Goal: Task Accomplishment & Management: Manage account settings

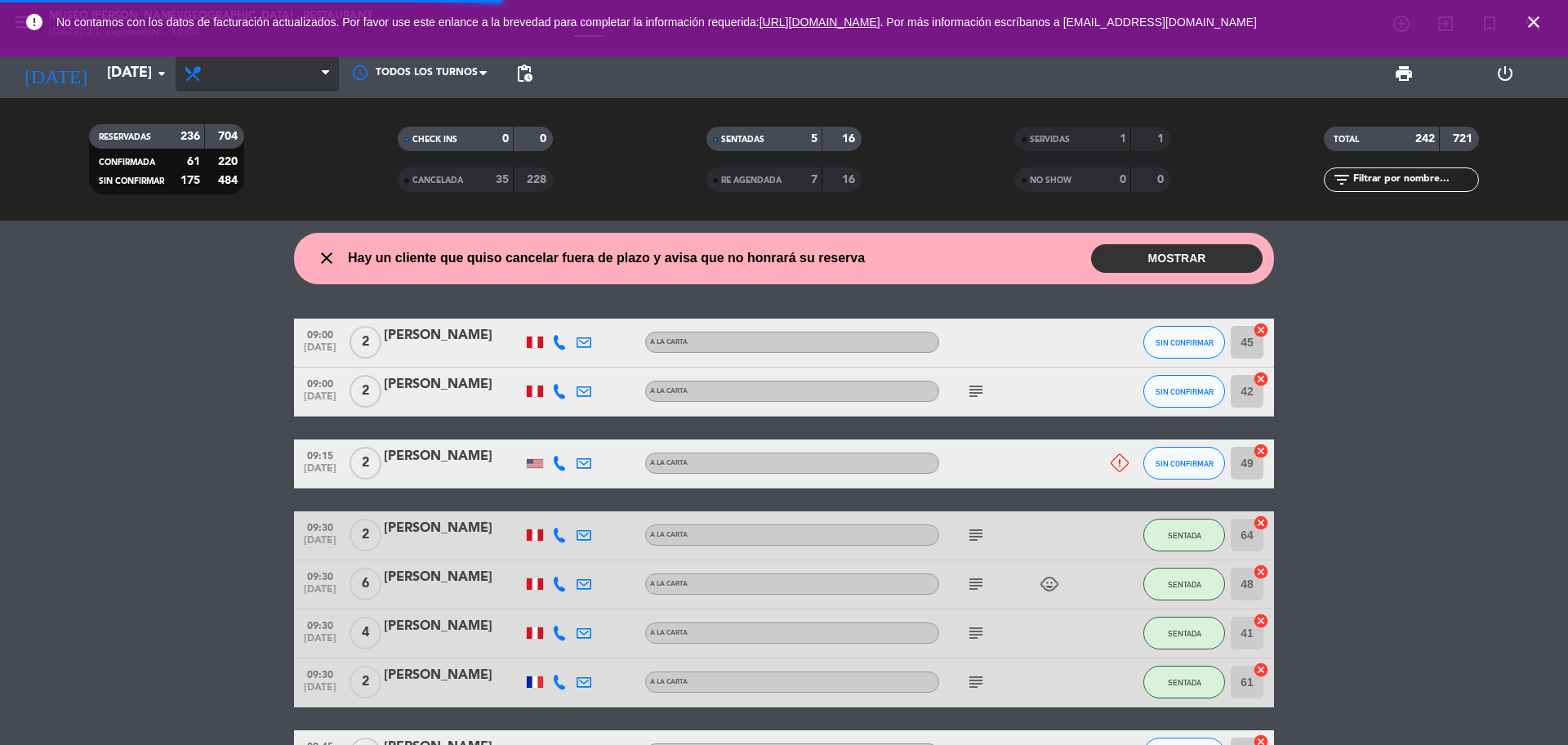
click at [294, 87] on span "Todos los servicios" at bounding box center [257, 73] width 163 height 36
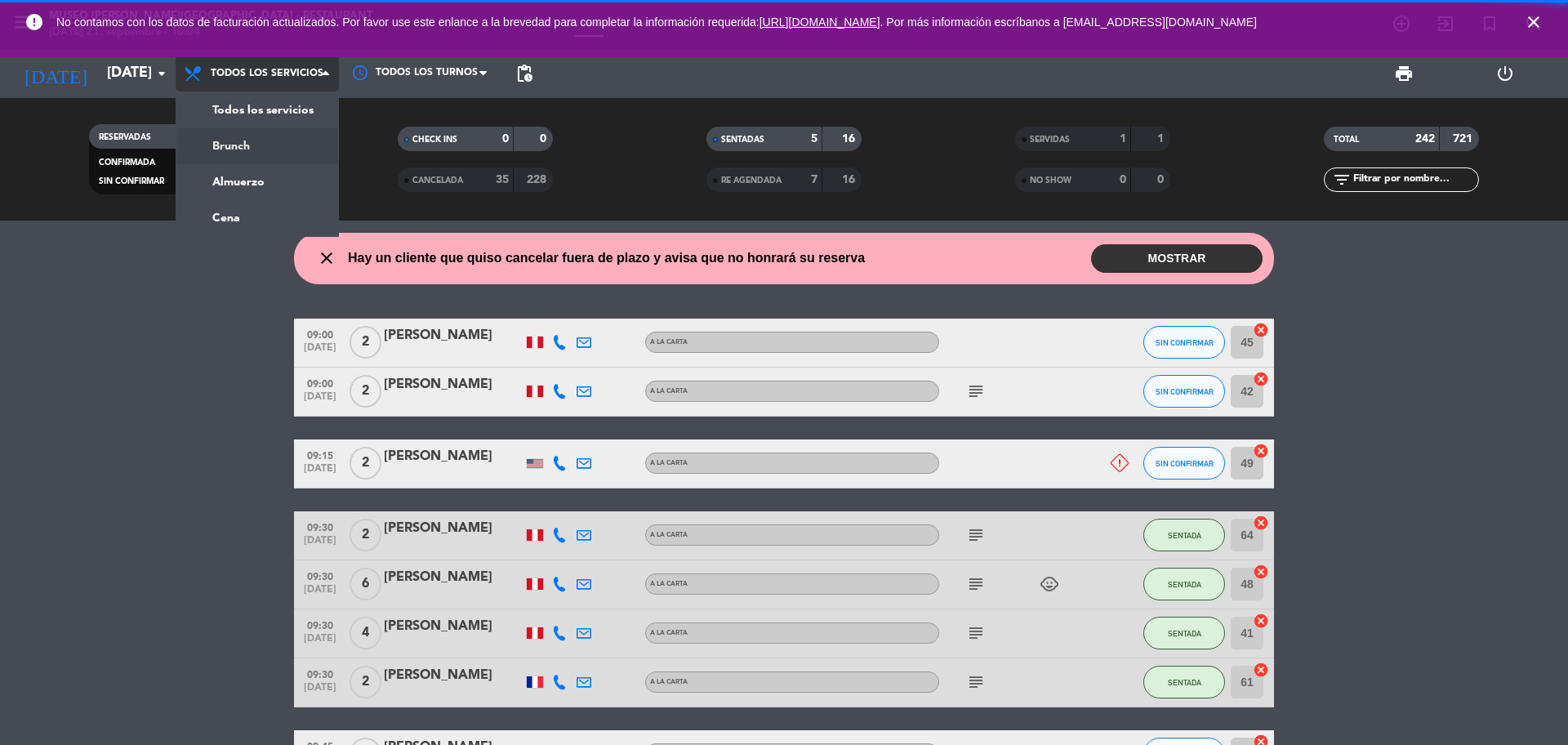
click at [264, 194] on div "menu [GEOGRAPHIC_DATA][PERSON_NAME] - Restaurant [DATE] 21. septiembre - 10:04 …" at bounding box center [784, 110] width 1568 height 220
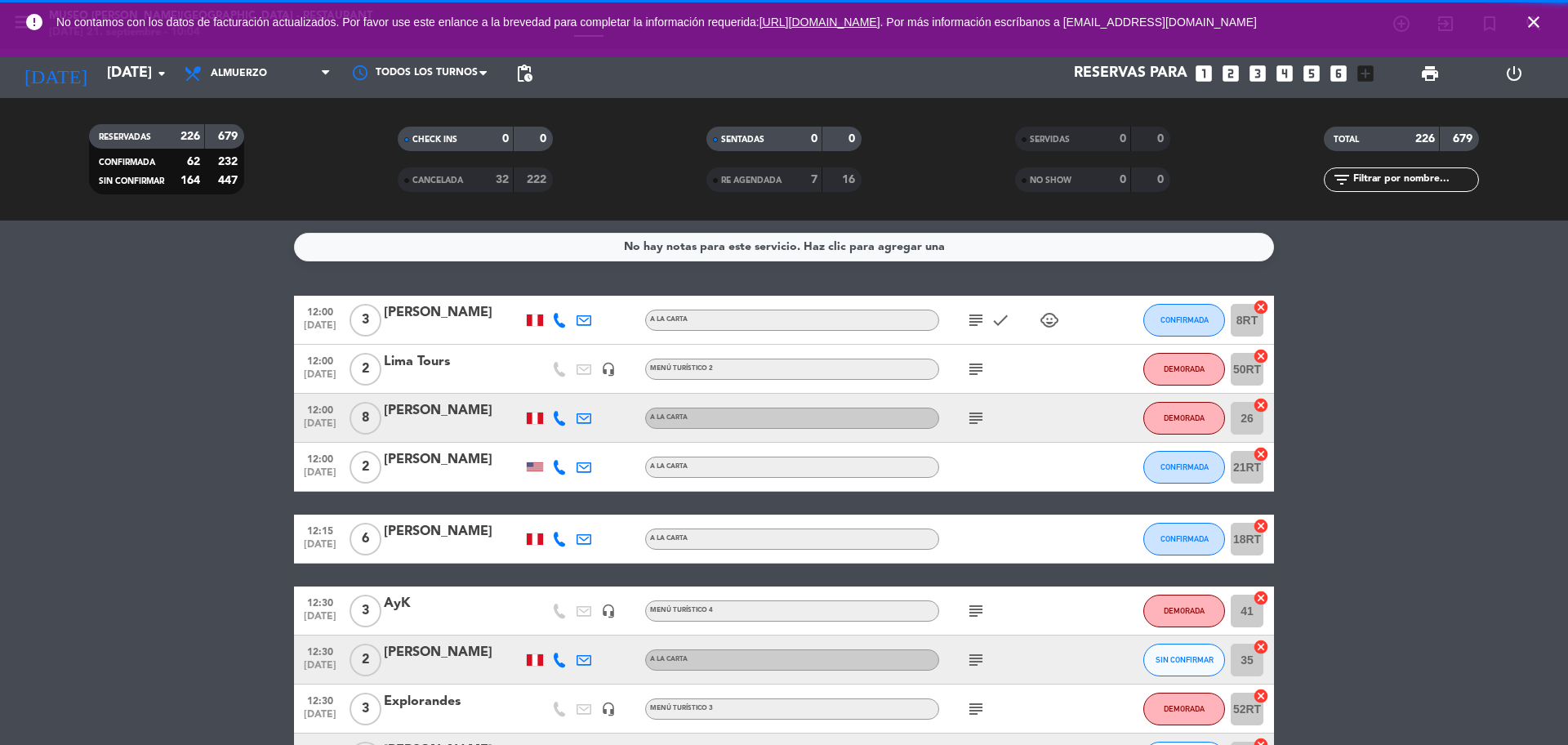
click at [1230, 75] on icon "looks_two" at bounding box center [1230, 73] width 21 height 21
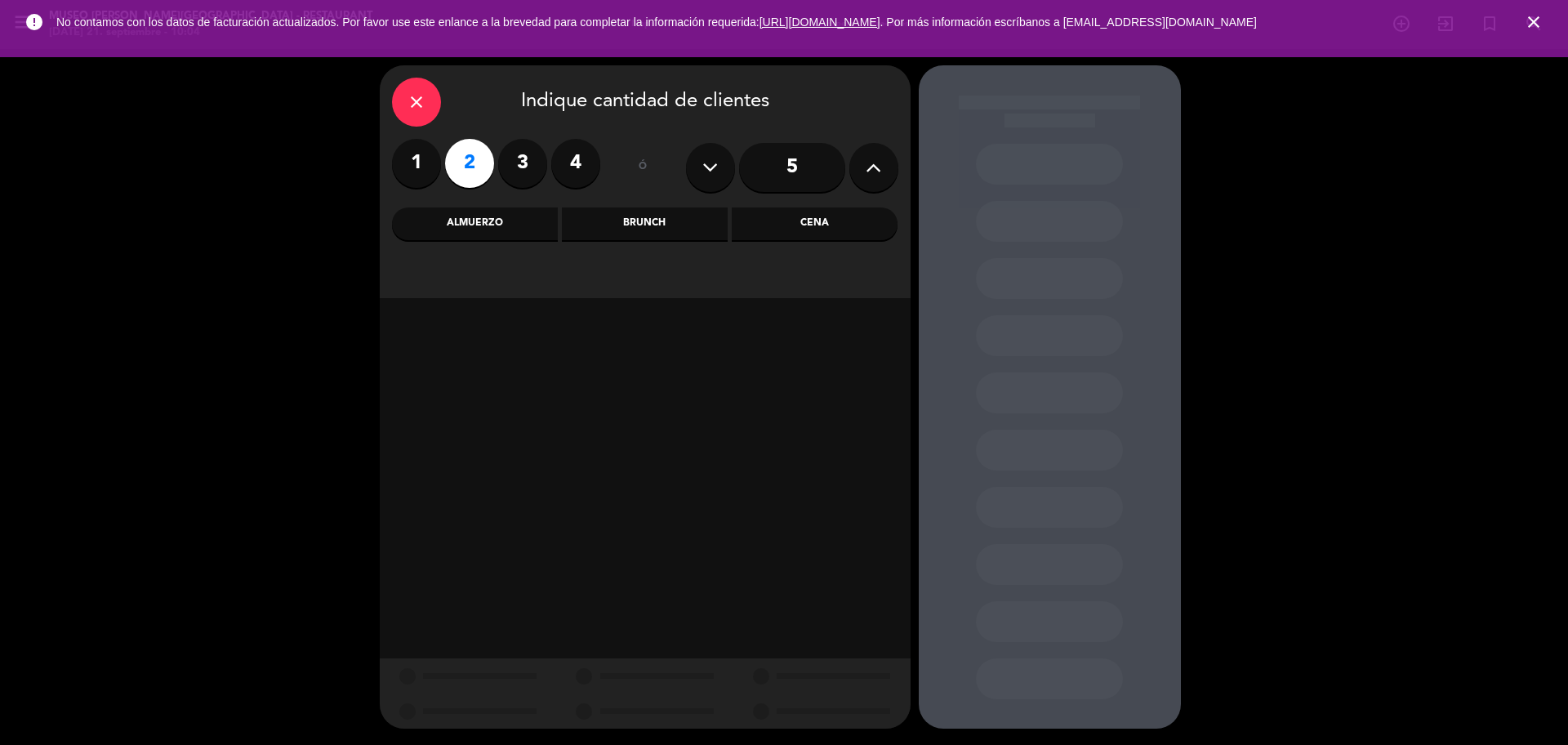
click at [785, 223] on div "Cena" at bounding box center [814, 224] width 166 height 32
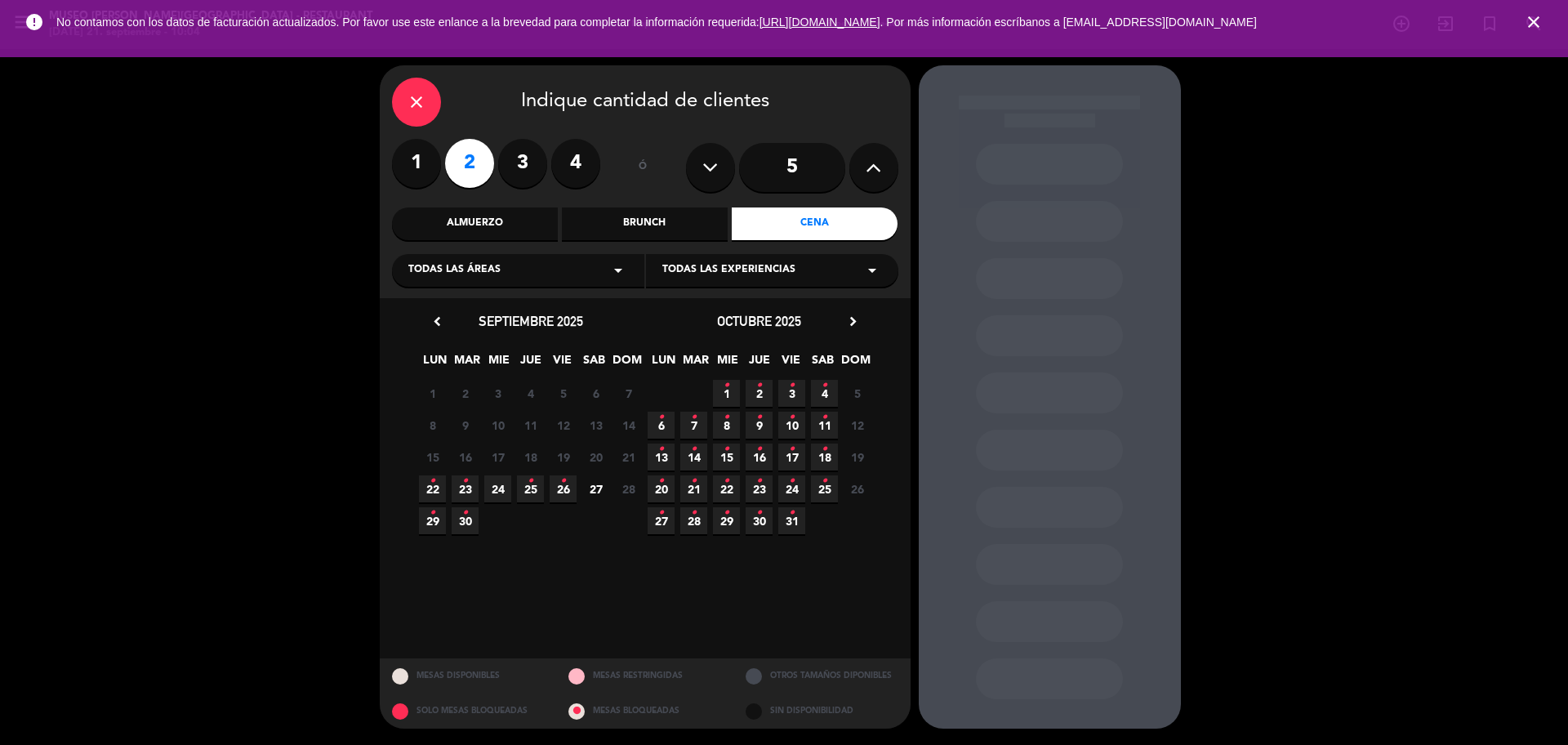
click at [533, 496] on span "25 •" at bounding box center [531, 489] width 27 height 27
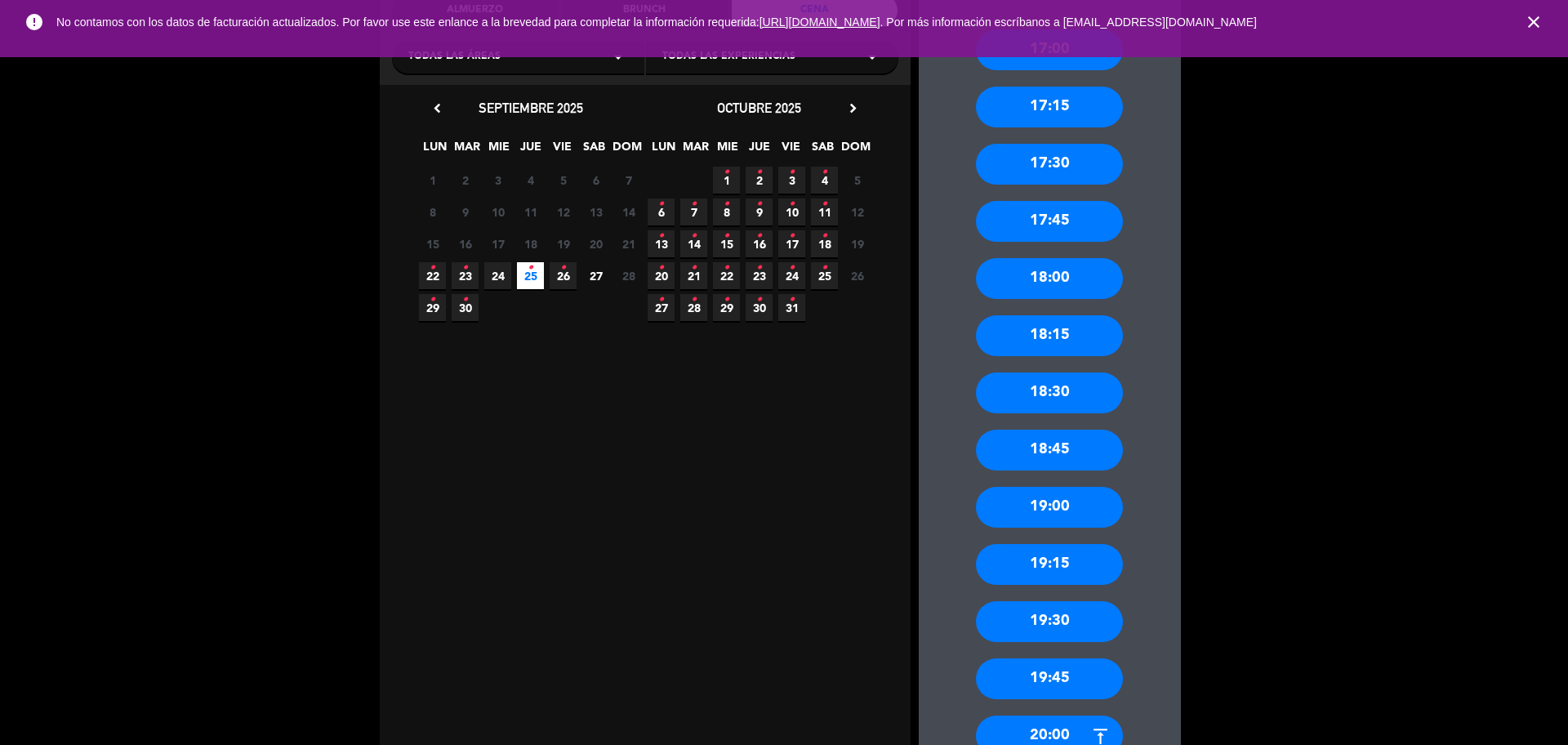
scroll to position [556, 0]
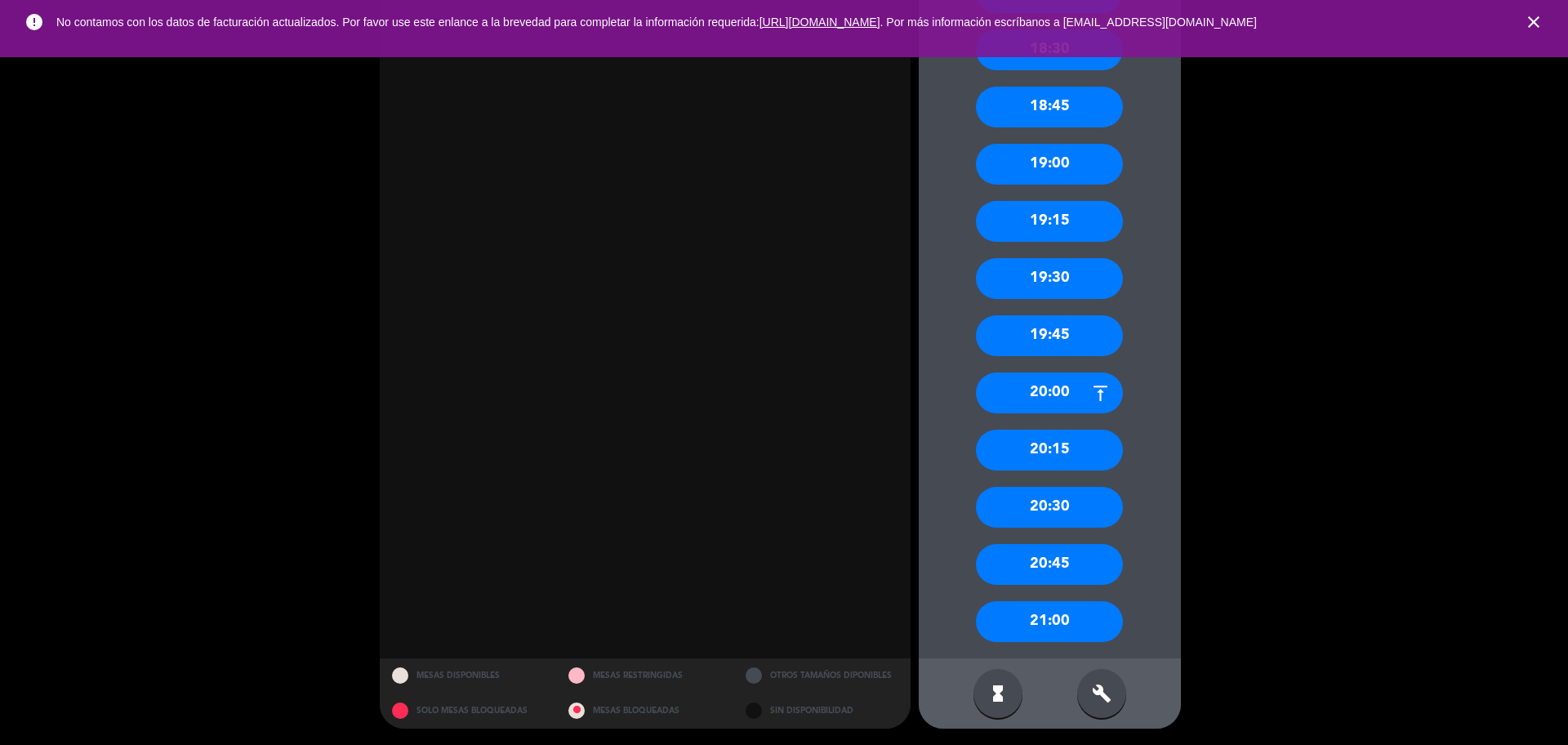
click at [1068, 388] on div "20:00" at bounding box center [1048, 393] width 147 height 41
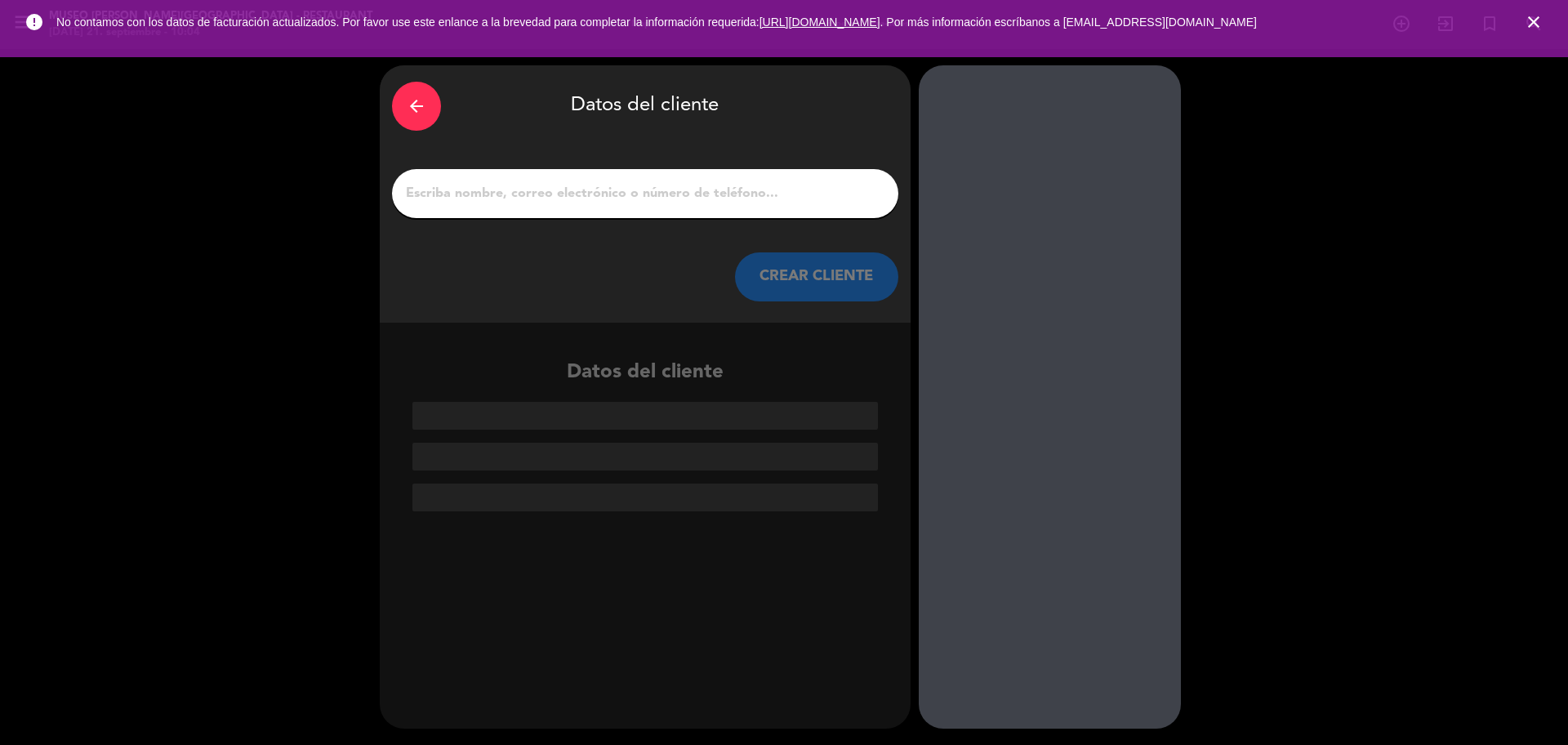
scroll to position [0, 0]
click at [516, 184] on div at bounding box center [645, 194] width 506 height 49
click at [518, 189] on input "1" at bounding box center [645, 193] width 482 height 23
click at [519, 197] on input "1" at bounding box center [645, 193] width 482 height 23
paste input "[PERSON_NAME]"
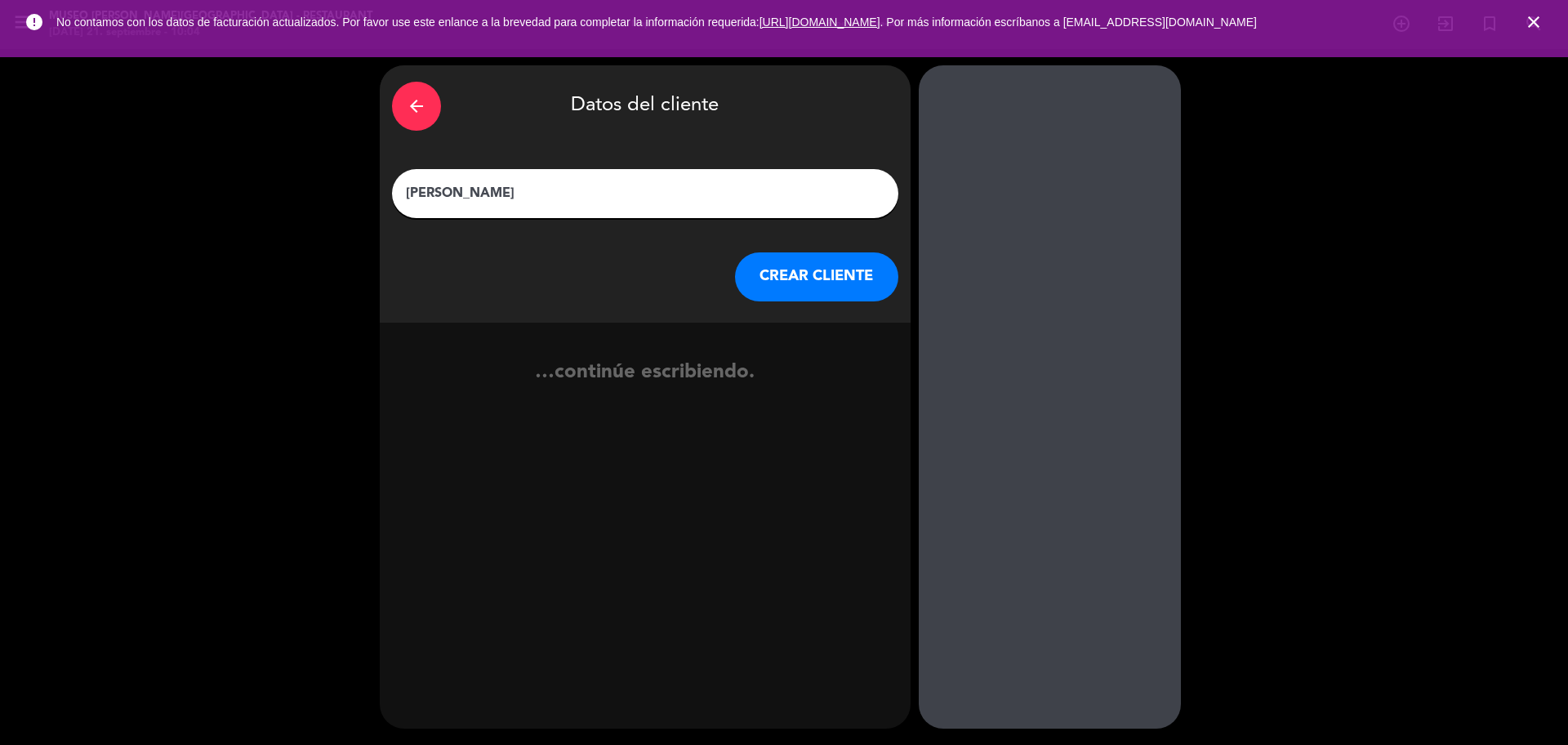
type input "[PERSON_NAME]"
click at [860, 284] on button "CREAR CLIENTE" at bounding box center [816, 277] width 163 height 49
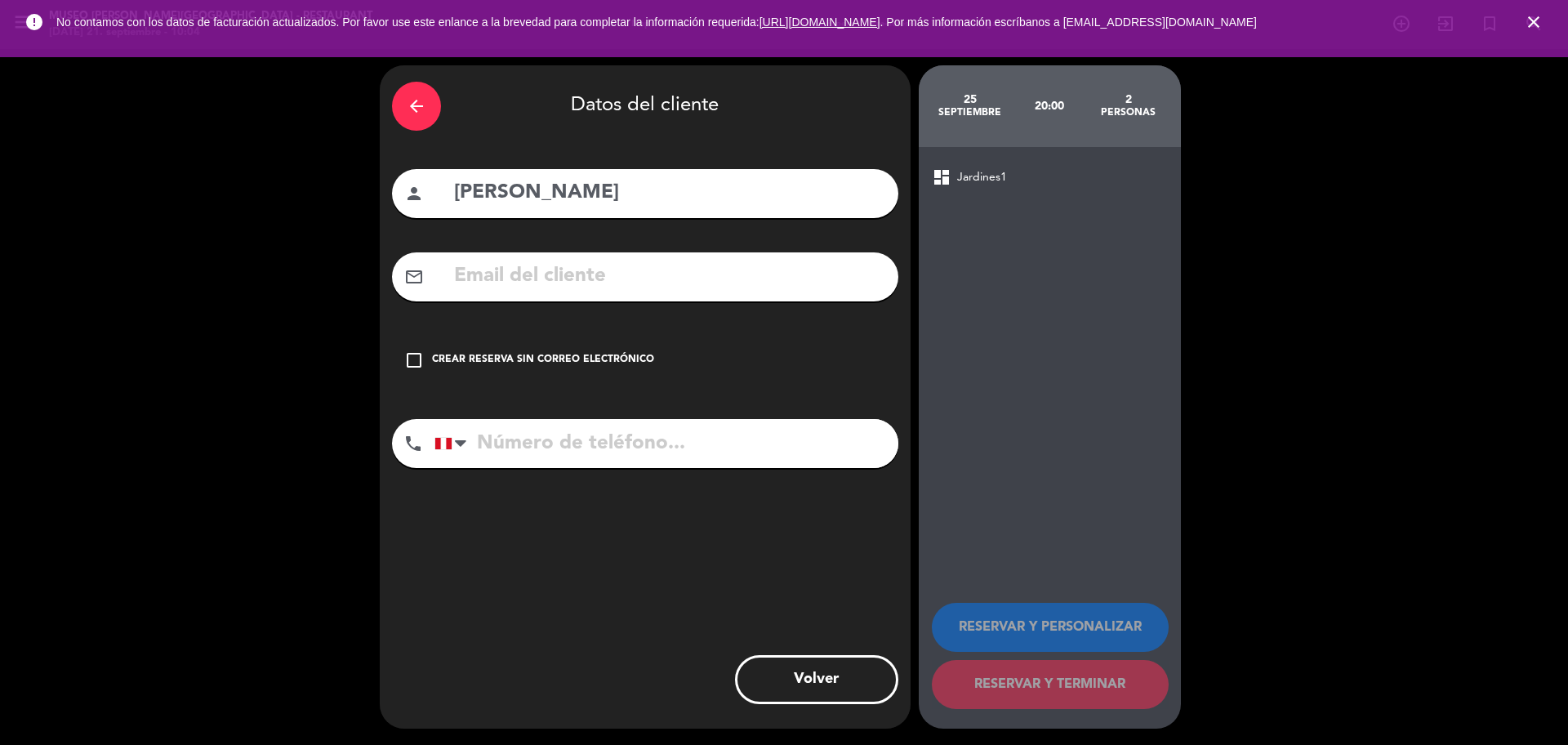
click at [601, 276] on input "text" at bounding box center [669, 276] width 434 height 33
paste input "[EMAIL_ADDRESS][DOMAIN_NAME]"
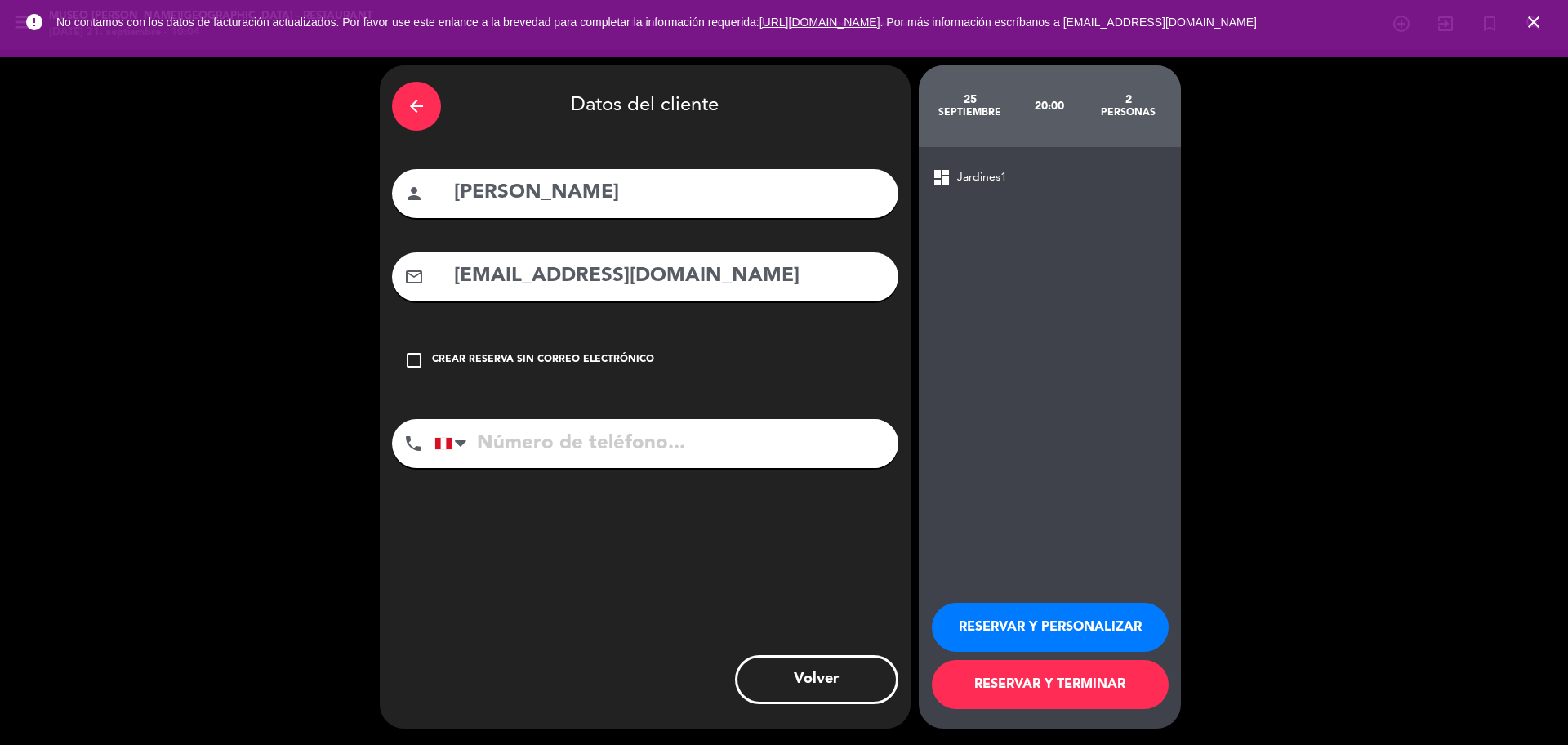
type input "[EMAIL_ADDRESS][DOMAIN_NAME]"
click at [614, 450] on input "tel" at bounding box center [666, 444] width 463 height 49
paste input "951 550 455"
type input "951 550 455"
drag, startPoint x: 947, startPoint y: 633, endPoint x: 941, endPoint y: 616, distance: 18.0
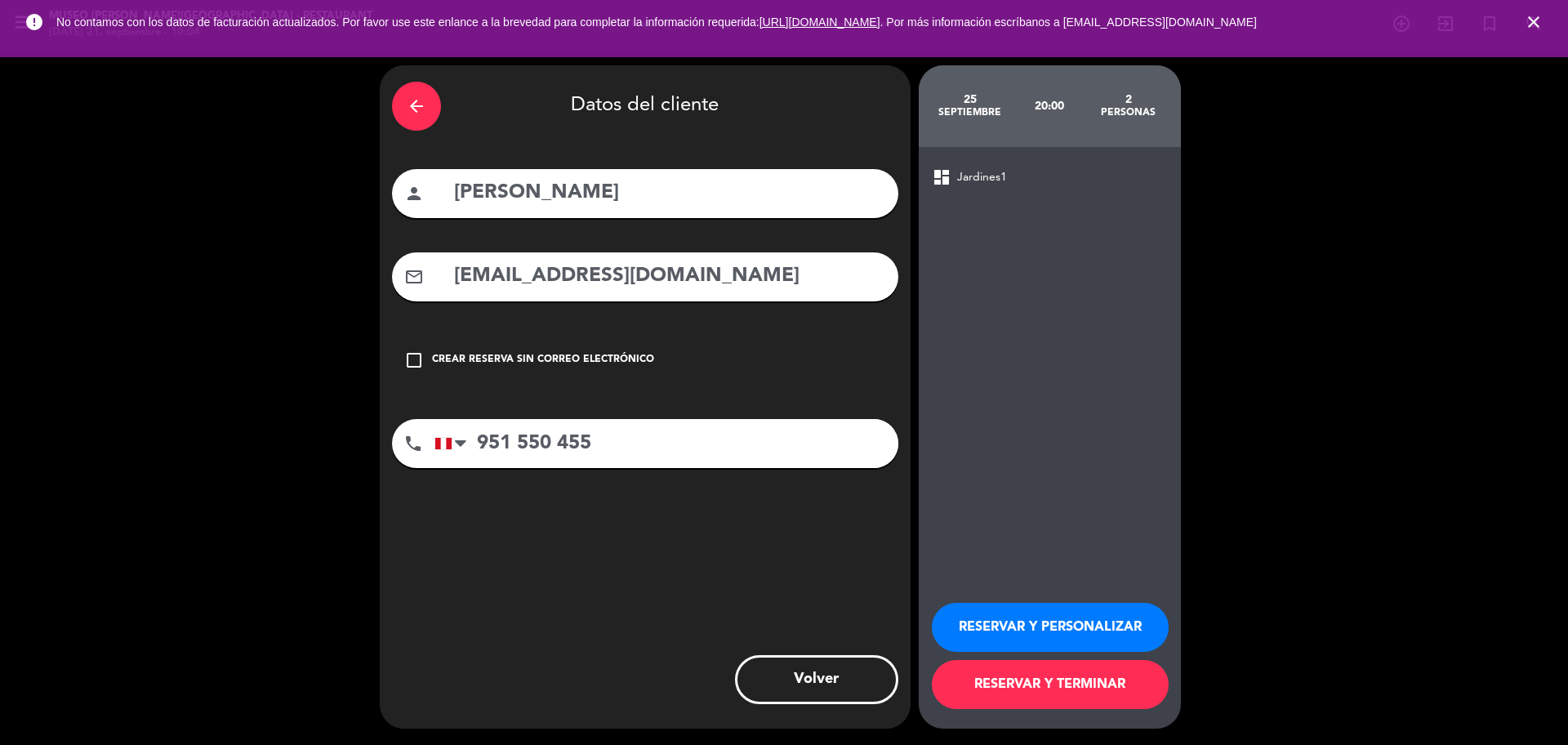
click at [948, 566] on button "RESERVAR Y PERSONALIZAR" at bounding box center [1050, 628] width 236 height 49
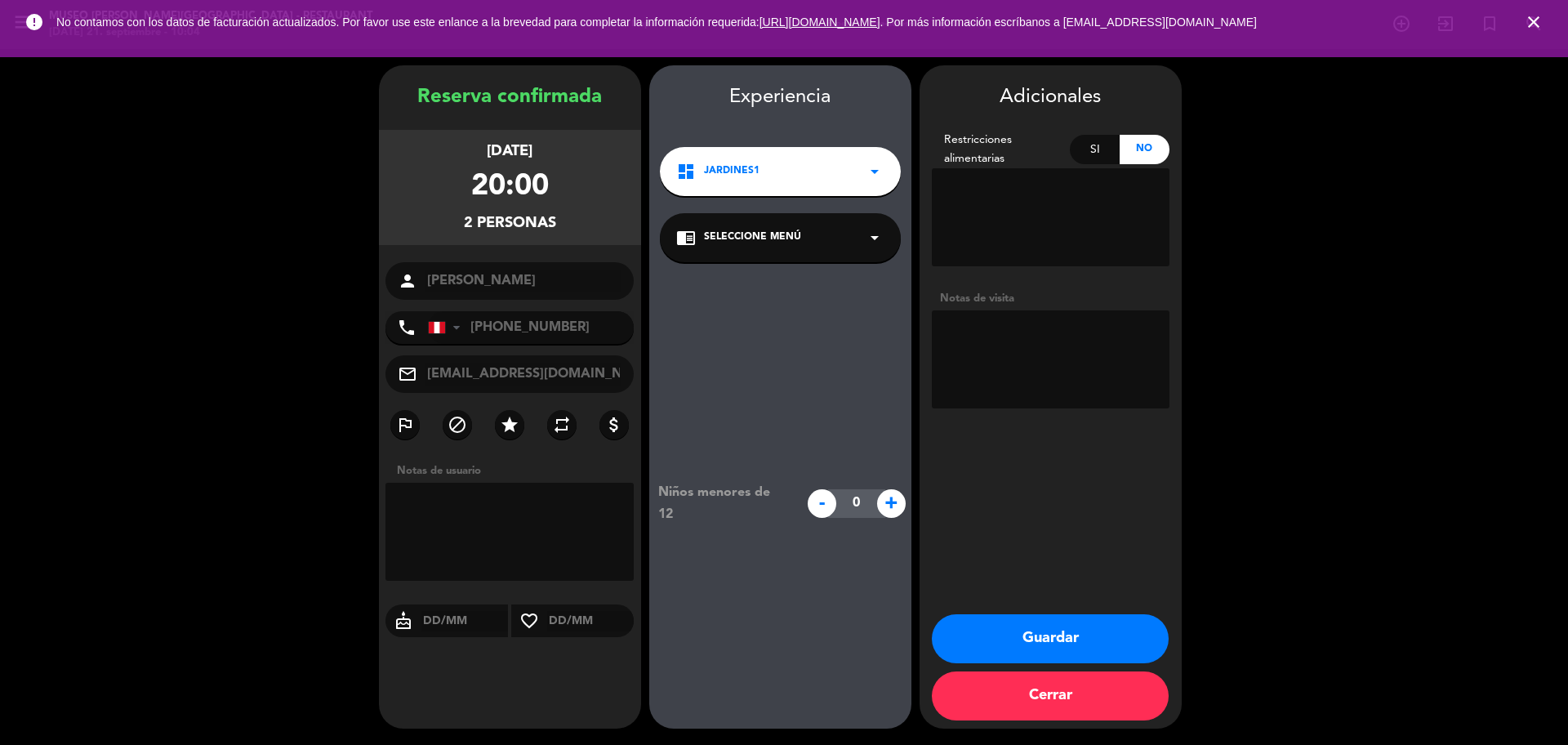
click at [973, 333] on textarea at bounding box center [1050, 359] width 237 height 98
paste textarea "Iquitos Ninguna"
click at [732, 247] on div "chrome_reader_mode Seleccione Menú arrow_drop_down" at bounding box center [780, 238] width 241 height 49
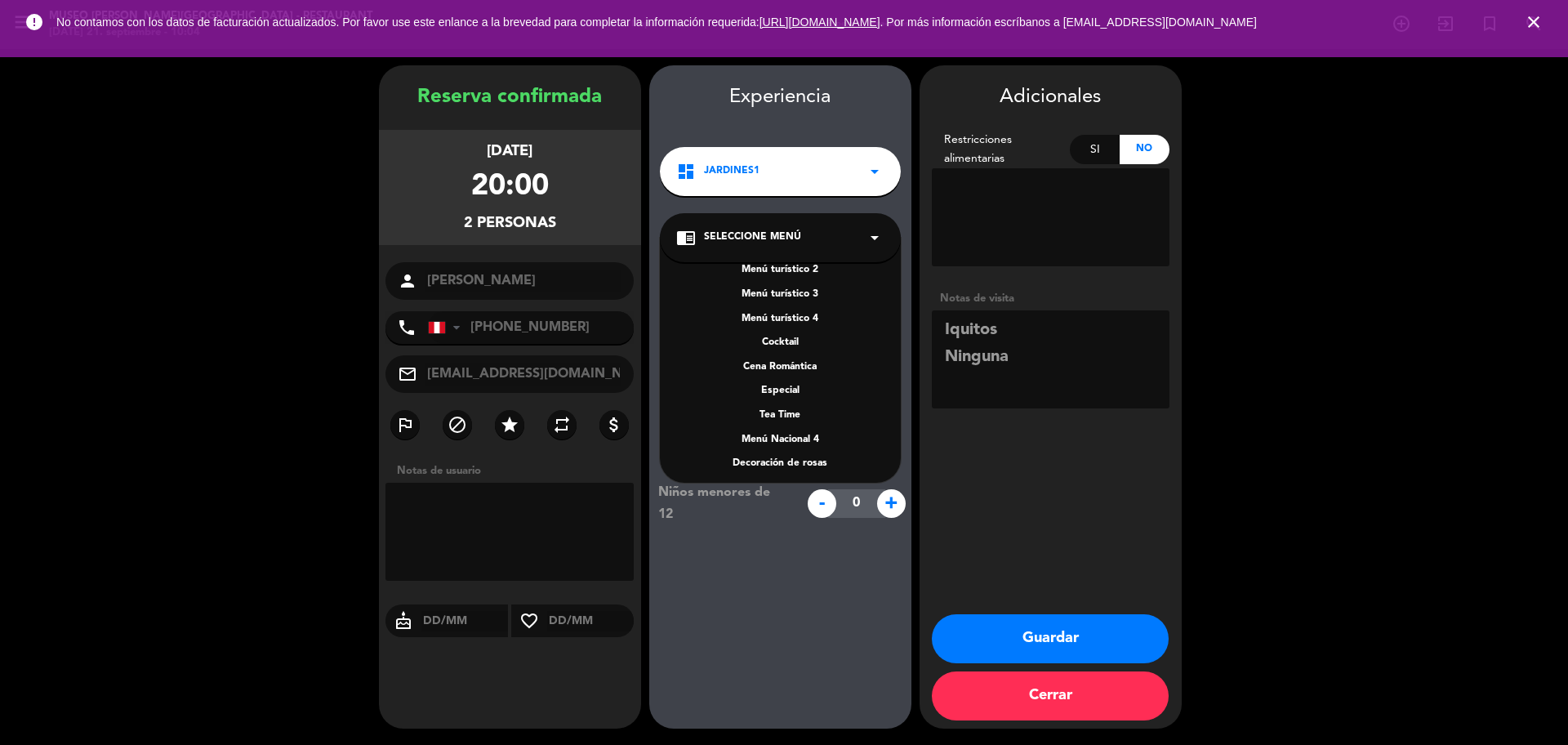
scroll to position [235, 0]
click at [777, 382] on div "A la carta" at bounding box center [780, 386] width 208 height 16
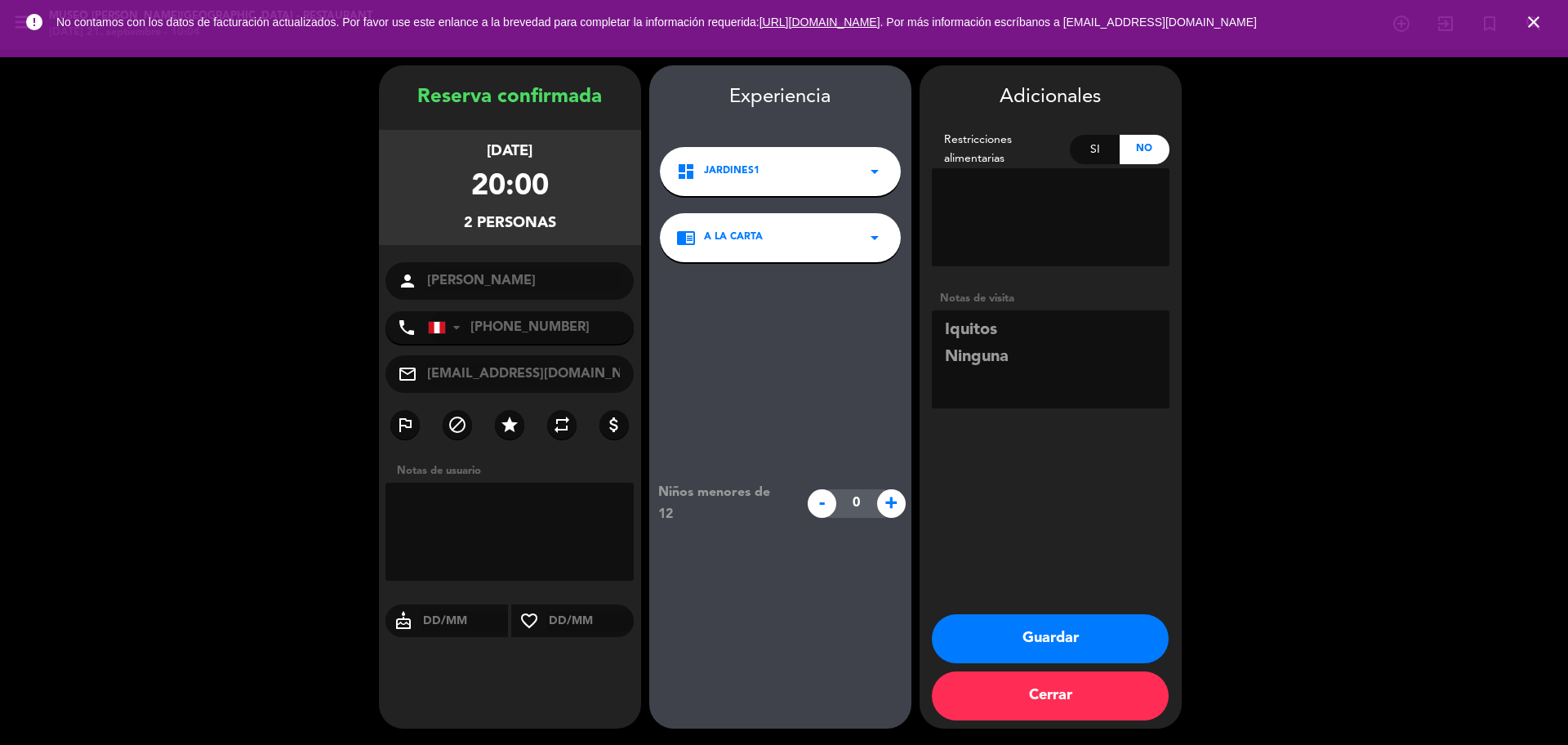
click at [943, 360] on textarea at bounding box center [1050, 359] width 237 height 98
type textarea "Iquitos Alergia: Ninguna"
click at [1063, 566] on button "Guardar" at bounding box center [1050, 639] width 236 height 49
click at [1253, 22] on icon "close" at bounding box center [1533, 21] width 20 height 20
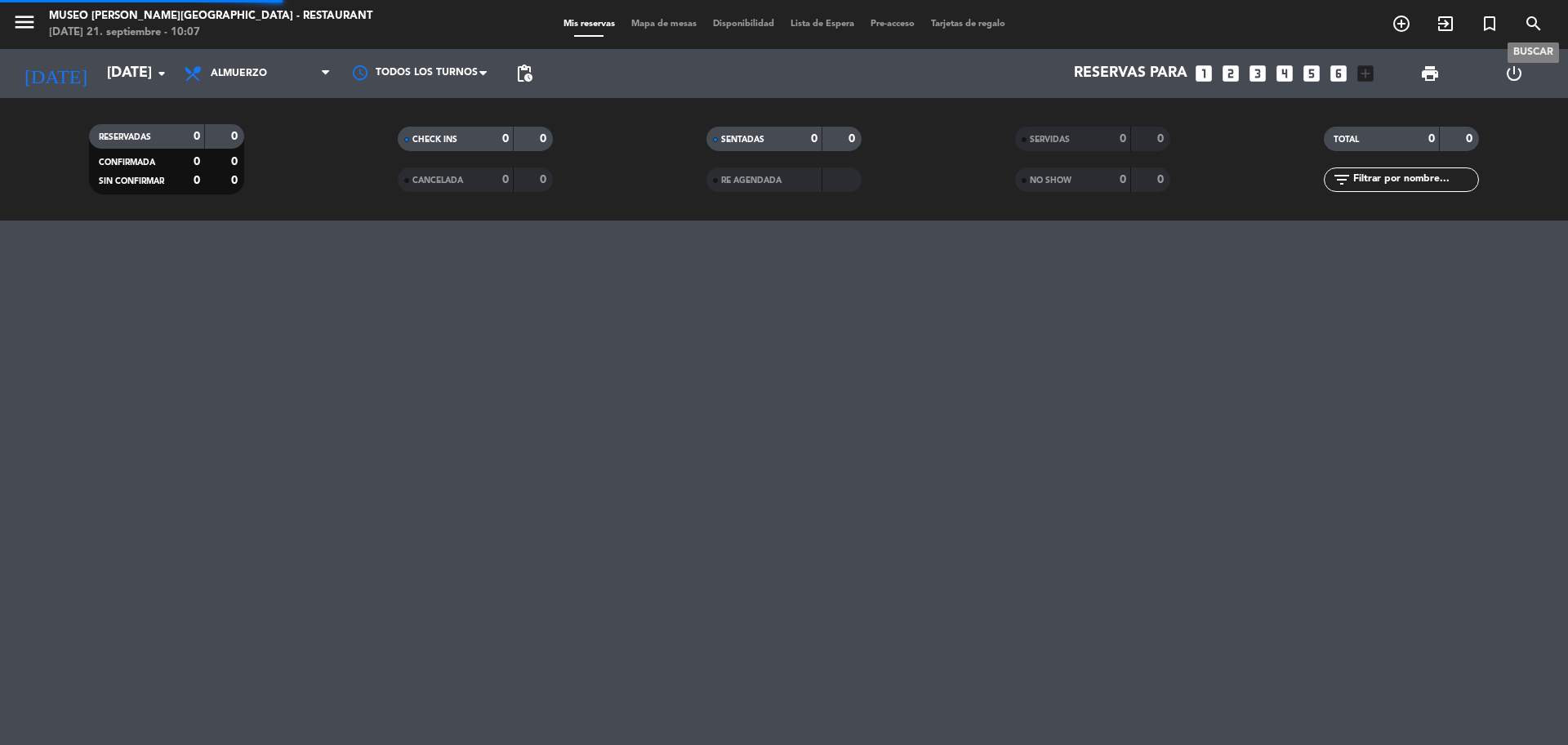
click at [1253, 27] on icon "search" at bounding box center [1533, 23] width 20 height 20
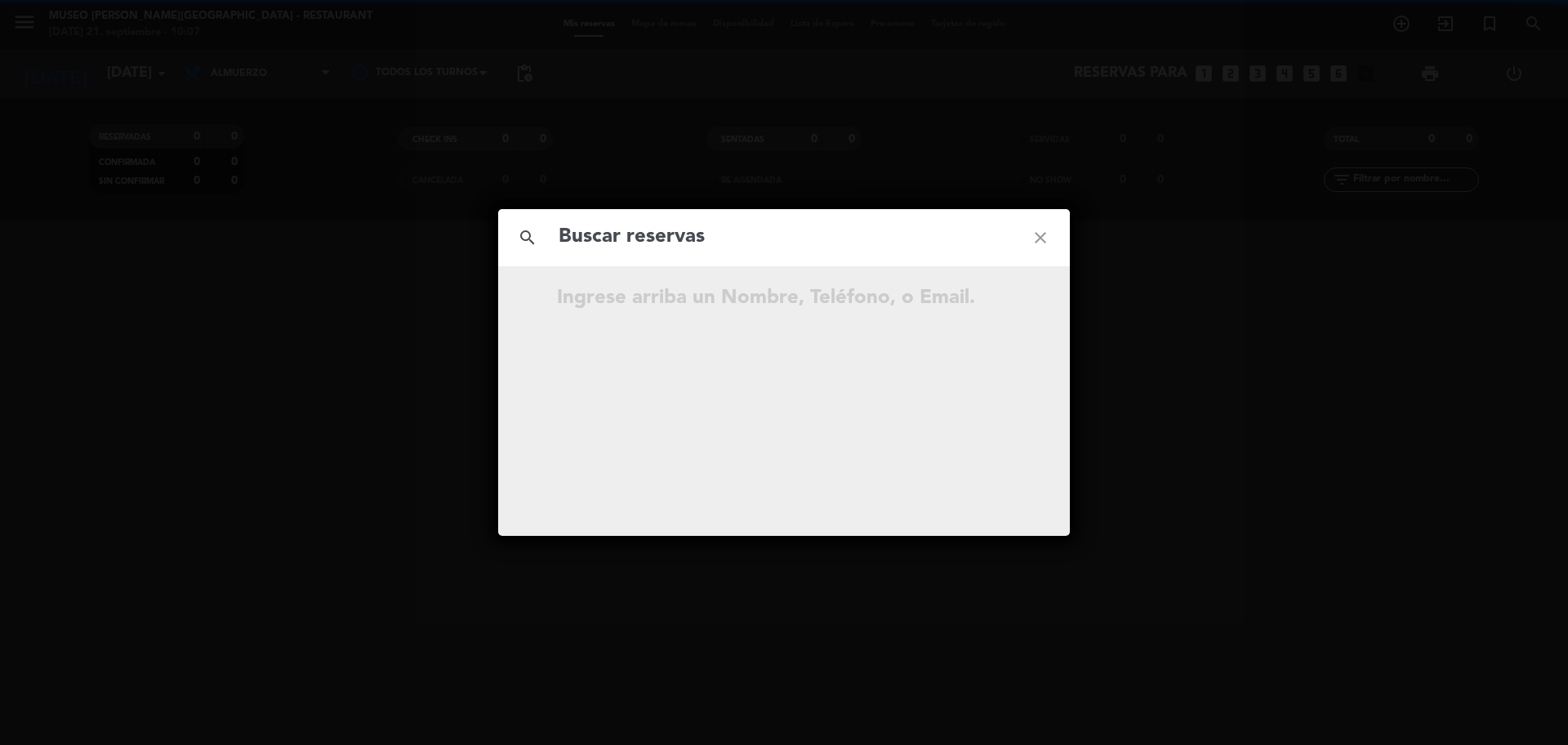
click at [832, 240] on input "text" at bounding box center [784, 236] width 454 height 33
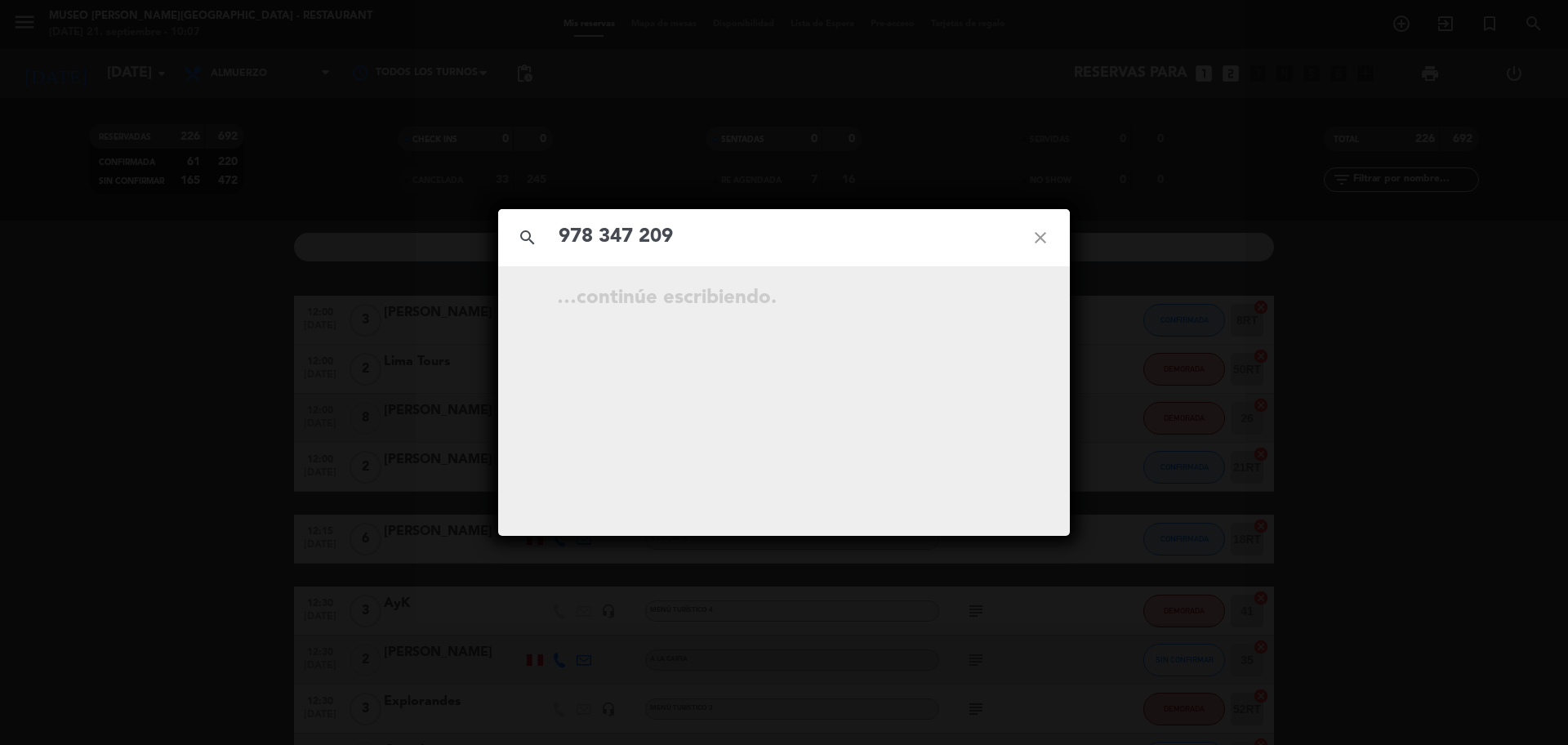
click at [643, 238] on input "978 347 209" at bounding box center [784, 236] width 454 height 33
type input "978347209"
click at [685, 239] on input "978347209" at bounding box center [784, 236] width 454 height 33
click at [1003, 344] on icon "open_in_new" at bounding box center [999, 348] width 20 height 20
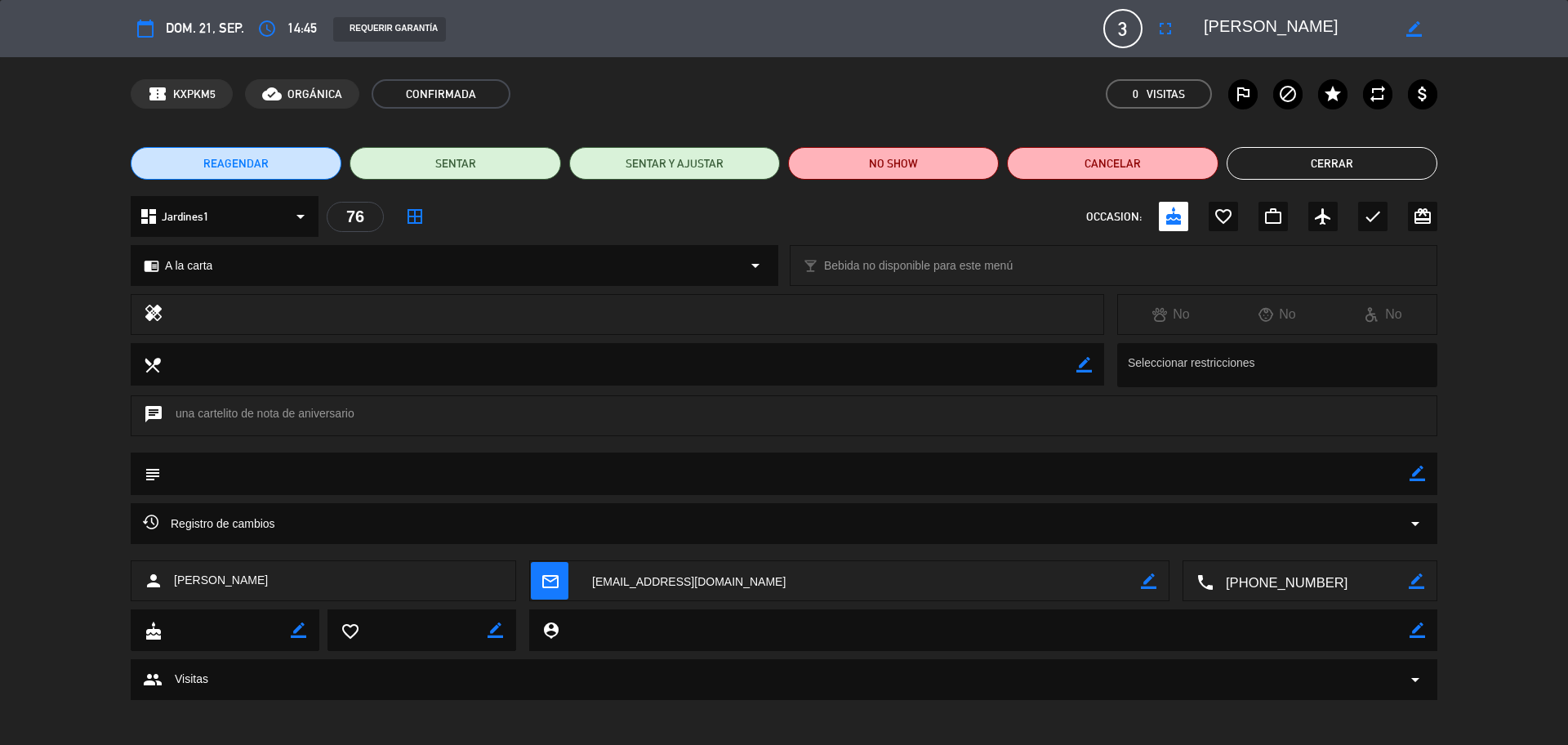
click at [1253, 162] on button "Cerrar" at bounding box center [1332, 163] width 211 height 32
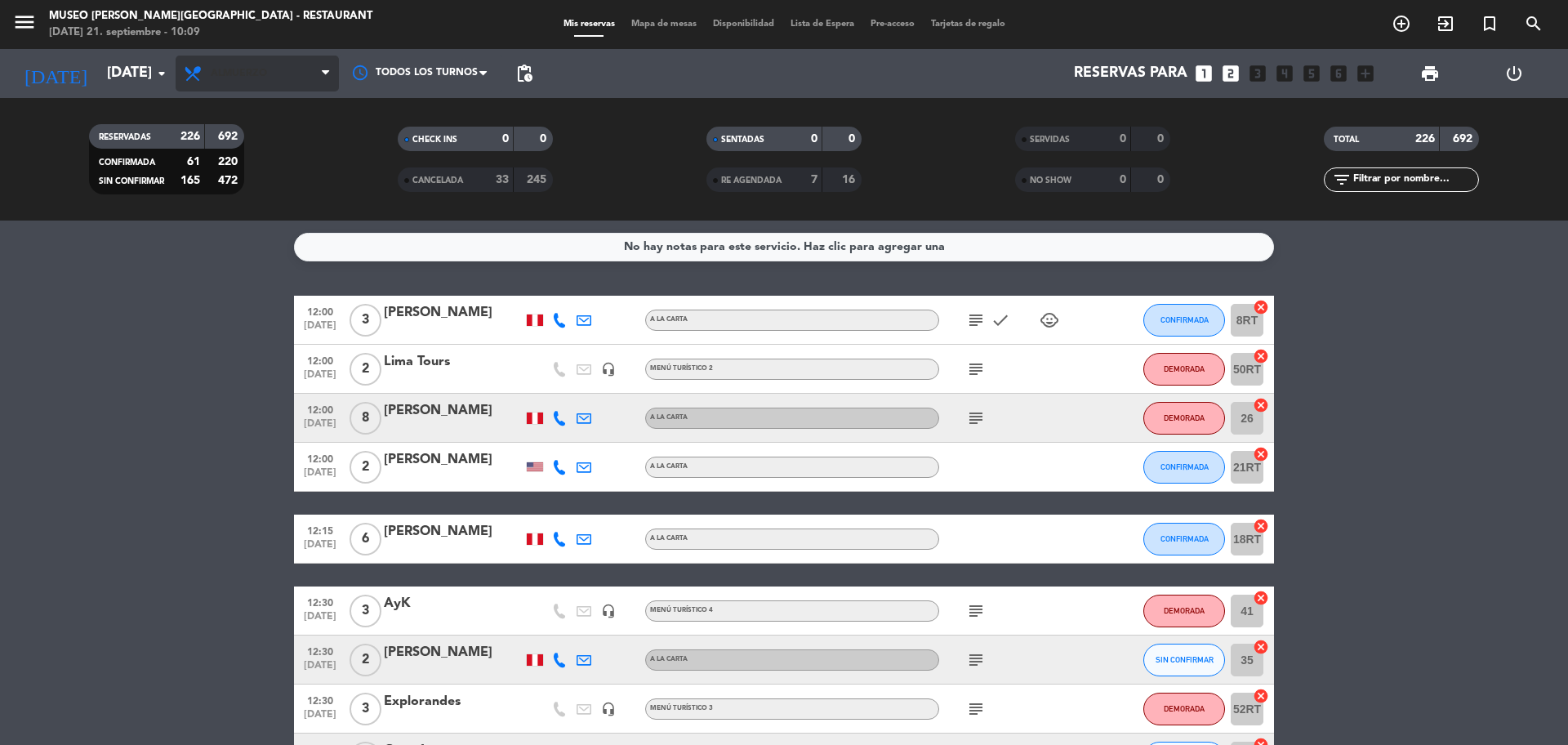
click at [228, 73] on span "Almuerzo" at bounding box center [239, 73] width 56 height 11
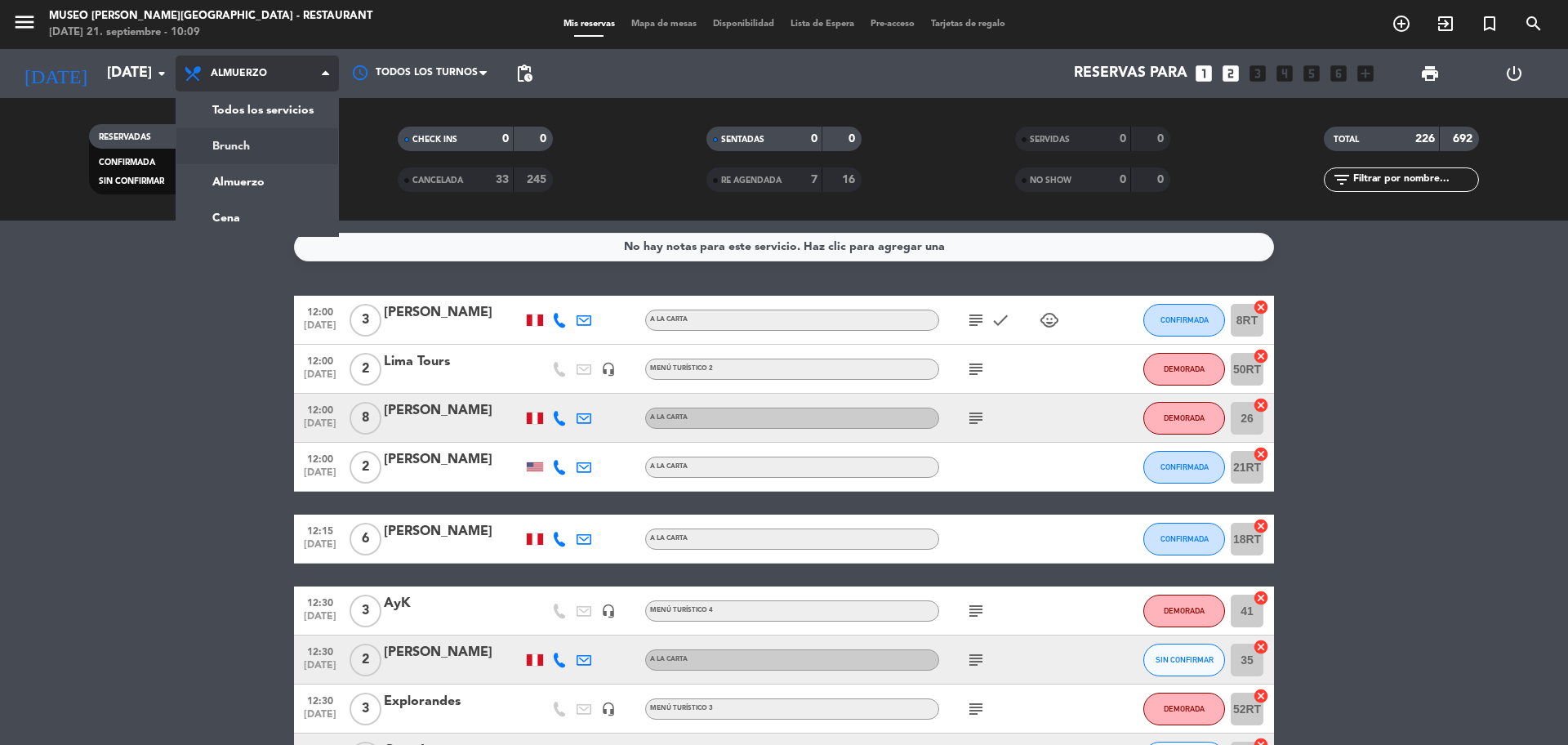
click at [258, 151] on div "menu [GEOGRAPHIC_DATA][PERSON_NAME] - Restaurant [DATE] 21. septiembre - 10:09 …" at bounding box center [784, 110] width 1568 height 220
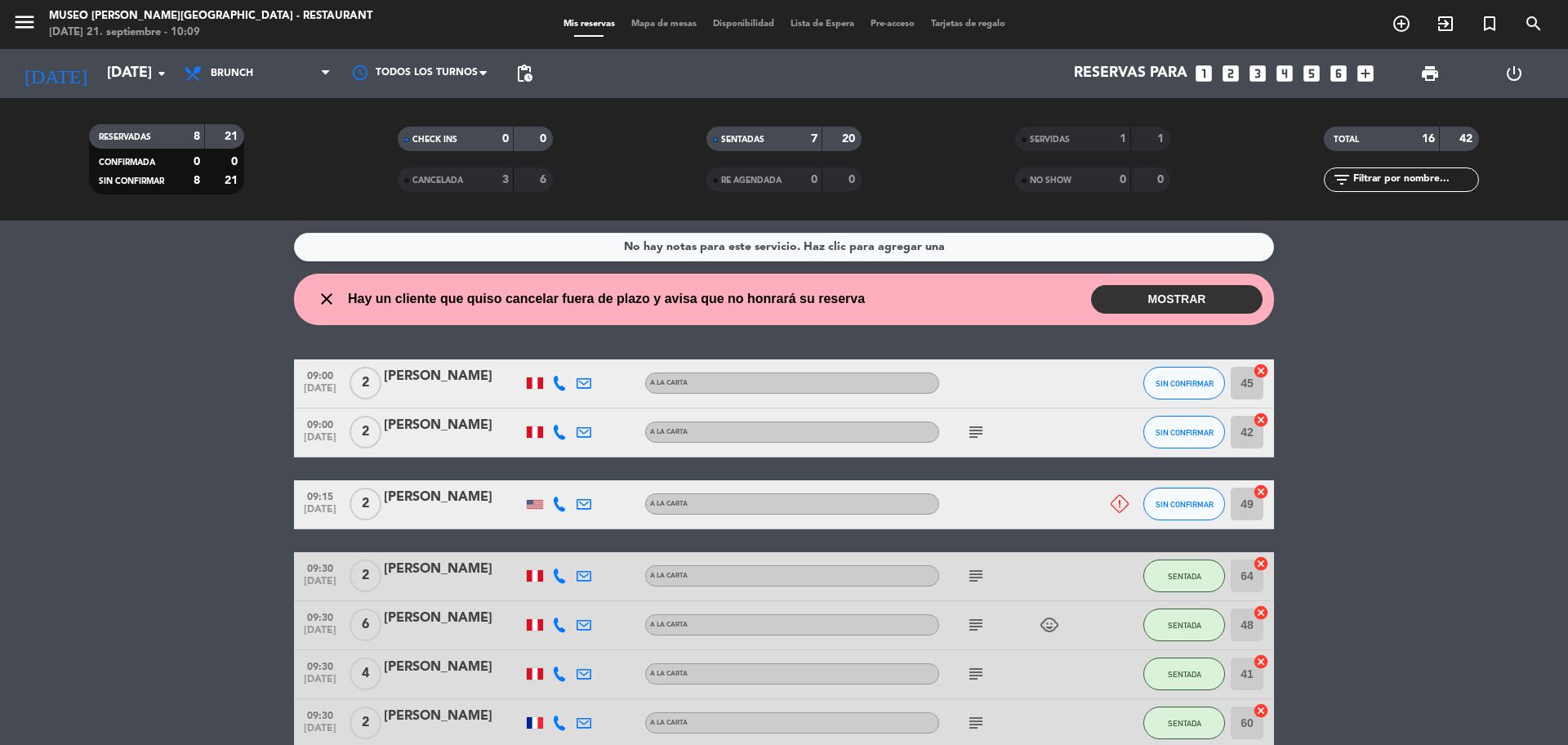
click at [979, 440] on icon "subject" at bounding box center [975, 431] width 20 height 20
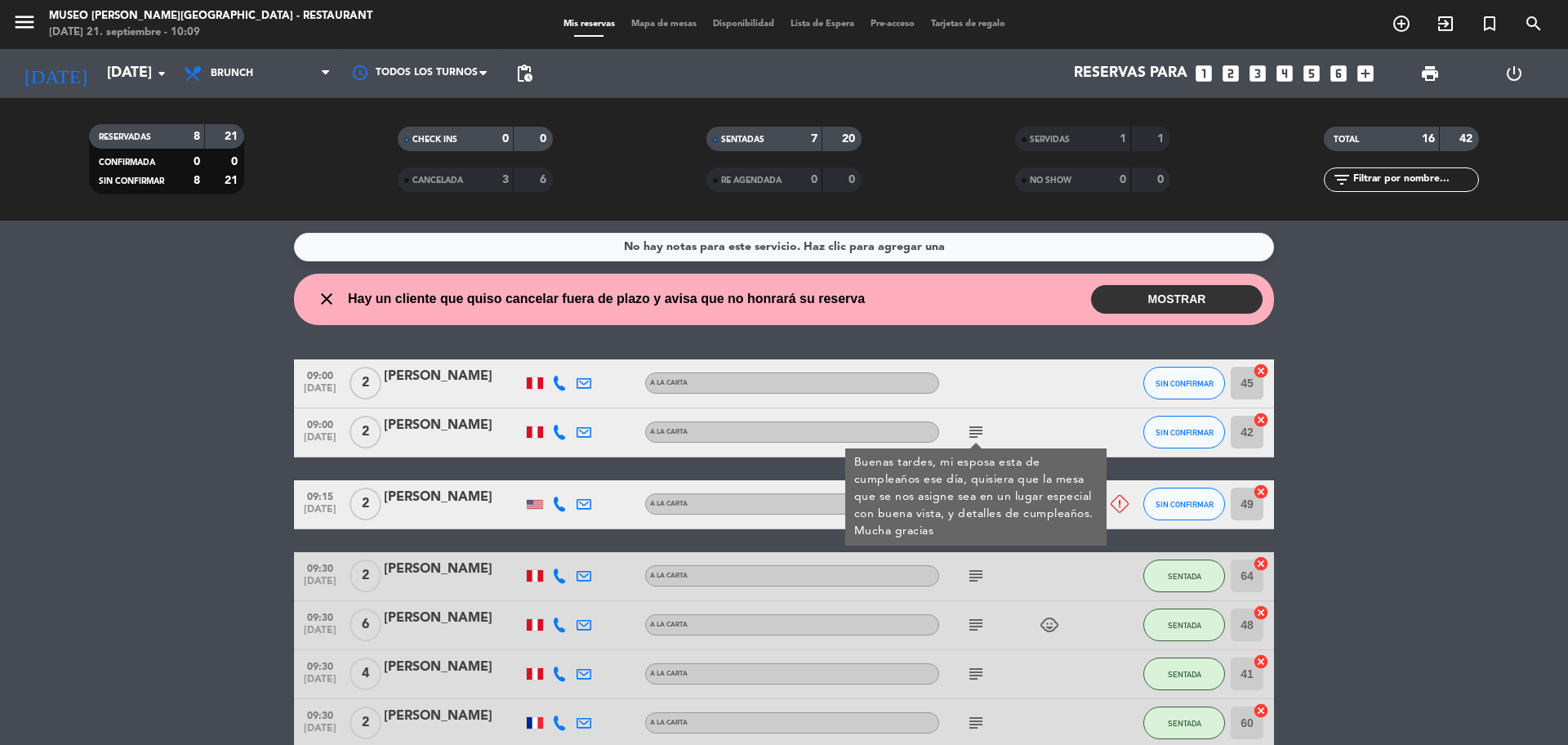
click at [975, 566] on icon "subject" at bounding box center [975, 575] width 20 height 20
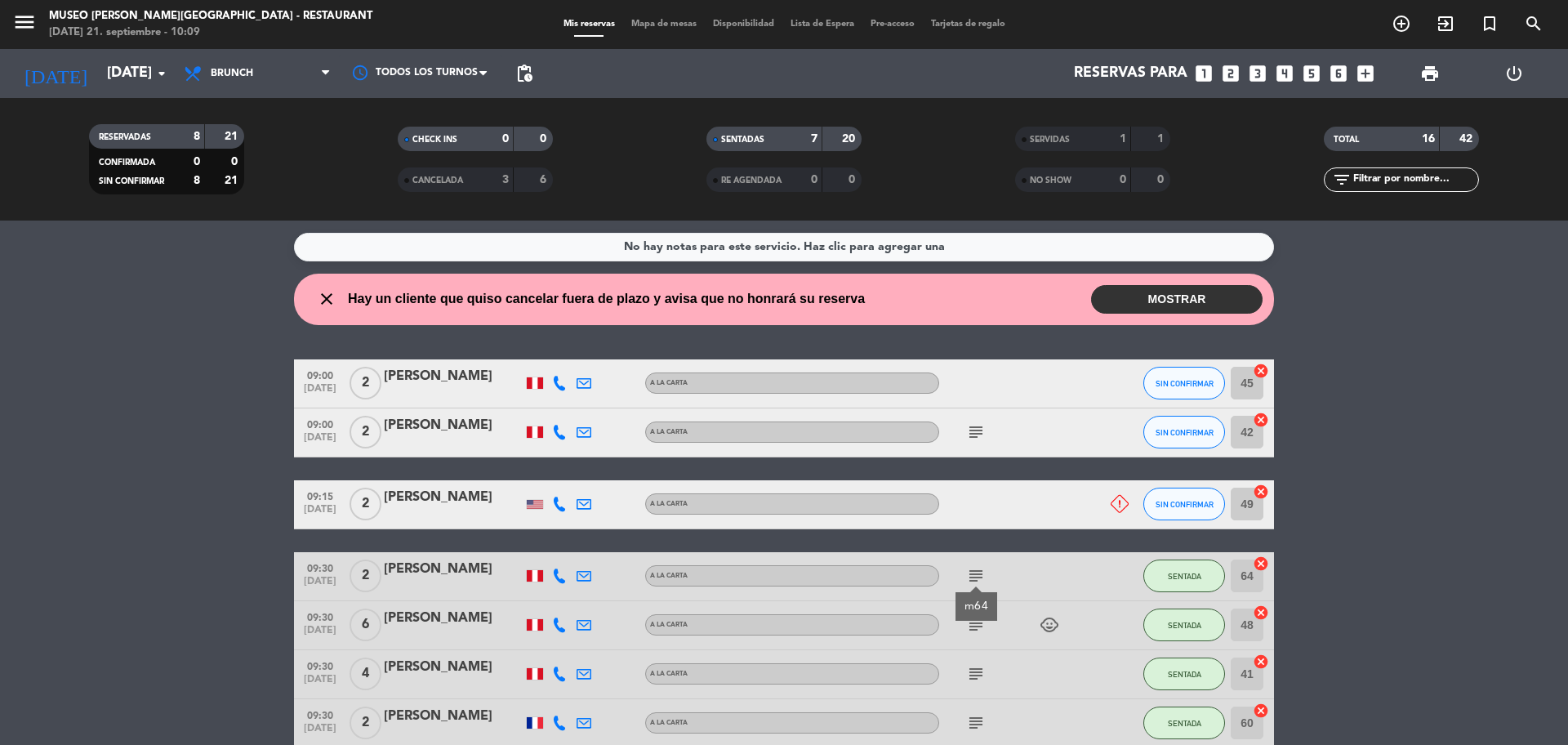
click at [973, 566] on icon "subject" at bounding box center [975, 624] width 20 height 20
click at [978, 566] on icon "subject" at bounding box center [975, 674] width 20 height 20
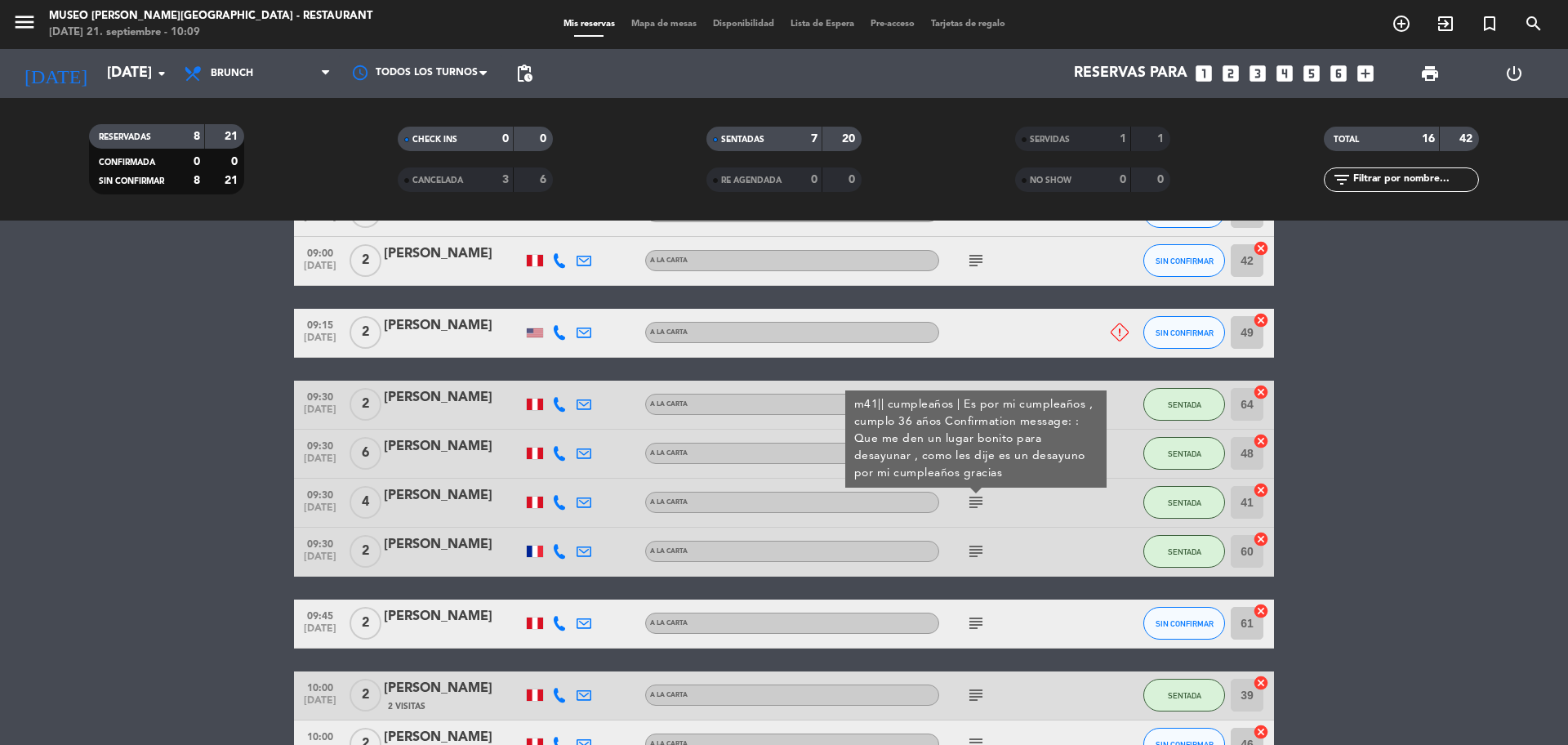
scroll to position [204, 0]
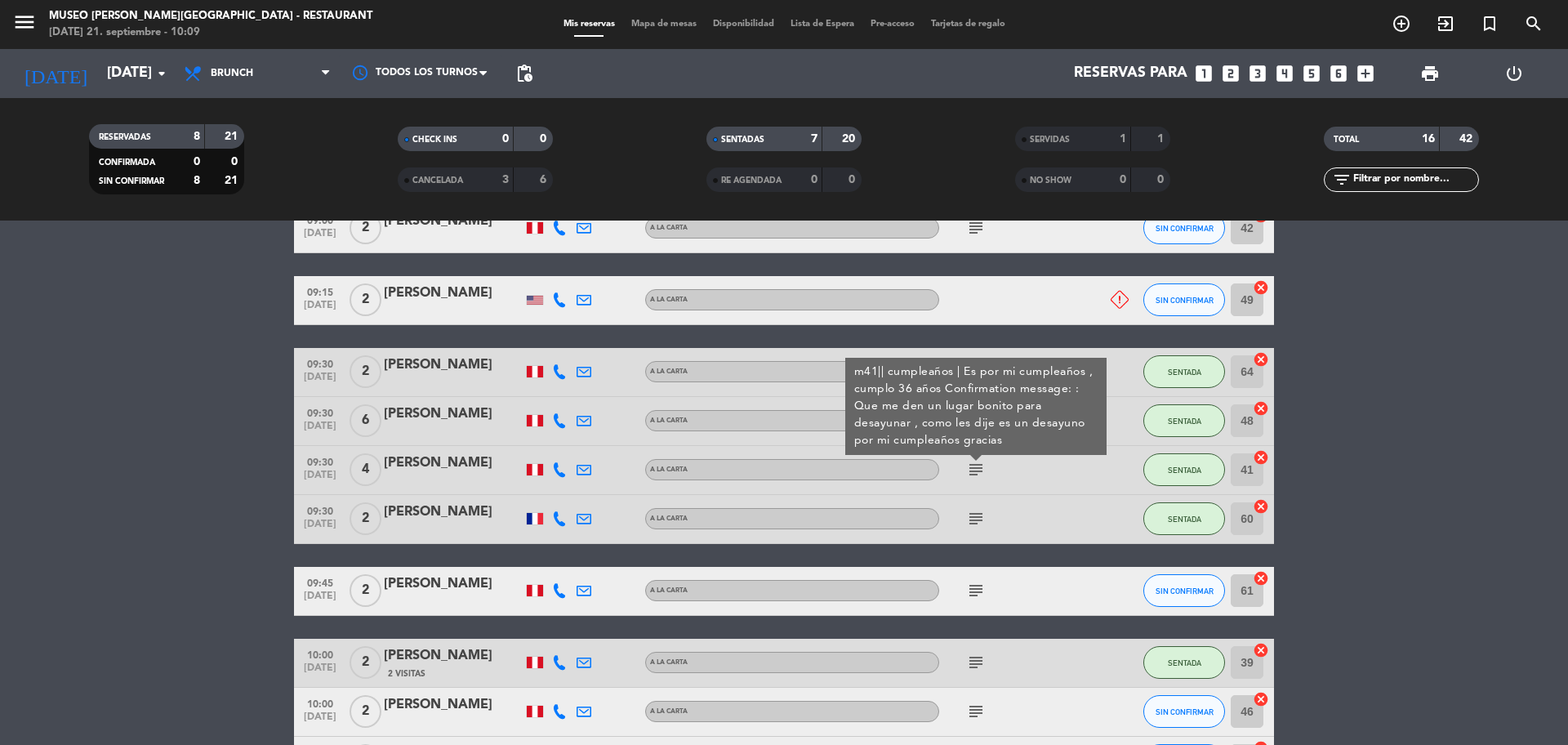
click at [977, 509] on icon "subject" at bounding box center [975, 518] width 20 height 20
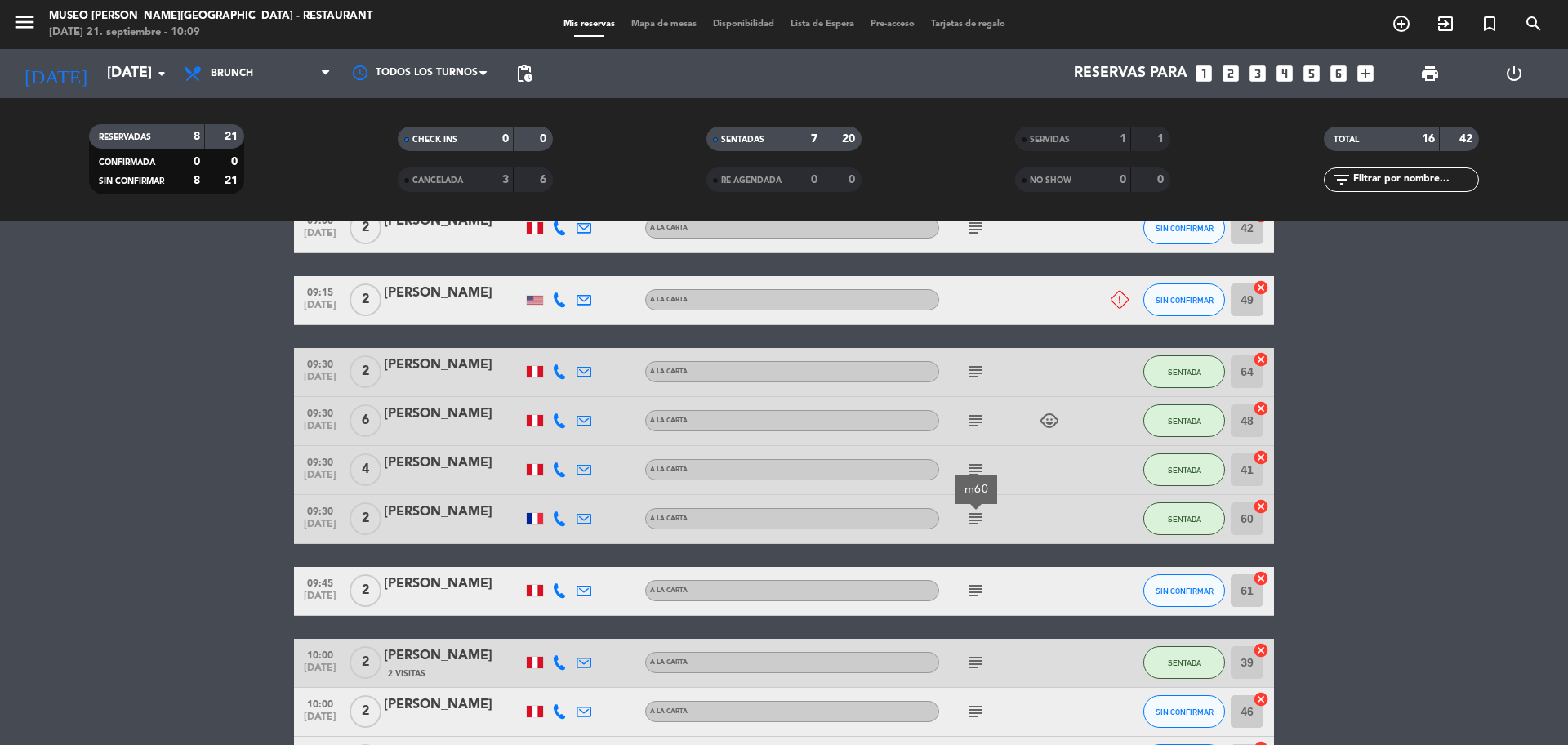
click at [974, 566] on div "subject" at bounding box center [1012, 590] width 147 height 48
click at [974, 566] on icon "subject" at bounding box center [975, 590] width 20 height 20
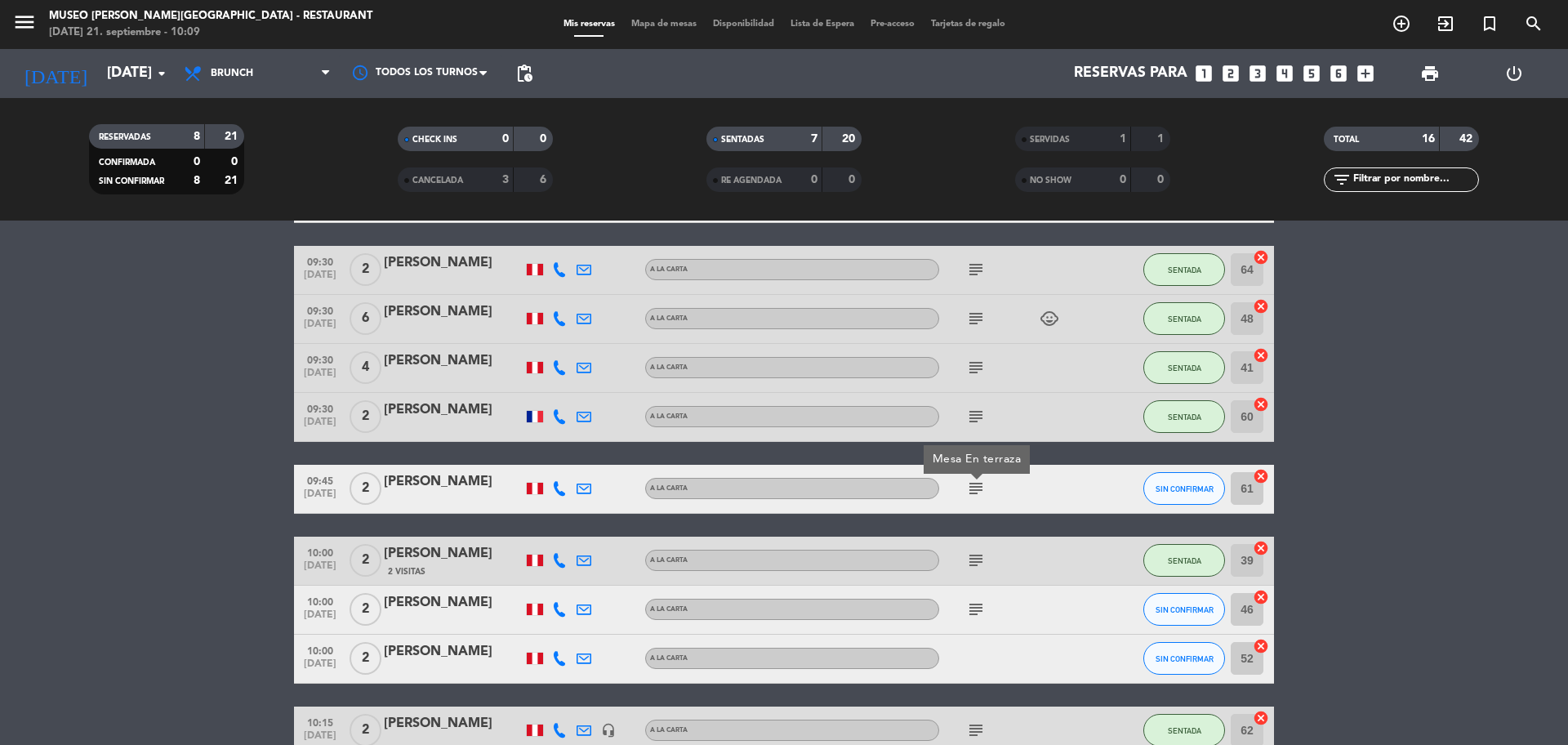
click at [974, 562] on icon "subject" at bounding box center [975, 560] width 20 height 20
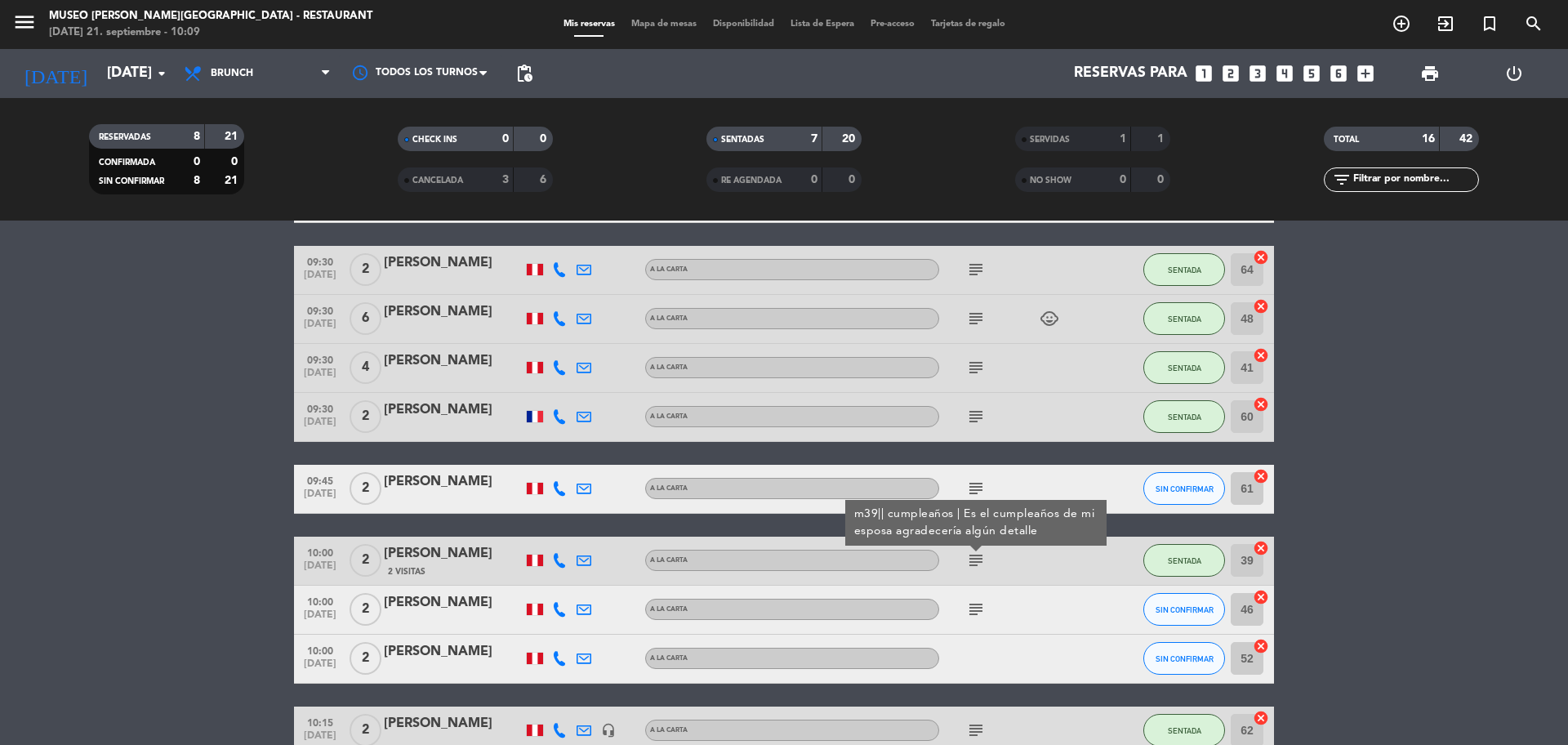
click at [969, 566] on icon "subject" at bounding box center [975, 609] width 20 height 20
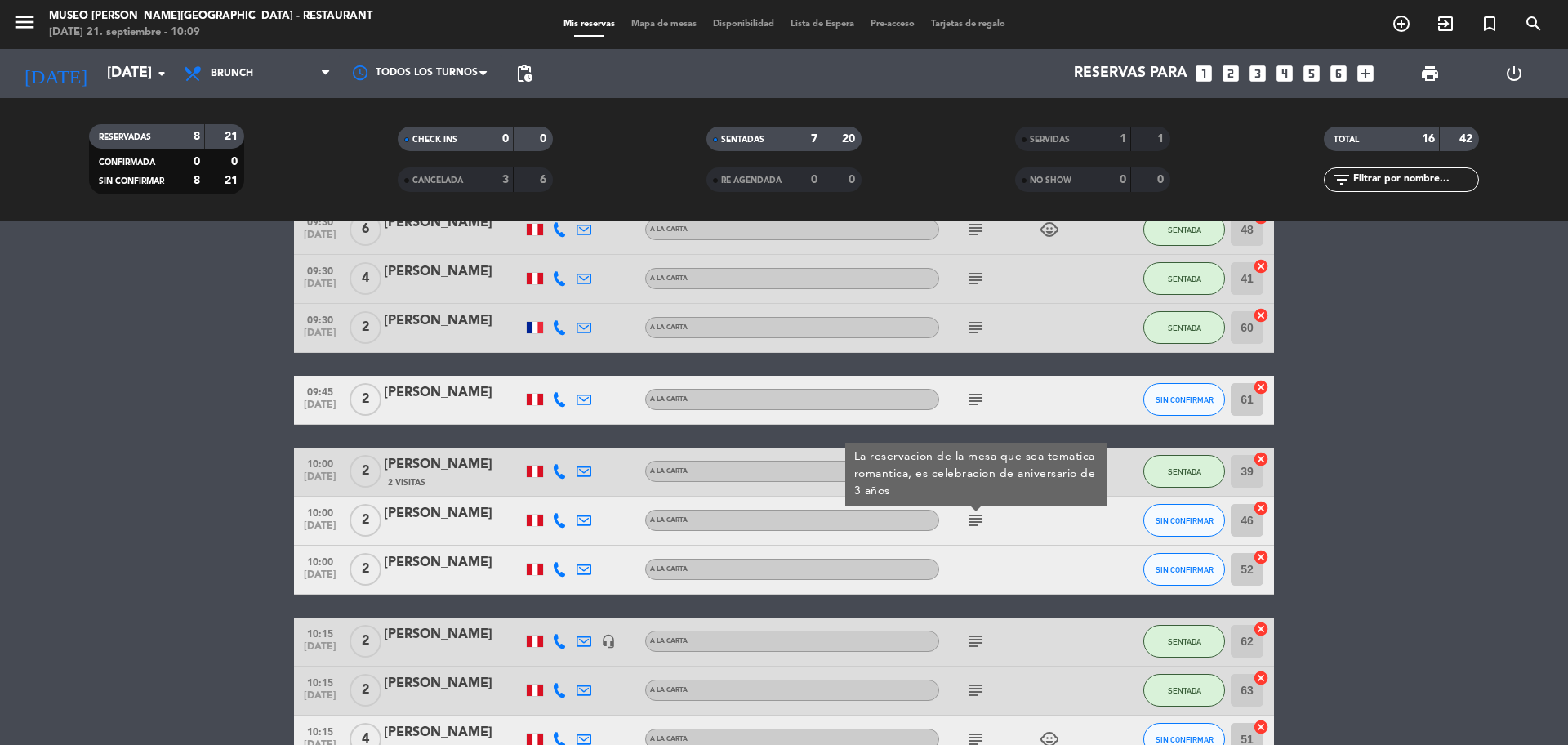
scroll to position [510, 0]
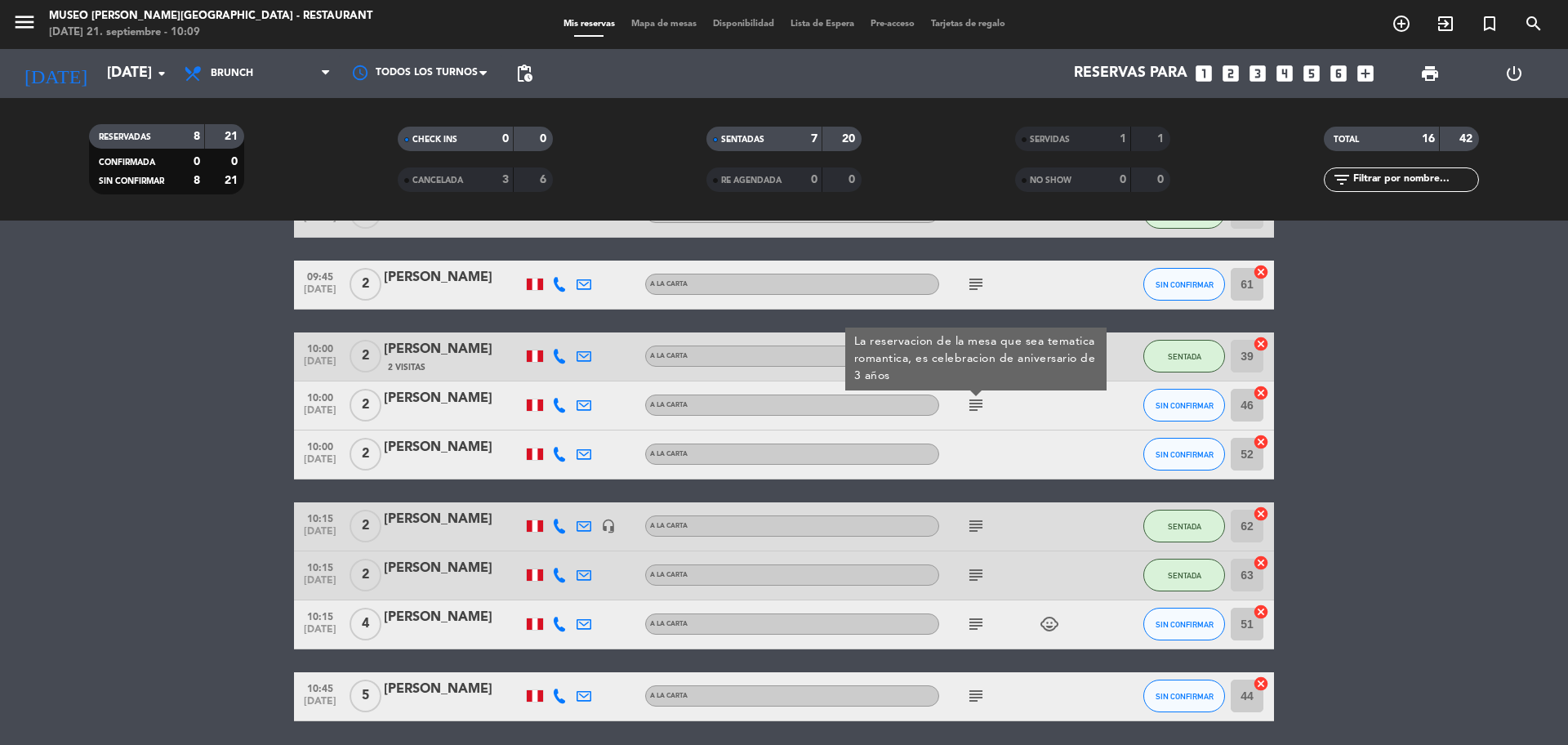
click at [975, 524] on icon "subject" at bounding box center [975, 526] width 20 height 20
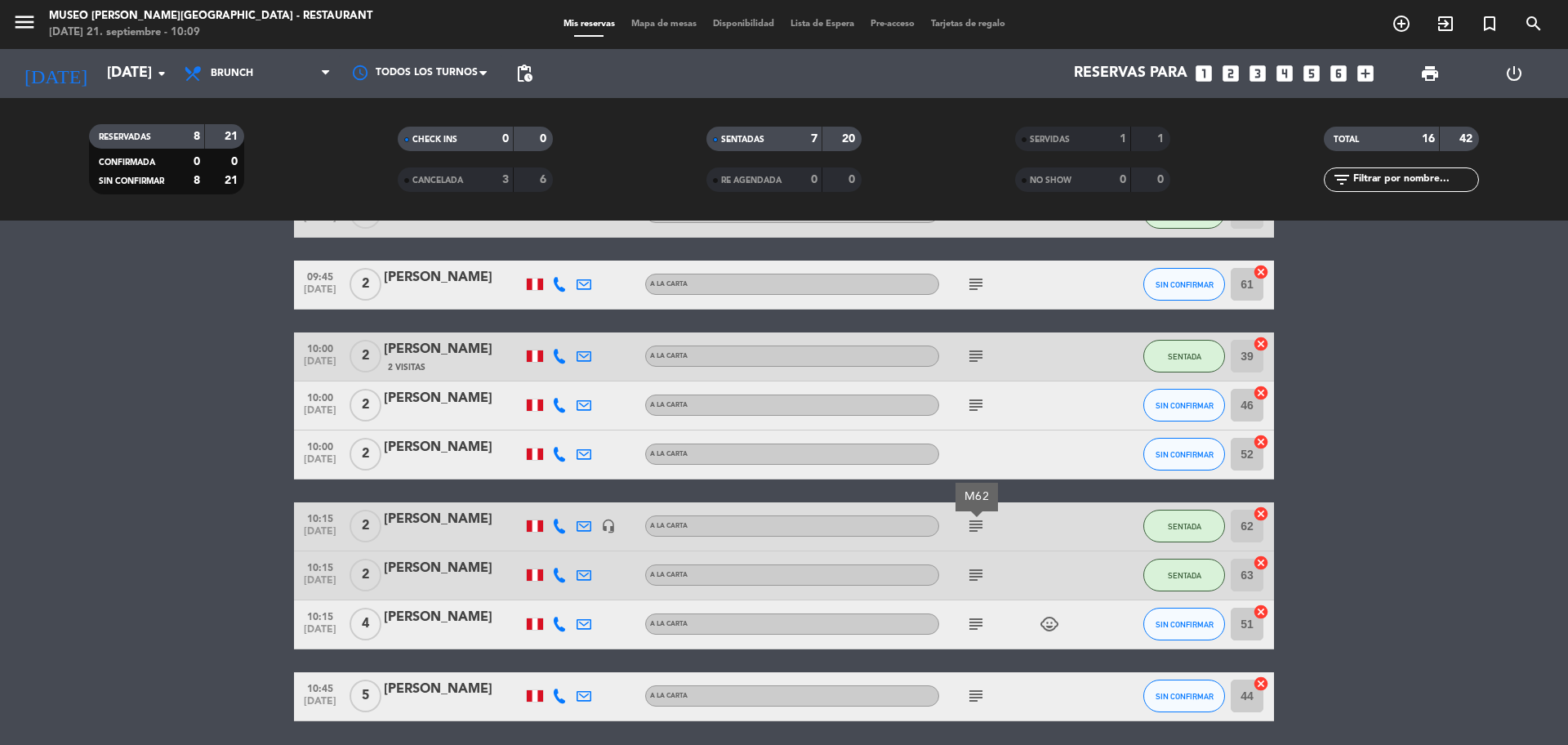
click at [974, 566] on icon "subject" at bounding box center [975, 574] width 20 height 20
click at [970, 566] on icon "subject" at bounding box center [975, 623] width 20 height 20
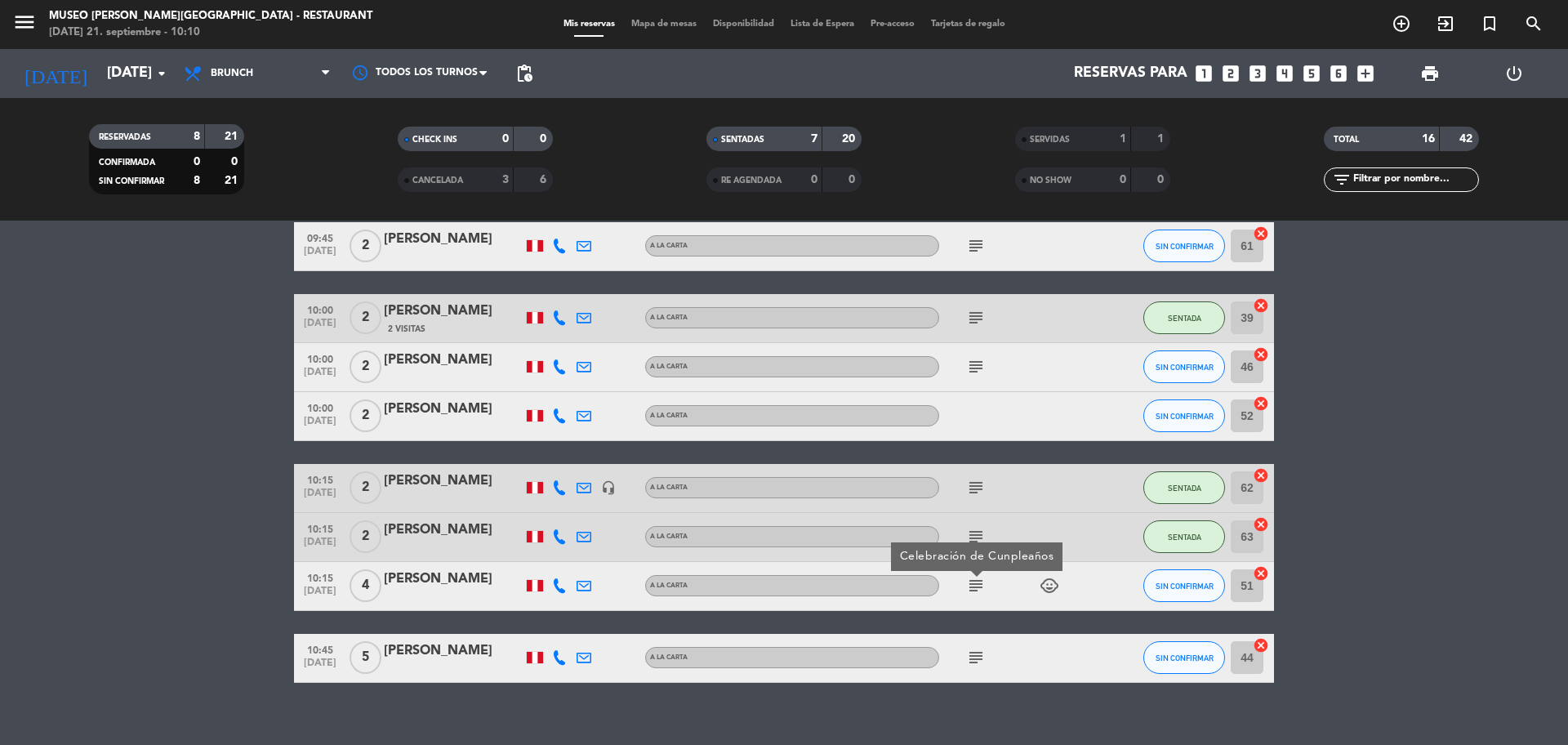
scroll to position [568, 0]
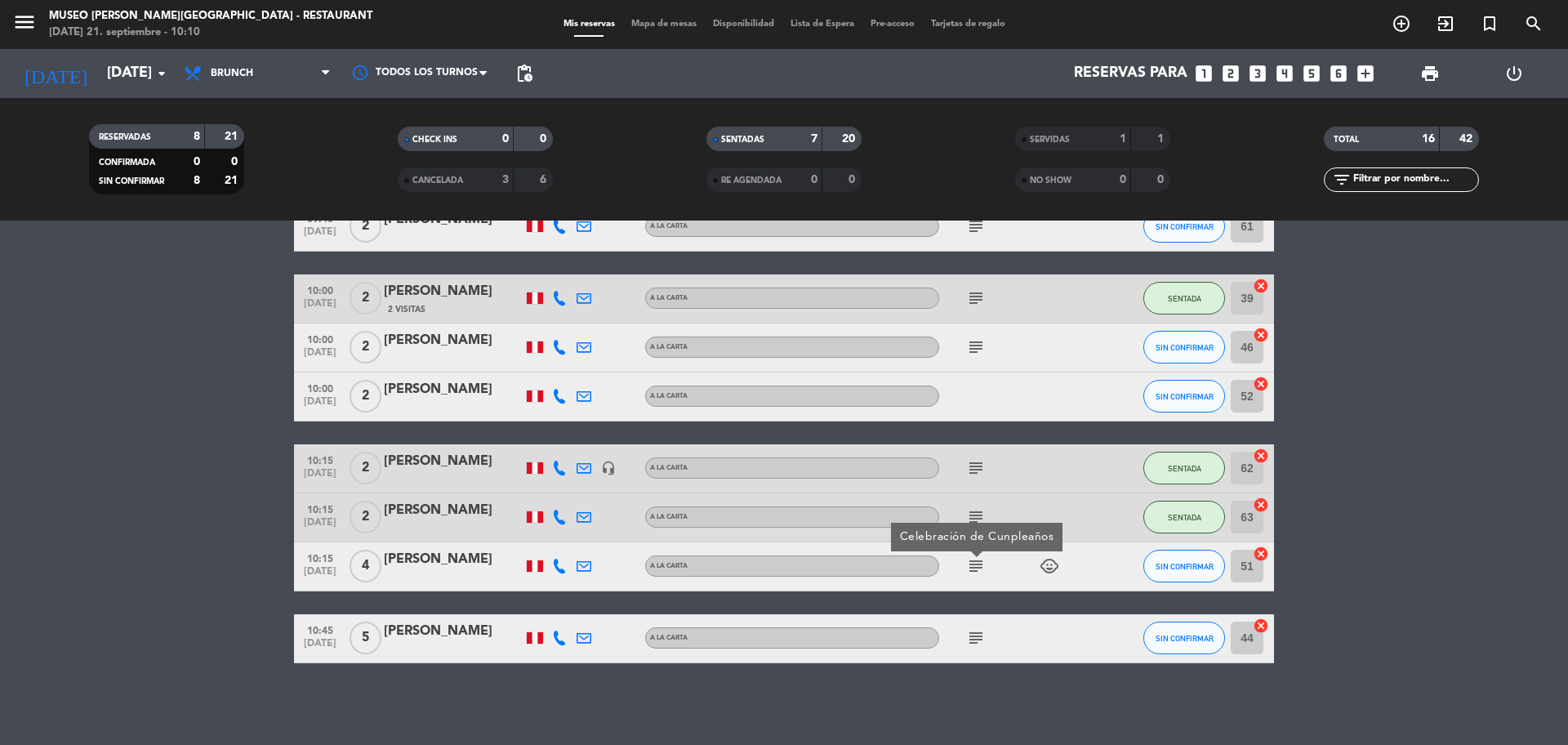
click at [976, 566] on div "subject" at bounding box center [1012, 638] width 147 height 48
click at [979, 566] on icon "subject" at bounding box center [975, 637] width 20 height 20
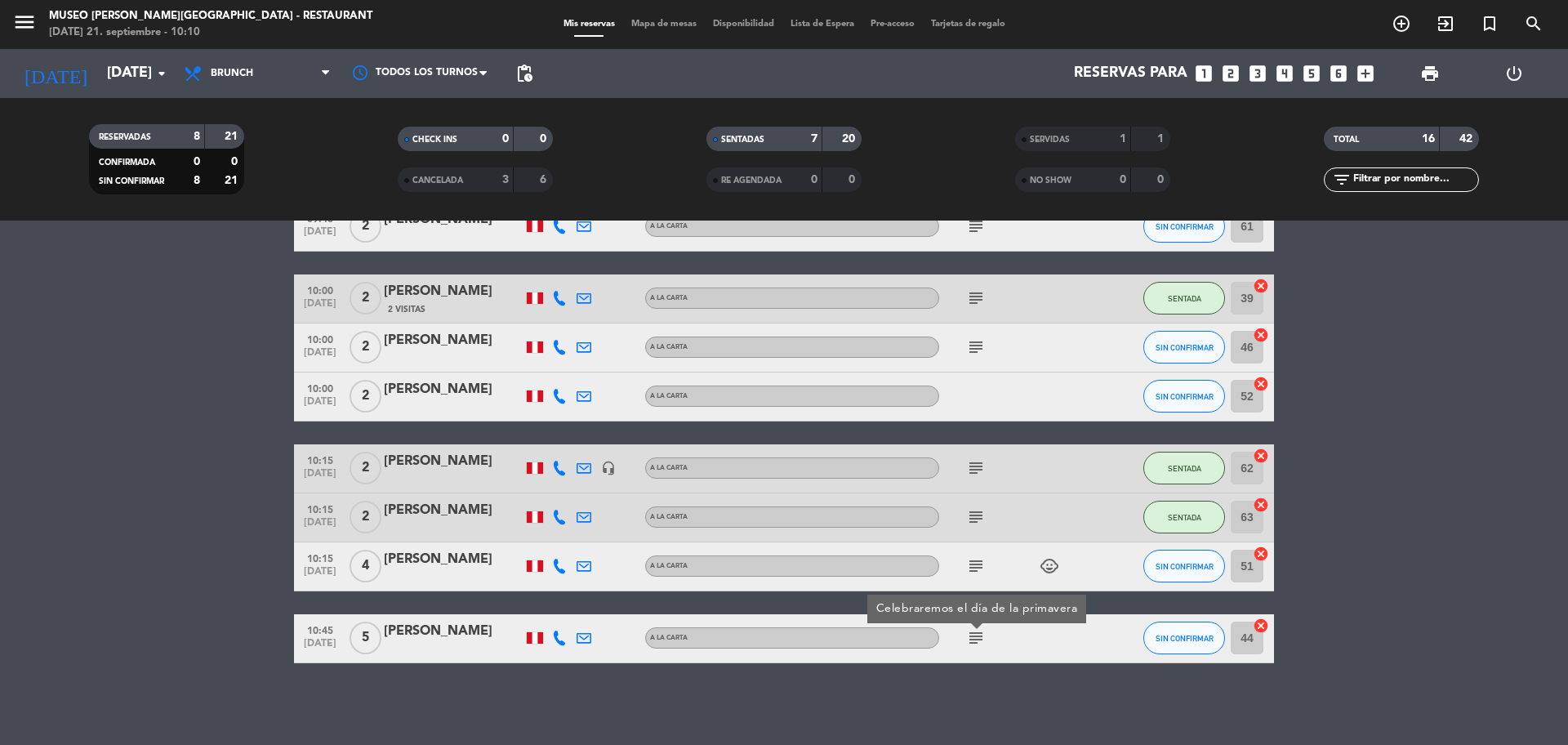
click at [1253, 566] on bookings-row "09:00 [DATE] 2 [PERSON_NAME] A la carta SIN CONFIRMAR 45 cancel 09:00 [DATE] 2 …" at bounding box center [784, 226] width 1568 height 872
click at [1253, 452] on bookings-row "09:00 [DATE] 2 [PERSON_NAME] A la carta SIN CONFIRMAR 45 cancel 09:00 [DATE] 2 …" at bounding box center [784, 226] width 1568 height 872
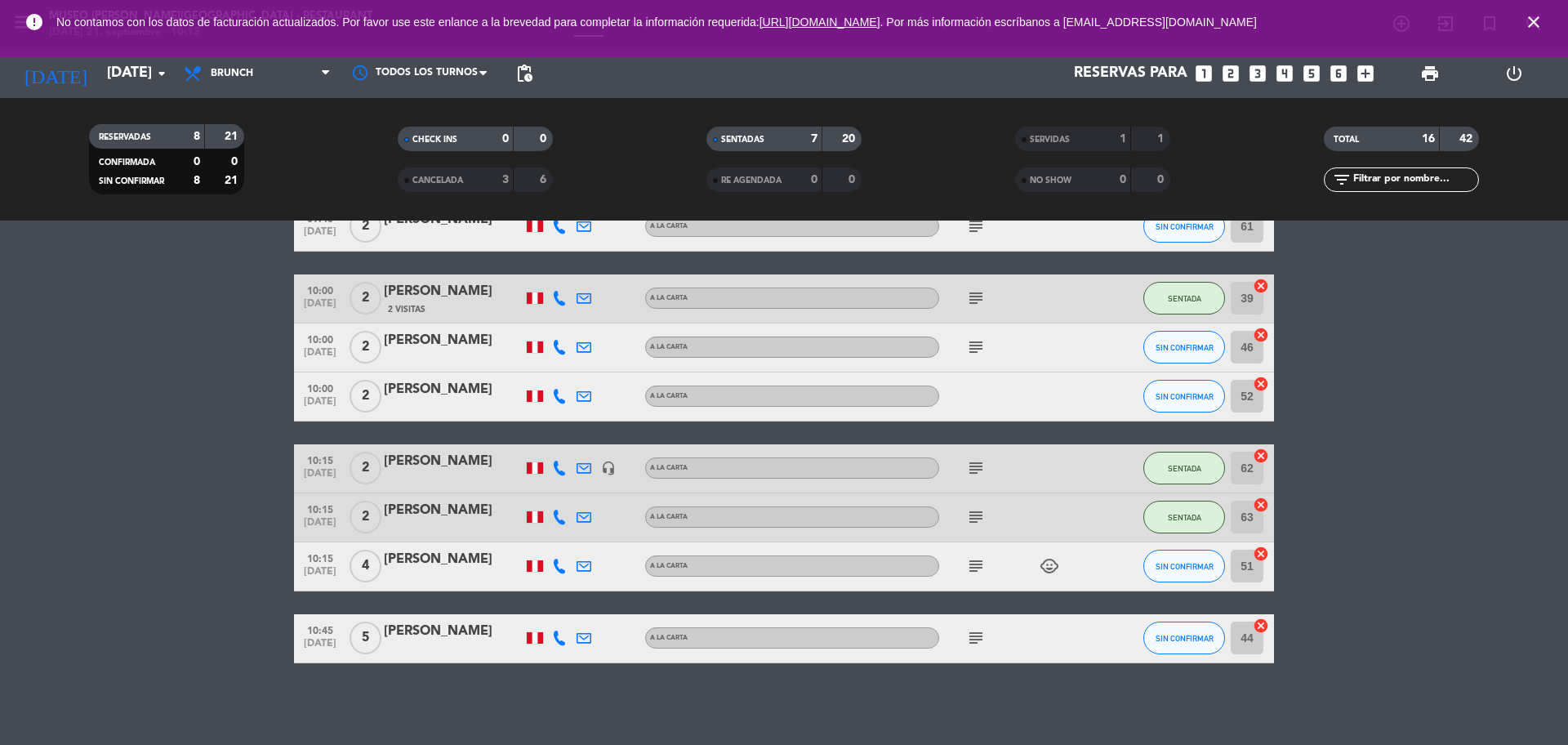
click at [1253, 23] on icon "close" at bounding box center [1533, 21] width 20 height 20
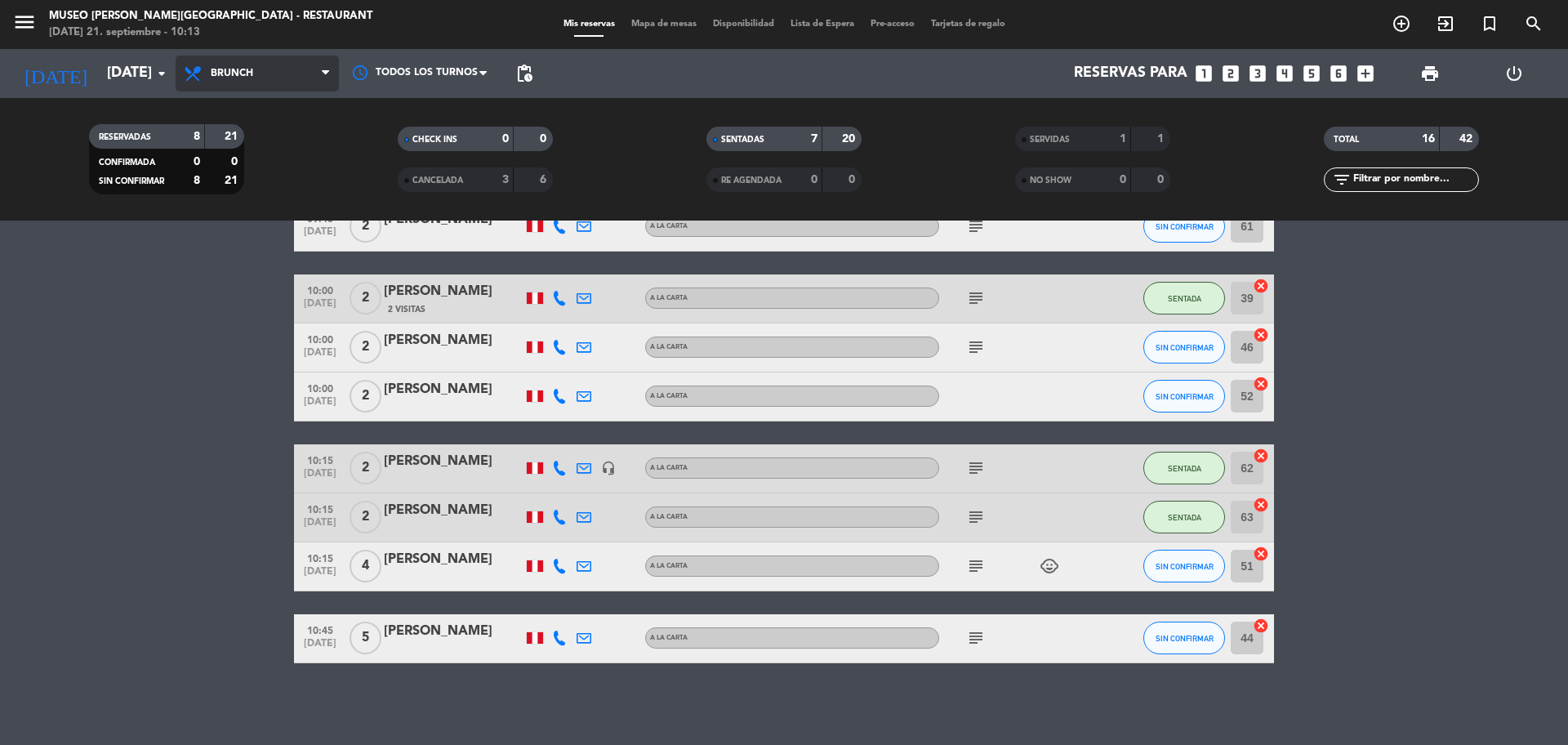
click at [298, 85] on span "Brunch" at bounding box center [257, 73] width 163 height 36
click at [236, 189] on div "menu [GEOGRAPHIC_DATA][PERSON_NAME] - Restaurant [DATE] 21. septiembre - 10:13 …" at bounding box center [784, 110] width 1568 height 220
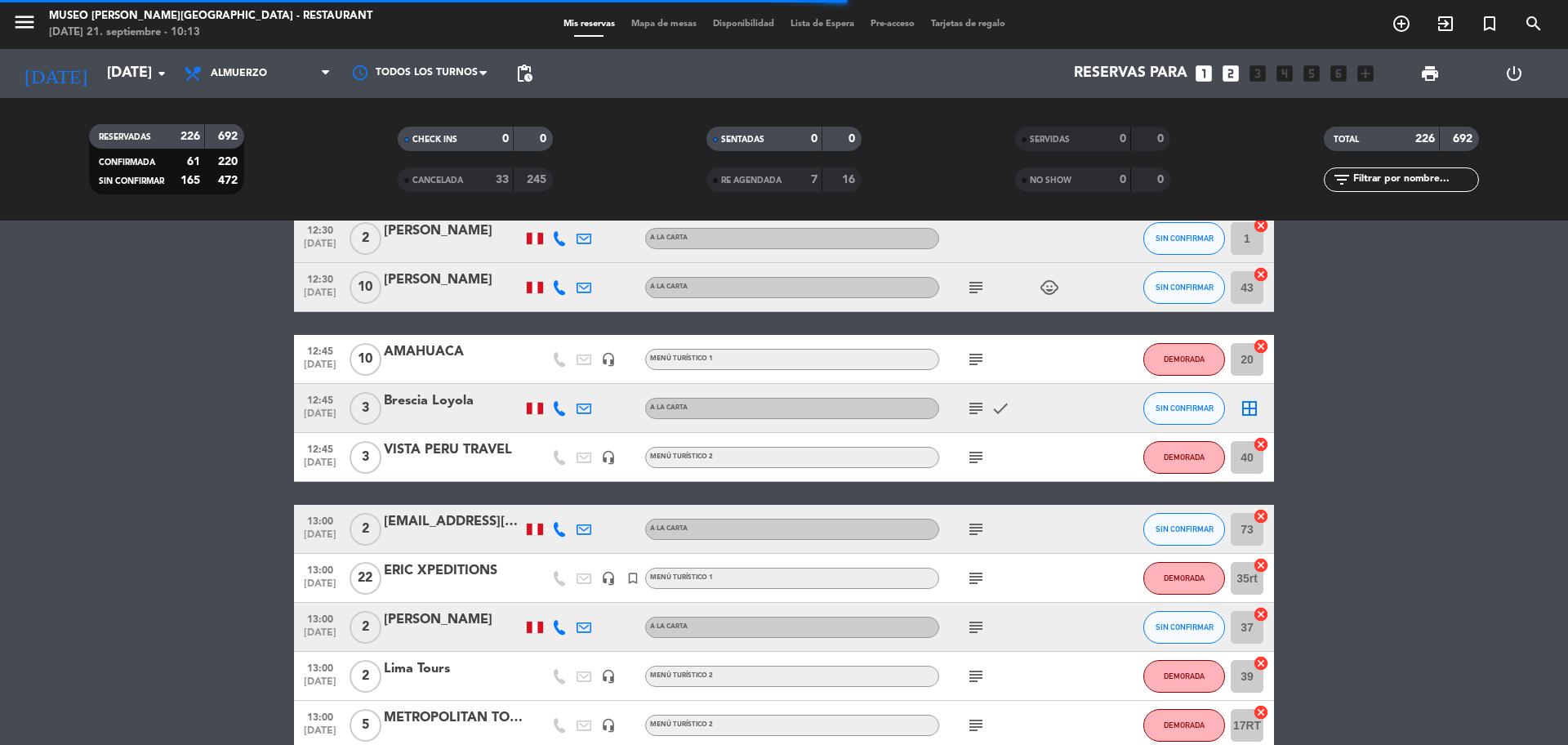
scroll to position [504, 0]
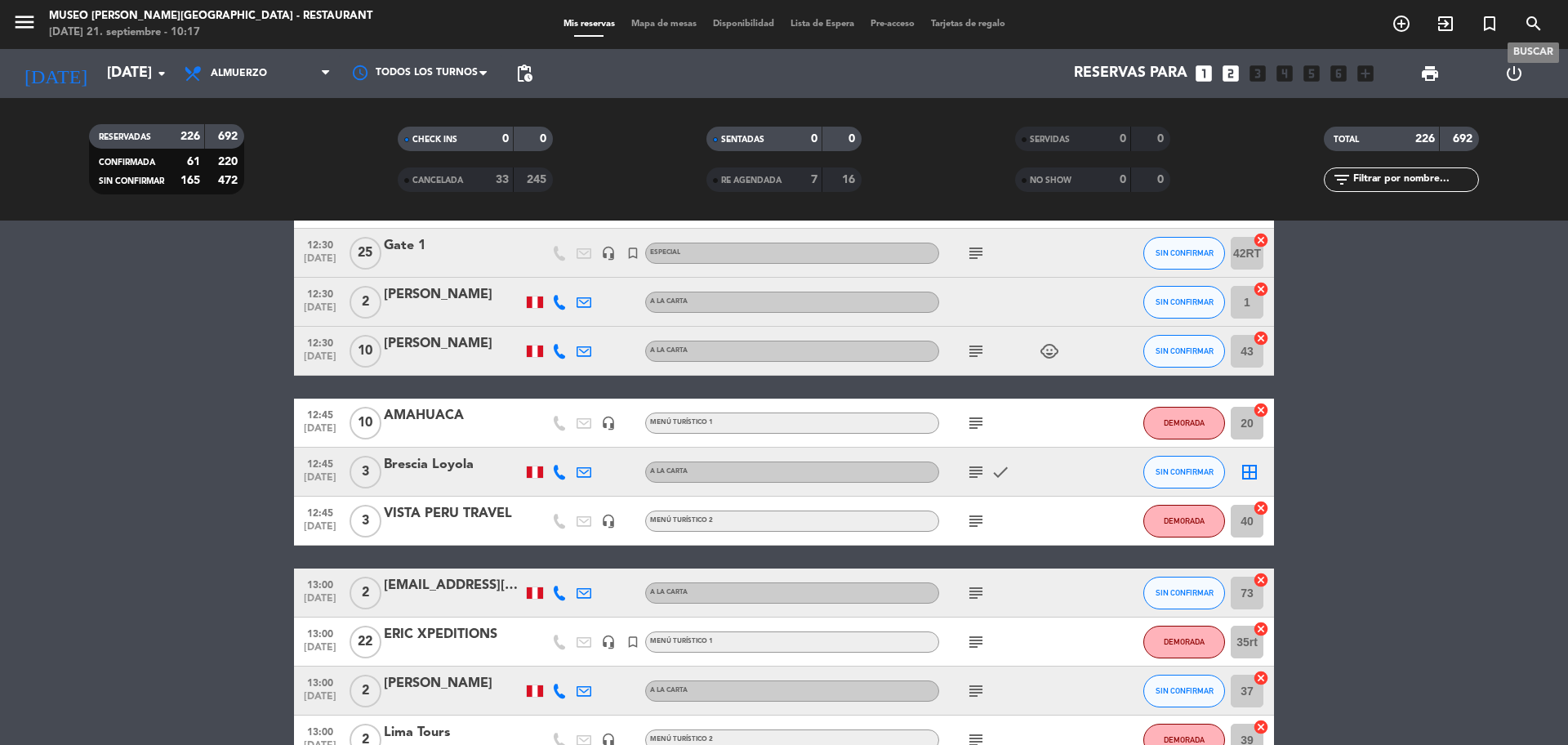
click at [1253, 31] on icon "search" at bounding box center [1533, 23] width 20 height 20
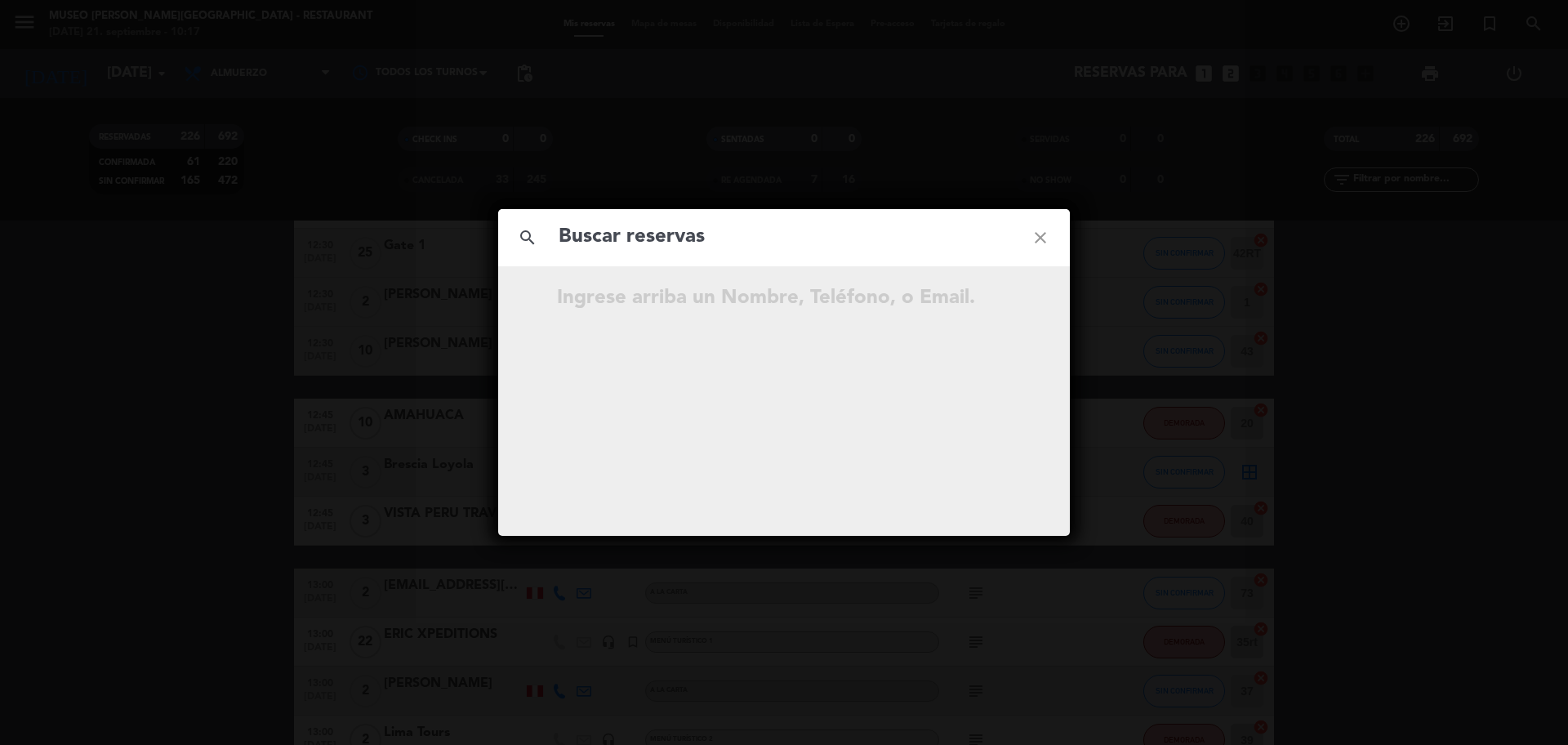
click at [851, 232] on input "text" at bounding box center [784, 236] width 454 height 33
type input "a"
type input "[PERSON_NAME]"
click at [995, 305] on icon "open_in_new" at bounding box center [999, 300] width 20 height 20
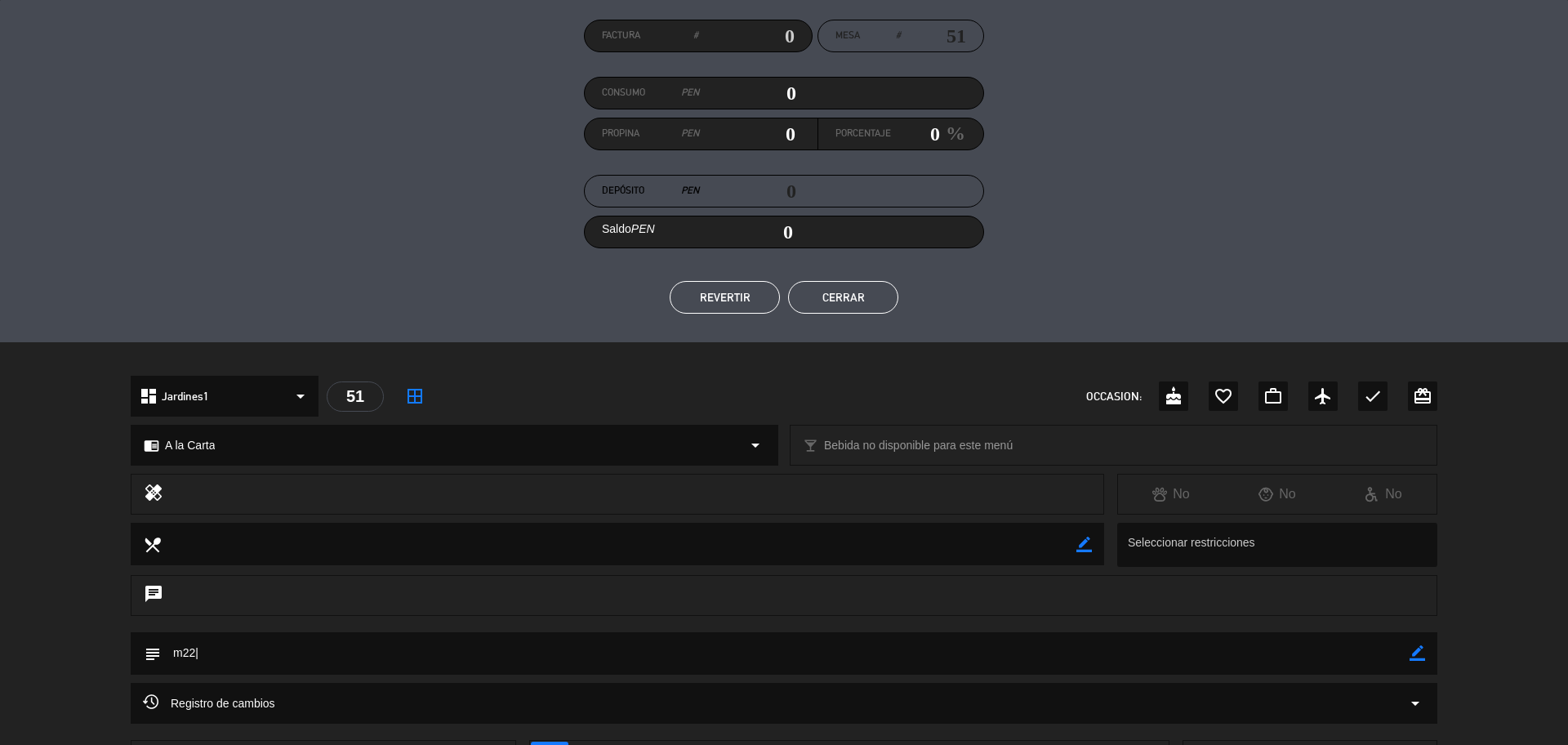
scroll to position [275, 0]
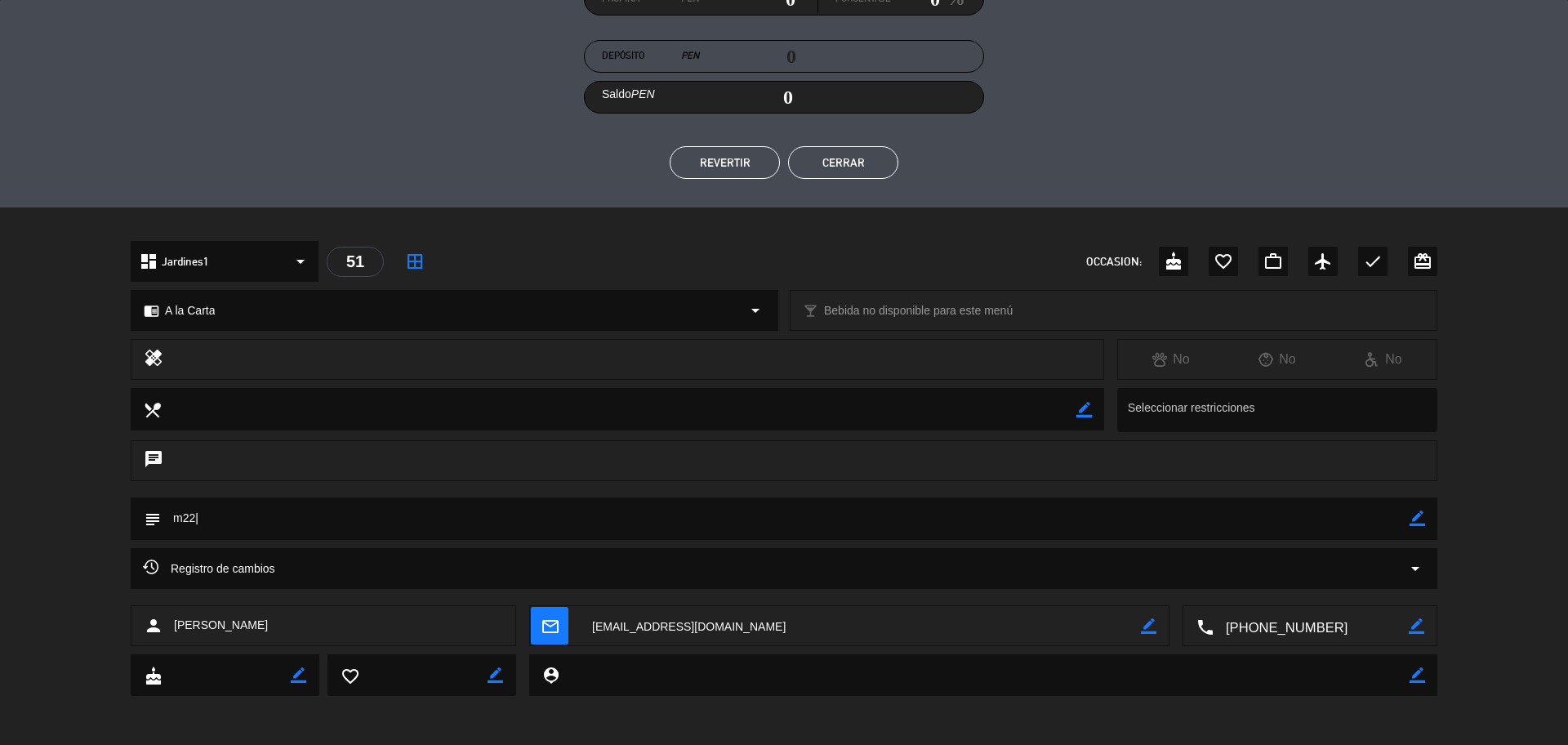
click at [875, 152] on button "Cerrar" at bounding box center [844, 162] width 111 height 32
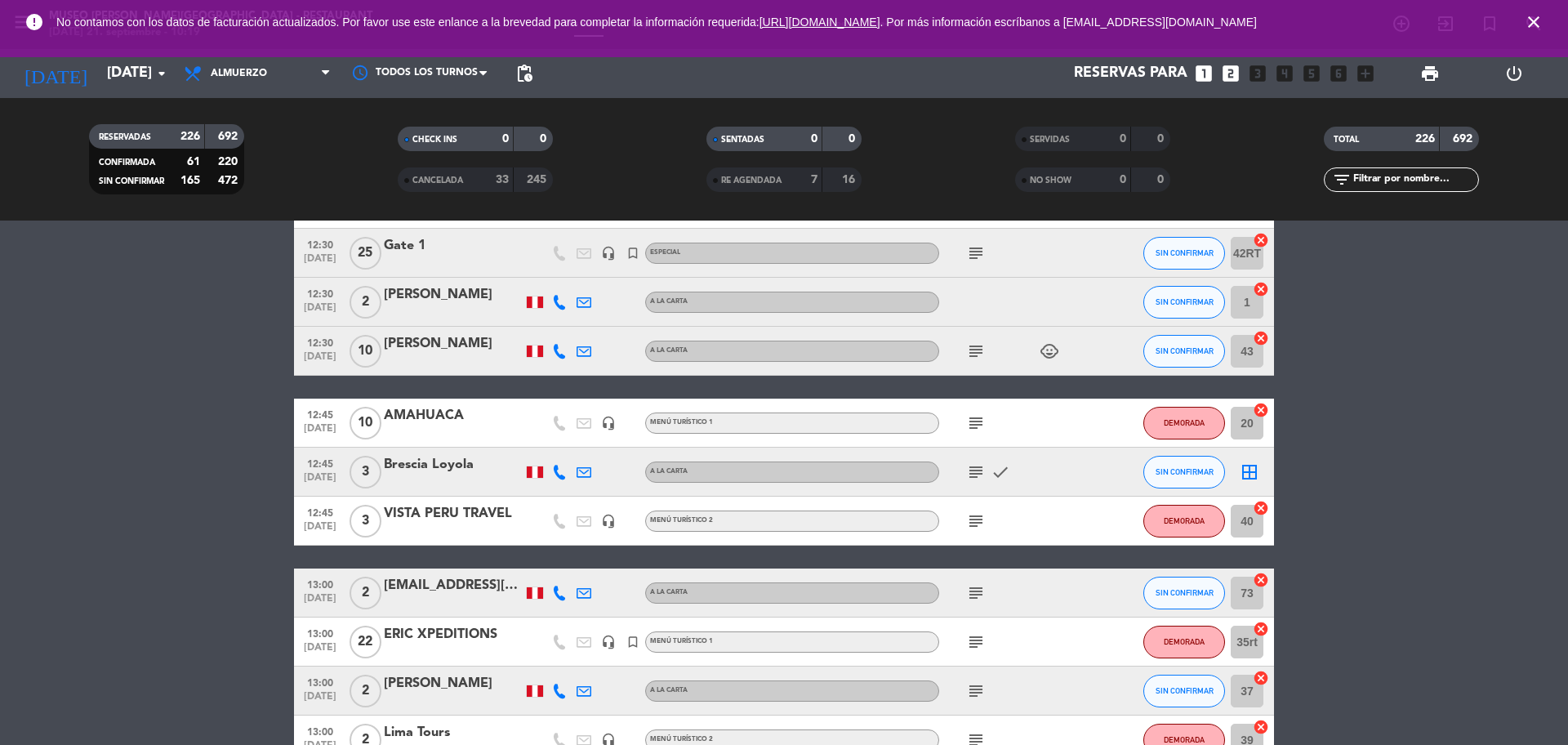
click at [1253, 20] on icon "close" at bounding box center [1533, 21] width 20 height 20
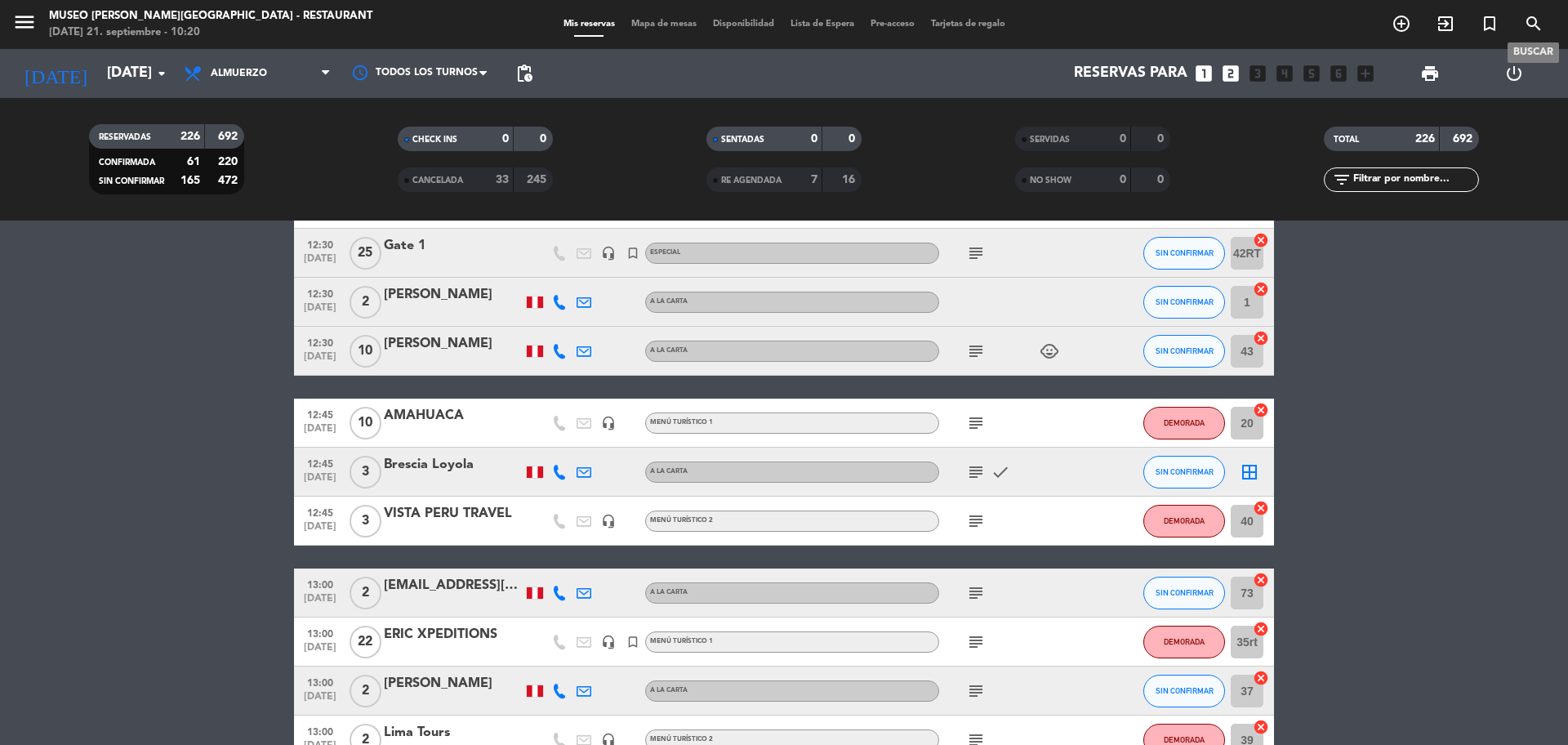
click at [1253, 20] on icon "search" at bounding box center [1533, 23] width 20 height 20
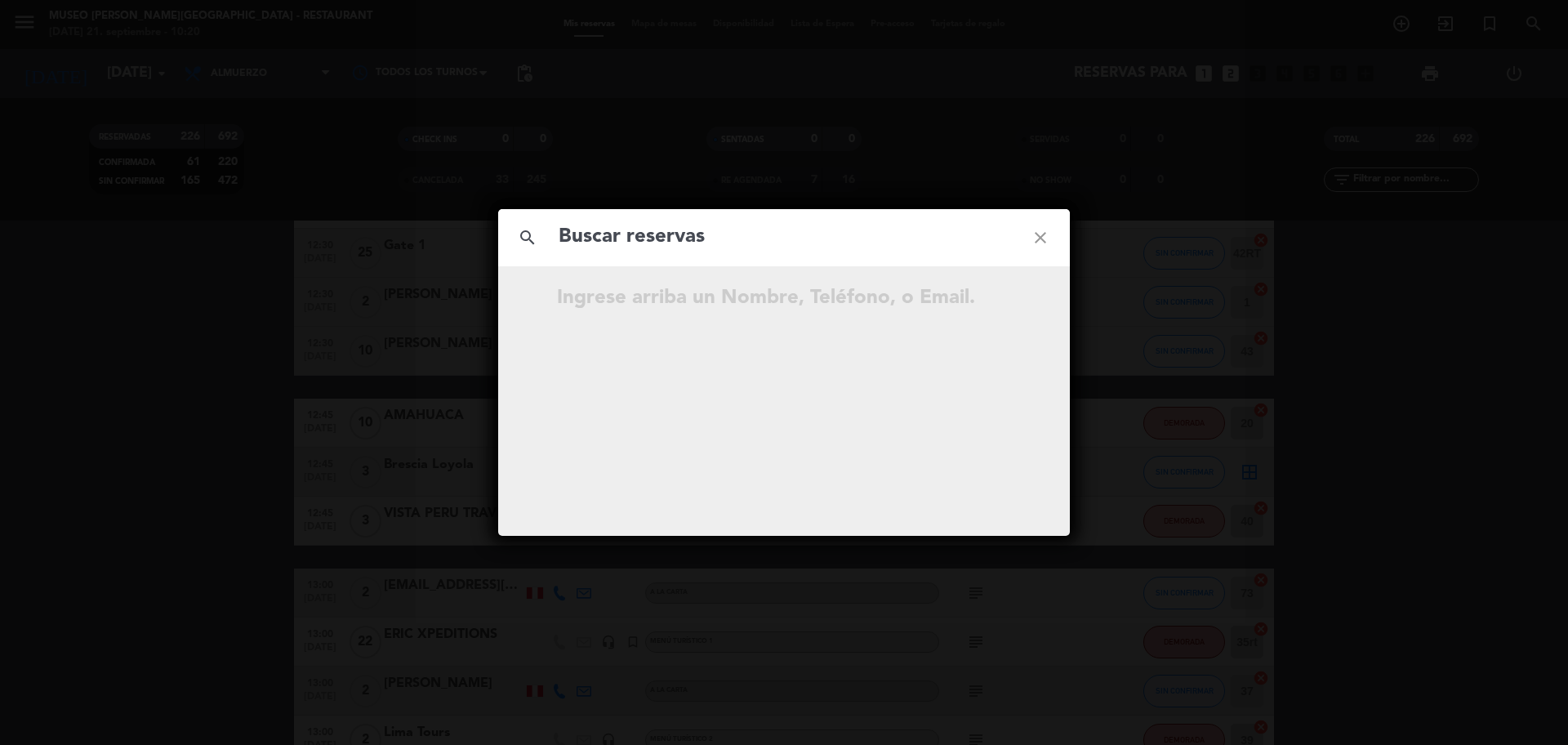
click at [768, 245] on input "text" at bounding box center [784, 236] width 454 height 33
type input "926562899"
drag, startPoint x: 641, startPoint y: 247, endPoint x: 667, endPoint y: 246, distance: 26.0
click at [644, 246] on input "926562899" at bounding box center [784, 236] width 454 height 33
click at [669, 247] on input "926562899" at bounding box center [784, 236] width 454 height 33
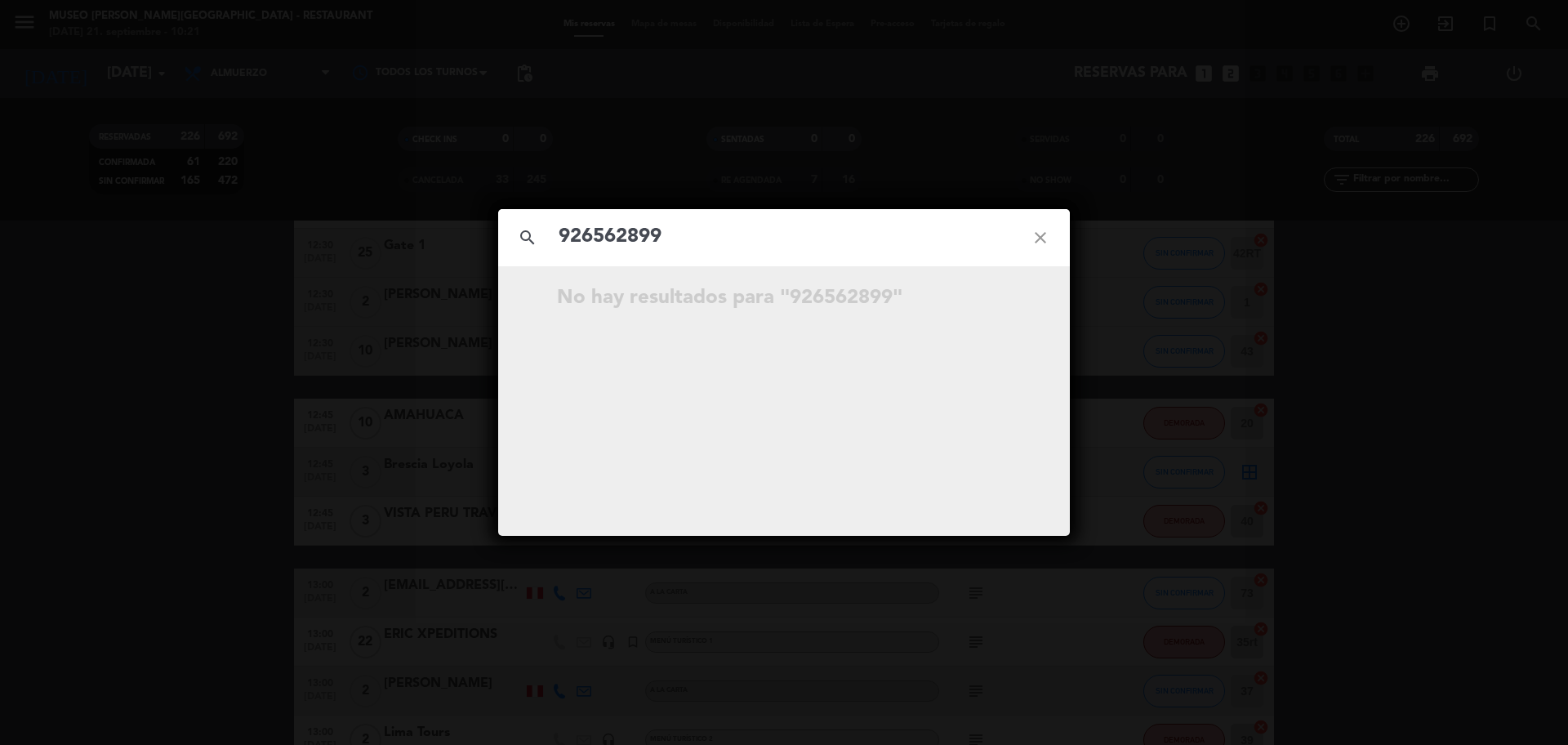
click at [1034, 243] on icon "close" at bounding box center [1040, 237] width 59 height 59
click at [1034, 241] on icon "close" at bounding box center [1040, 237] width 59 height 59
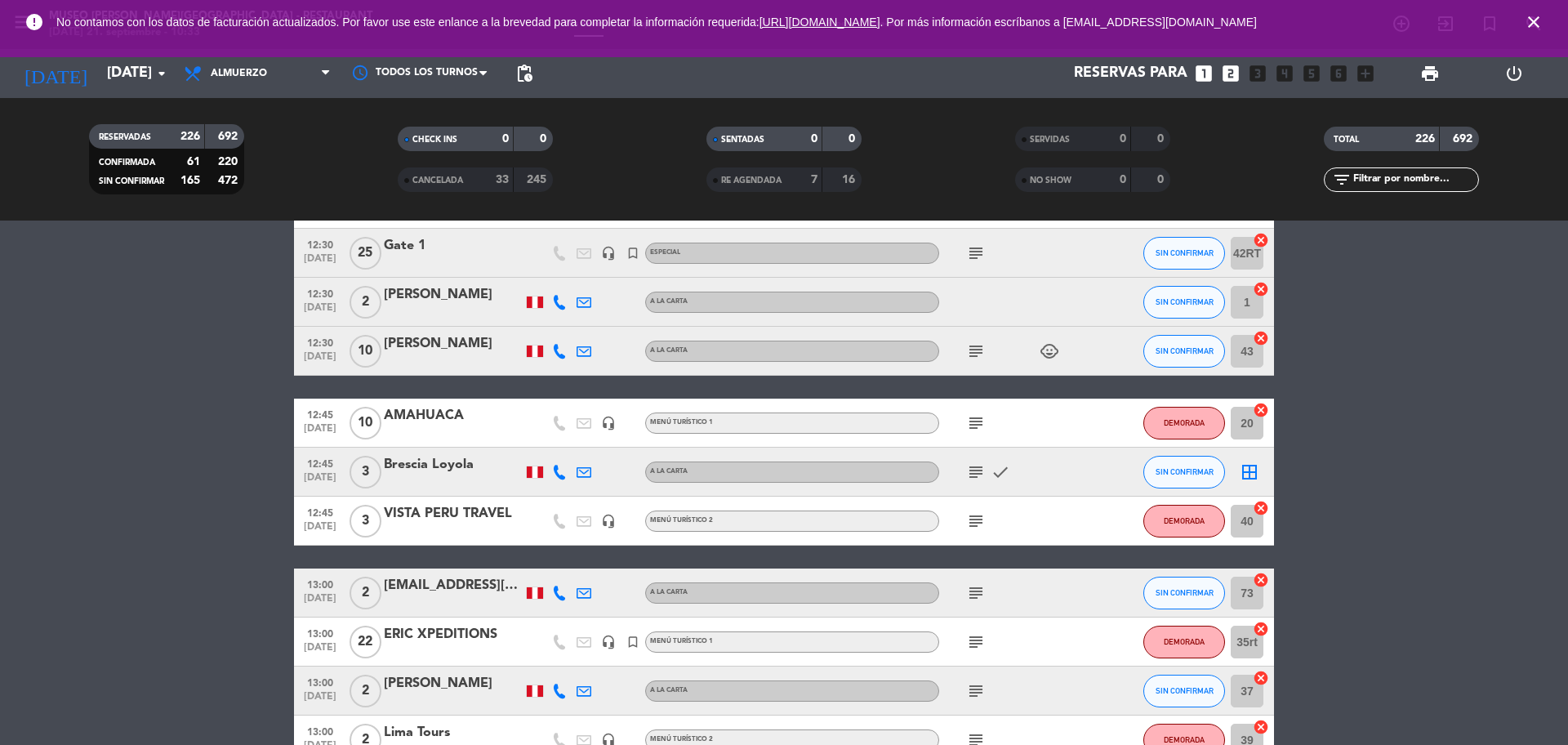
click at [1253, 185] on input "text" at bounding box center [1414, 179] width 127 height 18
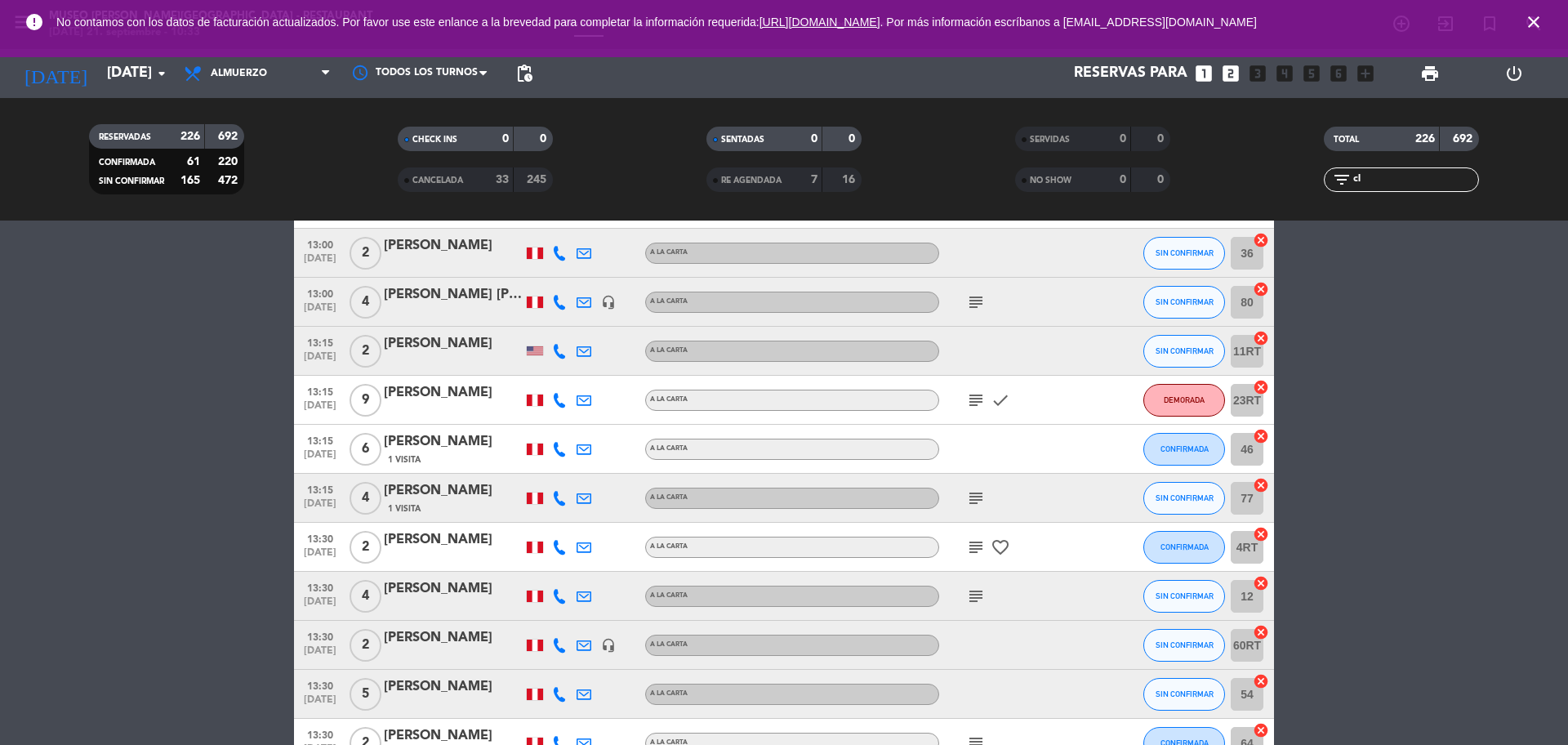
scroll to position [0, 0]
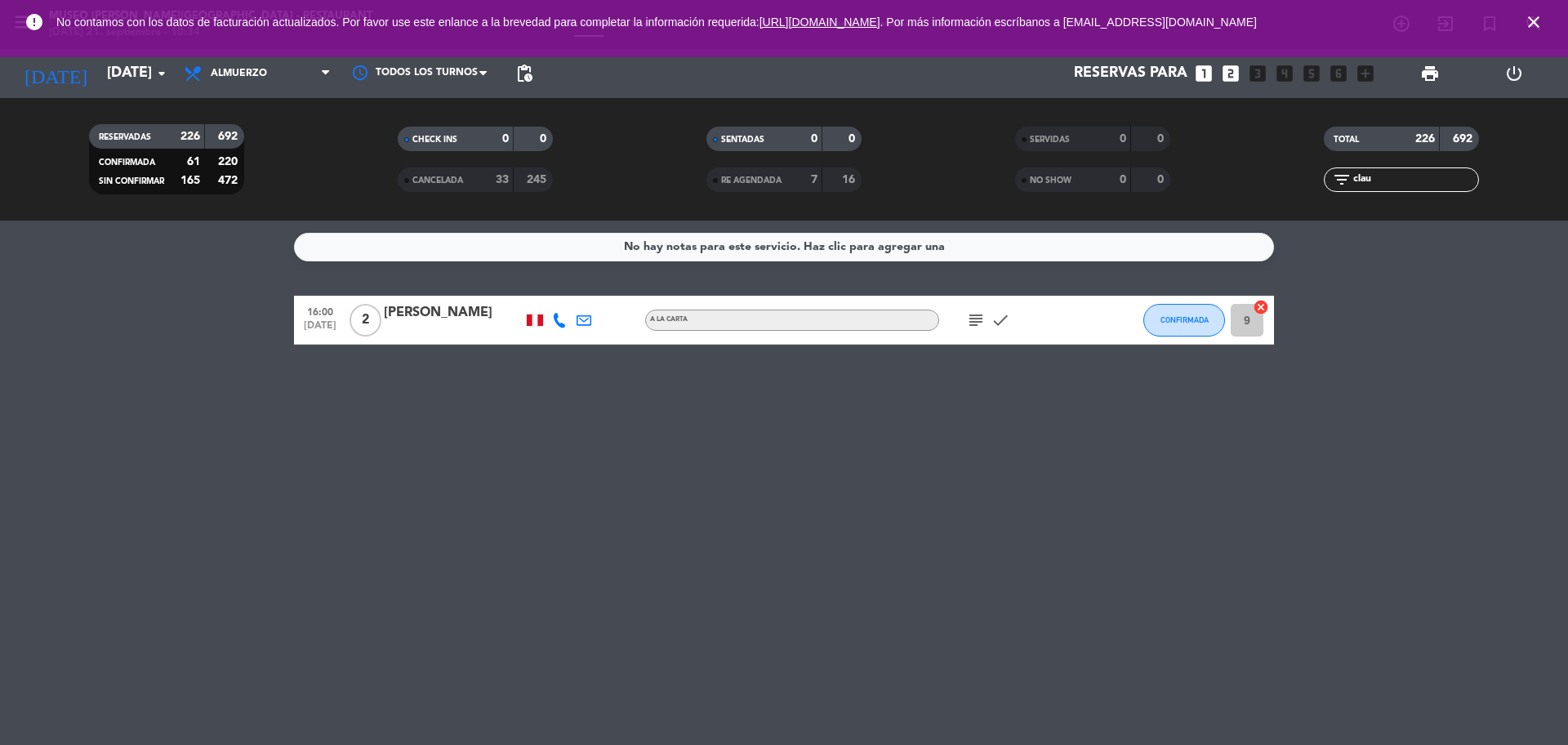
type input "clau"
click at [462, 327] on div at bounding box center [452, 330] width 139 height 13
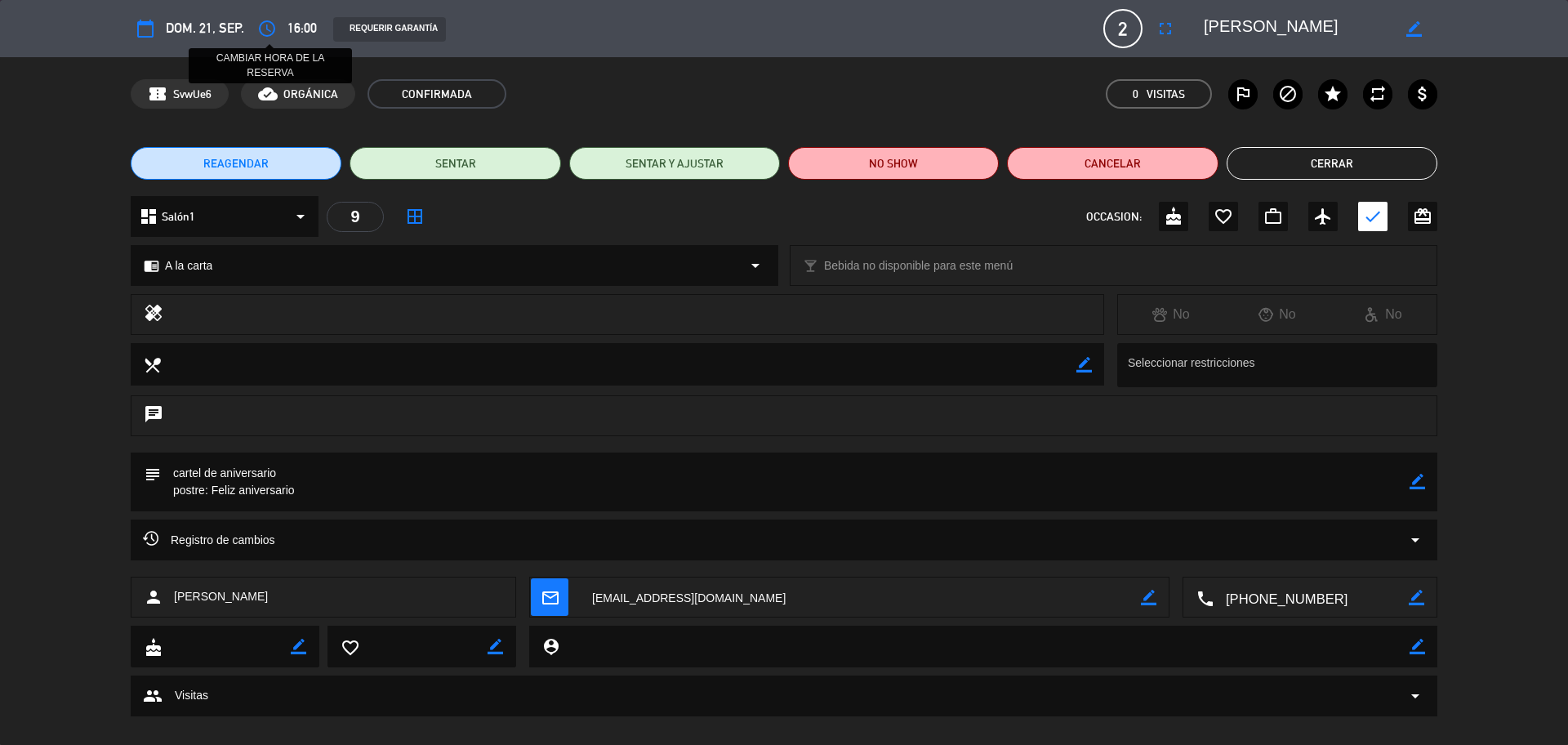
click at [267, 26] on icon "access_time" at bounding box center [266, 28] width 20 height 20
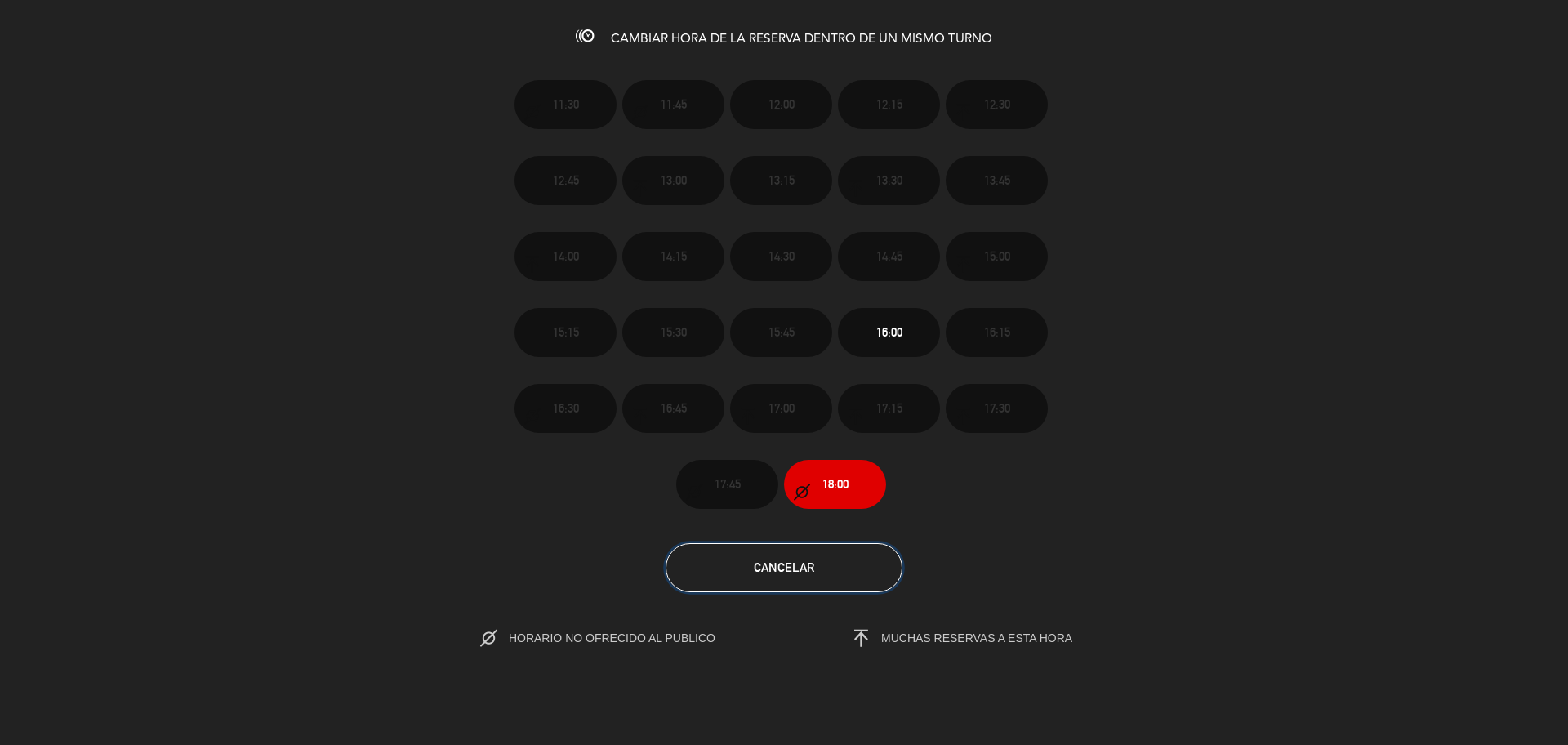
click at [735, 566] on button "Cancelar" at bounding box center [784, 568] width 236 height 49
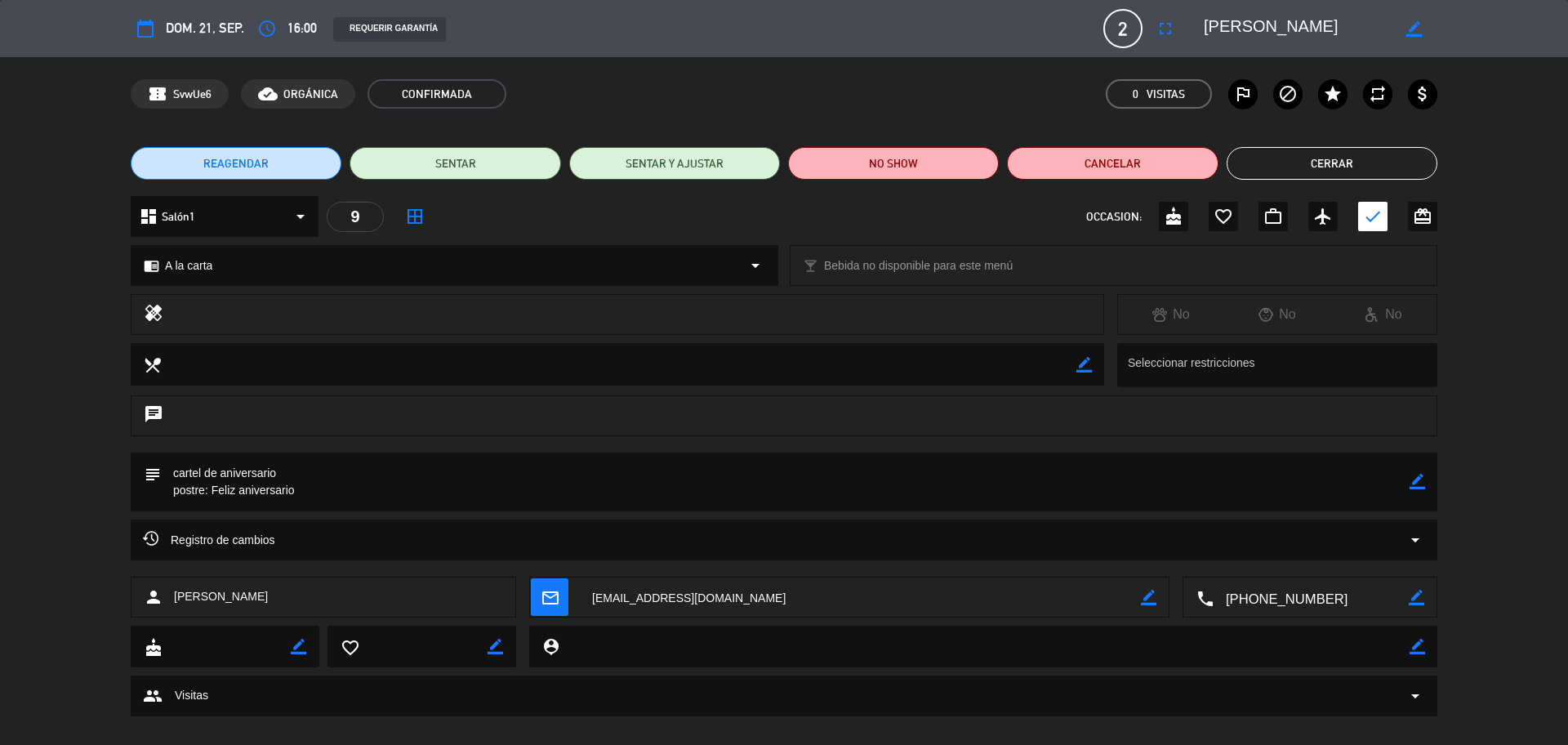
click at [1253, 160] on button "Cerrar" at bounding box center [1332, 163] width 211 height 32
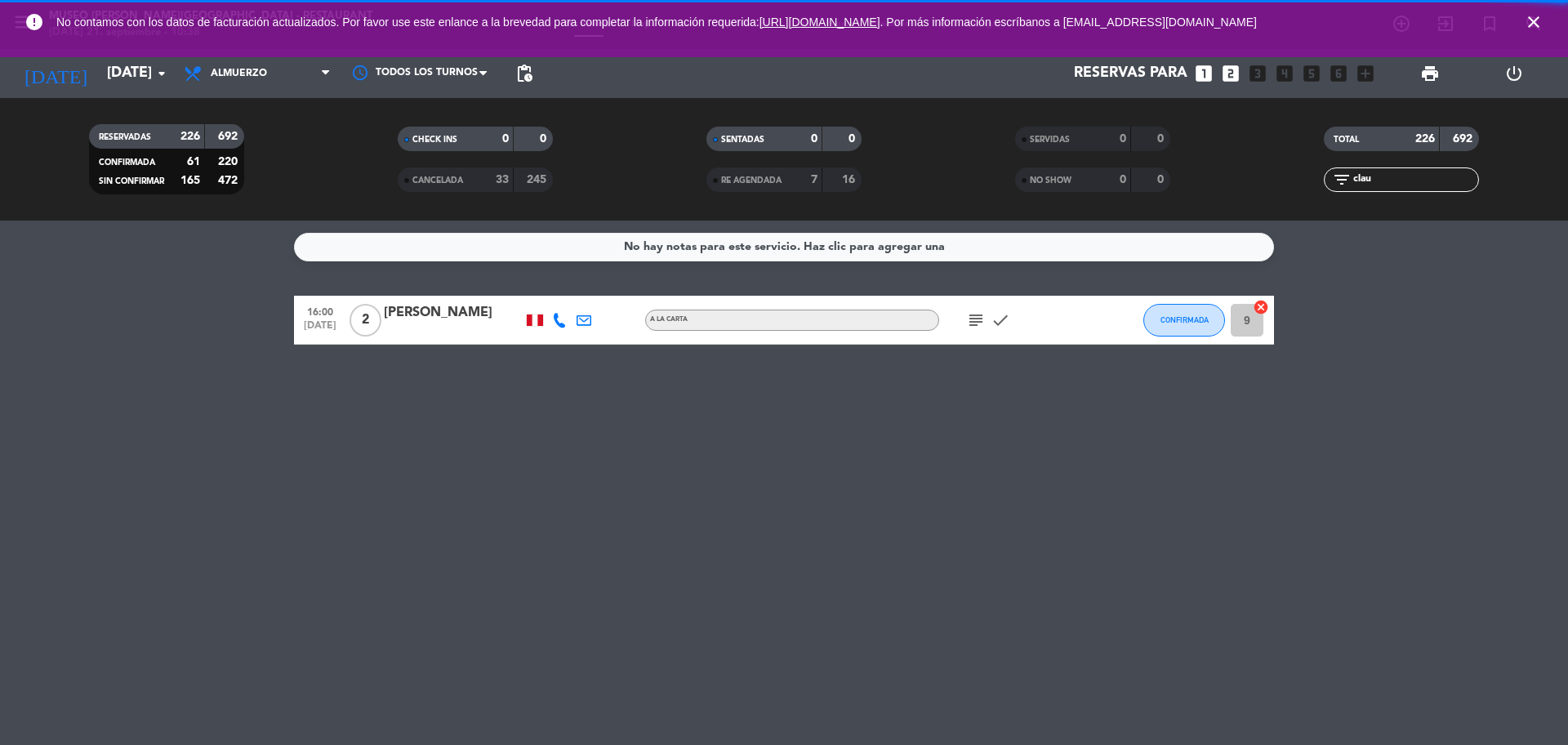
drag, startPoint x: 1446, startPoint y: 185, endPoint x: 1343, endPoint y: 187, distance: 103.0
click at [1253, 186] on div "filter_list clau" at bounding box center [1400, 179] width 155 height 25
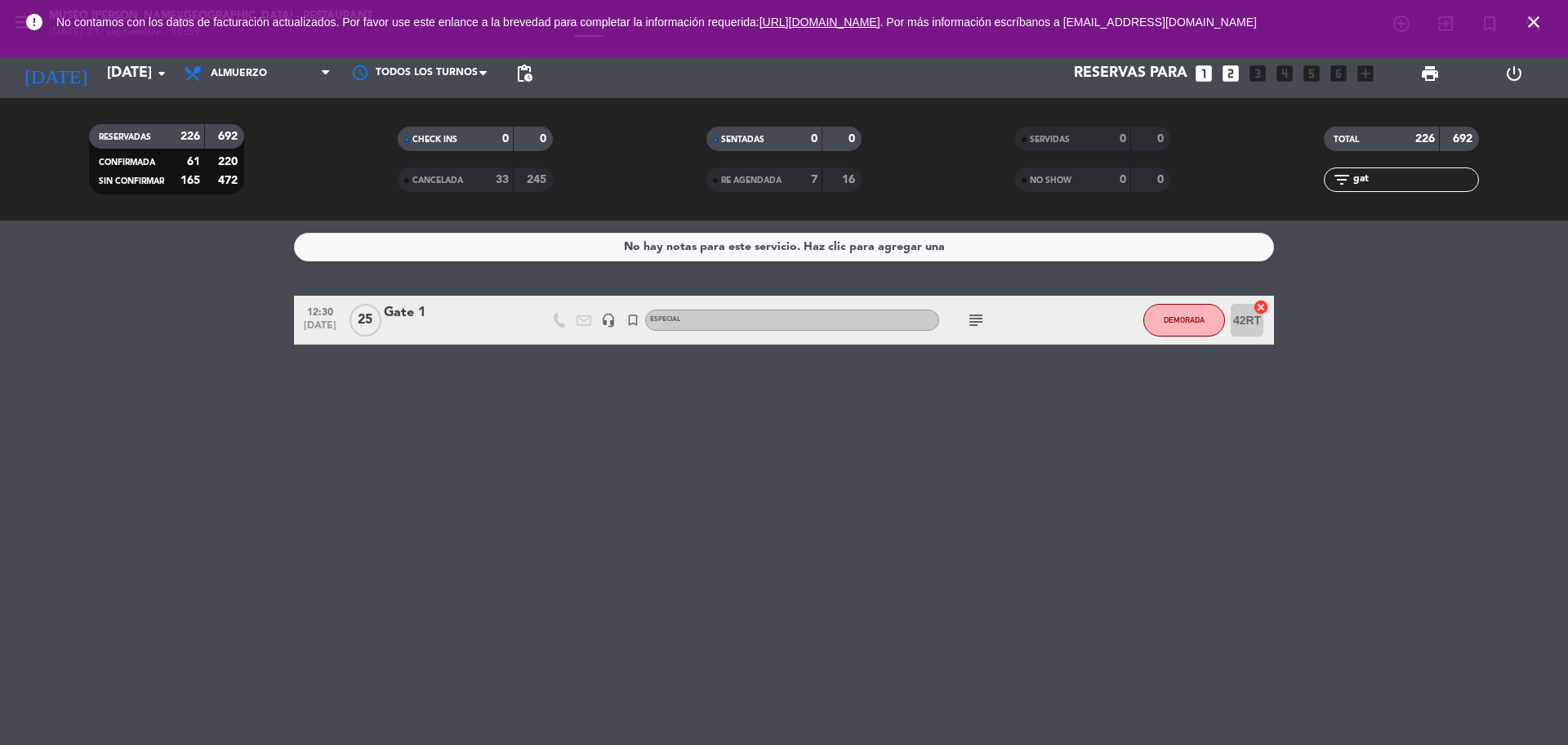
type input "gat"
click at [407, 318] on div "Gate 1" at bounding box center [452, 312] width 139 height 21
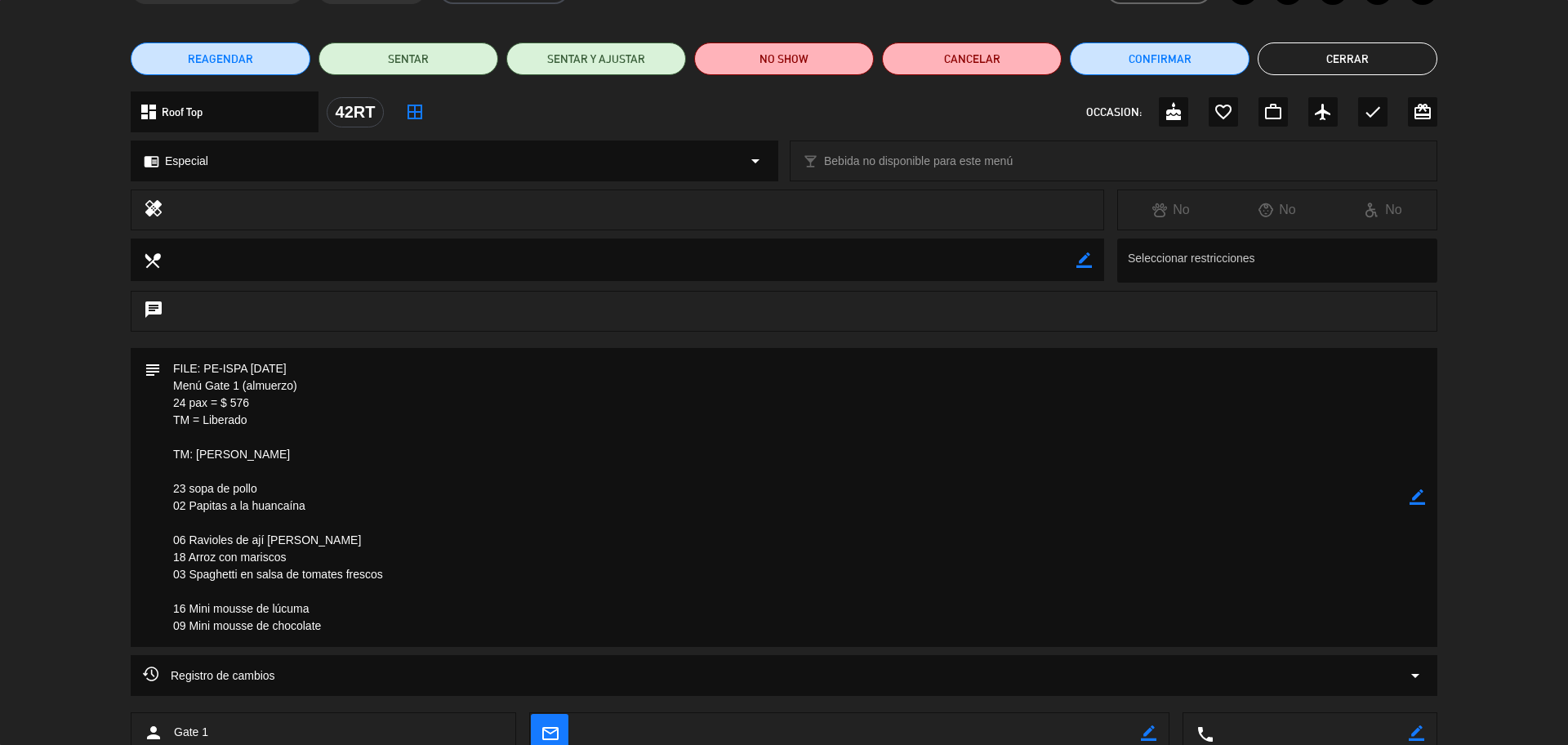
scroll to position [212, 0]
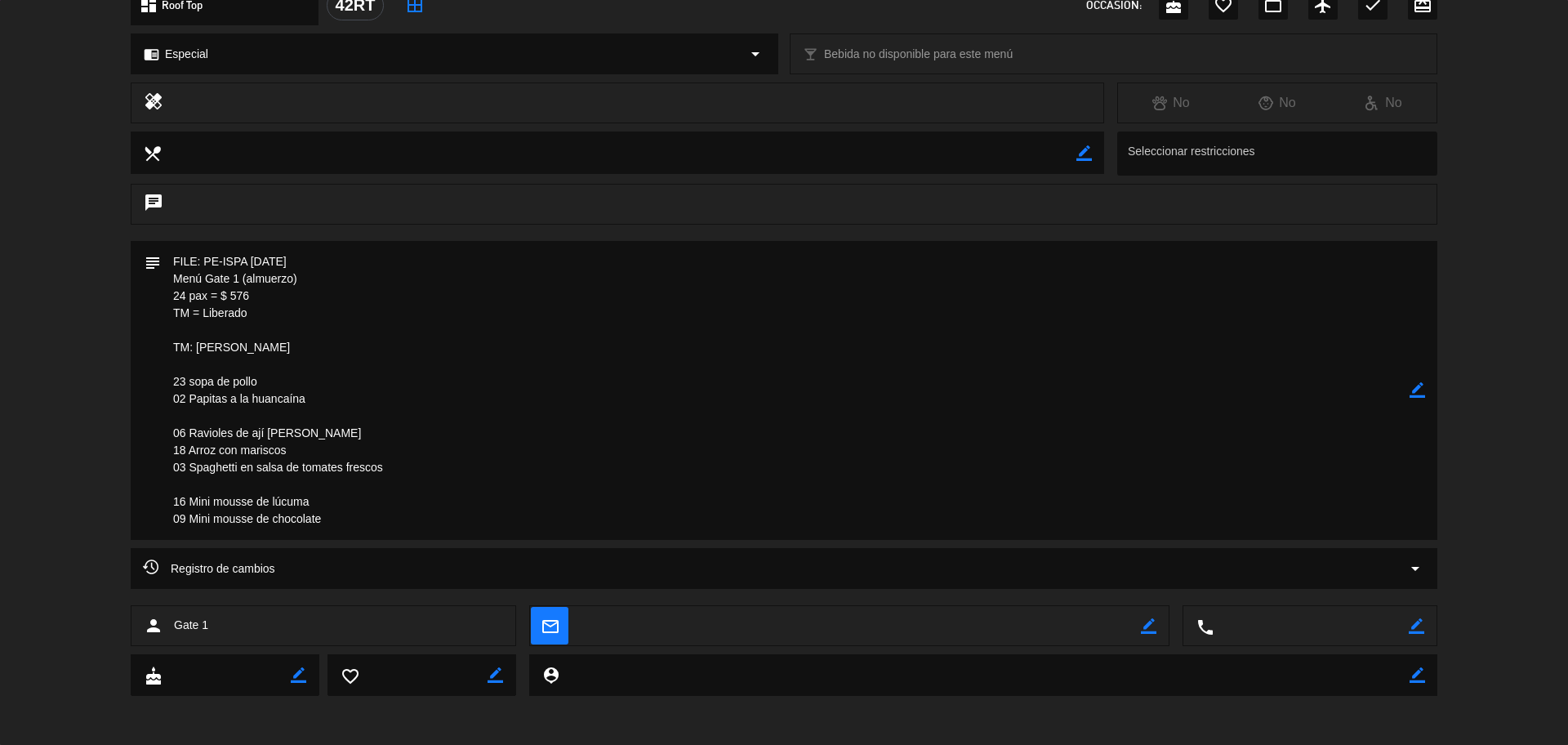
click at [627, 554] on div "Registro de cambios arrow_drop_down" at bounding box center [784, 568] width 1306 height 41
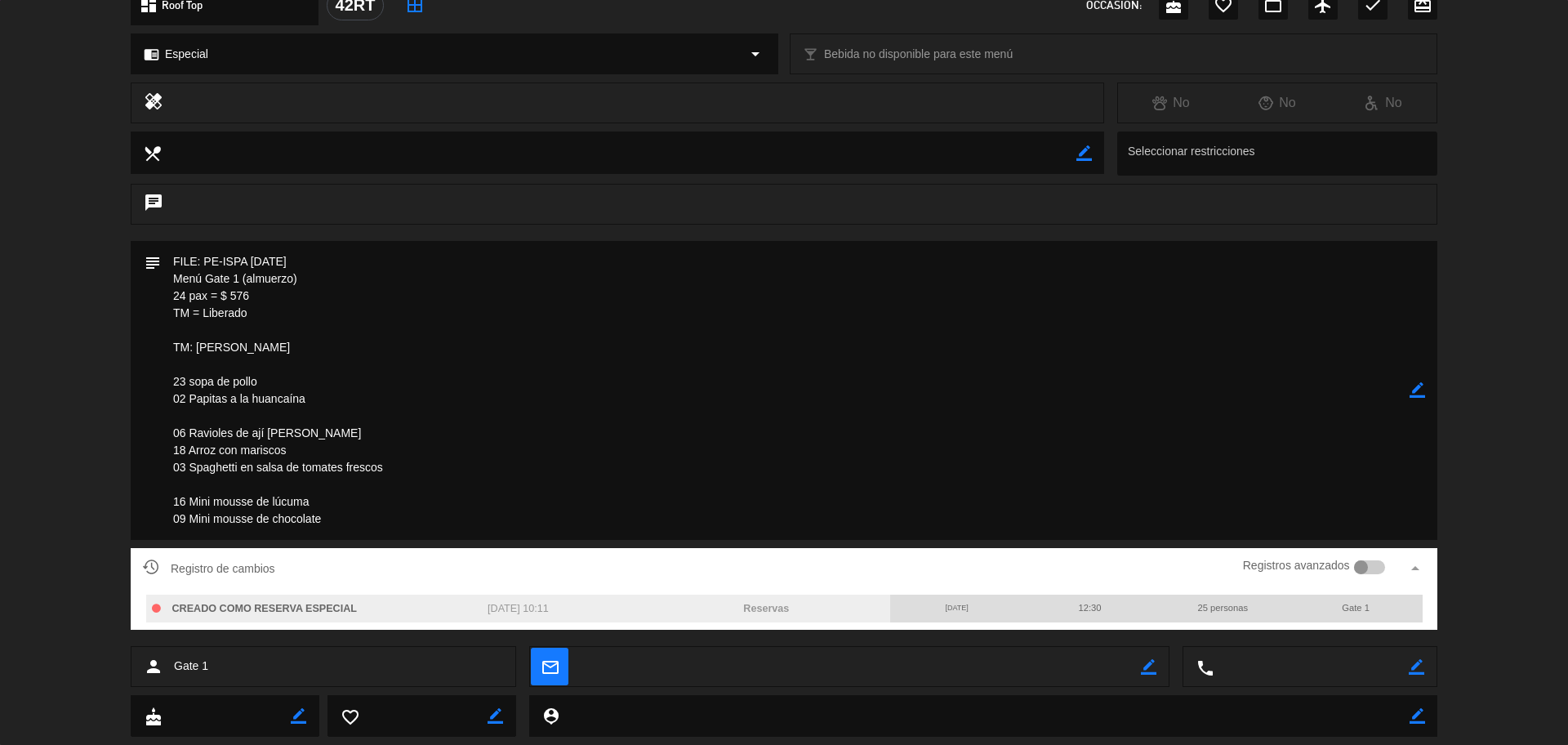
click at [1253, 566] on div at bounding box center [1369, 567] width 31 height 14
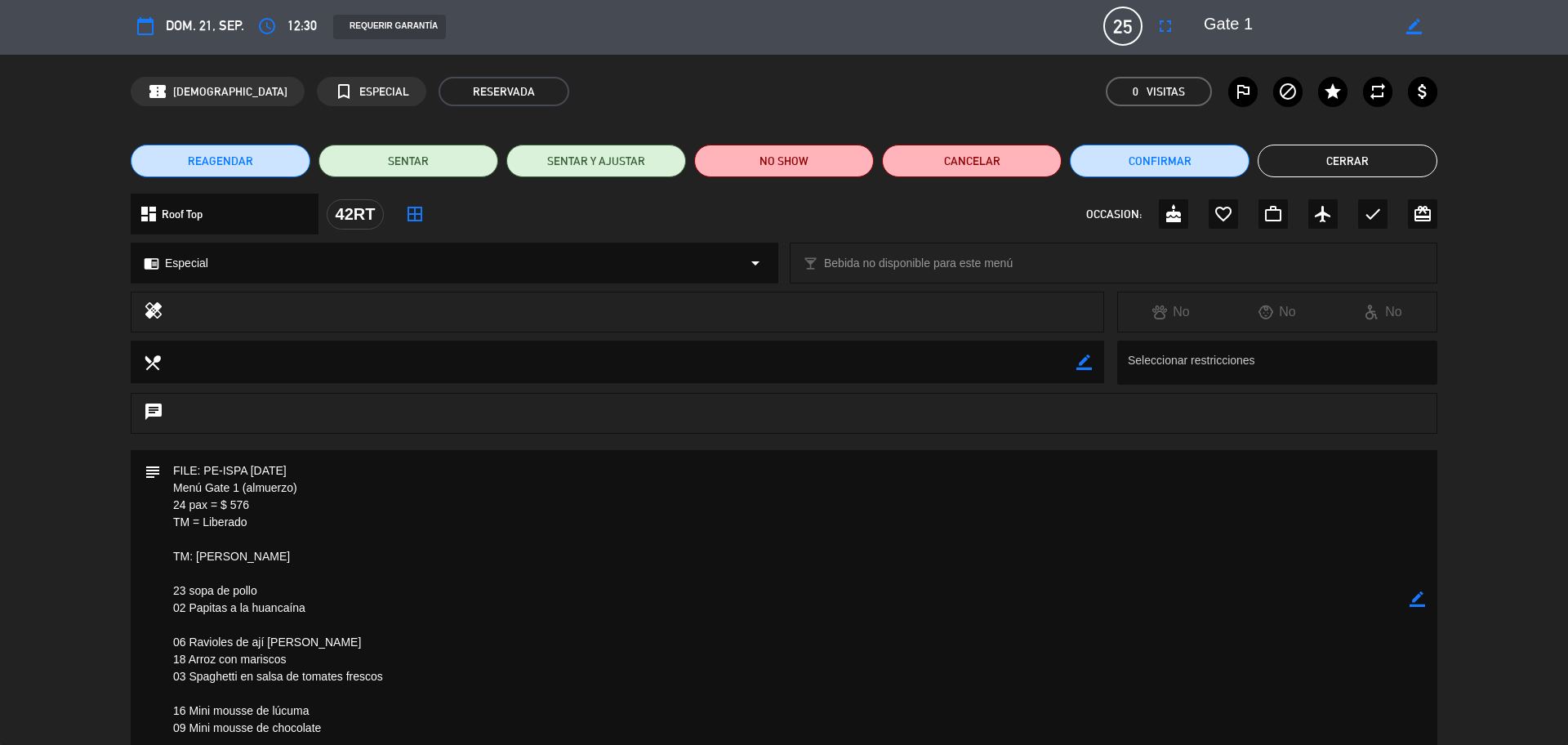
scroll to position [0, 0]
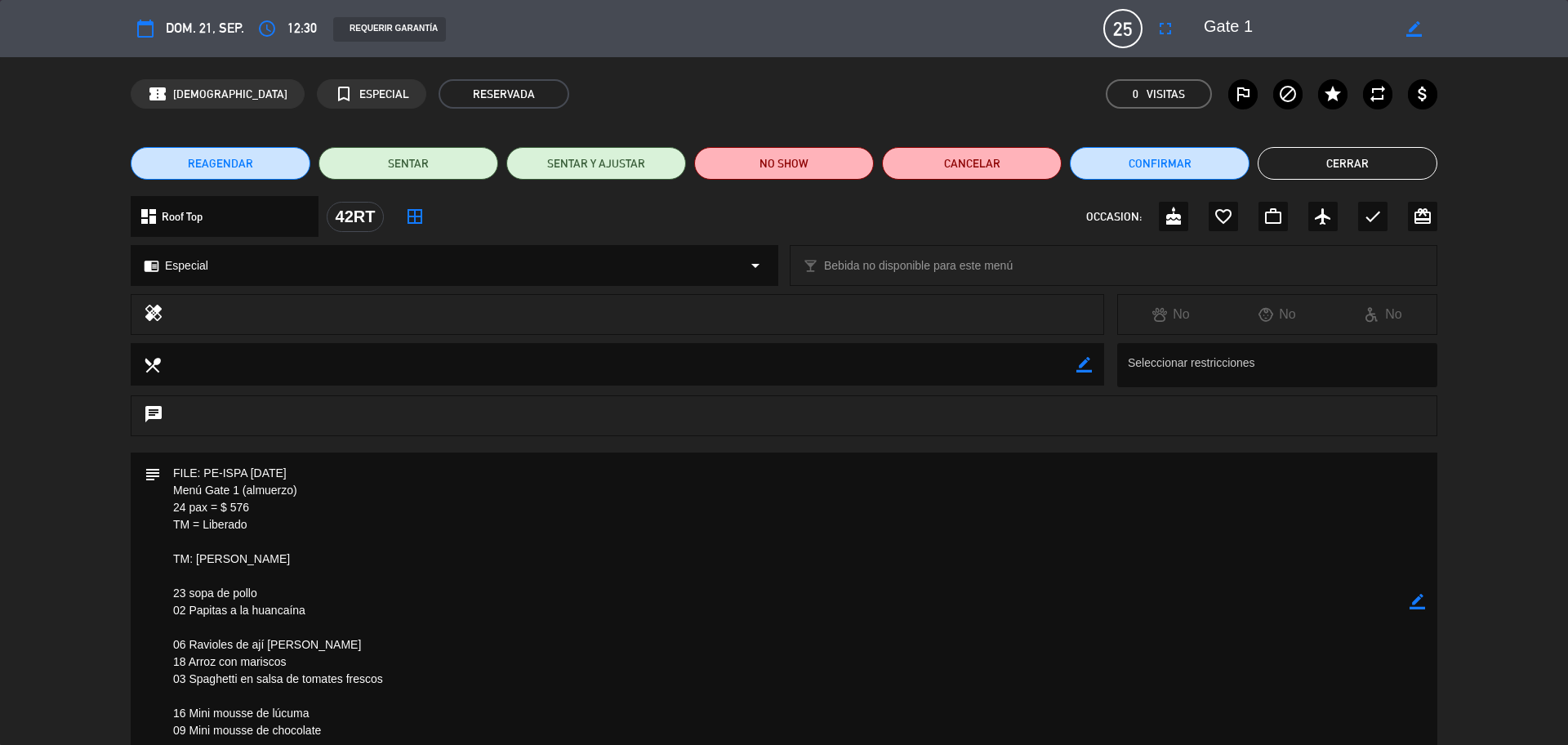
drag, startPoint x: 1313, startPoint y: 155, endPoint x: 1286, endPoint y: 253, distance: 101.7
click at [1253, 156] on button "Cerrar" at bounding box center [1347, 163] width 179 height 32
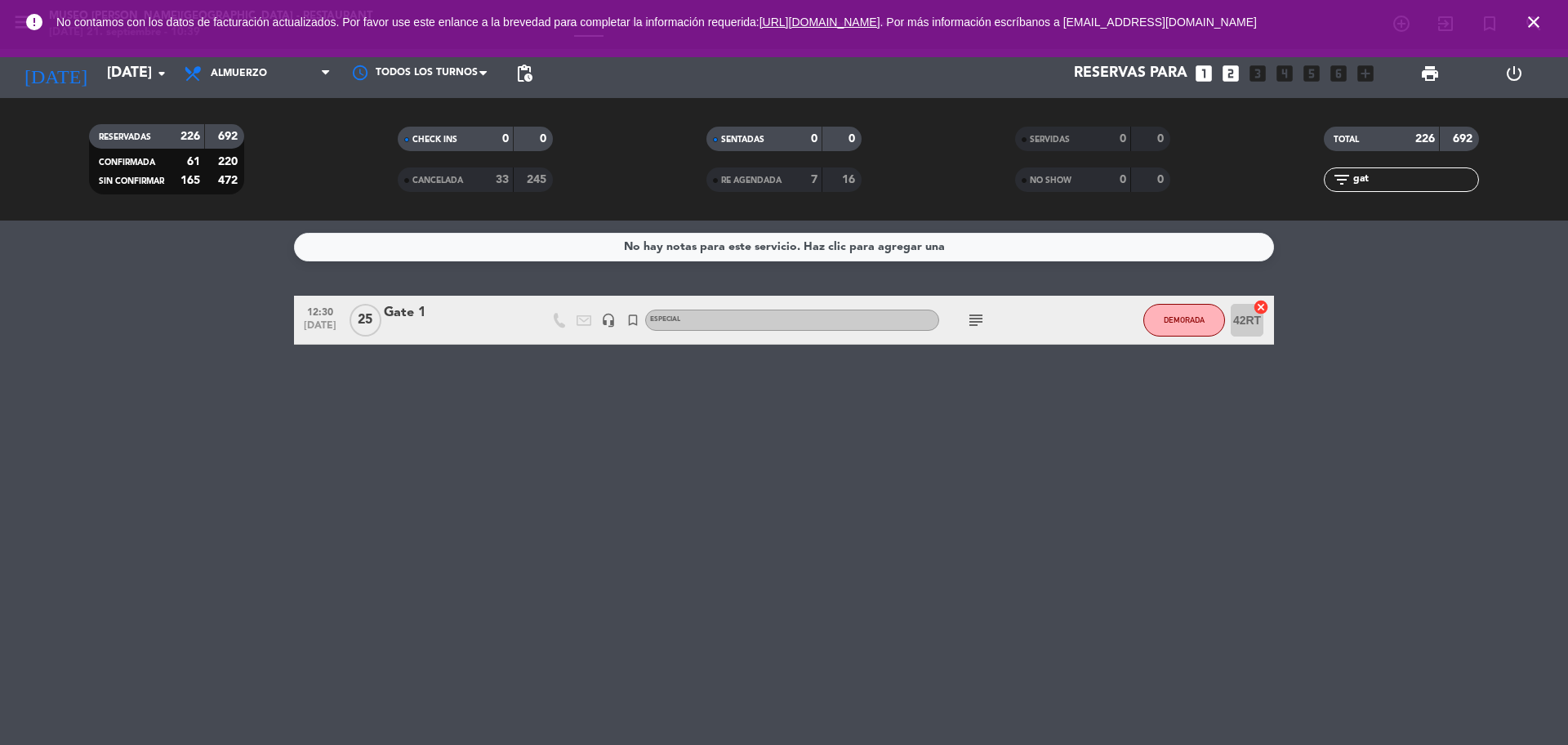
drag, startPoint x: 1384, startPoint y: 184, endPoint x: 1343, endPoint y: 186, distance: 41.0
click at [1253, 184] on div "filter_list gat" at bounding box center [1400, 179] width 155 height 25
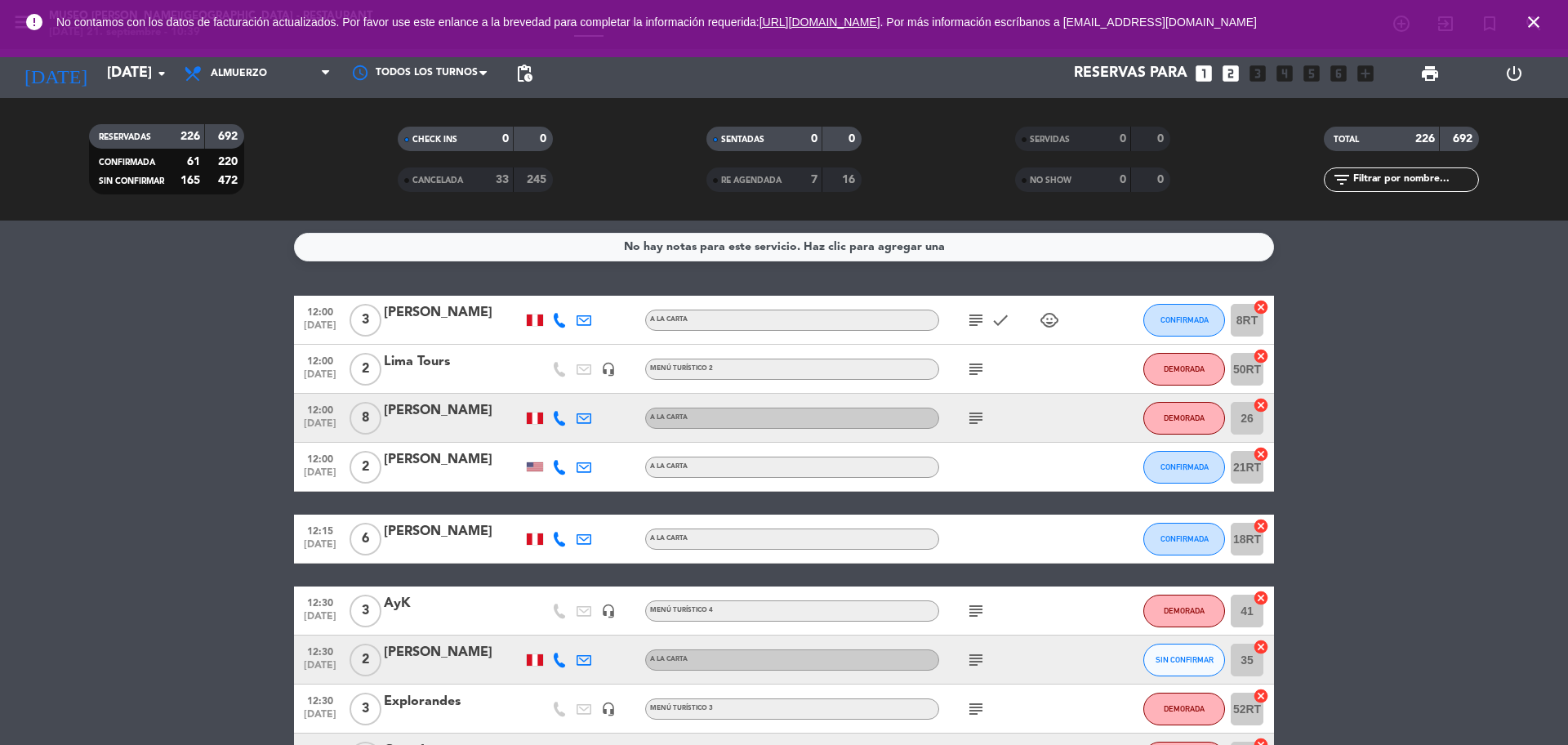
click at [431, 185] on span "CANCELADA" at bounding box center [438, 180] width 51 height 9
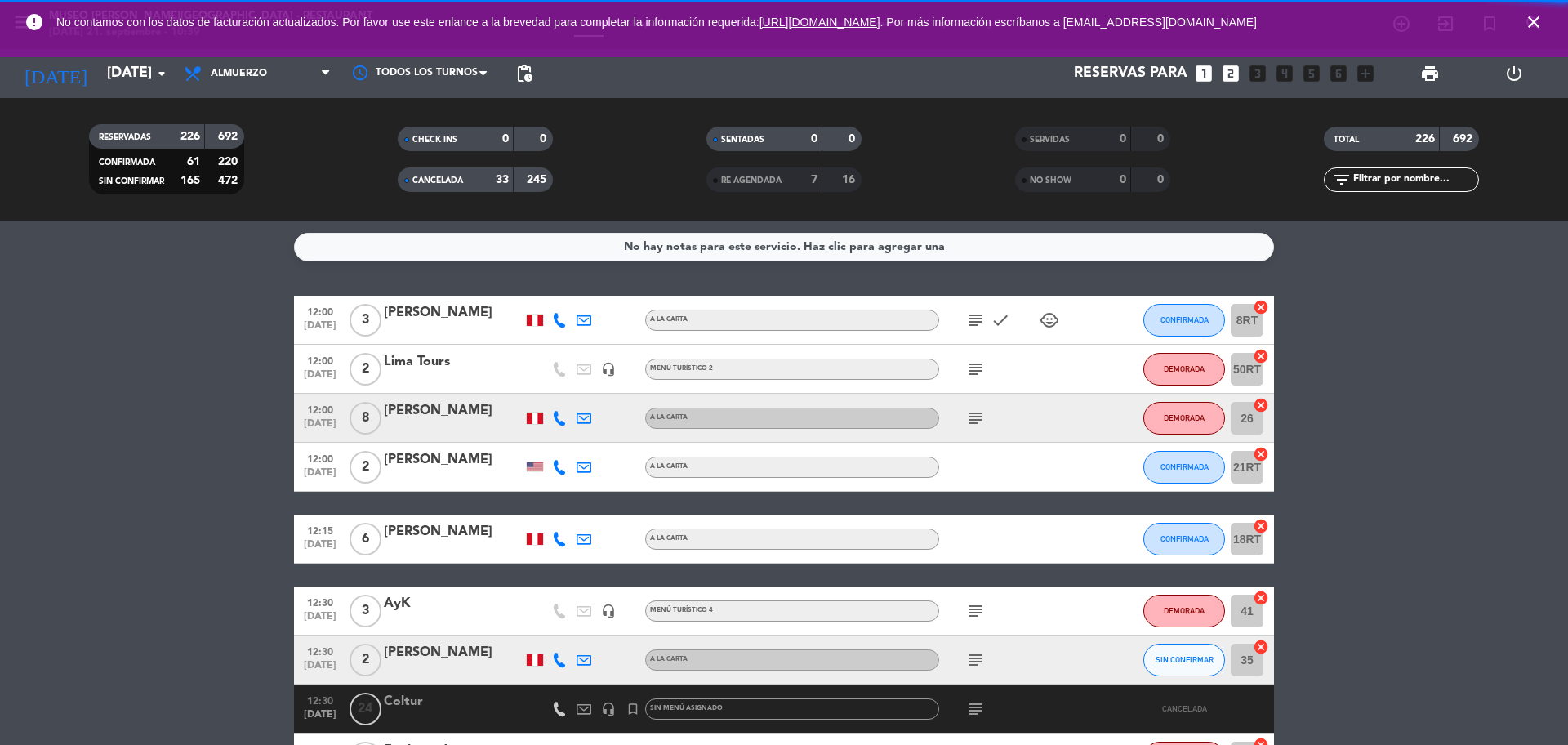
click at [1253, 176] on input "text" at bounding box center [1414, 179] width 127 height 18
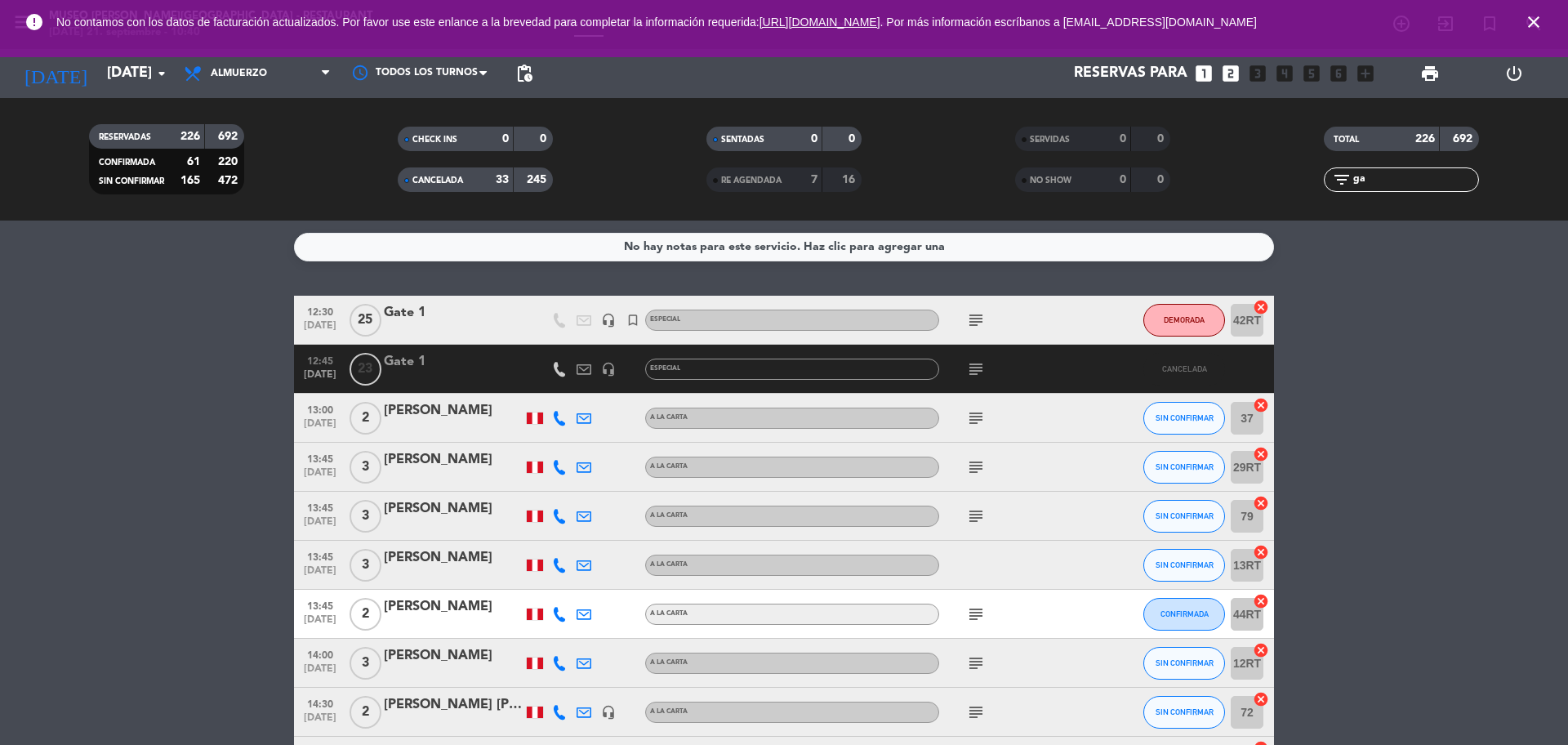
type input "ga"
click at [973, 365] on icon "subject" at bounding box center [975, 368] width 20 height 20
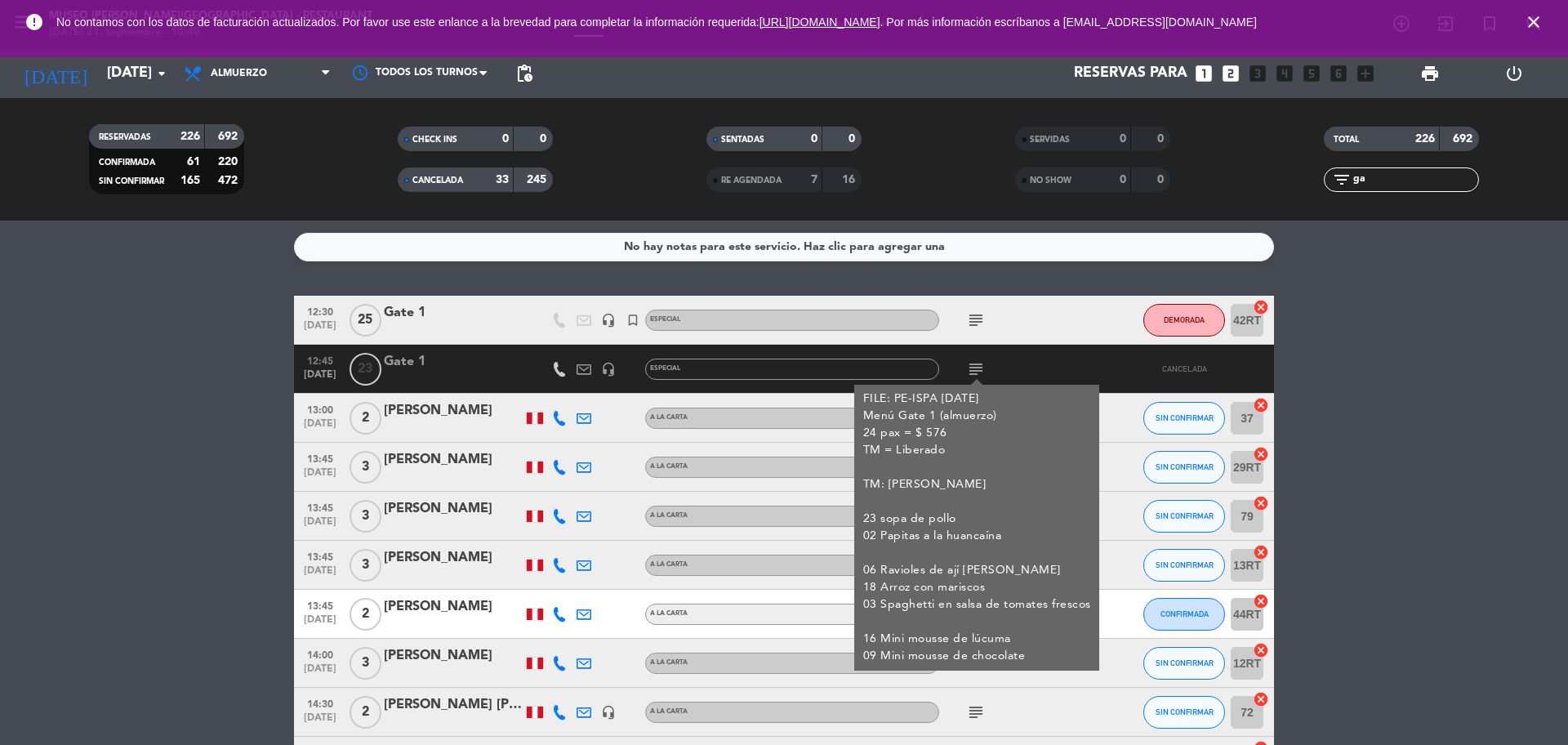
click at [444, 363] on div "Gate 1" at bounding box center [452, 361] width 139 height 21
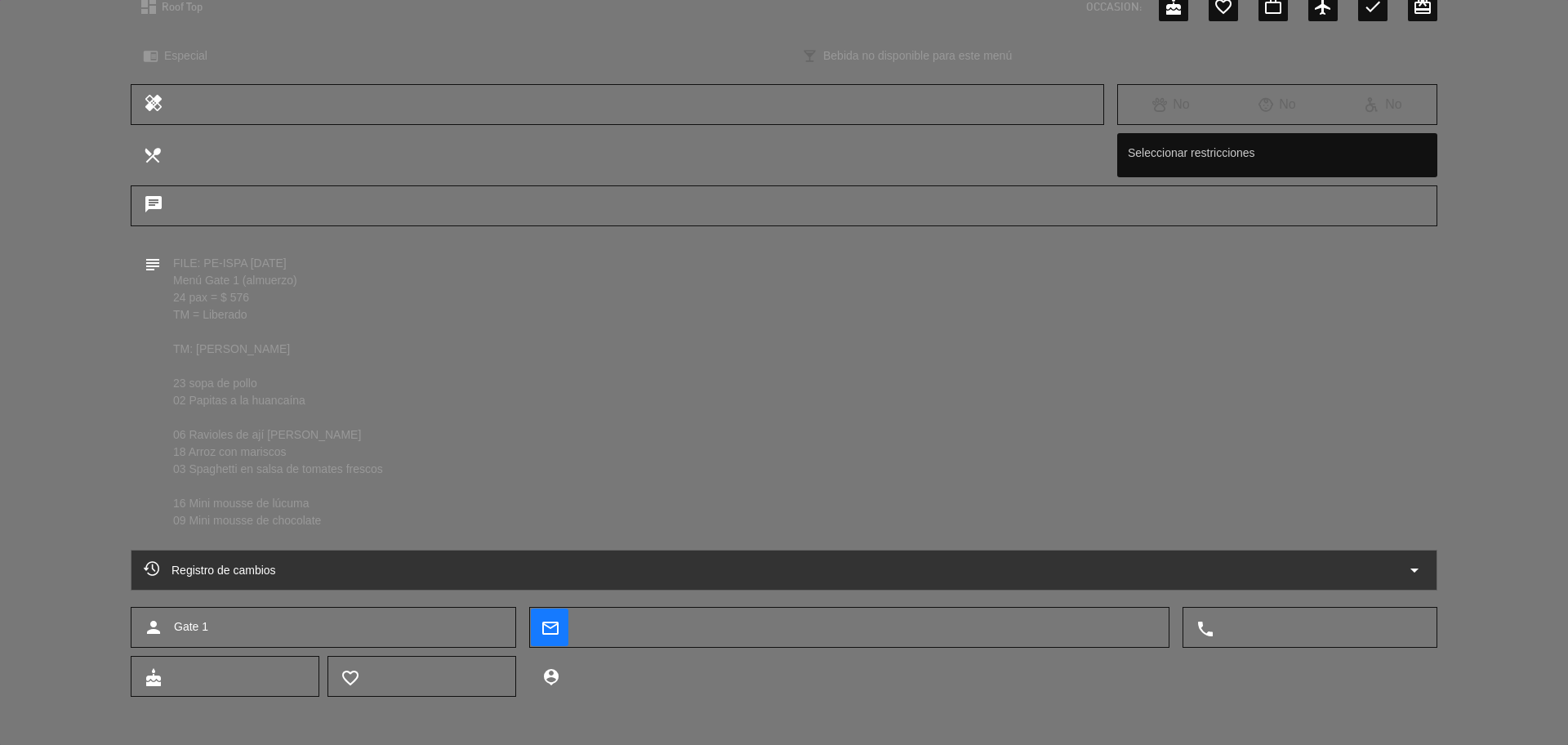
scroll to position [212, 0]
click at [838, 565] on div "Registro de cambios arrow_drop_down" at bounding box center [784, 568] width 1281 height 20
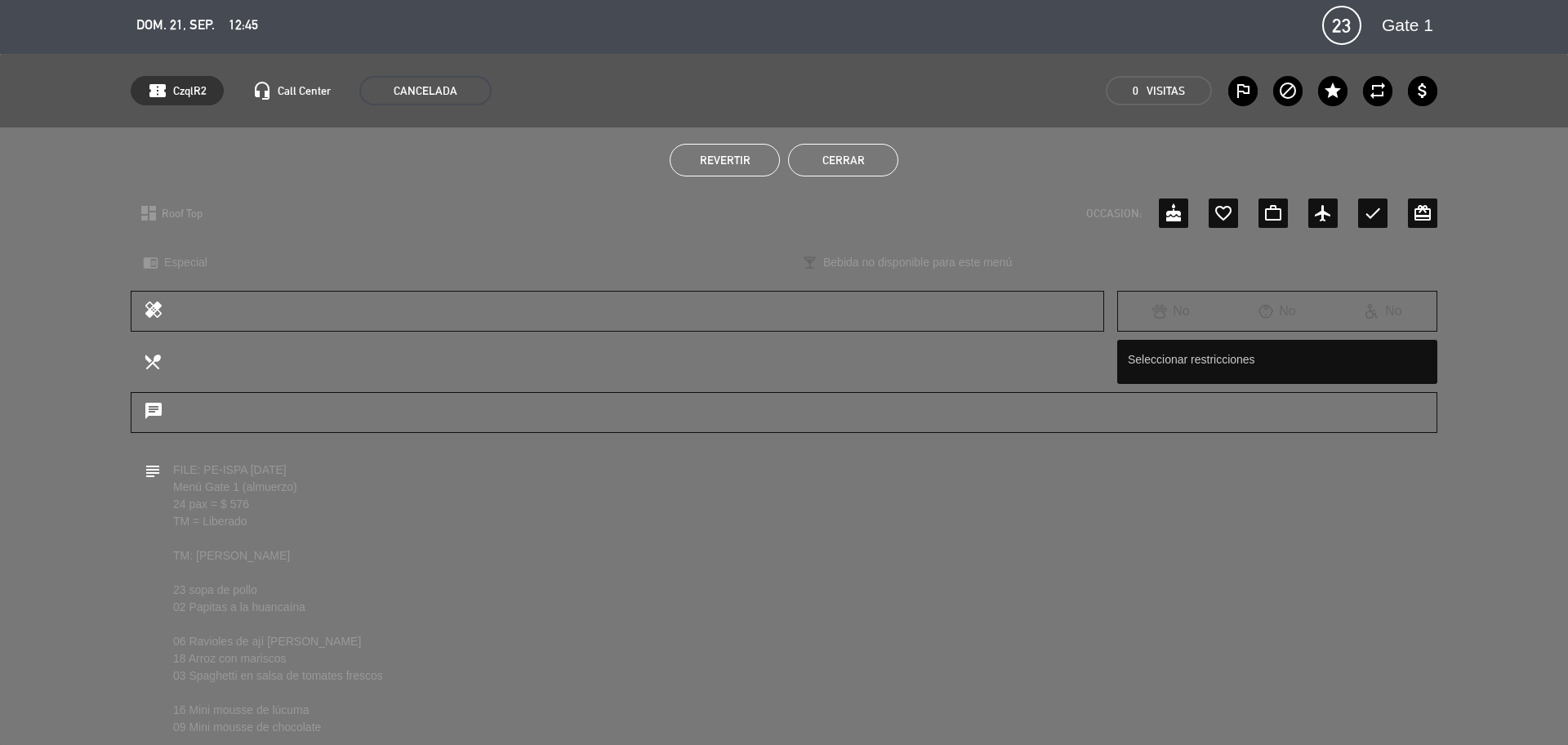
scroll to position [0, 0]
click at [853, 150] on button "Cerrar" at bounding box center [844, 163] width 111 height 32
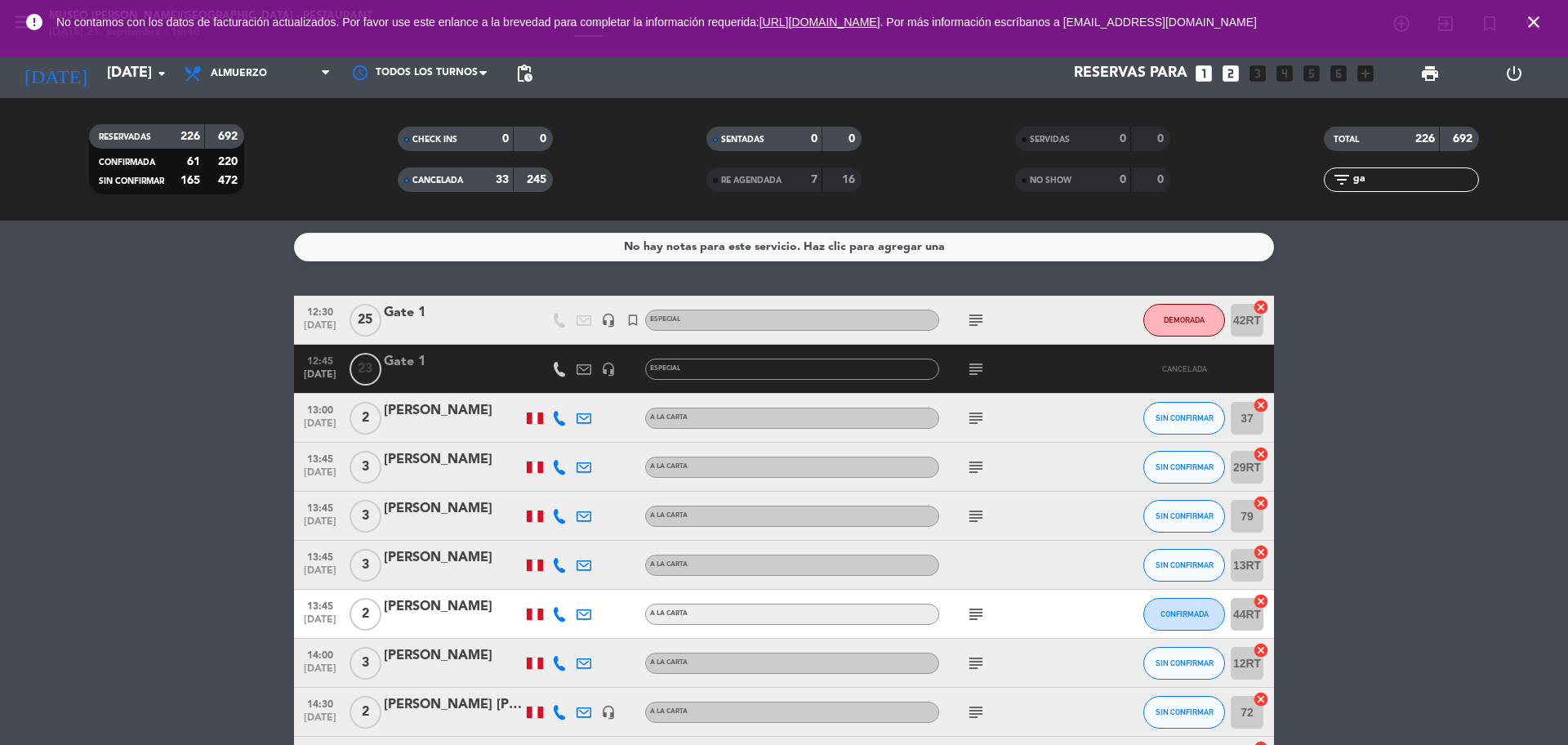
click at [450, 320] on div "Gate 1" at bounding box center [452, 312] width 139 height 21
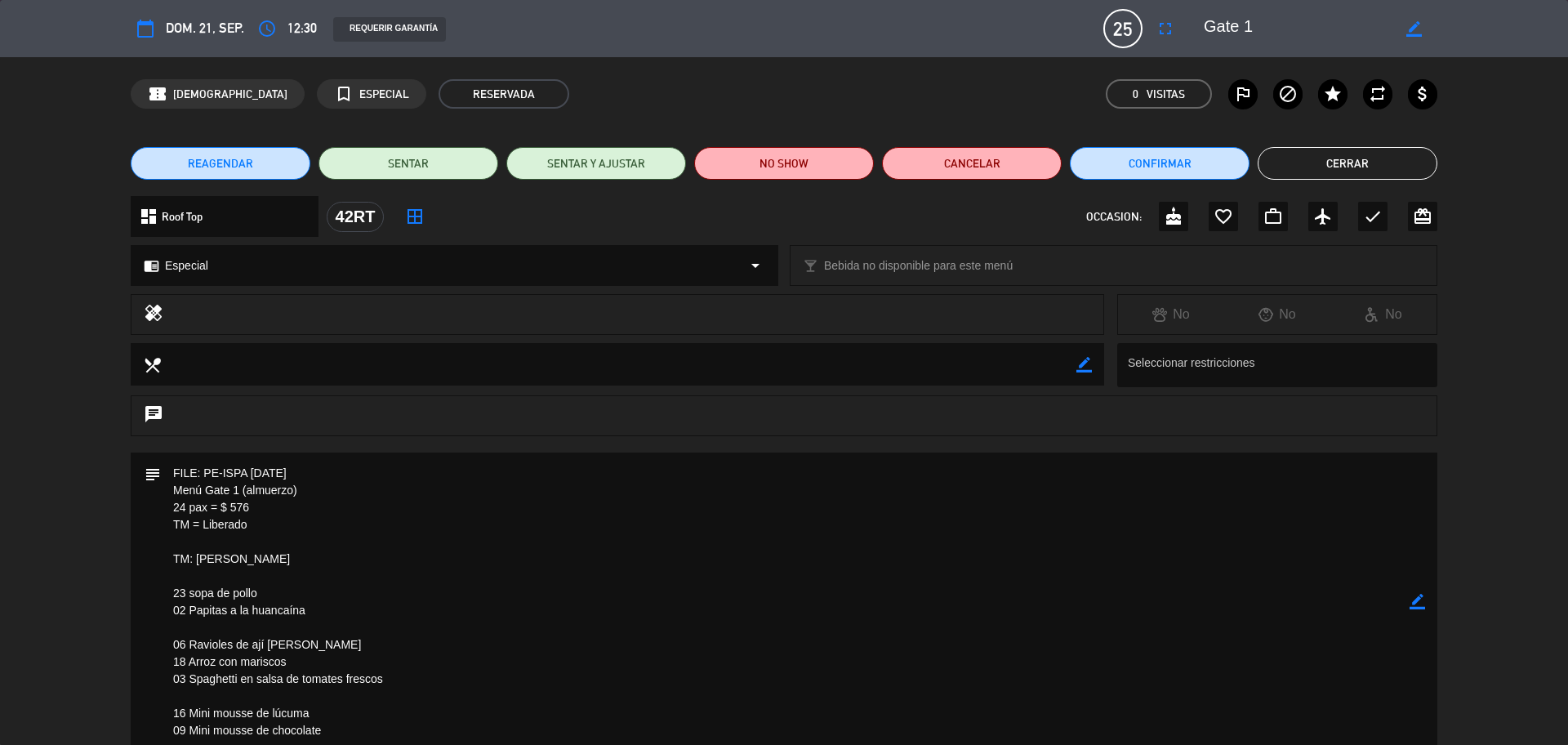
click at [1253, 175] on button "Cerrar" at bounding box center [1347, 163] width 179 height 32
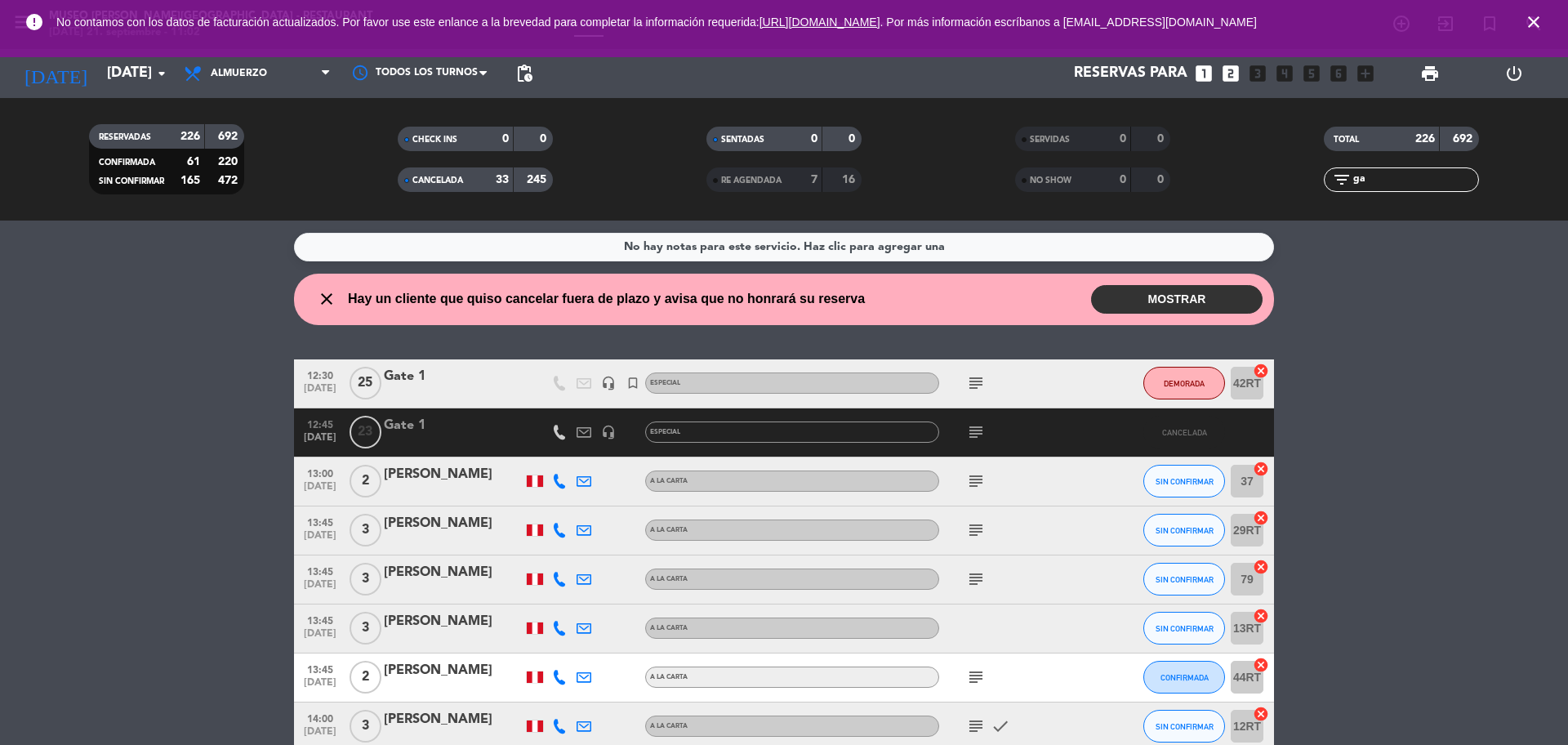
drag, startPoint x: 1378, startPoint y: 182, endPoint x: 1319, endPoint y: 183, distance: 59.0
click at [1253, 183] on div "filter_list ga" at bounding box center [1400, 179] width 309 height 25
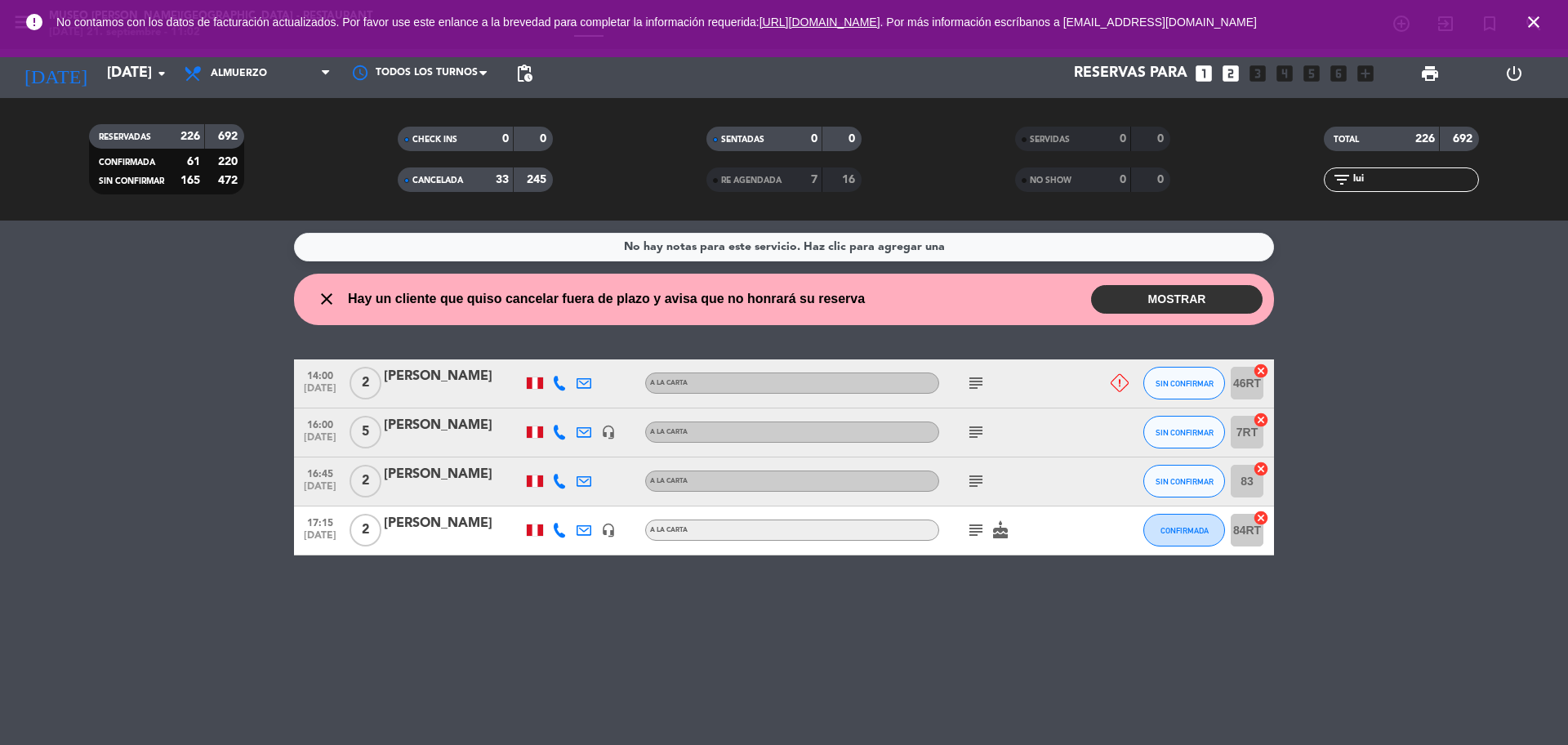
type input "lui"
click at [1168, 380] on span "SIN CONFIRMAR" at bounding box center [1185, 384] width 58 height 9
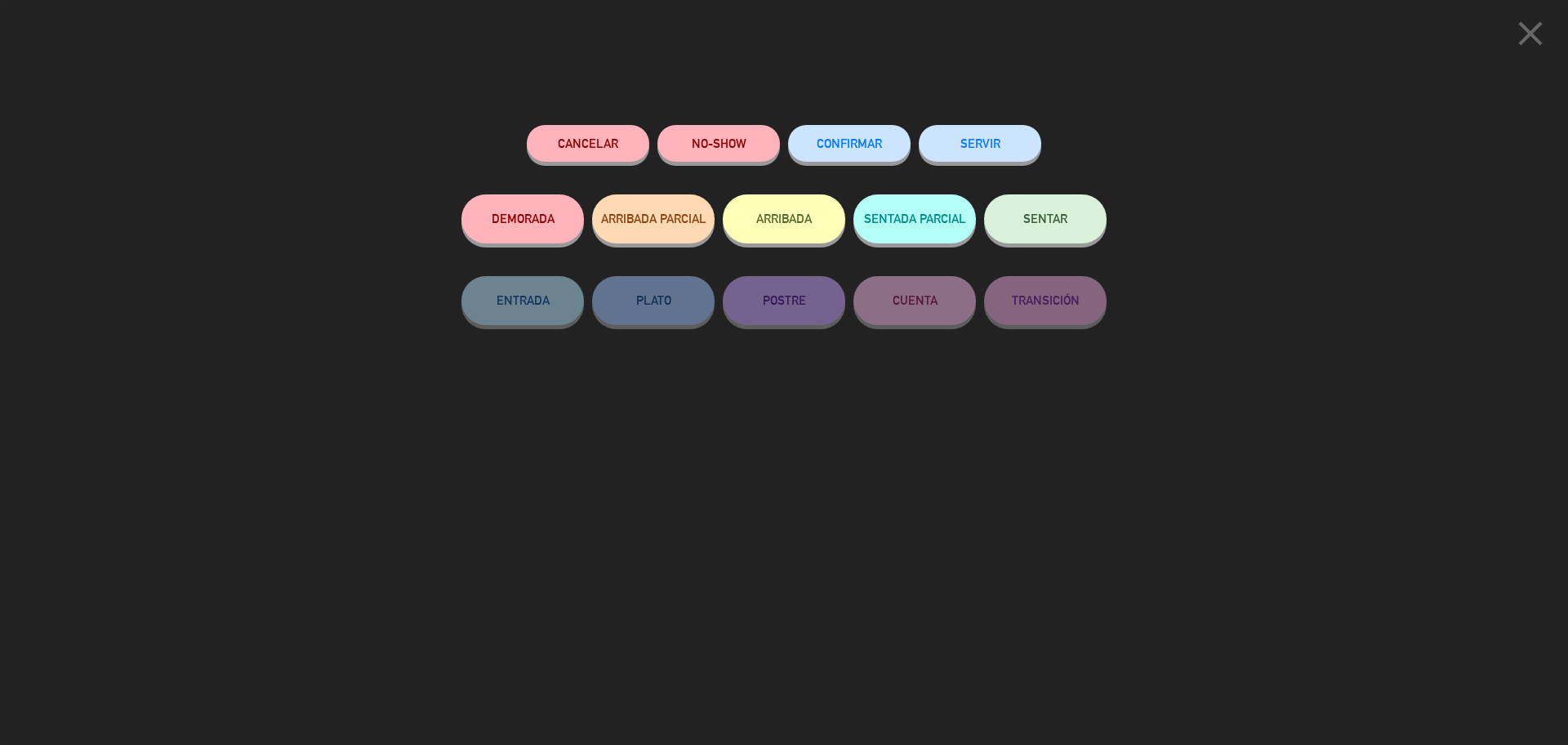
click at [604, 140] on button "Cancelar" at bounding box center [588, 143] width 122 height 37
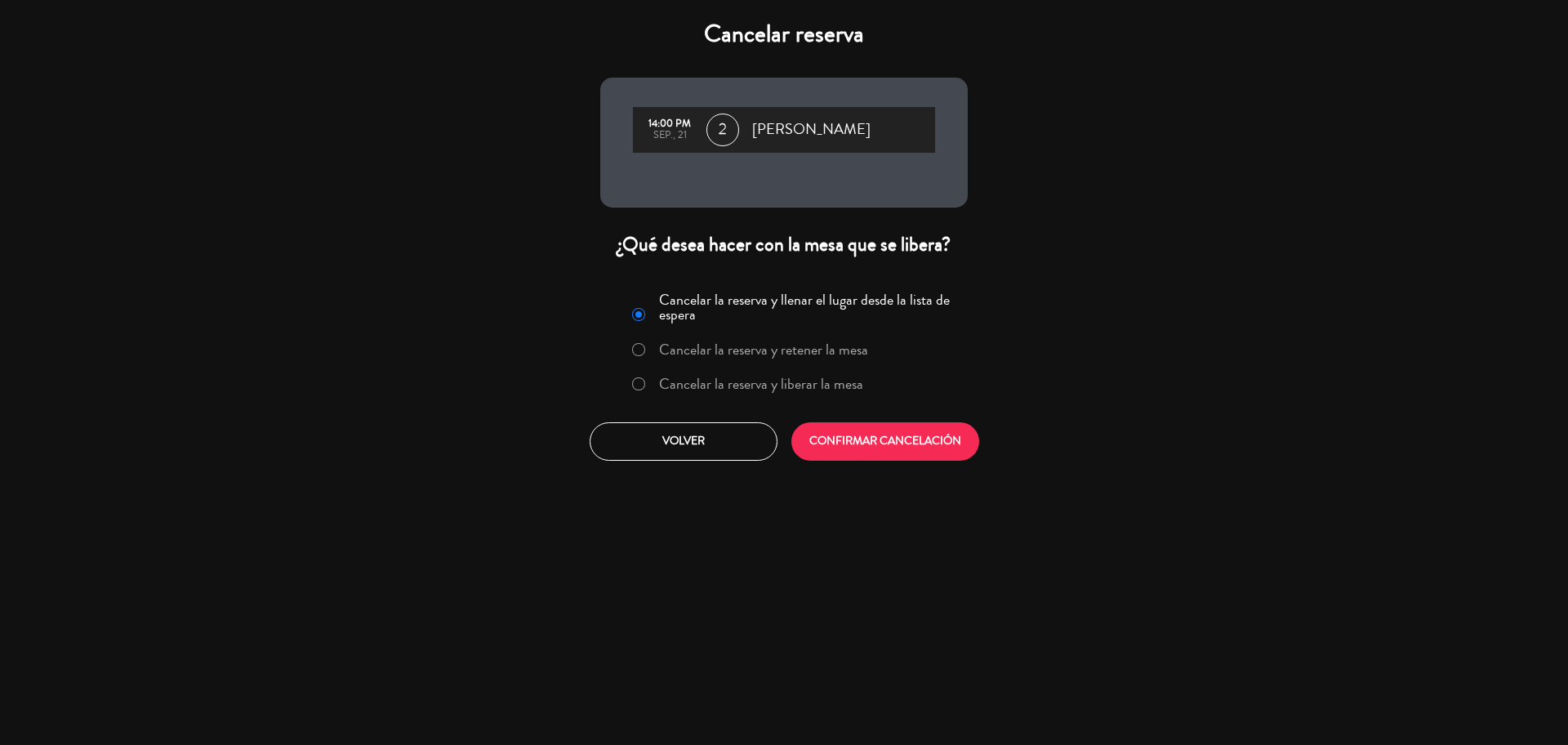
click at [844, 399] on label "Cancelar la reserva y liberar la mesa" at bounding box center [747, 384] width 248 height 30
click at [859, 442] on button "CONFIRMAR CANCELACIÓN" at bounding box center [884, 441] width 188 height 38
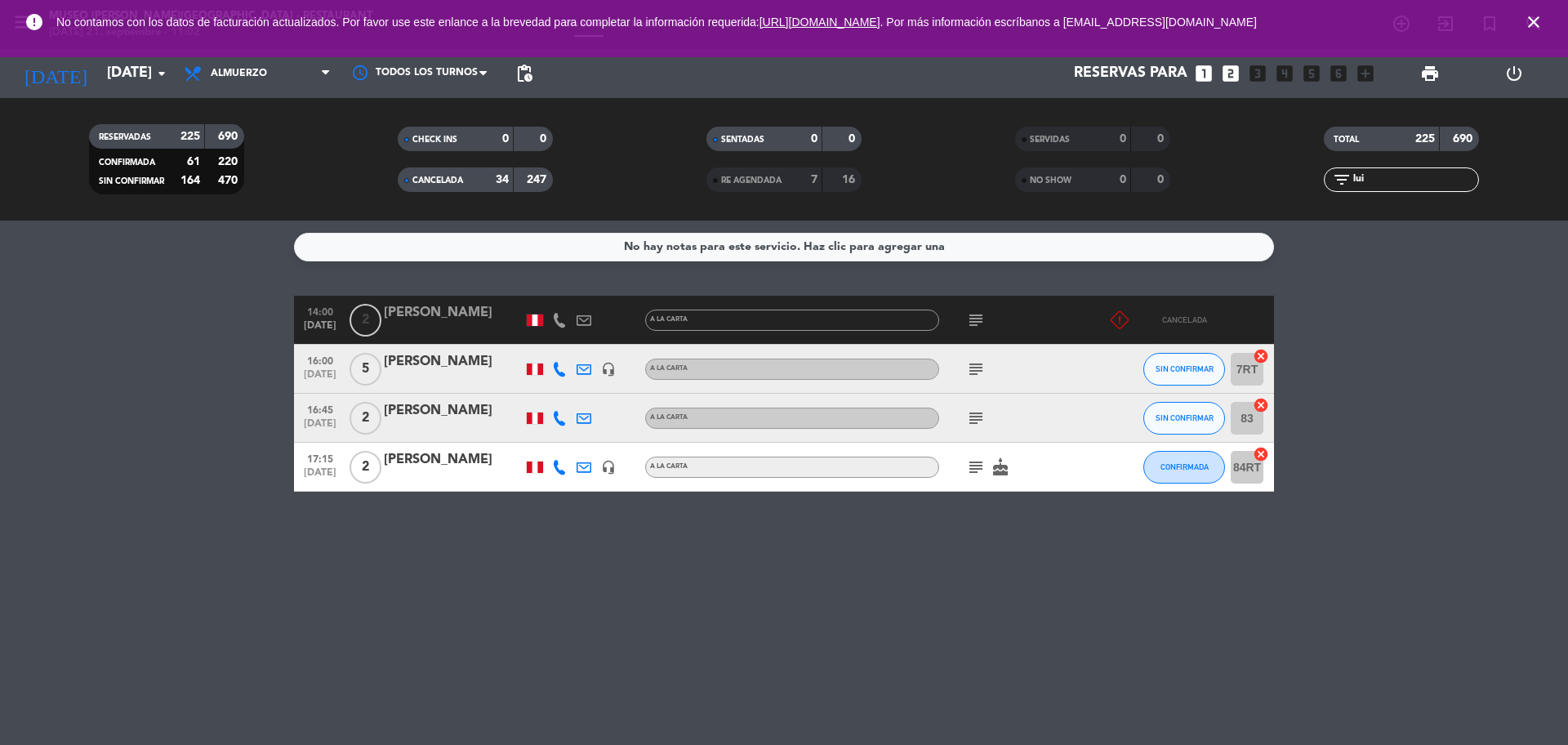
drag, startPoint x: 1378, startPoint y: 181, endPoint x: 1320, endPoint y: 191, distance: 58.9
click at [1253, 191] on div "filter_list lui" at bounding box center [1400, 179] width 309 height 25
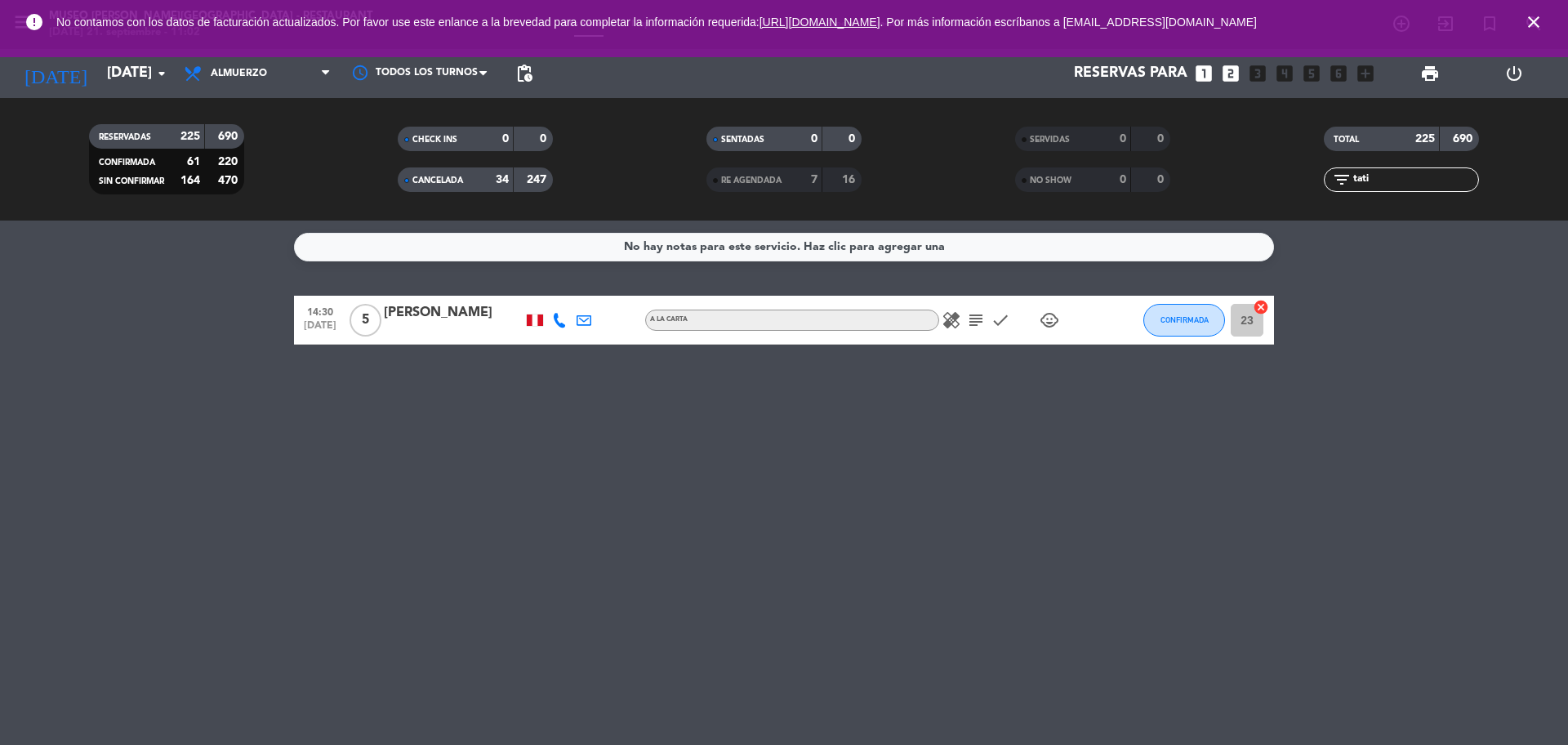
type input "tati"
click at [1179, 349] on div "No hay notas para este servicio. Haz clic para agregar una 14:30 [DATE] 5 [PERS…" at bounding box center [784, 482] width 1568 height 524
click at [1179, 333] on button "CONFIRMADA" at bounding box center [1184, 320] width 82 height 32
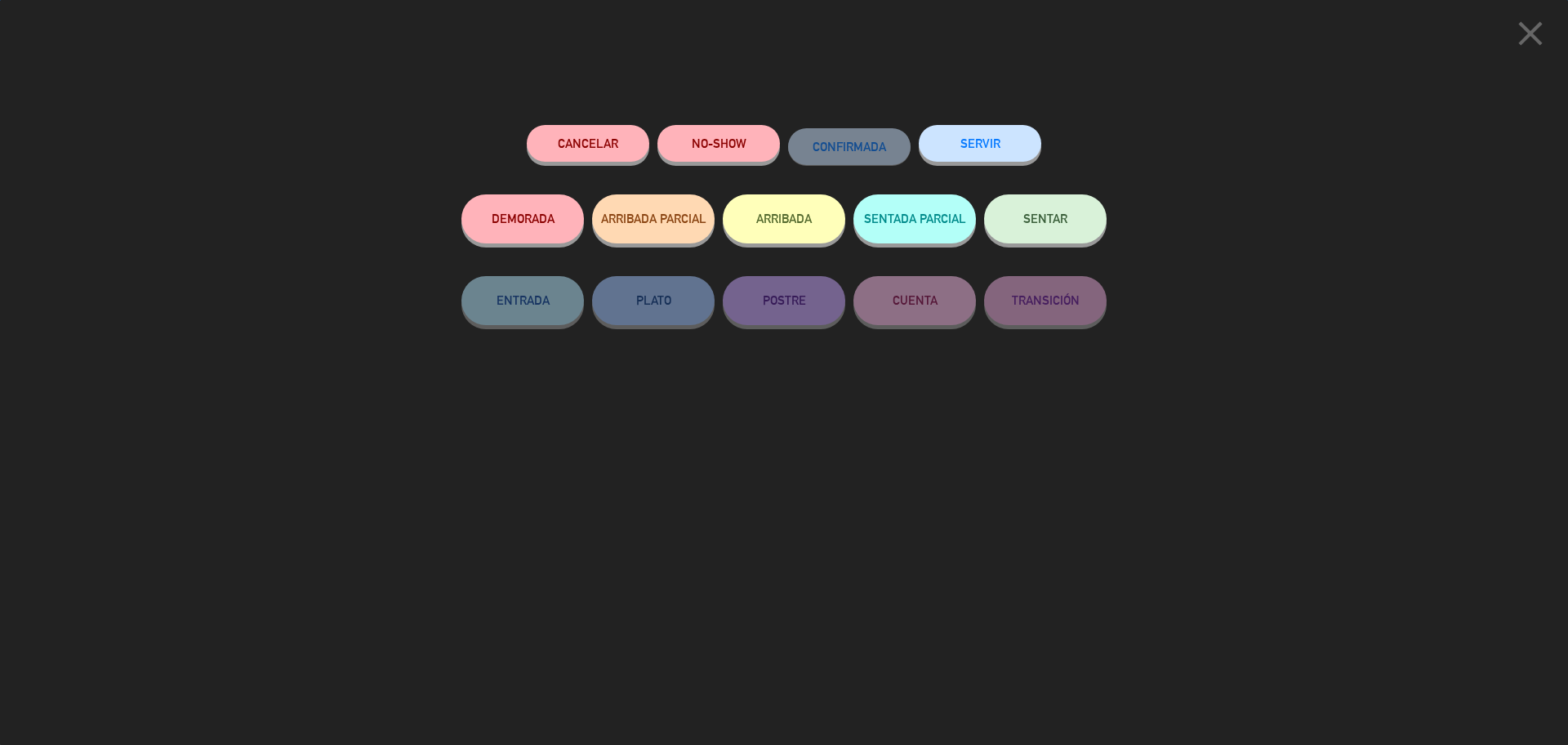
click at [591, 134] on button "Cancelar" at bounding box center [588, 143] width 122 height 37
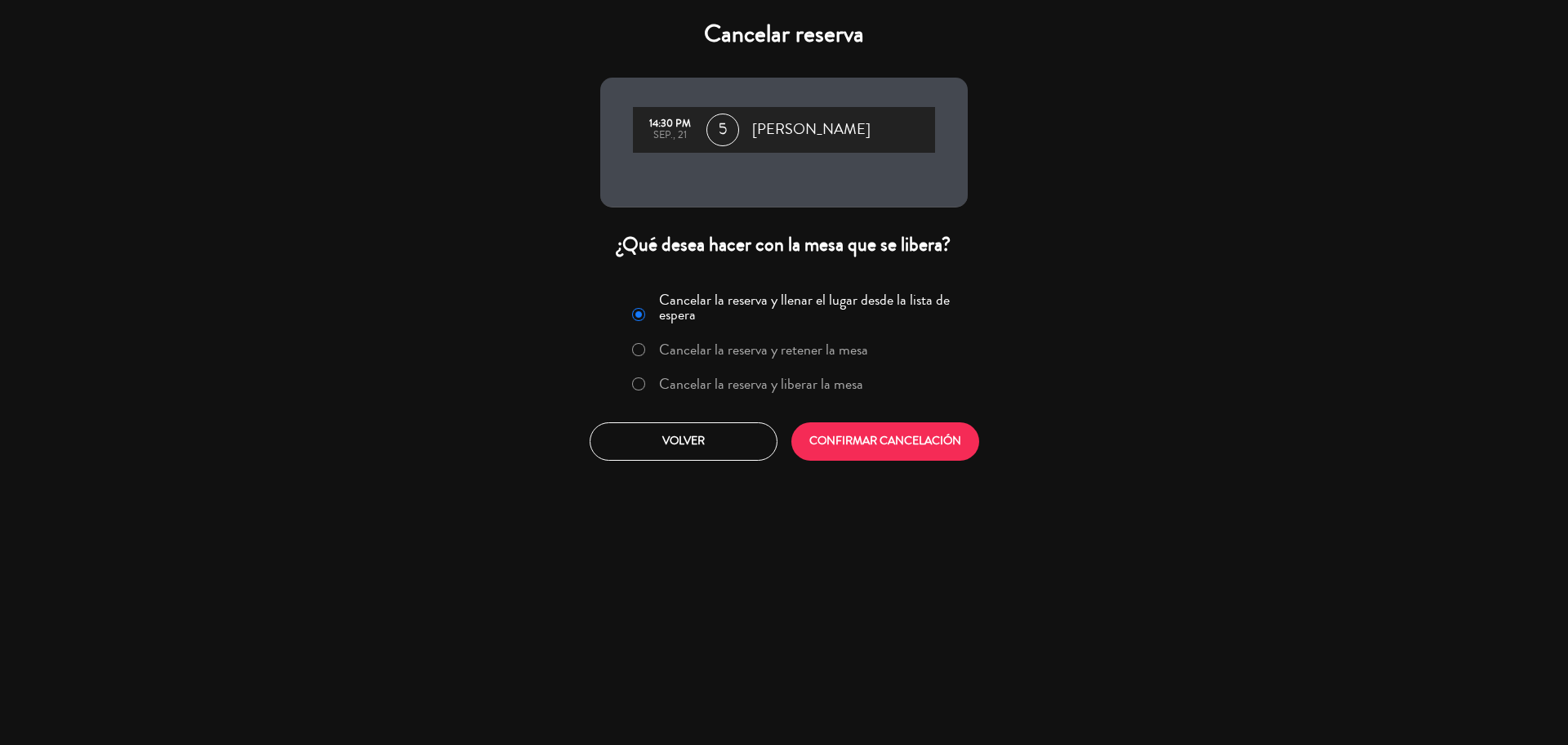
click at [710, 378] on label "Cancelar la reserva y liberar la mesa" at bounding box center [761, 384] width 204 height 14
click at [844, 458] on button "CONFIRMAR CANCELACIÓN" at bounding box center [884, 441] width 188 height 38
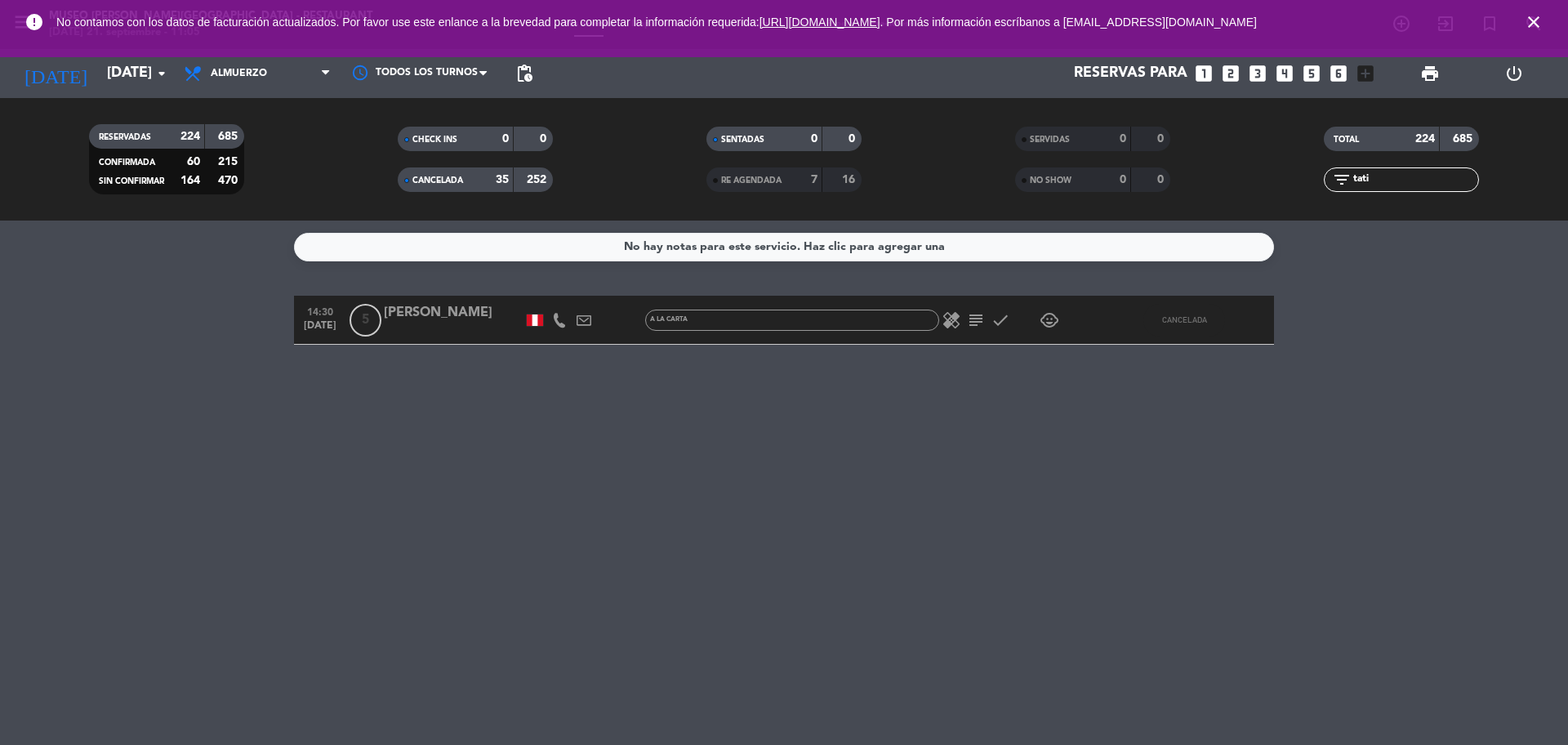
click at [1253, 76] on icon "looks_4" at bounding box center [1284, 73] width 21 height 21
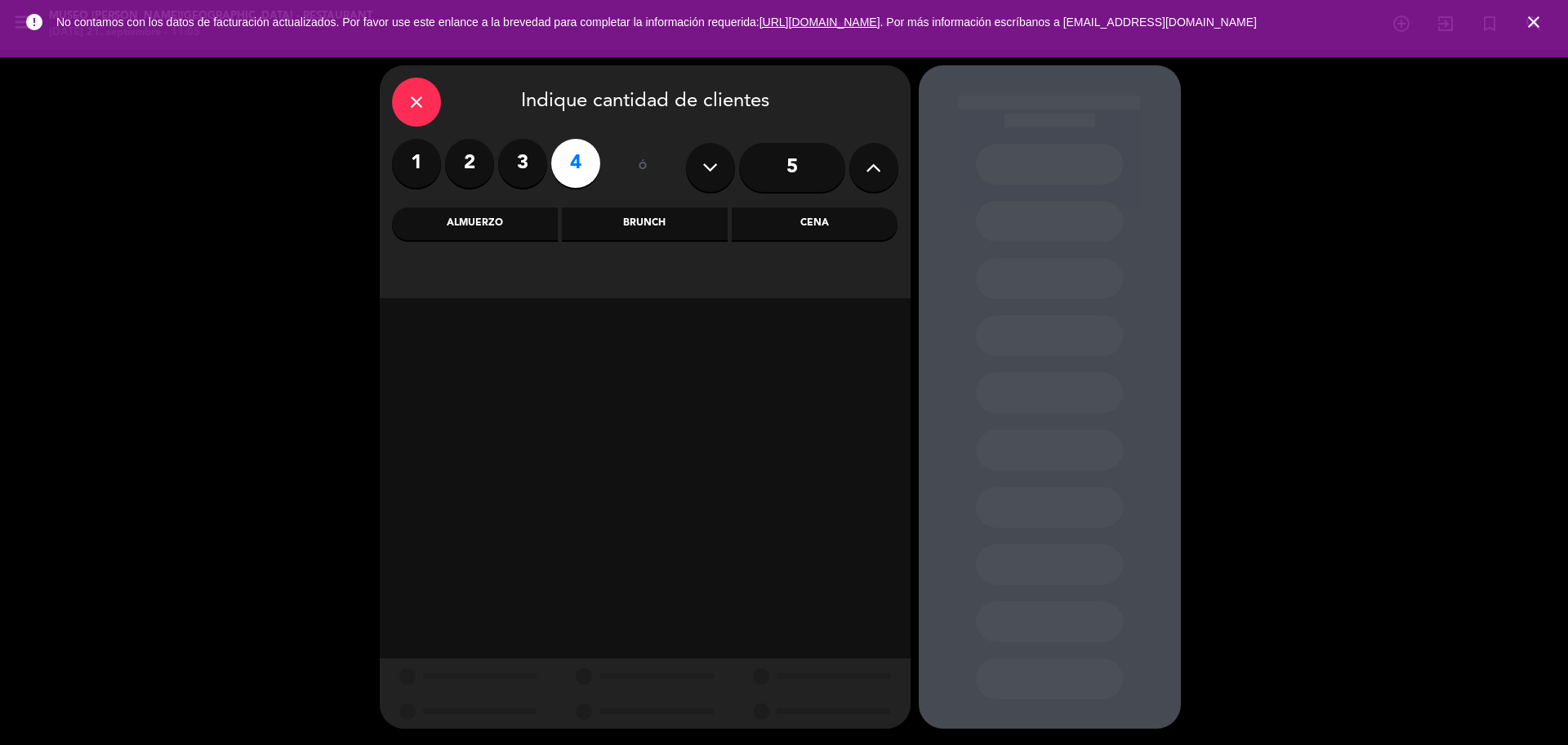
click at [505, 222] on div "Almuerzo" at bounding box center [474, 224] width 166 height 32
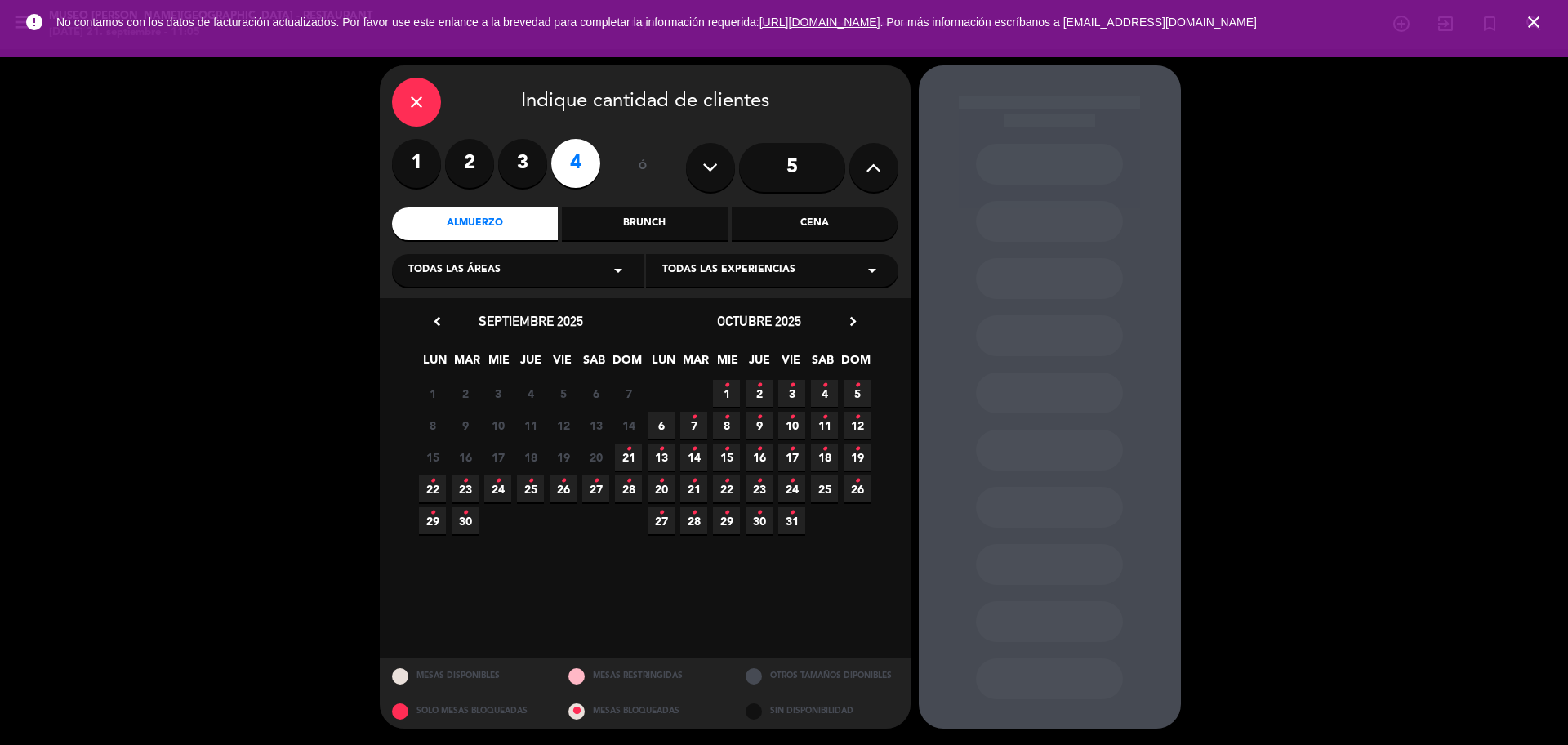
click at [625, 452] on span "21 •" at bounding box center [628, 457] width 27 height 27
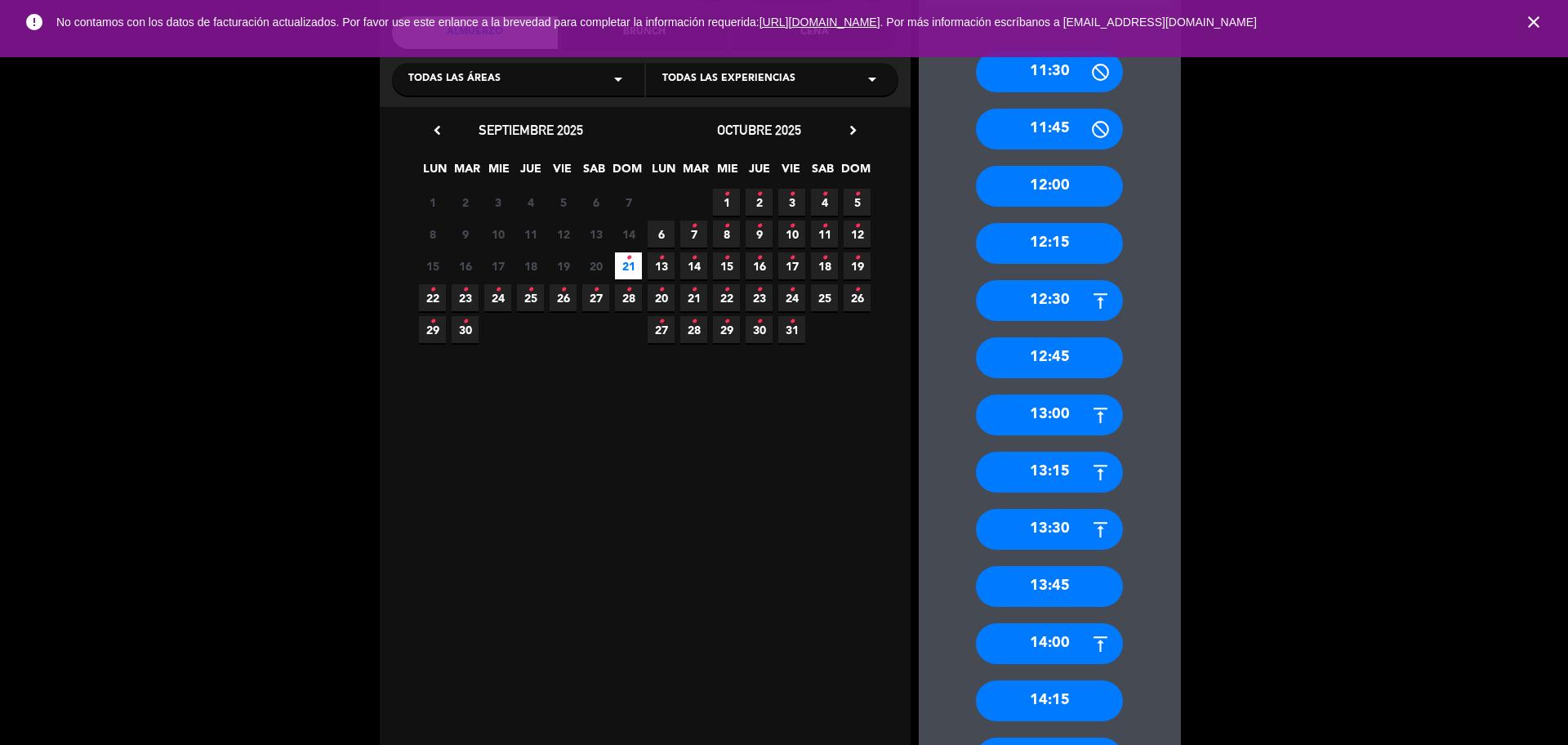
scroll to position [204, 0]
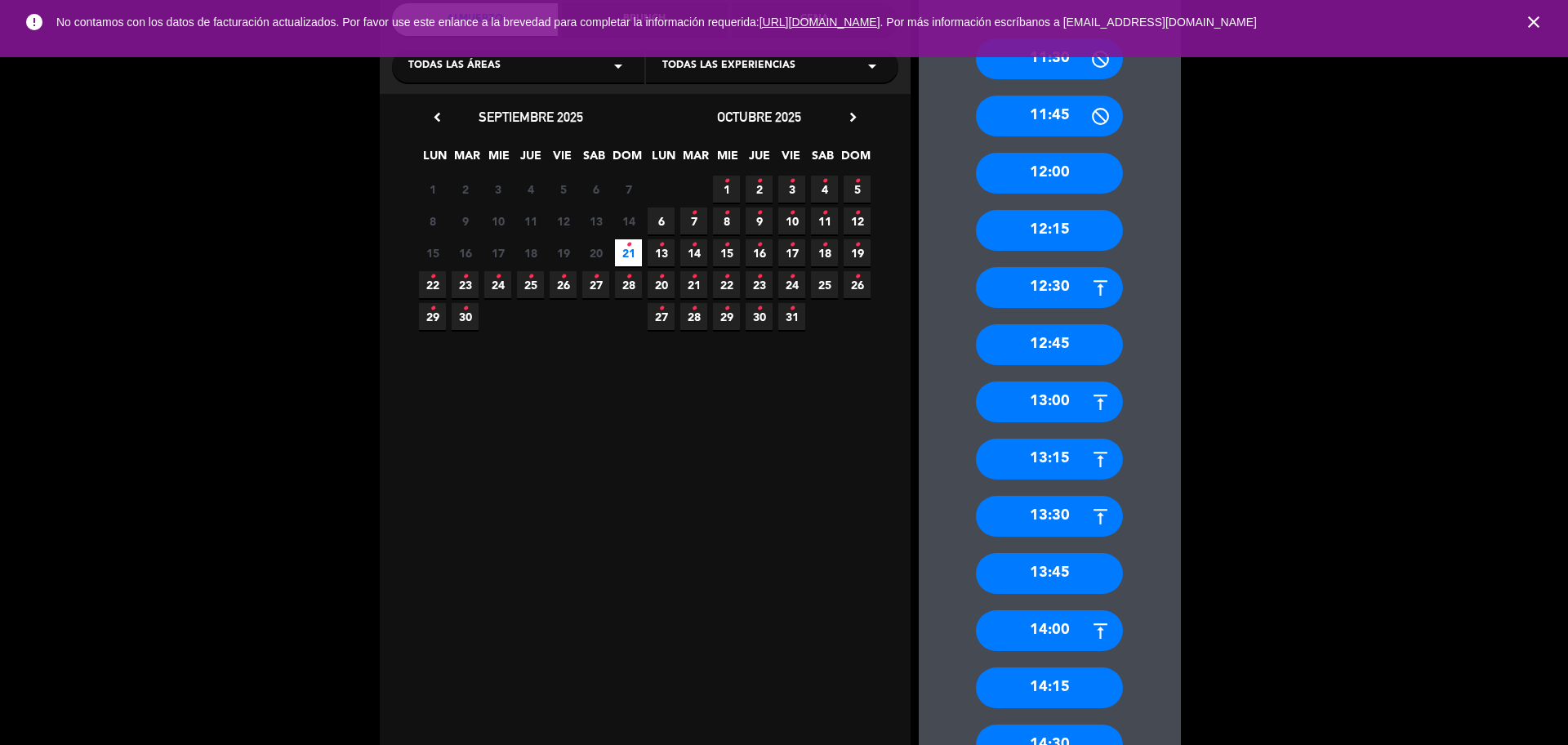
click at [1078, 397] on div "13:00" at bounding box center [1048, 401] width 147 height 41
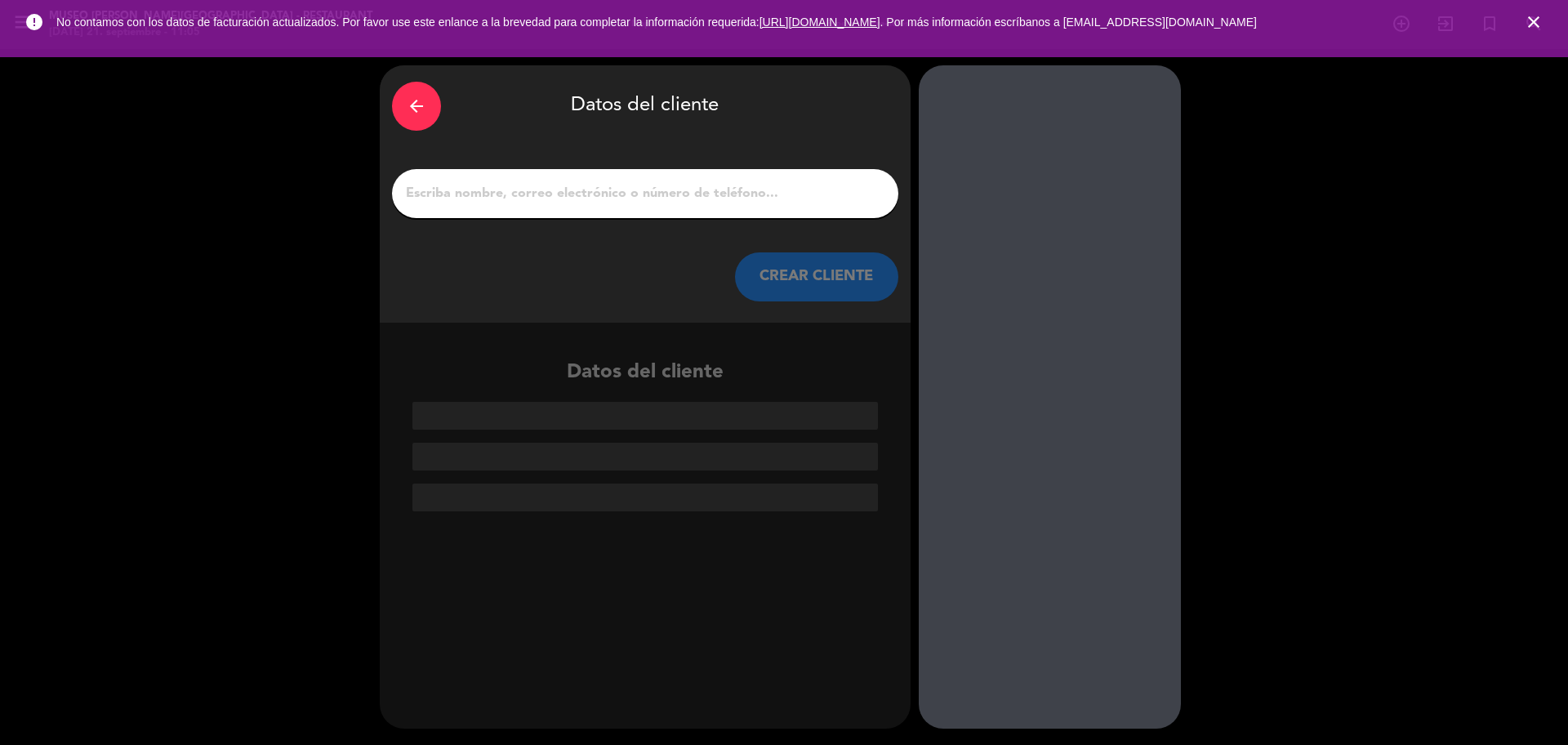
scroll to position [0, 0]
drag, startPoint x: 571, startPoint y: 202, endPoint x: 566, endPoint y: 194, distance: 9.4
click at [571, 201] on input "1" at bounding box center [645, 193] width 482 height 23
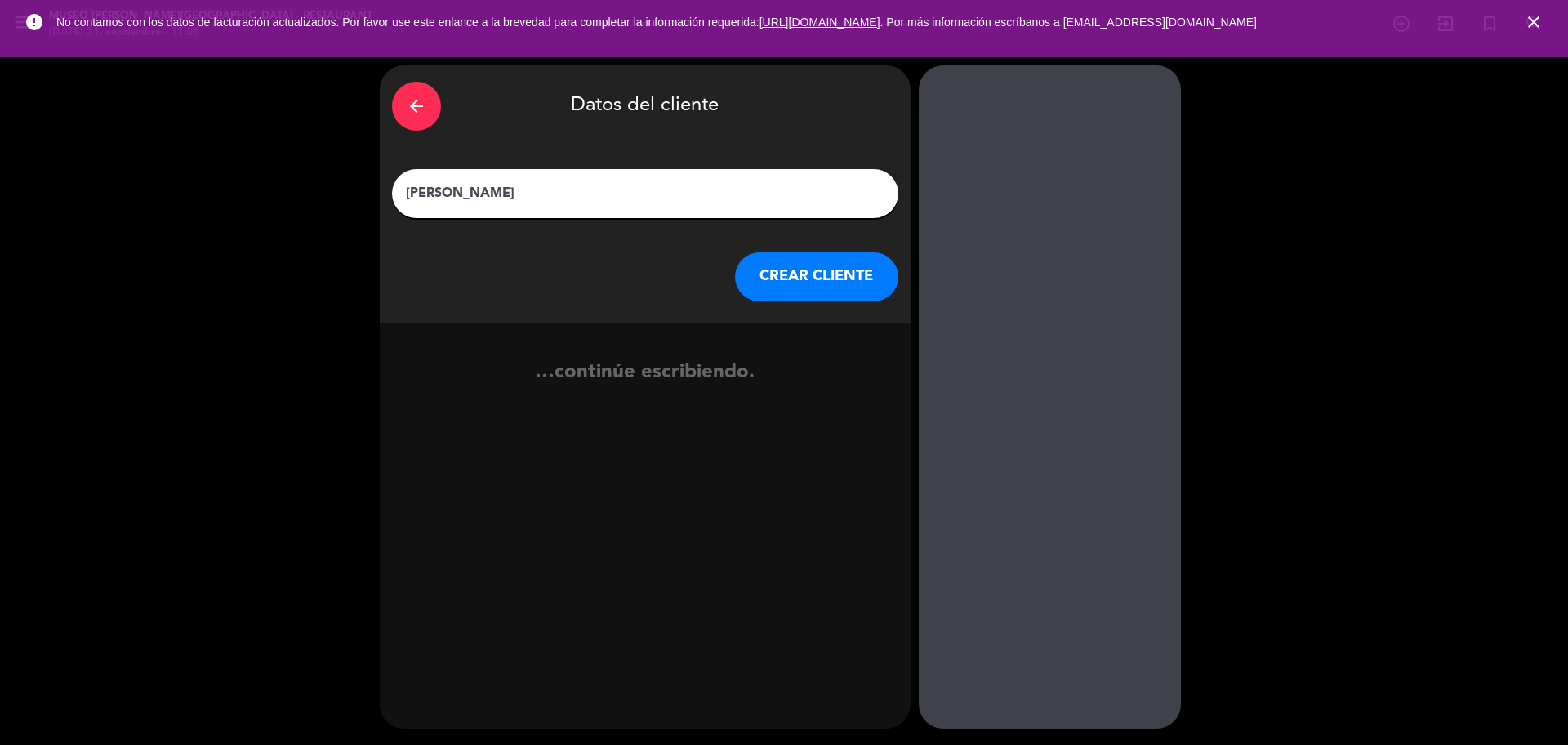
type input "[PERSON_NAME]"
click at [769, 279] on button "CREAR CLIENTE" at bounding box center [816, 277] width 163 height 49
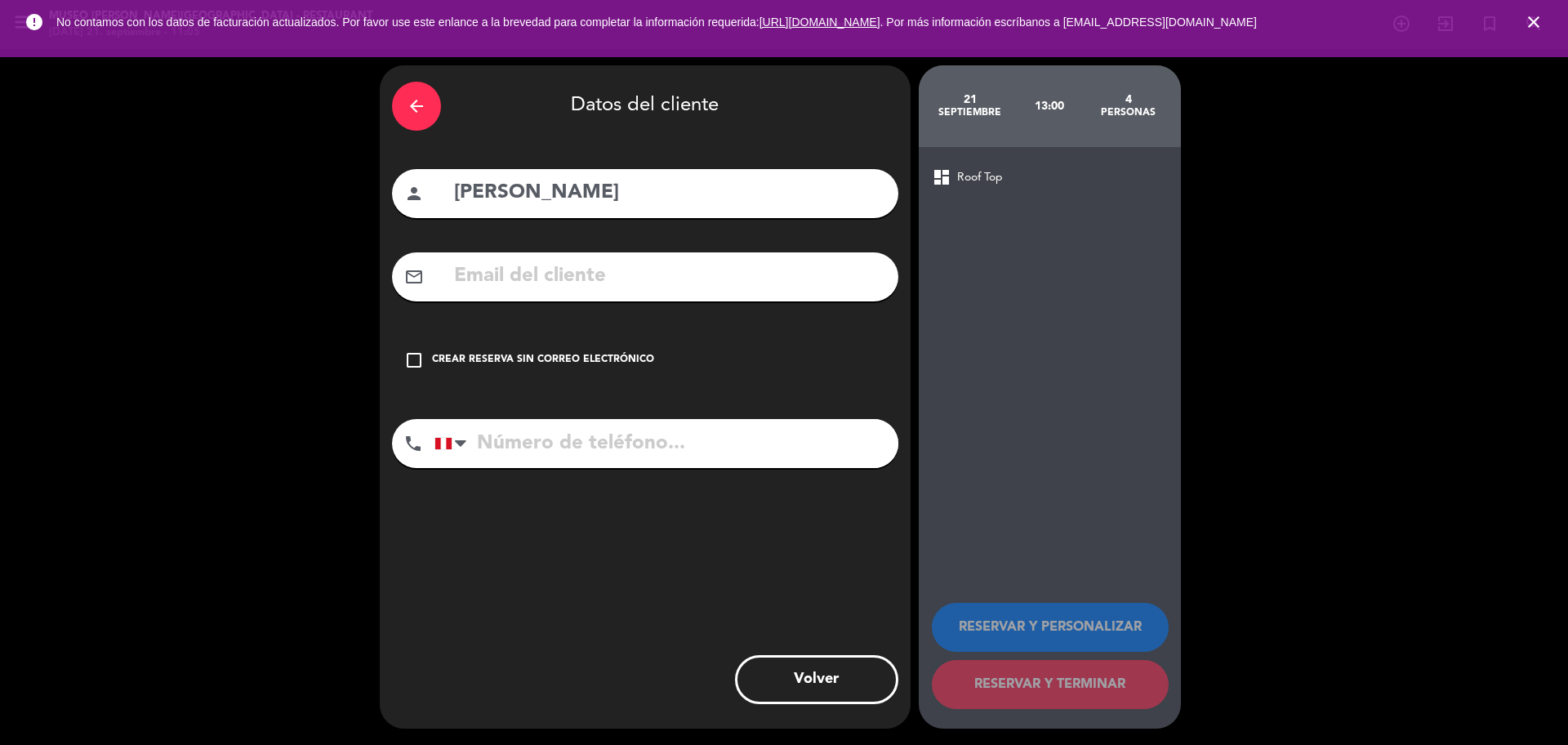
click at [614, 358] on div "Crear reserva sin correo electrónico" at bounding box center [543, 360] width 222 height 16
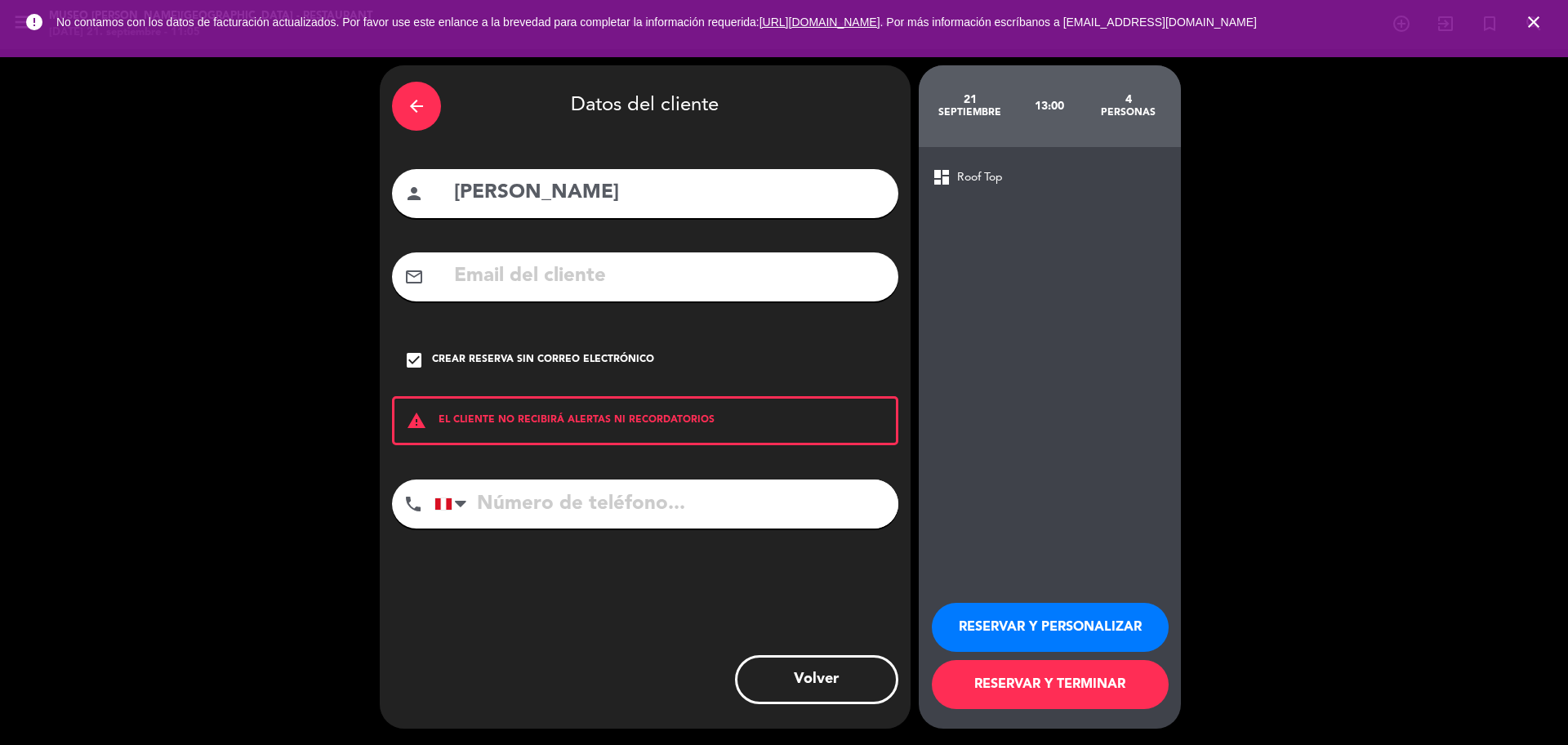
click at [987, 566] on button "RESERVAR Y PERSONALIZAR" at bounding box center [1050, 628] width 236 height 49
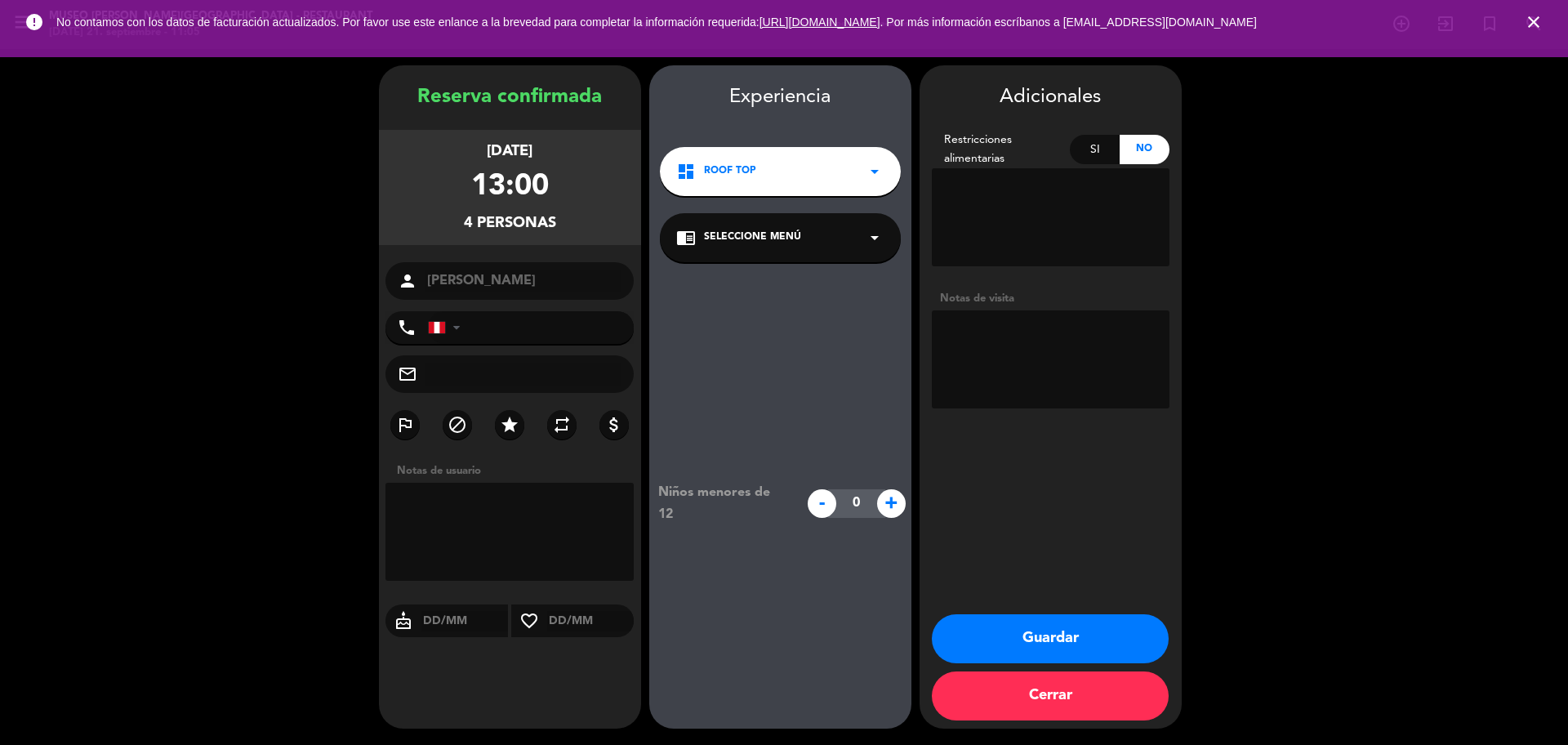
click at [798, 234] on div "chrome_reader_mode Seleccione Menú arrow_drop_down" at bounding box center [780, 238] width 241 height 49
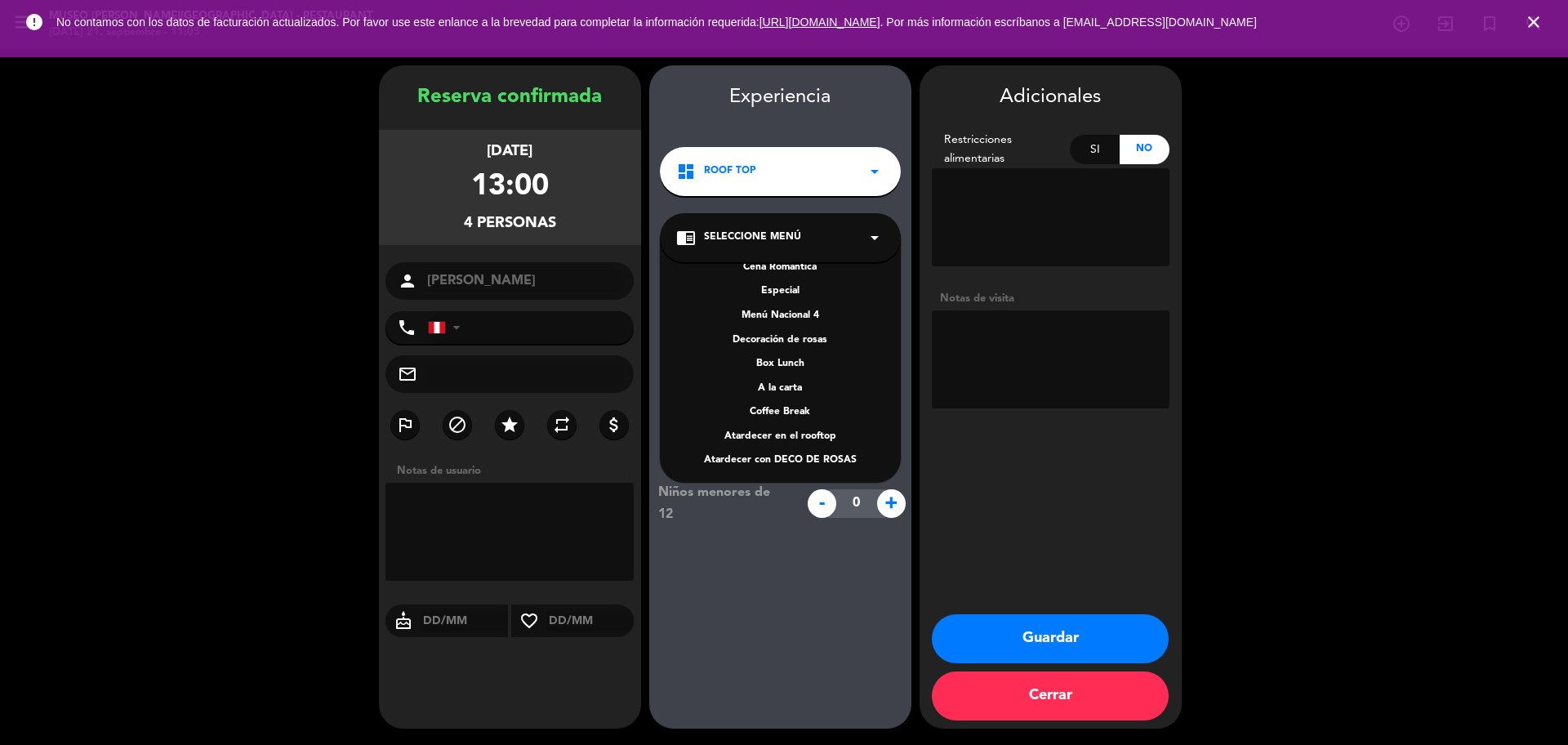
scroll to position [211, 0]
click at [800, 384] on div "A la carta" at bounding box center [780, 386] width 208 height 16
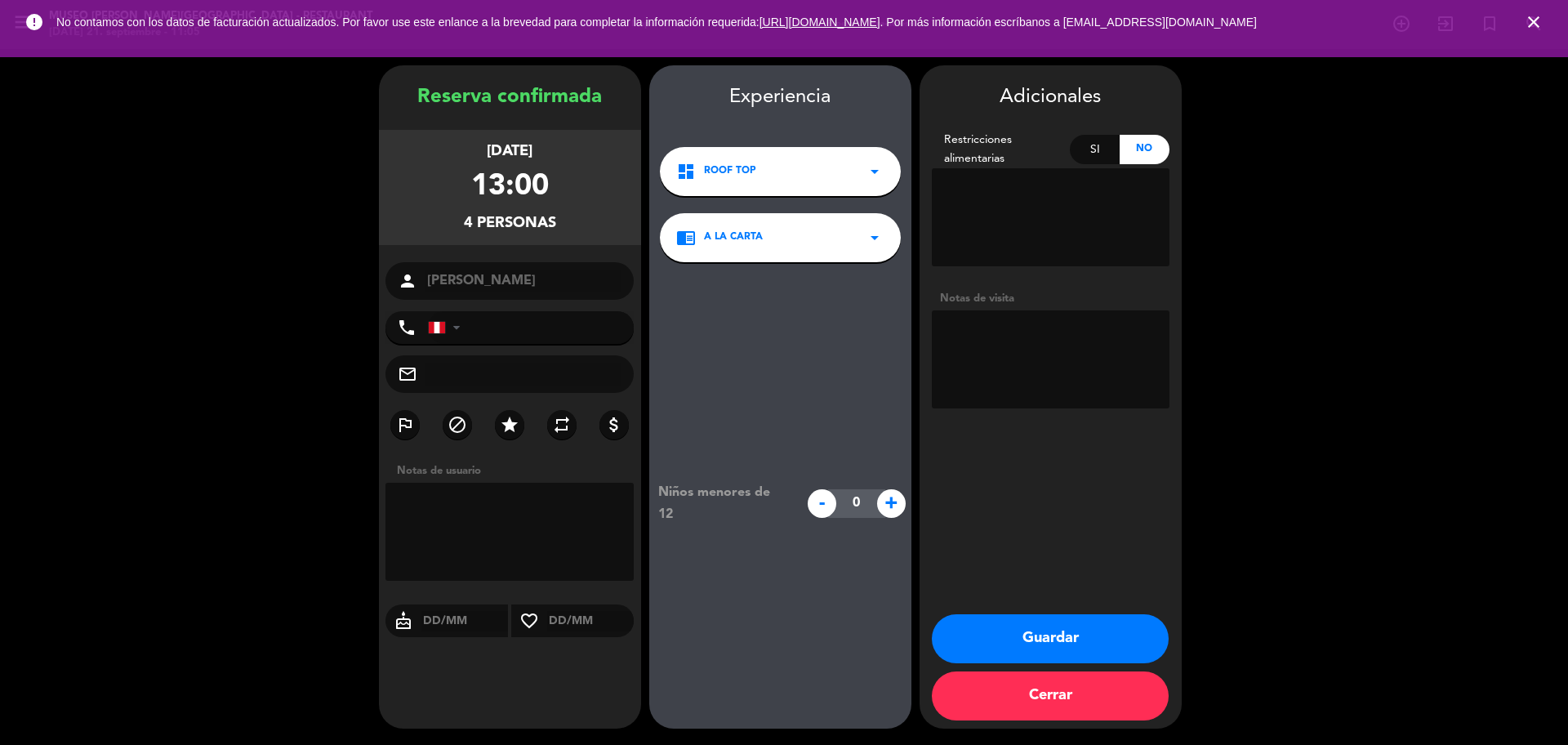
click at [1020, 373] on textarea at bounding box center [1050, 359] width 237 height 98
type textarea "DESEA RT REV. a su nombre"
click at [514, 429] on icon "star" at bounding box center [509, 424] width 20 height 20
click at [1037, 566] on button "Guardar" at bounding box center [1050, 639] width 236 height 49
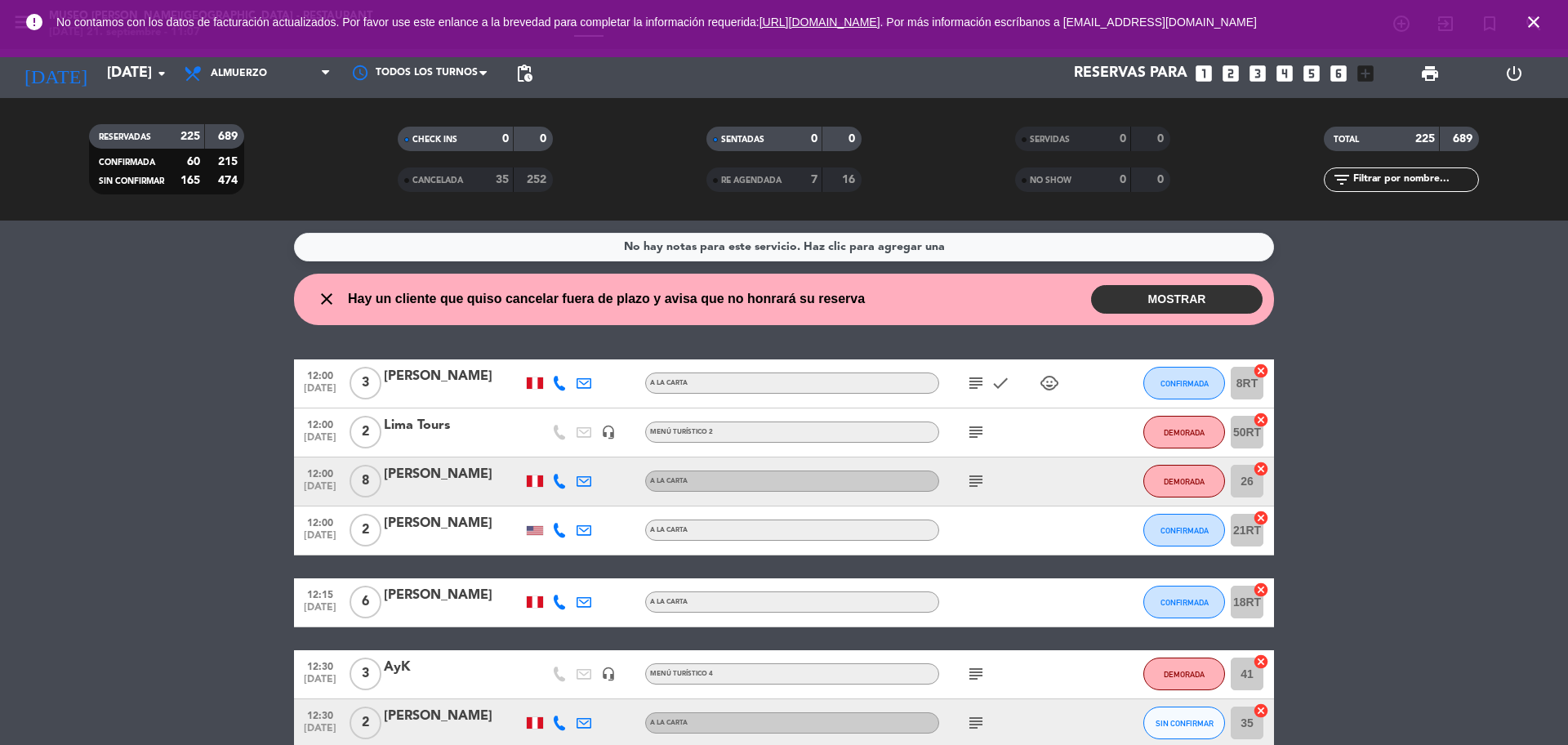
click at [1253, 189] on div "filter_list" at bounding box center [1400, 179] width 155 height 25
click at [1253, 180] on input "text" at bounding box center [1414, 179] width 127 height 18
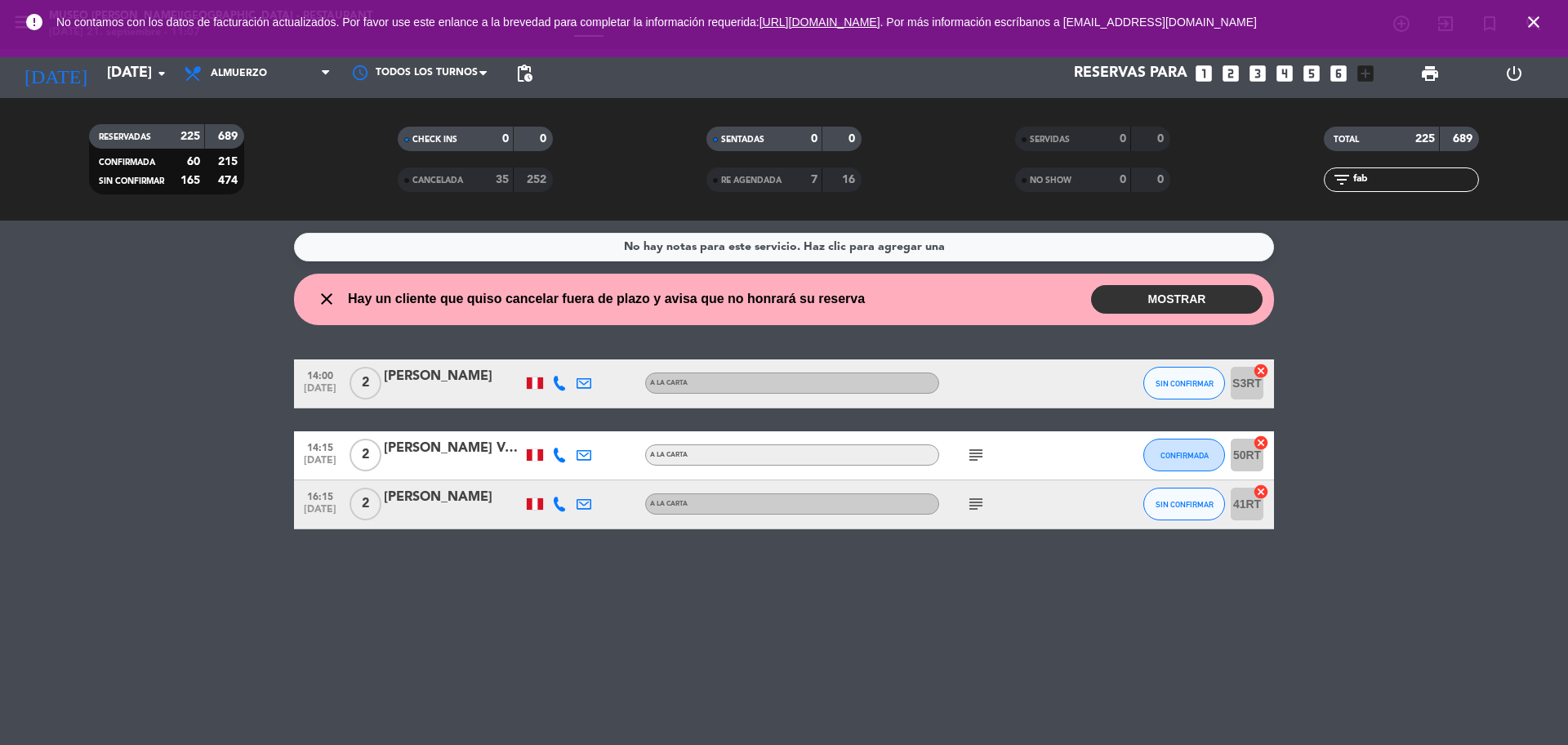
type input "fab"
click at [452, 456] on div "[PERSON_NAME] Valencia [PERSON_NAME]" at bounding box center [452, 448] width 139 height 21
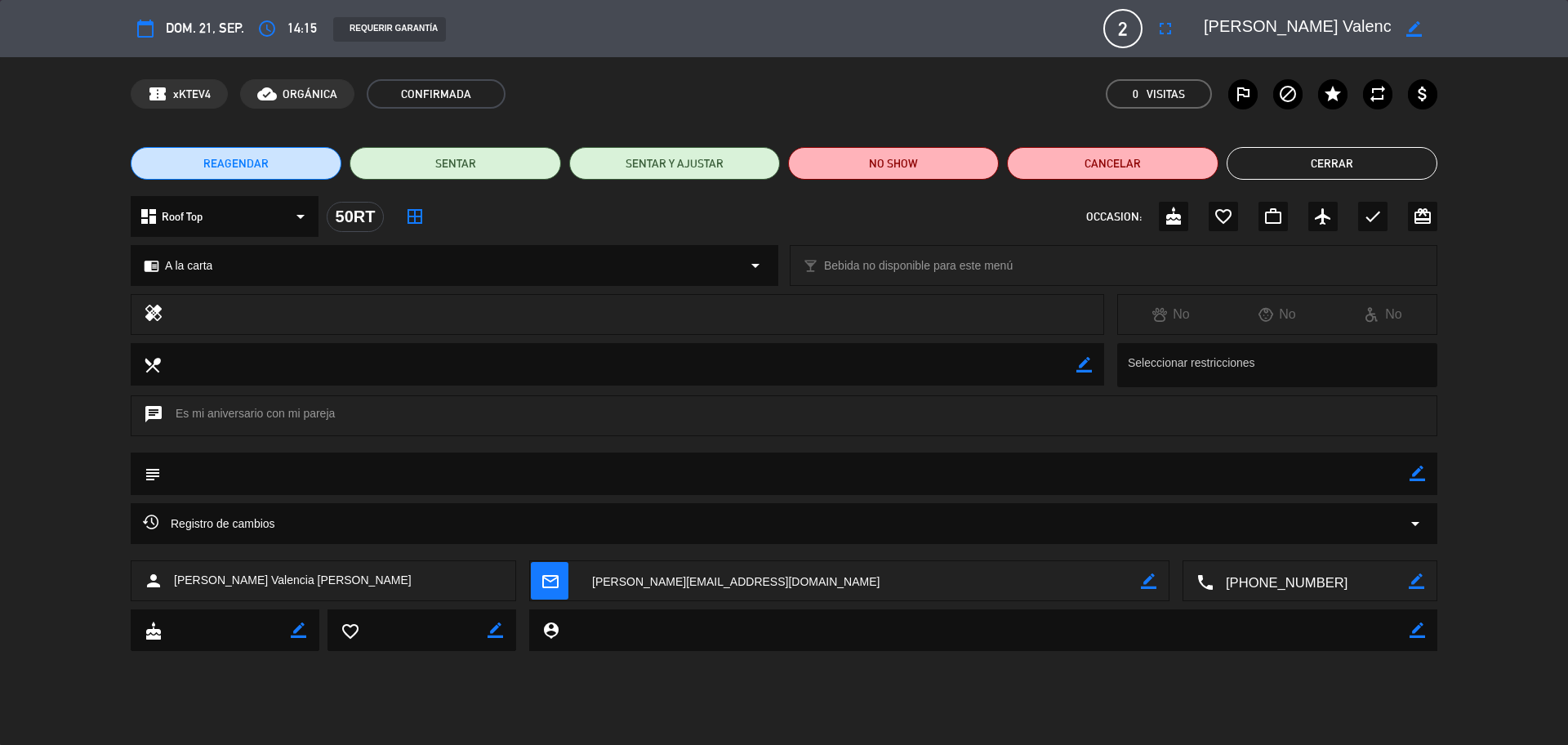
drag, startPoint x: 1416, startPoint y: 469, endPoint x: 1370, endPoint y: 480, distance: 47.3
click at [1253, 469] on icon "border_color" at bounding box center [1417, 473] width 15 height 15
click at [1253, 480] on textarea at bounding box center [785, 473] width 1248 height 42
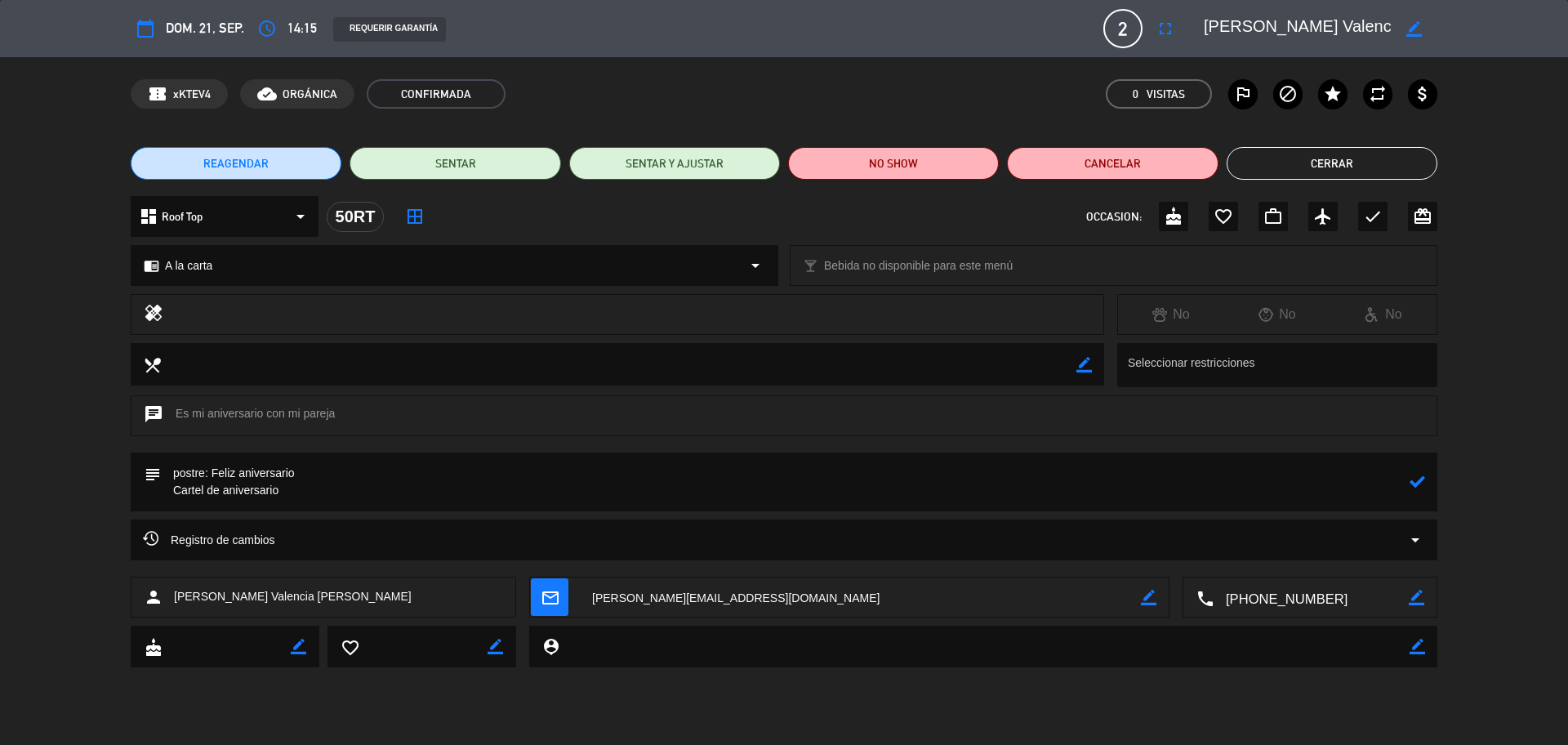
type textarea "postre: Feliz aniversario Cartel de aniversario"
click at [1253, 486] on icon at bounding box center [1417, 481] width 15 height 15
click at [1253, 170] on button "Cerrar" at bounding box center [1332, 163] width 211 height 32
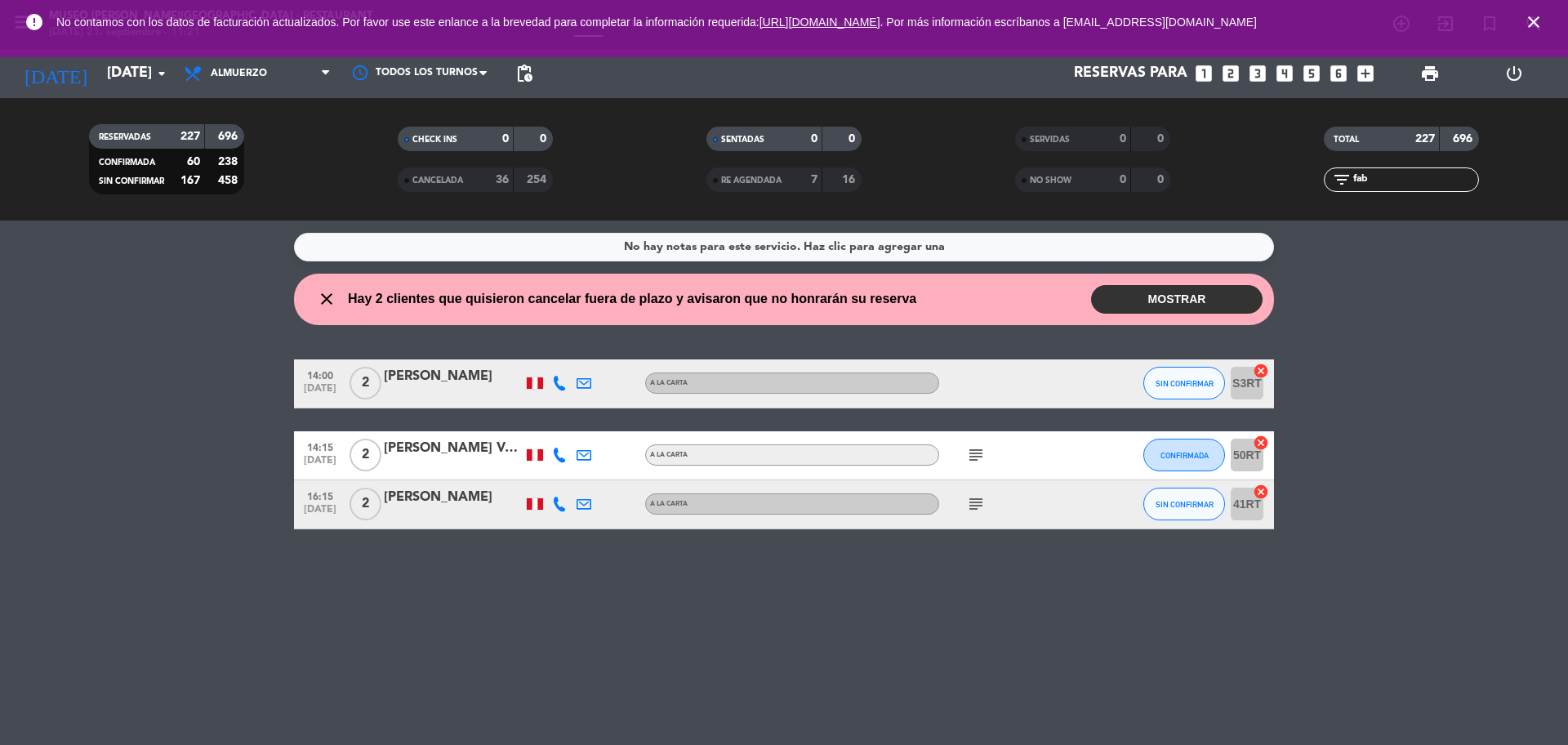
click at [1253, 75] on icon "looks_3" at bounding box center [1257, 73] width 21 height 21
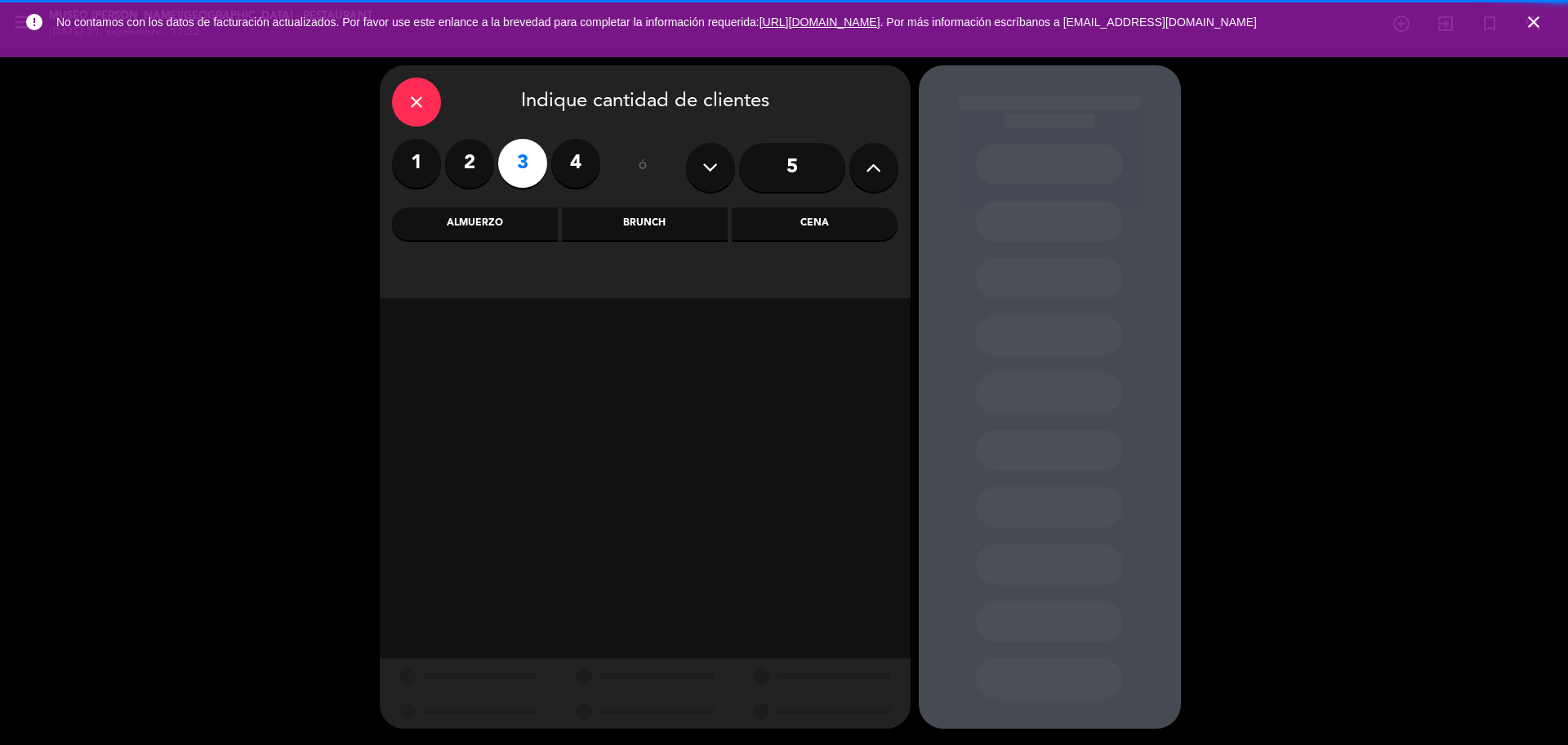
click at [536, 227] on div "Almuerzo" at bounding box center [474, 224] width 166 height 32
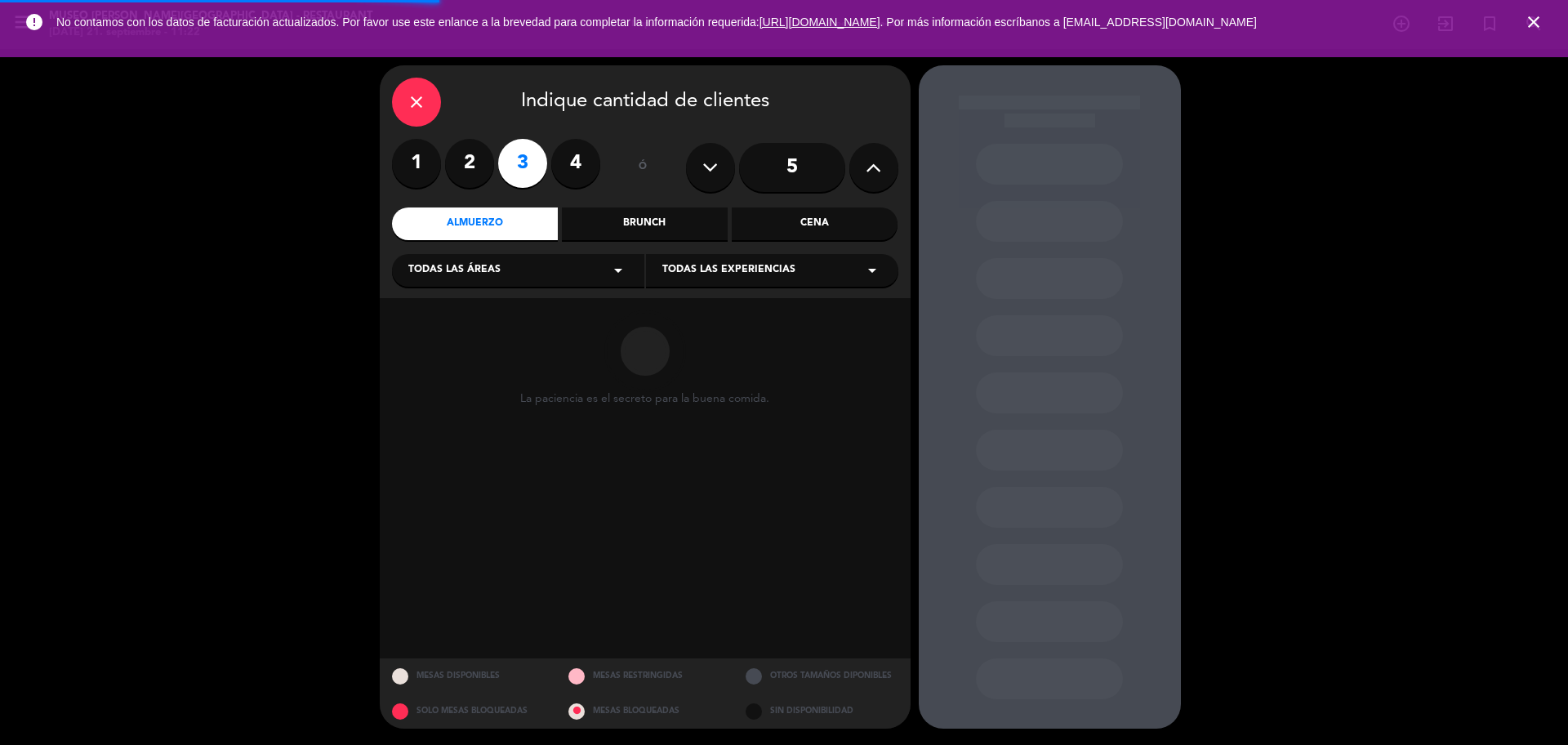
click at [523, 271] on div "Todas las áreas arrow_drop_down" at bounding box center [518, 270] width 253 height 32
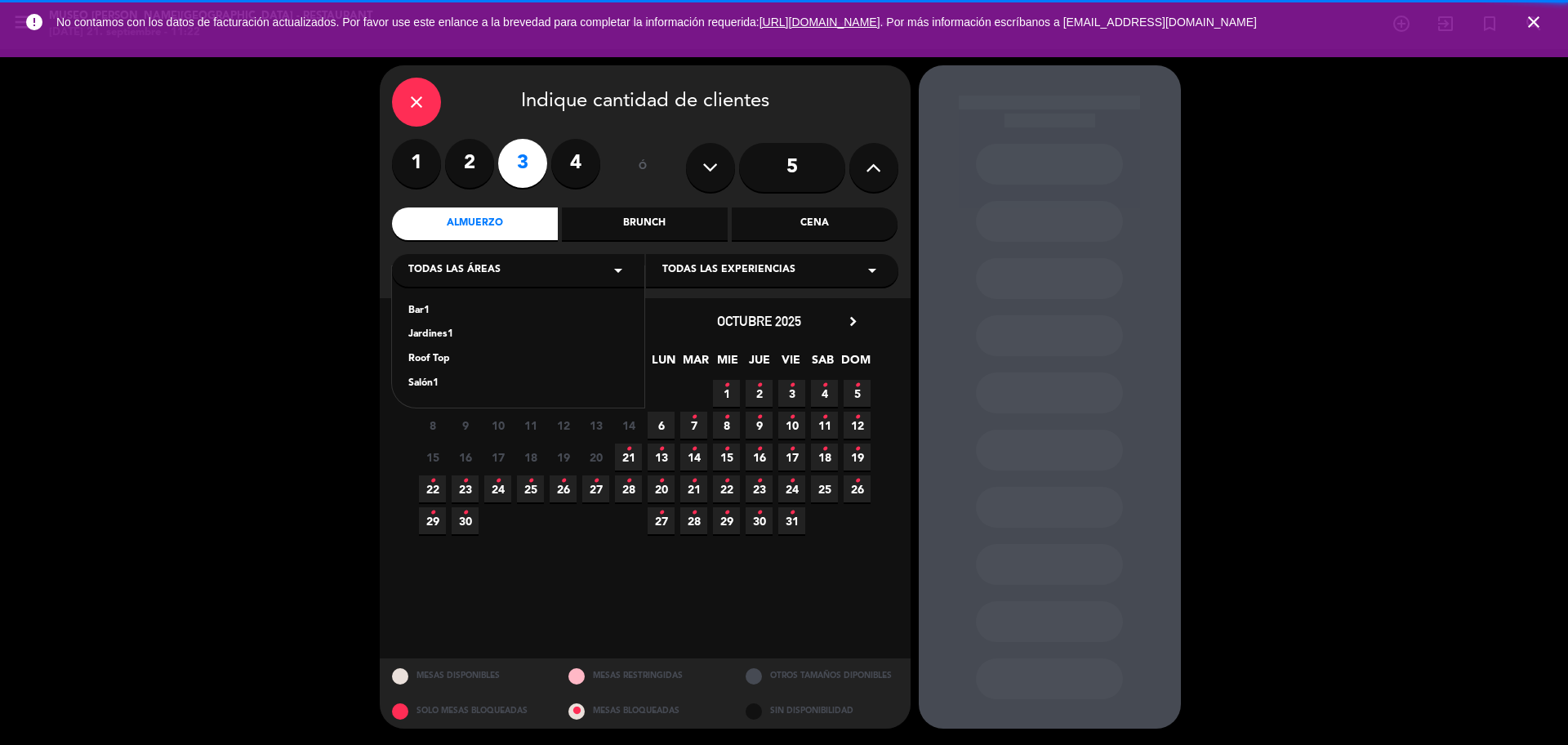
click at [489, 333] on div "Jardines1" at bounding box center [518, 334] width 219 height 16
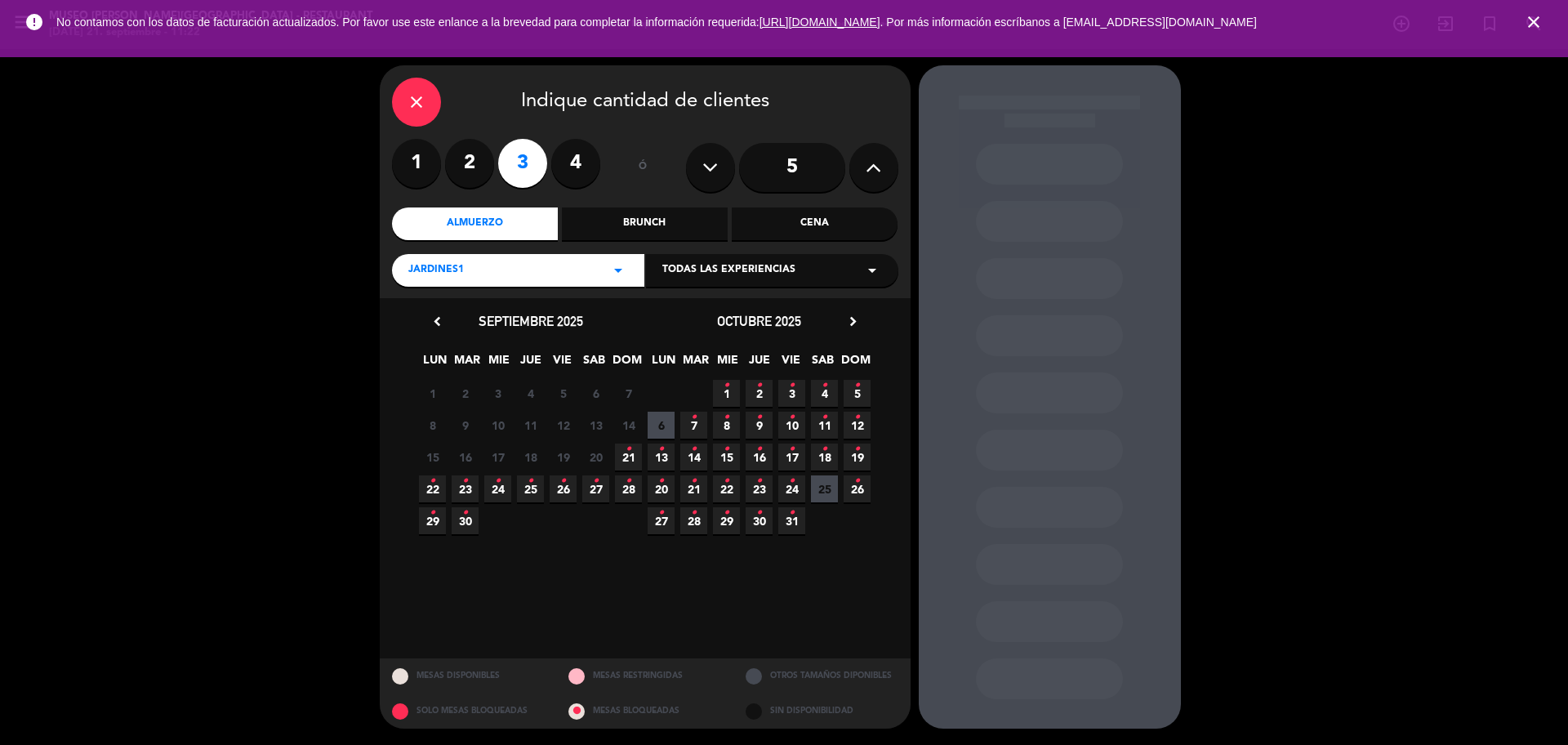
click at [633, 444] on span "21 •" at bounding box center [628, 457] width 27 height 27
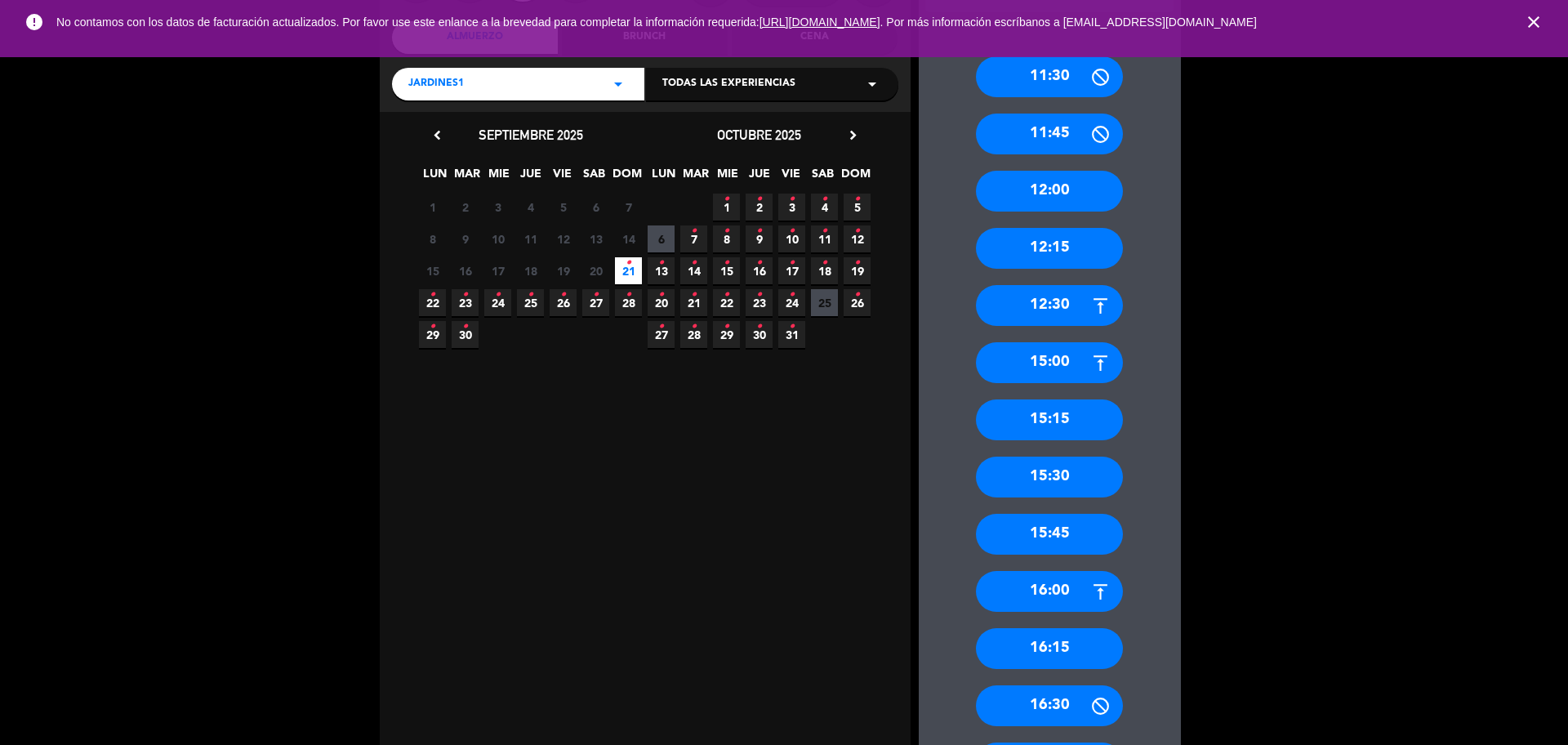
scroll to position [205, 0]
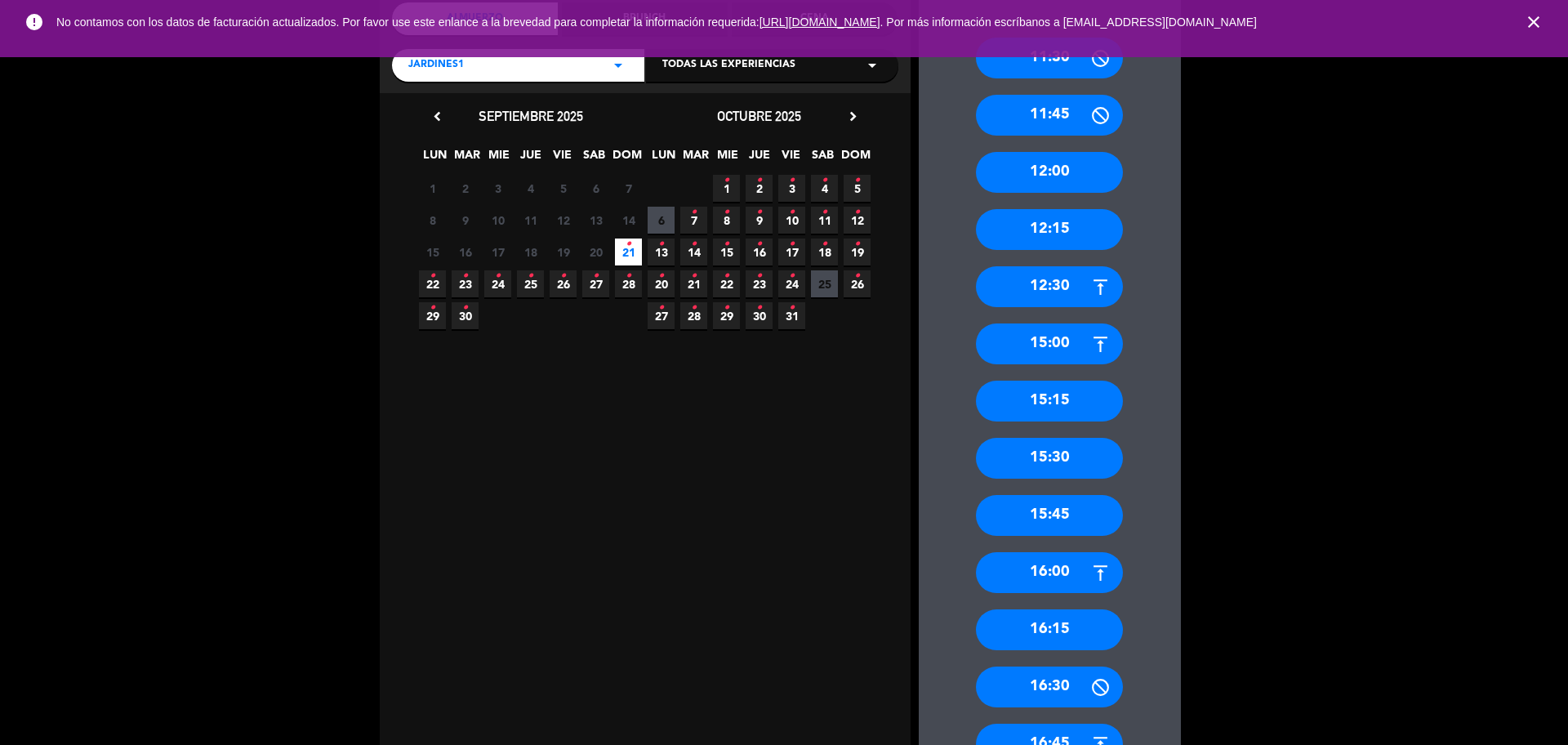
click at [1095, 410] on div "15:15" at bounding box center [1048, 401] width 147 height 41
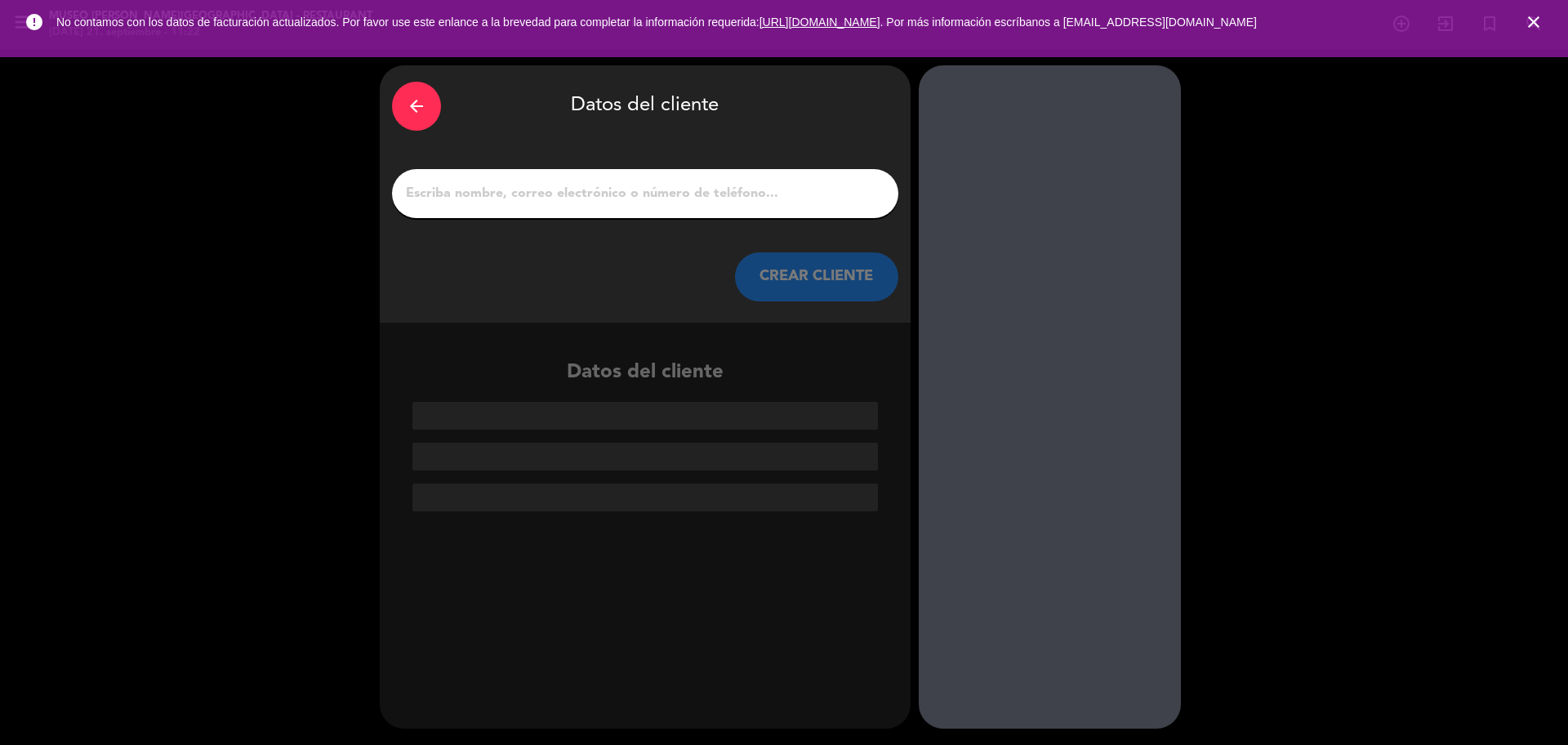
scroll to position [0, 0]
click at [537, 199] on input "1" at bounding box center [645, 193] width 482 height 23
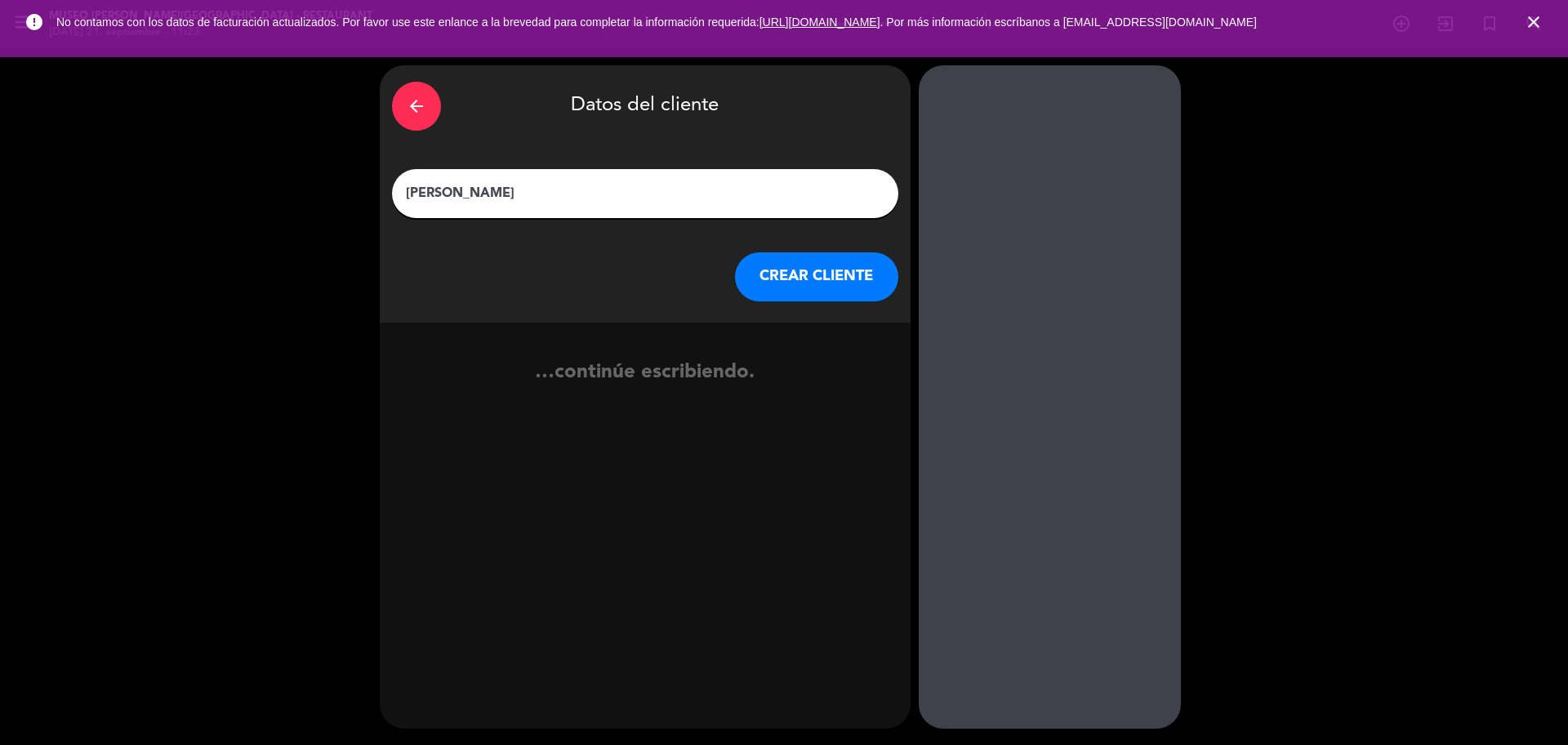
type input "[PERSON_NAME]"
click at [806, 262] on button "CREAR CLIENTE" at bounding box center [816, 277] width 163 height 49
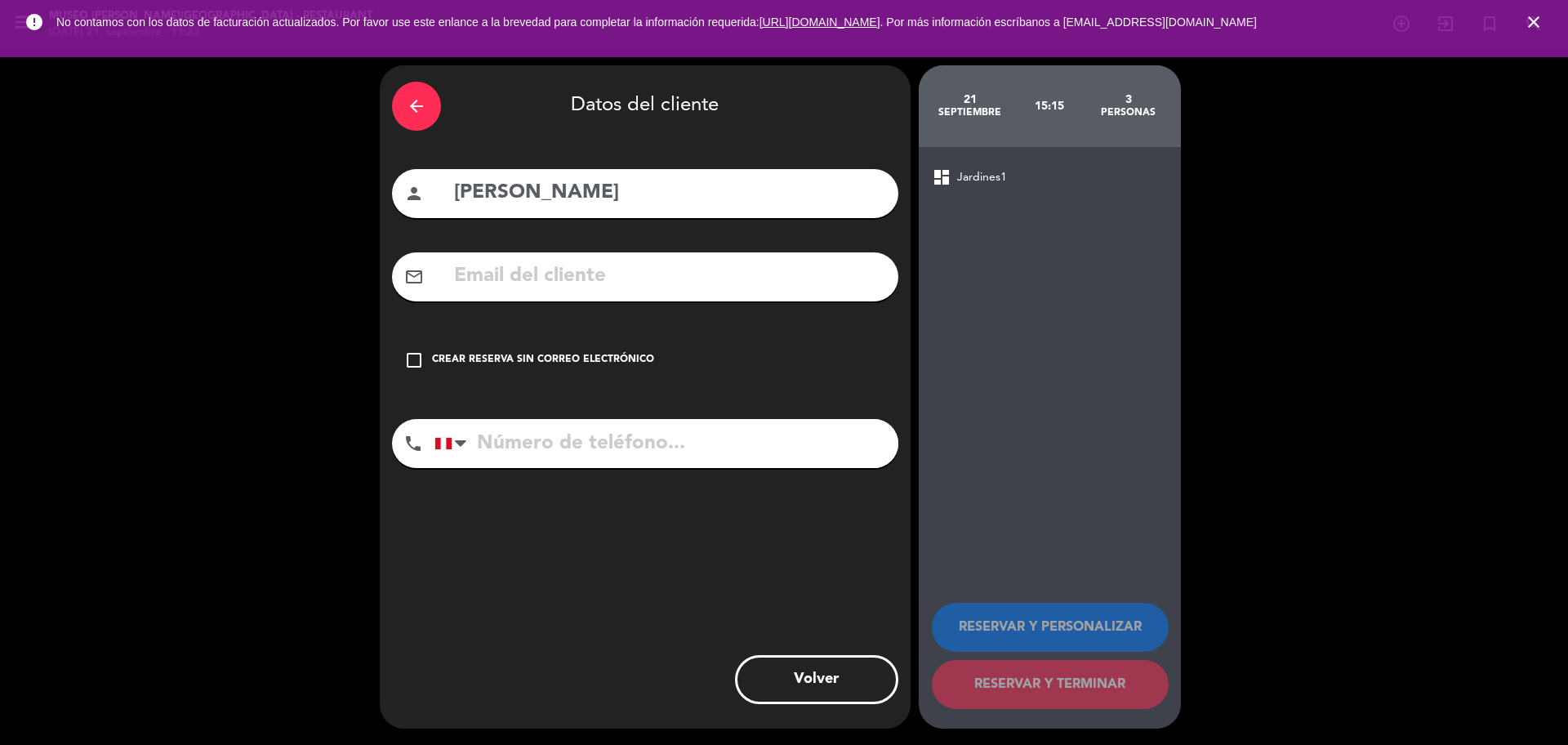
click at [806, 264] on input "text" at bounding box center [669, 276] width 434 height 33
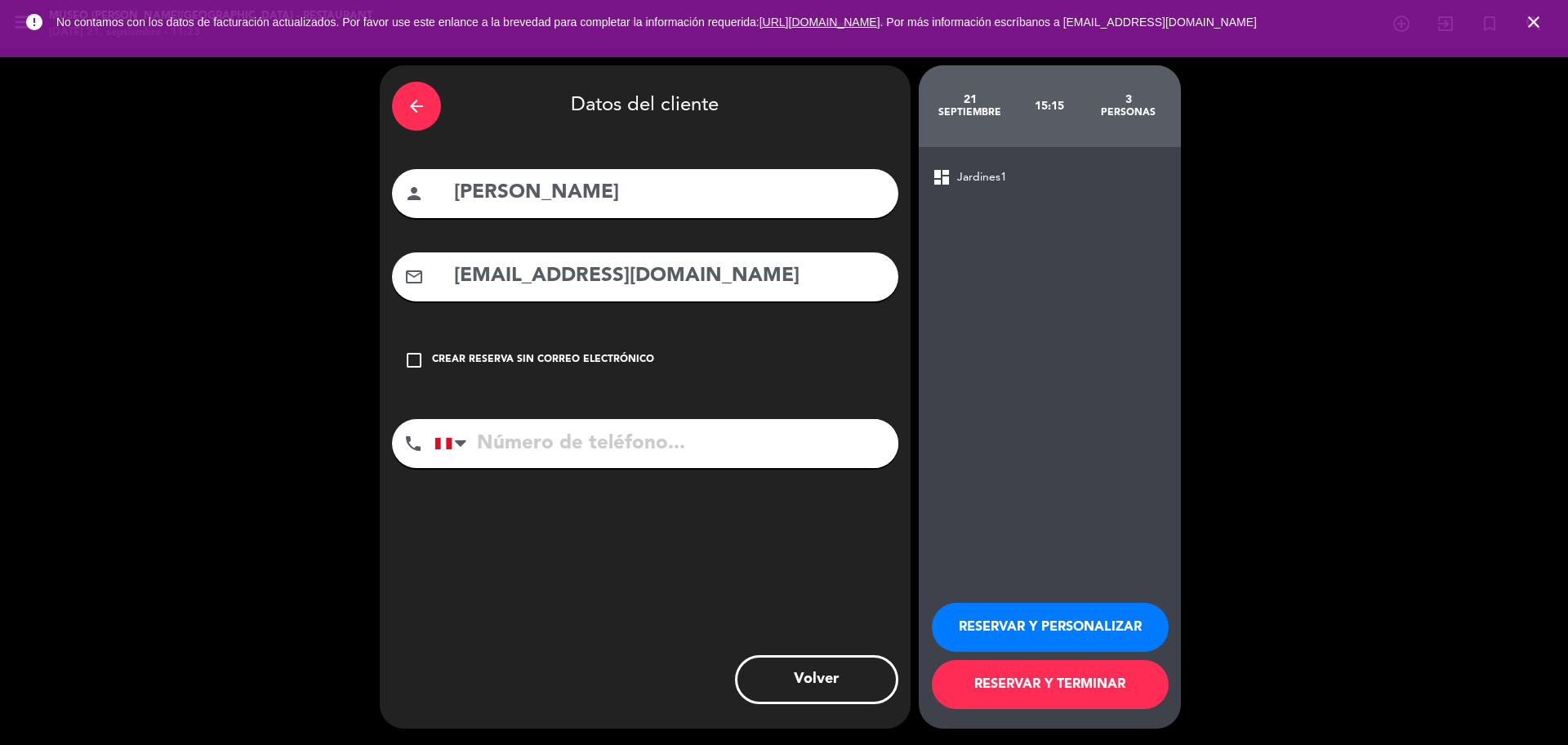
type input "[EMAIL_ADDRESS][DOMAIN_NAME]"
click at [786, 443] on input "tel" at bounding box center [666, 444] width 463 height 49
type input "980653311"
click at [985, 566] on button "RESERVAR Y PERSONALIZAR" at bounding box center [1050, 628] width 236 height 49
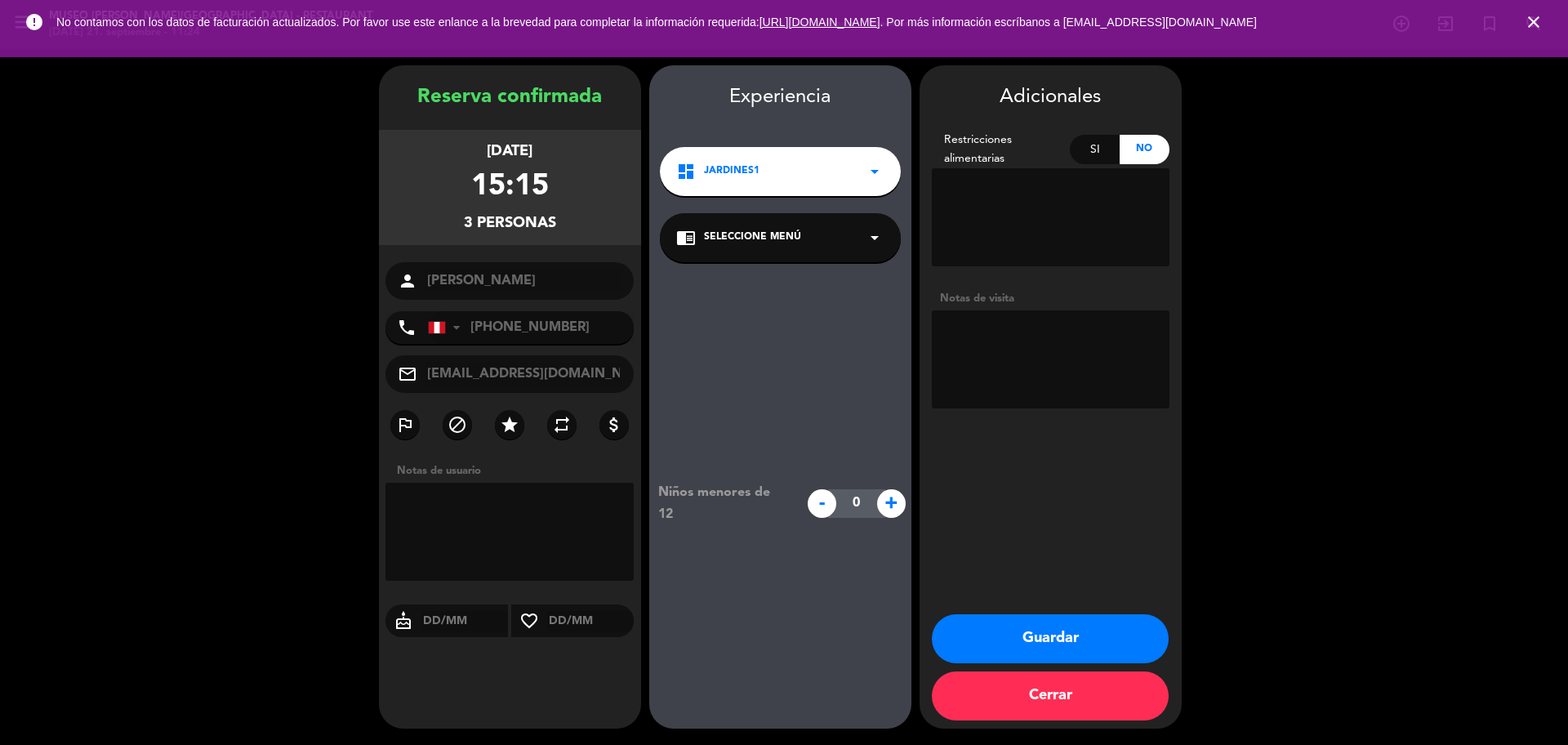
click at [770, 245] on span "Seleccione Menú" at bounding box center [753, 237] width 97 height 16
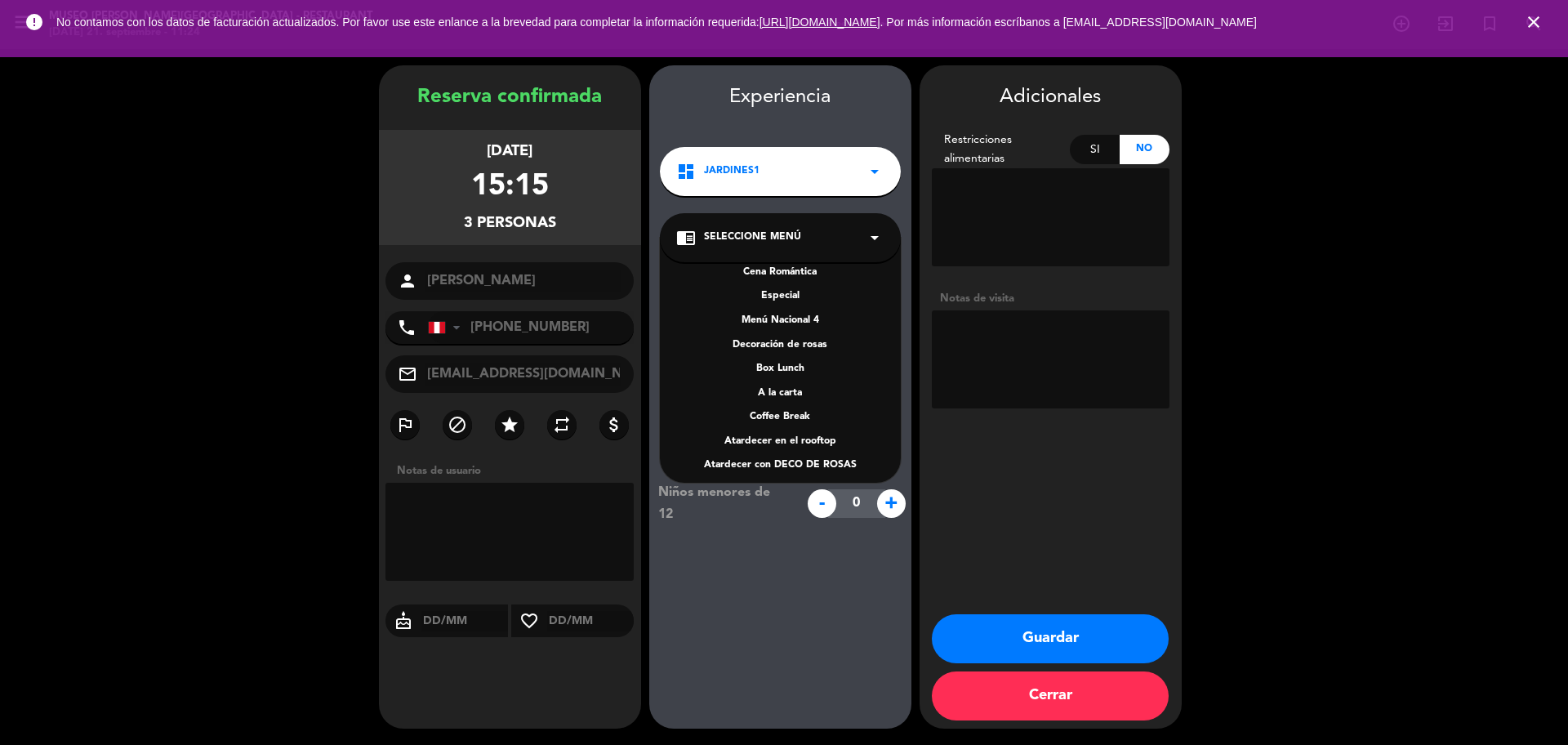
scroll to position [211, 0]
click at [798, 383] on div "A la carta" at bounding box center [780, 386] width 208 height 16
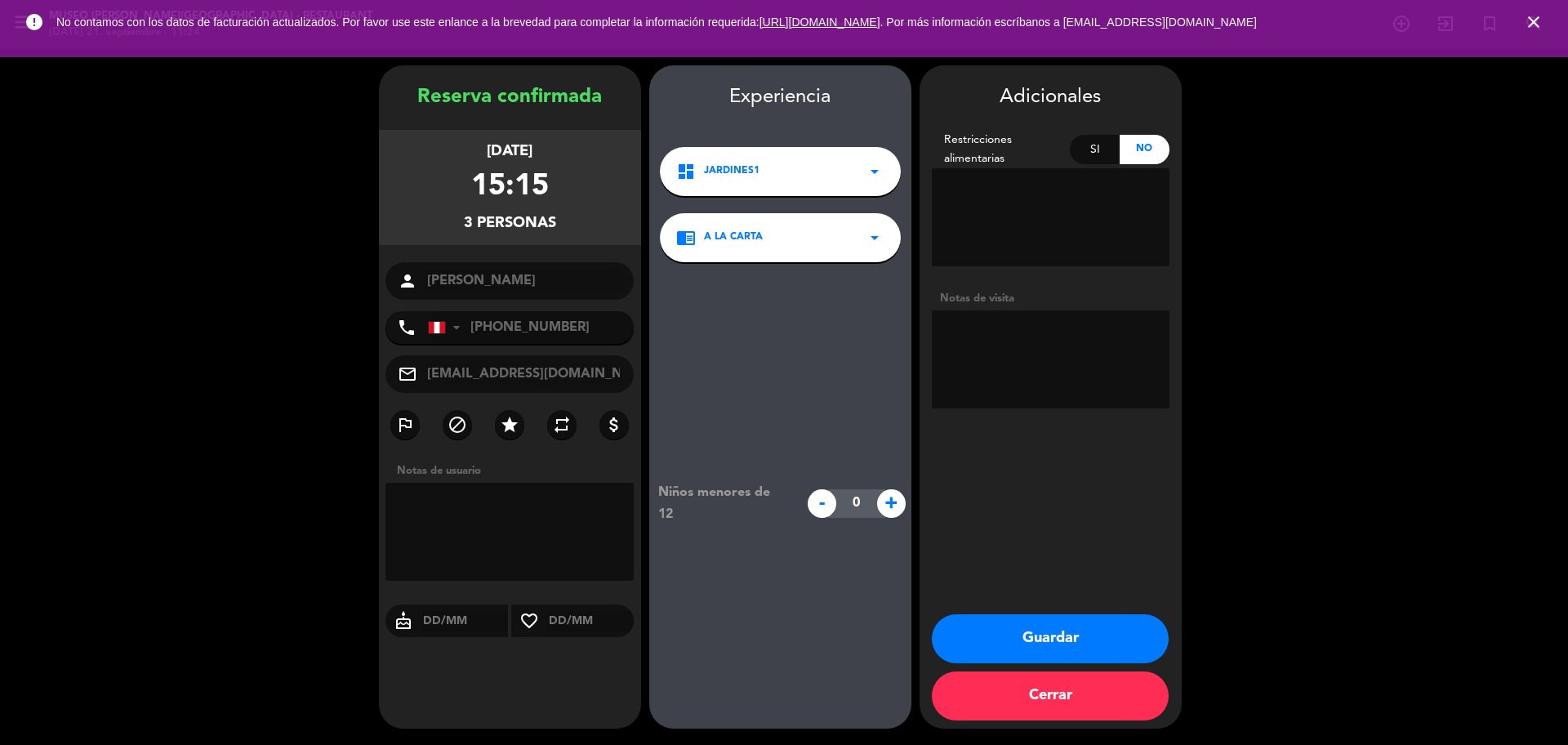
click at [1026, 566] on button "Guardar" at bounding box center [1050, 639] width 236 height 49
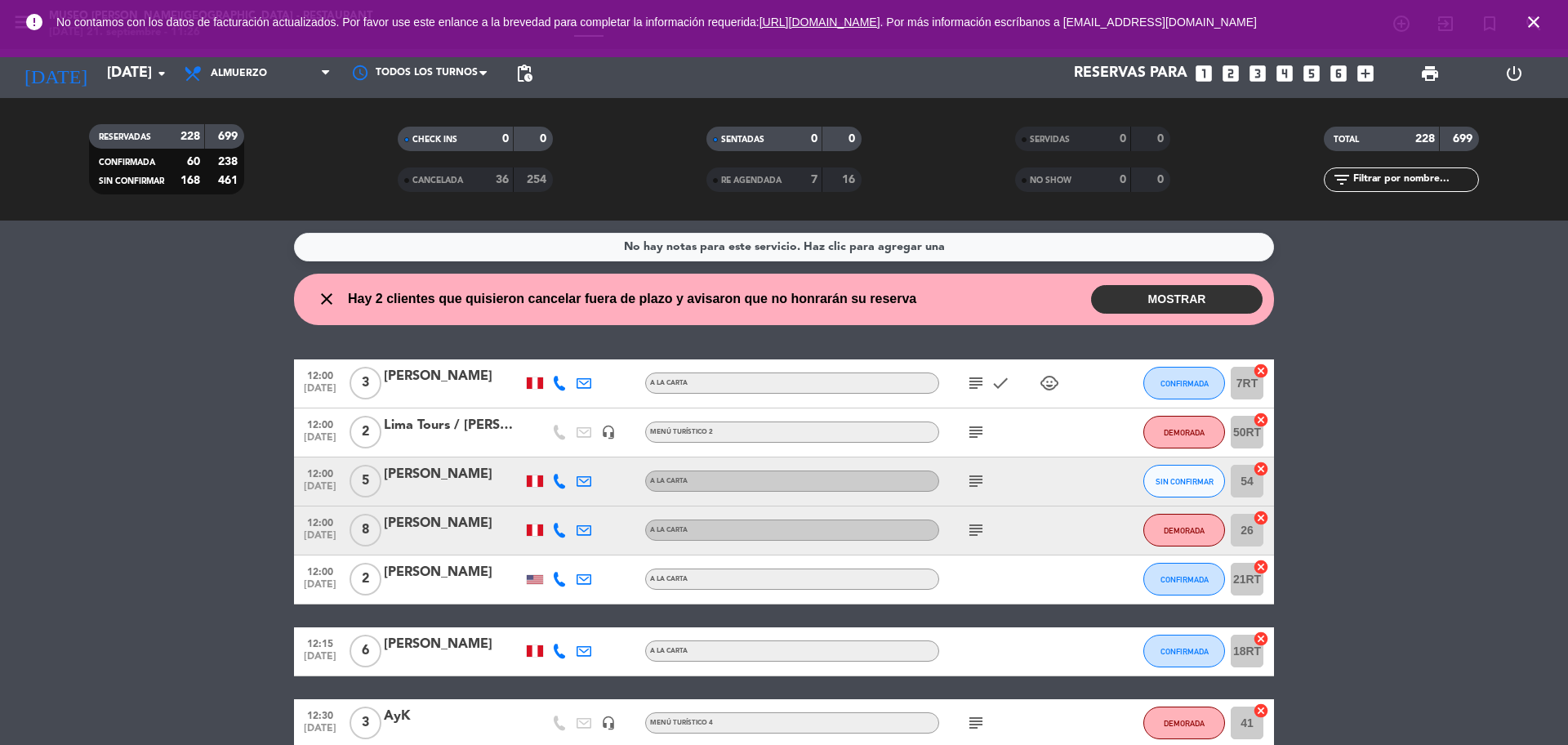
click at [1253, 184] on input "text" at bounding box center [1414, 179] width 127 height 18
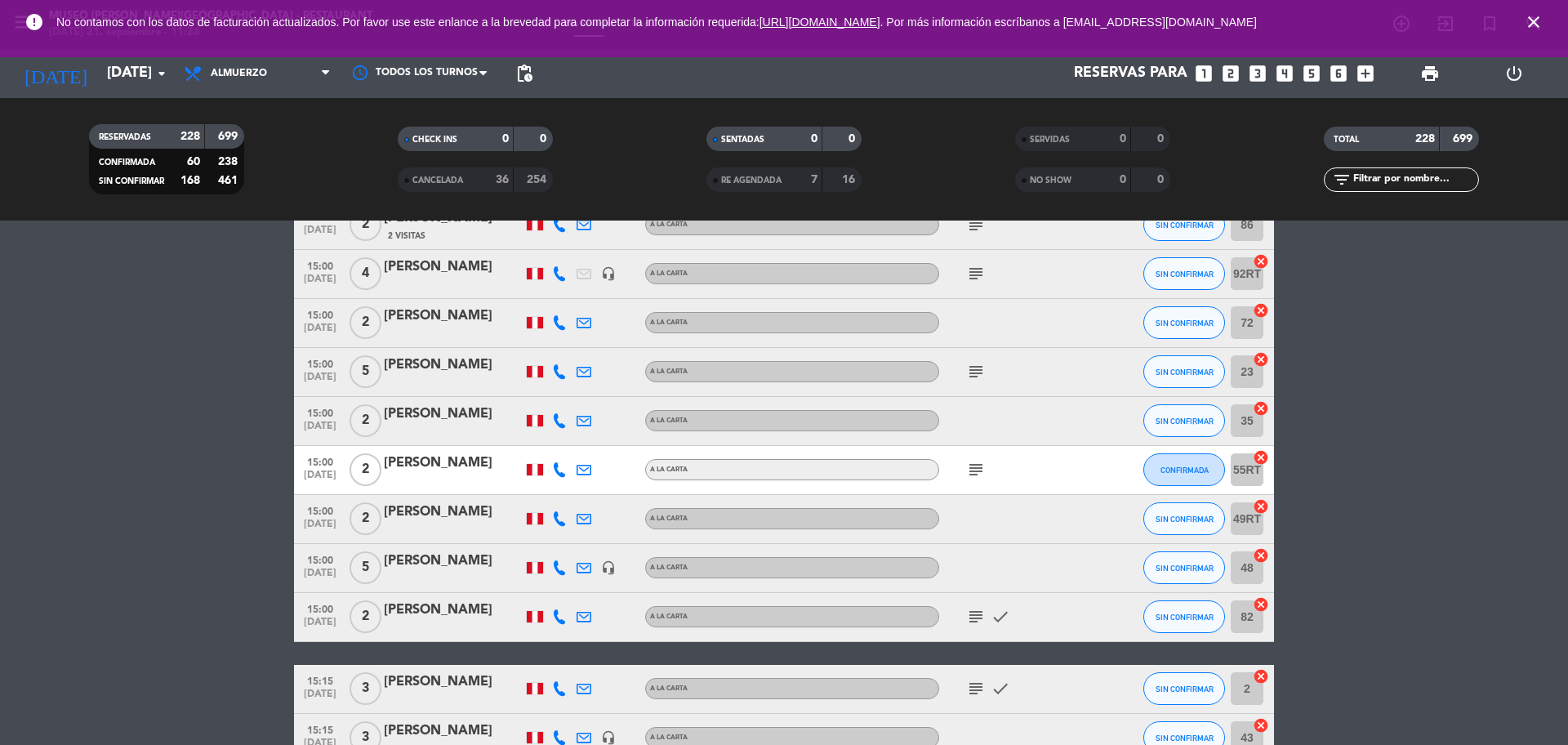
scroll to position [5104, 0]
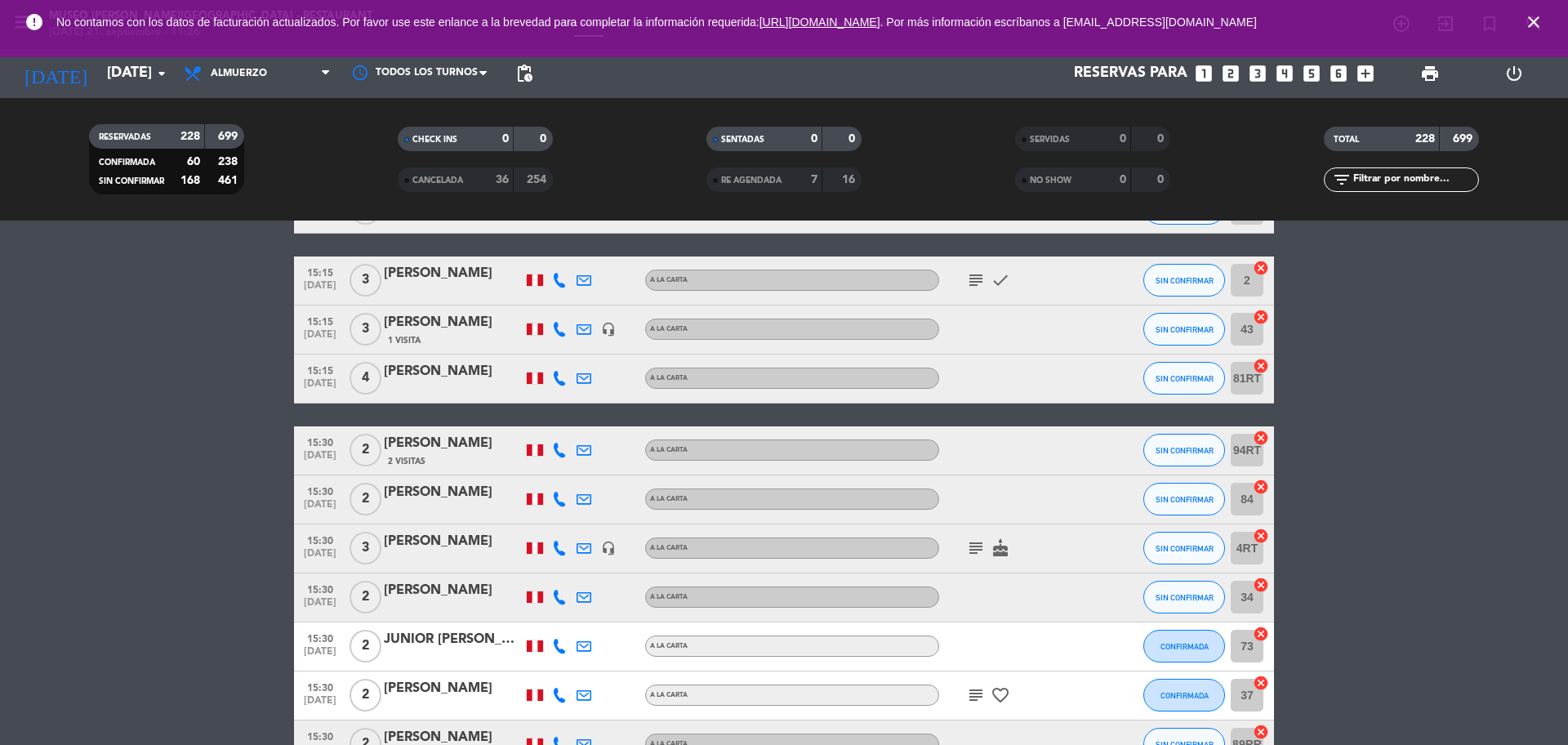
click at [462, 328] on div "[PERSON_NAME]" at bounding box center [452, 322] width 139 height 21
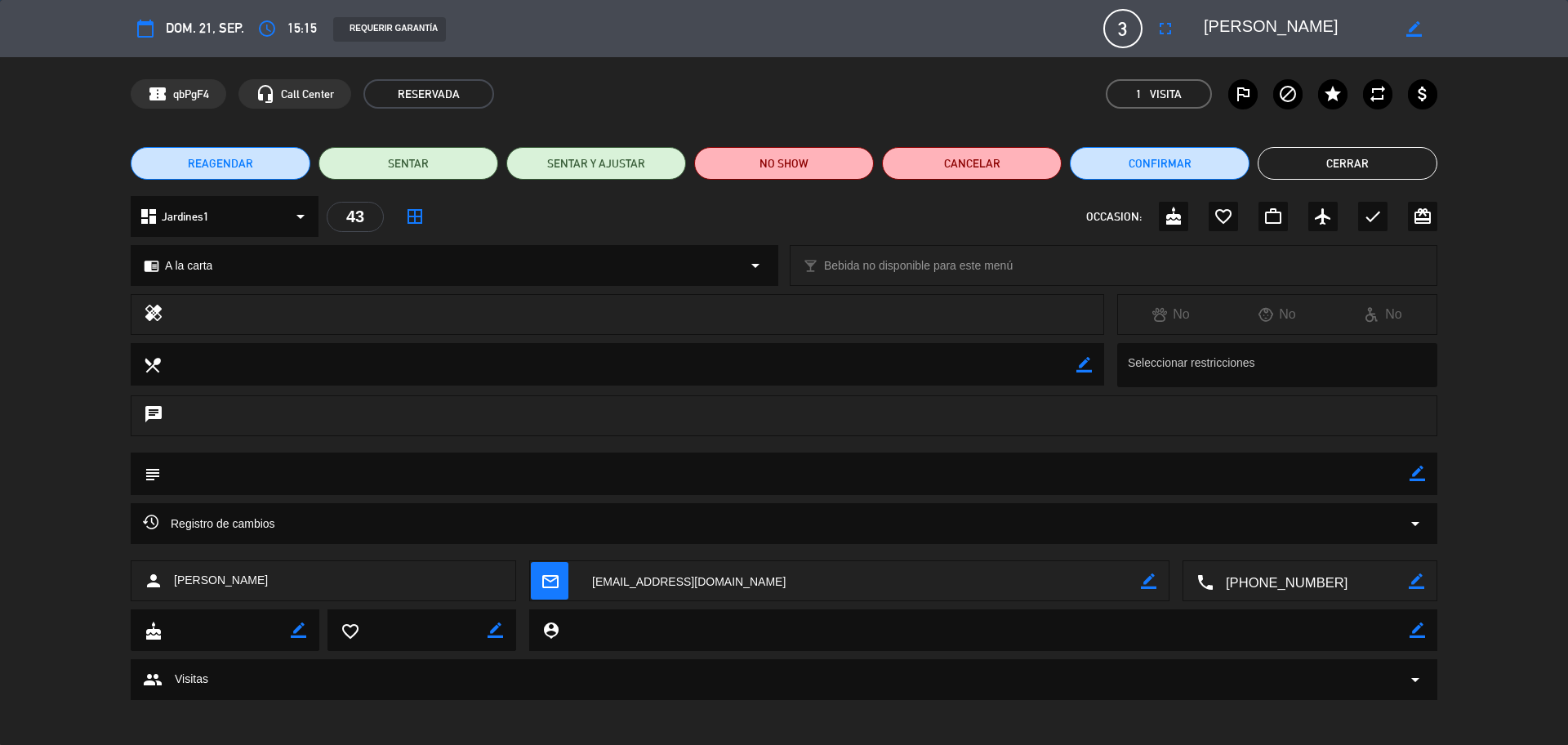
click at [1253, 479] on icon "border_color" at bounding box center [1417, 473] width 15 height 15
click at [1253, 478] on textarea at bounding box center [785, 473] width 1248 height 42
click at [1253, 472] on icon at bounding box center [1417, 473] width 15 height 15
click at [1253, 474] on icon "border_color" at bounding box center [1417, 473] width 15 height 15
click at [1253, 481] on textarea at bounding box center [785, 473] width 1248 height 42
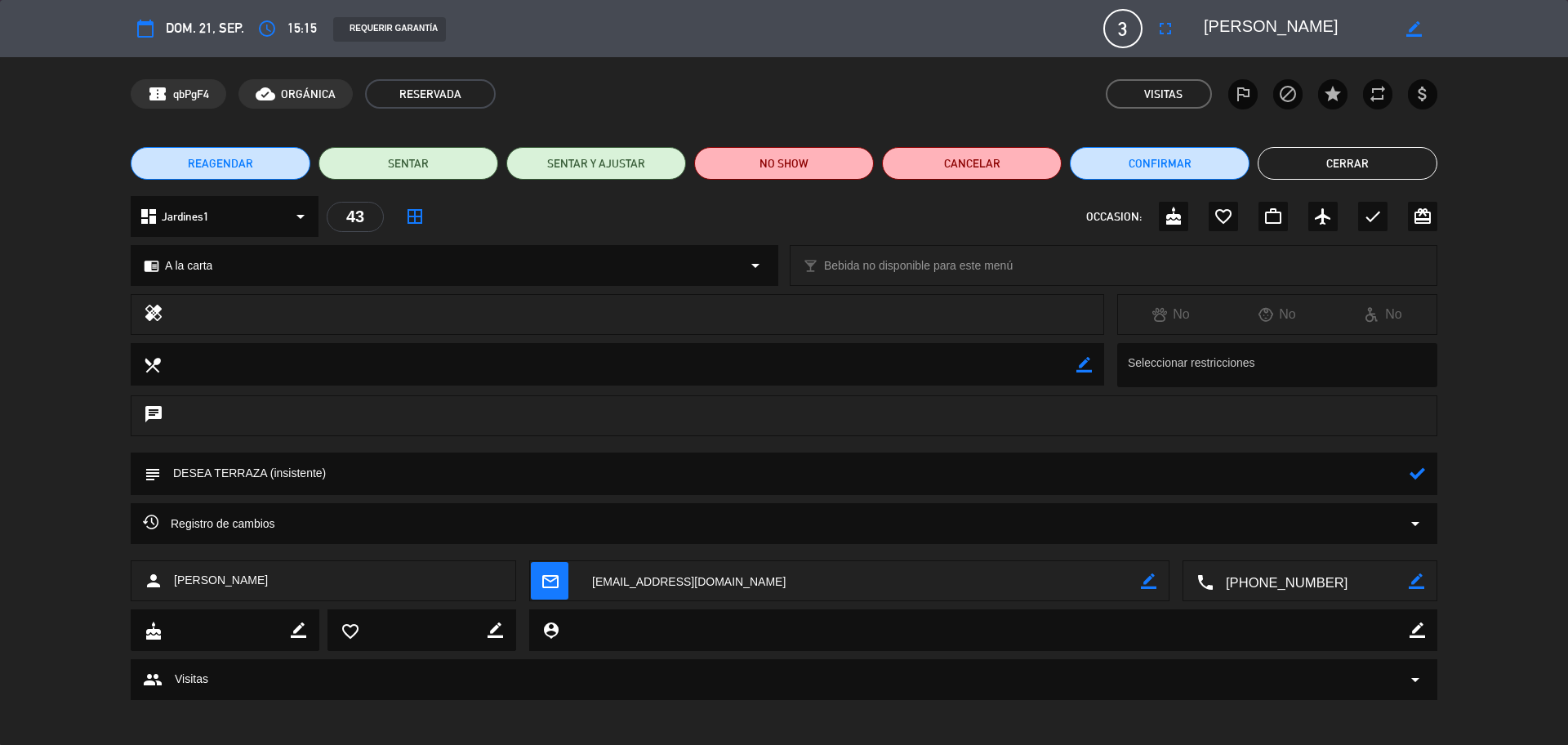
type textarea "DESEA TERRAZA (insistente)"
drag, startPoint x: 1418, startPoint y: 474, endPoint x: 1336, endPoint y: 432, distance: 92.1
click at [1253, 474] on icon at bounding box center [1417, 473] width 15 height 15
click at [1253, 162] on button "Cerrar" at bounding box center [1347, 163] width 179 height 32
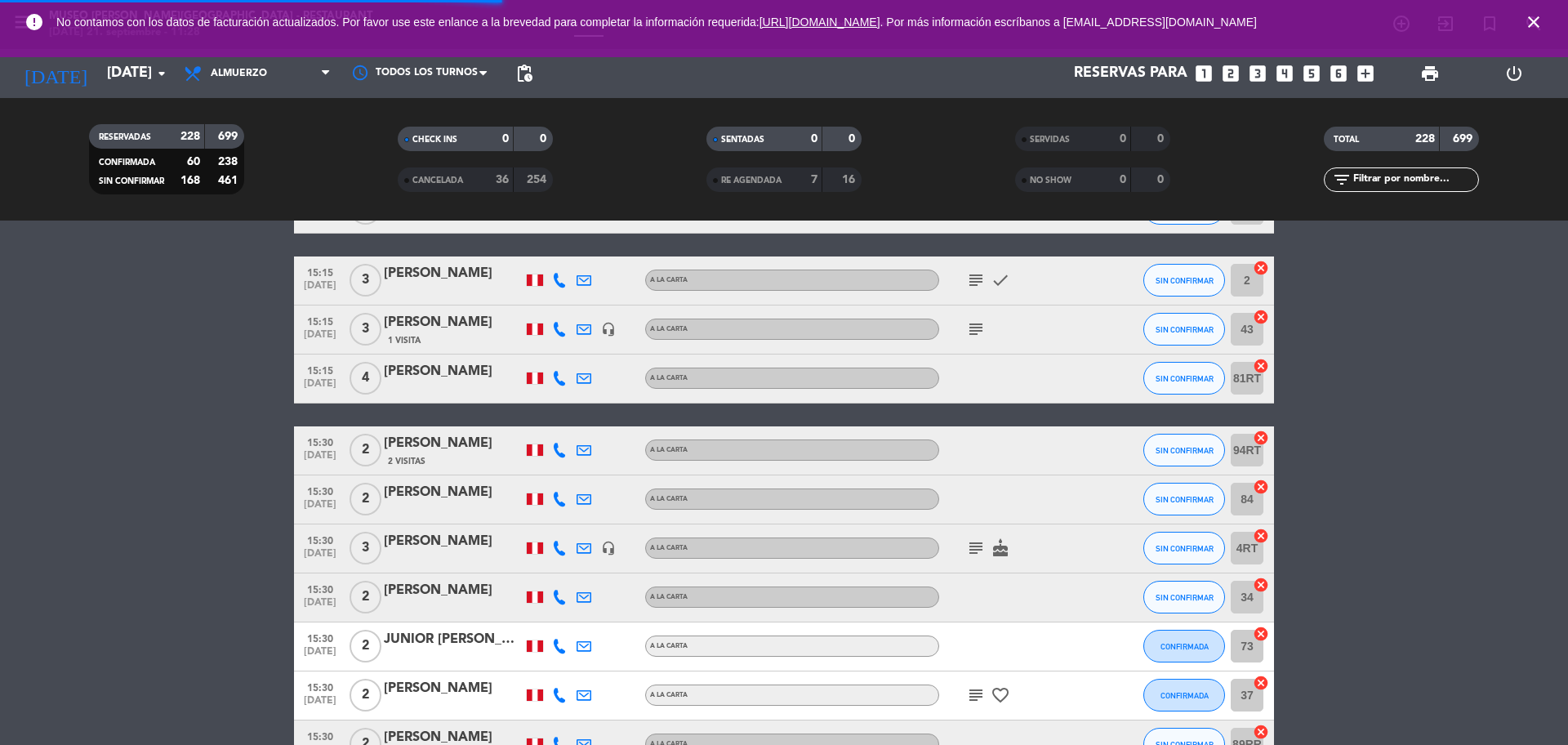
click at [1253, 77] on icon "looks_4" at bounding box center [1284, 73] width 21 height 21
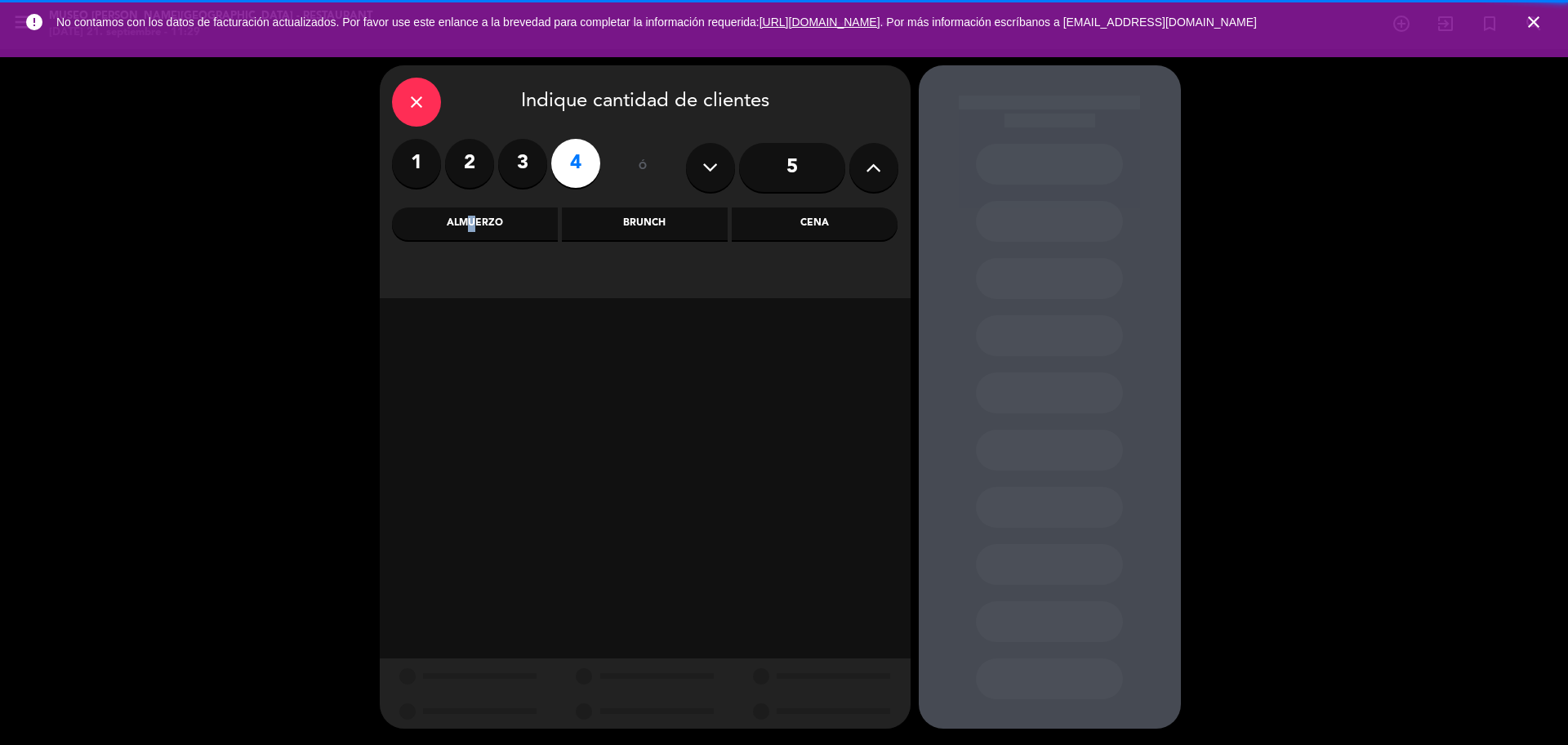
click at [464, 229] on div "Almuerzo" at bounding box center [474, 224] width 166 height 32
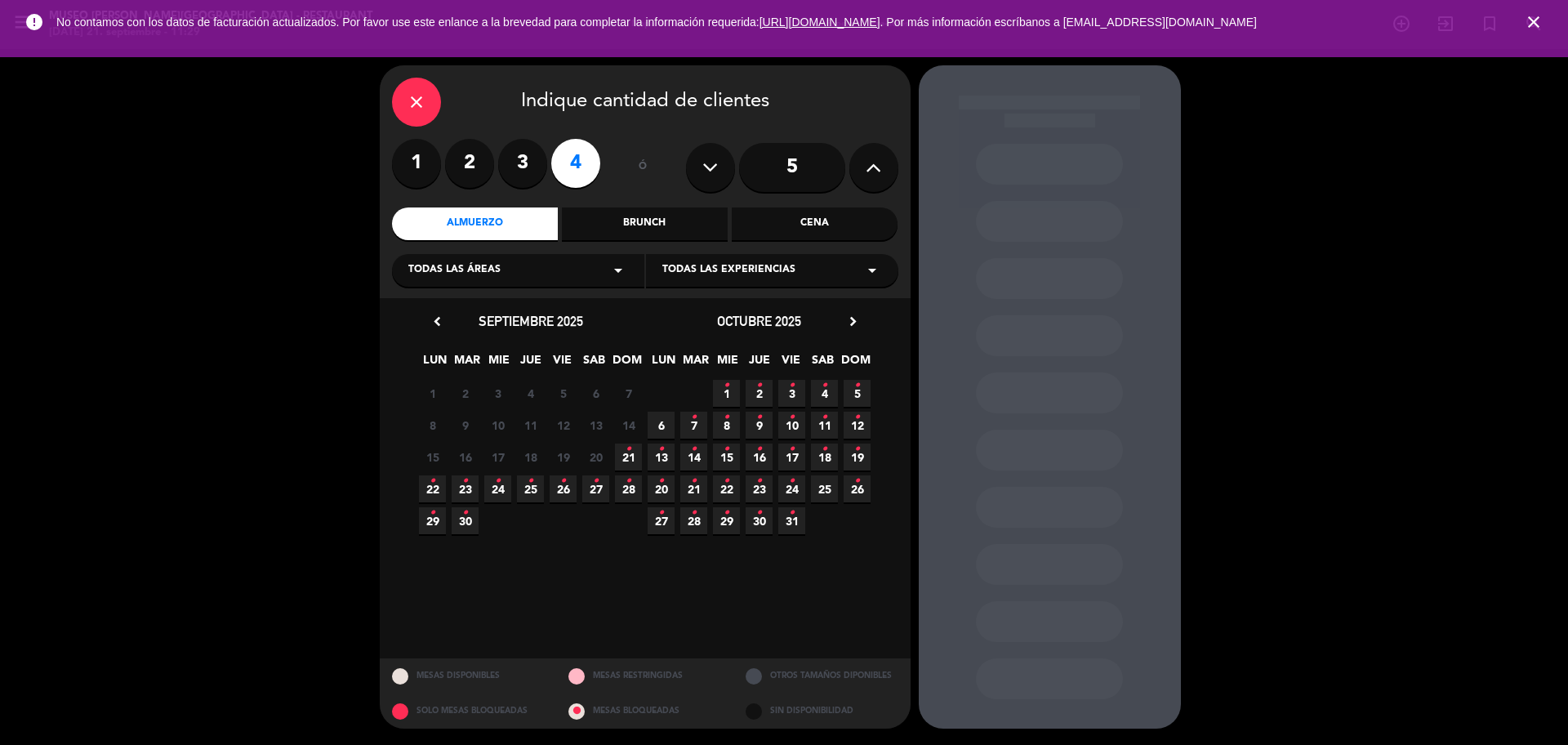
click at [636, 456] on span "21 •" at bounding box center [628, 457] width 27 height 27
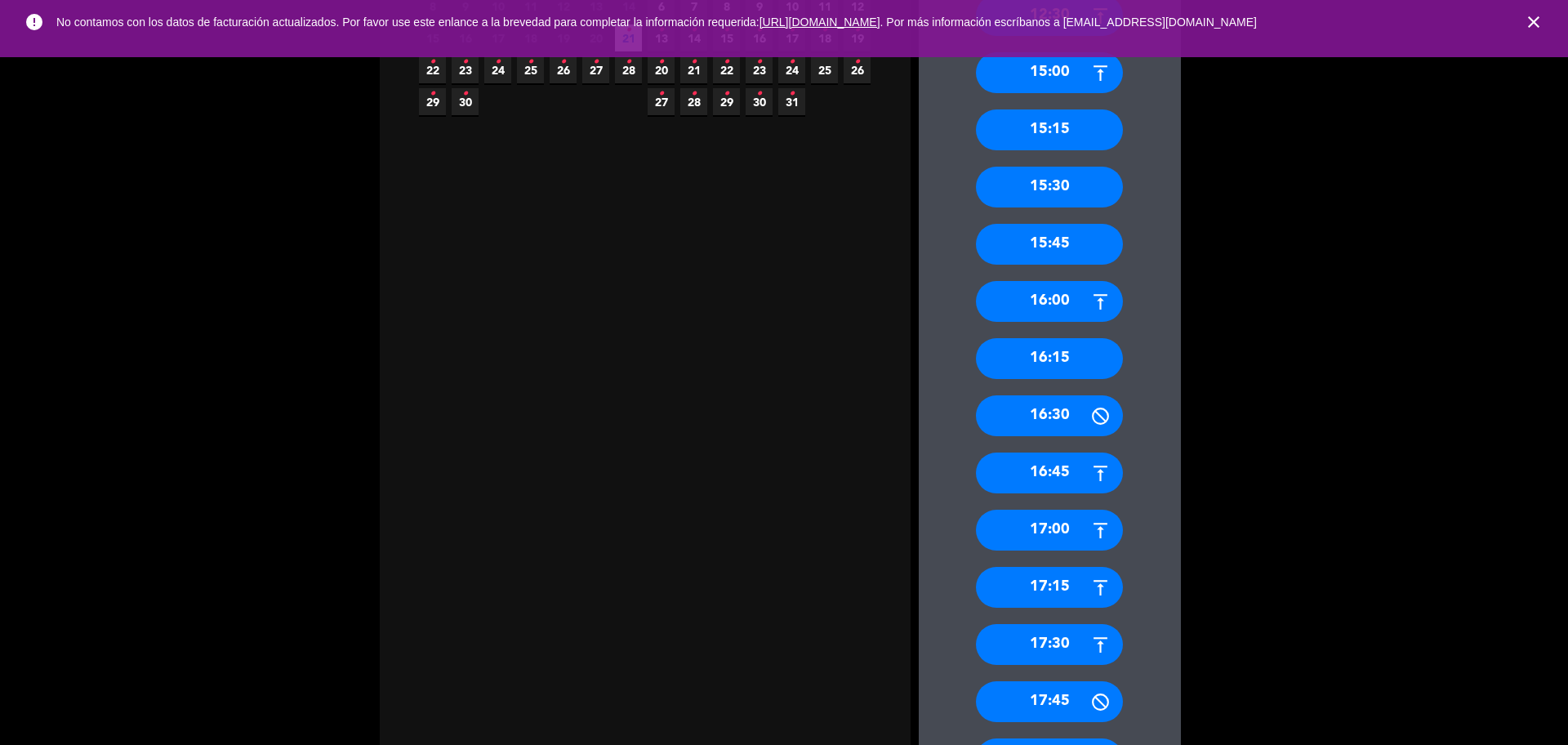
scroll to position [148, 0]
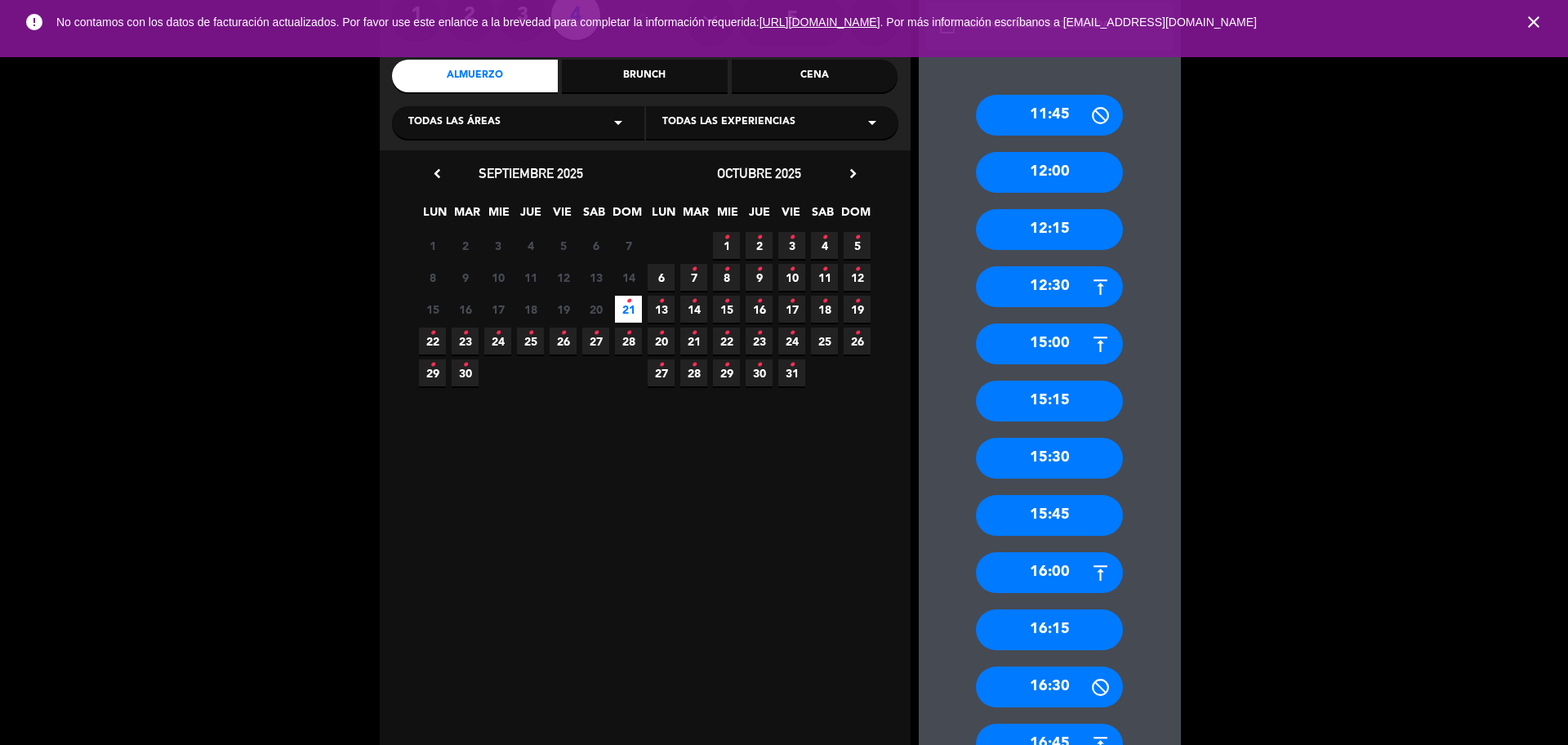
click at [1029, 454] on div "15:30" at bounding box center [1048, 458] width 147 height 41
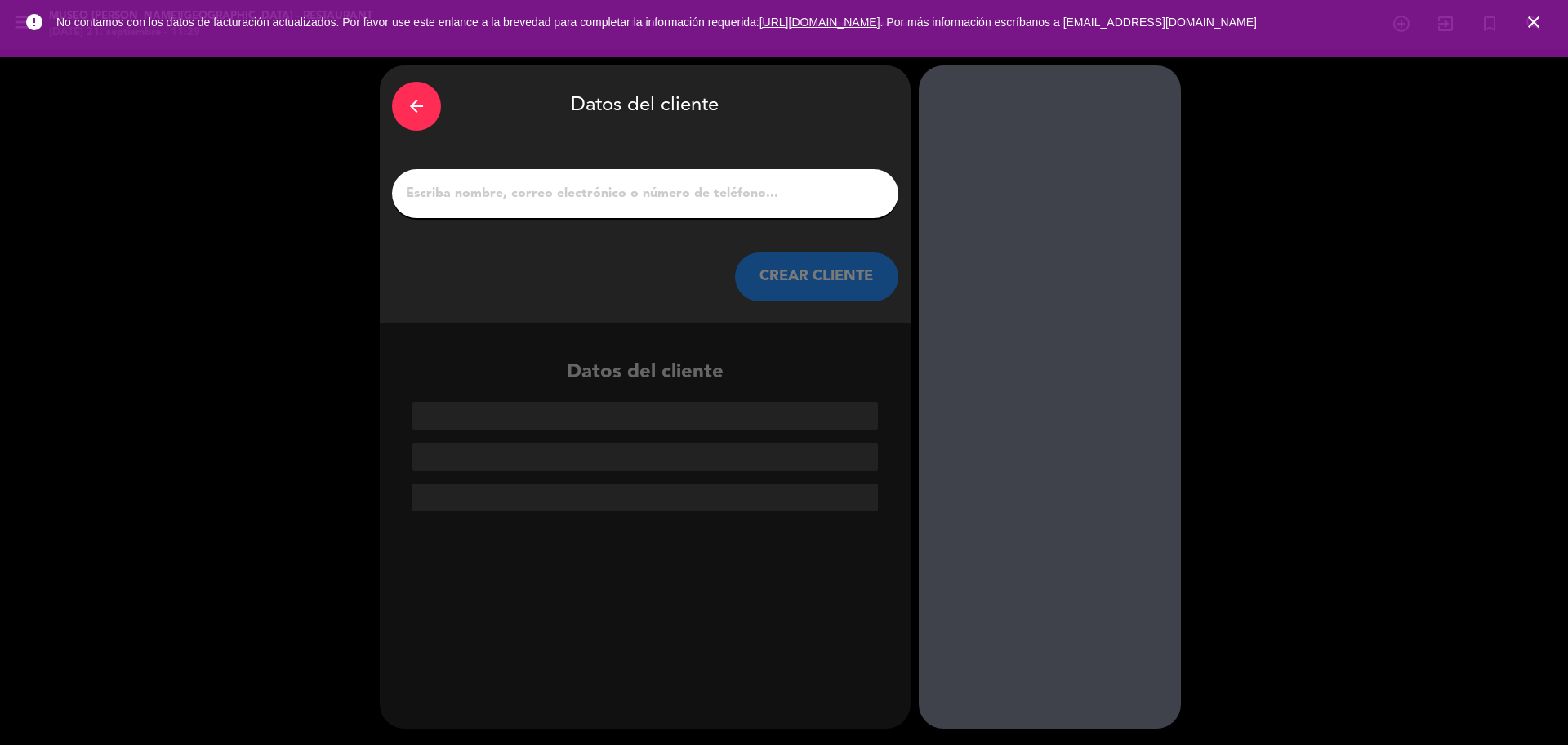
click at [458, 195] on input "1" at bounding box center [645, 193] width 482 height 23
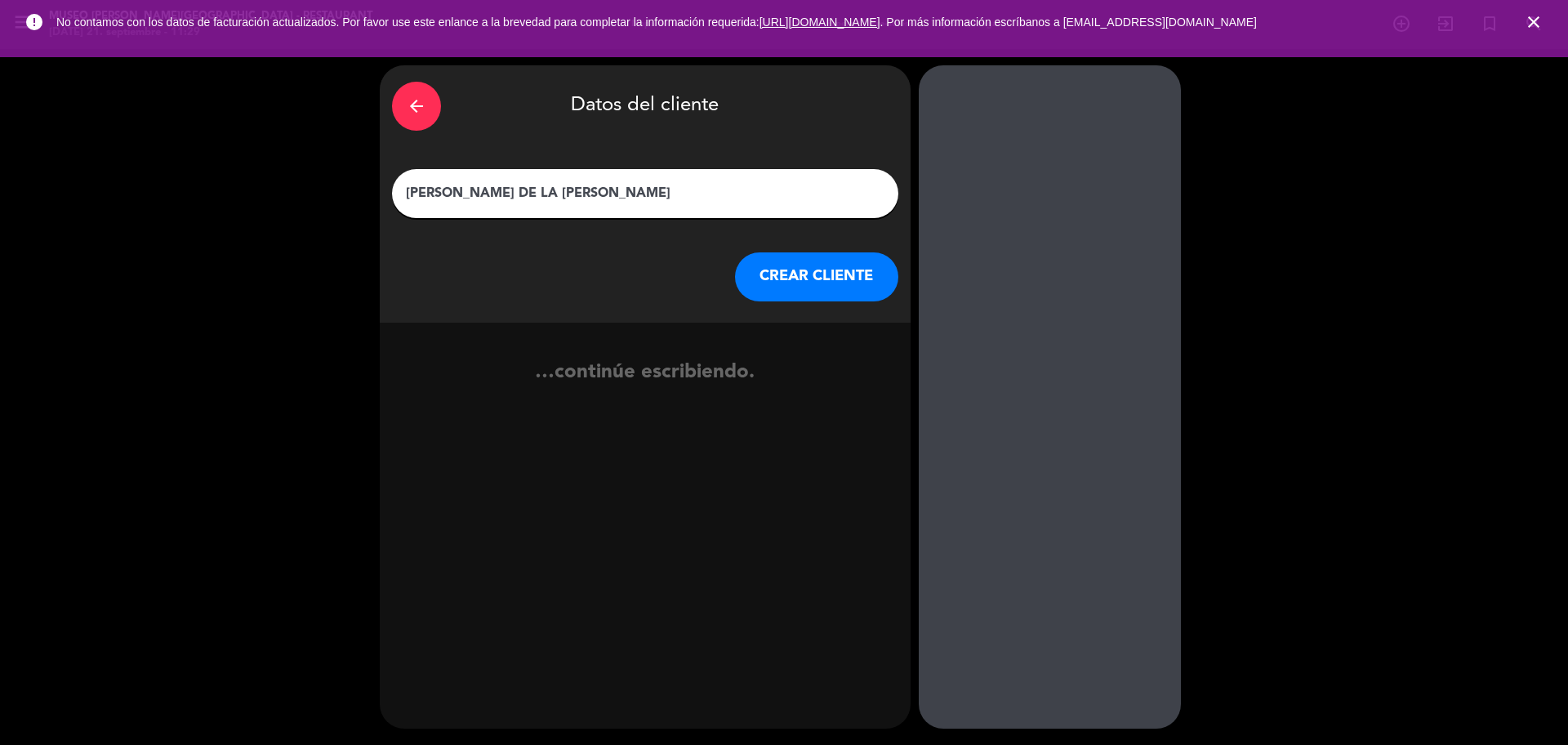
type input "[PERSON_NAME] DE LA [PERSON_NAME]"
click at [772, 274] on button "CREAR CLIENTE" at bounding box center [816, 277] width 163 height 49
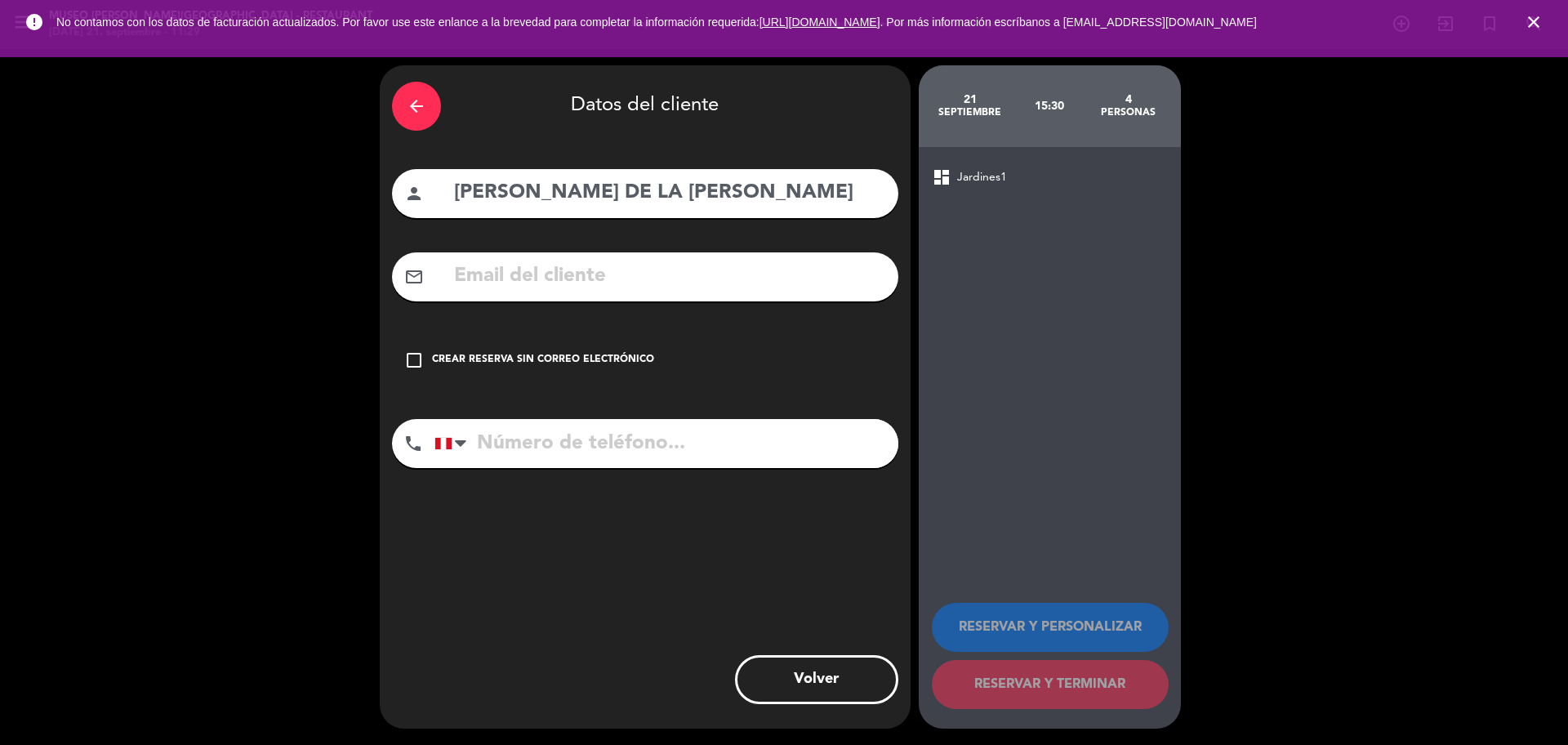
click at [763, 272] on input "text" at bounding box center [669, 276] width 434 height 33
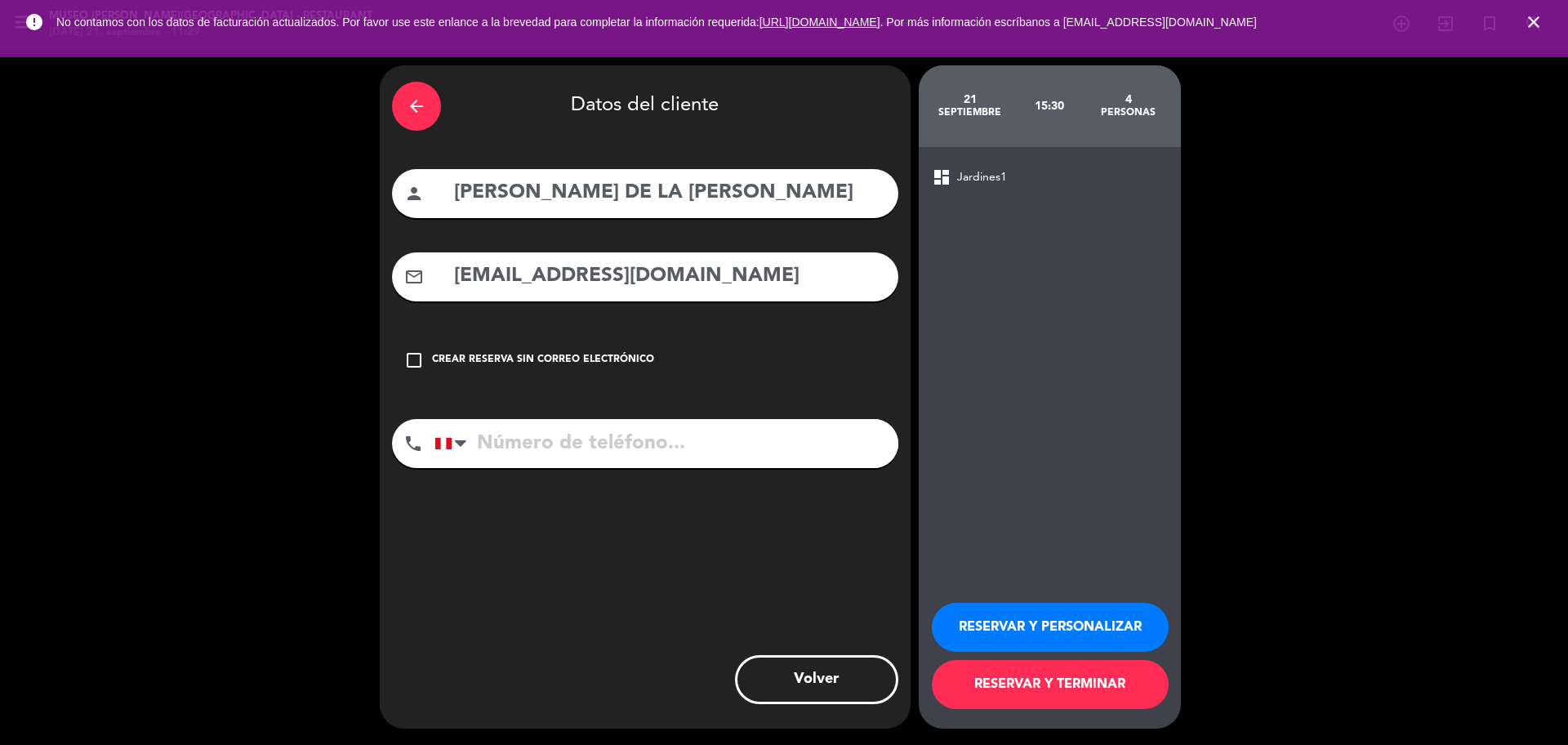
type input "[EMAIL_ADDRESS][DOMAIN_NAME]"
click at [634, 447] on input "tel" at bounding box center [666, 444] width 463 height 49
type input "949557983"
click at [1002, 566] on button "RESERVAR Y PERSONALIZAR" at bounding box center [1050, 628] width 236 height 49
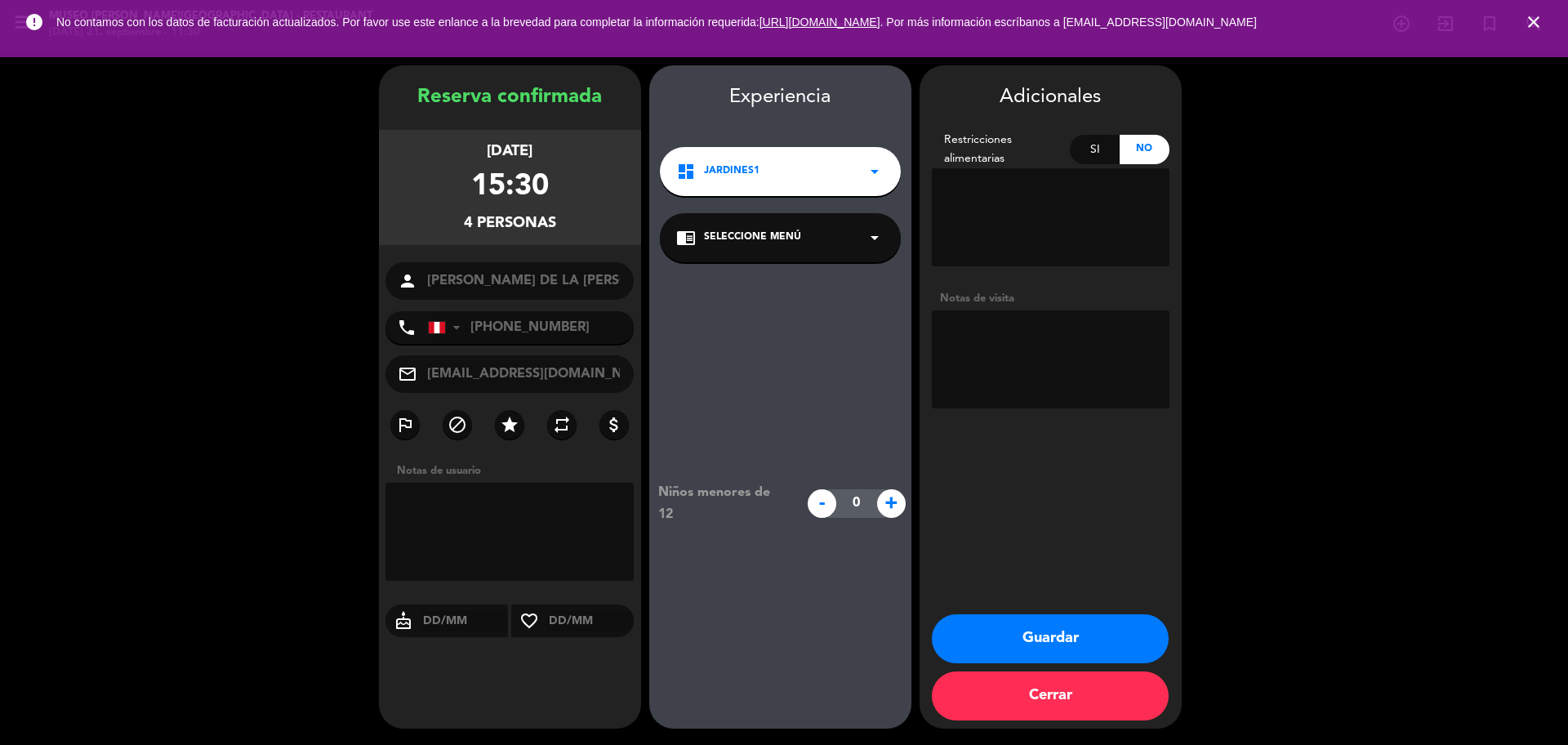
click at [714, 236] on span "Seleccione Menú" at bounding box center [753, 237] width 97 height 16
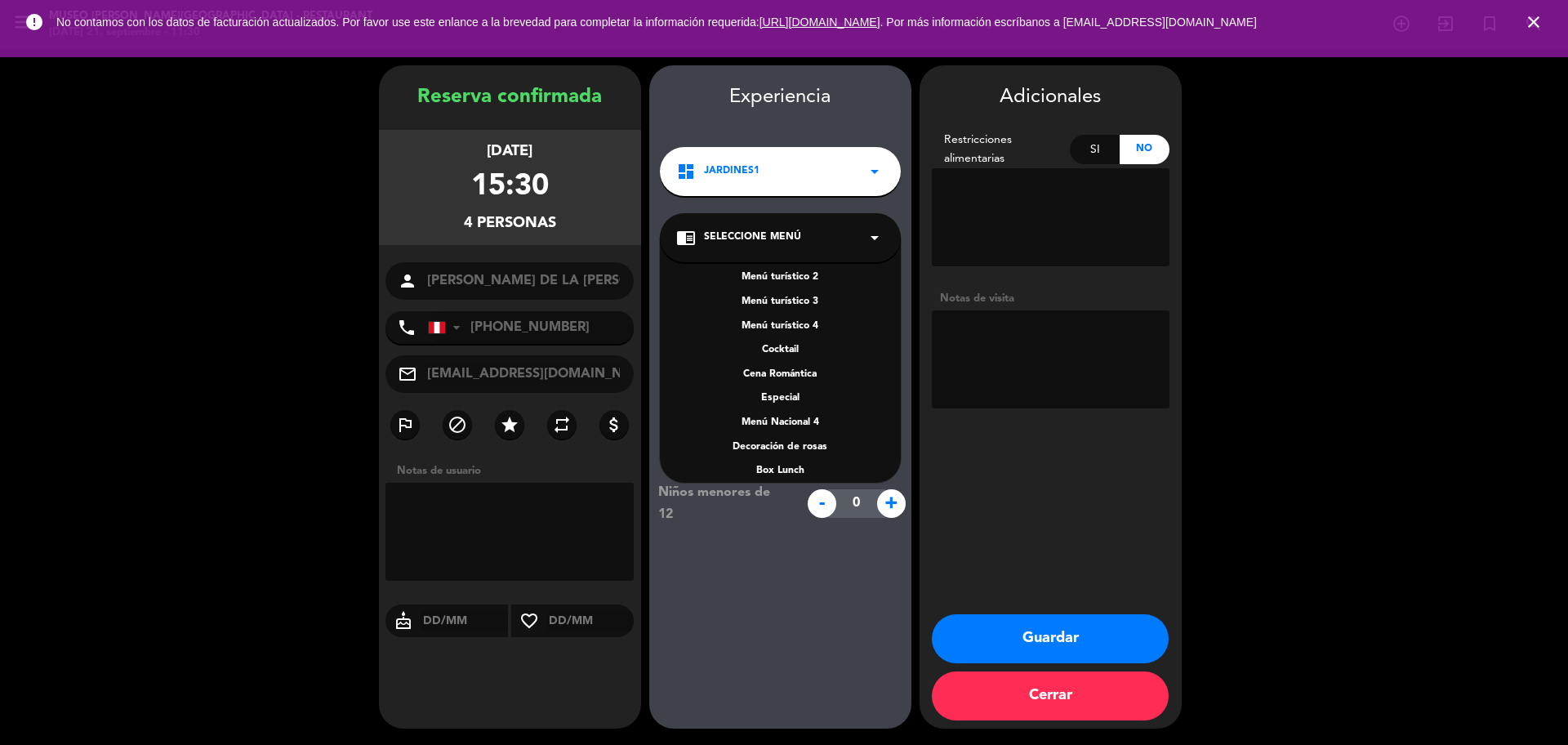
scroll to position [211, 0]
click at [787, 390] on div "A la carta" at bounding box center [780, 386] width 208 height 16
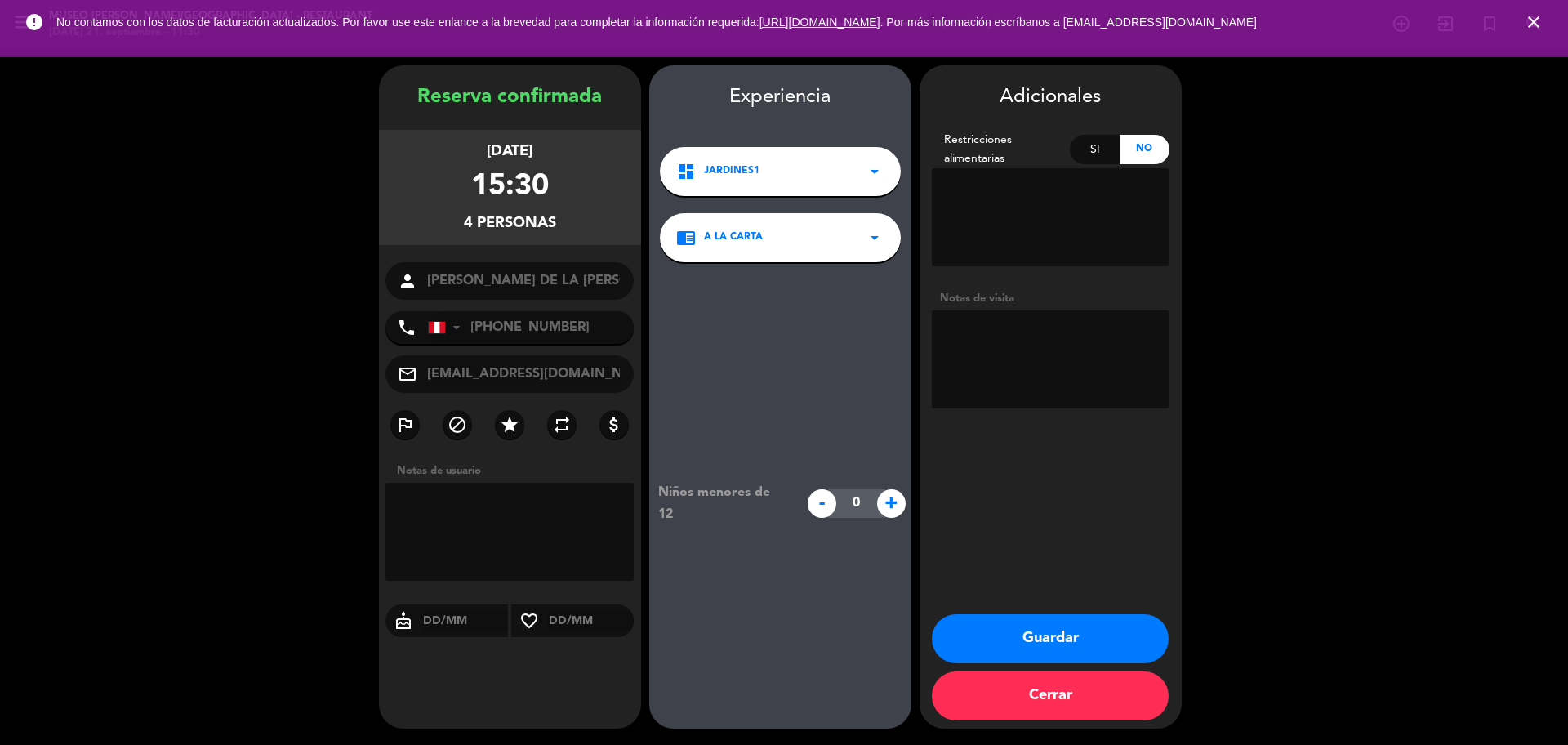
click at [972, 346] on textarea at bounding box center [1050, 359] width 237 height 98
click at [1129, 369] on textarea at bounding box center [1050, 359] width 237 height 98
type textarea "MOTIVO : CUMPLEAÑOS CORTESÍA Y CARTEL NOTA: FELIZ CUMPLEAÑOS [PERSON_NAME]"
click at [1005, 566] on button "Guardar" at bounding box center [1050, 639] width 236 height 49
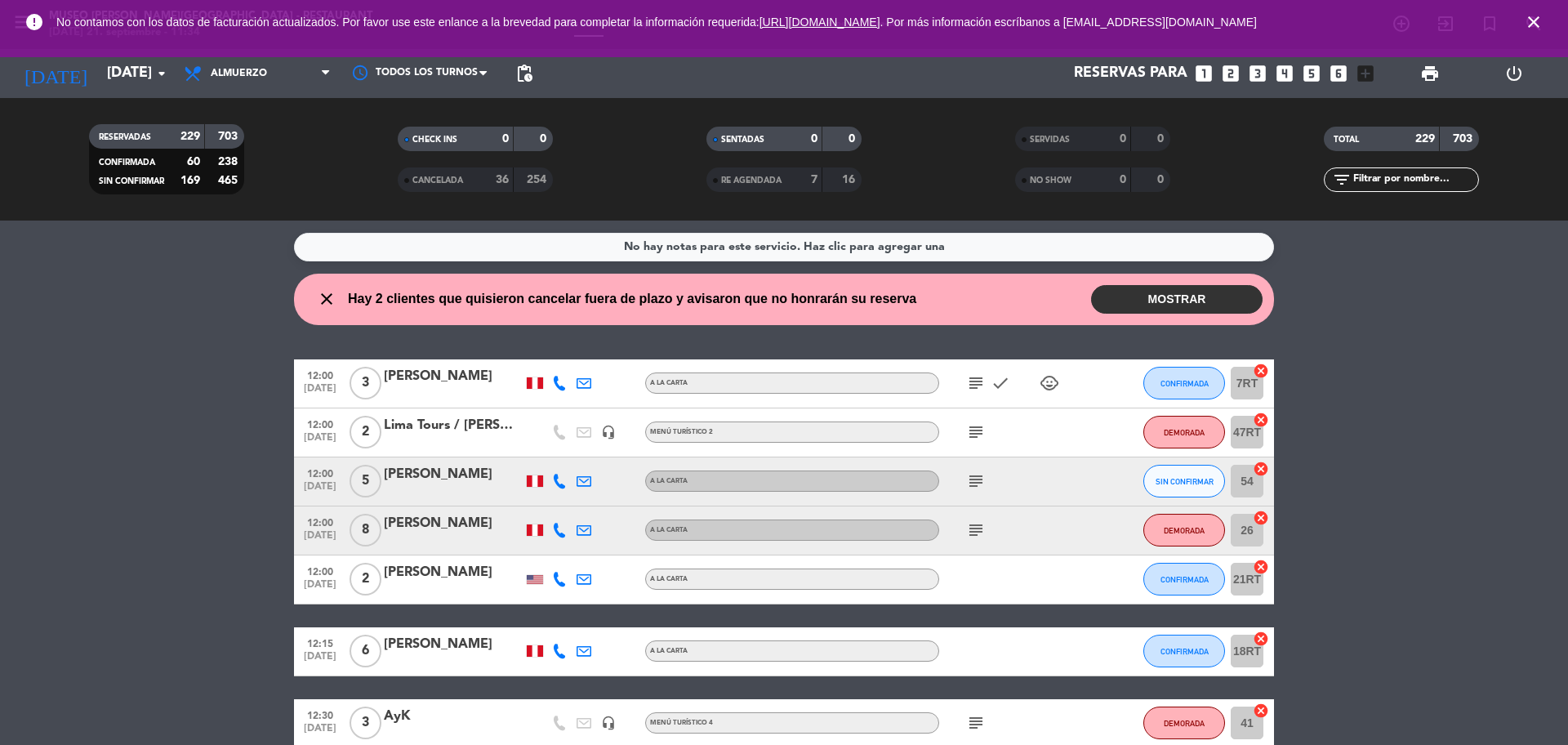
click at [1253, 173] on input "text" at bounding box center [1414, 179] width 127 height 18
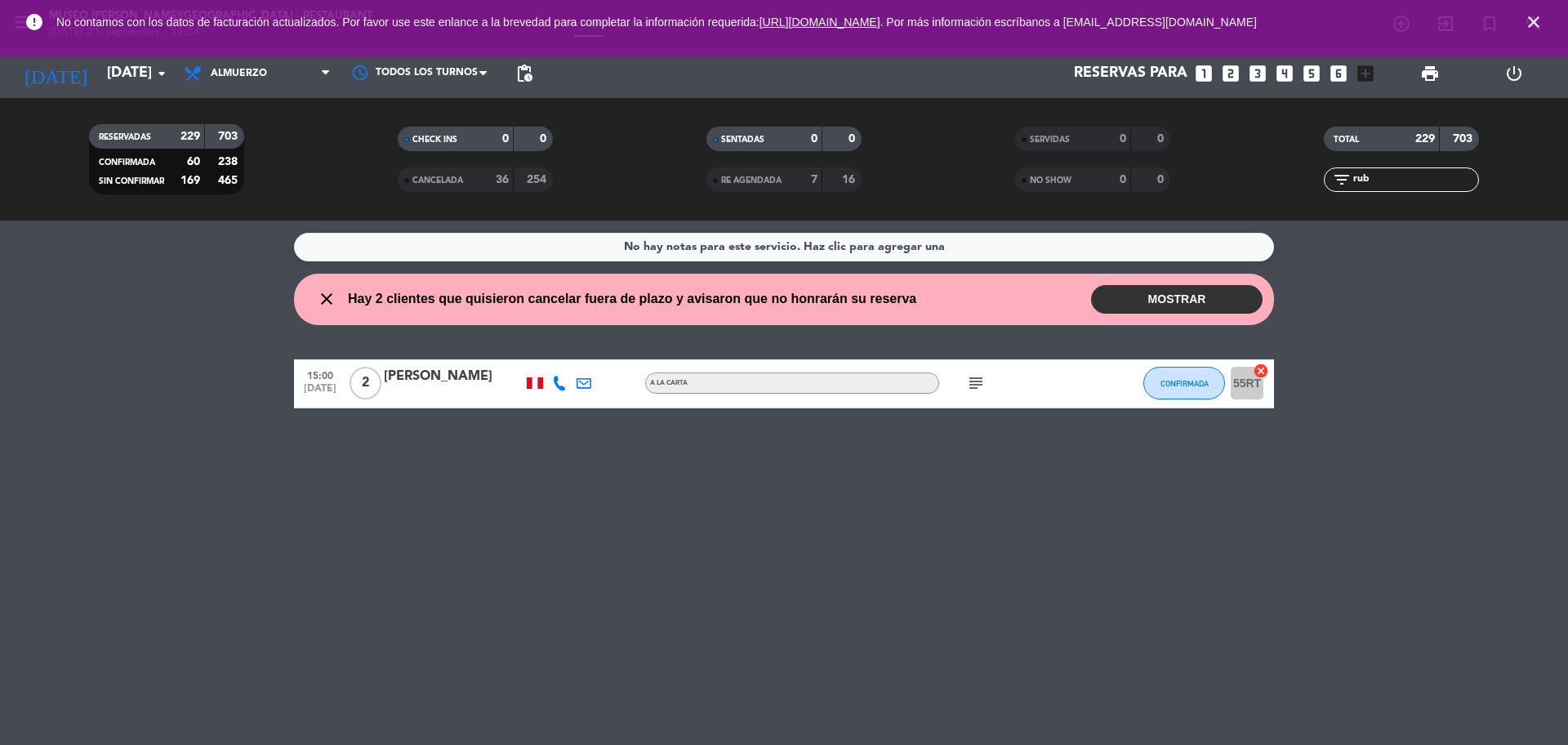
type input "rub"
click at [435, 378] on div "[PERSON_NAME]" at bounding box center [452, 376] width 139 height 21
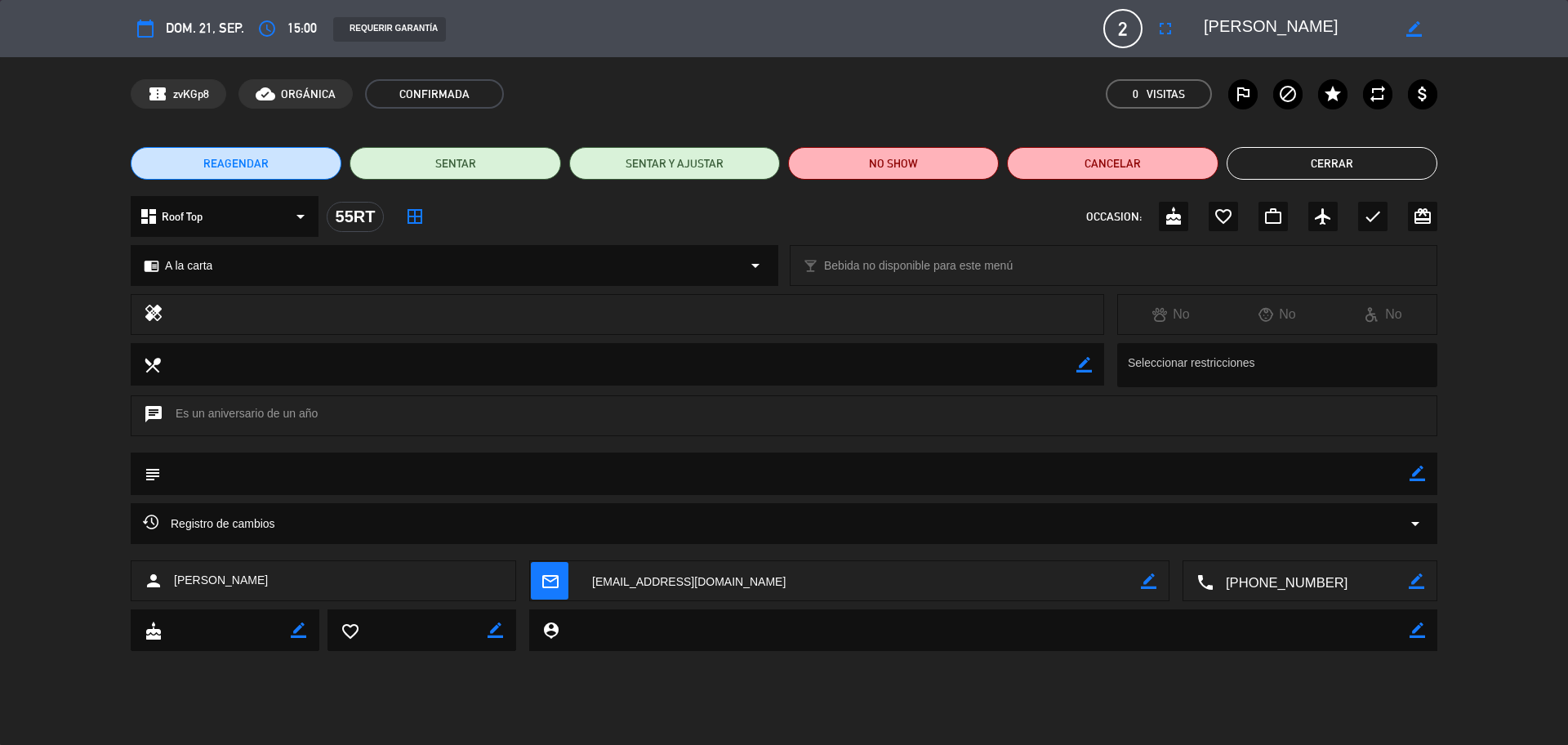
click at [1253, 477] on icon "border_color" at bounding box center [1417, 473] width 15 height 15
click at [1253, 474] on textarea at bounding box center [785, 473] width 1248 height 42
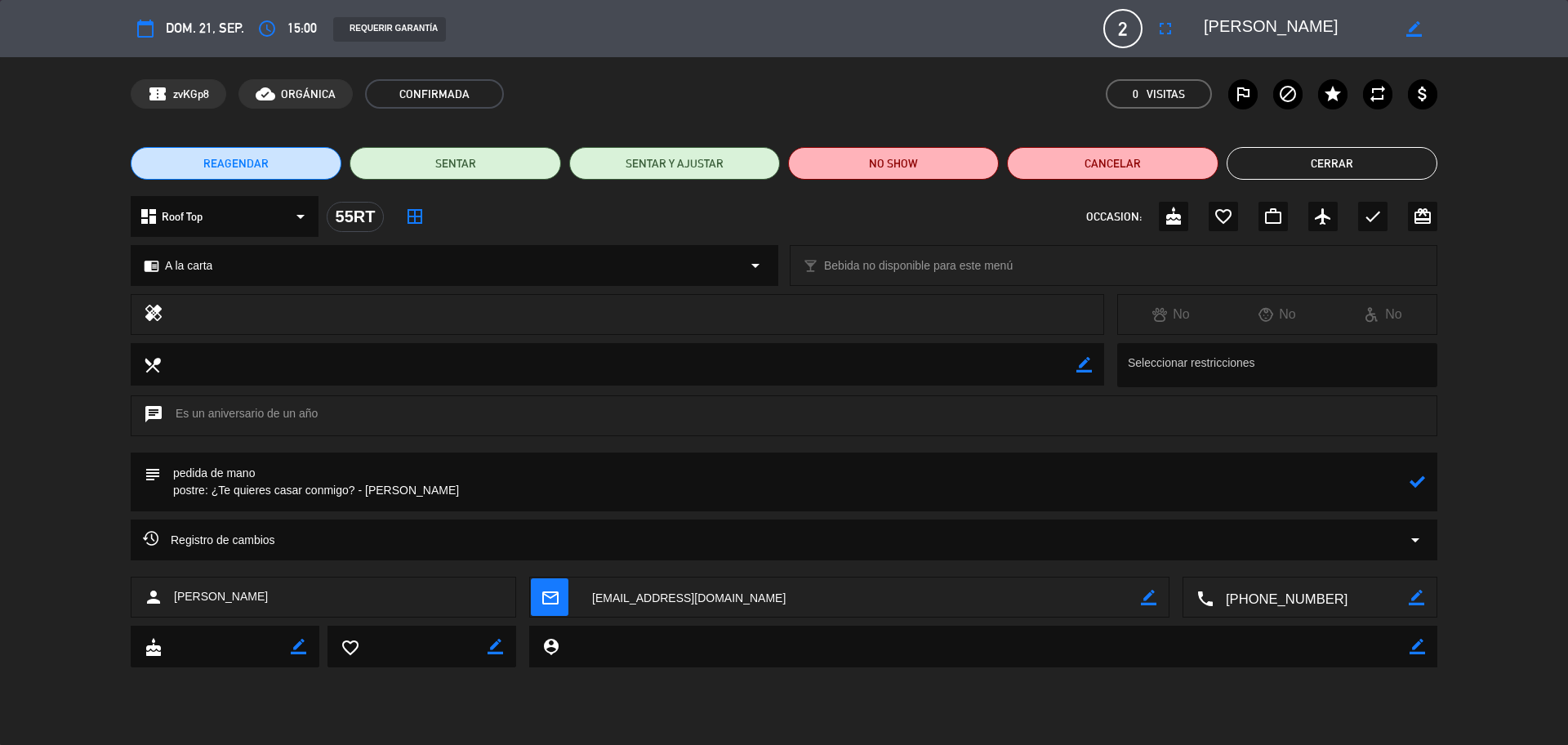
type textarea "pedida de mano postre: ¿Te quieres casar conmigo? - [PERSON_NAME]"
click at [1253, 490] on div at bounding box center [1417, 481] width 15 height 59
click at [1253, 487] on icon at bounding box center [1417, 481] width 15 height 15
click at [1253, 221] on icon "check" at bounding box center [1372, 216] width 20 height 20
click at [1253, 168] on button "Cerrar" at bounding box center [1332, 163] width 211 height 32
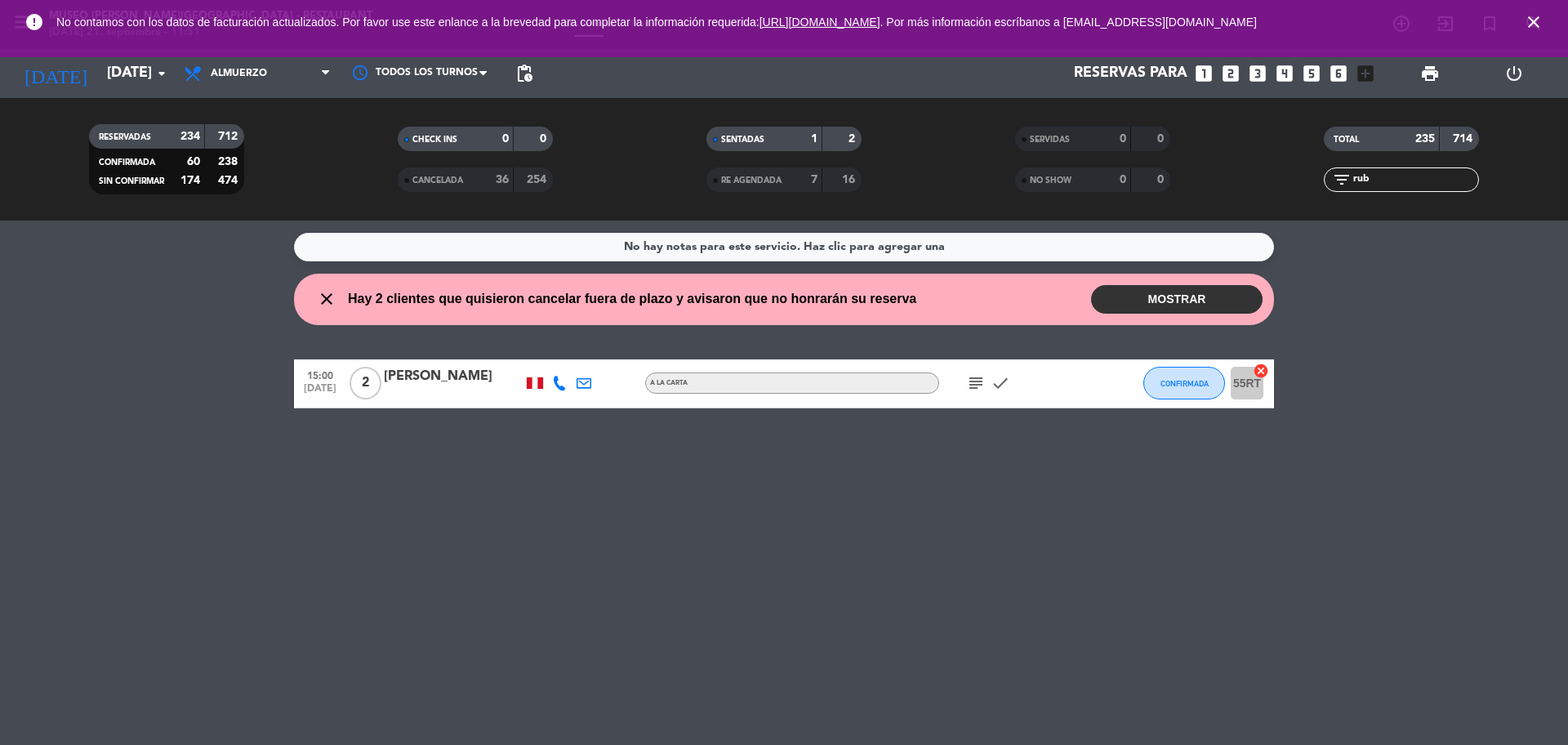
drag, startPoint x: 1384, startPoint y: 176, endPoint x: 1326, endPoint y: 179, distance: 58.1
click at [1253, 179] on div "filter_list rub" at bounding box center [1400, 179] width 155 height 25
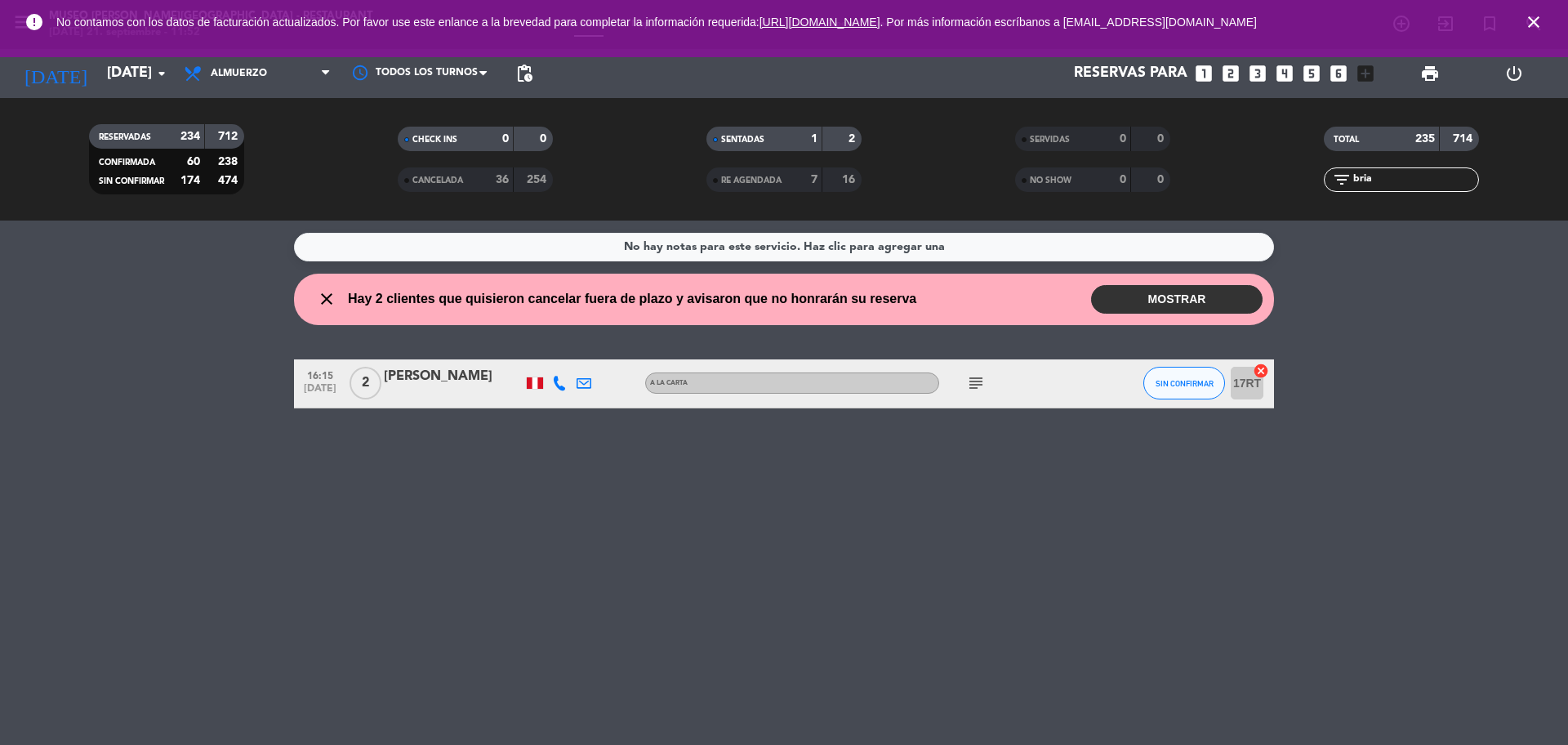
type input "bria"
click at [465, 378] on div "[PERSON_NAME]" at bounding box center [452, 376] width 139 height 21
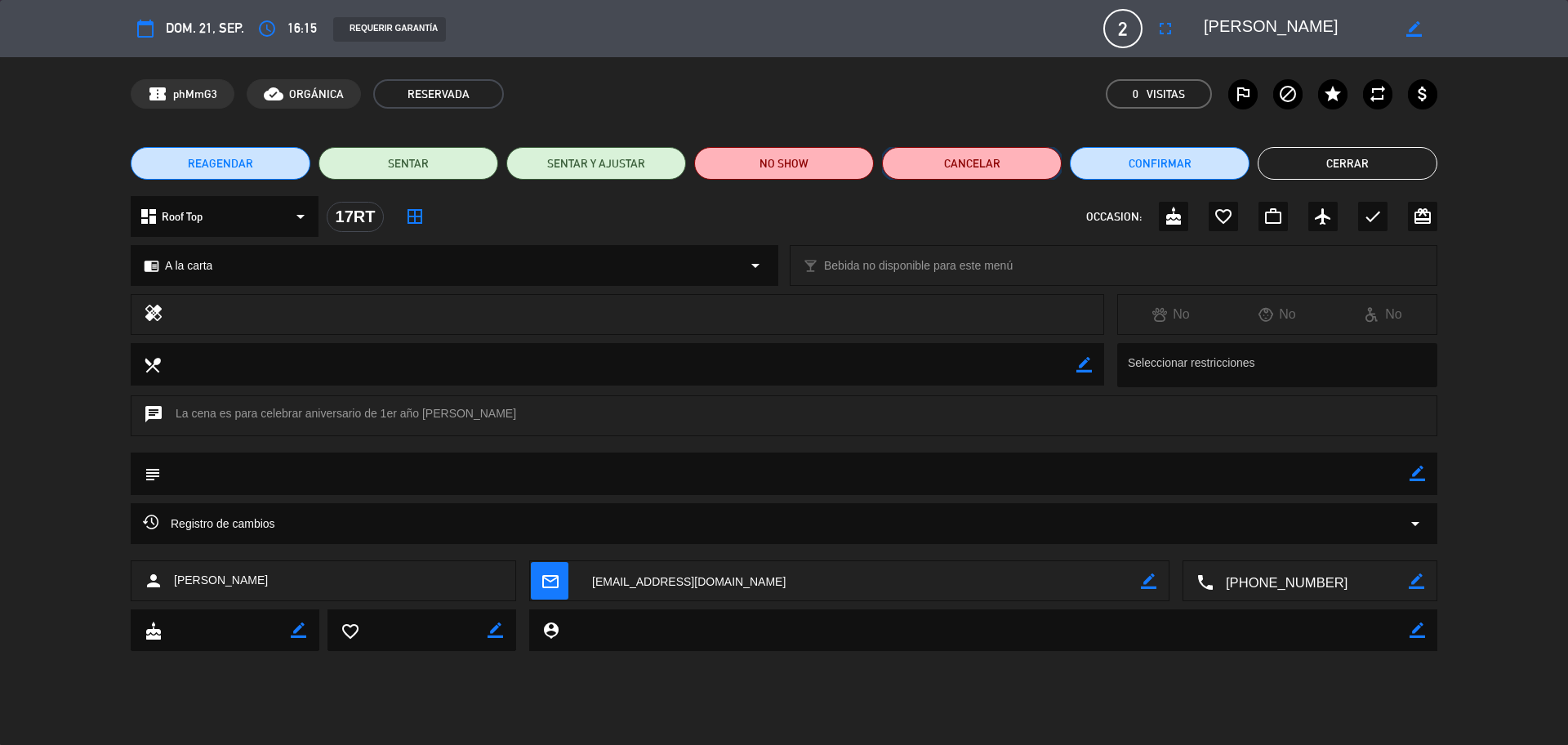
click at [963, 166] on button "Cancelar" at bounding box center [971, 163] width 179 height 32
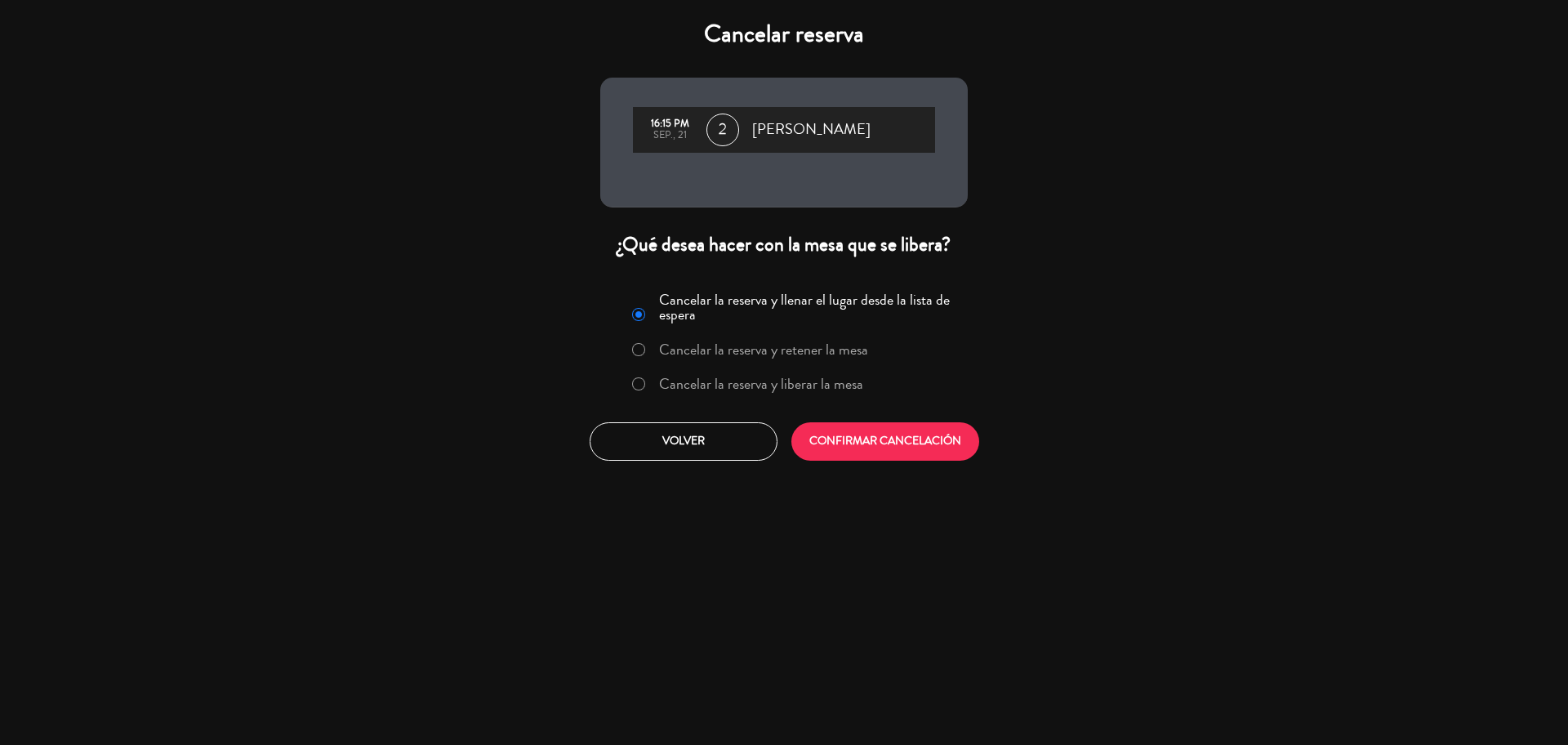
click at [787, 381] on label "Cancelar la reserva y liberar la mesa" at bounding box center [761, 384] width 204 height 14
click at [837, 452] on button "CONFIRMAR CANCELACIÓN" at bounding box center [884, 441] width 188 height 38
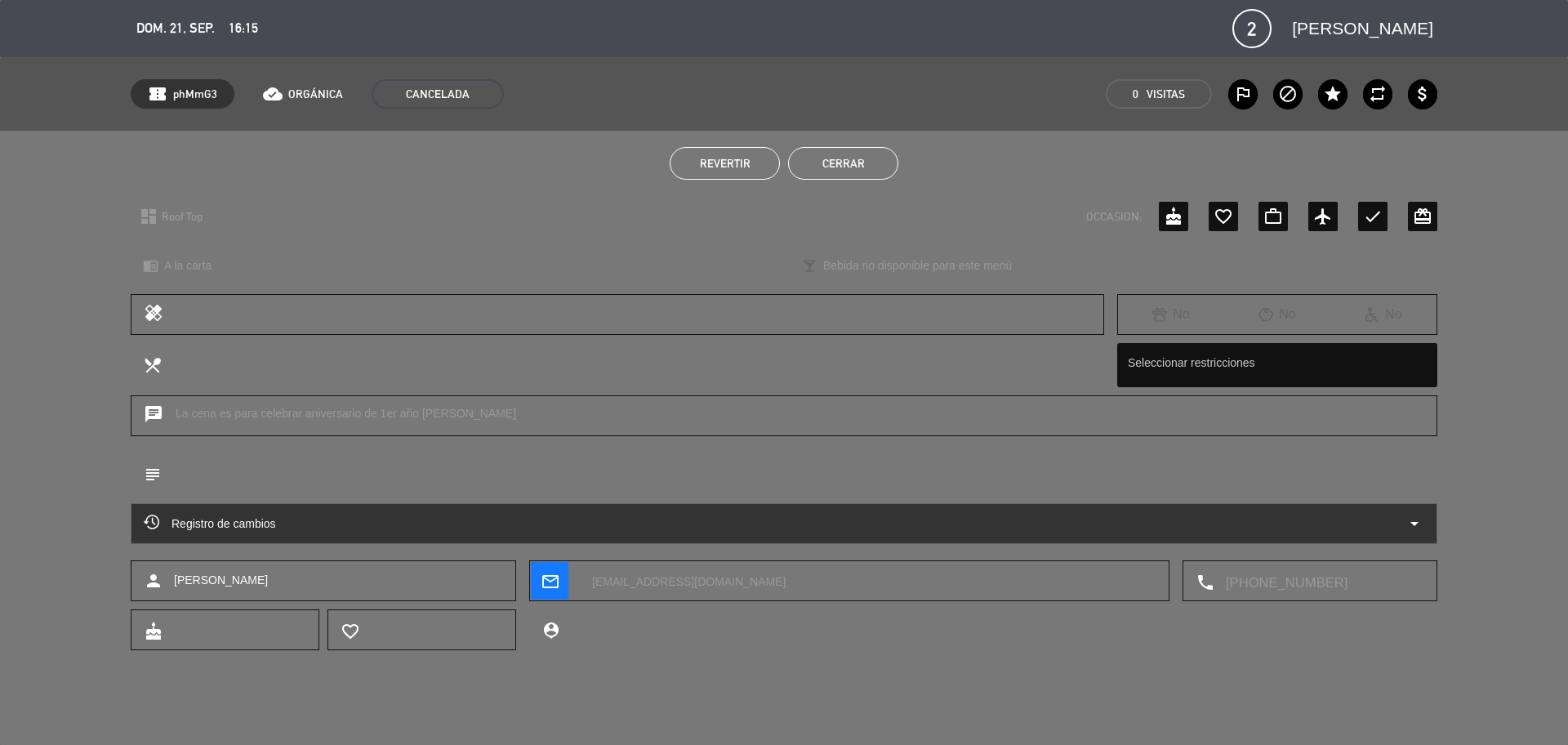
click at [878, 162] on button "Cerrar" at bounding box center [844, 163] width 111 height 32
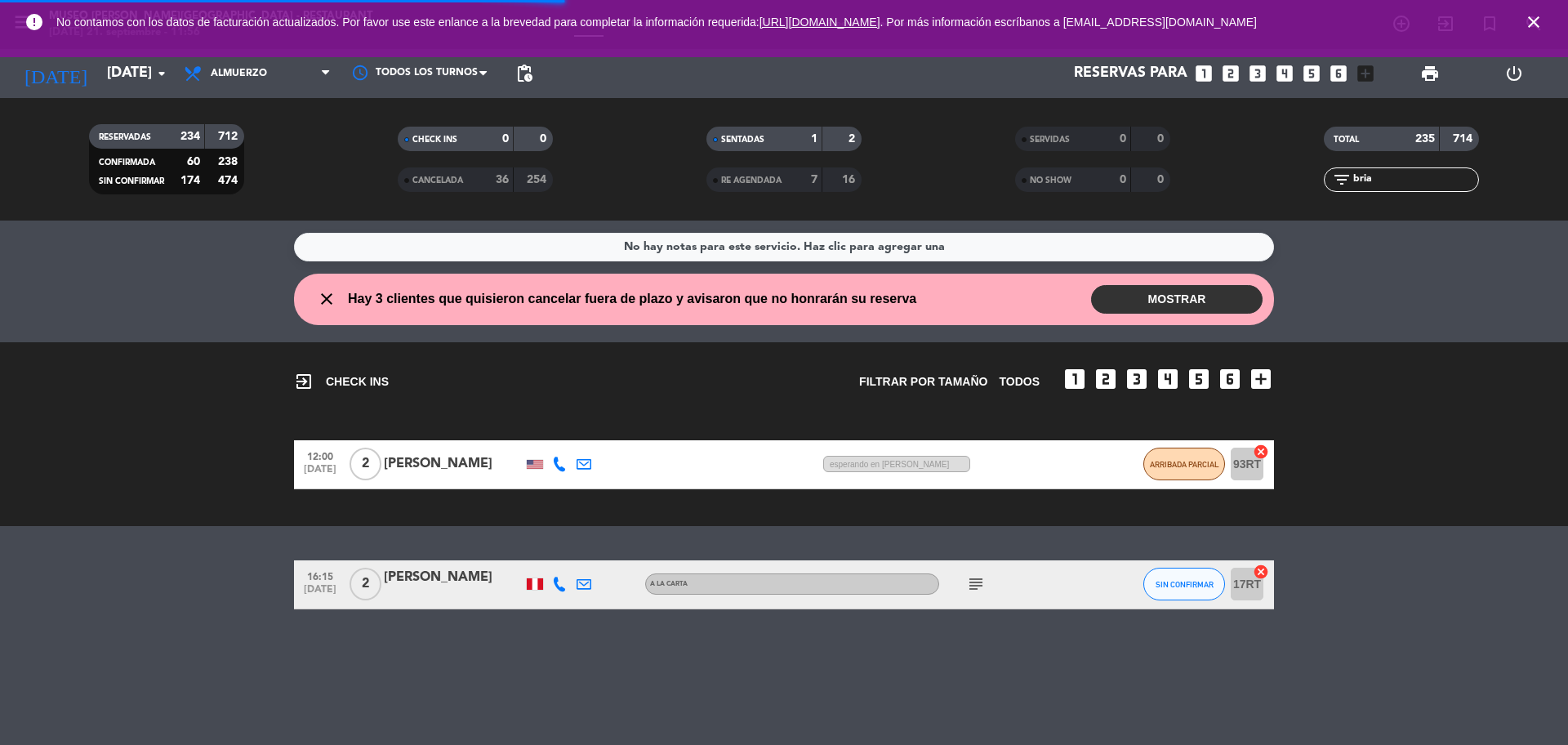
click at [1253, 162] on div "TOTAL 235 714 filter_list [PERSON_NAME]" at bounding box center [1400, 159] width 309 height 90
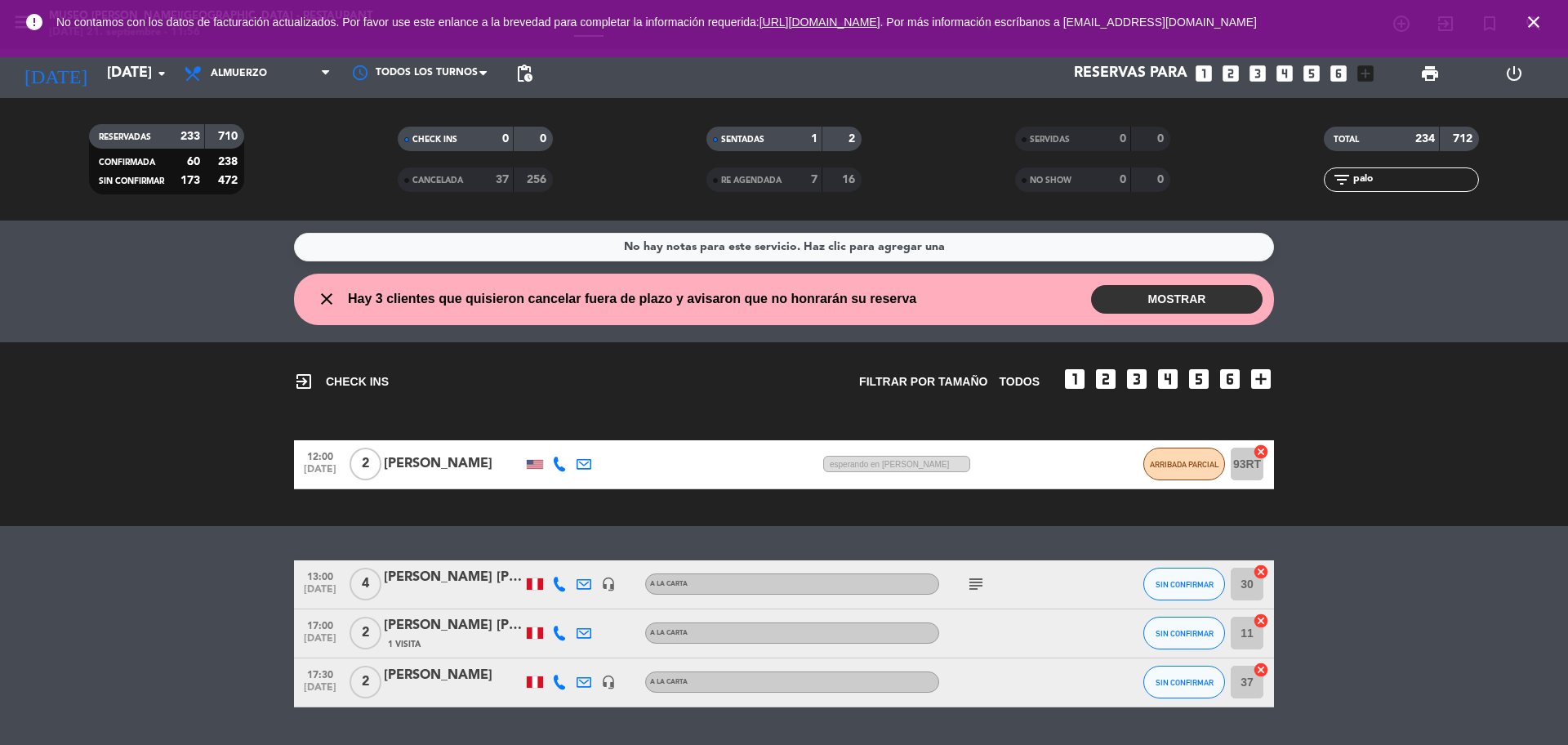
type input "palo"
click at [1241, 68] on icon "looks_two" at bounding box center [1230, 73] width 21 height 21
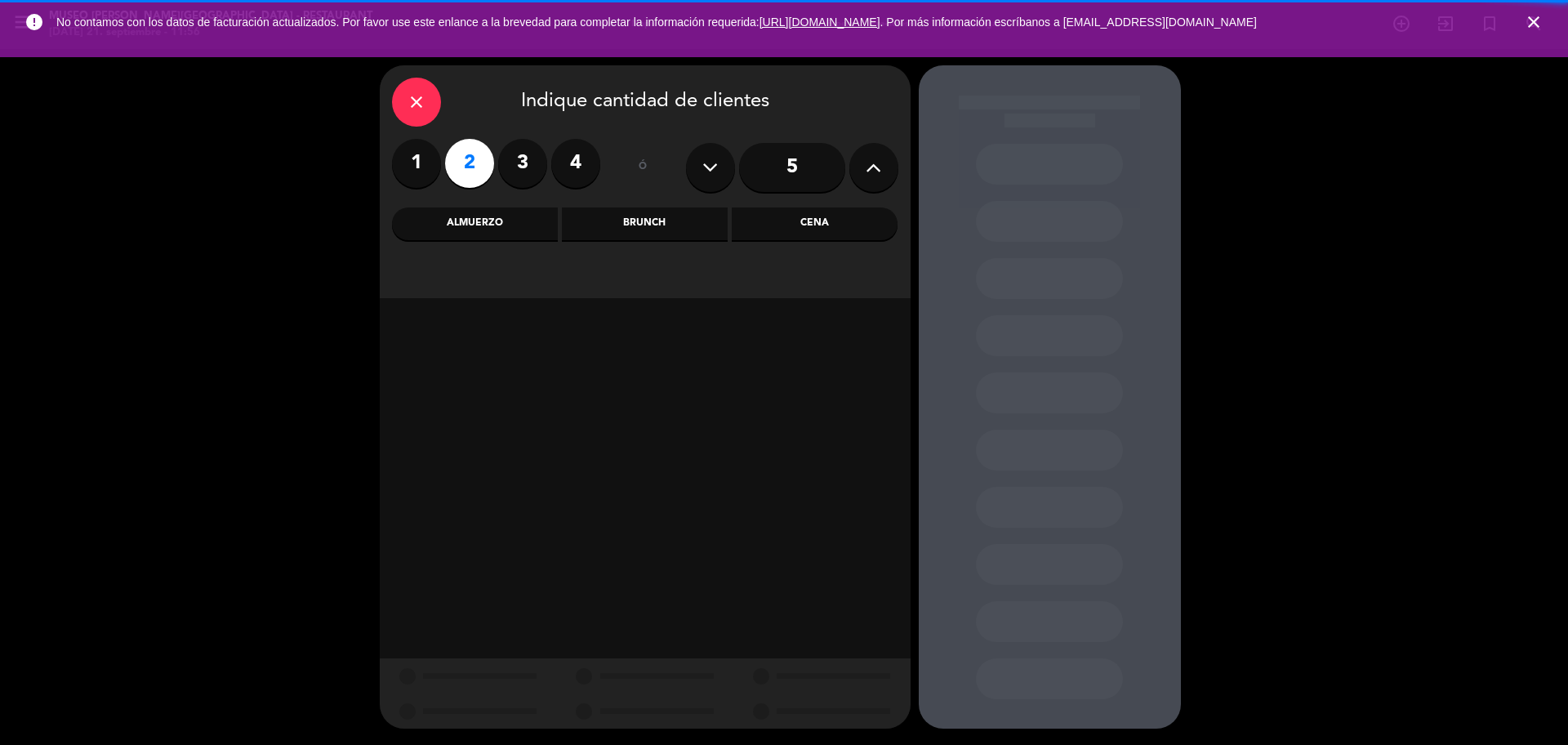
click at [476, 223] on div "Almuerzo" at bounding box center [474, 224] width 166 height 32
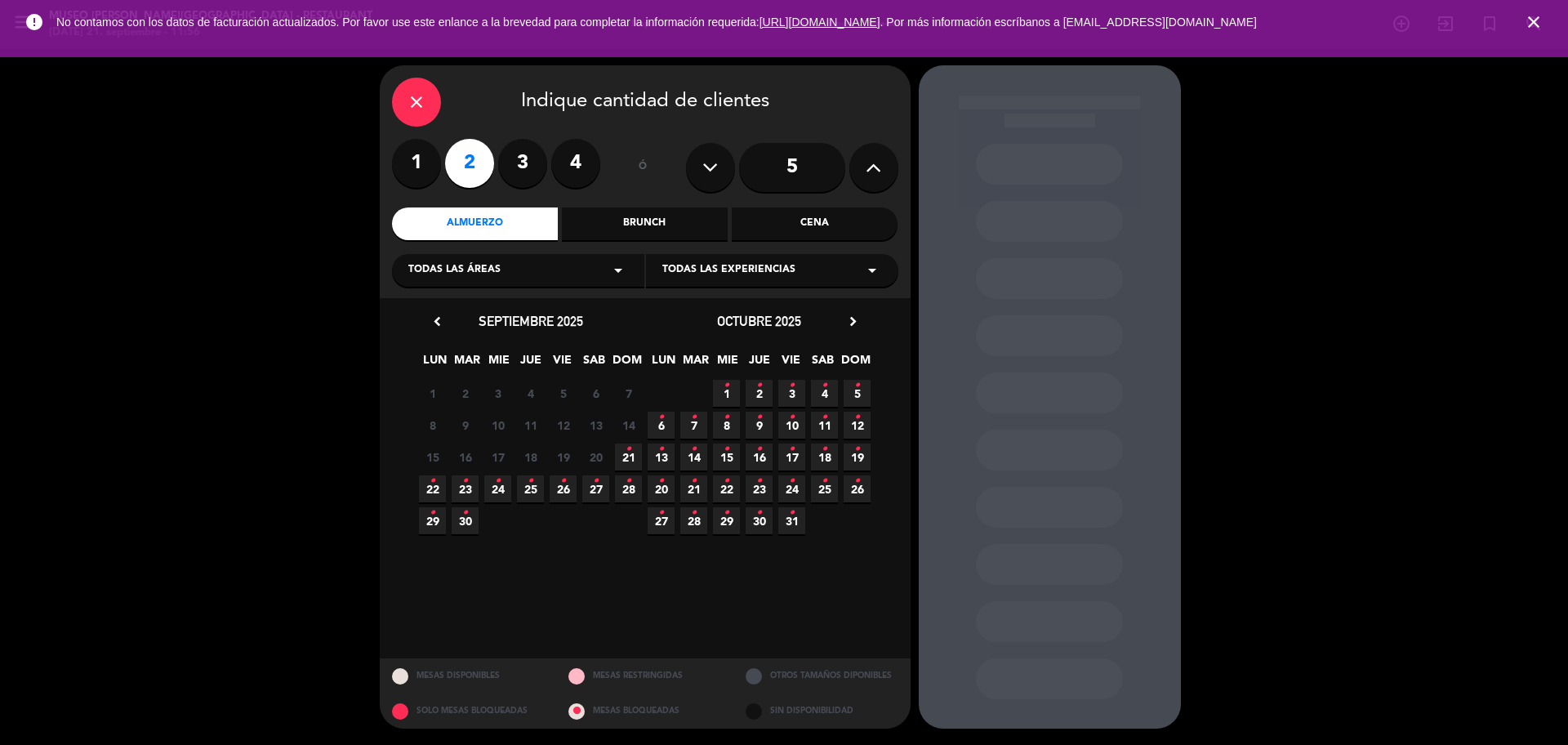
click at [632, 449] on span "21 •" at bounding box center [628, 457] width 27 height 27
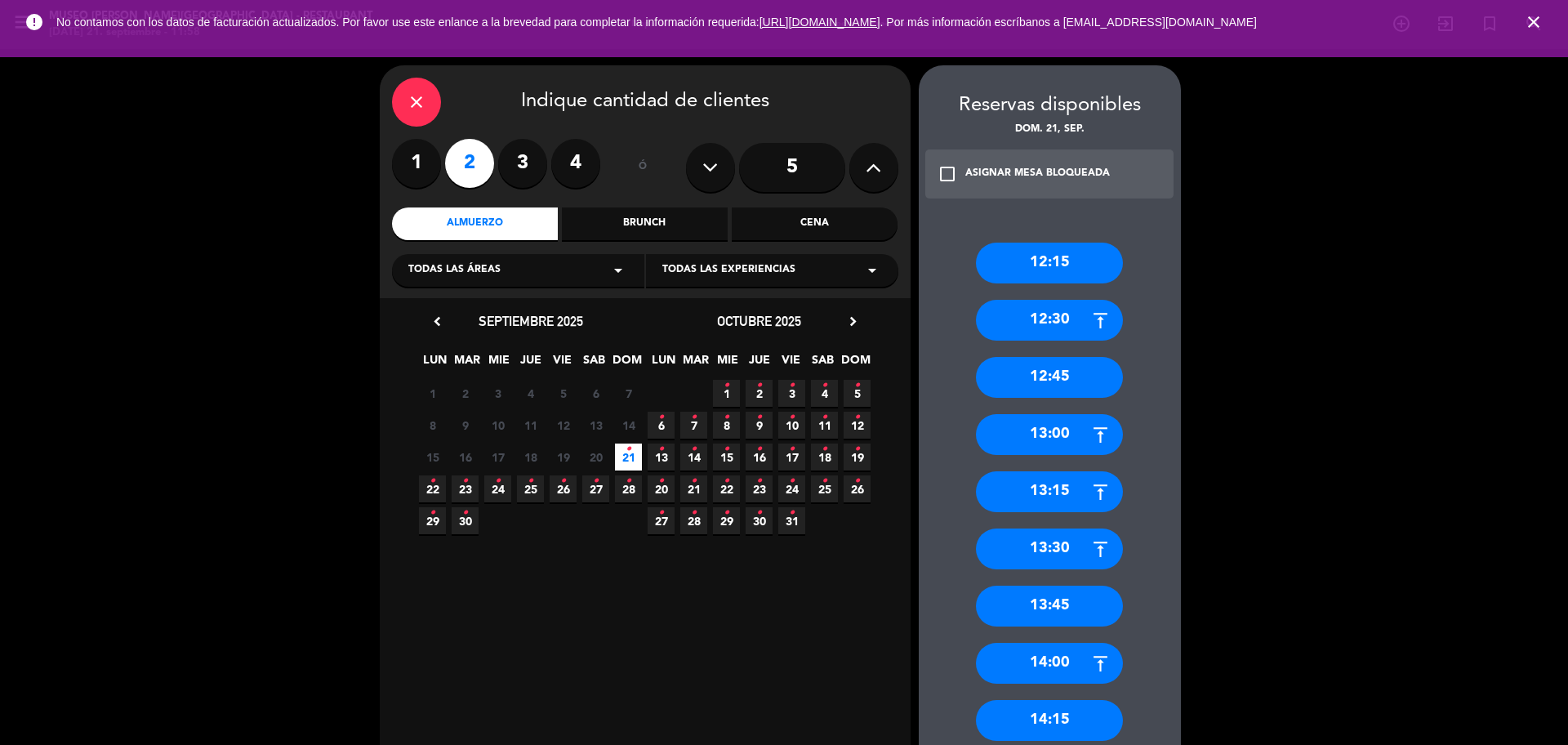
click at [396, 90] on div "close" at bounding box center [417, 102] width 49 height 49
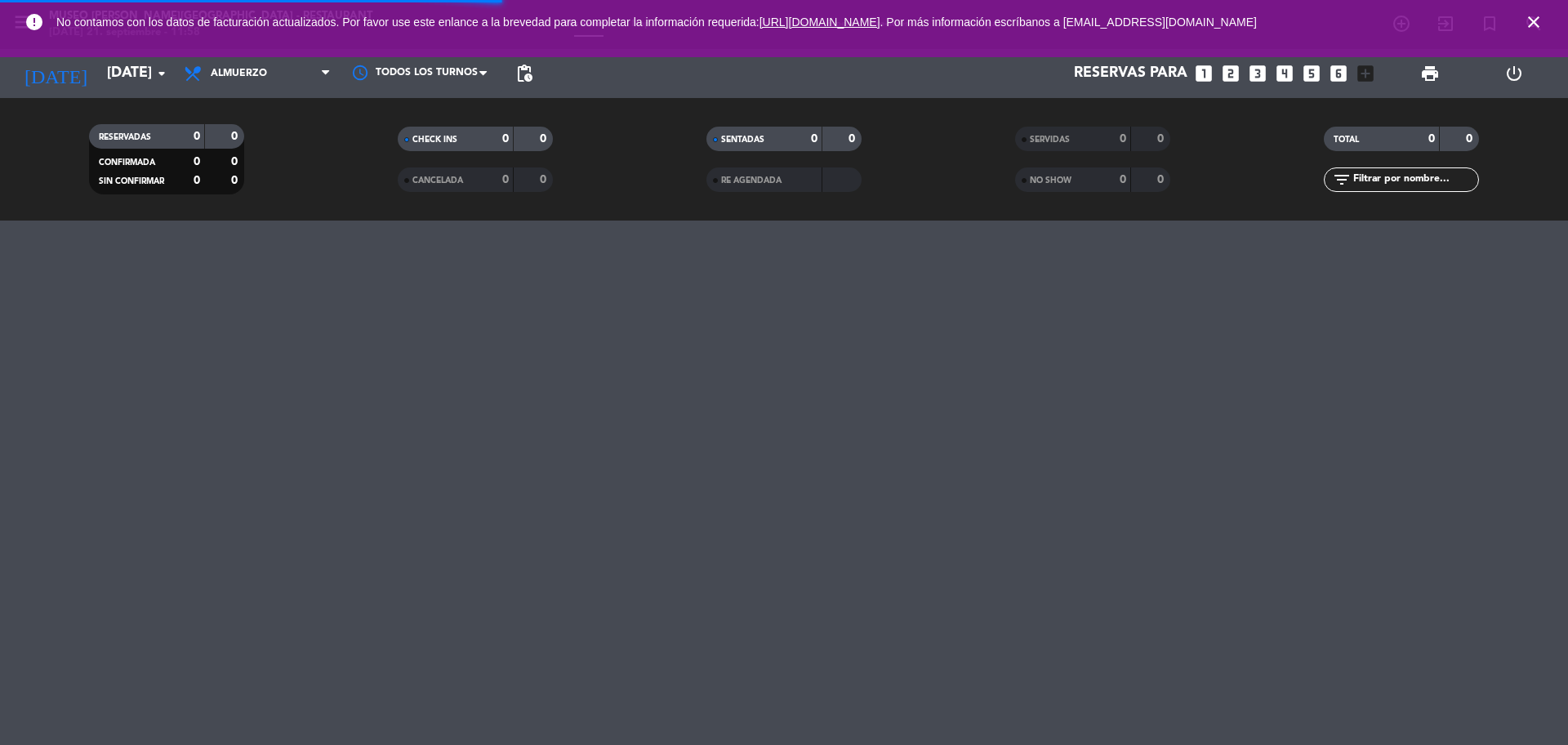
click at [1253, 182] on input "text" at bounding box center [1414, 179] width 127 height 18
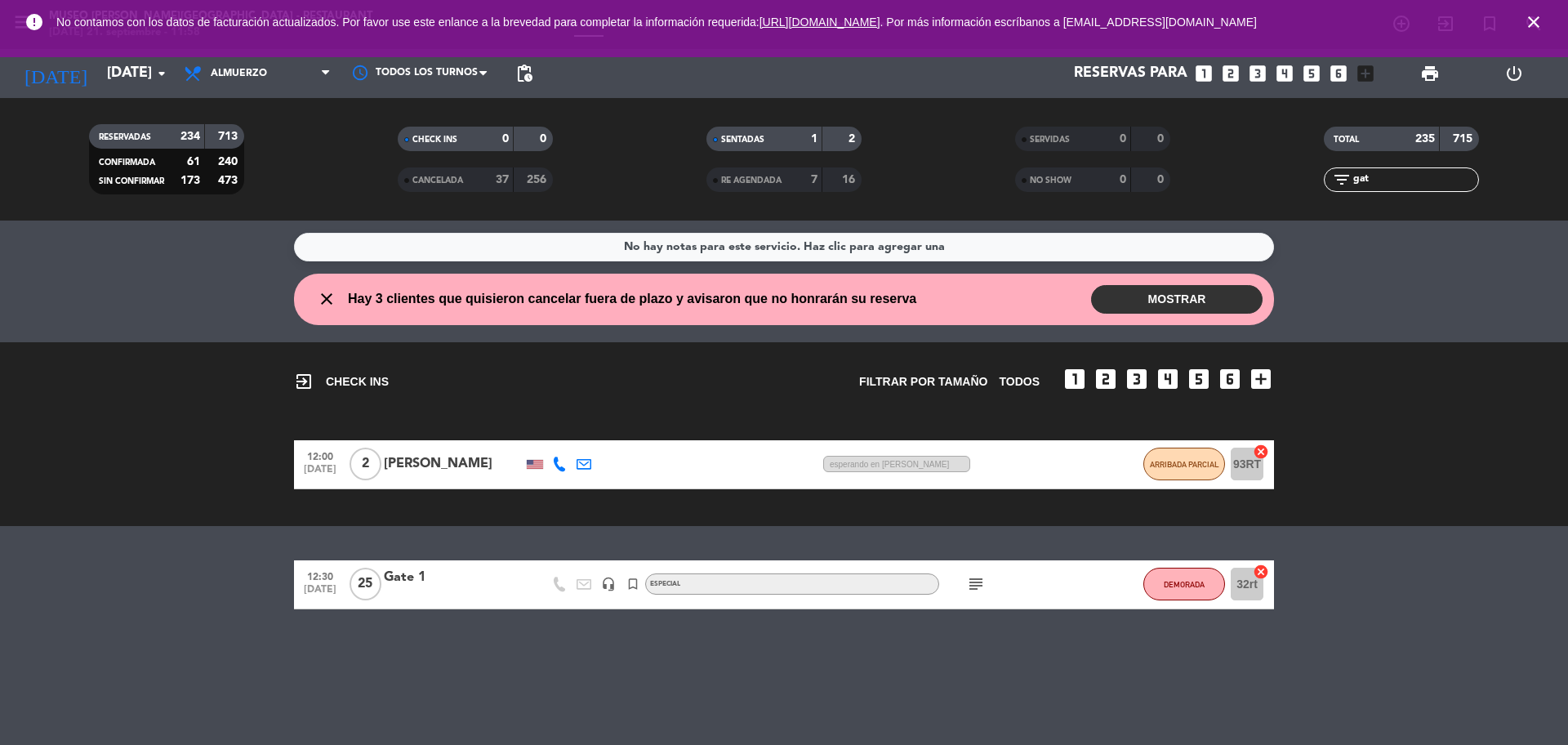
type input "gat"
drag, startPoint x: 1393, startPoint y: 174, endPoint x: 1338, endPoint y: 175, distance: 55.0
click at [1253, 175] on div "filter_list gat" at bounding box center [1400, 179] width 155 height 25
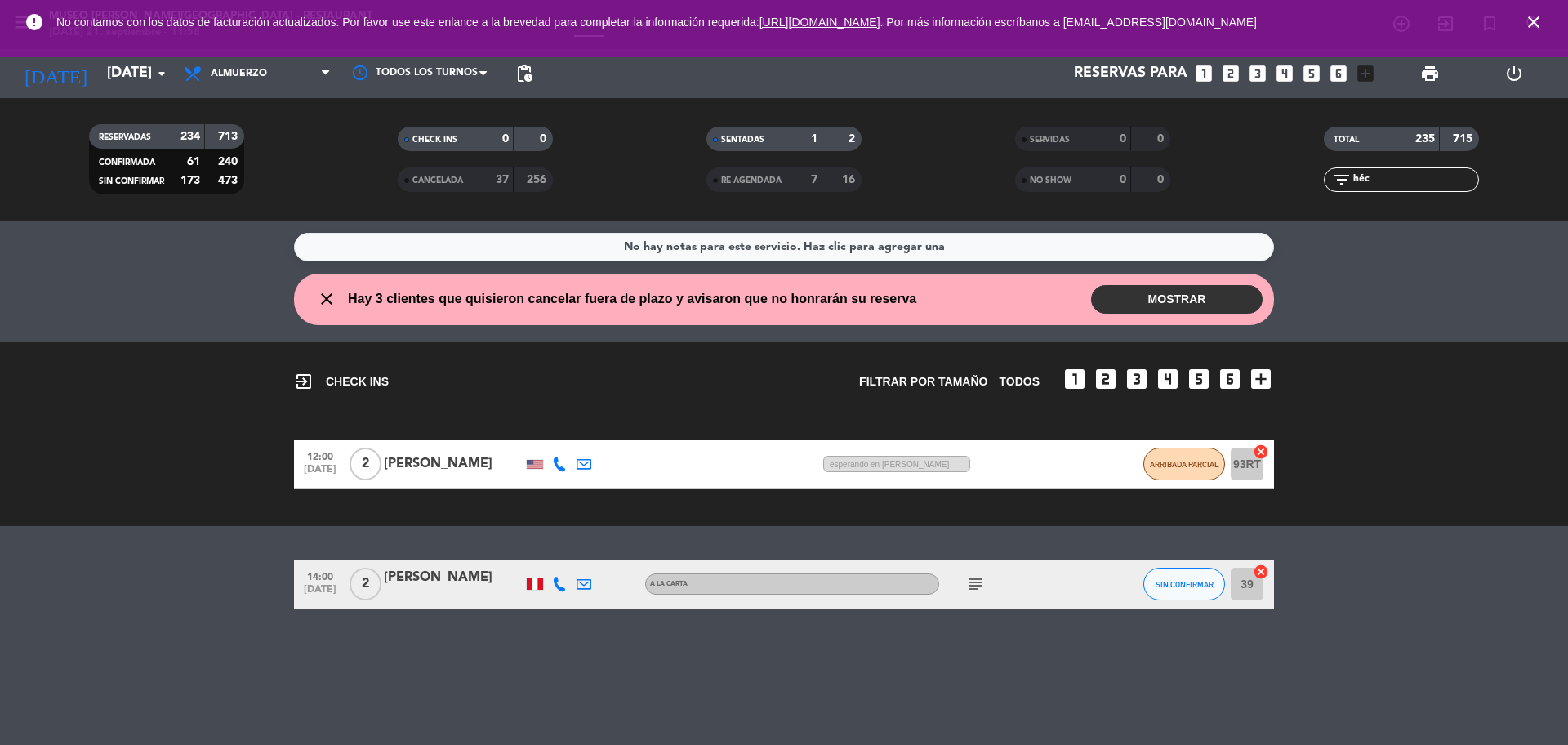
type input "héc"
click at [454, 566] on div at bounding box center [452, 594] width 139 height 13
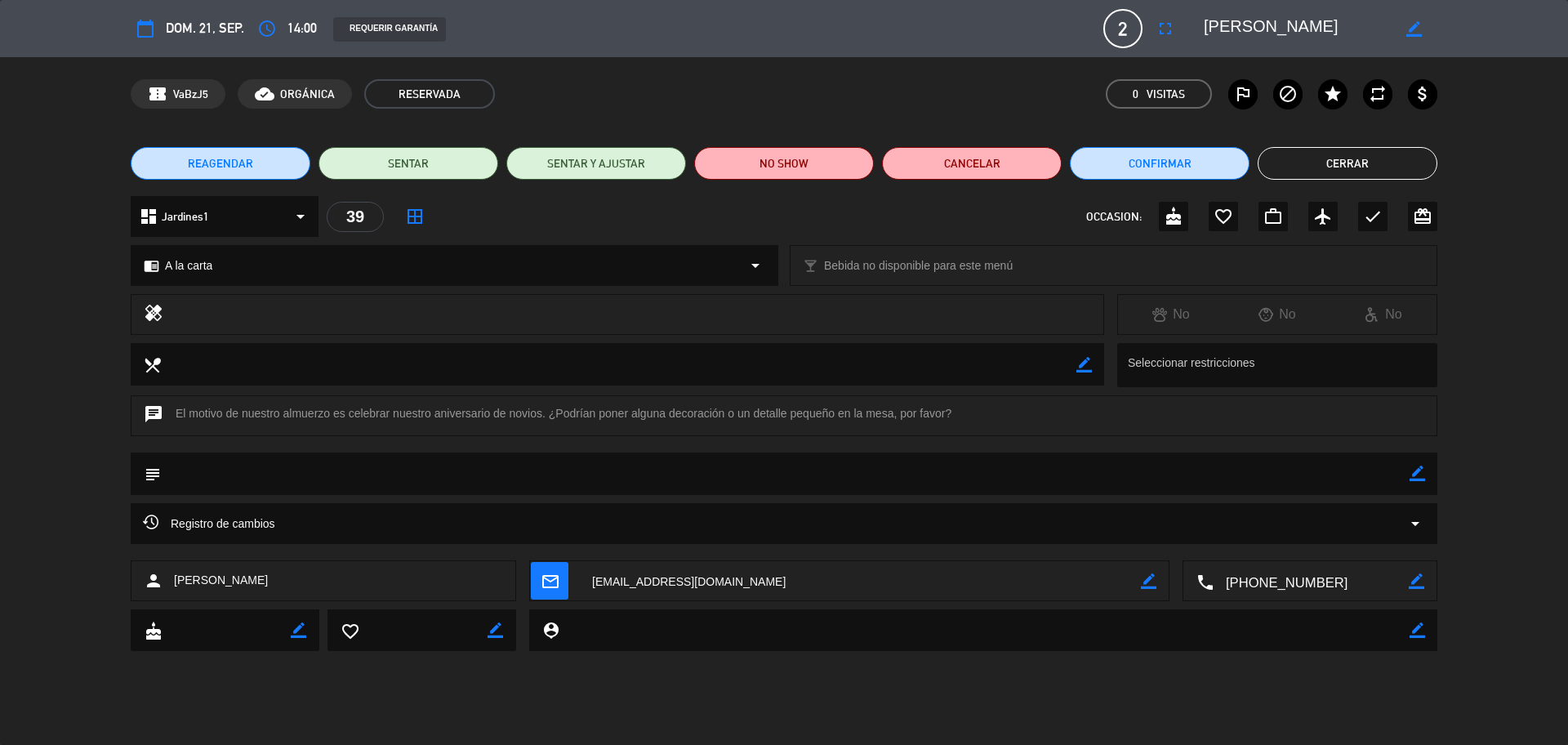
click at [1253, 465] on icon "border_color" at bounding box center [1417, 473] width 15 height 15
click at [1253, 474] on textarea at bounding box center [785, 473] width 1248 height 42
type textarea "postre: feliz aniversario"
click at [1253, 470] on icon at bounding box center [1417, 473] width 15 height 15
click at [1226, 222] on icon "favorite_border" at bounding box center [1223, 216] width 20 height 20
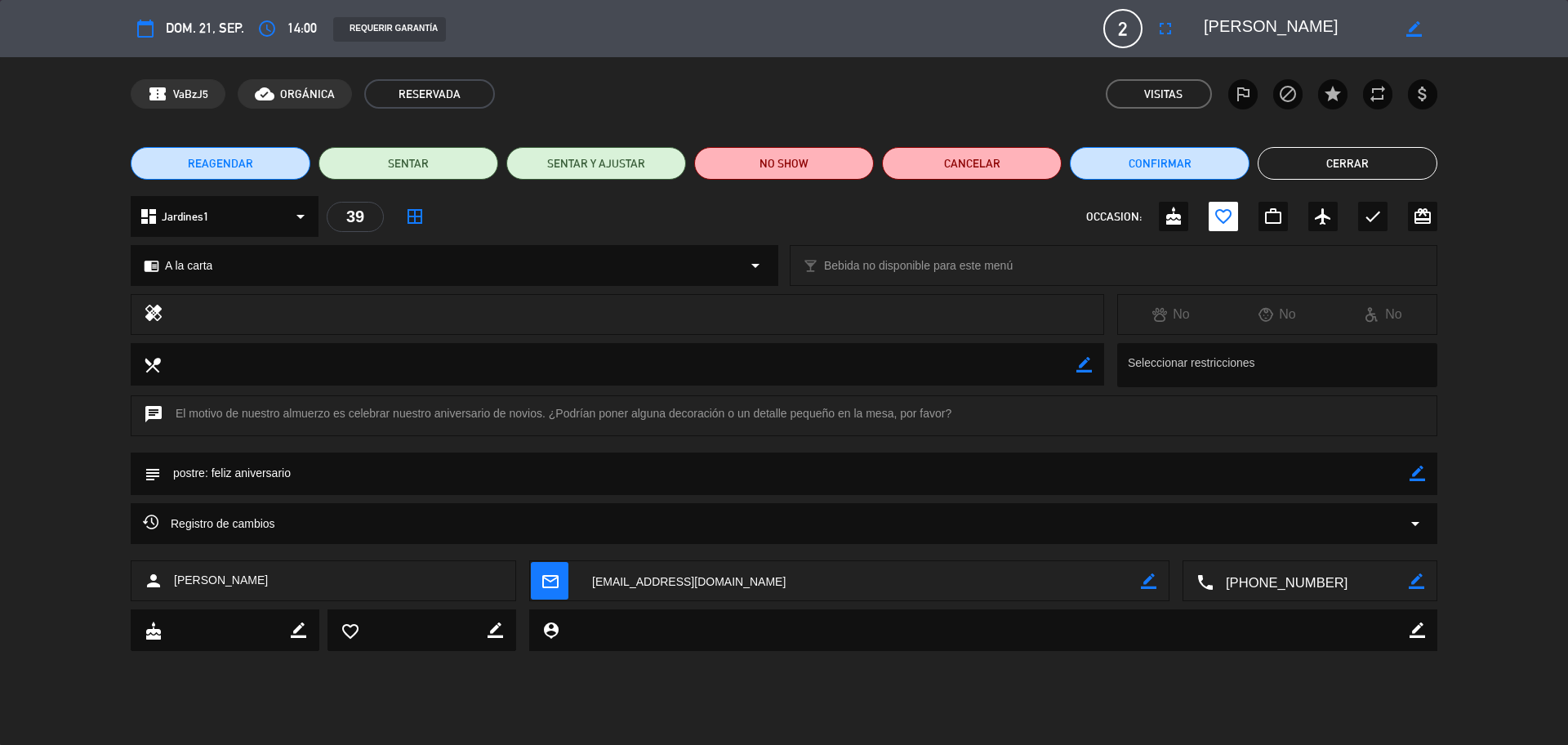
click at [1253, 167] on button "Cerrar" at bounding box center [1347, 163] width 179 height 32
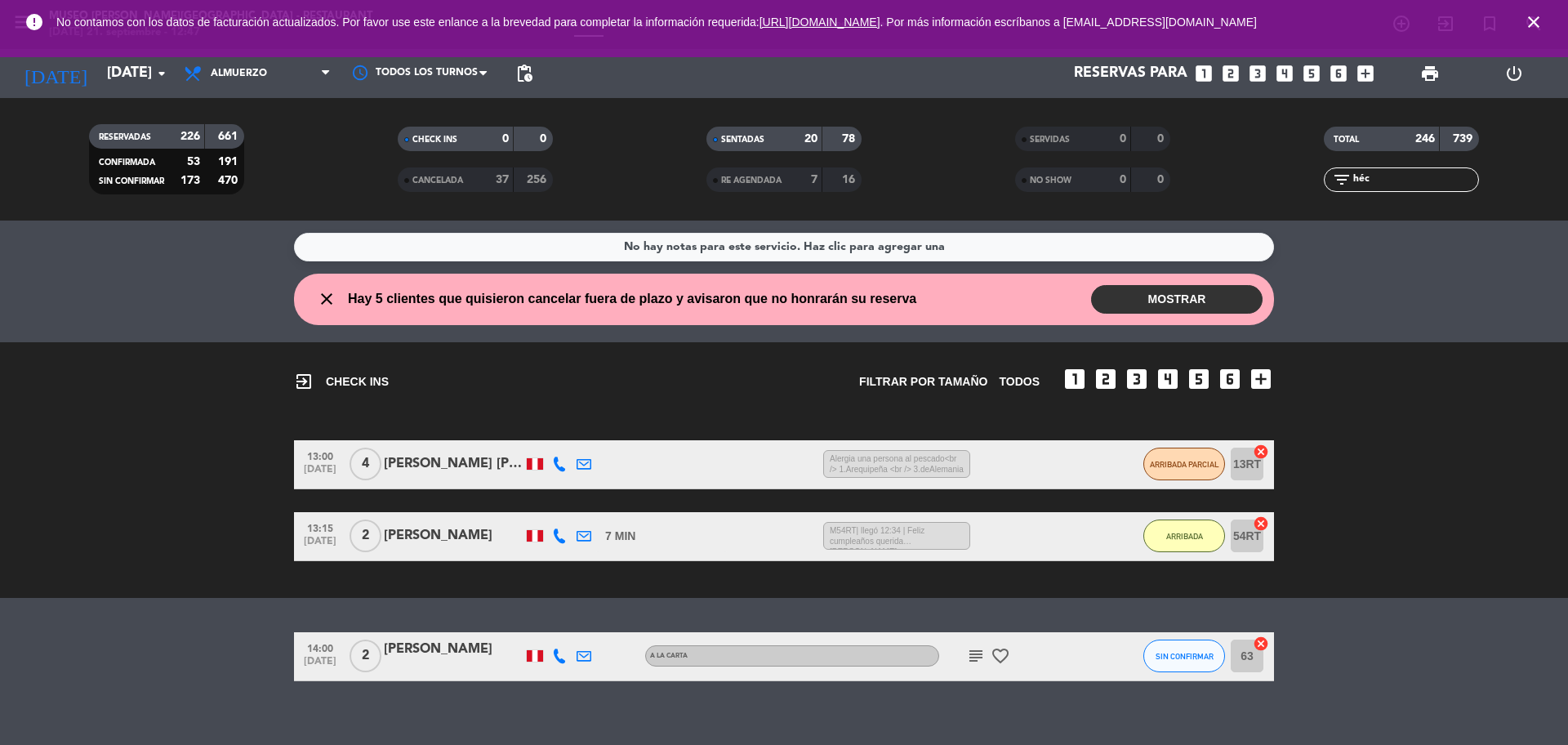
drag, startPoint x: 1399, startPoint y: 182, endPoint x: 1279, endPoint y: 179, distance: 120.0
click at [1253, 191] on div "filter_list héc" at bounding box center [1400, 179] width 309 height 25
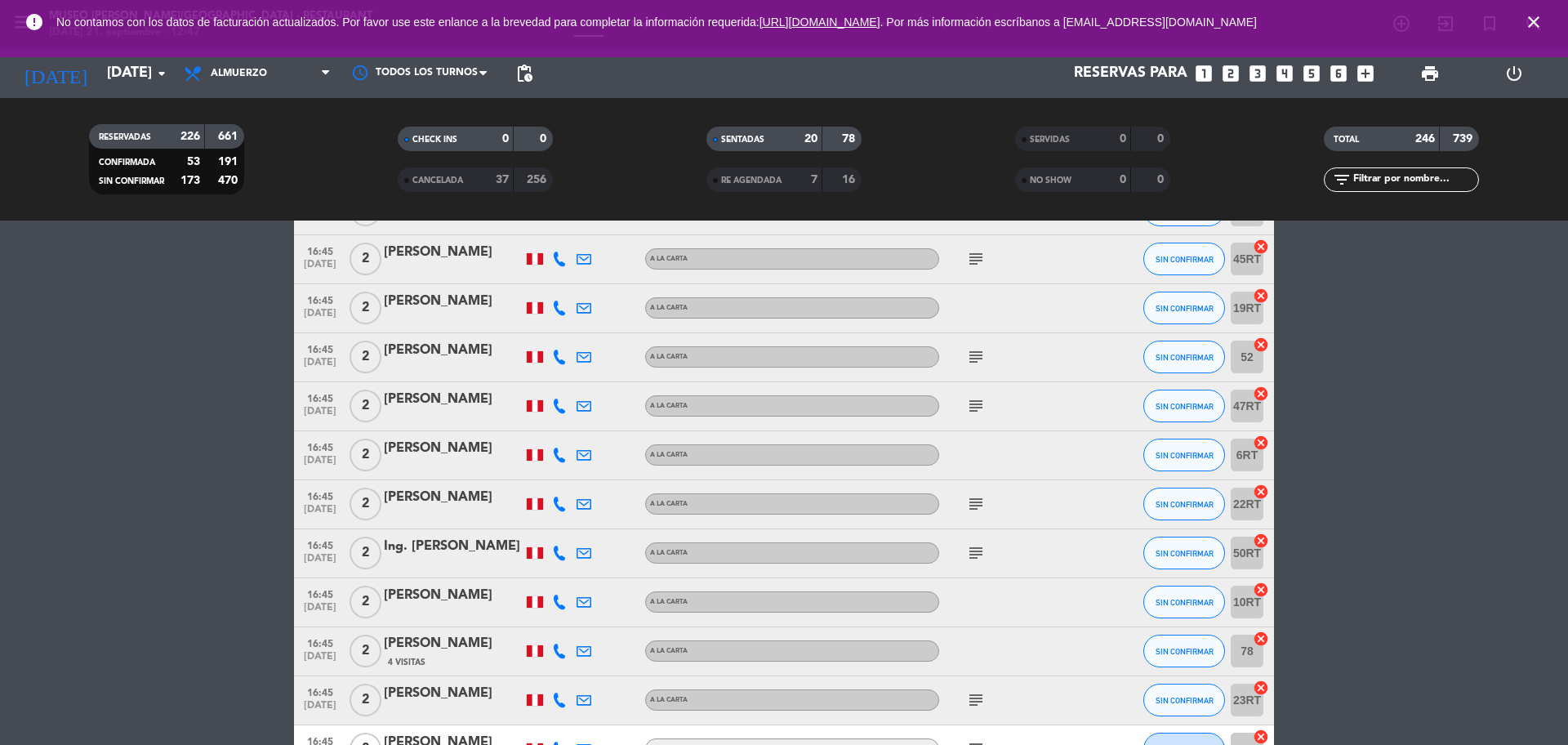
scroll to position [8676, 0]
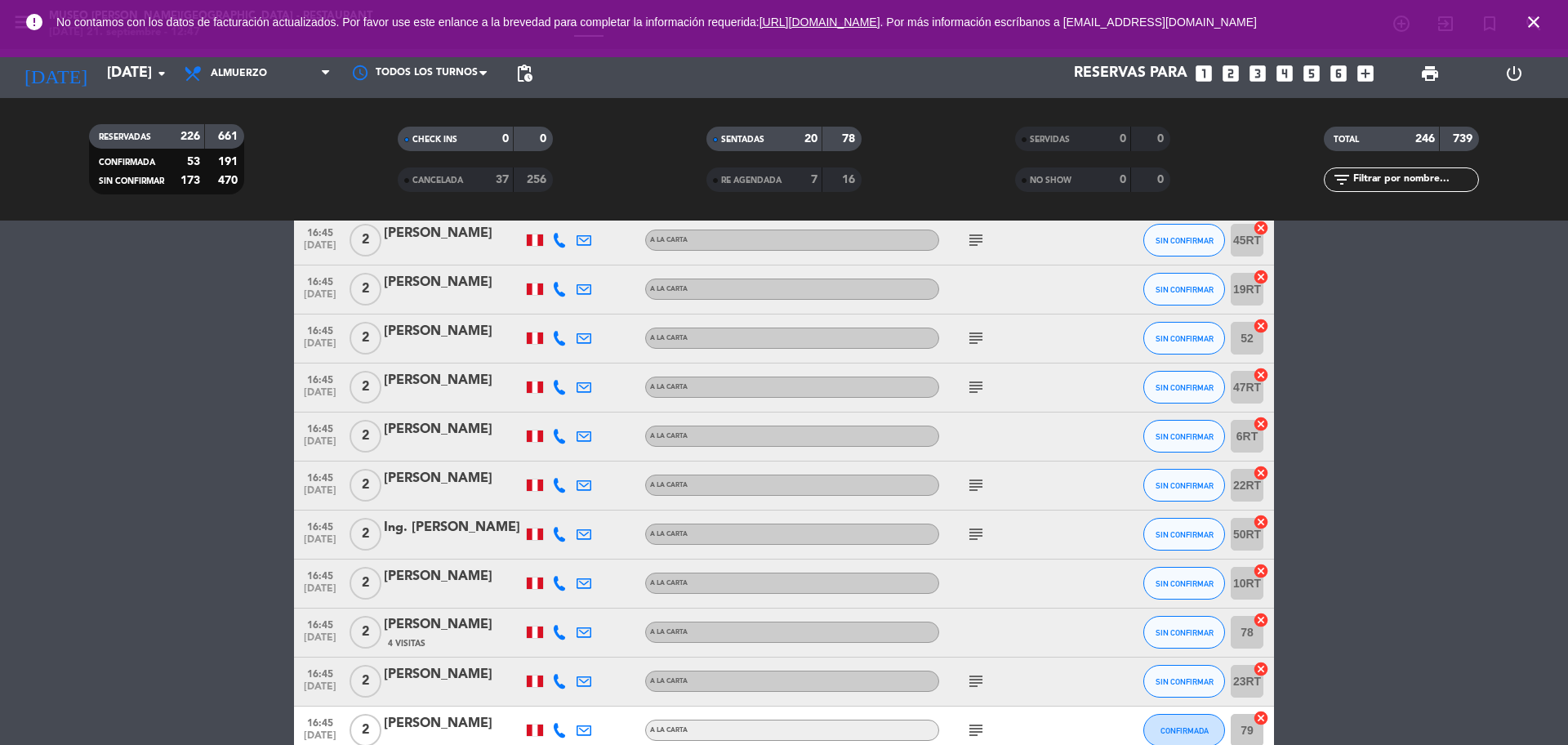
click at [464, 336] on div "[PERSON_NAME]" at bounding box center [452, 331] width 139 height 21
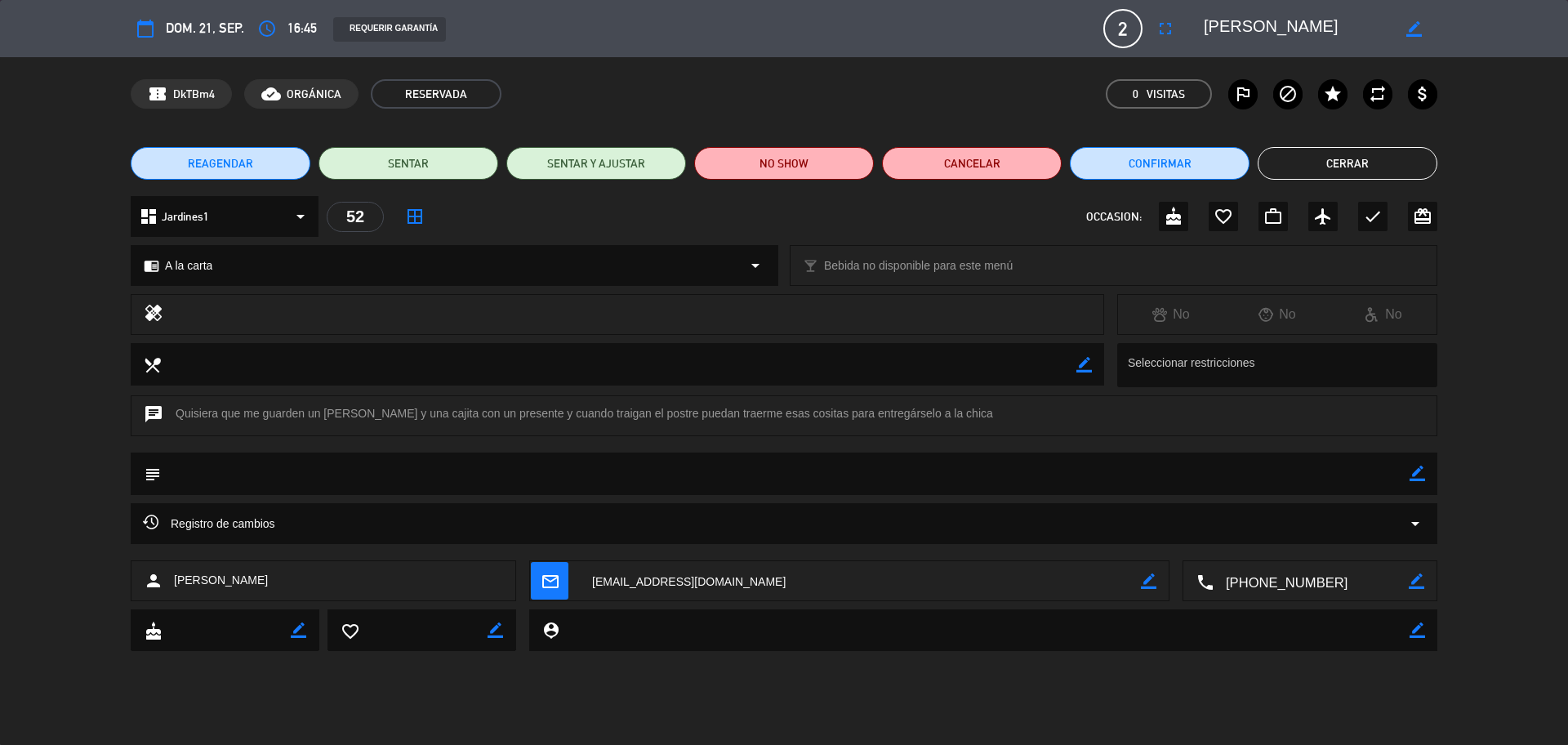
click at [807, 521] on div "Registro de cambios arrow_drop_down" at bounding box center [783, 523] width 1281 height 20
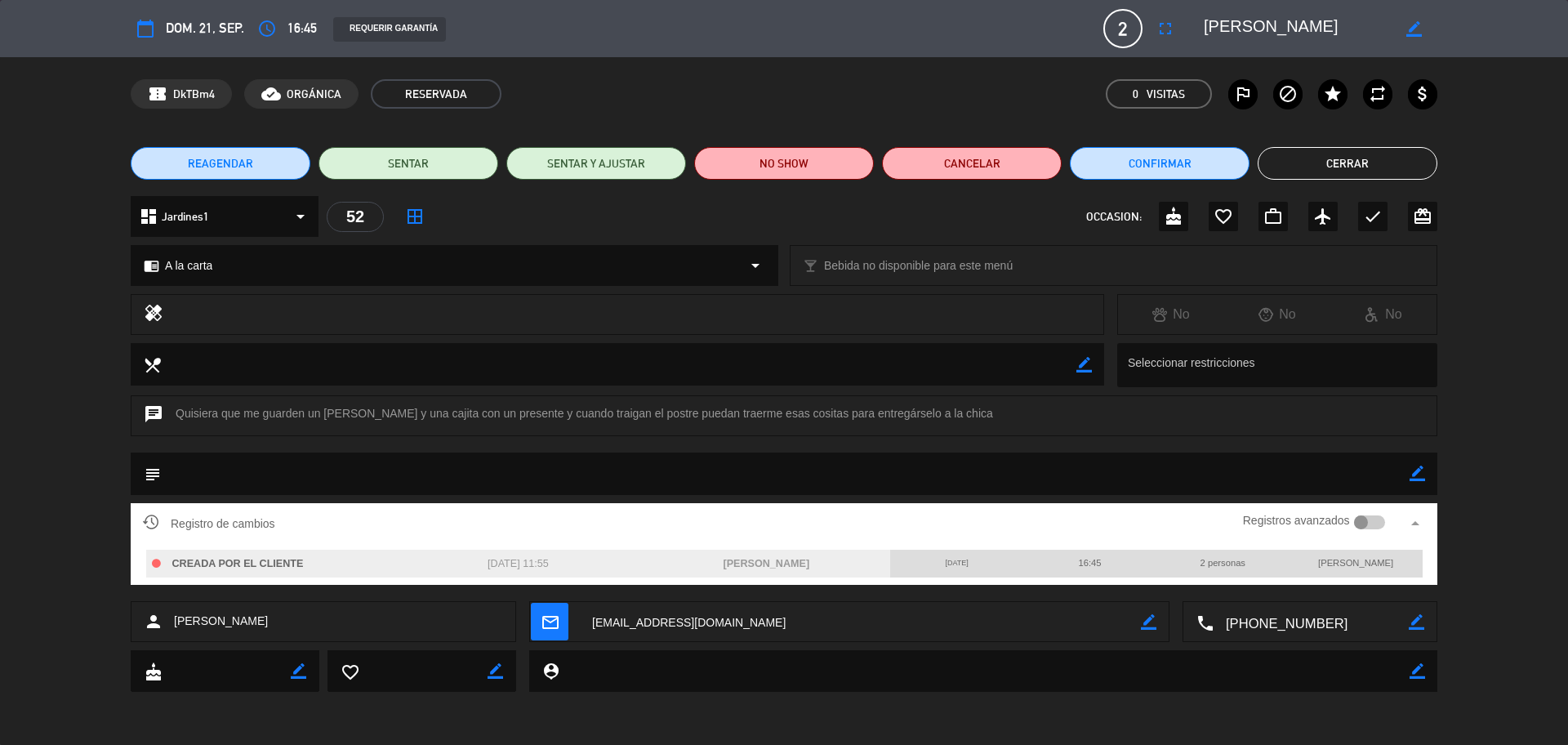
click at [1253, 524] on icon "arrow_drop_up" at bounding box center [1414, 523] width 20 height 20
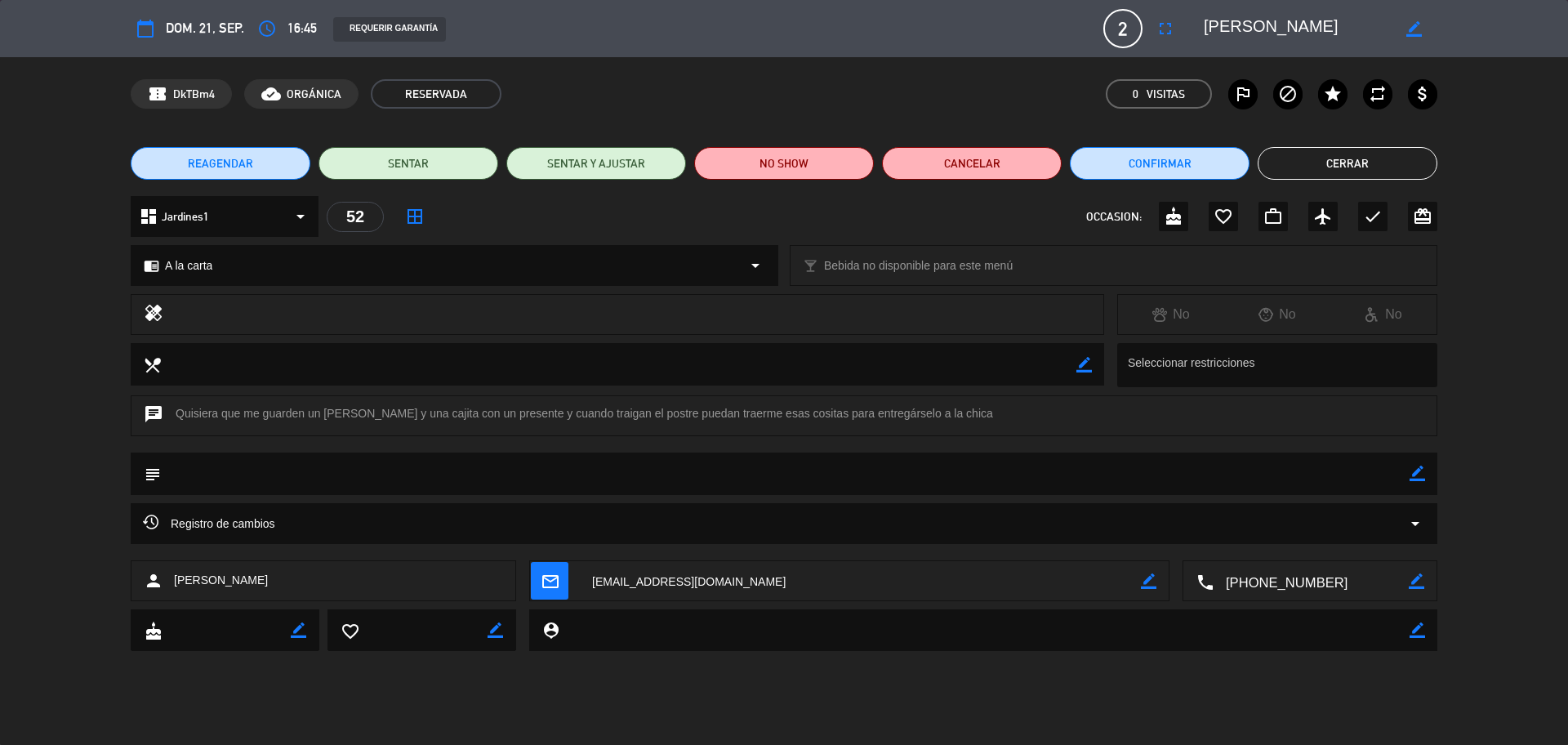
drag, startPoint x: 357, startPoint y: 472, endPoint x: 420, endPoint y: 475, distance: 63.1
click at [357, 474] on textarea at bounding box center [785, 473] width 1248 height 42
click at [1253, 478] on icon "border_color" at bounding box center [1417, 473] width 15 height 15
click at [1253, 481] on textarea at bounding box center [785, 473] width 1248 height 42
type textarea "l"
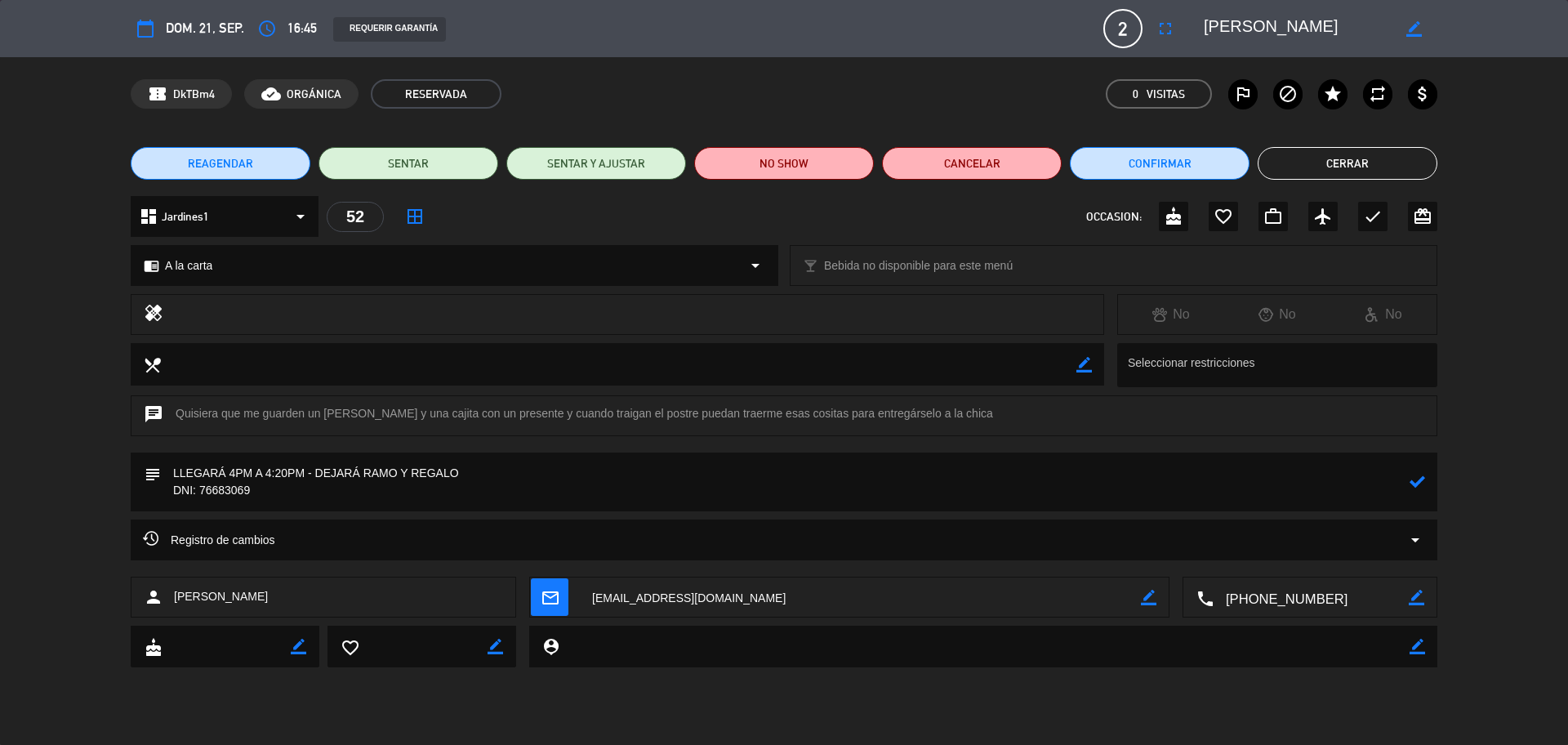
scroll to position [0, 10]
drag, startPoint x: 1206, startPoint y: 21, endPoint x: 1403, endPoint y: 44, distance: 198.3
click at [1253, 44] on div "calendar_today dom. 21, sep. access_time 16:45 REQUERIR GARANTÍA 2 [PERSON_NAME…" at bounding box center [784, 29] width 1306 height 39
click at [295, 489] on textarea at bounding box center [785, 481] width 1248 height 59
paste textarea "[PERSON_NAME]"
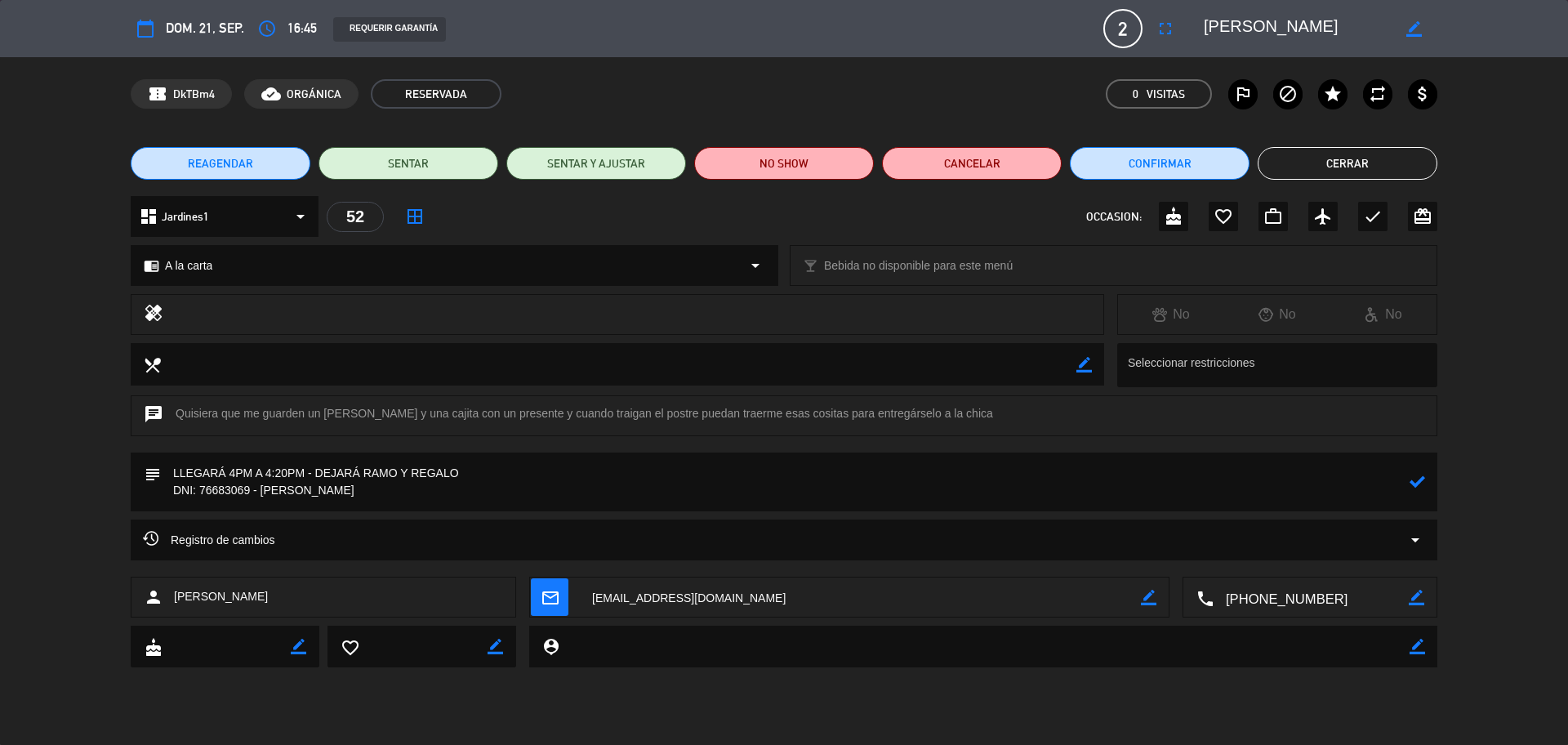
click at [504, 465] on textarea at bounding box center [785, 481] width 1248 height 59
click at [1253, 482] on icon at bounding box center [1417, 481] width 15 height 15
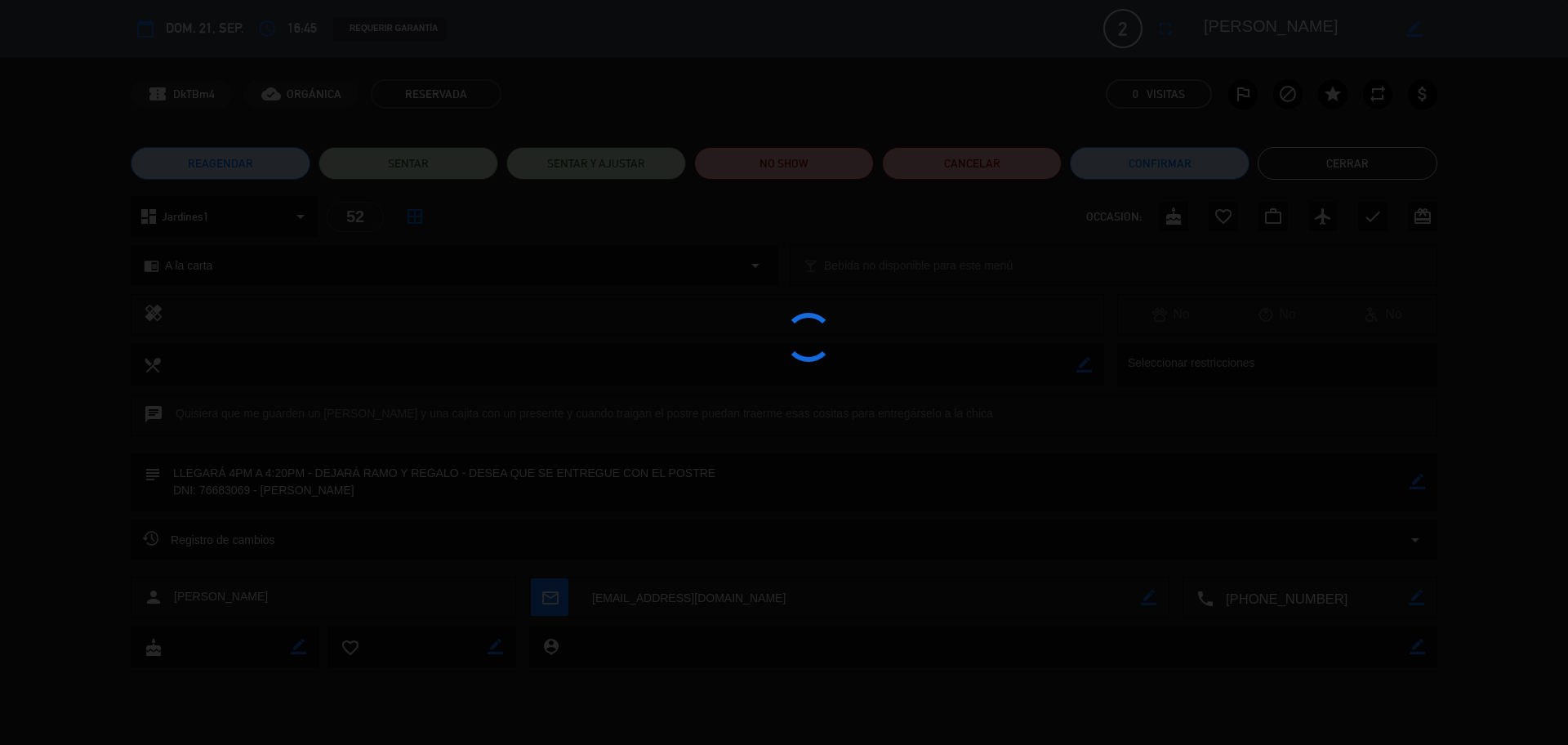
type textarea "LLEGARÁ 4PM A 4:20PM - DEJARÁ RAMO Y REGALO - DESEA QUE SE ENTREGUE CON EL POST…"
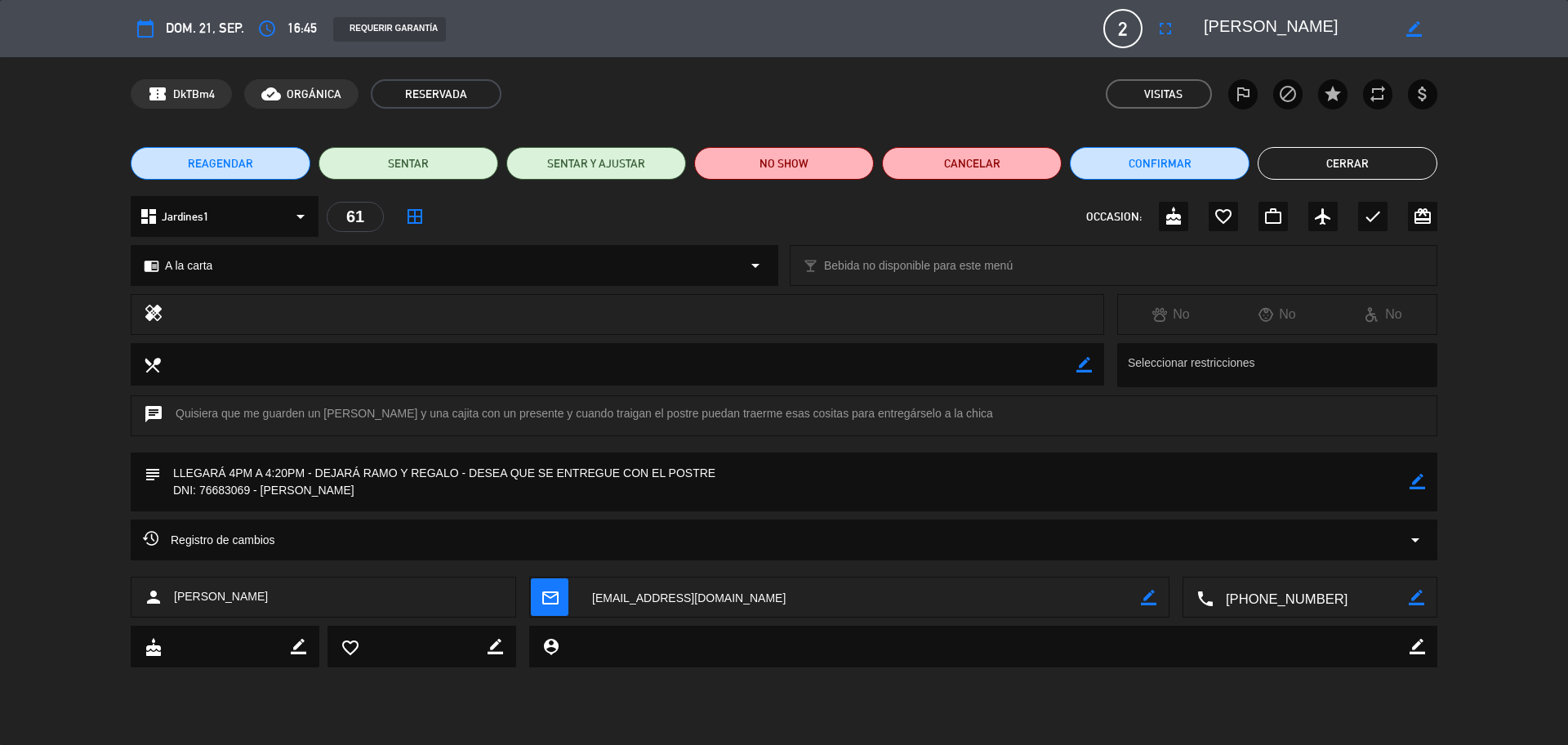
drag, startPoint x: 171, startPoint y: 471, endPoint x: 434, endPoint y: 519, distance: 267.3
click at [434, 519] on div "calendar_today dom. 21, sep. access_time 16:45 REQUERIR GARANTÍA 2 [PERSON_NAME…" at bounding box center [784, 372] width 1568 height 745
drag, startPoint x: 329, startPoint y: 587, endPoint x: 173, endPoint y: 605, distance: 157.0
click at [173, 566] on div "person [PERSON_NAME]" at bounding box center [323, 597] width 385 height 41
copy span "[PERSON_NAME]"
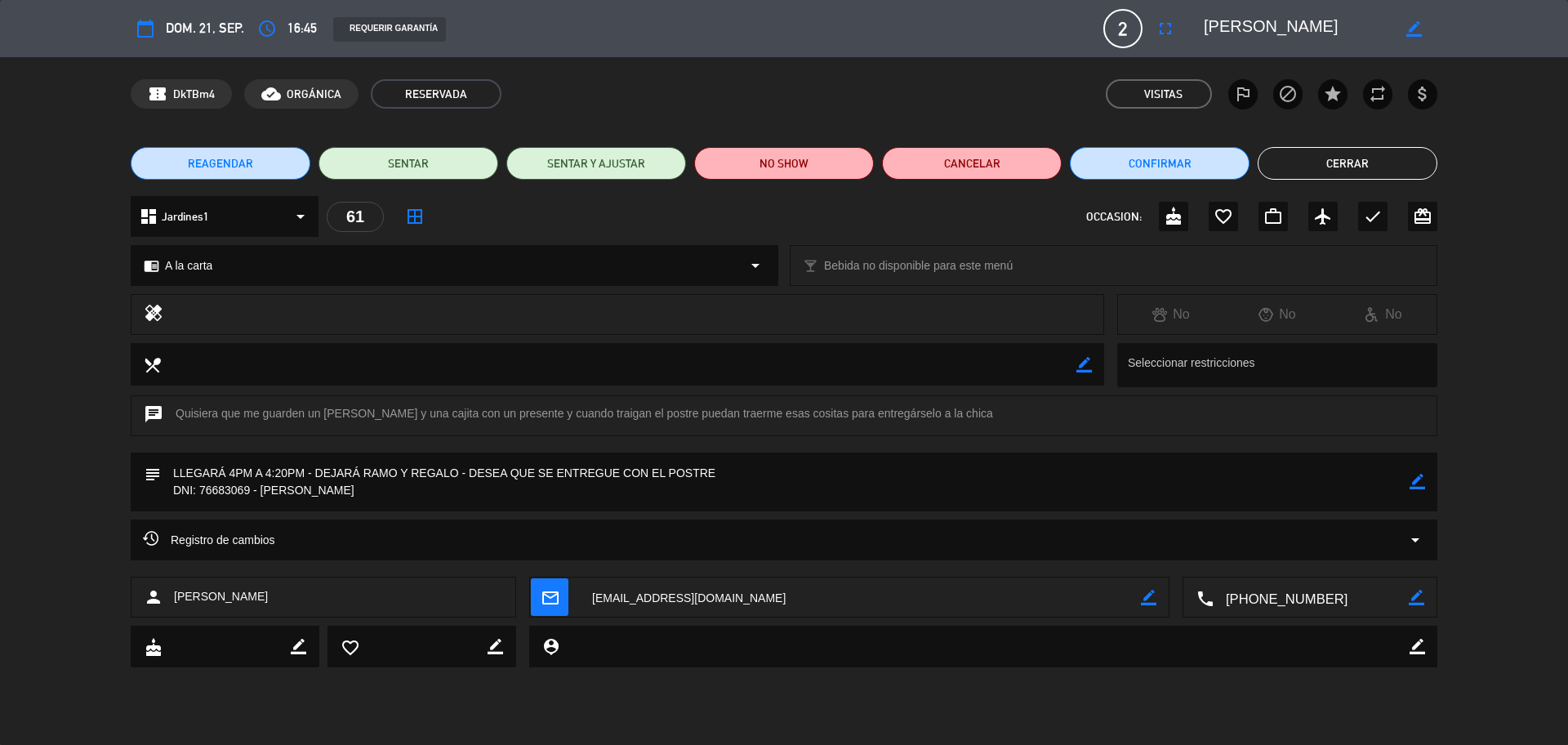
copy span "[PERSON_NAME]"
drag, startPoint x: 164, startPoint y: 490, endPoint x: 253, endPoint y: 487, distance: 89.1
click at [253, 487] on textarea at bounding box center [785, 481] width 1248 height 59
drag, startPoint x: 1364, startPoint y: 218, endPoint x: 1365, endPoint y: 207, distance: 11.0
click at [1253, 218] on icon "check" at bounding box center [1372, 216] width 20 height 20
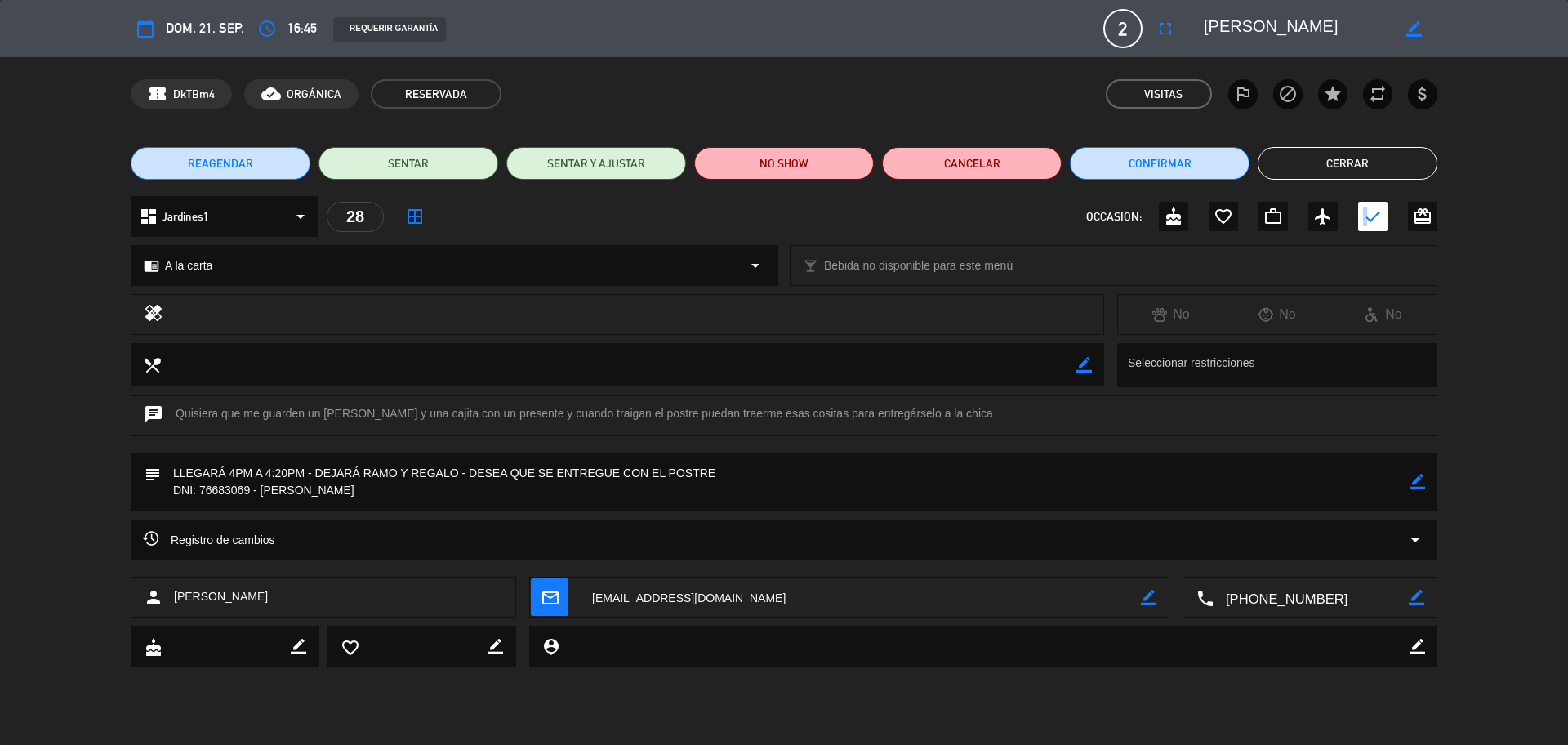
click at [1253, 163] on button "Cerrar" at bounding box center [1347, 163] width 179 height 32
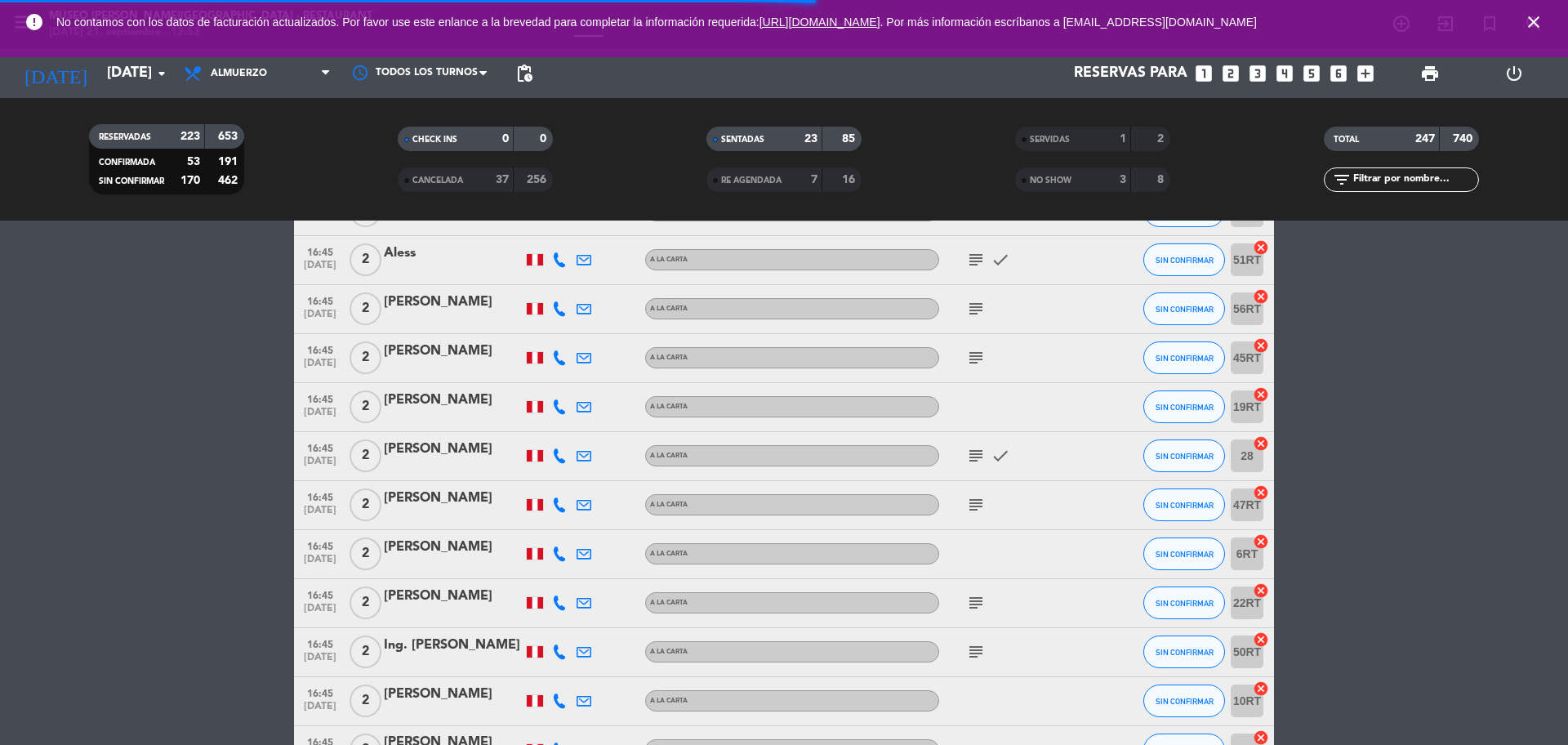
scroll to position [8820, 0]
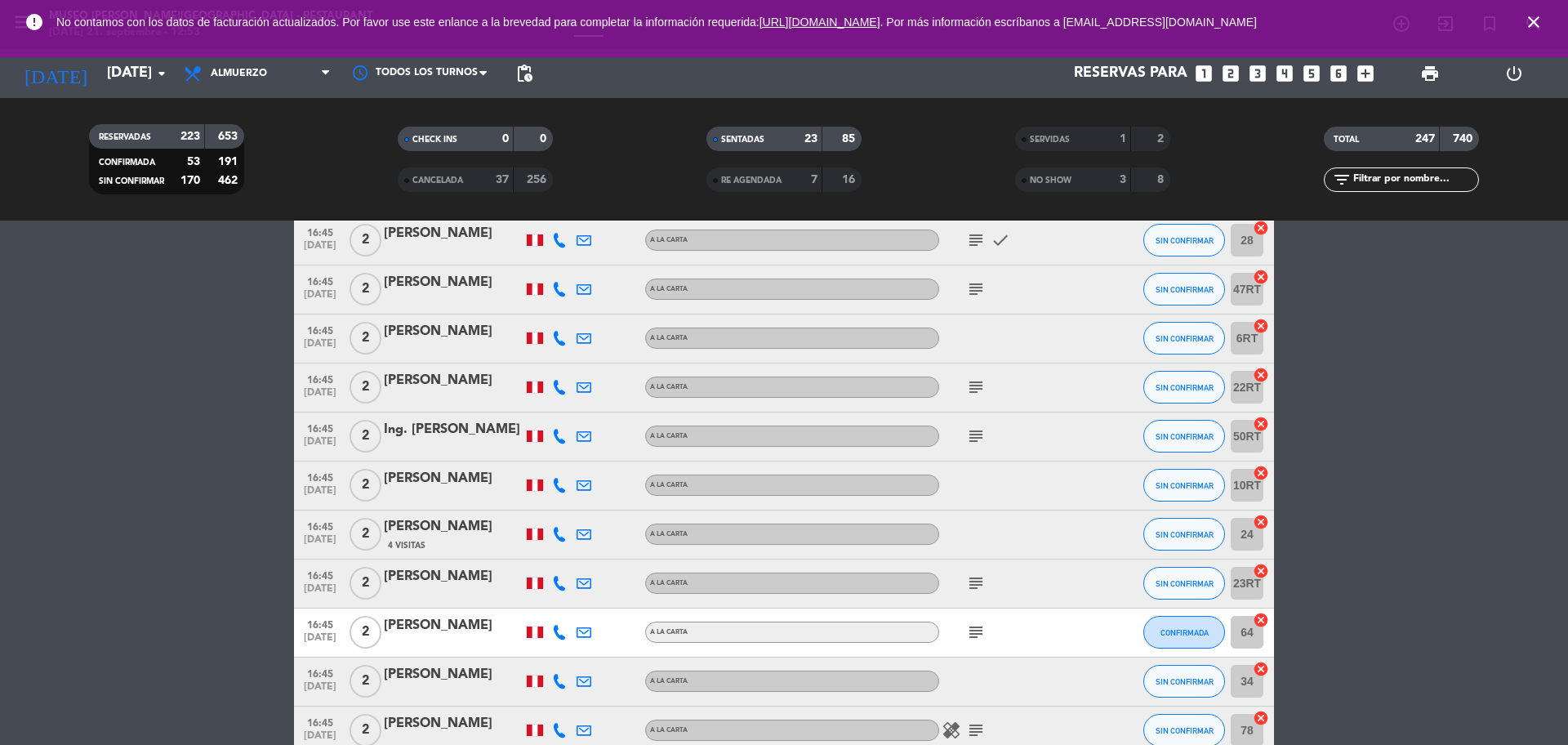
click at [976, 293] on icon "subject" at bounding box center [975, 288] width 20 height 20
click at [981, 382] on icon "subject" at bounding box center [975, 387] width 20 height 20
click at [980, 433] on icon "subject" at bounding box center [975, 435] width 20 height 20
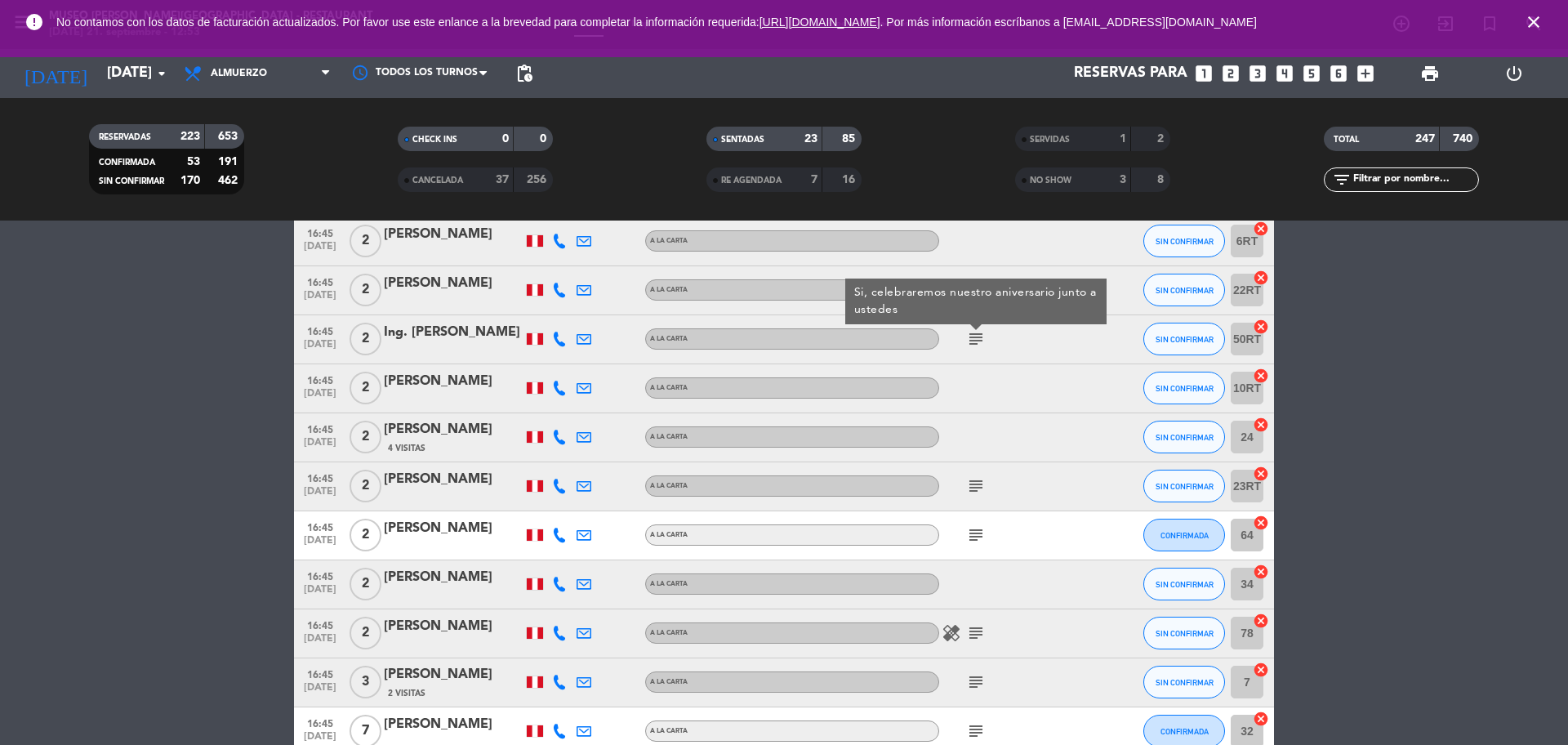
scroll to position [8922, 0]
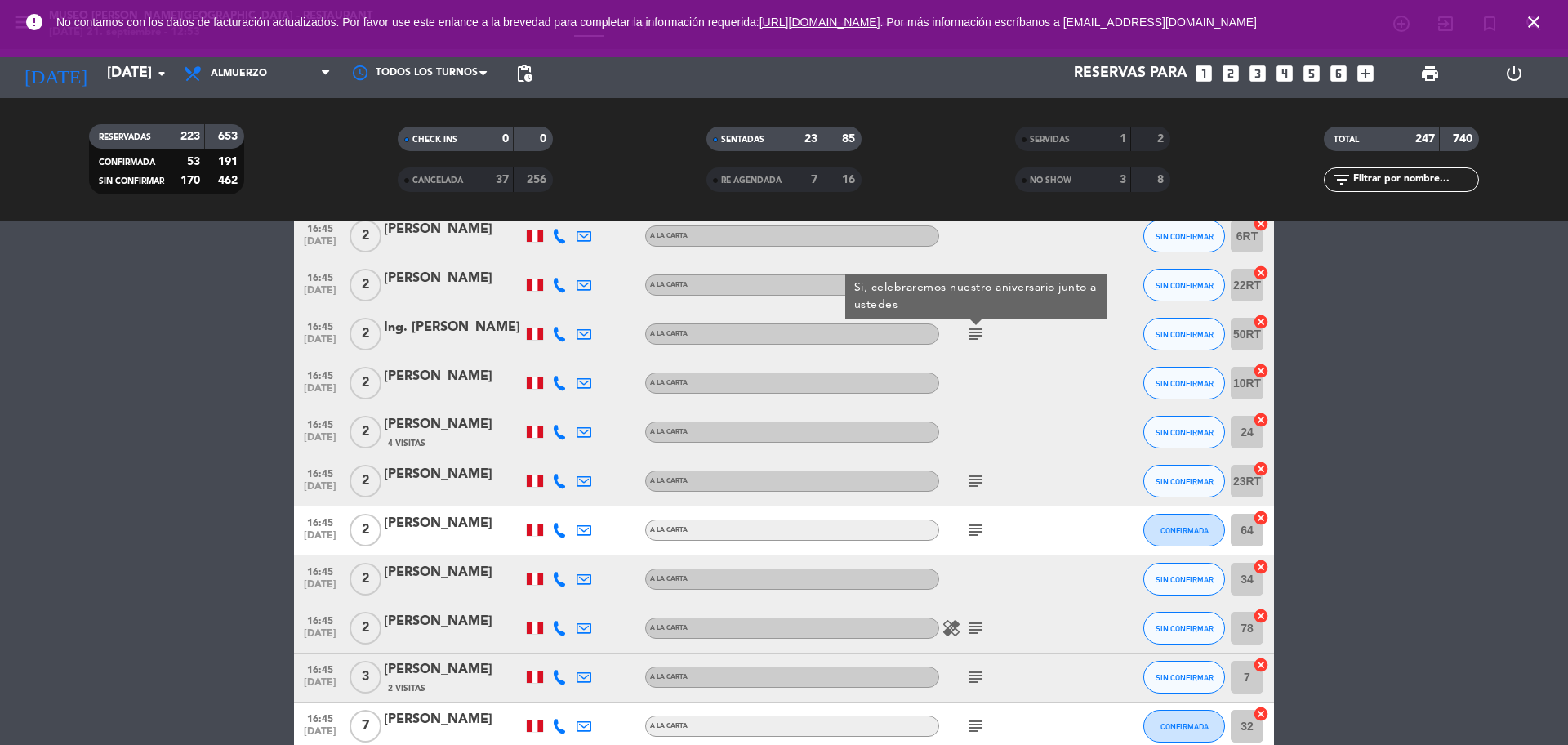
click at [448, 338] on div at bounding box center [452, 344] width 139 height 13
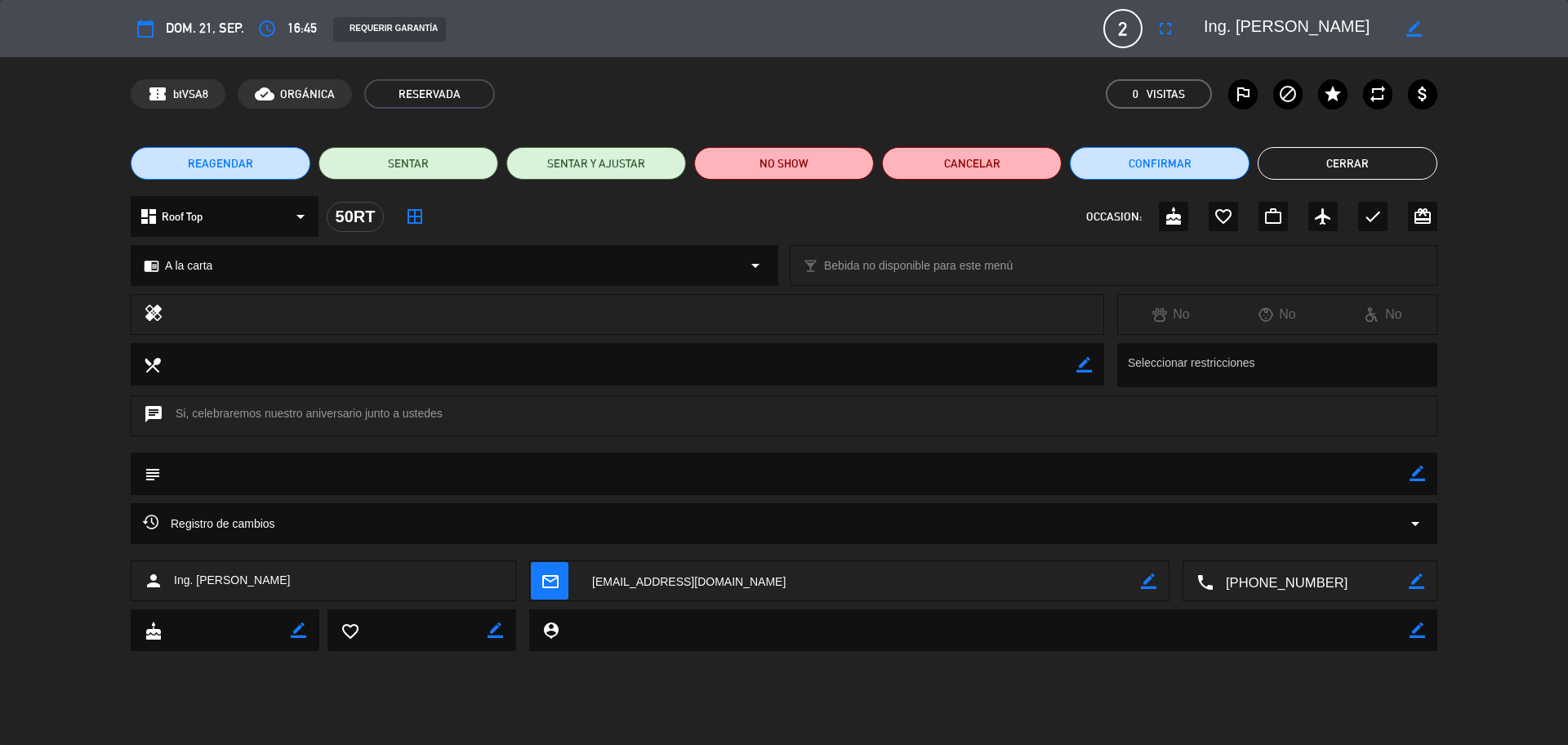
click at [1253, 566] on textarea at bounding box center [1310, 582] width 195 height 41
drag, startPoint x: 1349, startPoint y: 26, endPoint x: 1223, endPoint y: 14, distance: 126.6
click at [1203, 14] on textarea at bounding box center [1297, 28] width 187 height 30
click at [1253, 172] on button "Cerrar" at bounding box center [1347, 163] width 179 height 32
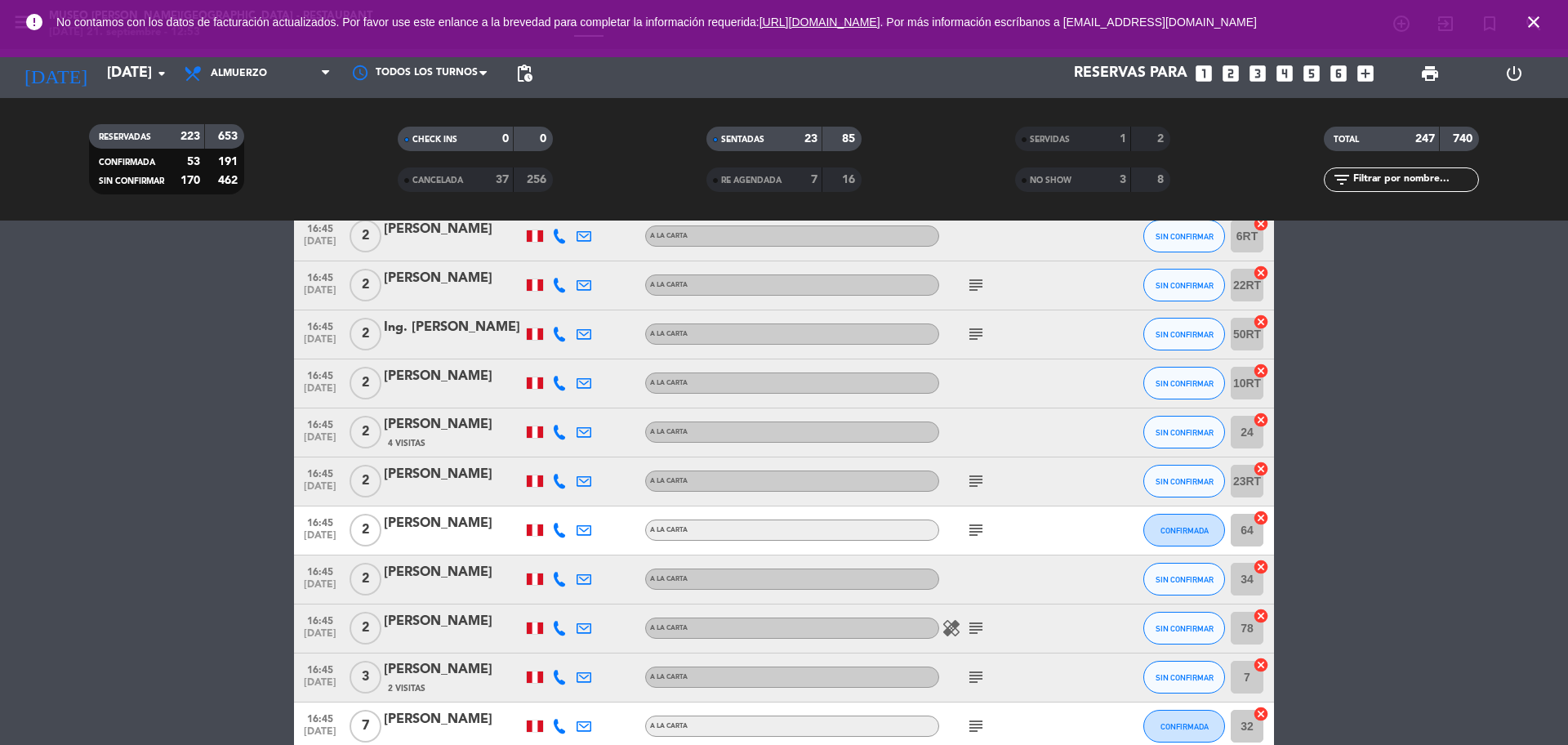
click at [980, 474] on icon "subject" at bounding box center [975, 481] width 20 height 20
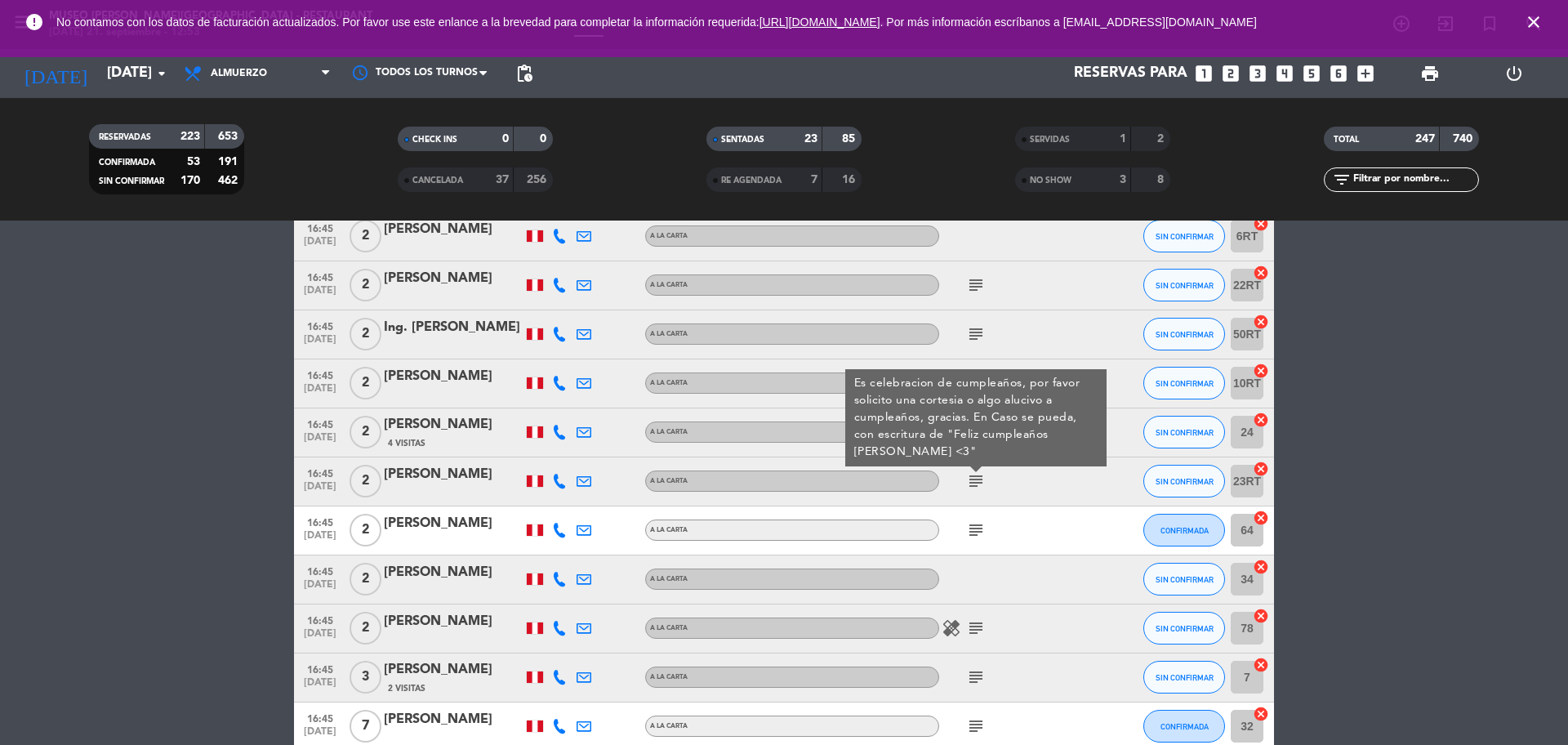
click at [444, 467] on div "[PERSON_NAME]" at bounding box center [452, 474] width 139 height 21
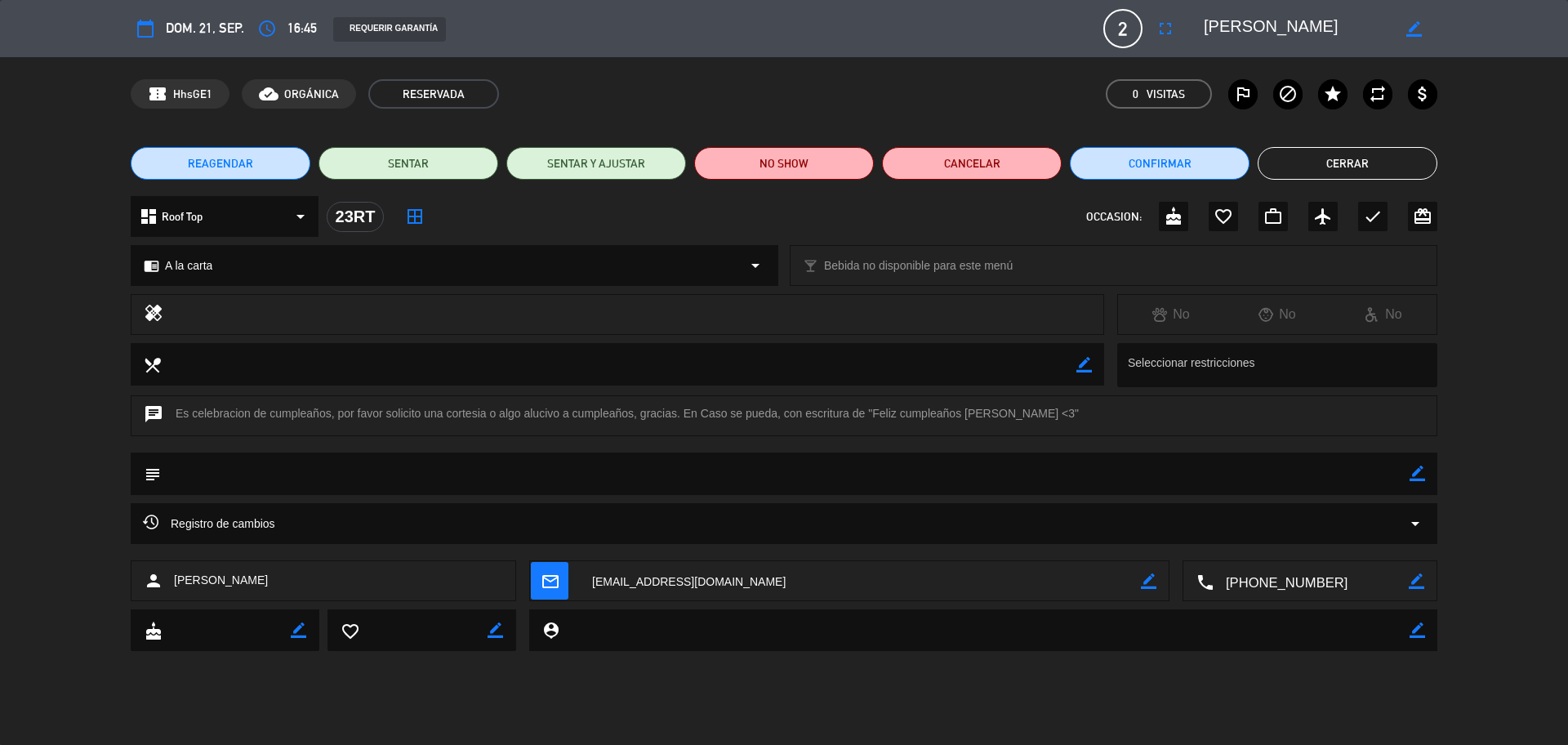
click at [1253, 566] on textarea at bounding box center [1310, 582] width 195 height 41
drag, startPoint x: 1202, startPoint y: 23, endPoint x: 1174, endPoint y: 25, distance: 28.1
click at [1162, 25] on div "calendar_today dom. 21, sep. access_time 16:45 REQUERIR GARANTÍA 2 [PERSON_NAME…" at bounding box center [784, 29] width 1306 height 39
drag, startPoint x: 1419, startPoint y: 477, endPoint x: 1390, endPoint y: 475, distance: 29.1
click at [1253, 477] on icon "border_color" at bounding box center [1417, 473] width 15 height 15
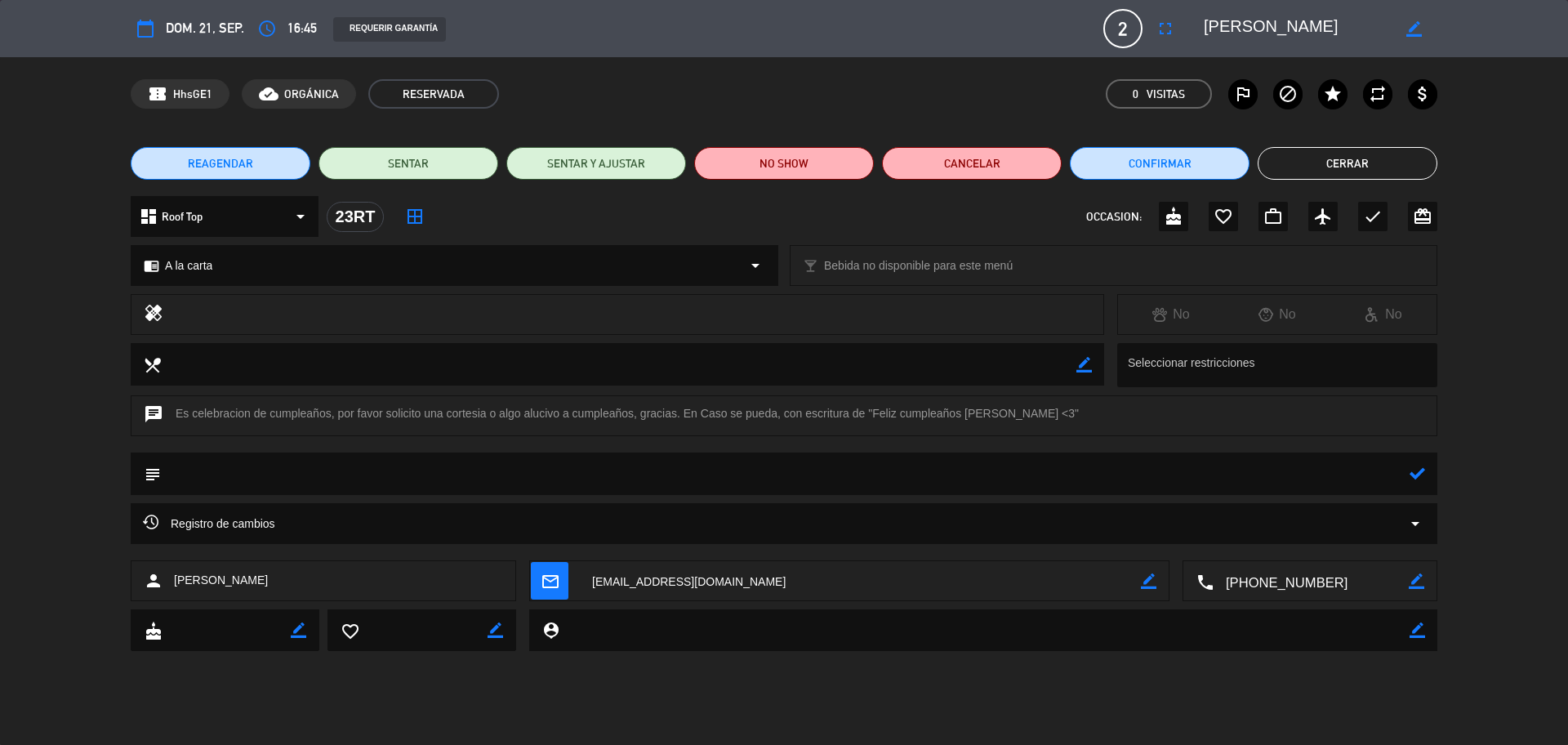
click at [1253, 475] on textarea at bounding box center [785, 473] width 1248 height 42
type textarea "se informo de la cortesía y del cartel de cumpleaños"
click at [1253, 475] on icon at bounding box center [1417, 473] width 15 height 15
click at [1253, 215] on icon "check" at bounding box center [1372, 216] width 20 height 20
click at [1253, 174] on button "Cerrar" at bounding box center [1347, 163] width 179 height 32
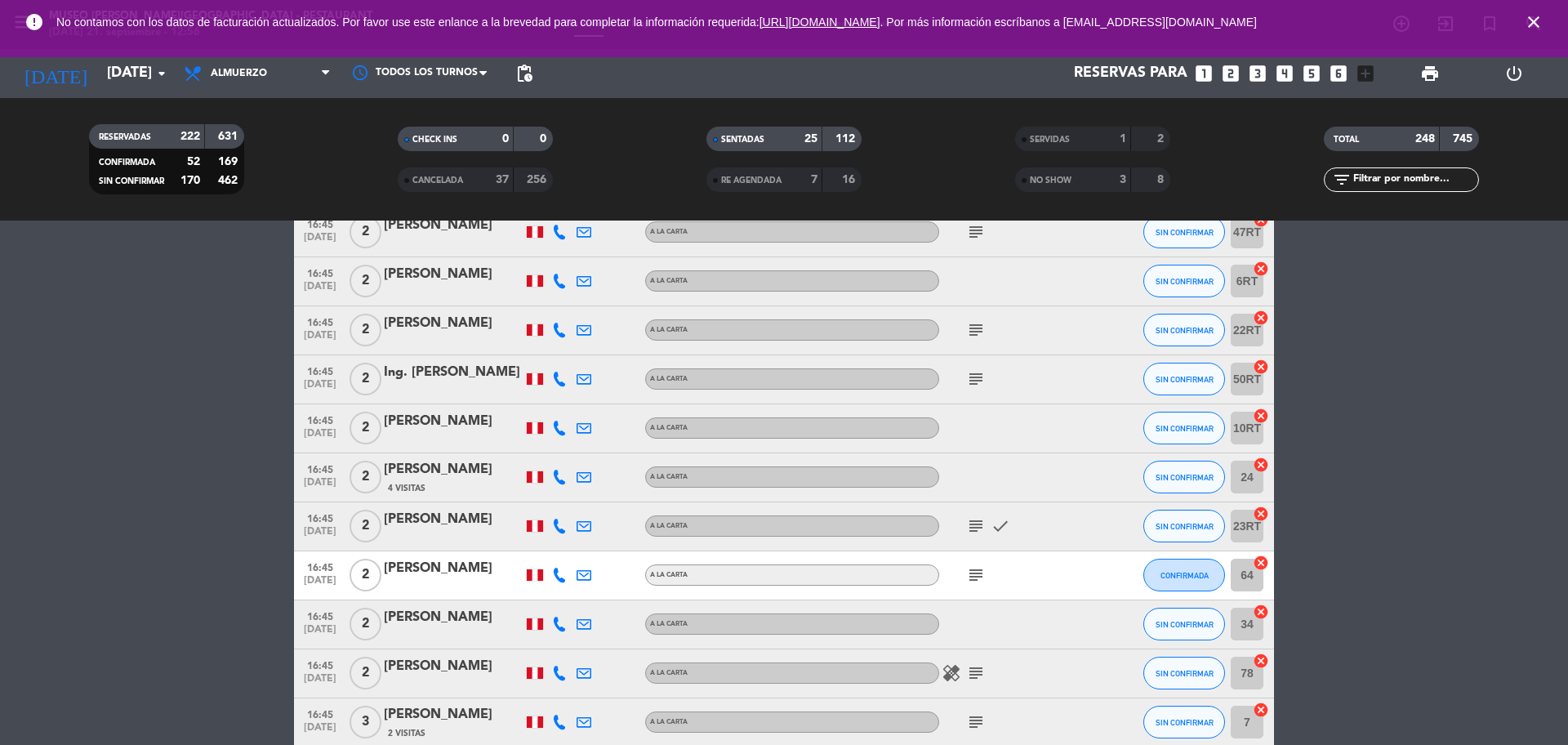
scroll to position [8983, 0]
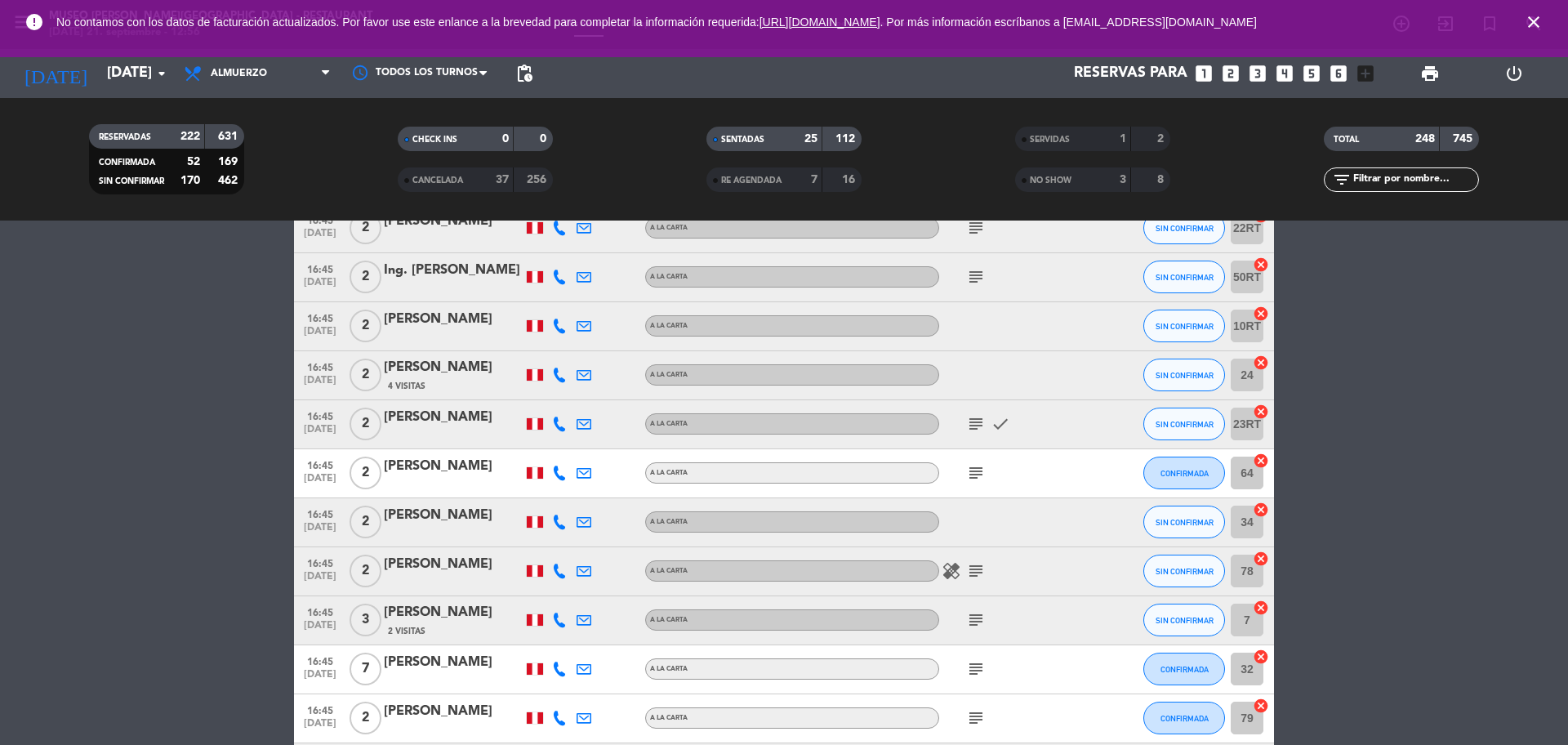
click at [967, 463] on icon "subject" at bounding box center [975, 472] width 20 height 20
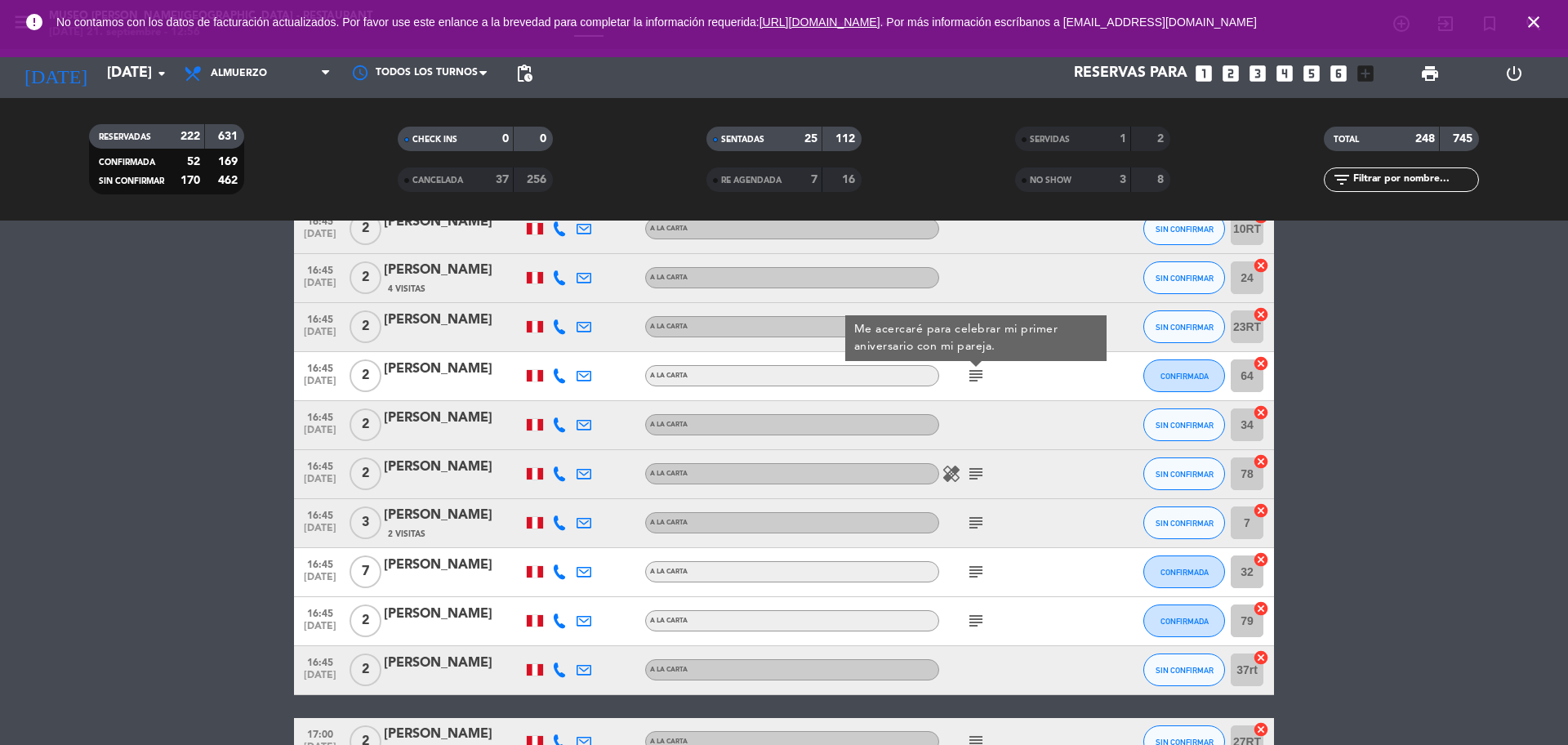
scroll to position [9085, 0]
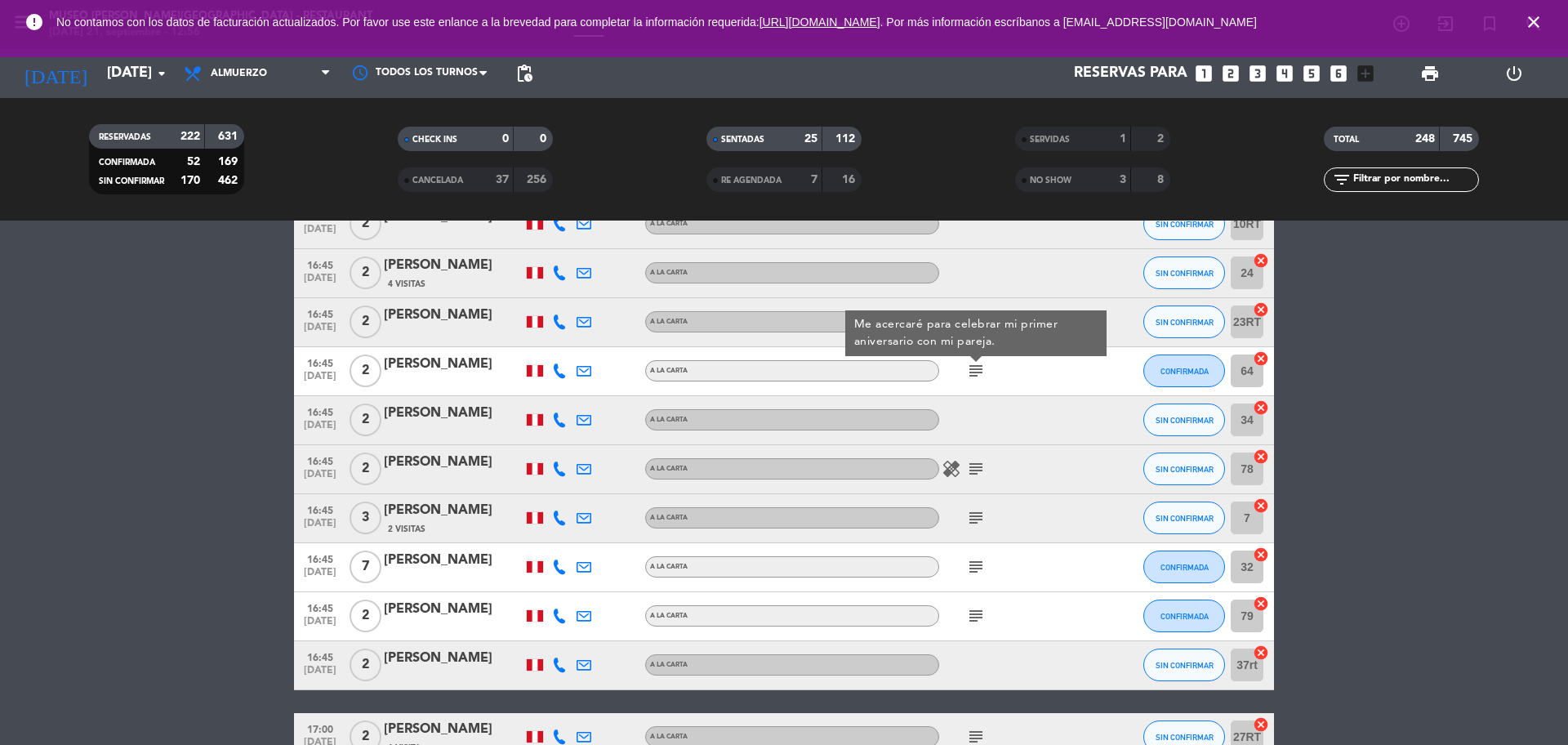
click at [482, 374] on div "[PERSON_NAME]" at bounding box center [452, 364] width 139 height 21
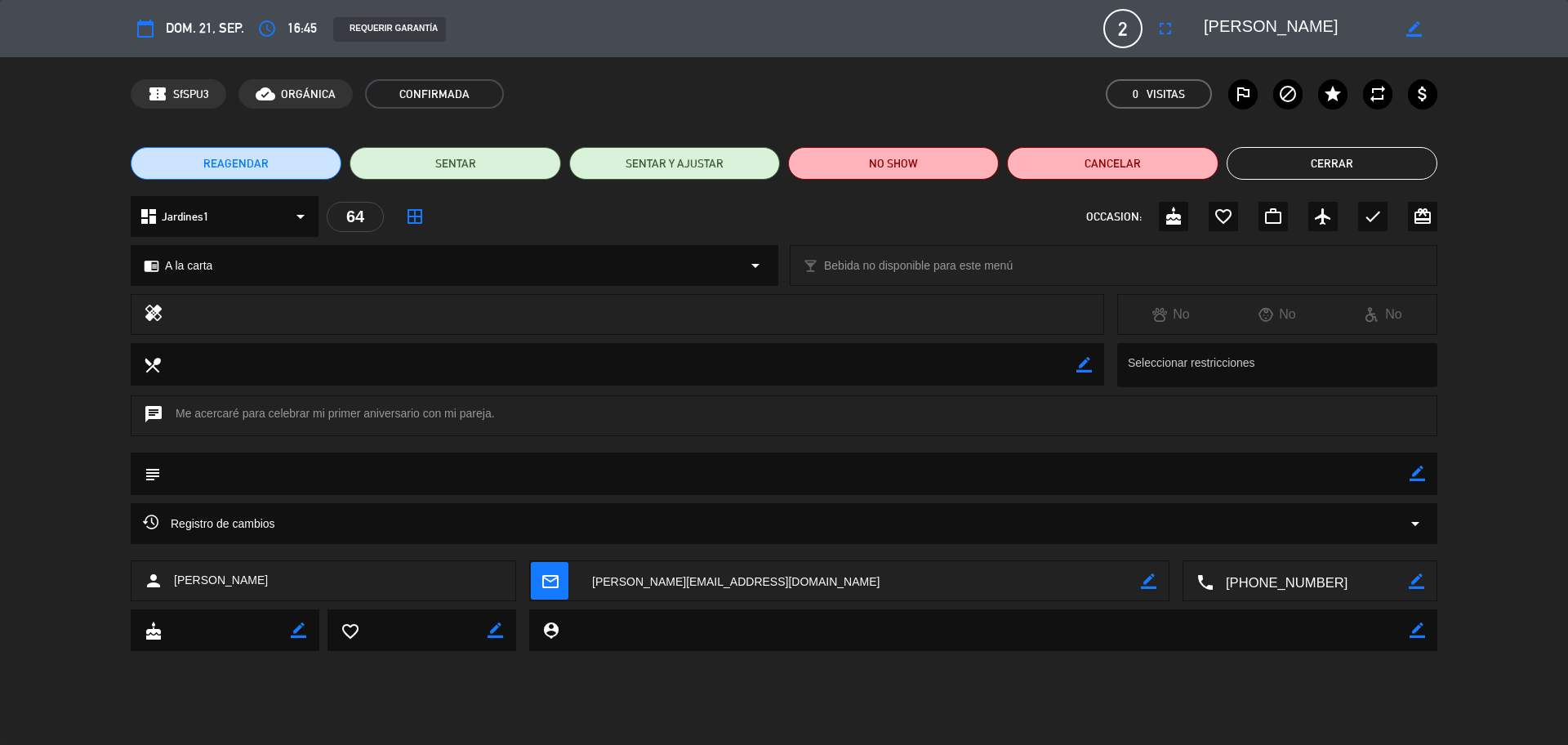
click at [1253, 566] on textarea at bounding box center [1310, 582] width 195 height 41
click at [1253, 155] on button "Cerrar" at bounding box center [1332, 163] width 211 height 32
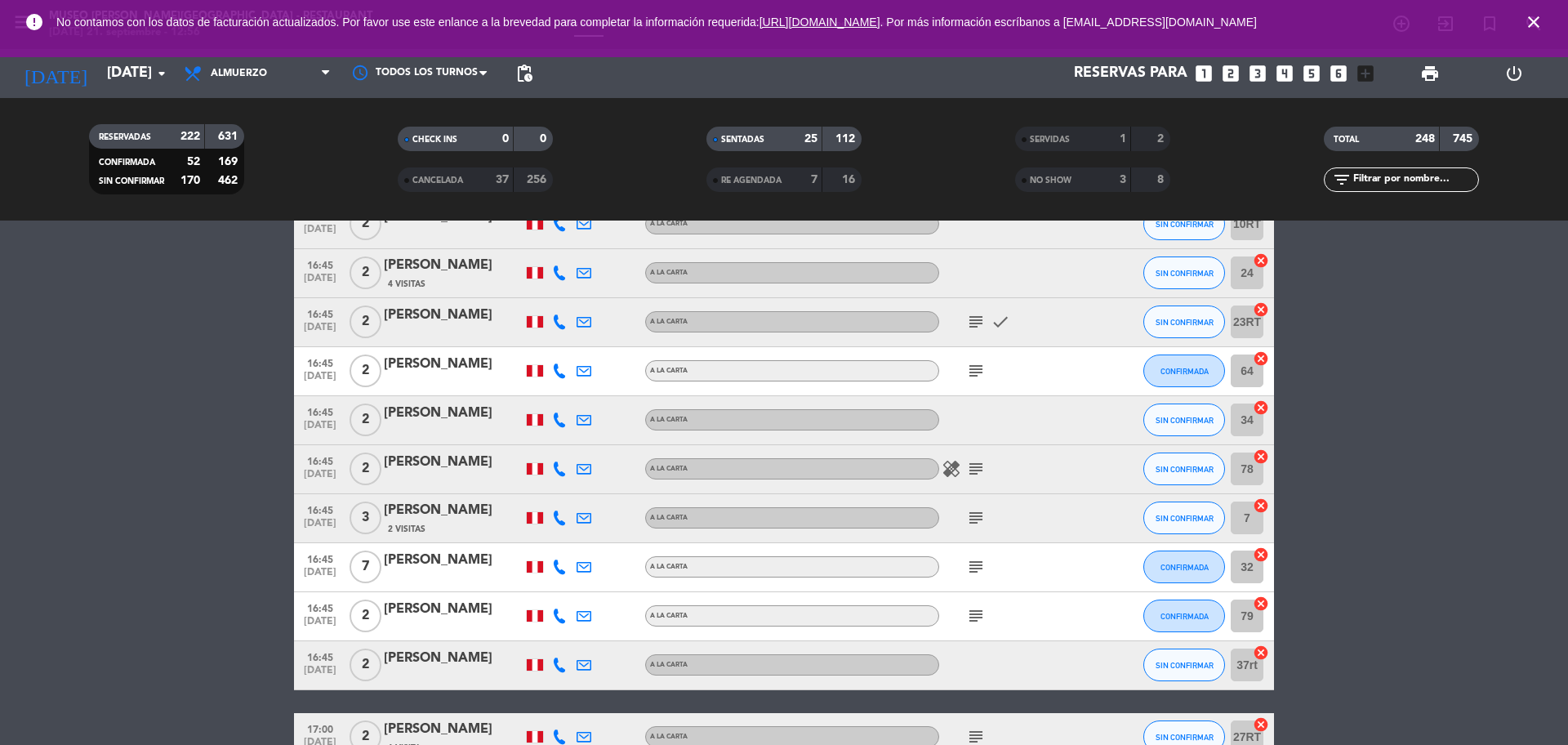
click at [975, 468] on icon "subject" at bounding box center [975, 469] width 20 height 20
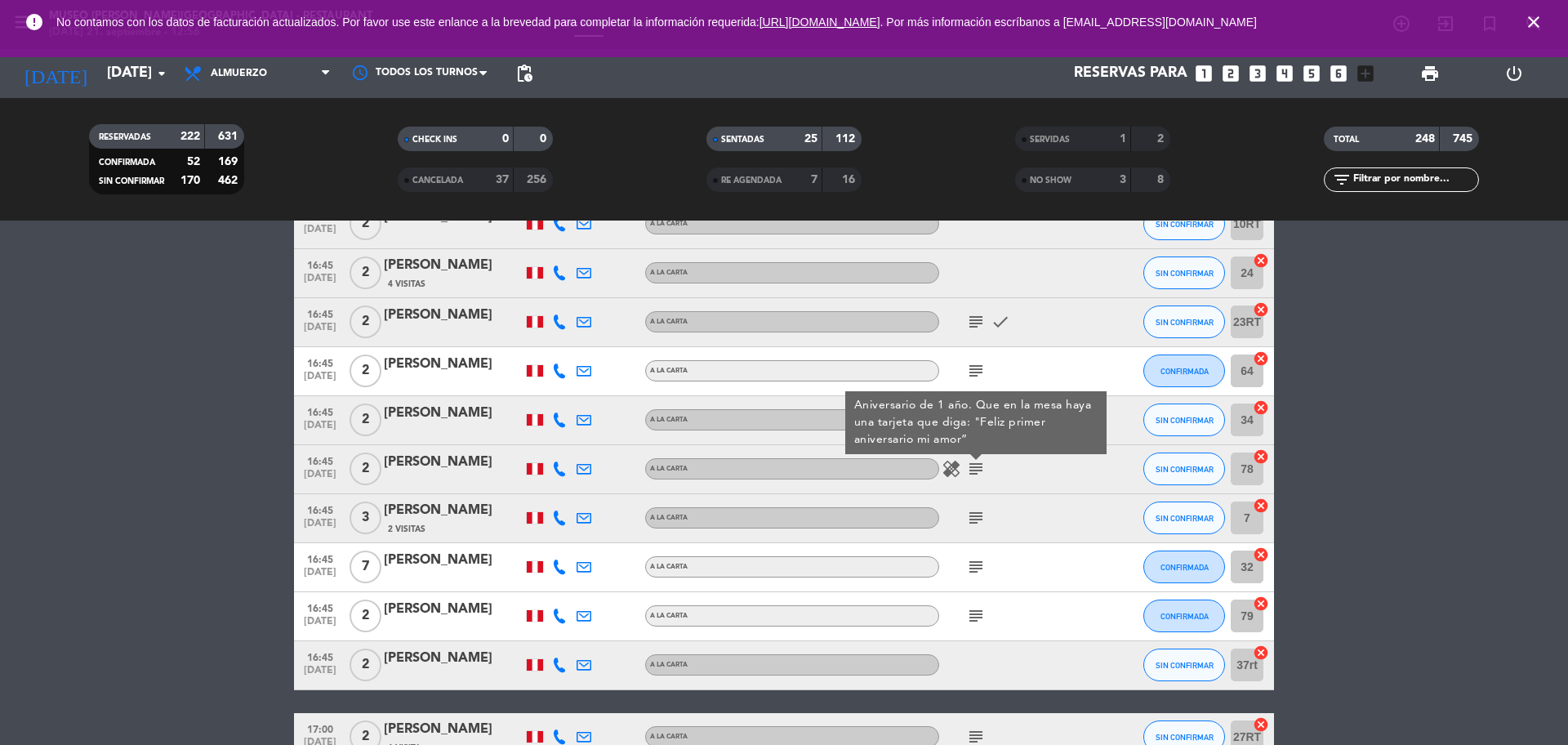
scroll to position [9187, 0]
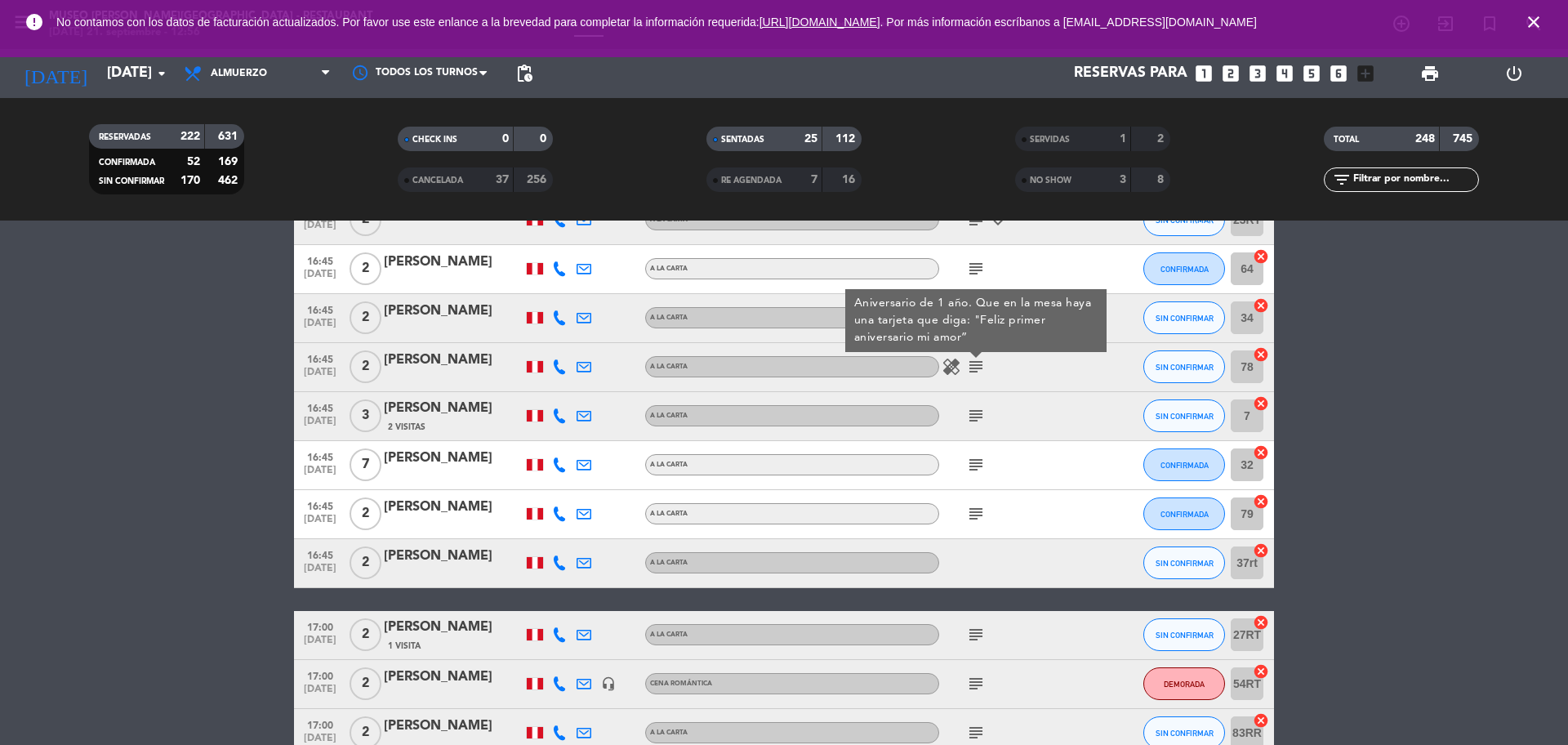
click at [976, 410] on icon "subject" at bounding box center [975, 415] width 20 height 20
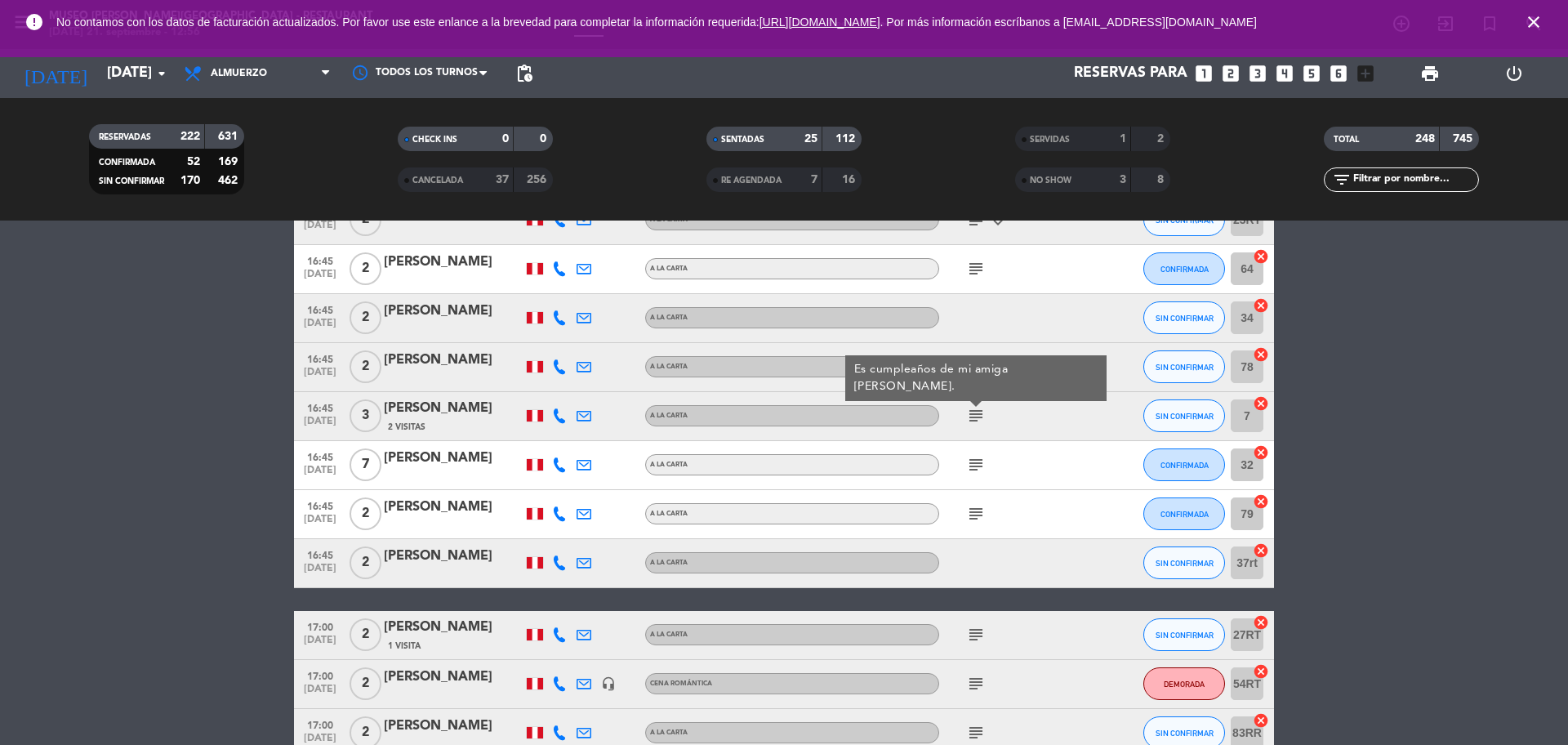
click at [485, 410] on div "[PERSON_NAME]" at bounding box center [452, 408] width 139 height 21
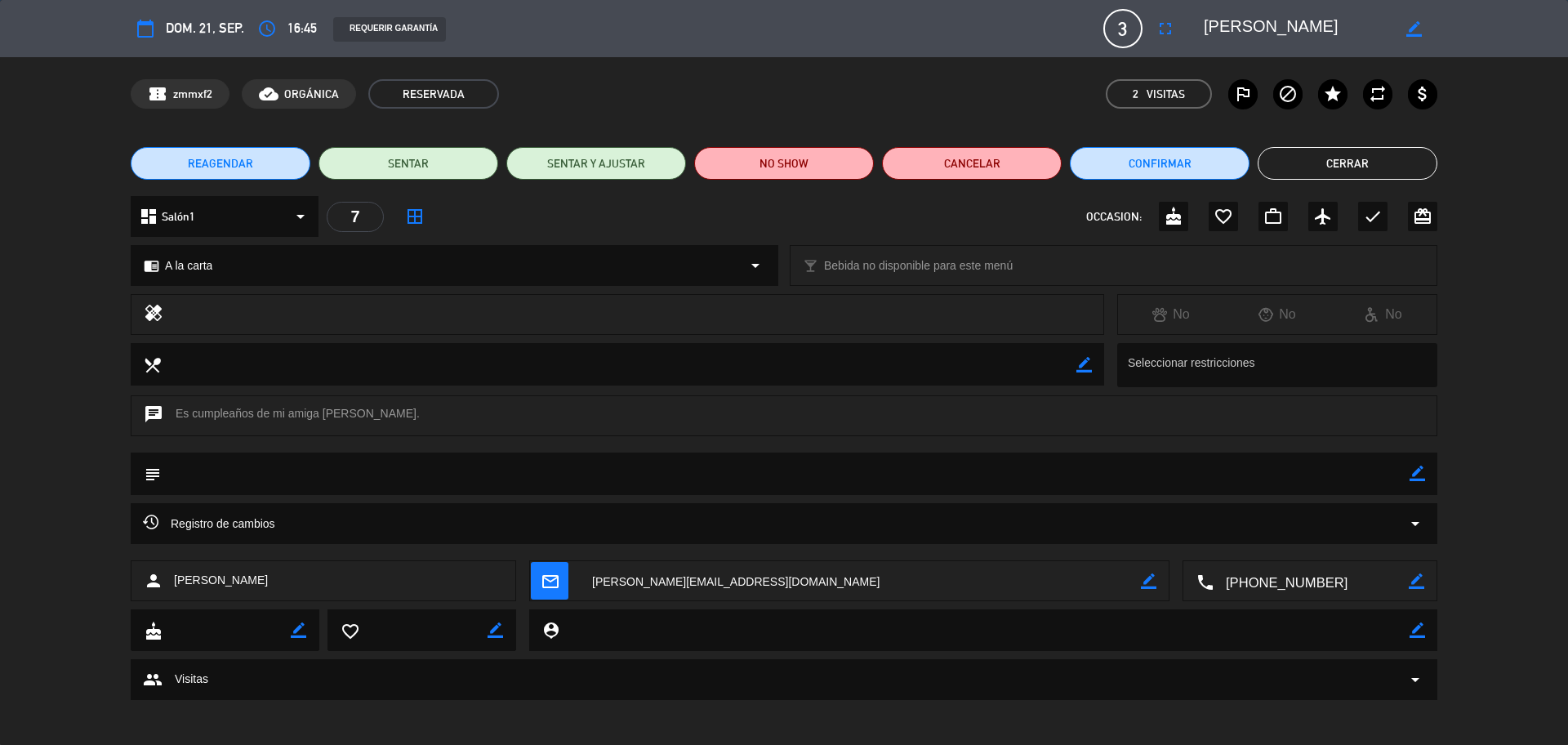
click at [1253, 566] on textarea at bounding box center [1310, 582] width 195 height 41
click at [1253, 218] on icon "check" at bounding box center [1372, 216] width 20 height 20
click at [1253, 472] on icon "border_color" at bounding box center [1417, 473] width 15 height 15
click at [1253, 471] on textarea at bounding box center [785, 473] width 1248 height 42
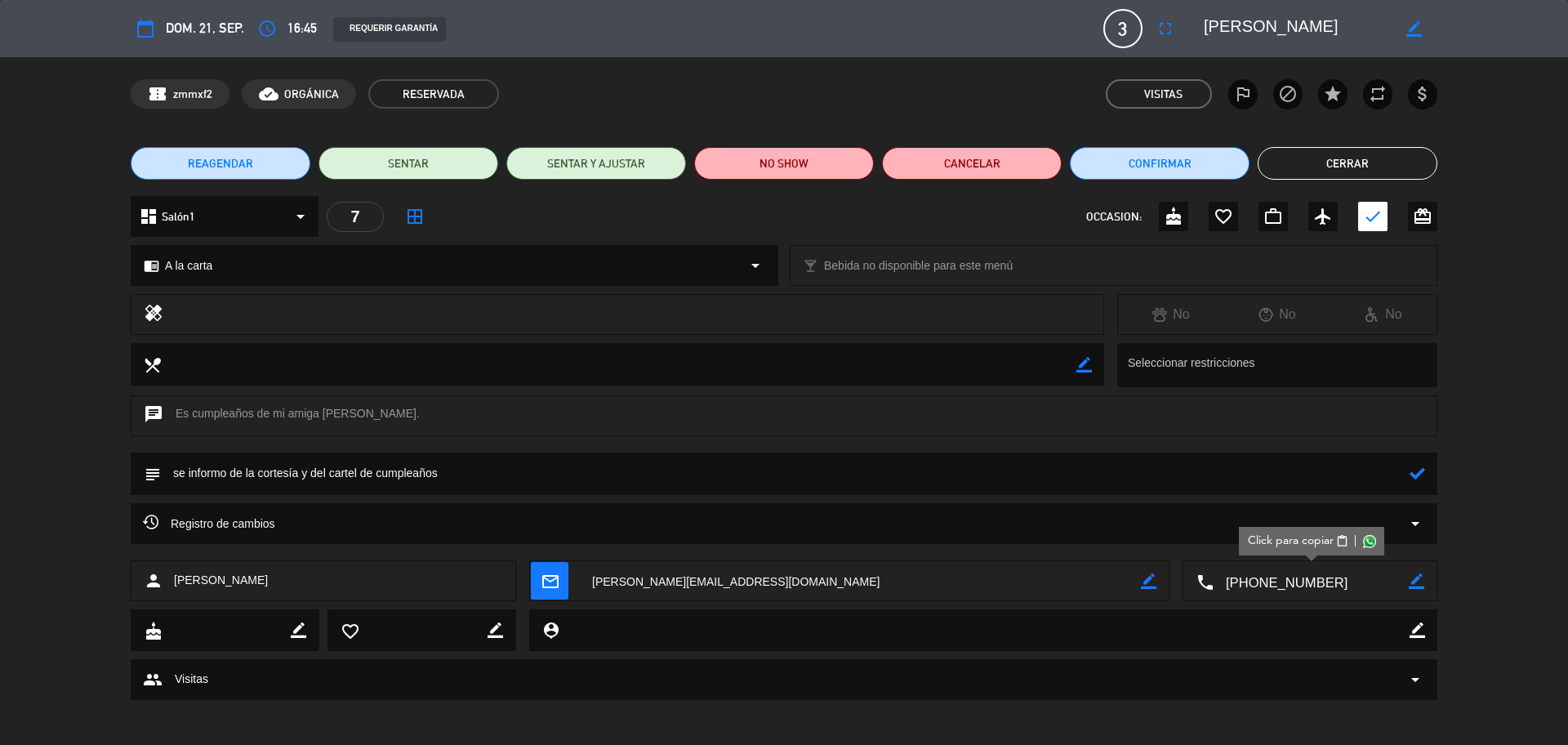
type textarea "se informo de la cortesía y del cartel de cumpleaños"
click at [1253, 475] on icon at bounding box center [1417, 473] width 15 height 15
click at [1253, 171] on button "Cerrar" at bounding box center [1347, 163] width 179 height 32
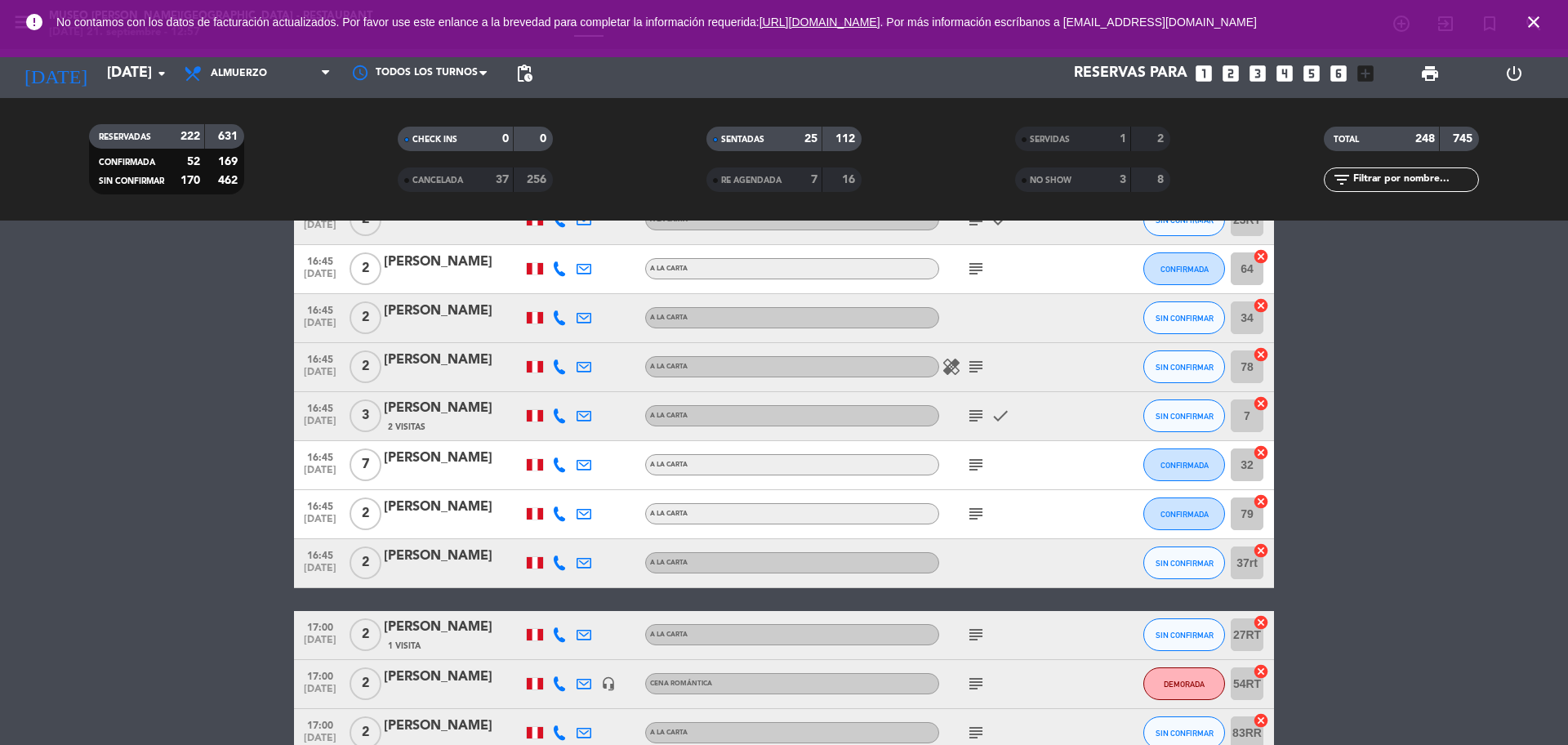
click at [976, 472] on icon "subject" at bounding box center [975, 464] width 20 height 20
click at [446, 469] on div at bounding box center [452, 475] width 139 height 13
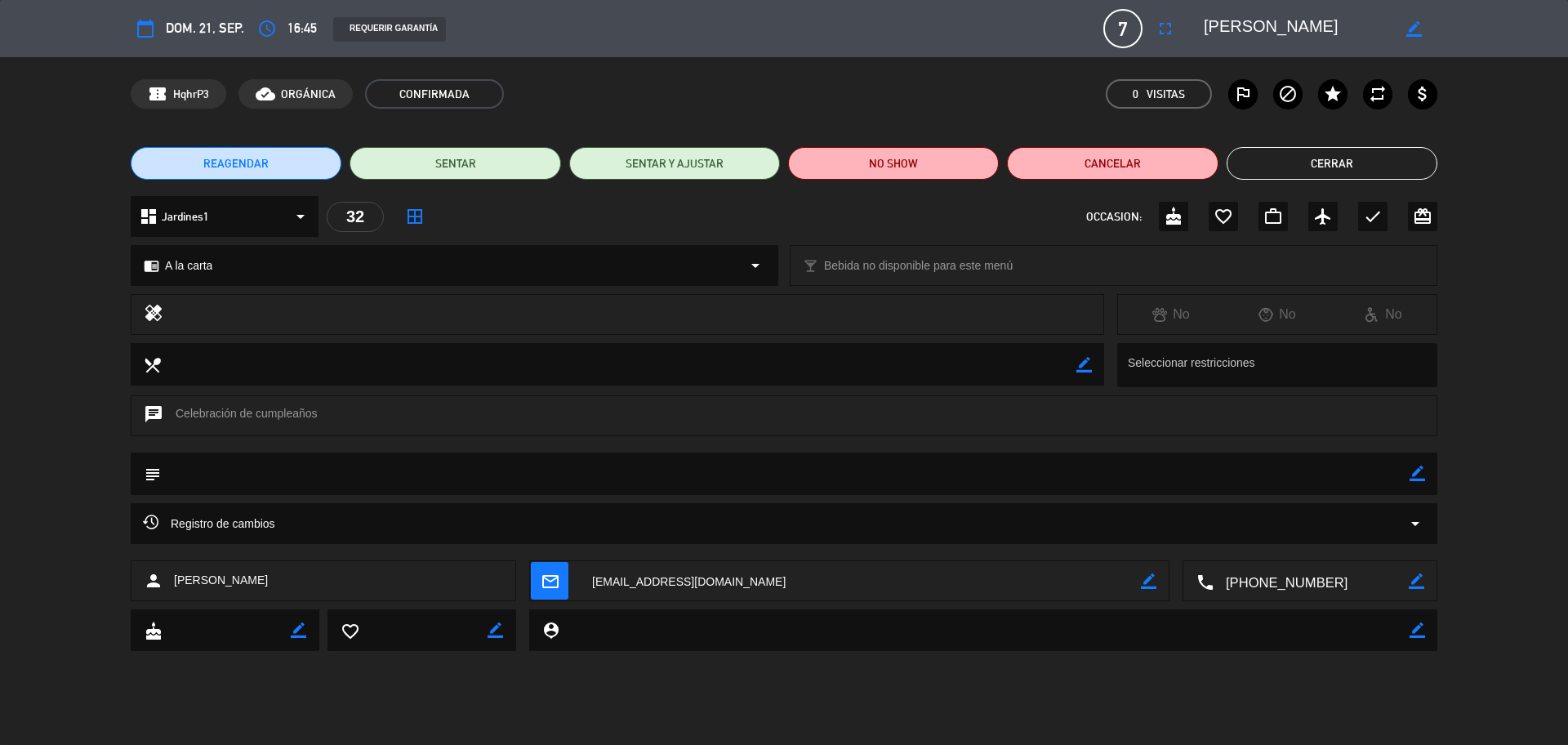
click at [1253, 566] on textarea at bounding box center [1310, 582] width 195 height 41
drag, startPoint x: 1305, startPoint y: 28, endPoint x: 1207, endPoint y: 20, distance: 98.3
click at [1207, 20] on textarea at bounding box center [1297, 28] width 187 height 30
click at [1253, 478] on div "subject border_color" at bounding box center [784, 474] width 1306 height 43
click at [1253, 469] on icon "border_color" at bounding box center [1417, 473] width 15 height 15
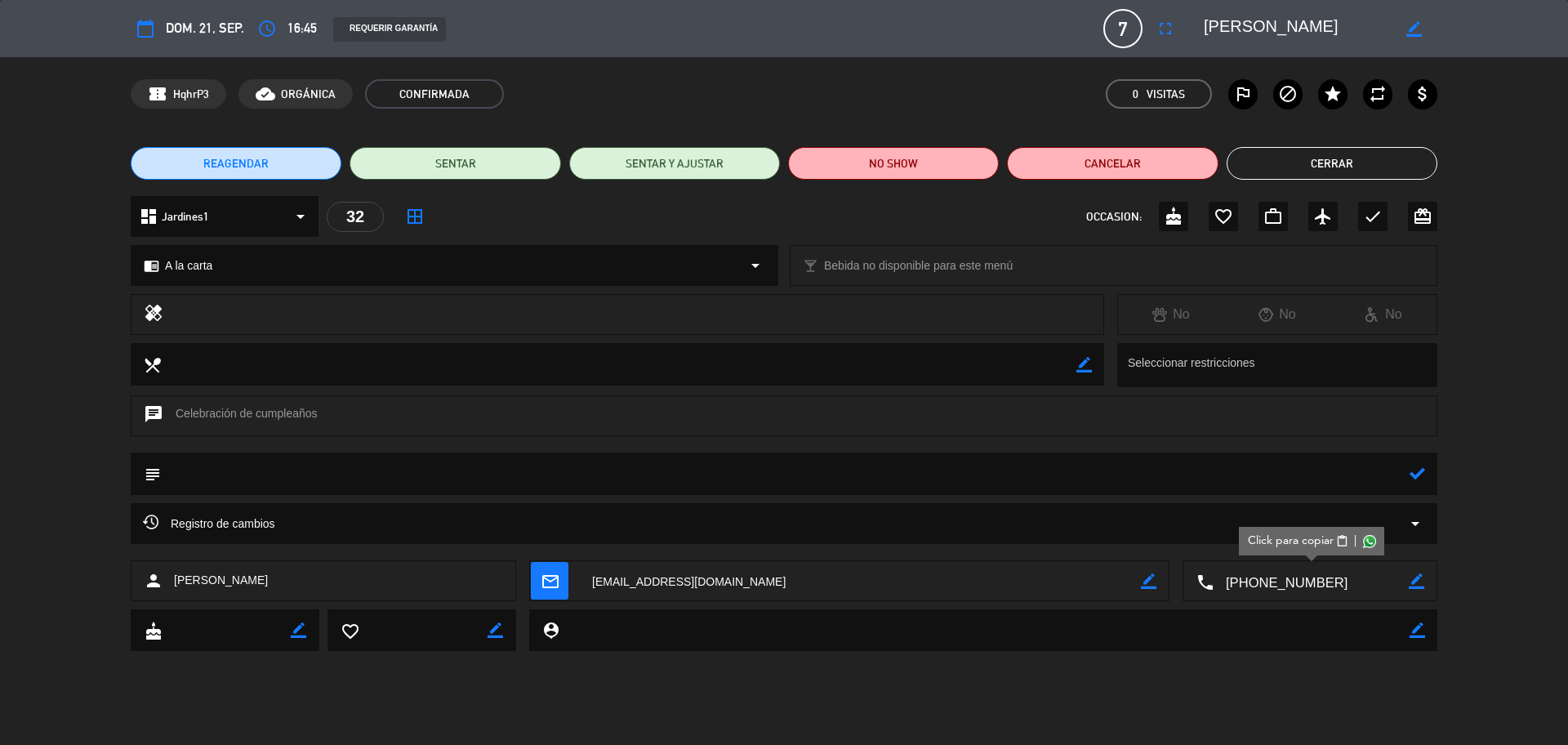
click at [1253, 470] on textarea at bounding box center [785, 473] width 1248 height 42
type textarea "se informo de la cortesía y cartel de cumpleaños"
click at [1253, 471] on icon at bounding box center [1417, 473] width 15 height 15
click at [1253, 209] on div "OCCASION: cake favorite_border work_outline airplanemode_active check card_gift…" at bounding box center [1261, 216] width 351 height 30
click at [1253, 211] on icon "check" at bounding box center [1372, 216] width 20 height 20
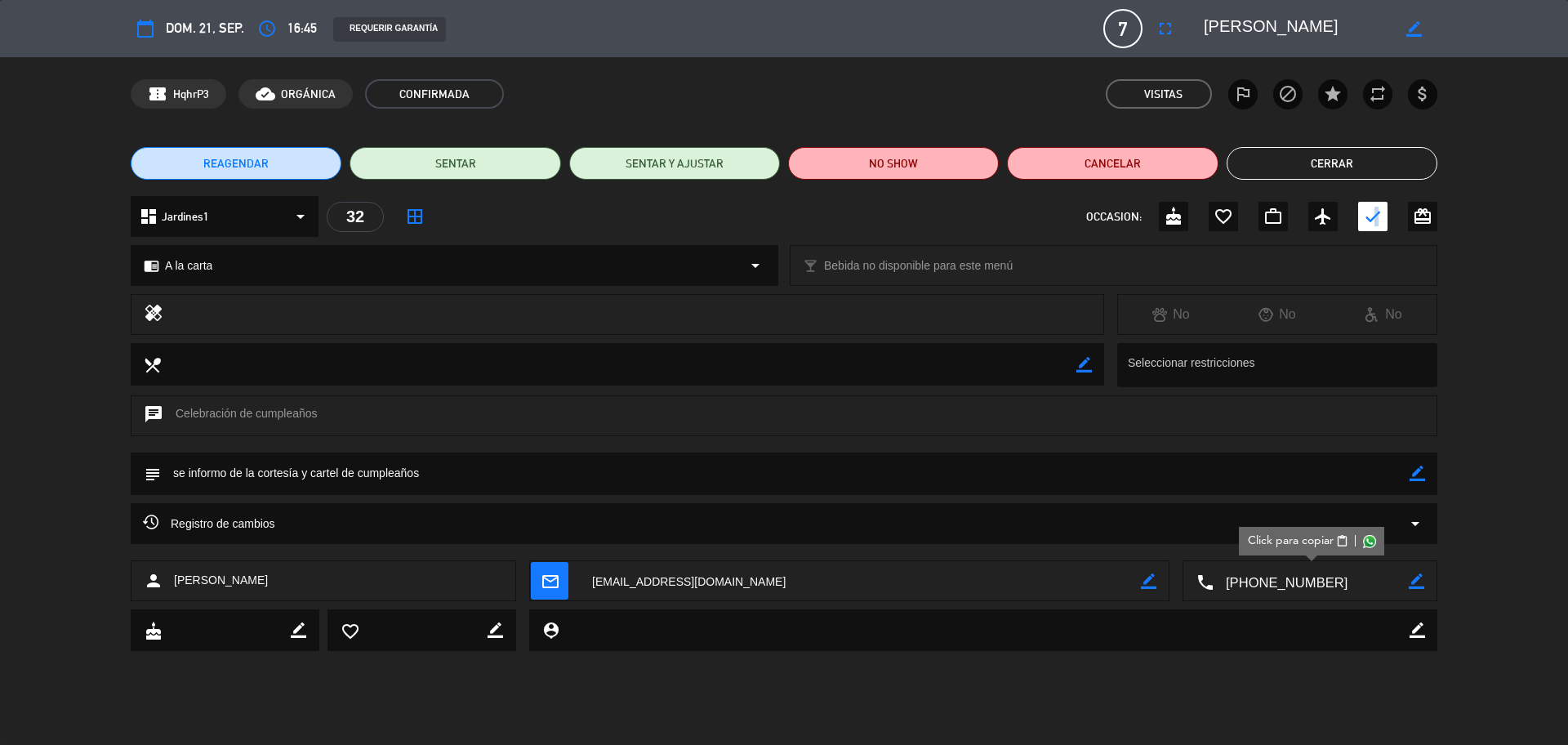
click at [1253, 156] on button "Cerrar" at bounding box center [1332, 163] width 211 height 32
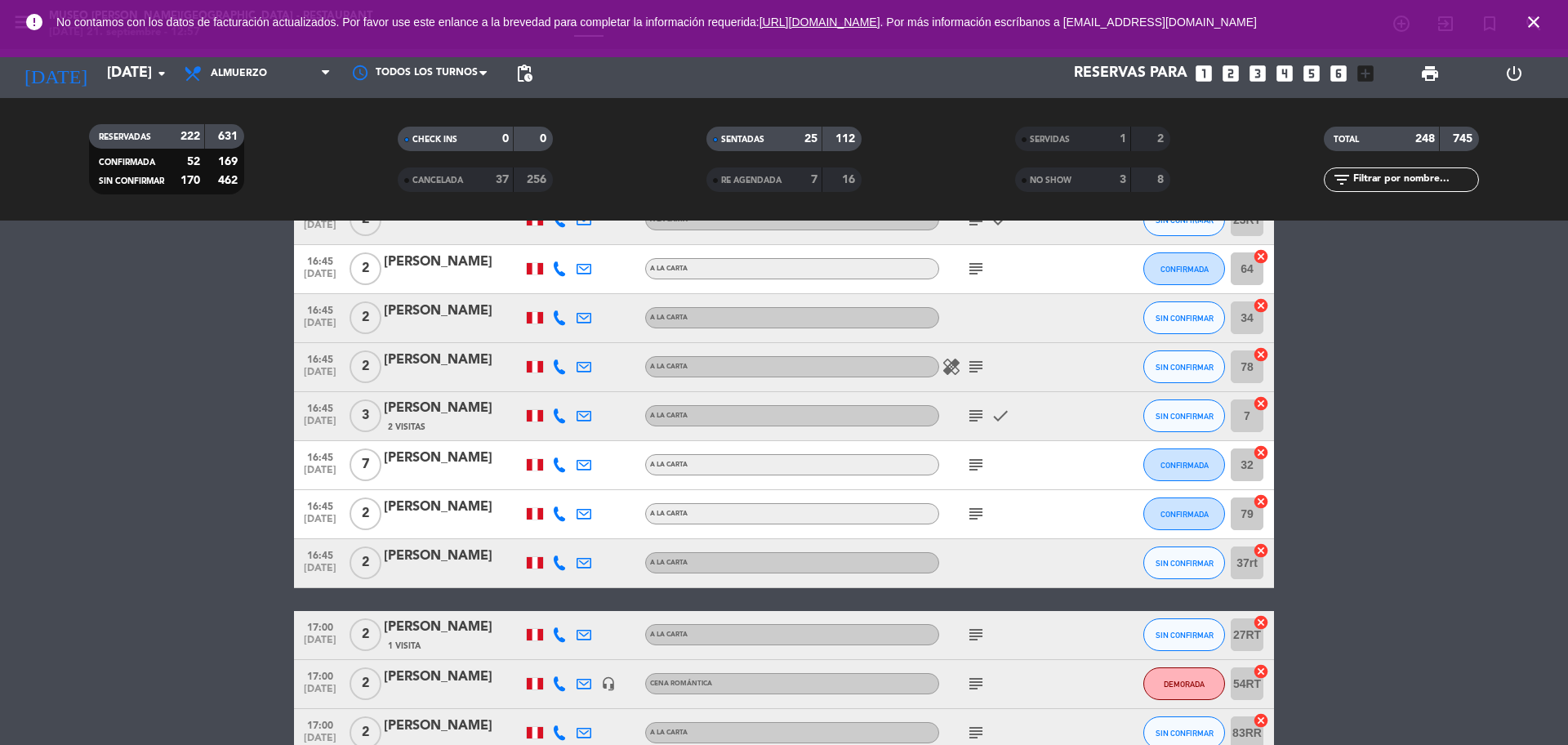
scroll to position [9289, 0]
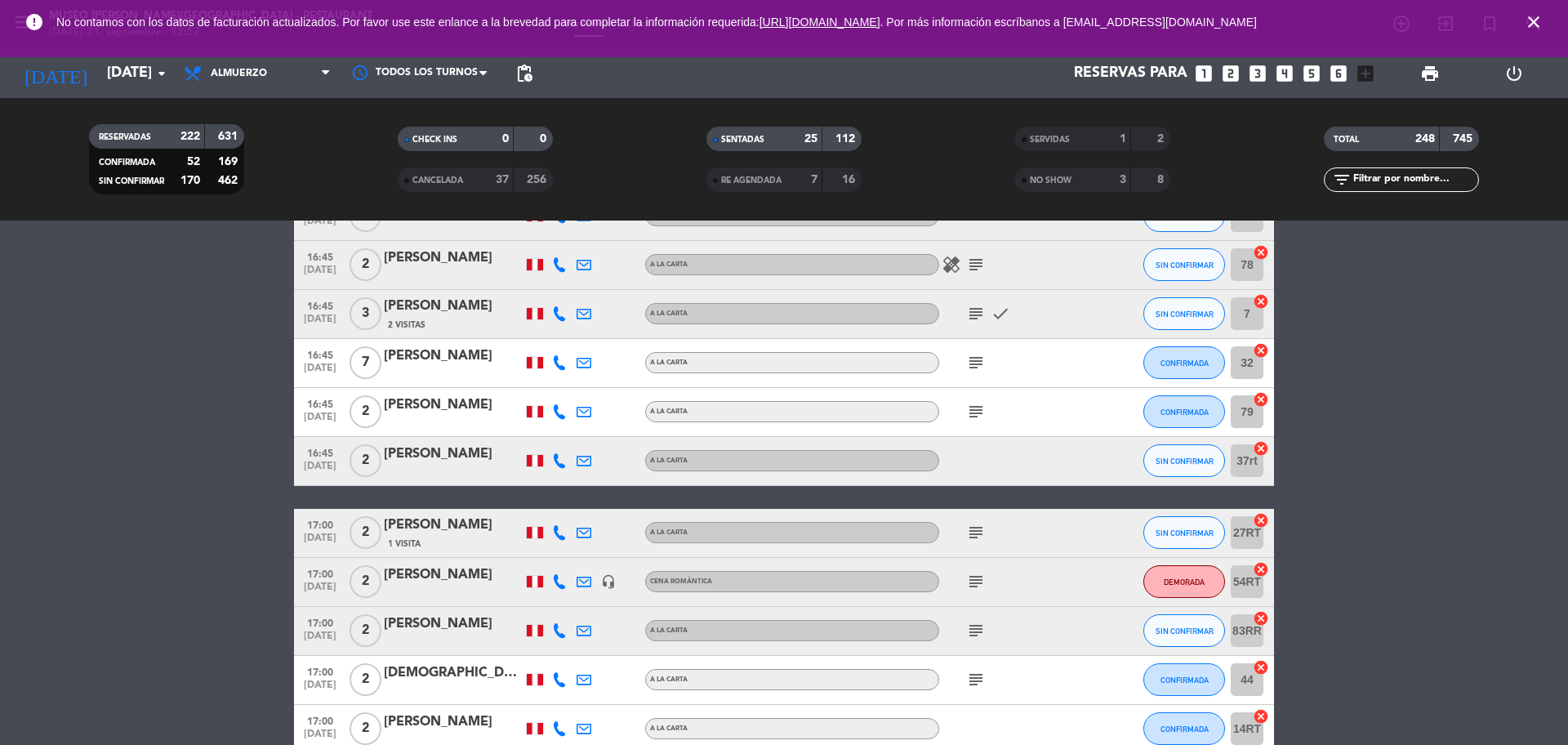
click at [981, 416] on icon "subject" at bounding box center [975, 411] width 20 height 20
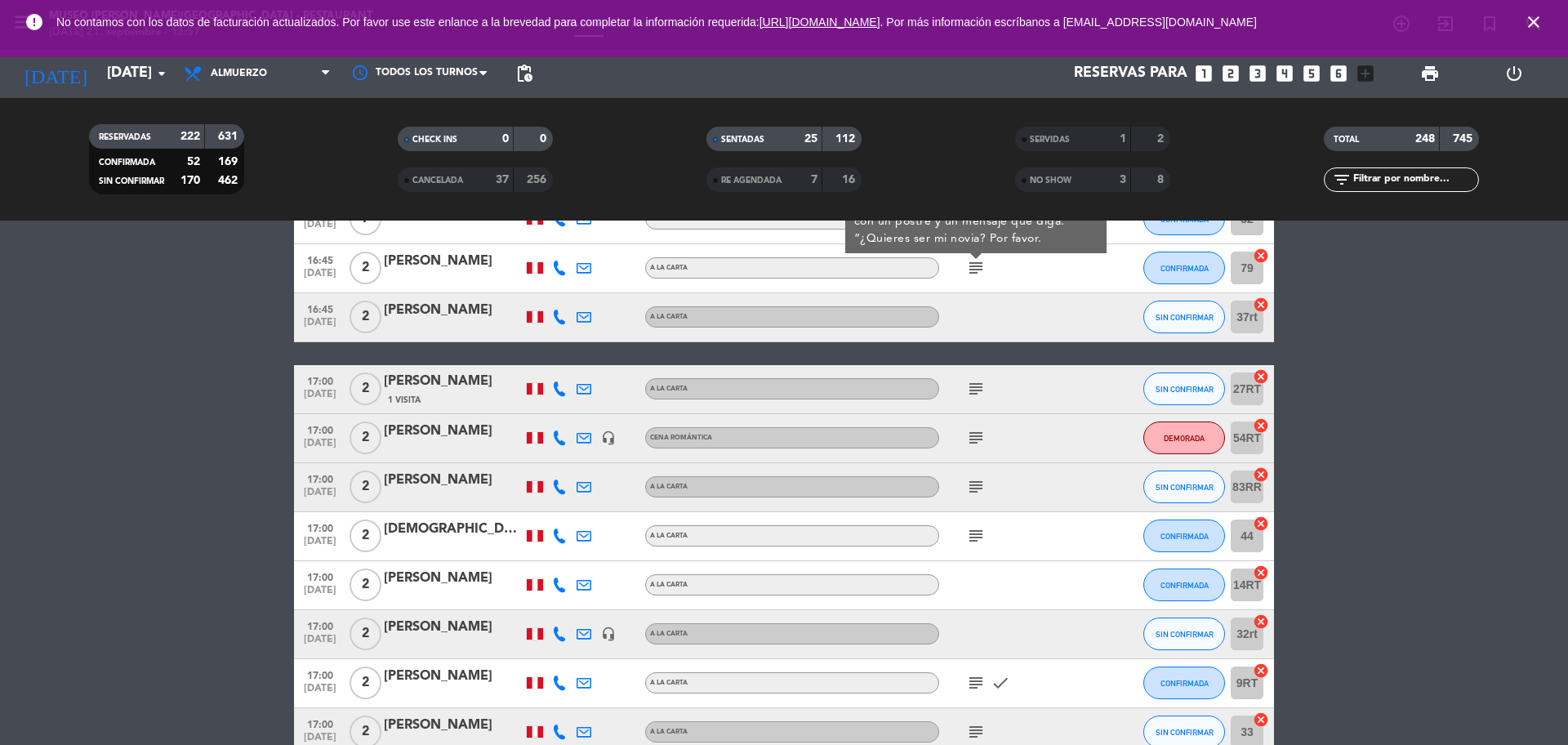
scroll to position [9493, 0]
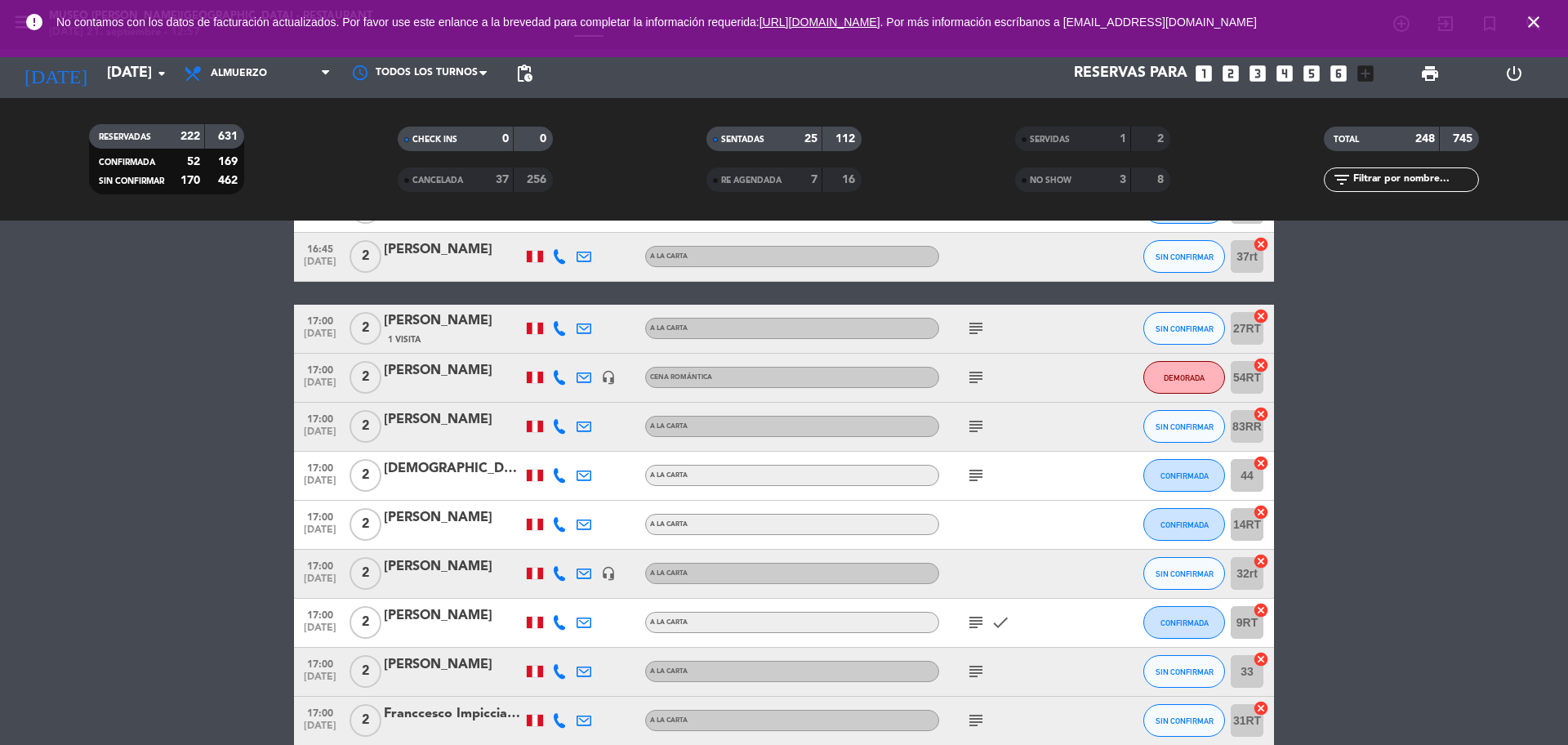
click at [977, 330] on icon "subject" at bounding box center [975, 327] width 20 height 20
click at [482, 327] on div "[PERSON_NAME]" at bounding box center [452, 321] width 139 height 21
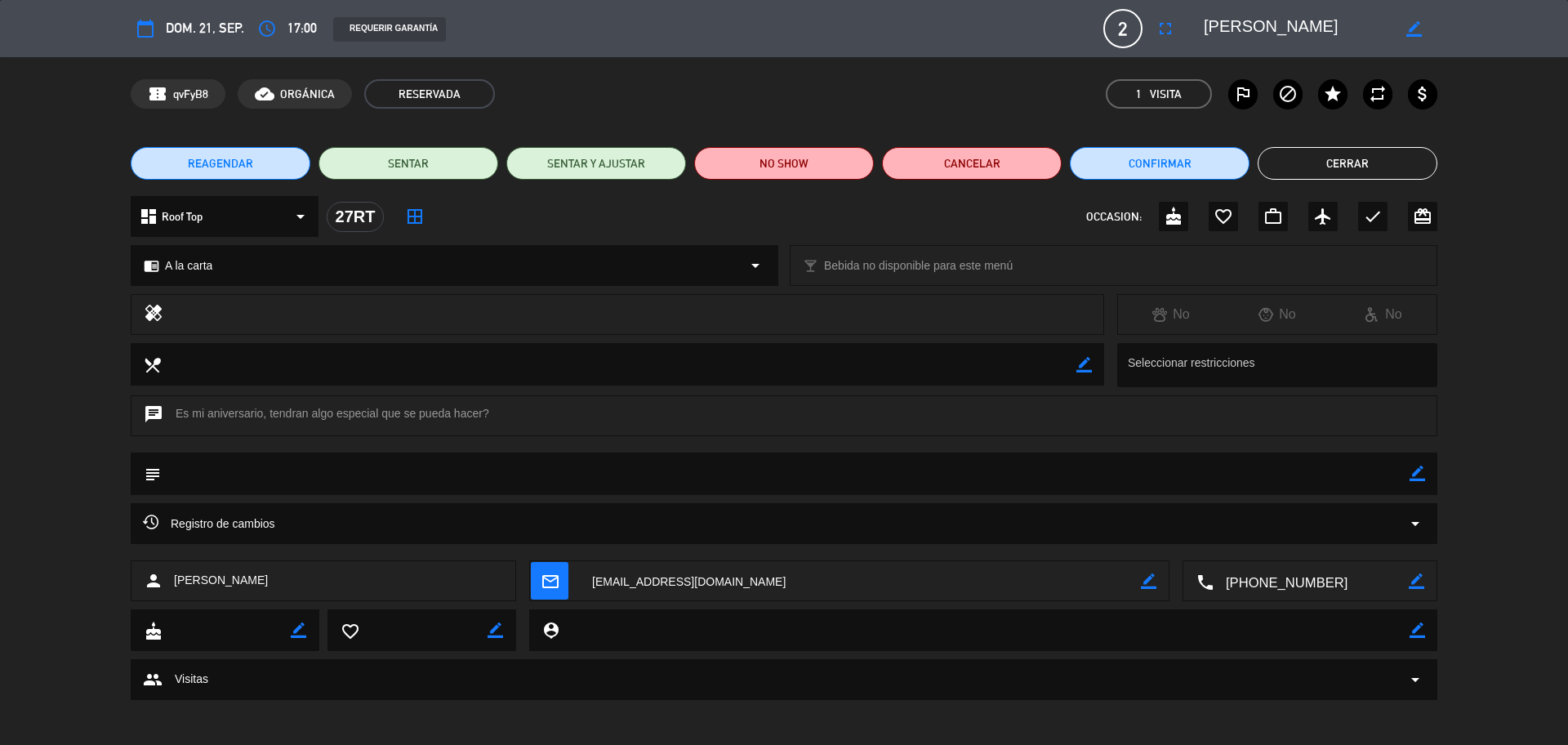
click at [1253, 566] on textarea at bounding box center [1310, 582] width 195 height 41
drag, startPoint x: 1319, startPoint y: 30, endPoint x: 1199, endPoint y: 20, distance: 120.4
click at [1199, 20] on div "border_color" at bounding box center [1315, 28] width 245 height 30
click at [1253, 475] on icon "border_color" at bounding box center [1417, 473] width 15 height 15
click at [1253, 475] on textarea at bounding box center [785, 473] width 1248 height 42
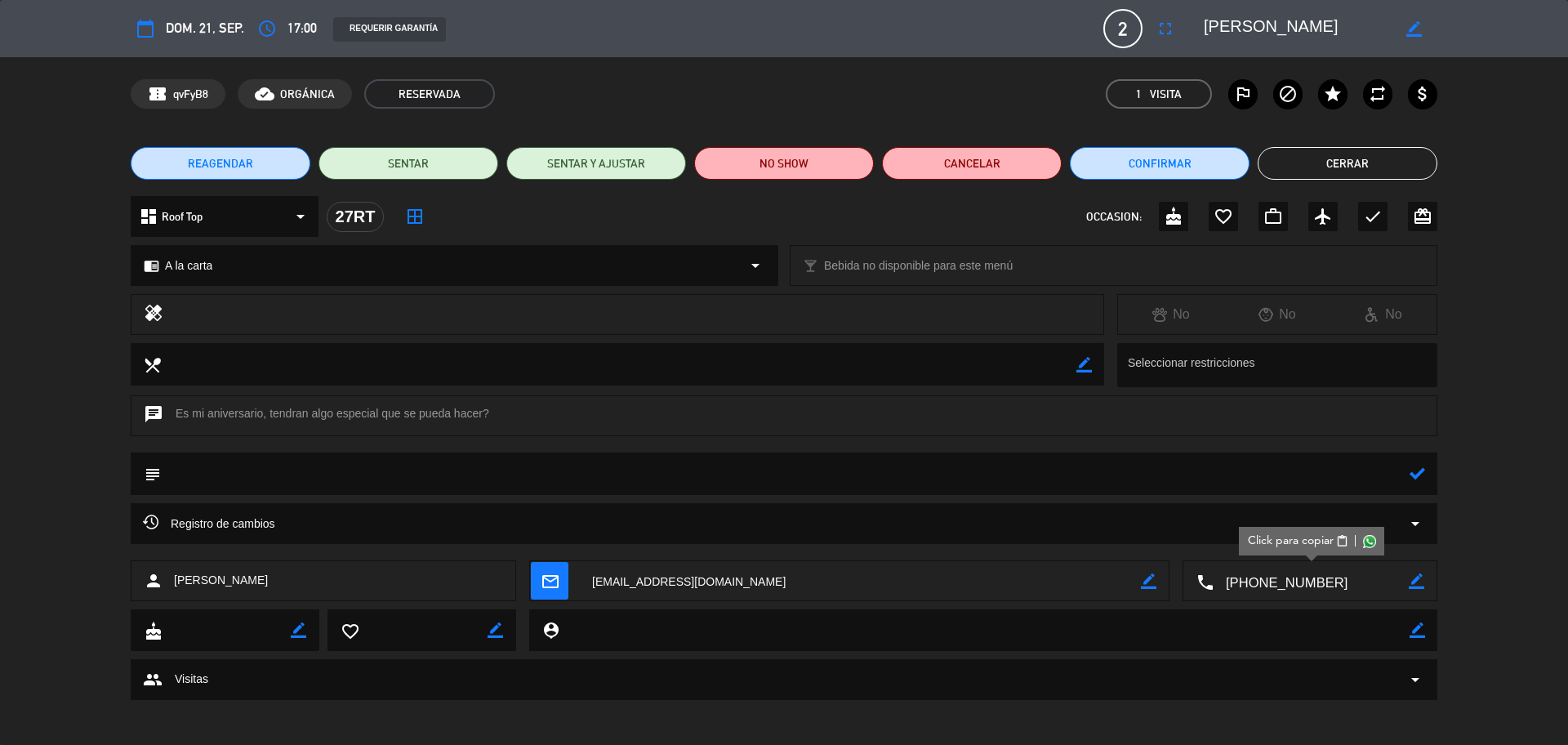
click at [1253, 157] on button "Cerrar" at bounding box center [1347, 163] width 179 height 32
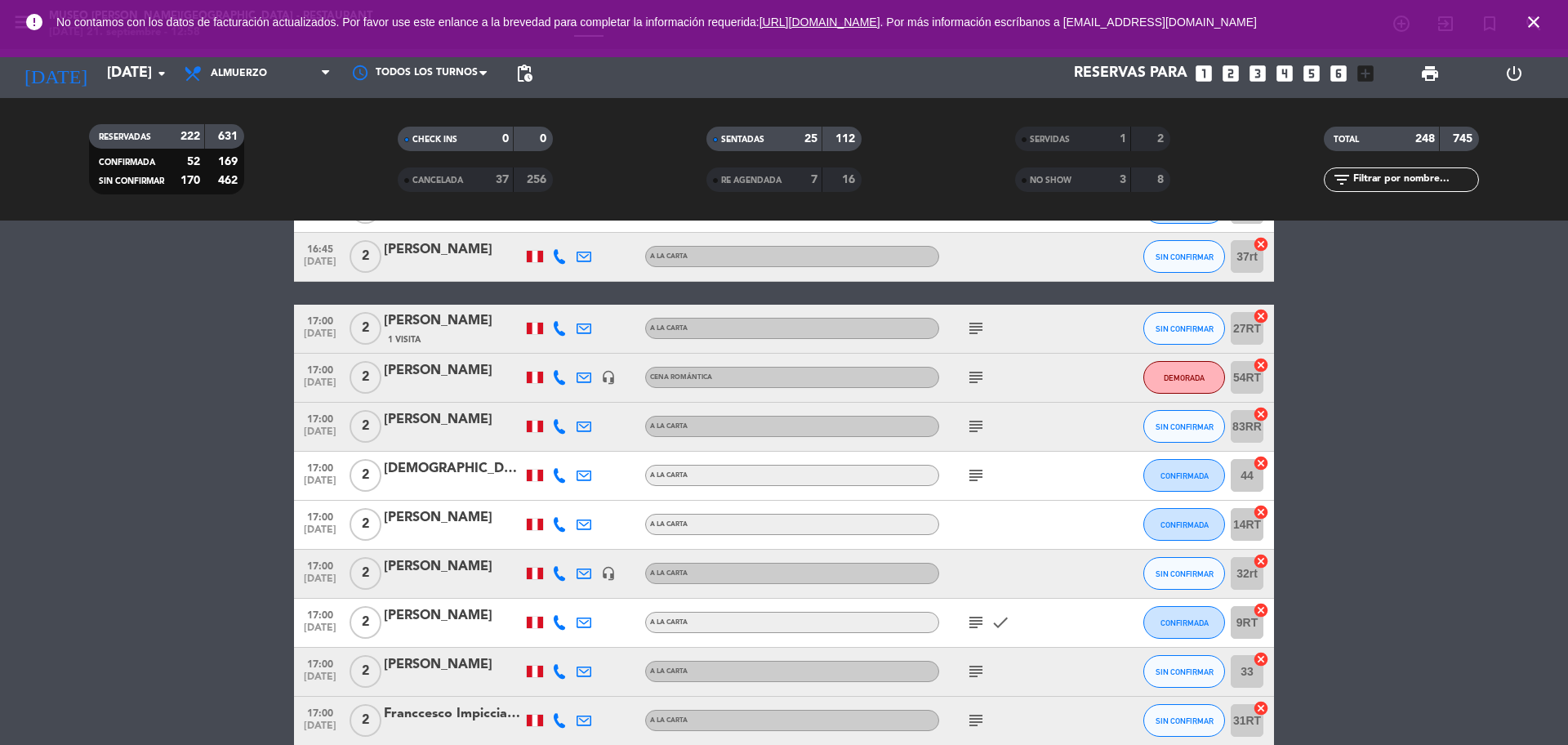
click at [982, 380] on icon "subject" at bounding box center [975, 377] width 20 height 20
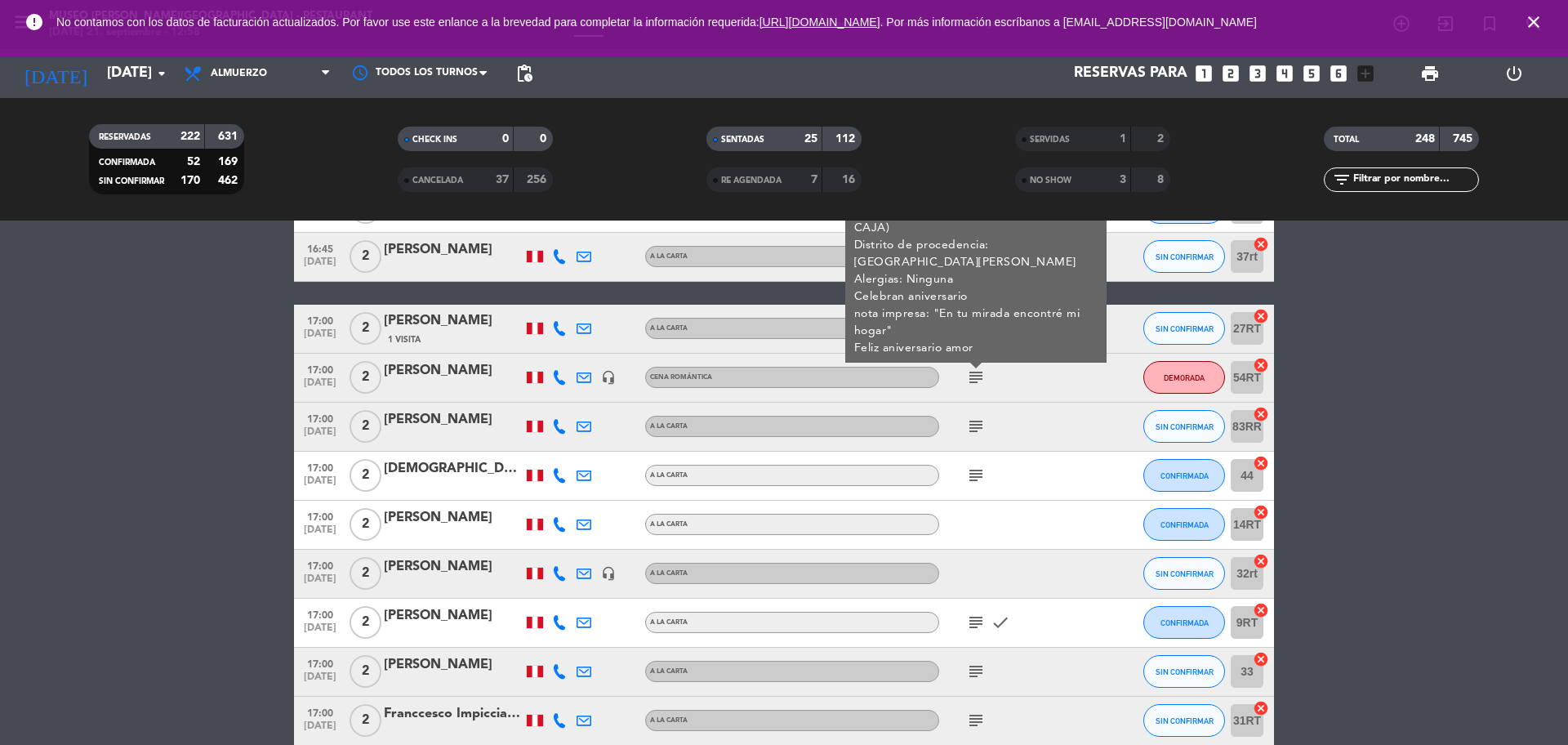
click at [980, 429] on icon "subject" at bounding box center [975, 426] width 20 height 20
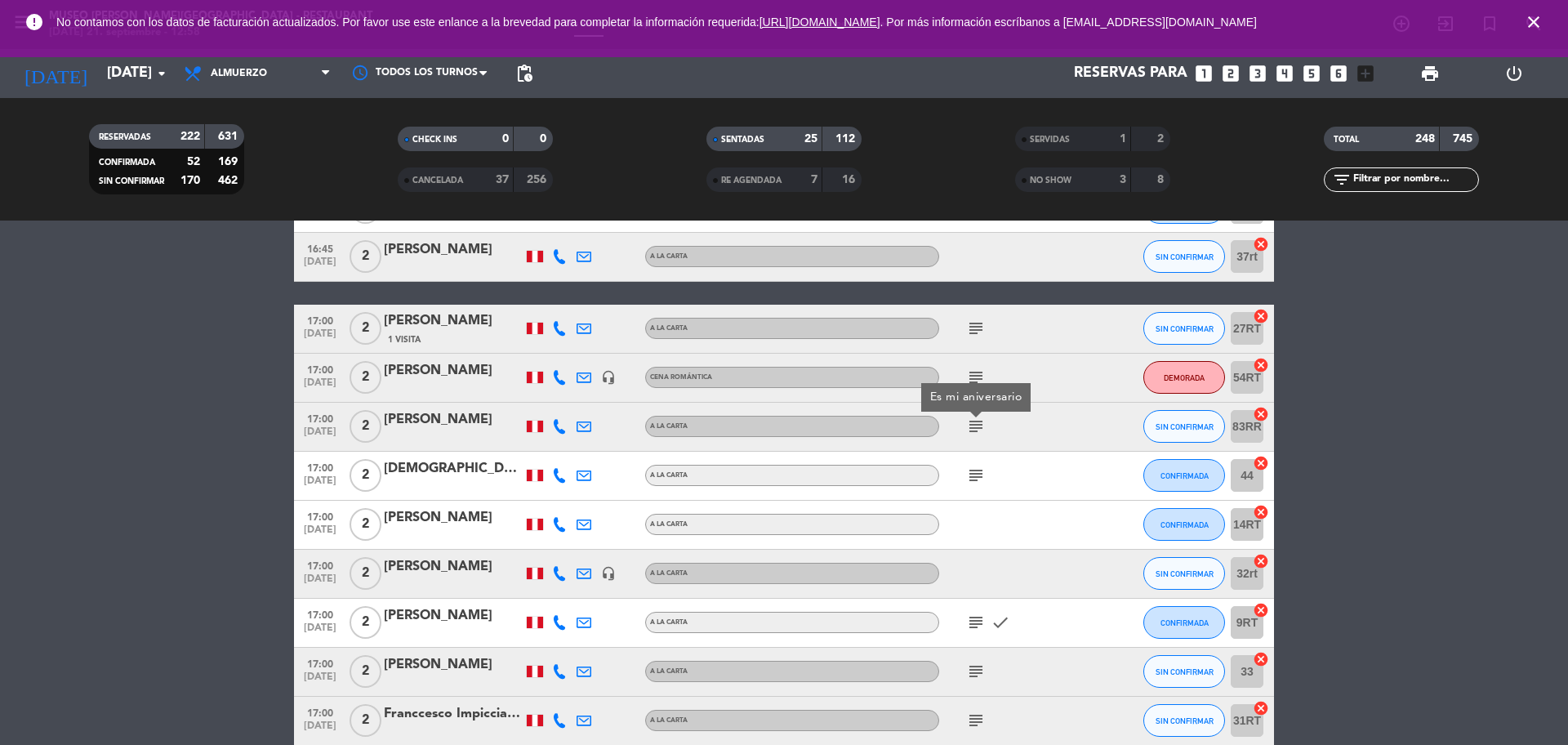
click at [451, 424] on div "[PERSON_NAME]" at bounding box center [452, 419] width 139 height 21
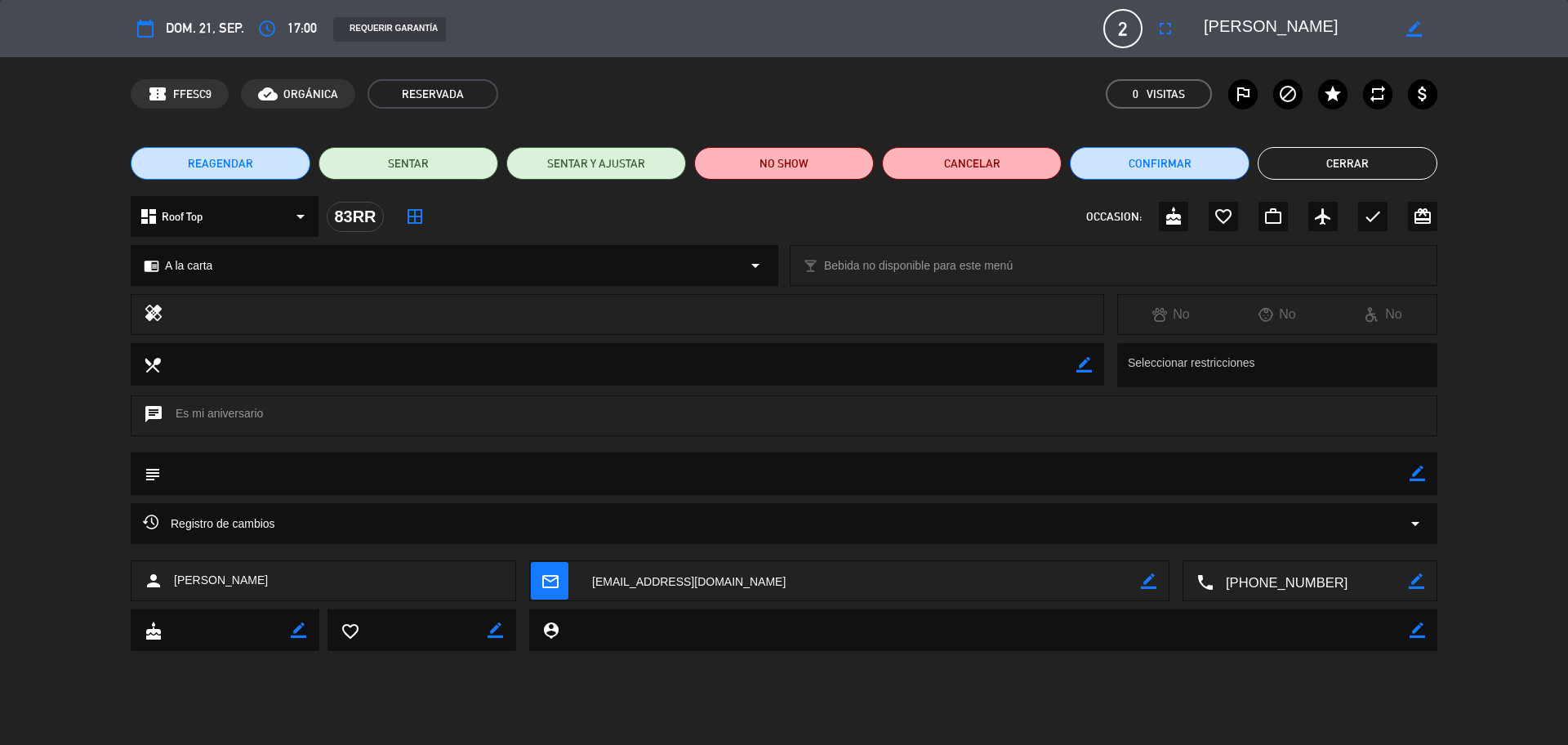
click at [1253, 566] on textarea at bounding box center [1310, 582] width 195 height 41
click at [1253, 24] on textarea at bounding box center [1297, 28] width 187 height 30
click at [1253, 209] on icon "check" at bounding box center [1372, 216] width 20 height 20
click at [1253, 169] on button "Cerrar" at bounding box center [1347, 163] width 179 height 32
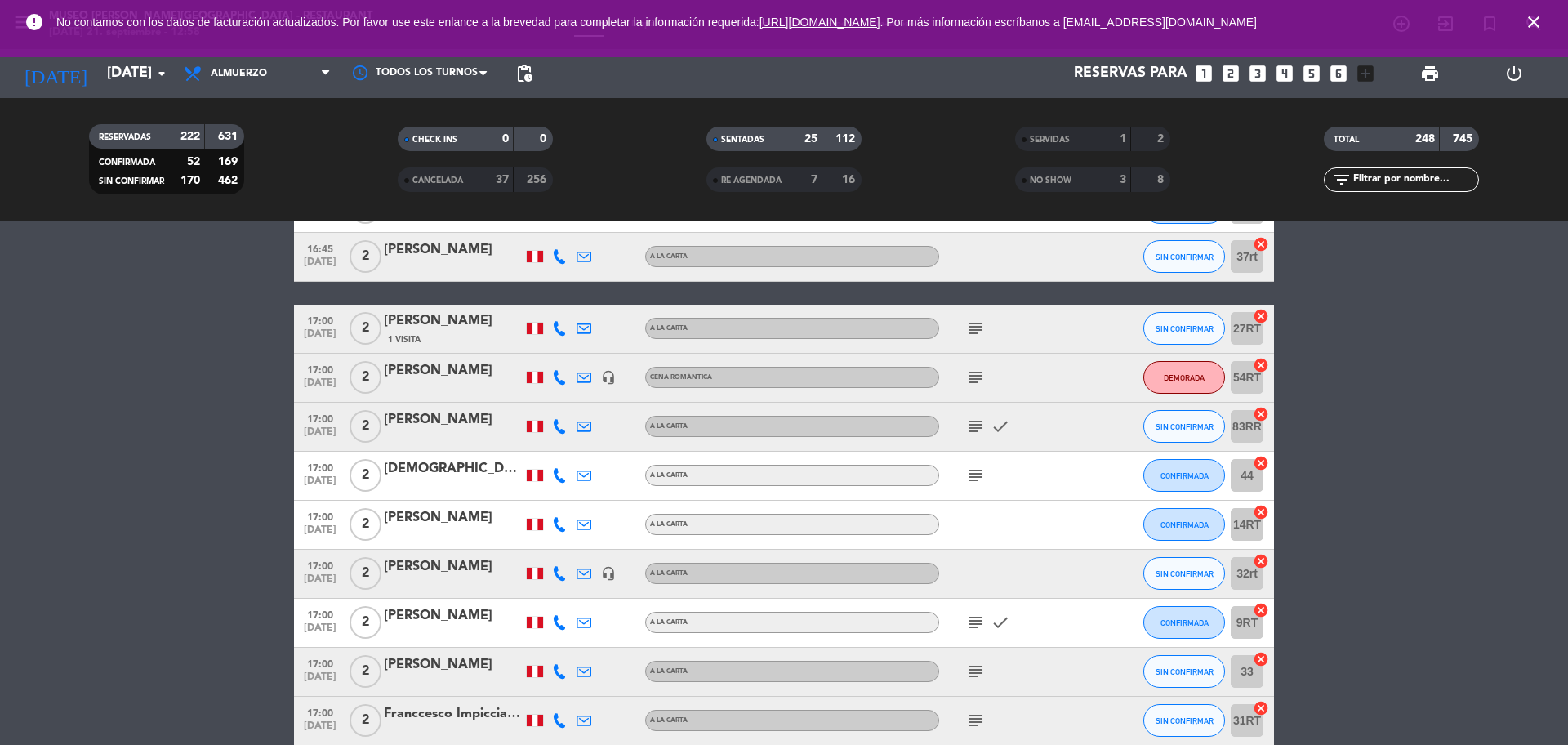
click at [979, 484] on icon "subject" at bounding box center [975, 475] width 20 height 20
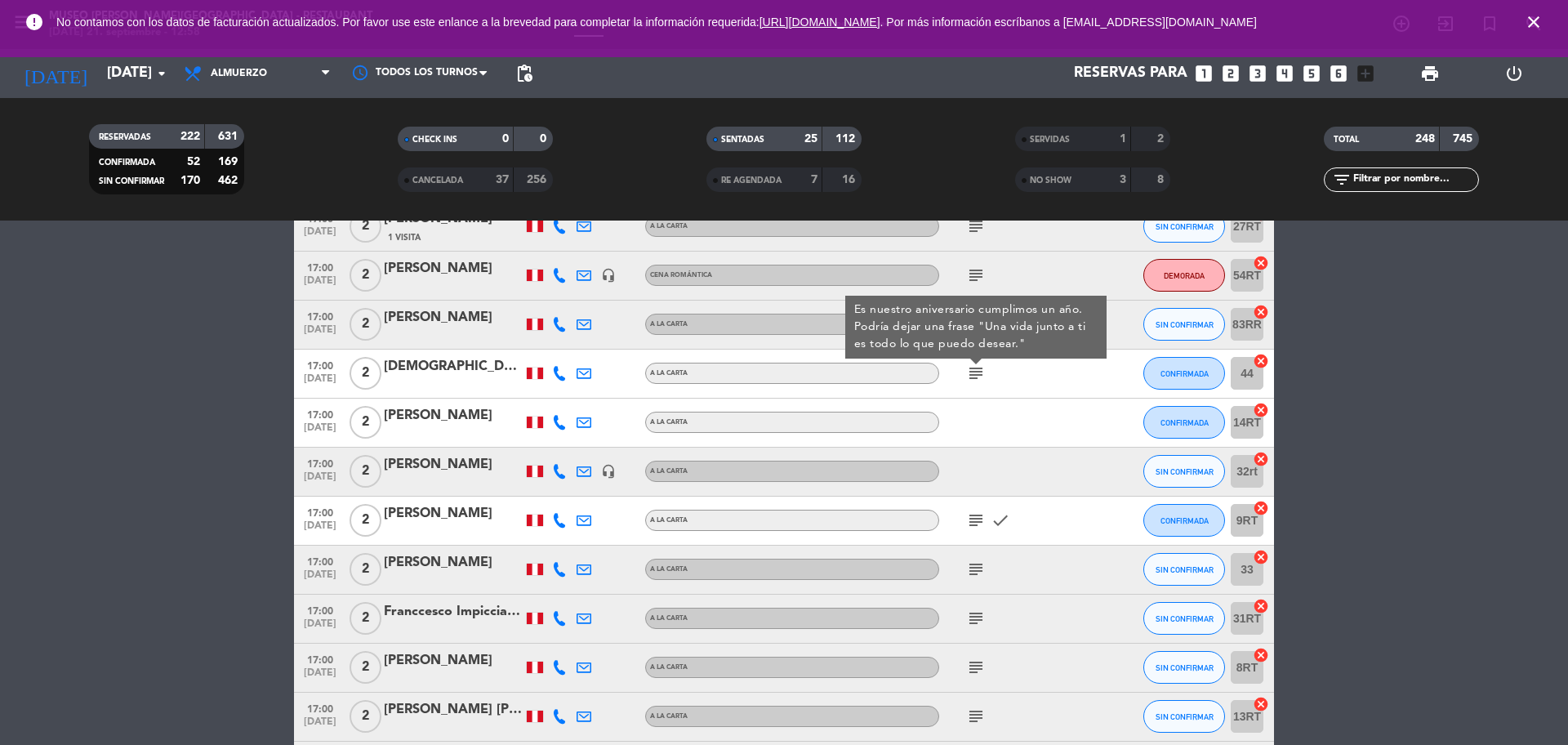
scroll to position [9697, 0]
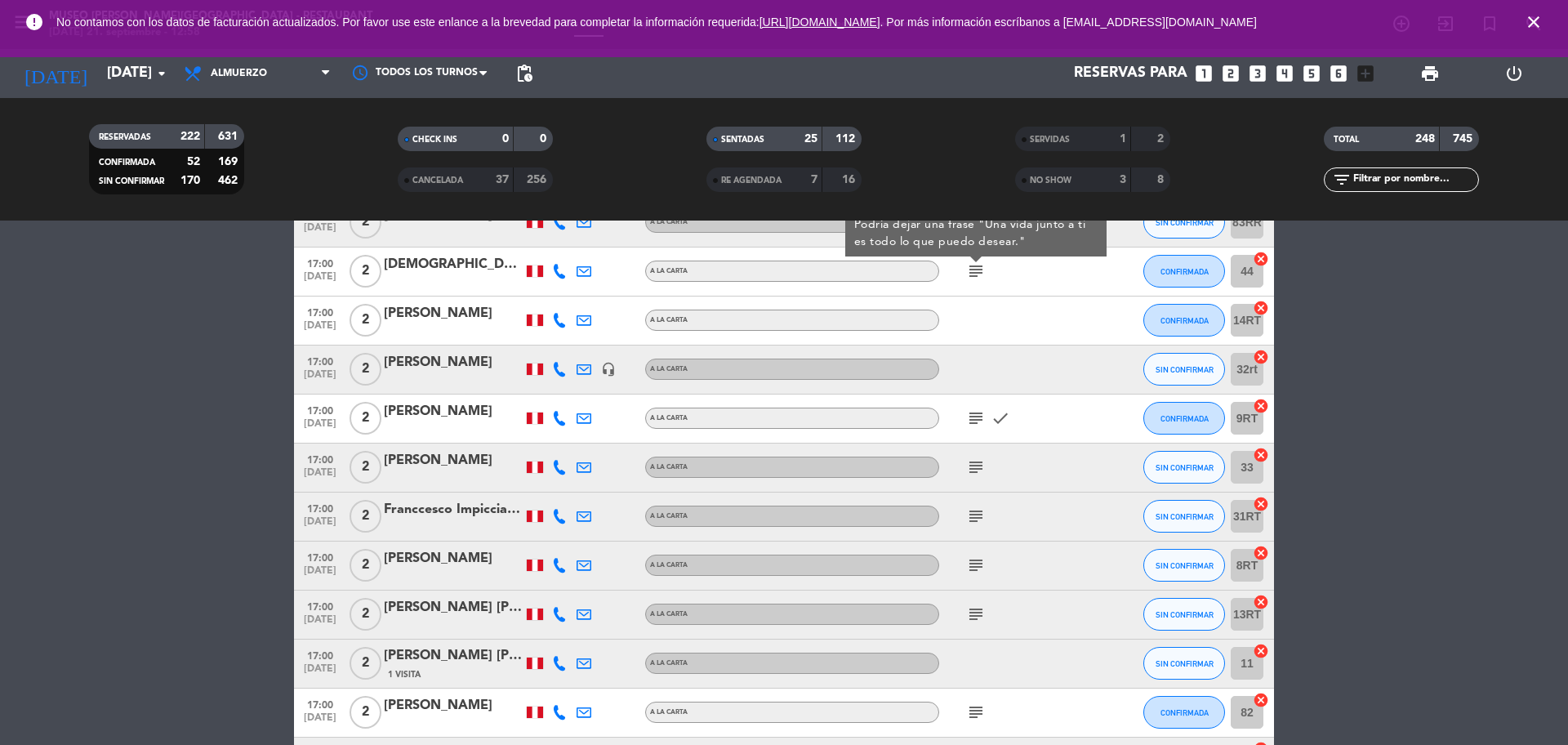
click at [978, 426] on icon "subject" at bounding box center [975, 418] width 20 height 20
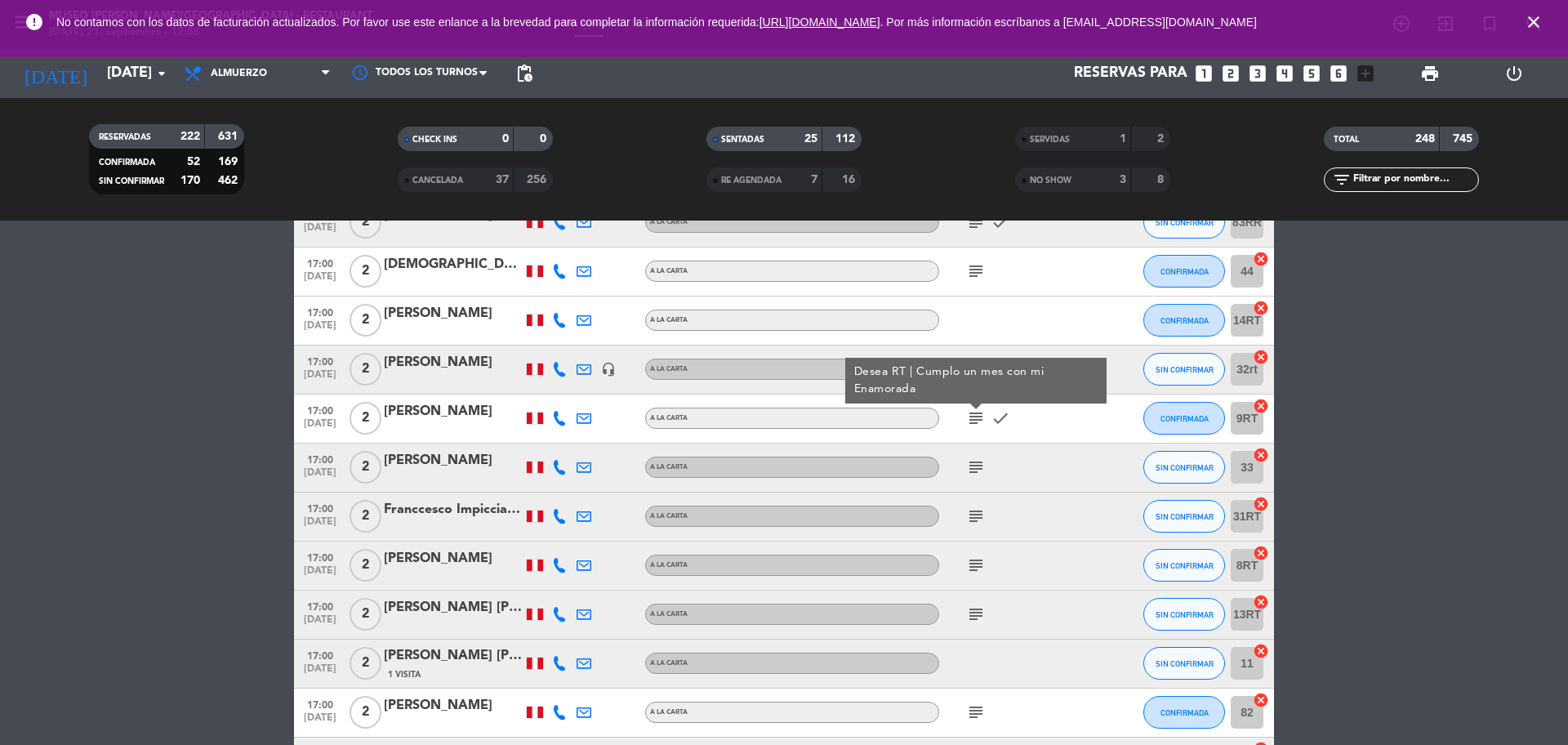
click at [976, 466] on icon "subject" at bounding box center [975, 467] width 20 height 20
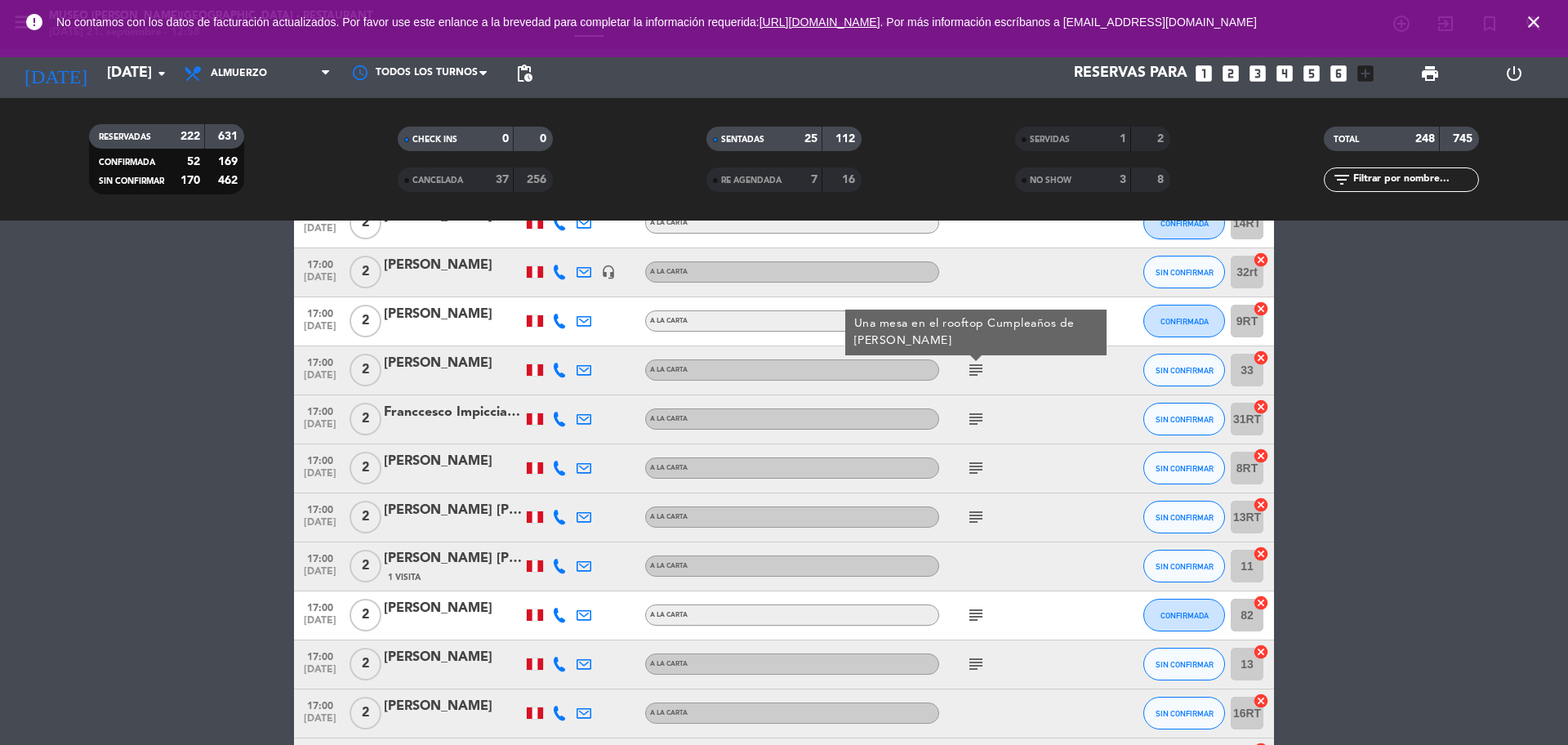
scroll to position [9799, 0]
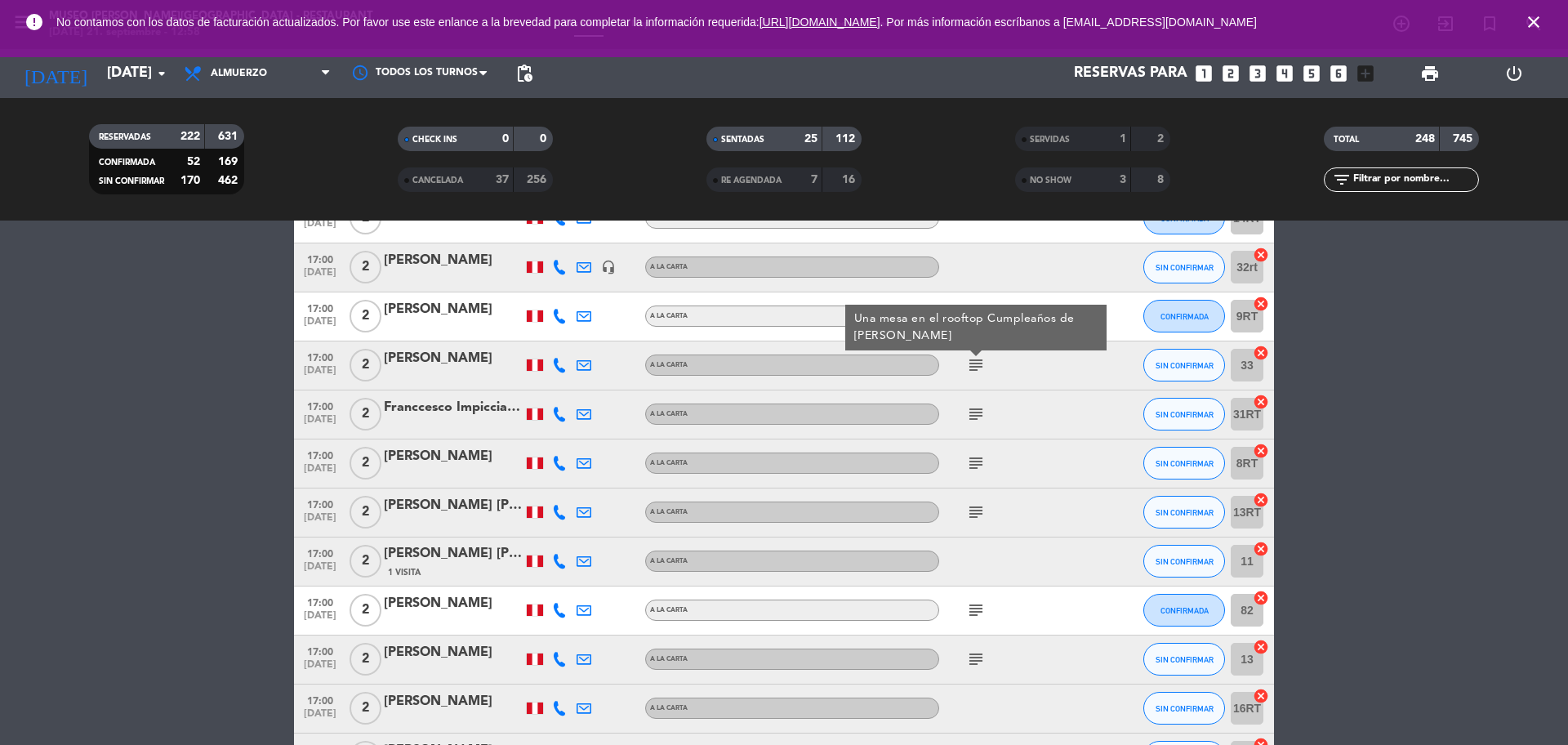
click at [441, 378] on div at bounding box center [452, 375] width 139 height 13
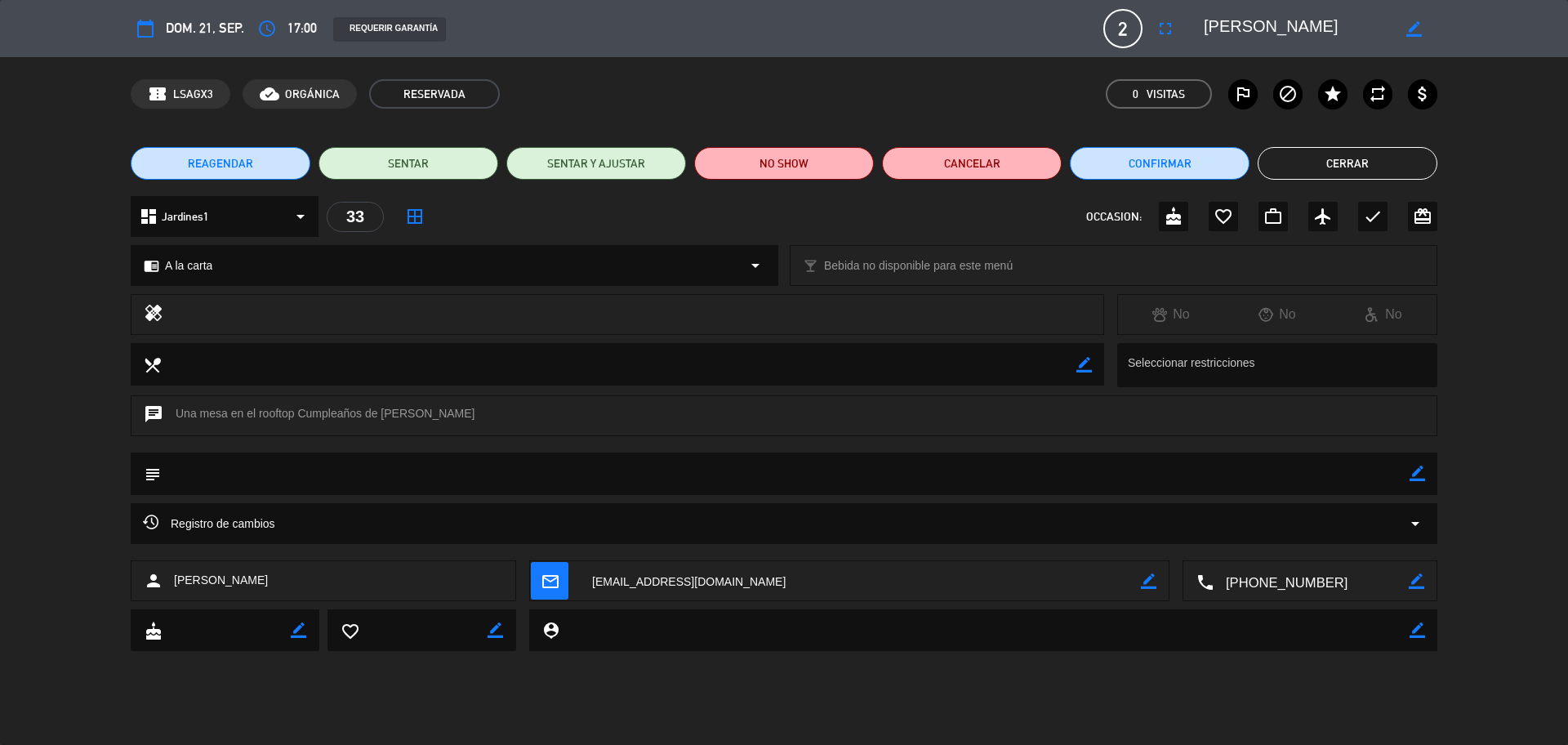
click at [1253, 566] on textarea at bounding box center [1310, 582] width 195 height 41
drag, startPoint x: 1315, startPoint y: 21, endPoint x: 1226, endPoint y: 24, distance: 89.1
click at [1202, 14] on div "border_color" at bounding box center [1315, 28] width 245 height 30
click at [1253, 469] on icon "border_color" at bounding box center [1417, 473] width 15 height 15
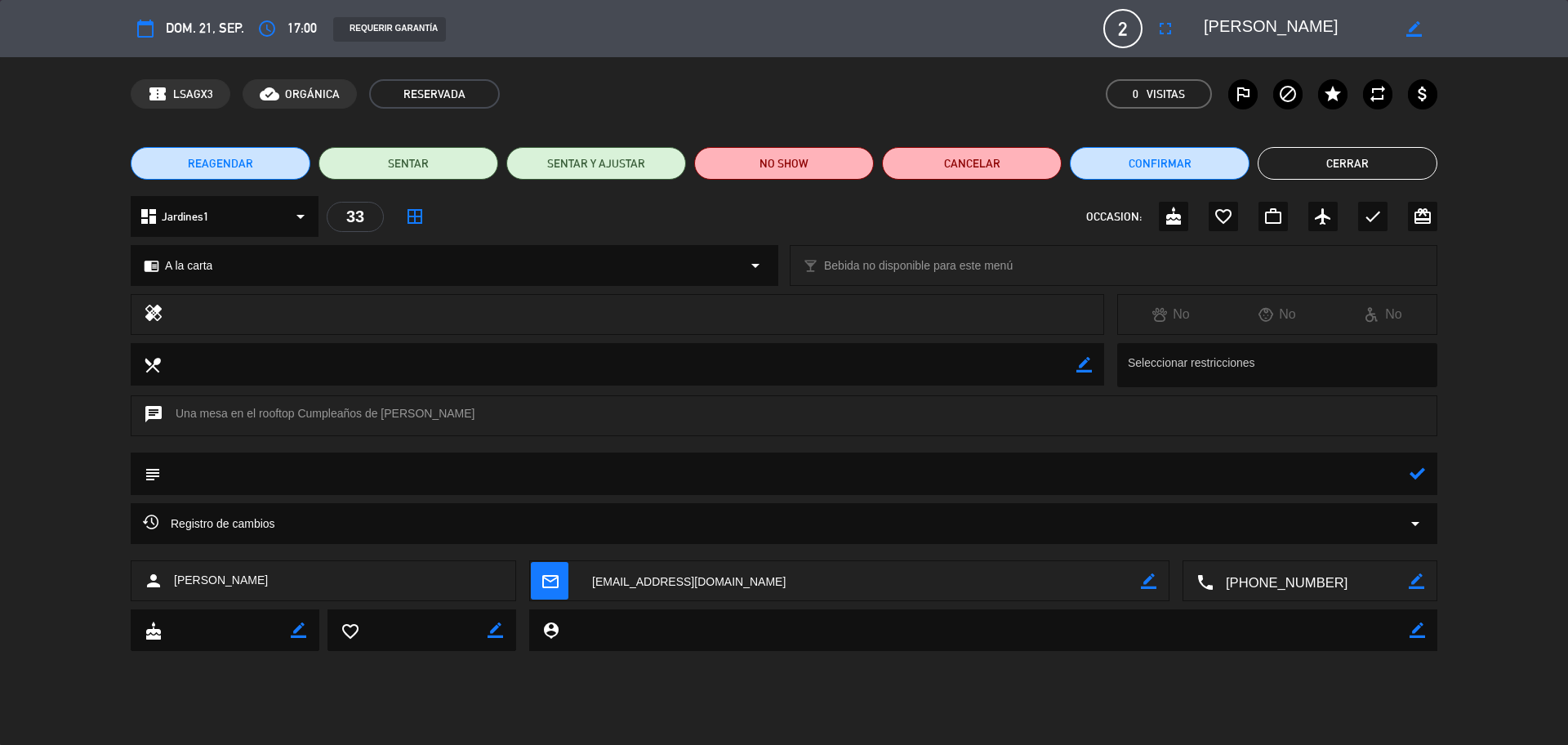
click at [1253, 475] on textarea at bounding box center [785, 473] width 1248 height 42
type textarea "s"
click at [1253, 485] on textarea at bounding box center [785, 473] width 1248 height 42
type textarea "se informo del cartel y de la cortesía"
click at [1253, 469] on icon at bounding box center [1417, 473] width 15 height 15
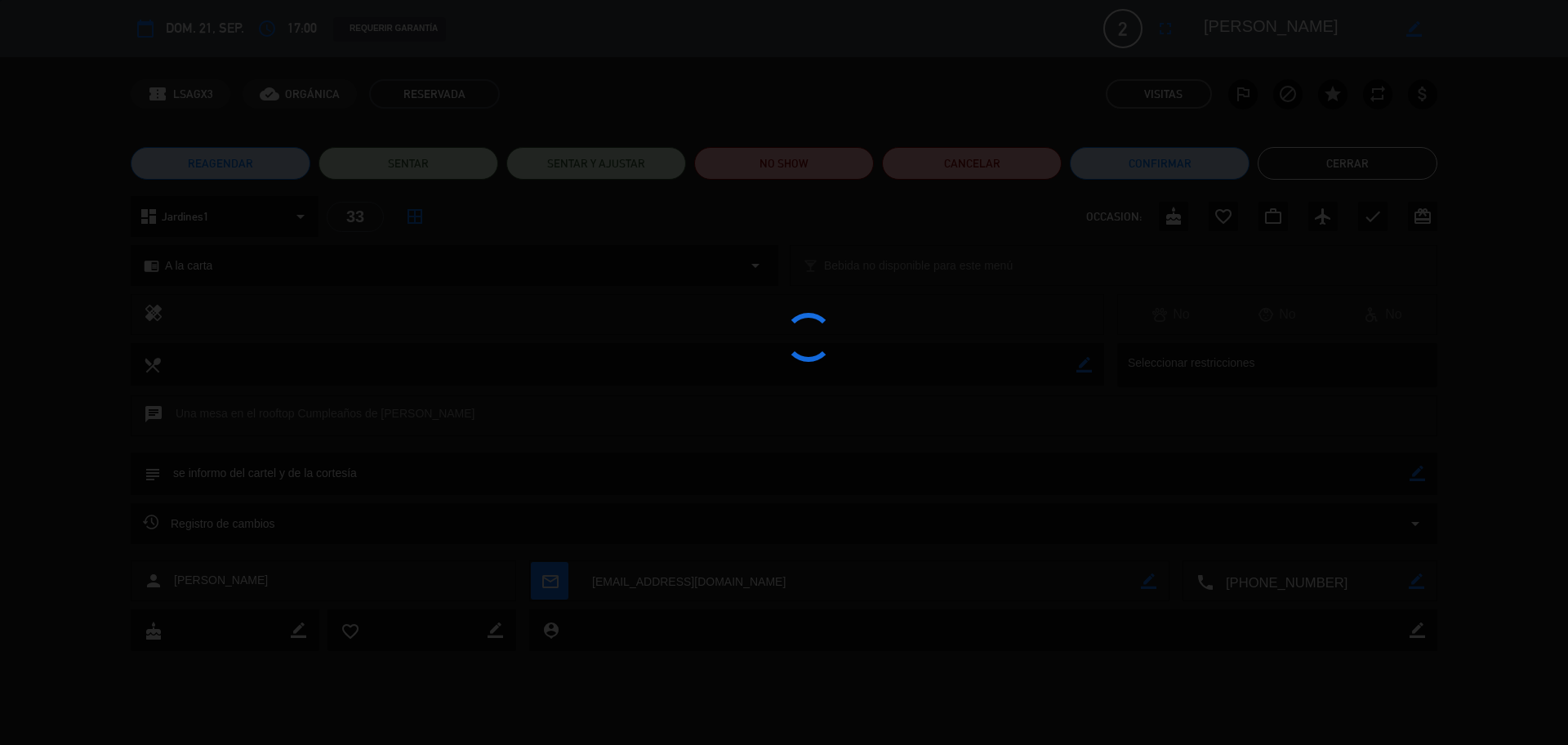
click at [1253, 217] on div at bounding box center [784, 372] width 1568 height 745
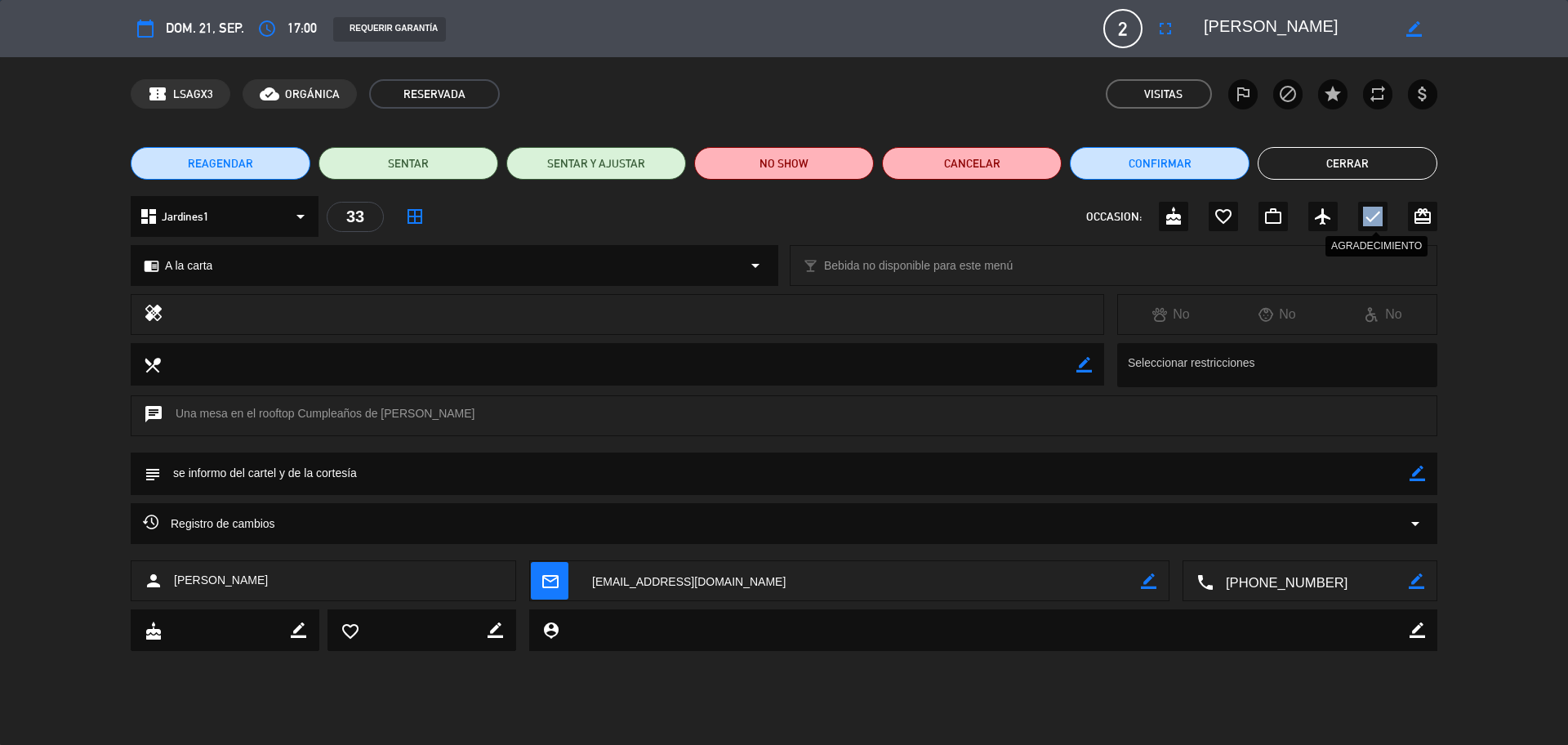
click at [1253, 217] on icon "check" at bounding box center [1372, 216] width 20 height 20
click at [1253, 155] on button "Cerrar" at bounding box center [1347, 163] width 179 height 32
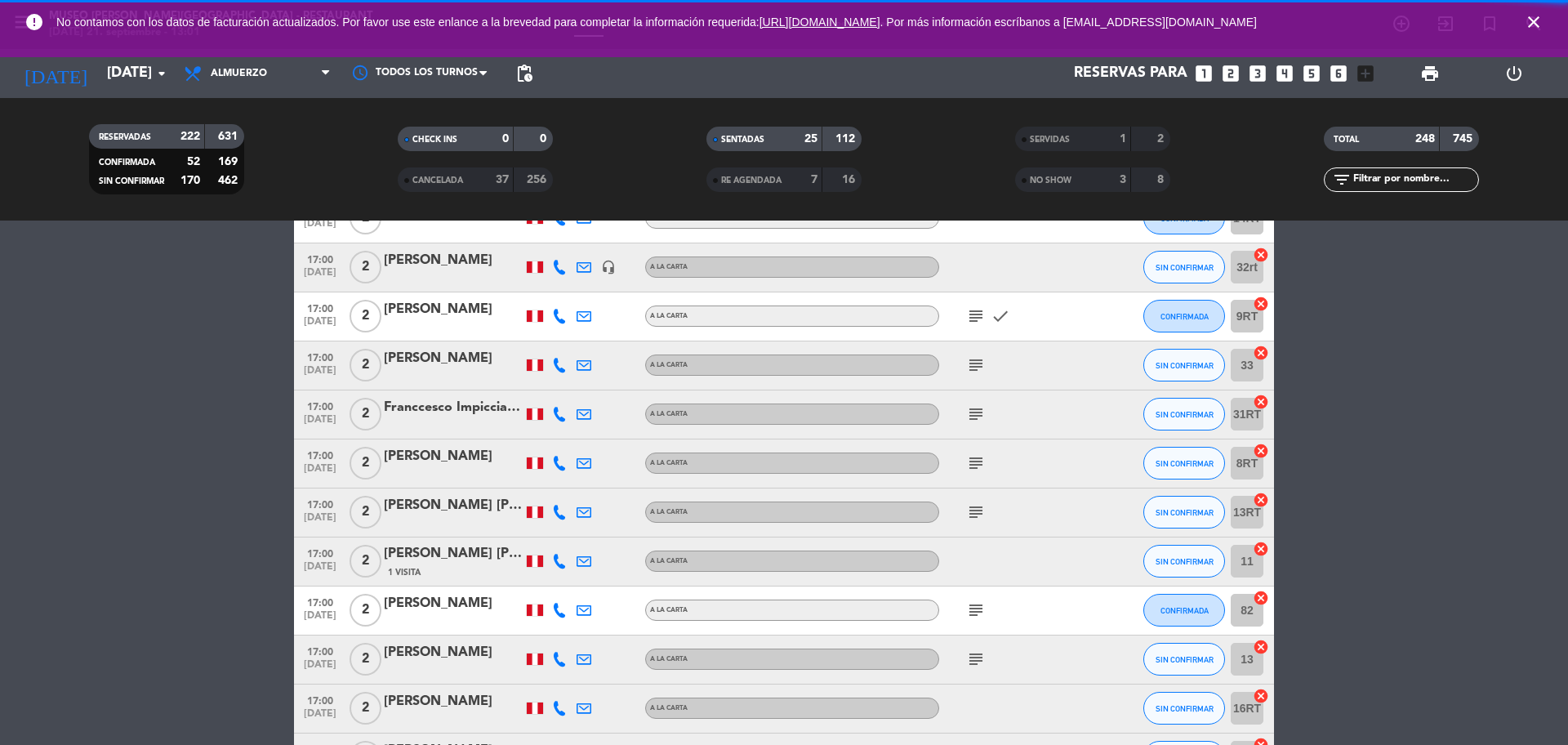
click at [967, 413] on icon "subject" at bounding box center [975, 413] width 20 height 20
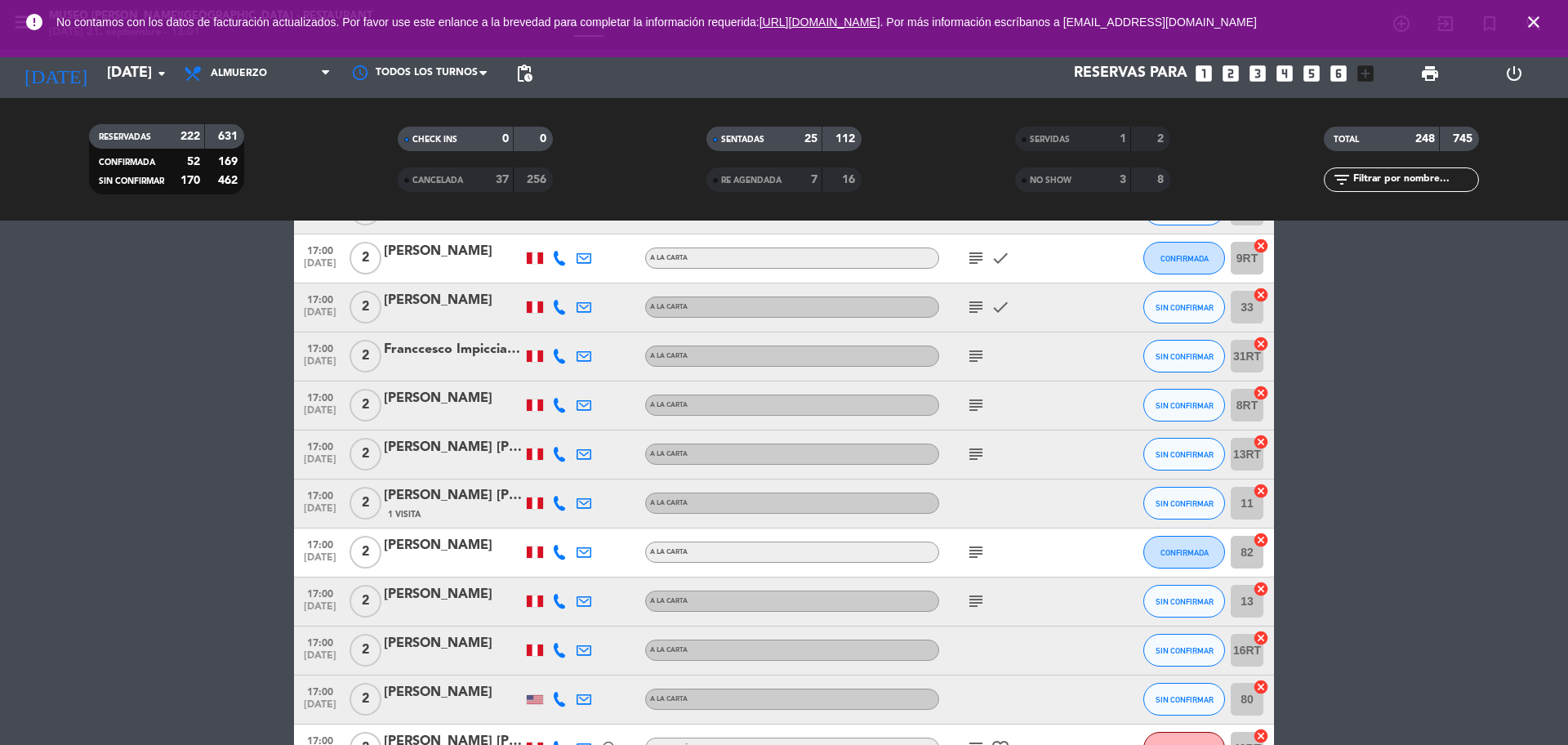
scroll to position [9913, 0]
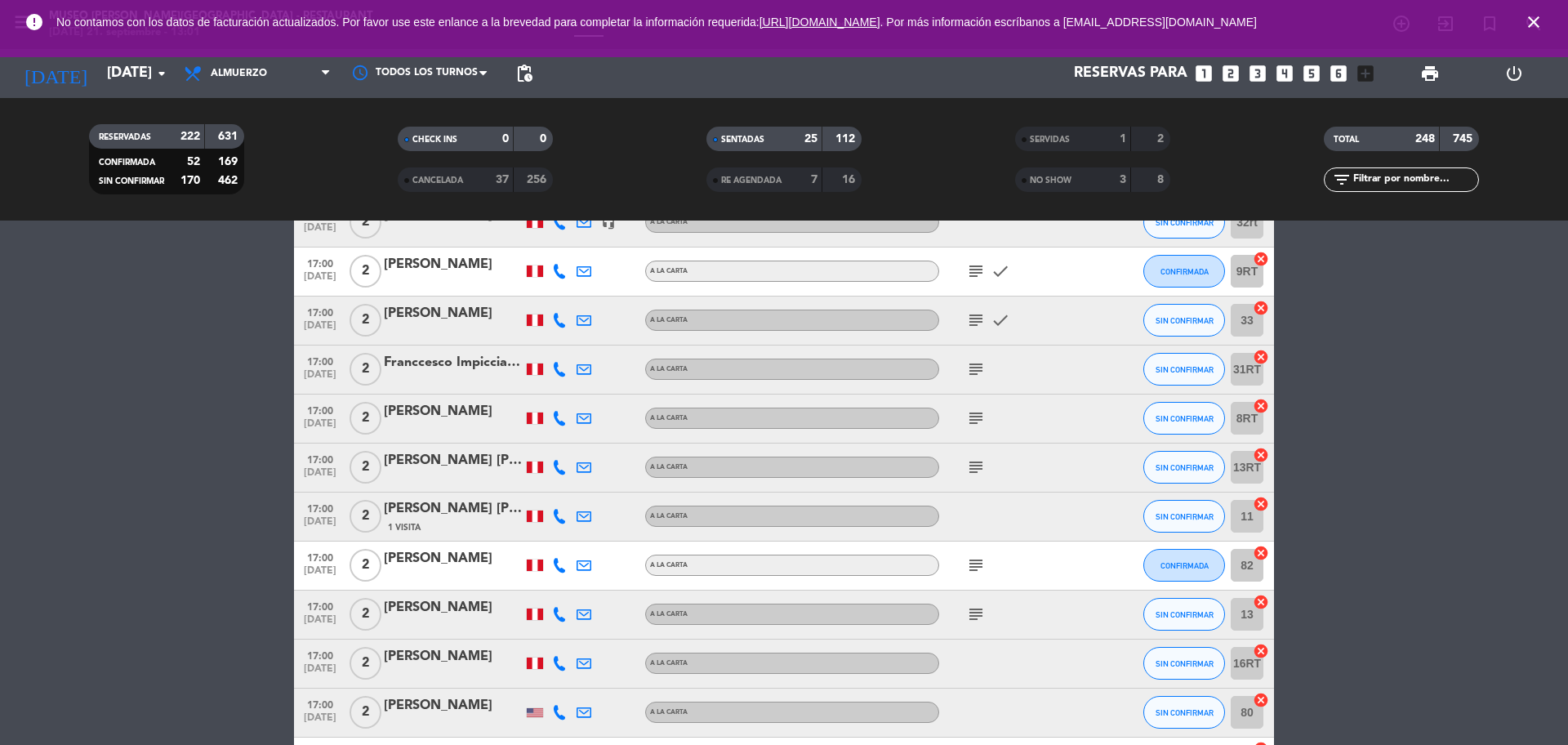
click at [987, 366] on span "subject" at bounding box center [975, 368] width 25 height 20
click at [978, 367] on icon "subject" at bounding box center [975, 368] width 20 height 20
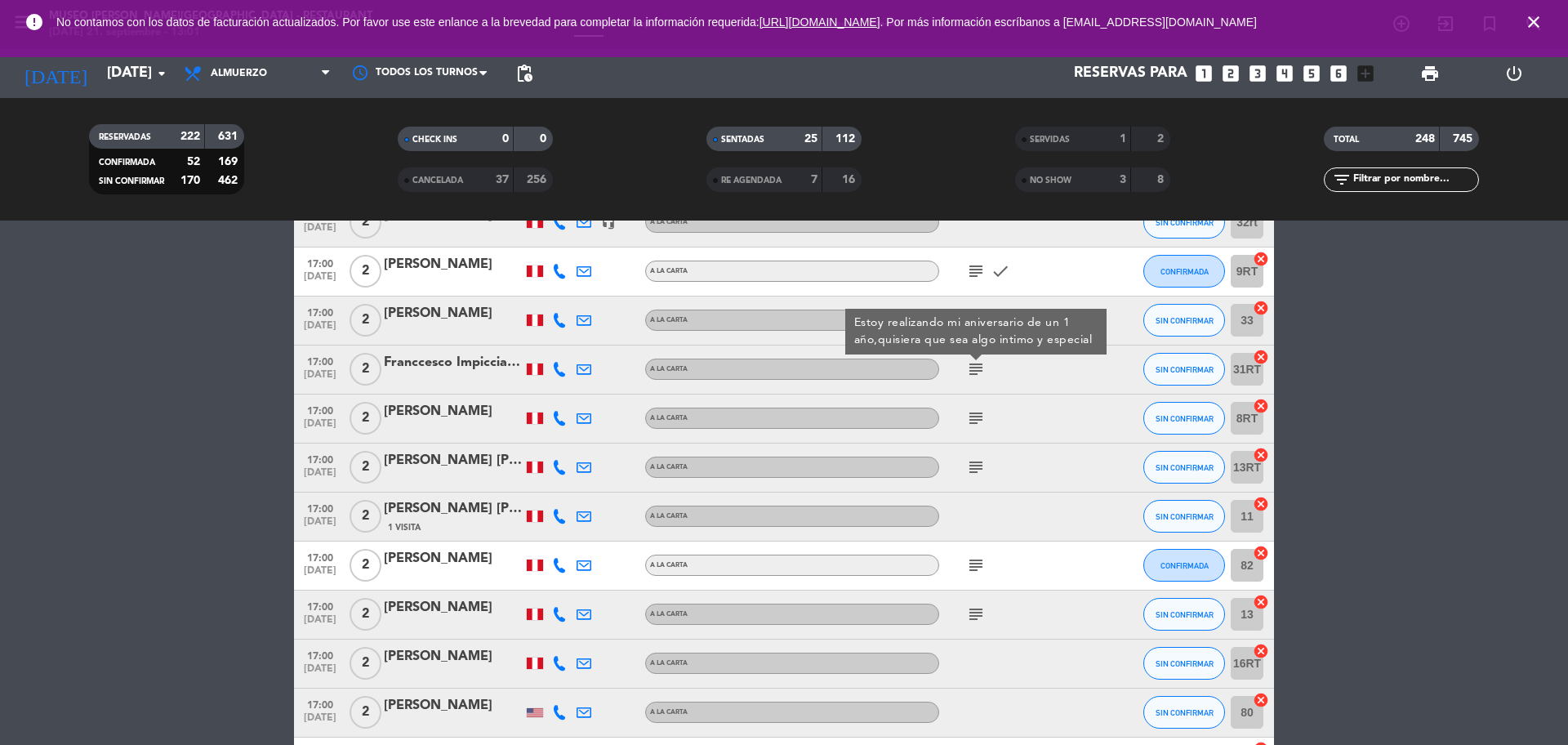
click at [404, 366] on div "Franccesco Impicciatore" at bounding box center [452, 362] width 139 height 21
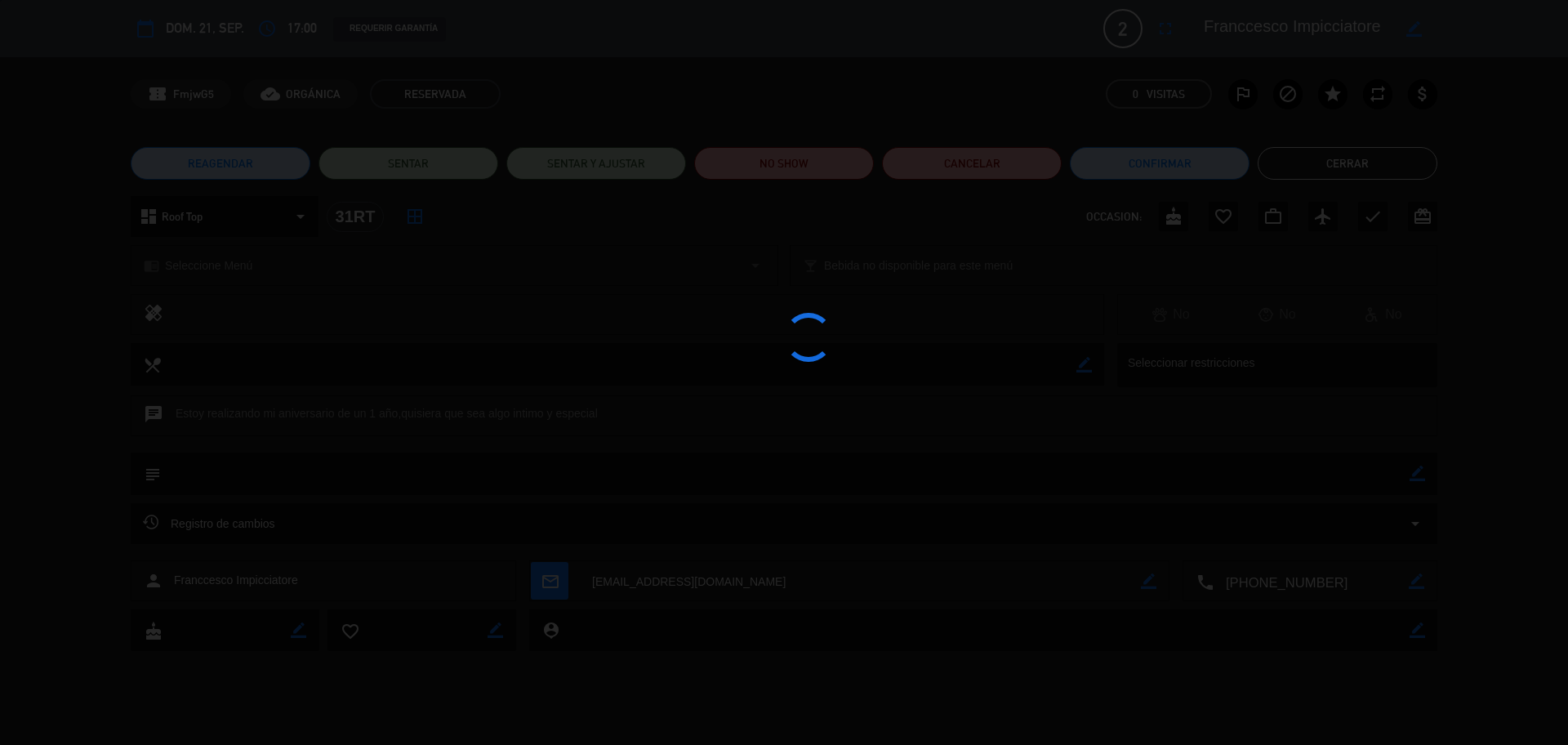
click at [1253, 566] on div at bounding box center [784, 372] width 1568 height 745
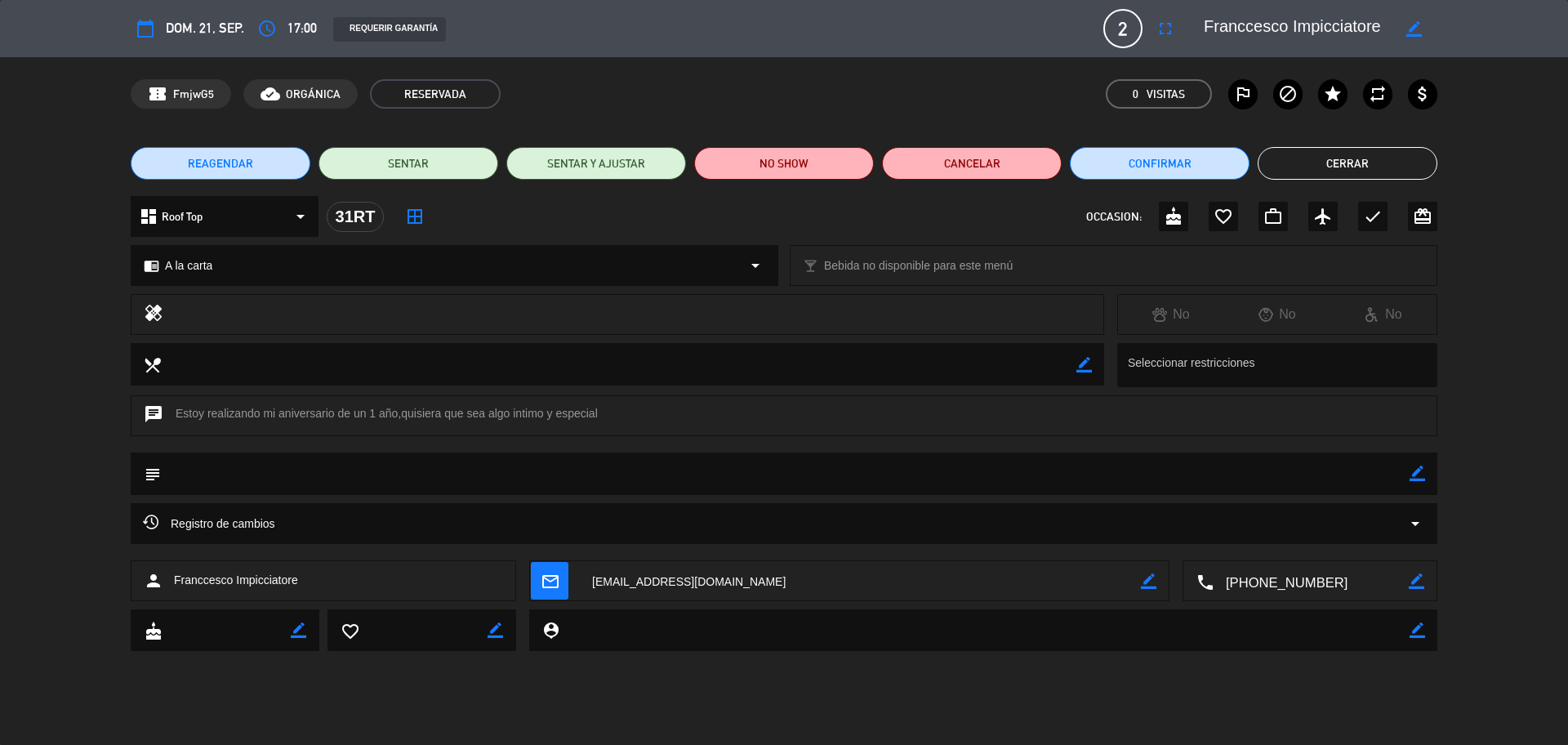
click at [1253, 566] on textarea at bounding box center [1310, 582] width 195 height 41
drag, startPoint x: 1214, startPoint y: 27, endPoint x: 1384, endPoint y: 40, distance: 170.5
click at [1253, 40] on textarea at bounding box center [1297, 28] width 187 height 30
click at [1253, 171] on button "Cerrar" at bounding box center [1347, 163] width 179 height 32
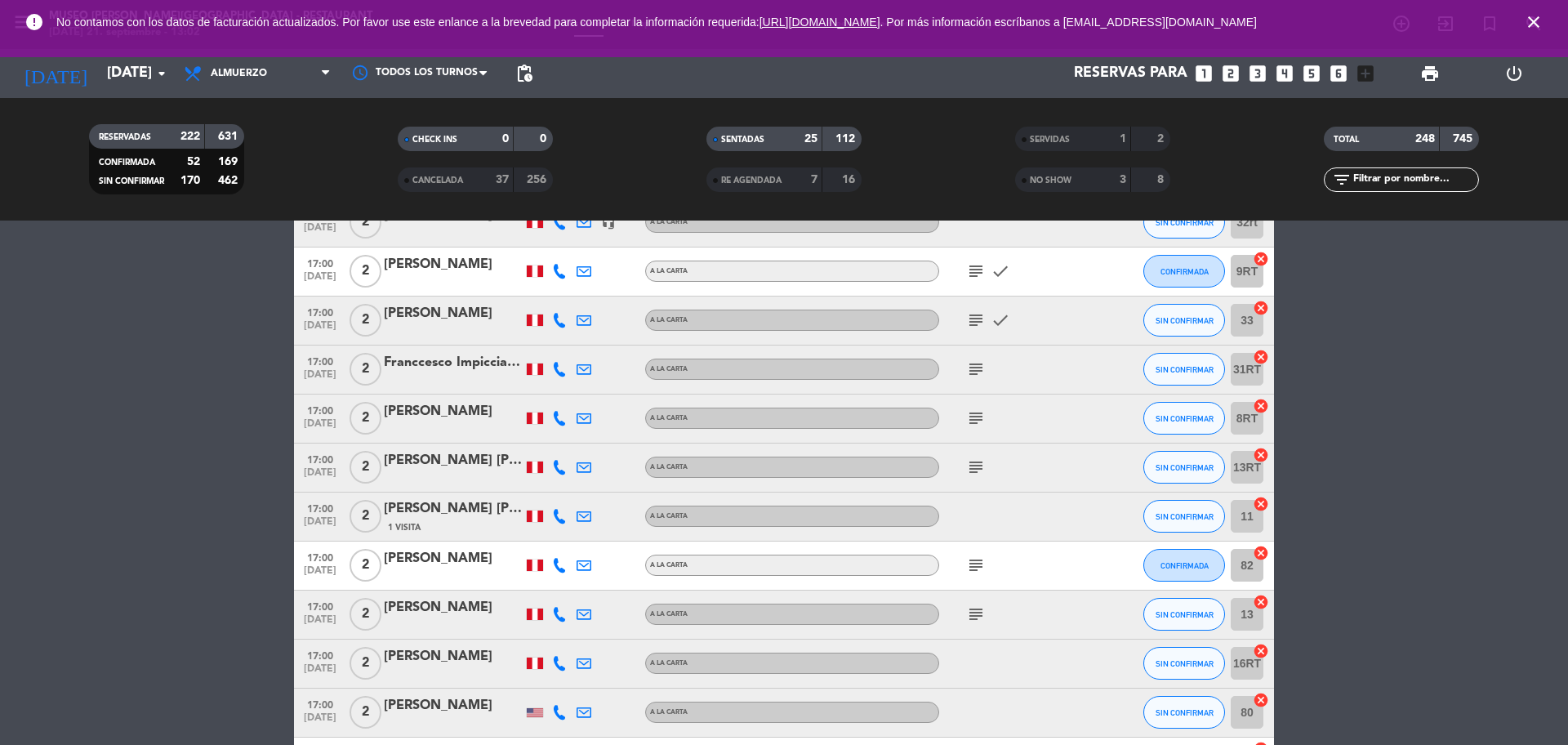
click at [972, 421] on icon "subject" at bounding box center [975, 418] width 20 height 20
click at [486, 412] on div "[PERSON_NAME]" at bounding box center [452, 411] width 139 height 21
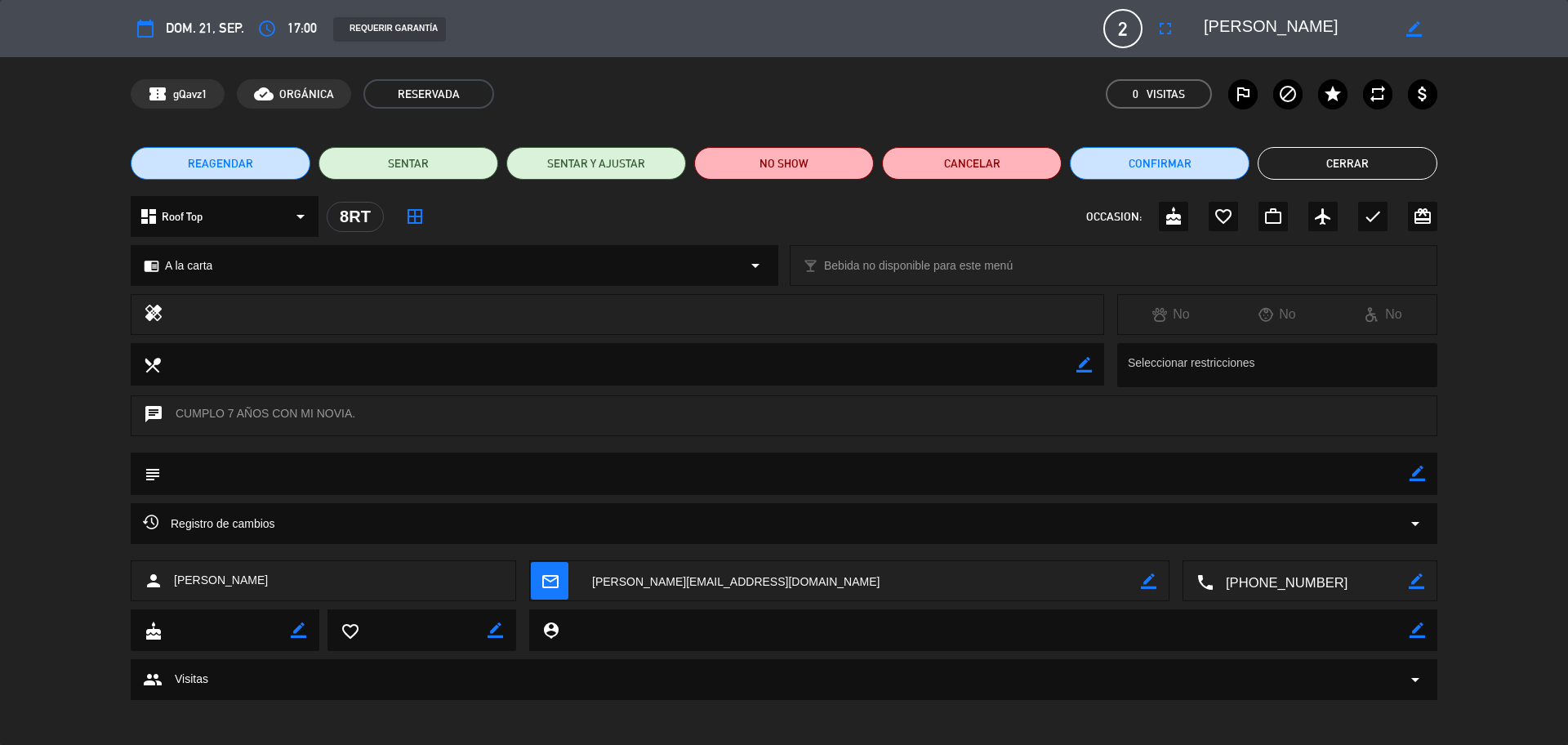
click at [1035, 519] on div "Registro de cambios arrow_drop_down" at bounding box center [783, 523] width 1281 height 20
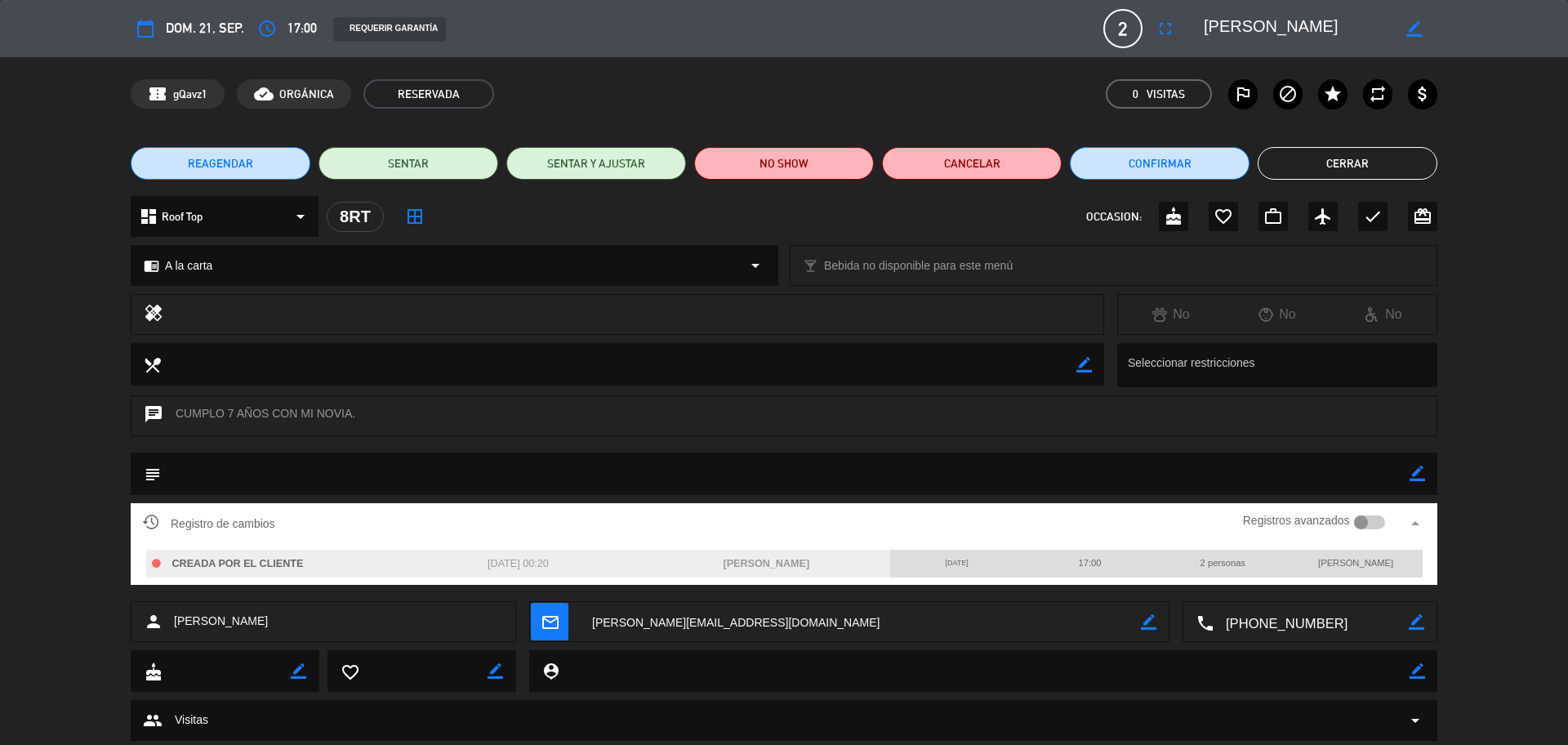
click at [1253, 566] on textarea at bounding box center [1310, 623] width 195 height 41
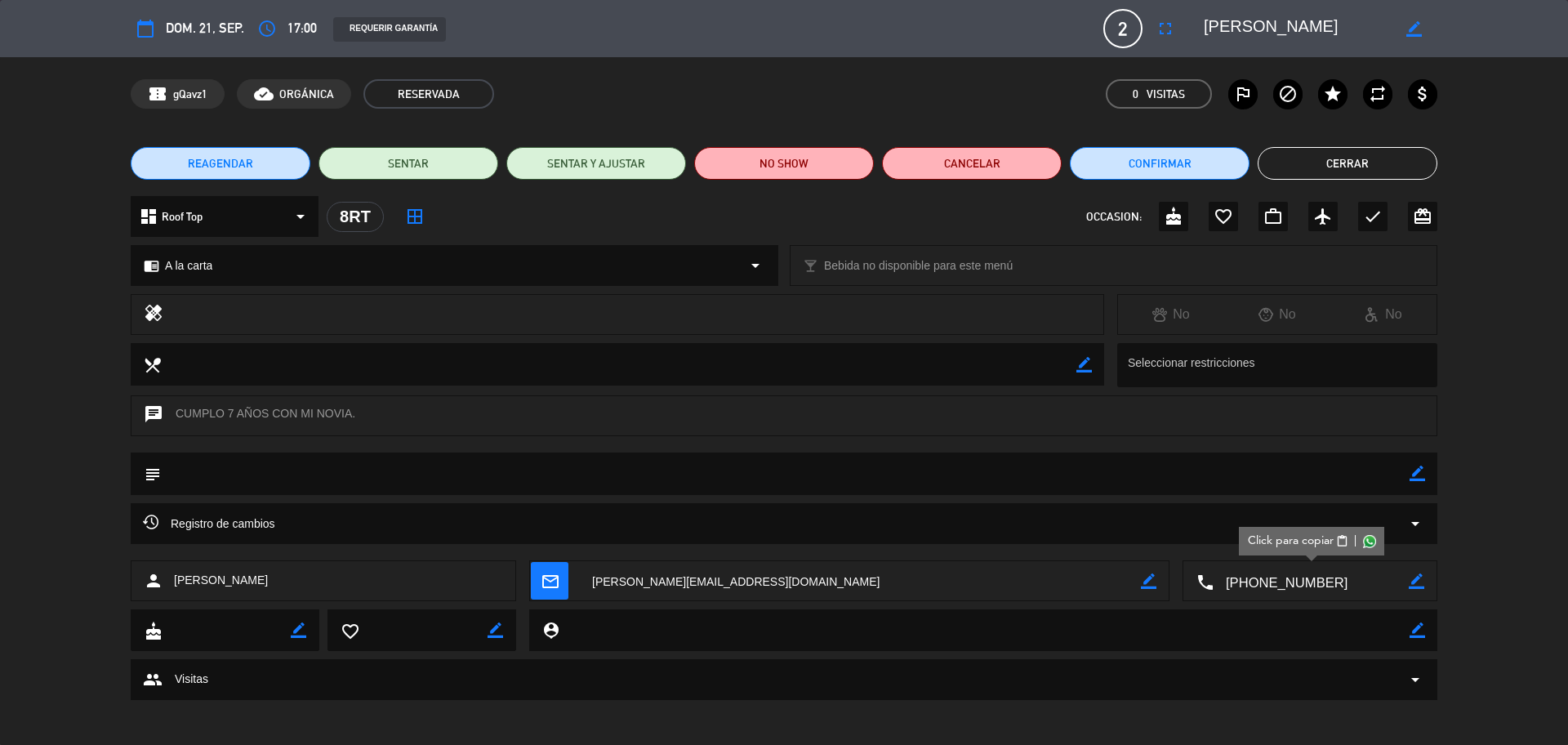
drag, startPoint x: 1225, startPoint y: 26, endPoint x: 1190, endPoint y: 19, distance: 35.7
click at [1189, 20] on editable-input "border_color" at bounding box center [1310, 28] width 253 height 30
click at [1253, 18] on textarea at bounding box center [1297, 28] width 187 height 30
drag, startPoint x: 1267, startPoint y: 21, endPoint x: 1207, endPoint y: 24, distance: 60.1
click at [1194, 24] on div "border_color" at bounding box center [1315, 28] width 245 height 30
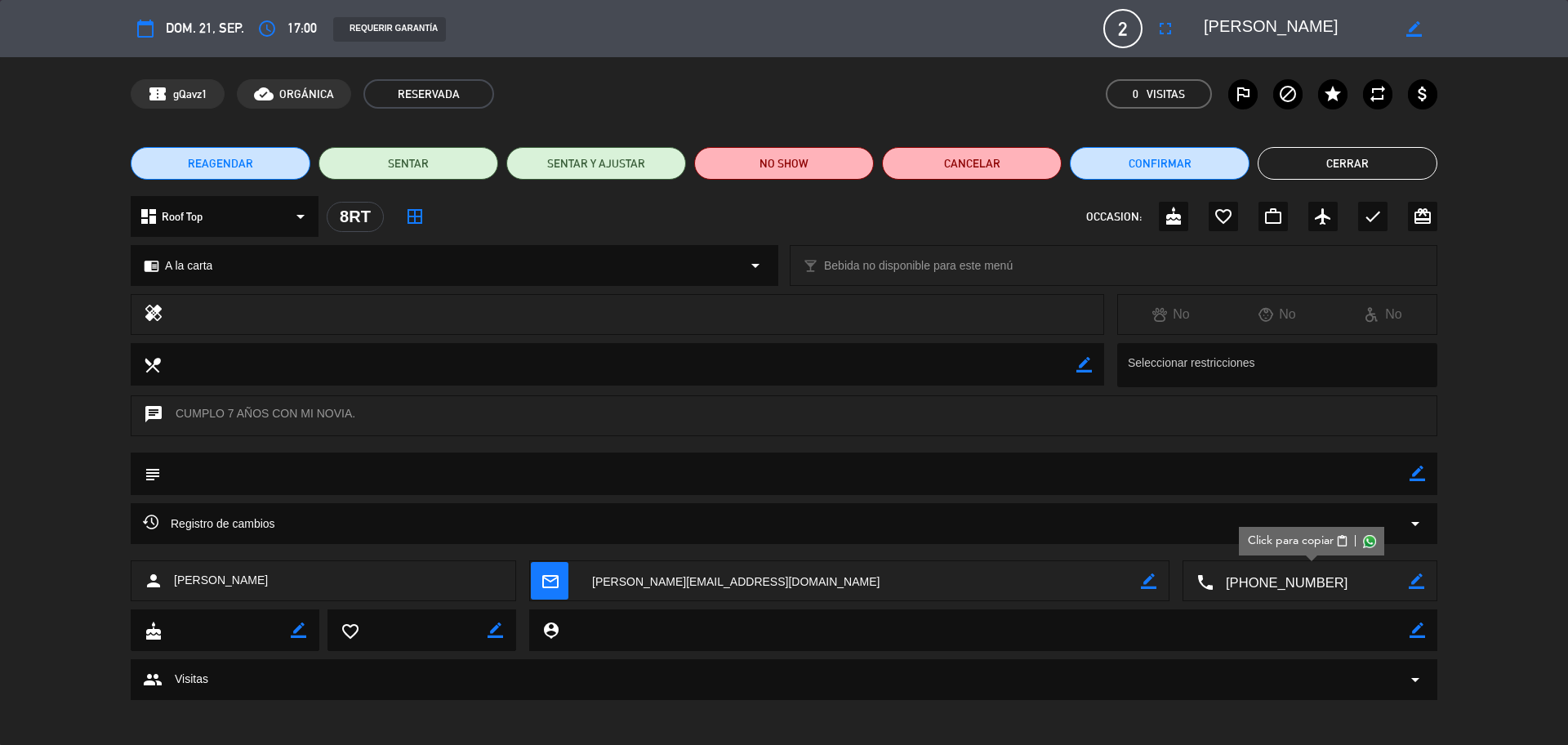
click at [1253, 159] on button "Cerrar" at bounding box center [1347, 163] width 179 height 32
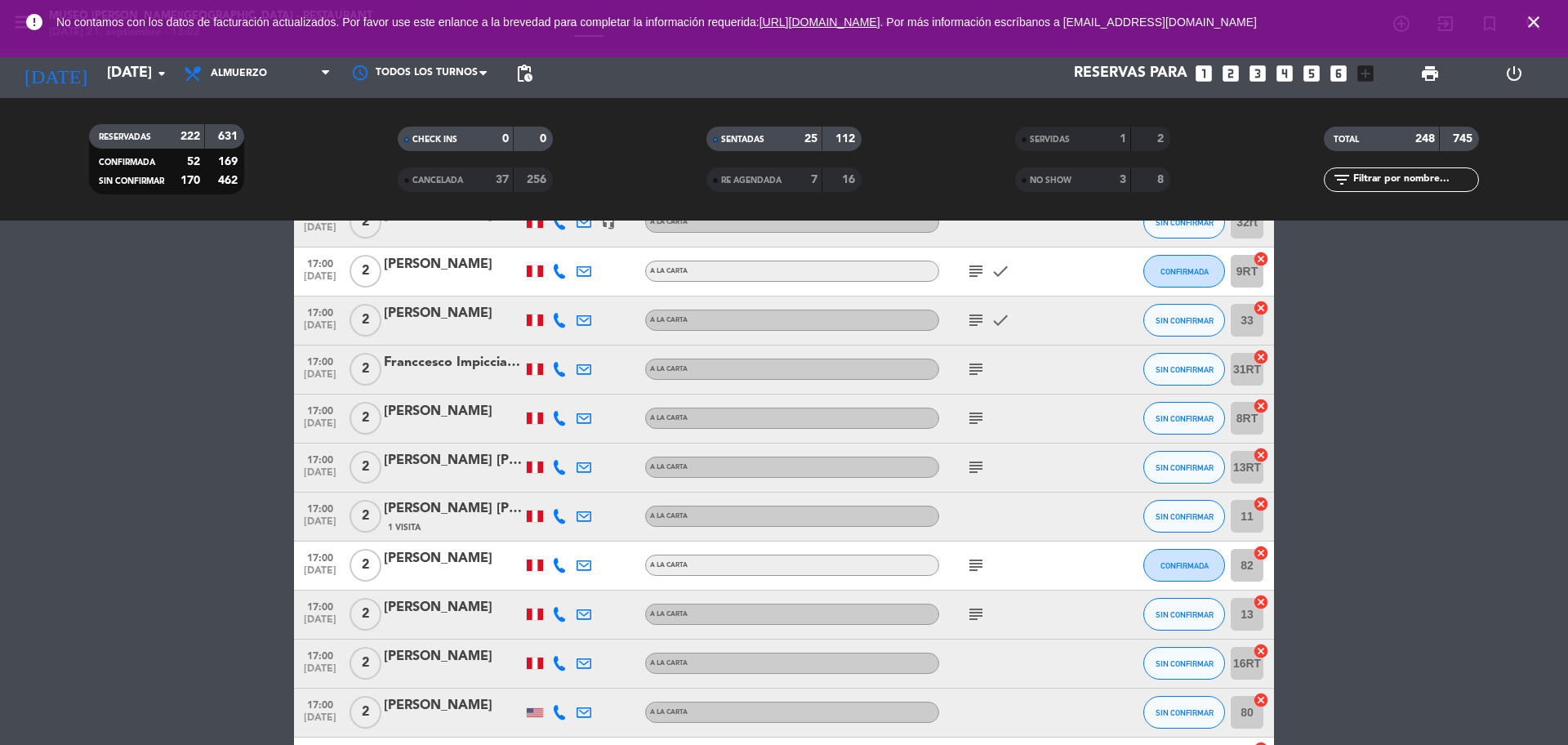
click at [977, 463] on icon "subject" at bounding box center [975, 467] width 20 height 20
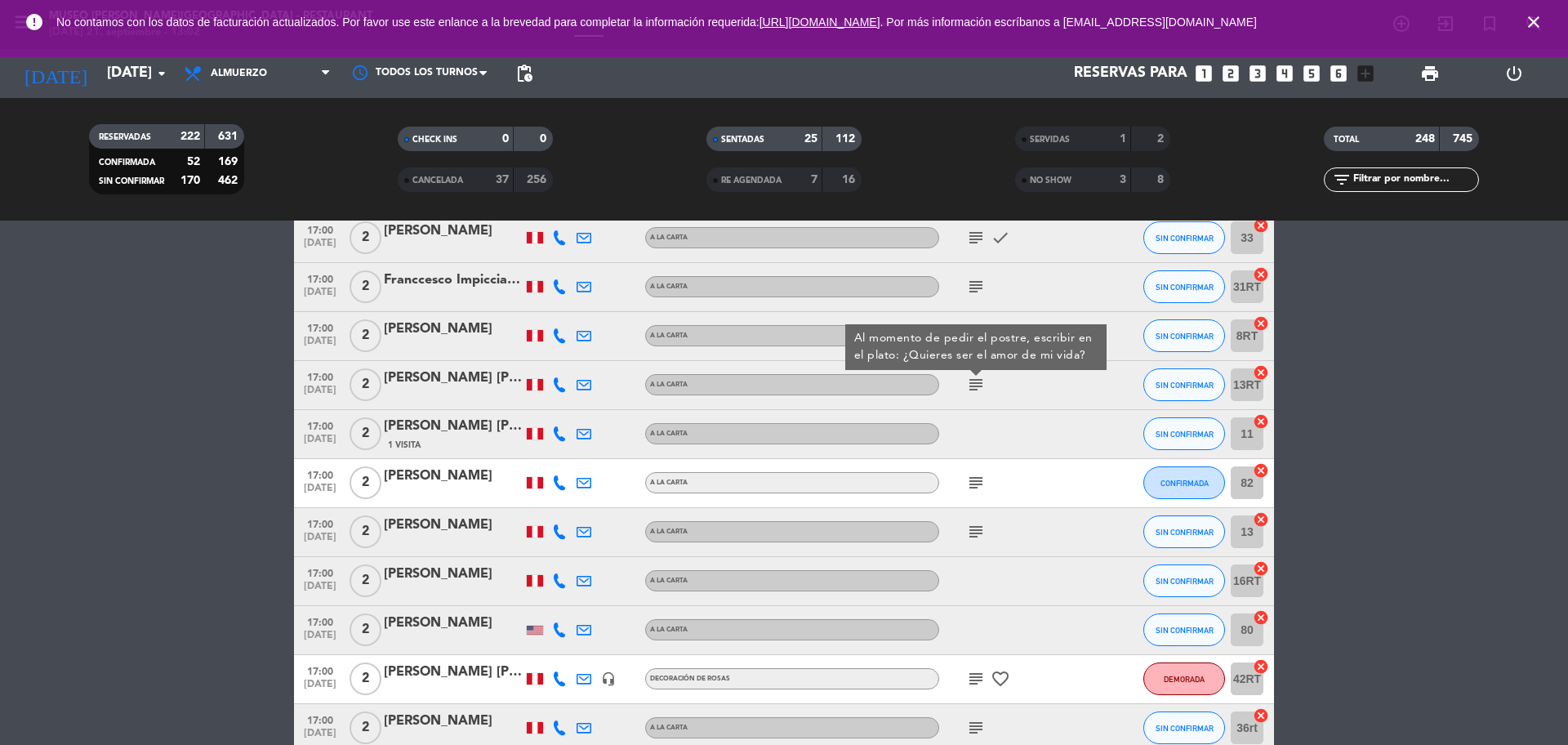
scroll to position [10015, 0]
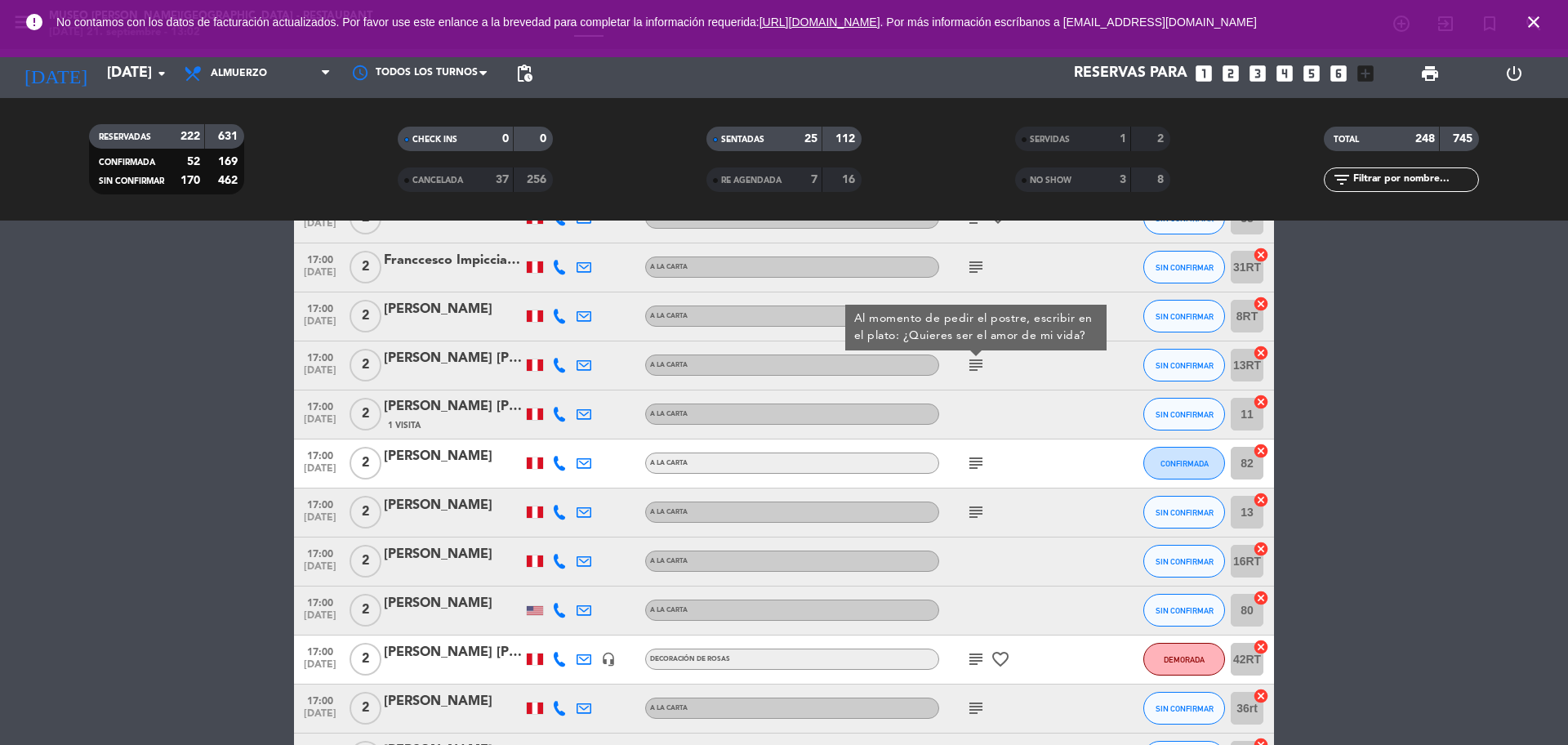
click at [450, 356] on div "[PERSON_NAME] [PERSON_NAME]" at bounding box center [452, 358] width 139 height 21
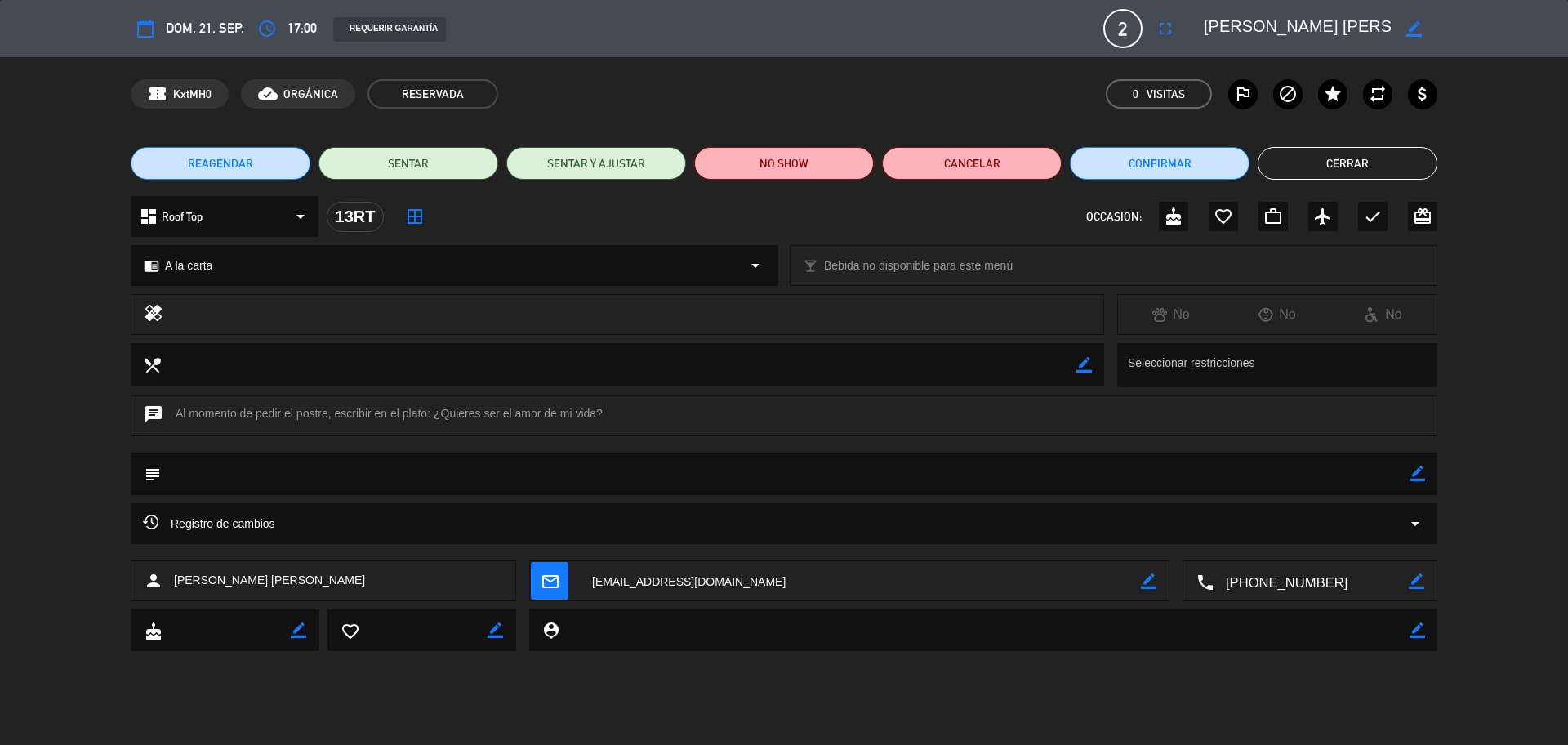
click at [1253, 566] on textarea at bounding box center [1310, 582] width 195 height 41
drag, startPoint x: 1359, startPoint y: 27, endPoint x: 1222, endPoint y: 27, distance: 137.0
click at [1200, 25] on div "border_color" at bounding box center [1315, 28] width 245 height 30
click at [1253, 474] on icon "border_color" at bounding box center [1417, 473] width 15 height 15
click at [1253, 481] on textarea at bounding box center [785, 473] width 1248 height 42
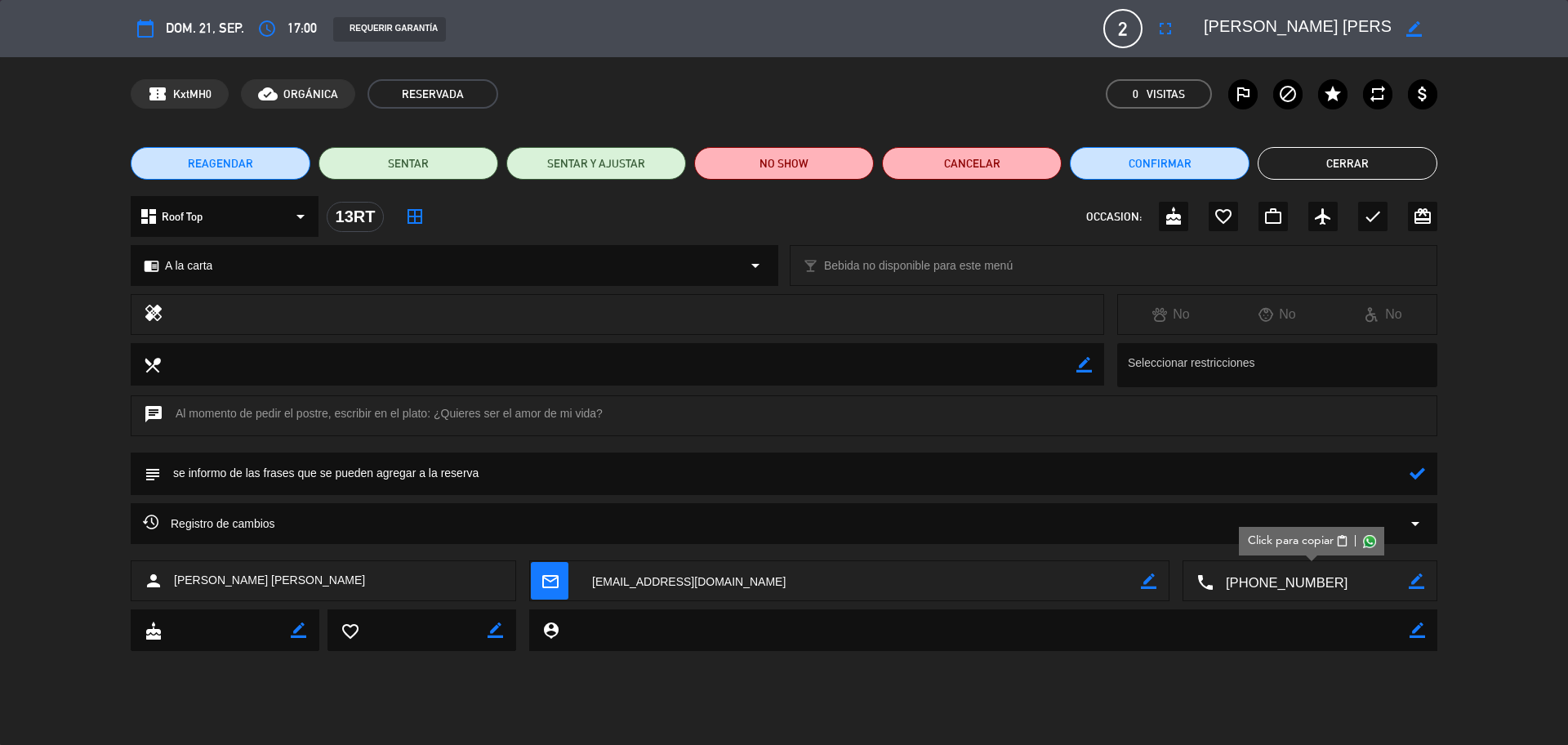
drag, startPoint x: 528, startPoint y: 481, endPoint x: 419, endPoint y: 467, distance: 109.9
click at [419, 467] on textarea at bounding box center [785, 473] width 1248 height 42
type textarea "se informo de las frases que se pueden agregar en el postre"
click at [1253, 475] on icon at bounding box center [1417, 473] width 15 height 15
drag, startPoint x: 1378, startPoint y: 212, endPoint x: 1378, endPoint y: 195, distance: 17.0
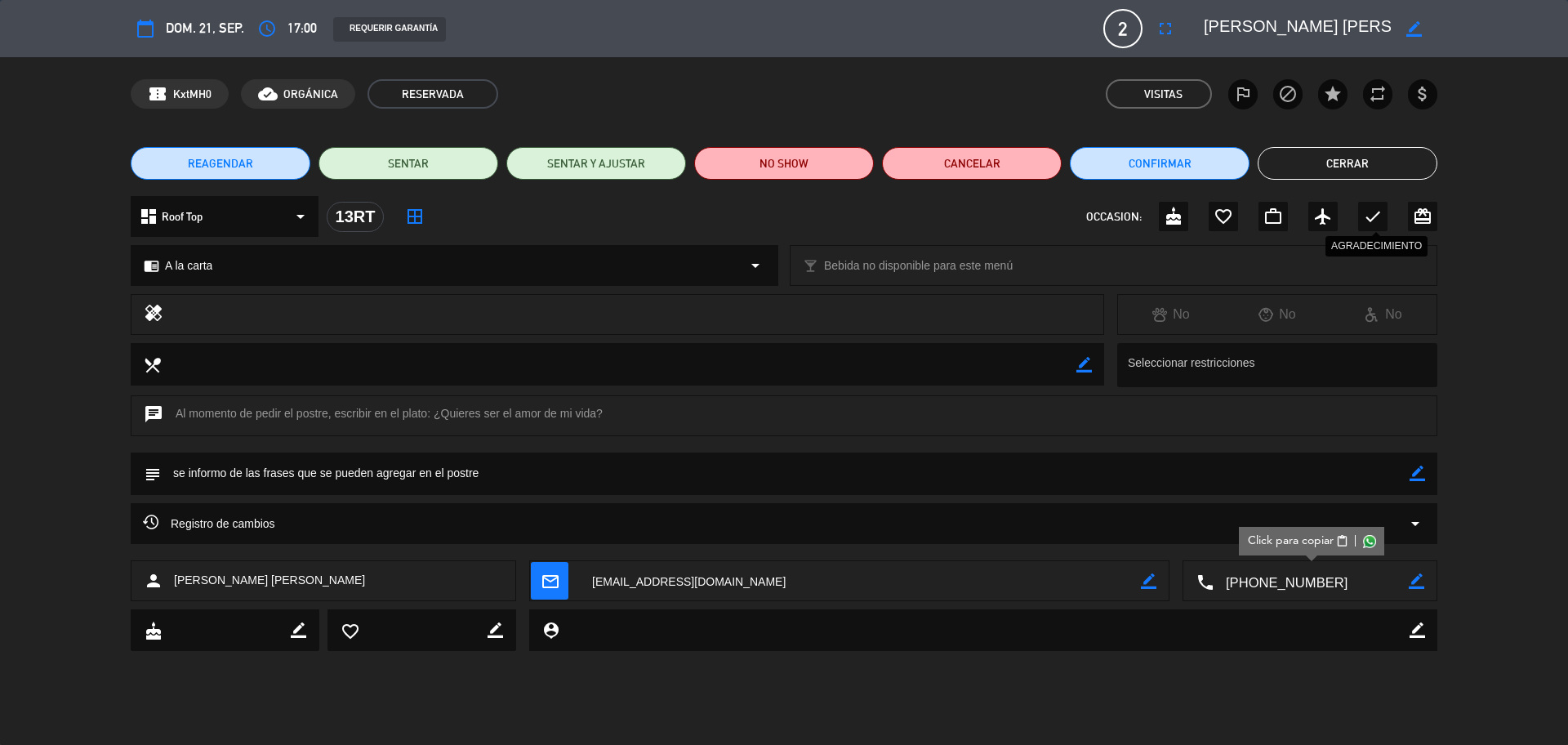
click at [1253, 211] on icon "check" at bounding box center [1372, 216] width 20 height 20
click at [1253, 162] on button "Cerrar" at bounding box center [1347, 163] width 179 height 32
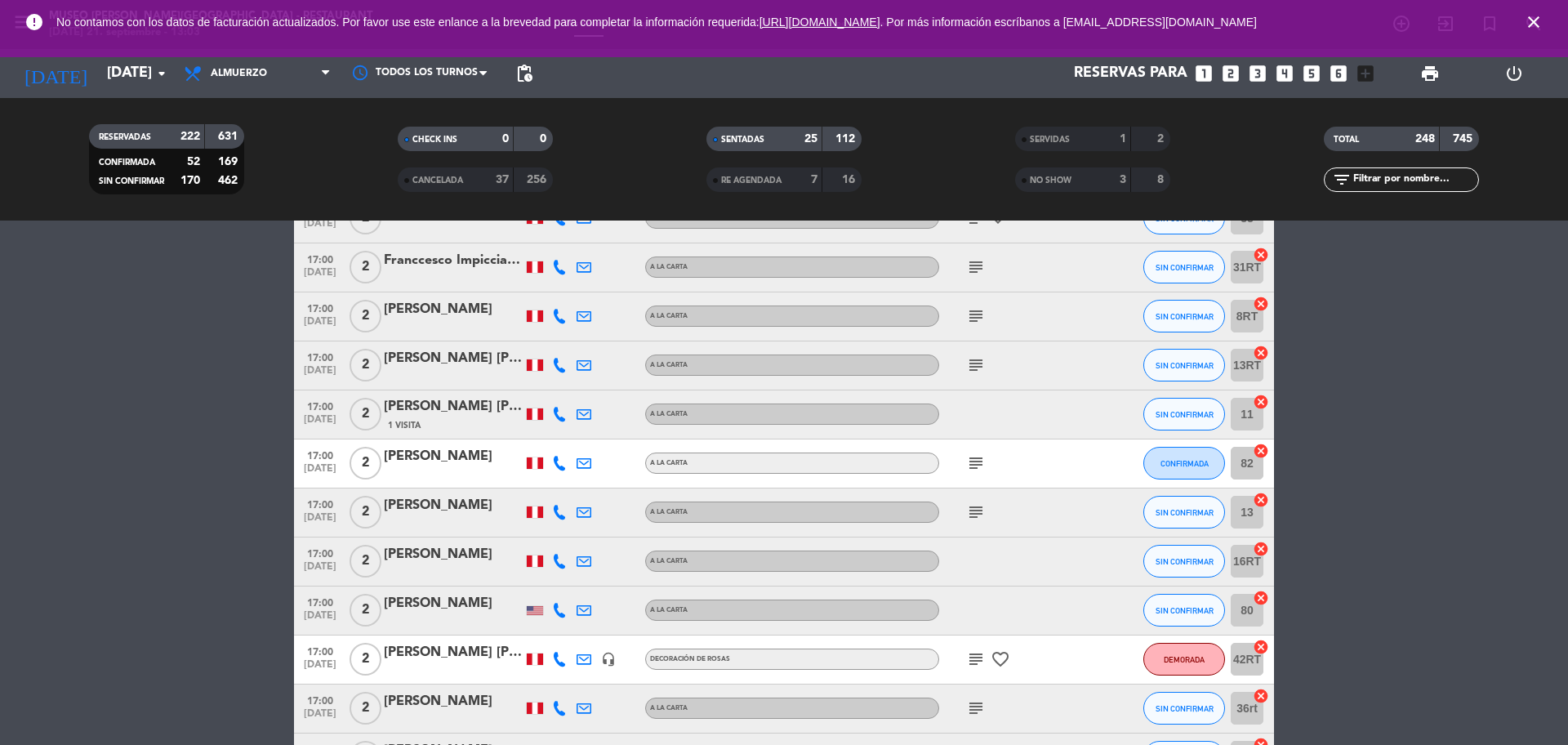
click at [974, 462] on icon "subject" at bounding box center [975, 463] width 20 height 20
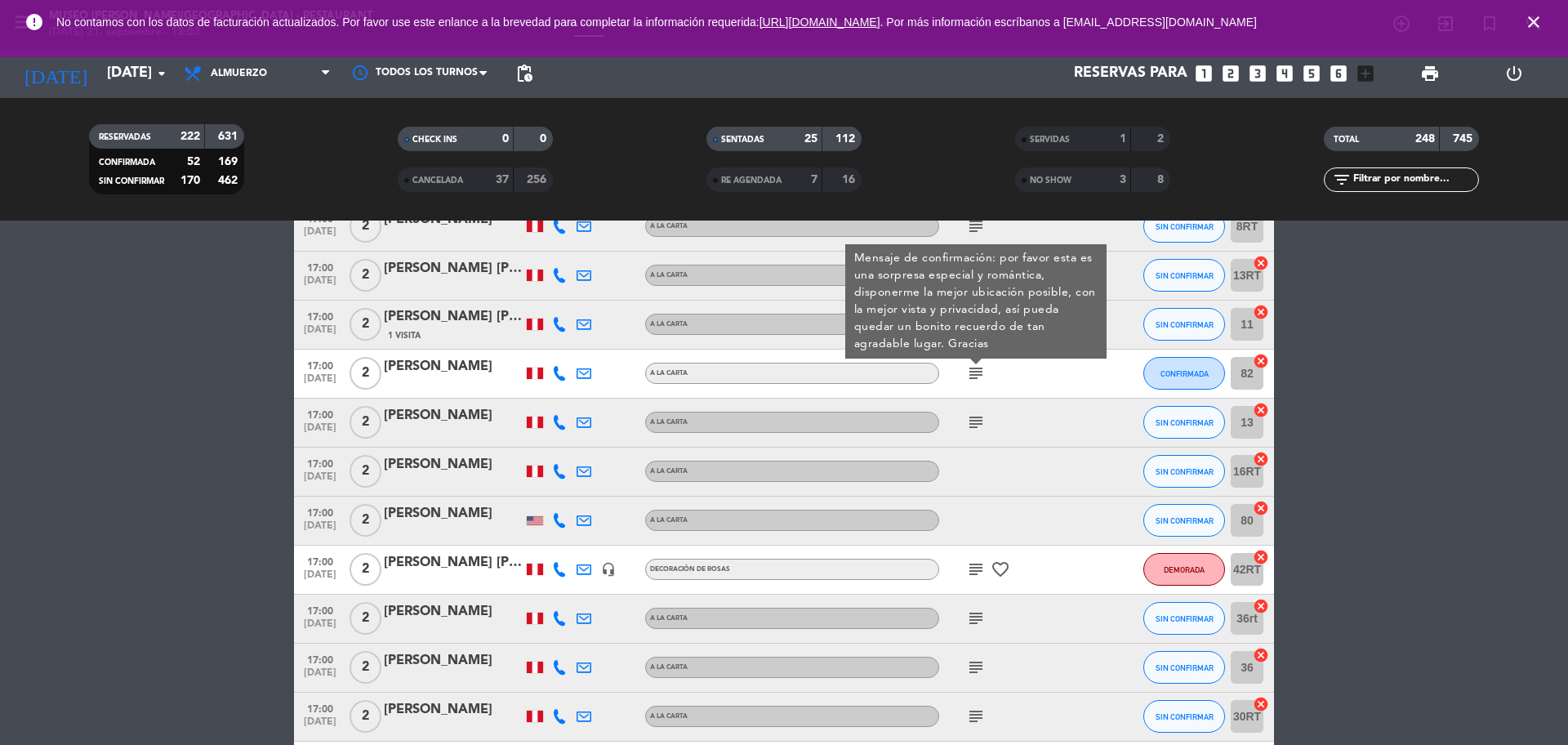
scroll to position [10117, 0]
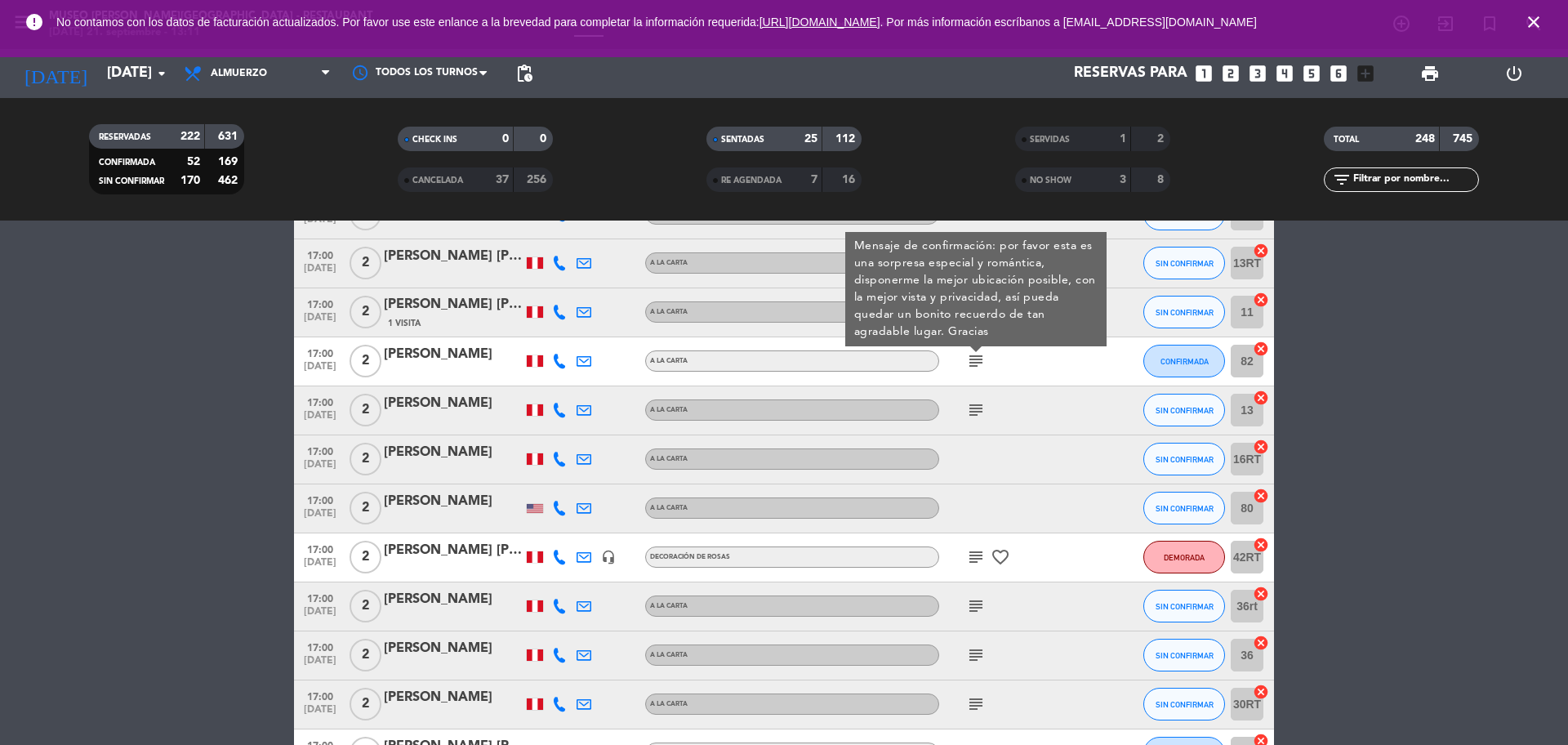
drag, startPoint x: 976, startPoint y: 407, endPoint x: 975, endPoint y: 420, distance: 13.0
click at [975, 407] on icon "subject" at bounding box center [975, 409] width 20 height 20
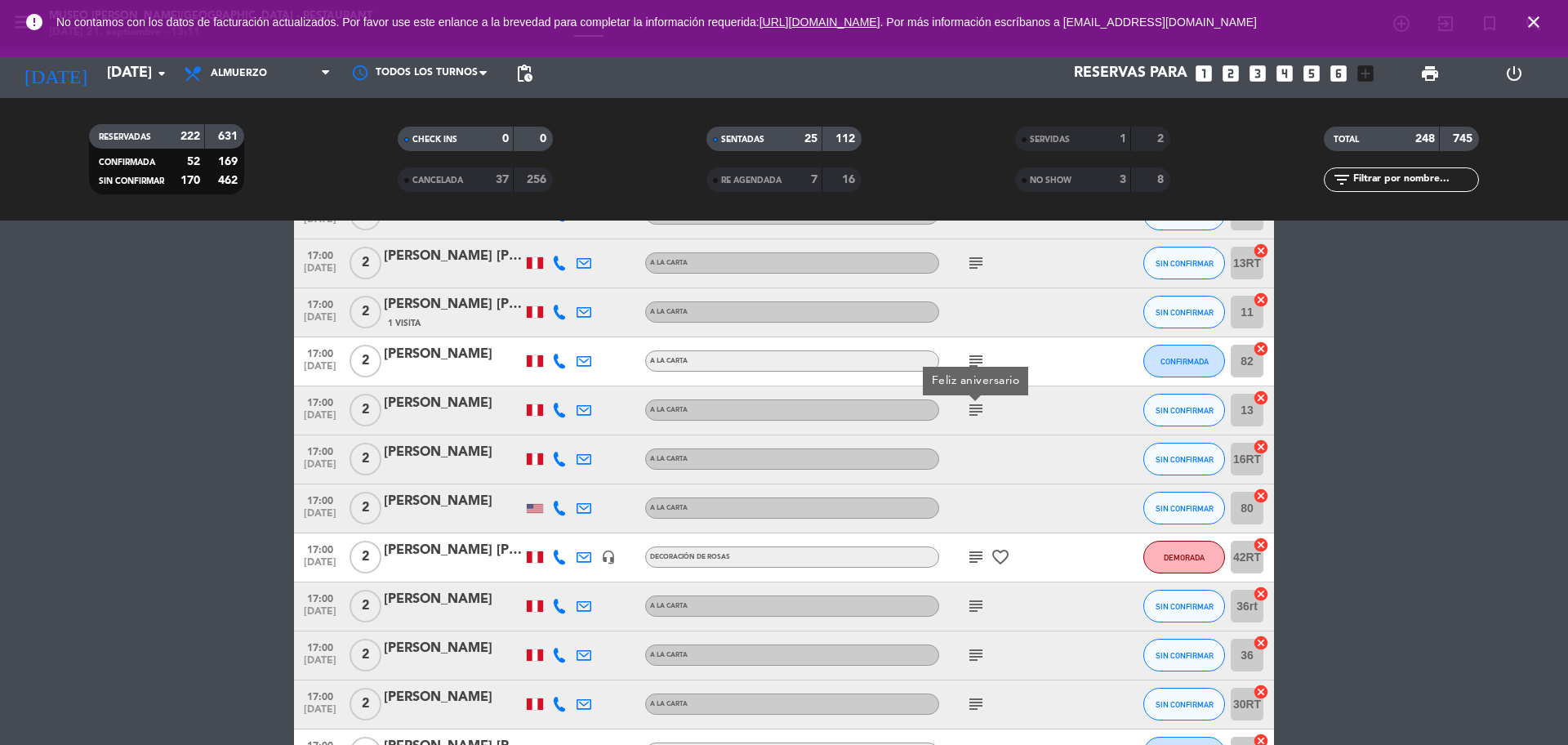
click at [972, 559] on icon "subject" at bounding box center [975, 556] width 20 height 20
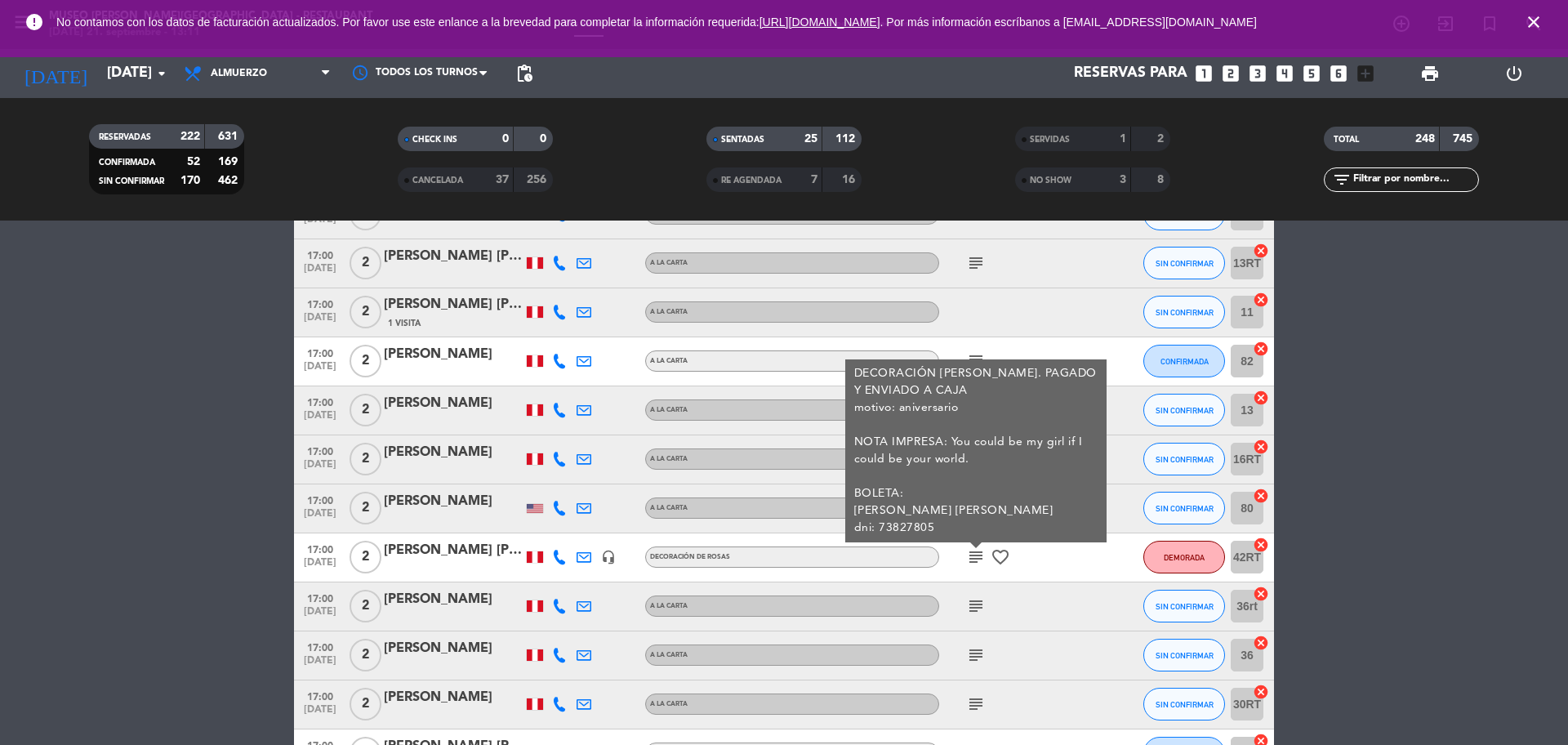
click at [974, 566] on icon "subject" at bounding box center [975, 606] width 20 height 20
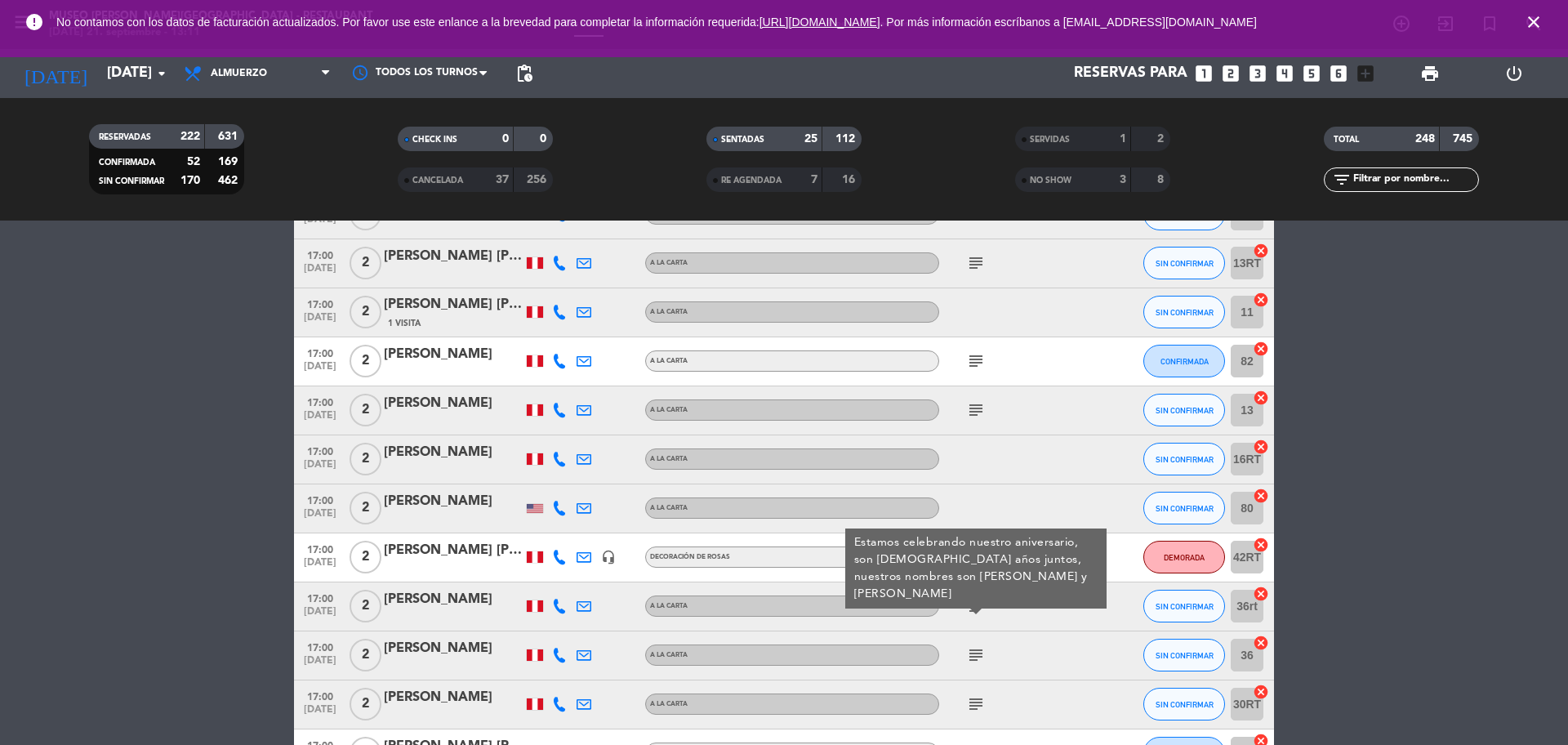
scroll to position [10219, 0]
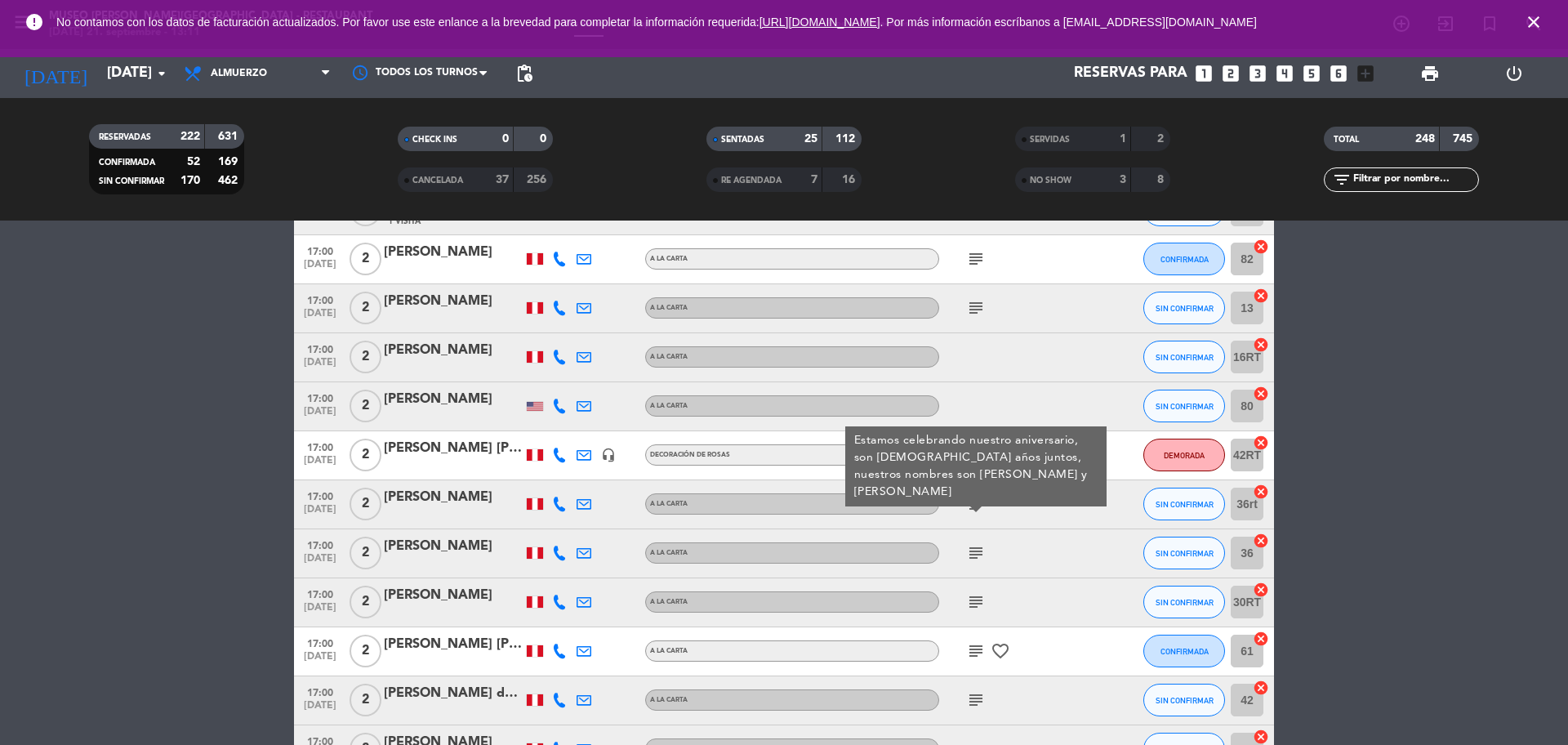
click at [974, 552] on icon "subject" at bounding box center [975, 553] width 20 height 20
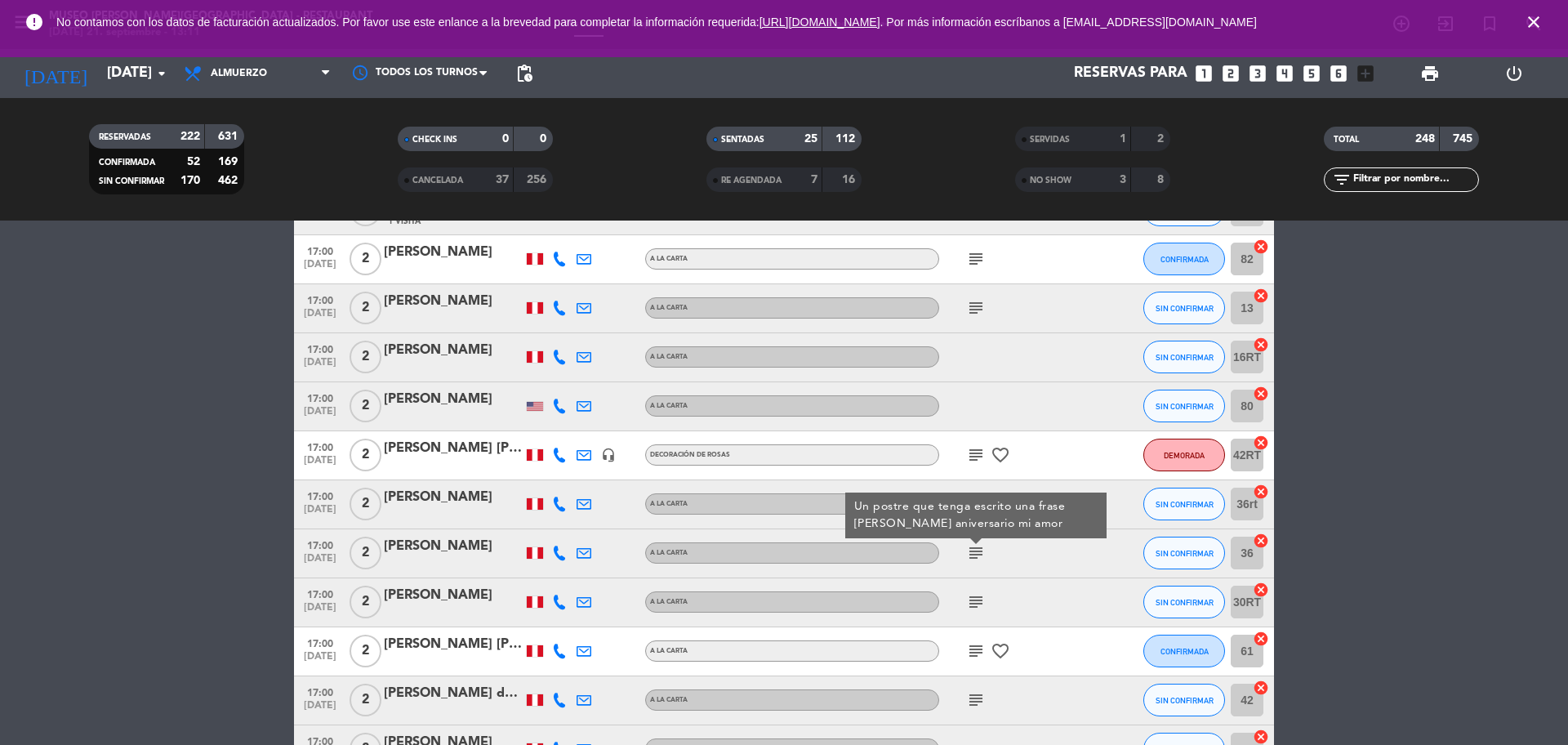
click at [451, 550] on div "[PERSON_NAME]" at bounding box center [452, 546] width 139 height 21
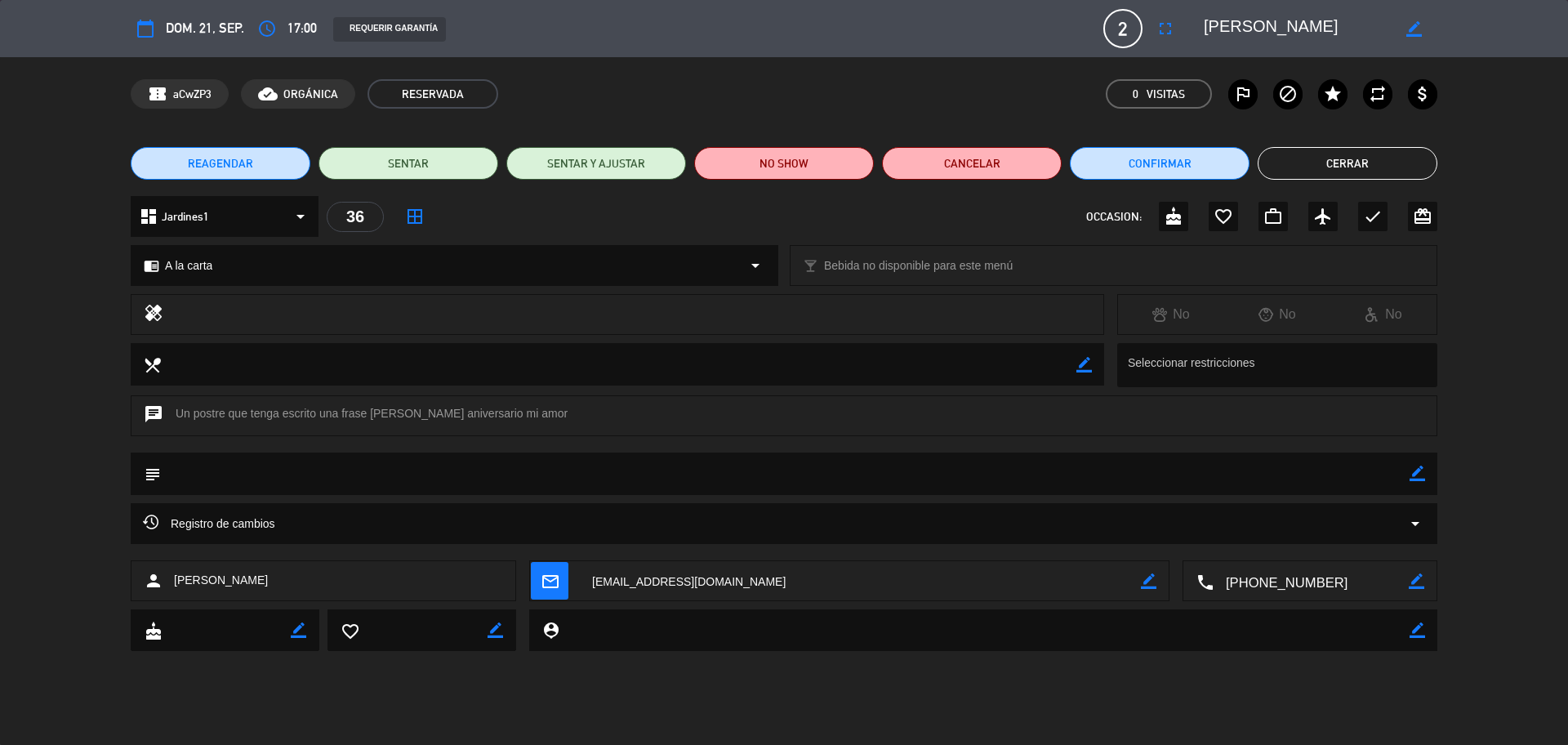
click at [1253, 566] on textarea at bounding box center [1310, 582] width 195 height 41
drag, startPoint x: 1323, startPoint y: 29, endPoint x: 1205, endPoint y: 36, distance: 118.2
click at [1192, 35] on div "border_color" at bounding box center [1315, 28] width 245 height 30
drag, startPoint x: 1412, startPoint y: 486, endPoint x: 1400, endPoint y: 484, distance: 12.2
click at [1253, 485] on div "border_color" at bounding box center [1417, 474] width 15 height 43
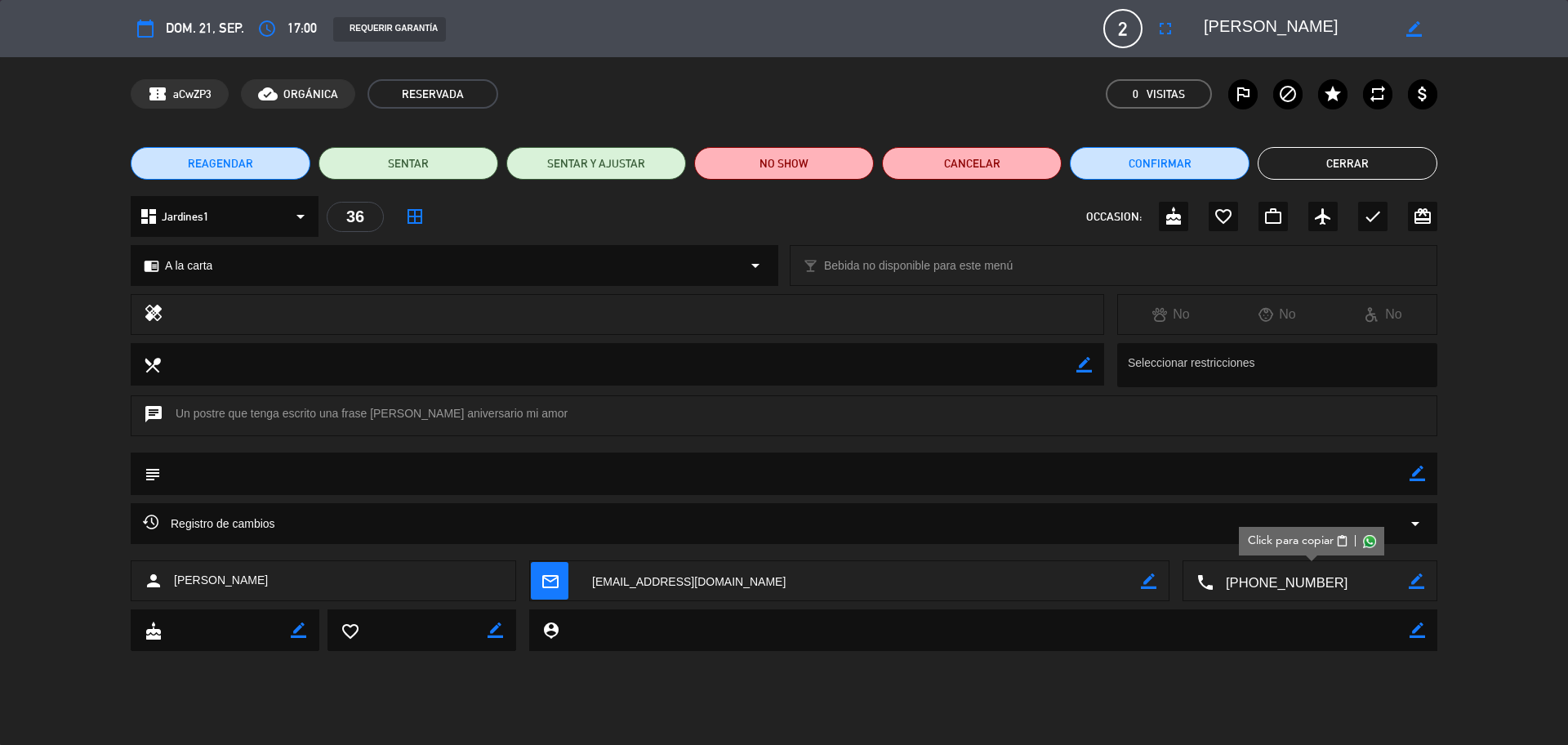
drag, startPoint x: 1410, startPoint y: 473, endPoint x: 1386, endPoint y: 482, distance: 25.6
click at [1253, 474] on div "subject border_color" at bounding box center [784, 474] width 1306 height 43
click at [1253, 482] on textarea at bounding box center [785, 473] width 1248 height 42
click at [1253, 478] on icon "border_color" at bounding box center [1417, 473] width 15 height 15
click at [1253, 481] on textarea at bounding box center [785, 473] width 1248 height 42
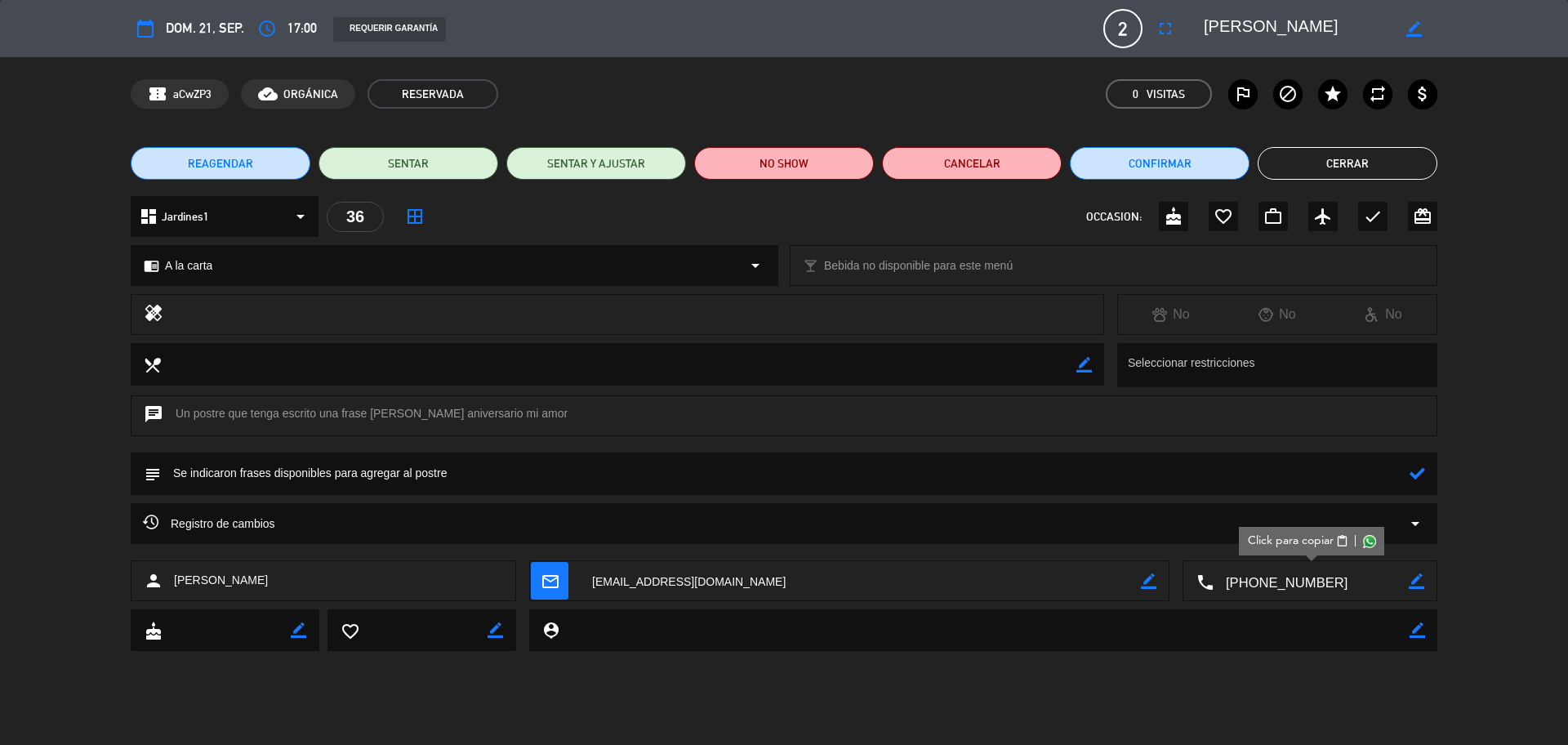
type textarea "Se indicaron frases disponibles para agregar al postre"
click at [1253, 465] on icon at bounding box center [1417, 473] width 15 height 15
click at [1253, 208] on icon "check" at bounding box center [1372, 216] width 20 height 20
click at [1253, 161] on button "Cerrar" at bounding box center [1347, 163] width 179 height 32
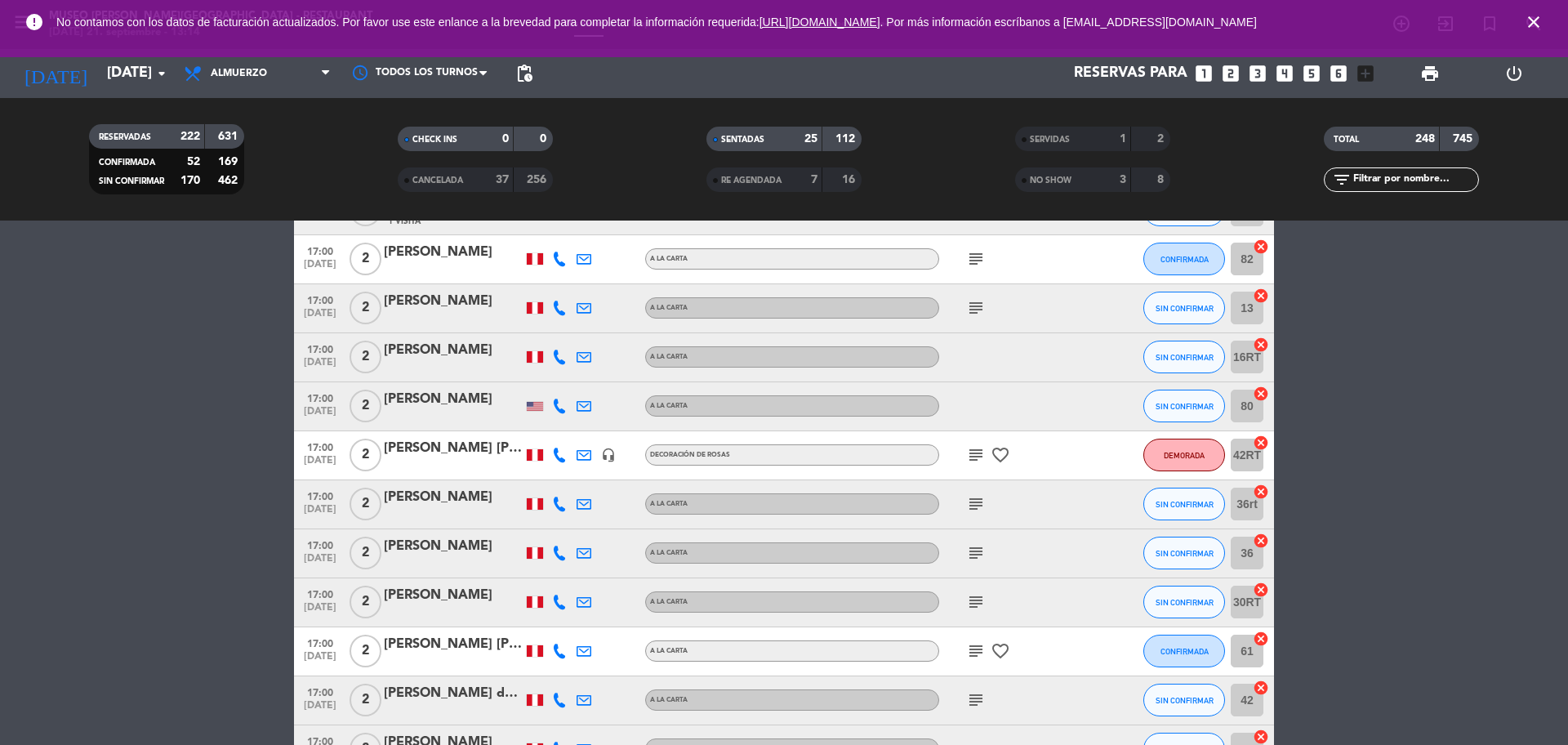
click at [980, 566] on icon "subject" at bounding box center [975, 601] width 20 height 20
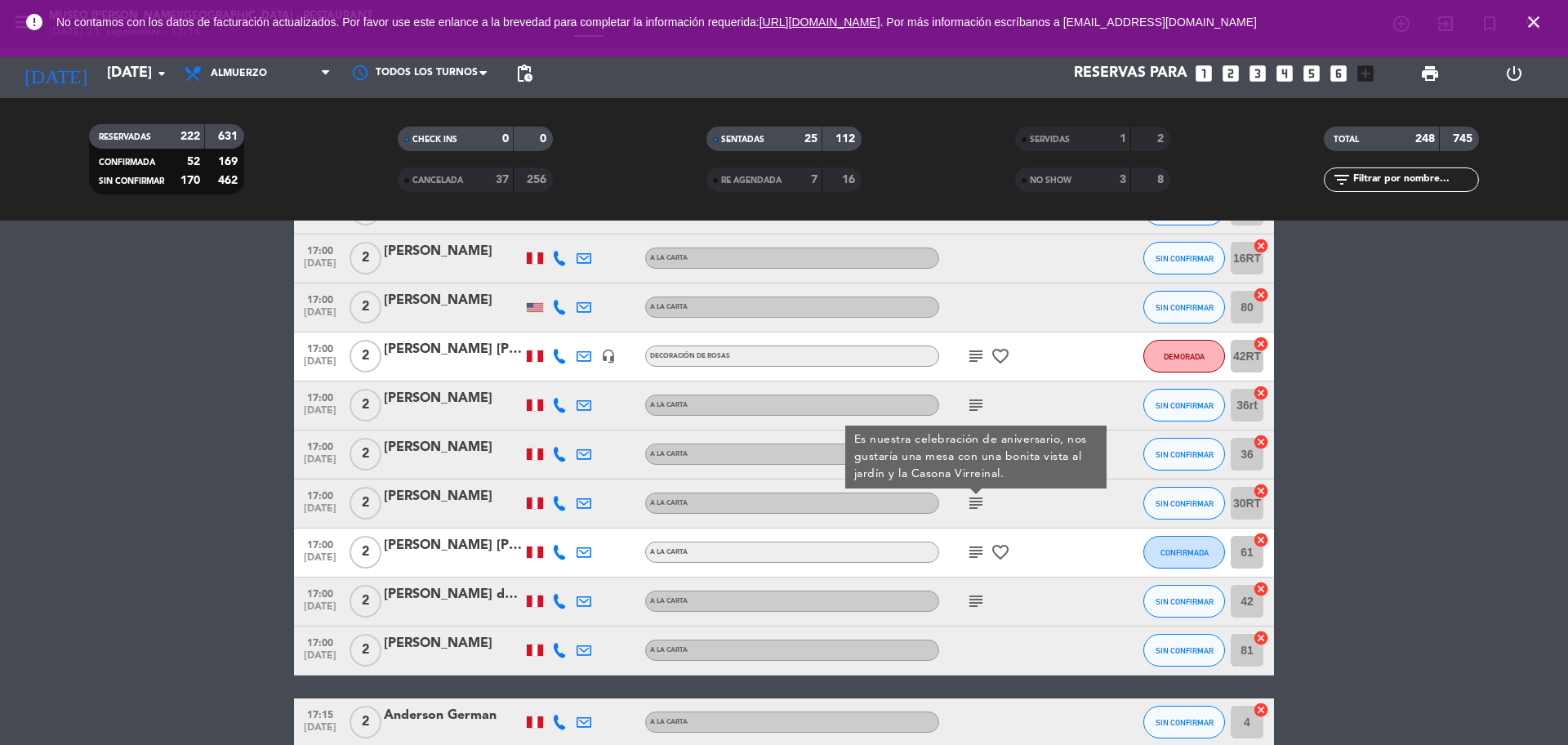
scroll to position [10525, 0]
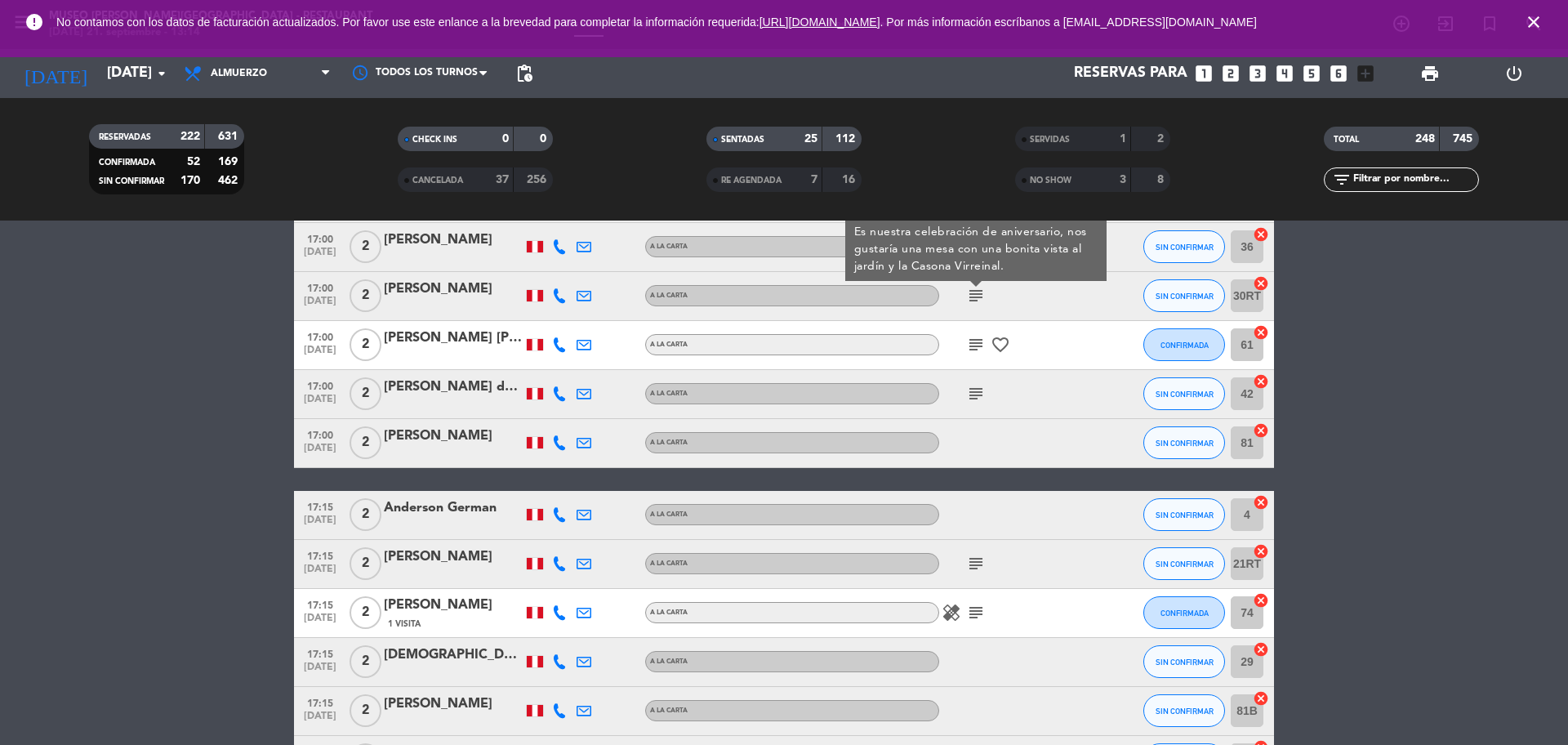
click at [974, 340] on icon "subject" at bounding box center [975, 344] width 20 height 20
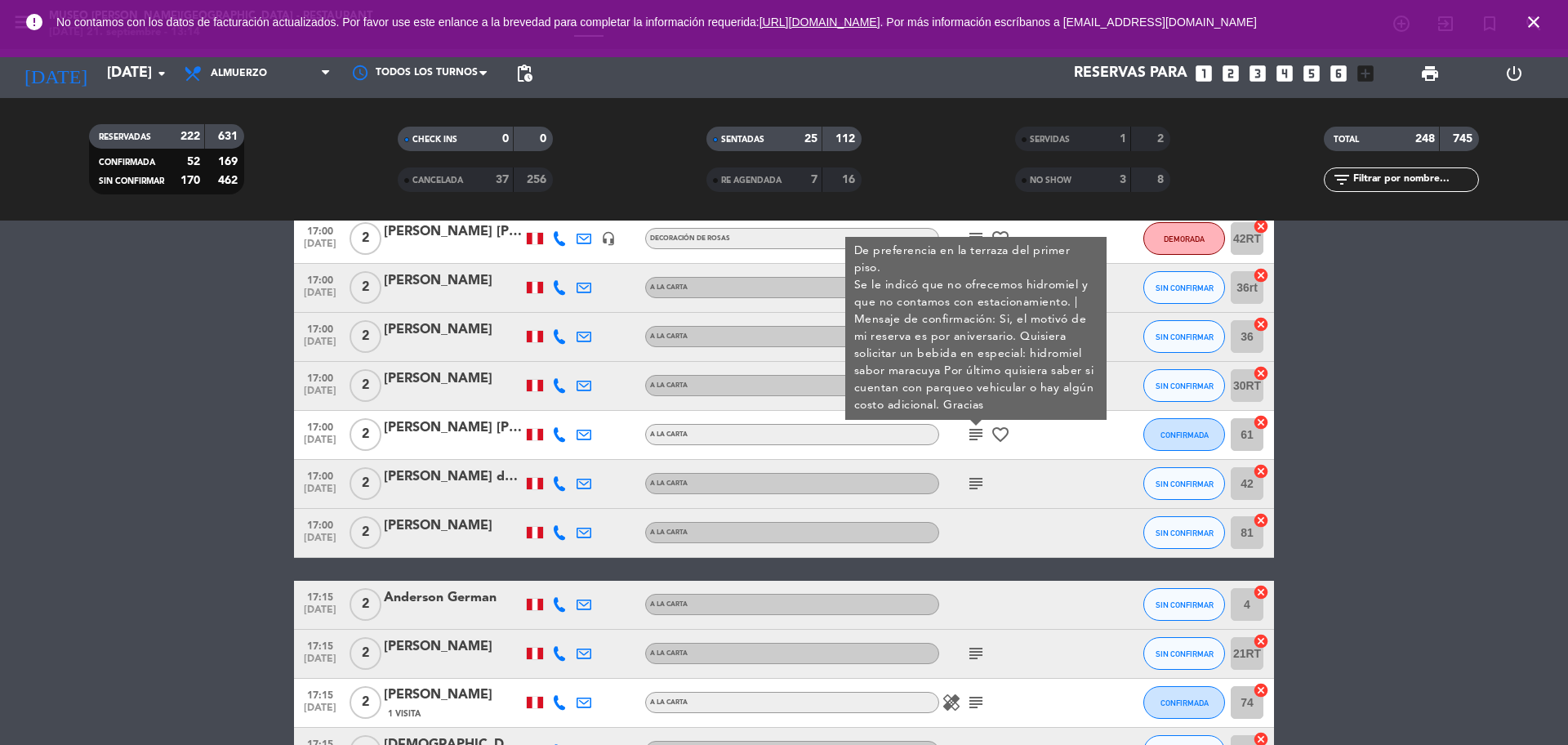
scroll to position [10423, 0]
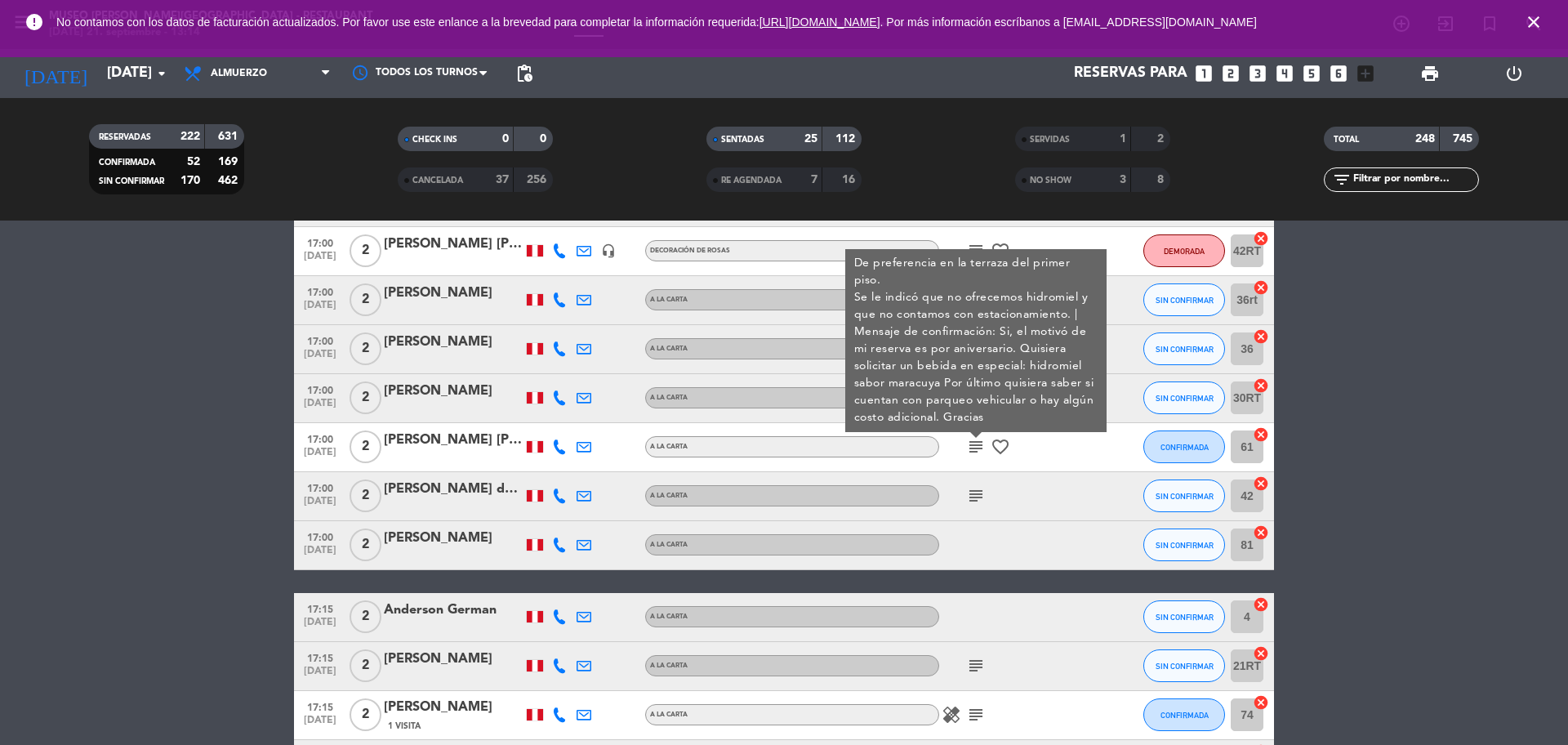
click at [973, 496] on icon "subject" at bounding box center [975, 495] width 20 height 20
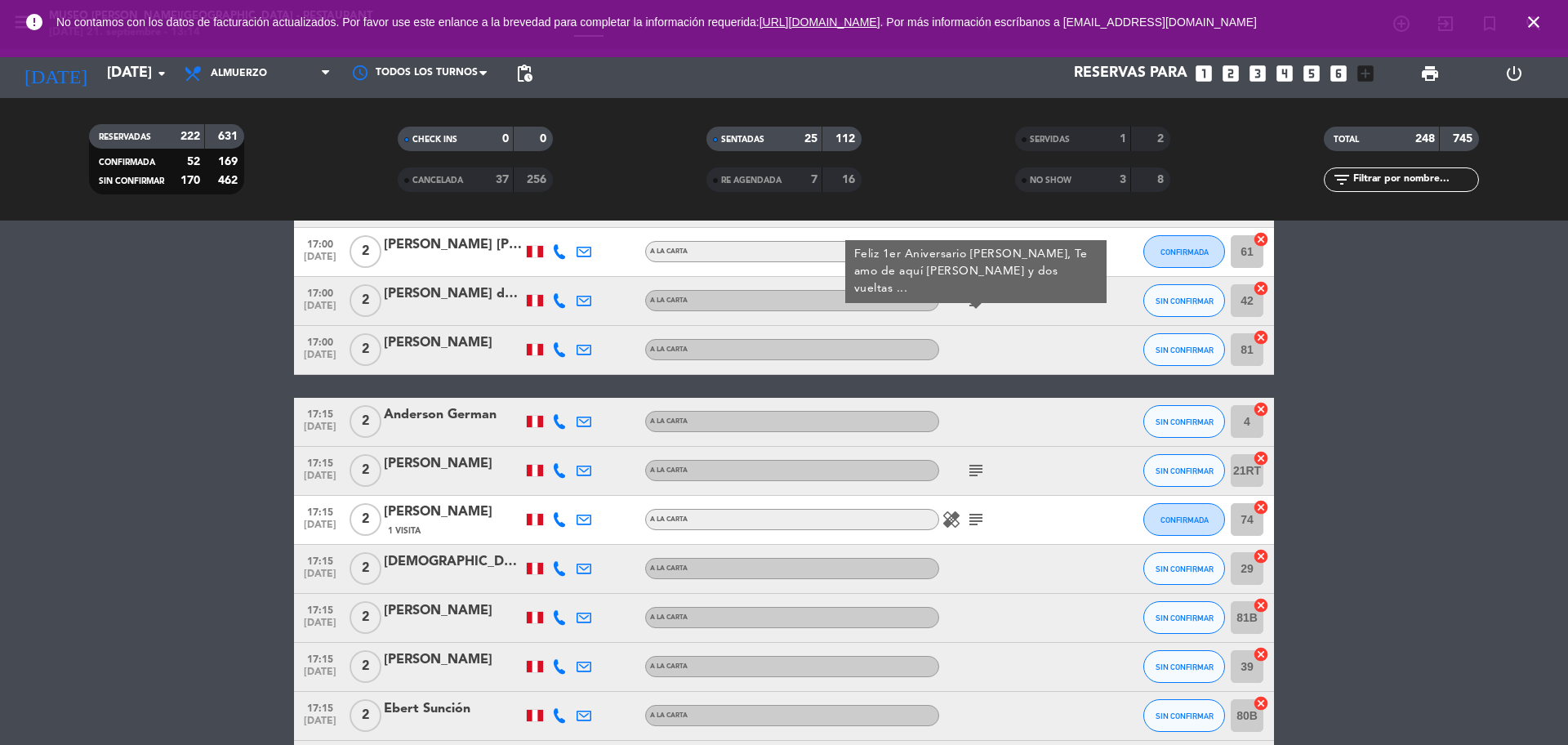
scroll to position [10729, 0]
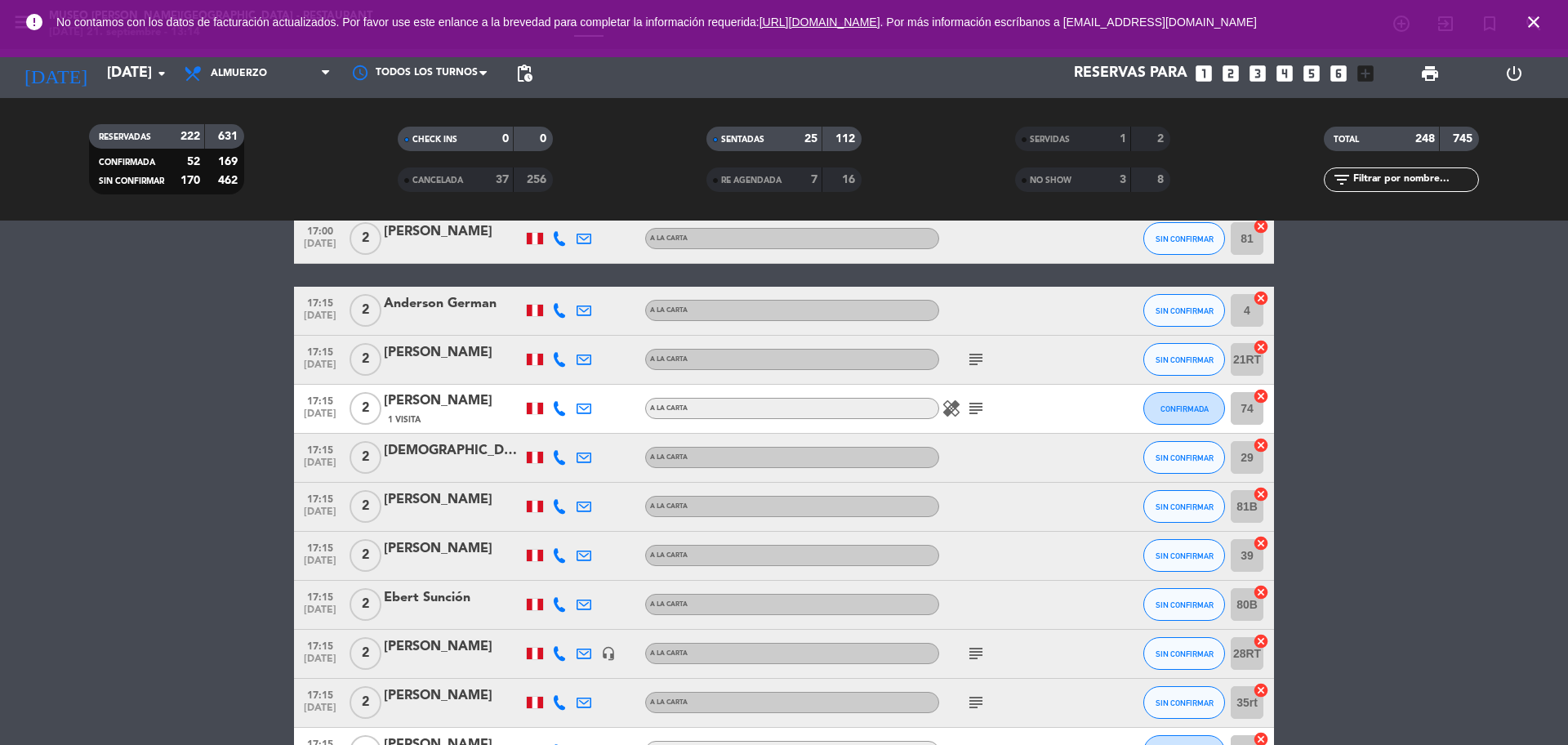
click at [987, 363] on span "subject" at bounding box center [975, 359] width 25 height 20
click at [987, 359] on span "subject" at bounding box center [975, 359] width 25 height 20
click at [986, 358] on span "subject" at bounding box center [975, 359] width 25 height 20
click at [985, 359] on icon "subject" at bounding box center [975, 359] width 20 height 20
click at [981, 412] on icon "subject" at bounding box center [975, 408] width 20 height 20
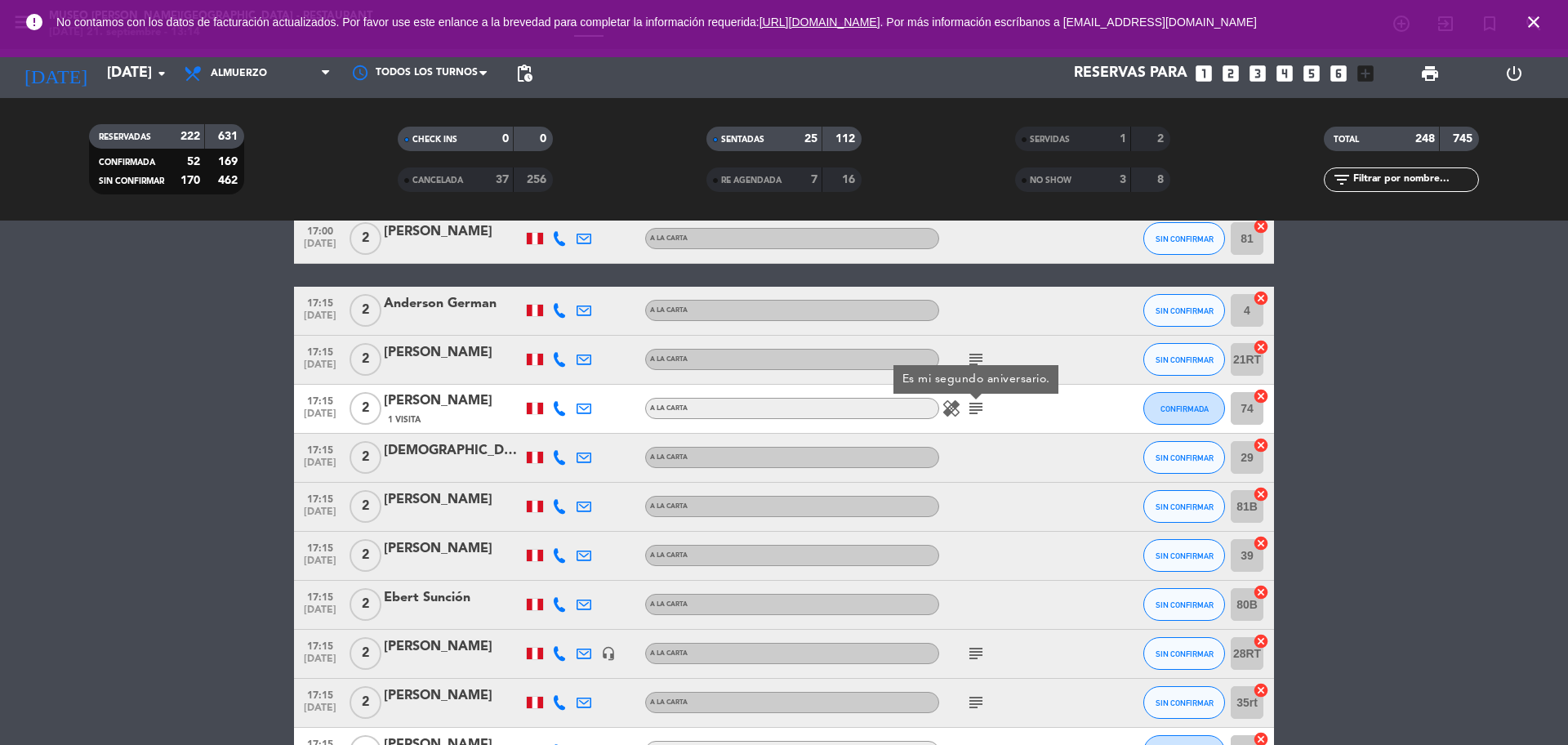
click at [981, 354] on icon "subject" at bounding box center [975, 359] width 20 height 20
click at [505, 359] on div "[PERSON_NAME]" at bounding box center [452, 352] width 139 height 21
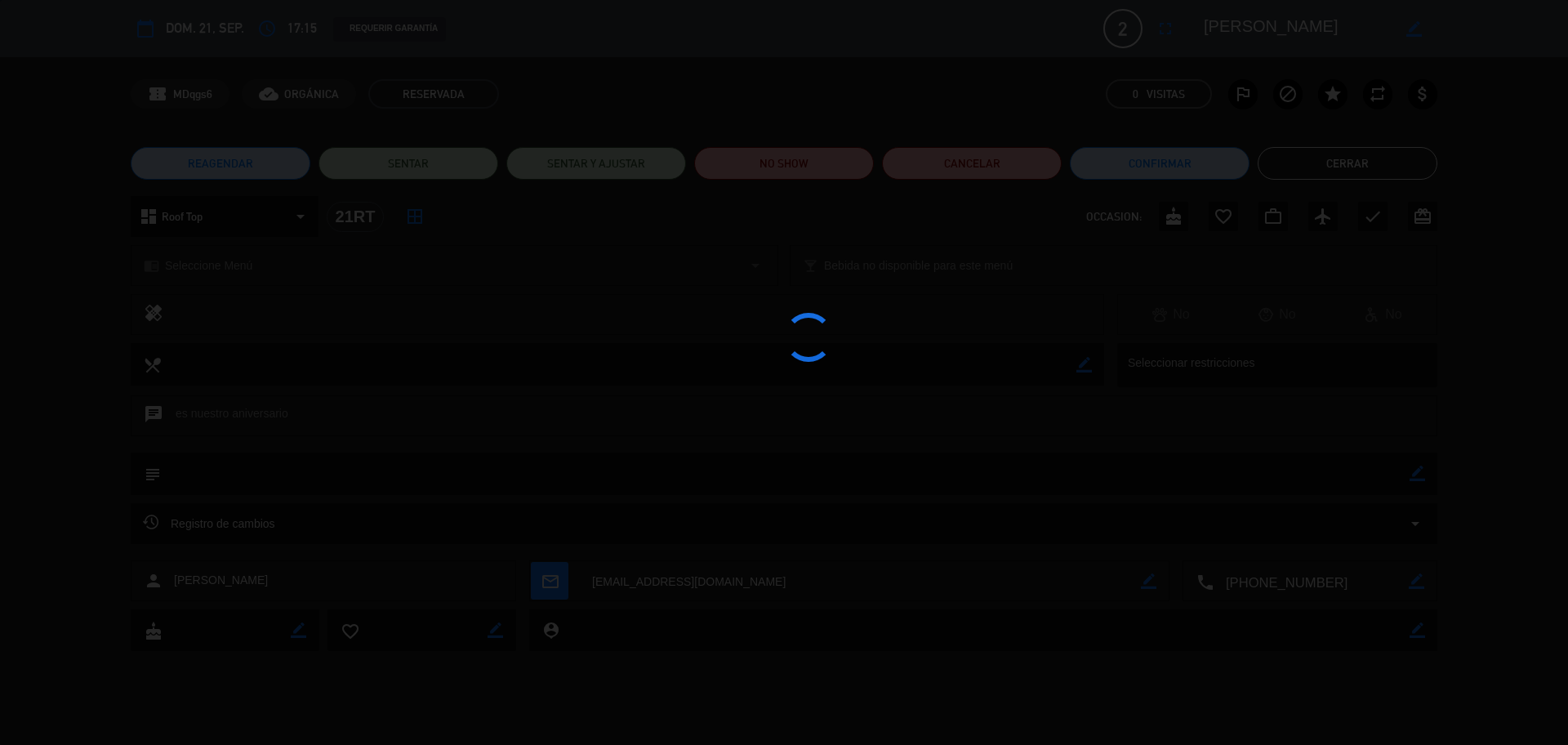
click at [1253, 566] on div at bounding box center [784, 372] width 1568 height 745
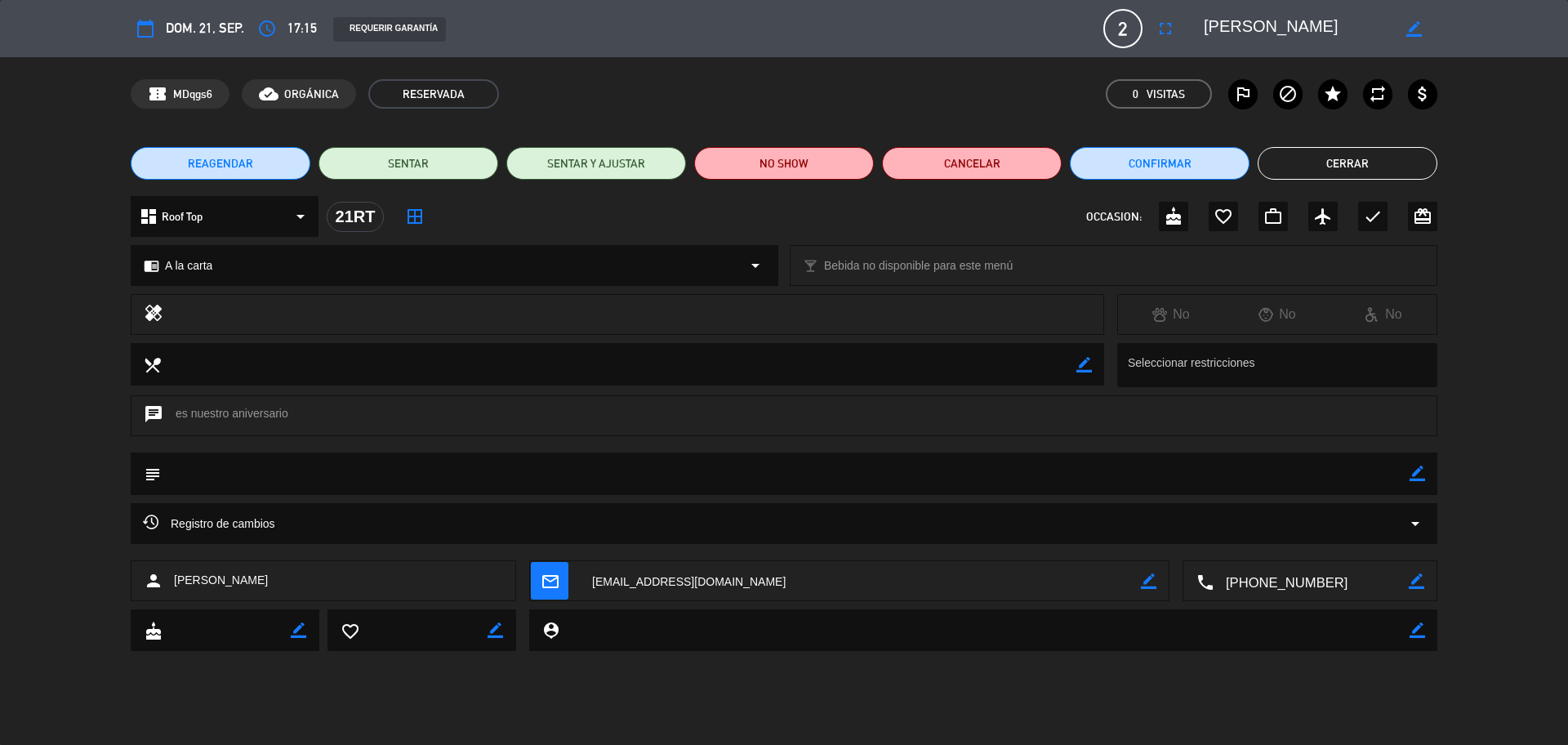
click at [1253, 566] on textarea at bounding box center [1310, 582] width 195 height 41
drag, startPoint x: 1273, startPoint y: 31, endPoint x: 1213, endPoint y: 31, distance: 60.0
click at [1195, 32] on div "border_color" at bounding box center [1315, 28] width 245 height 30
click at [1253, 167] on button "Cerrar" at bounding box center [1347, 163] width 179 height 32
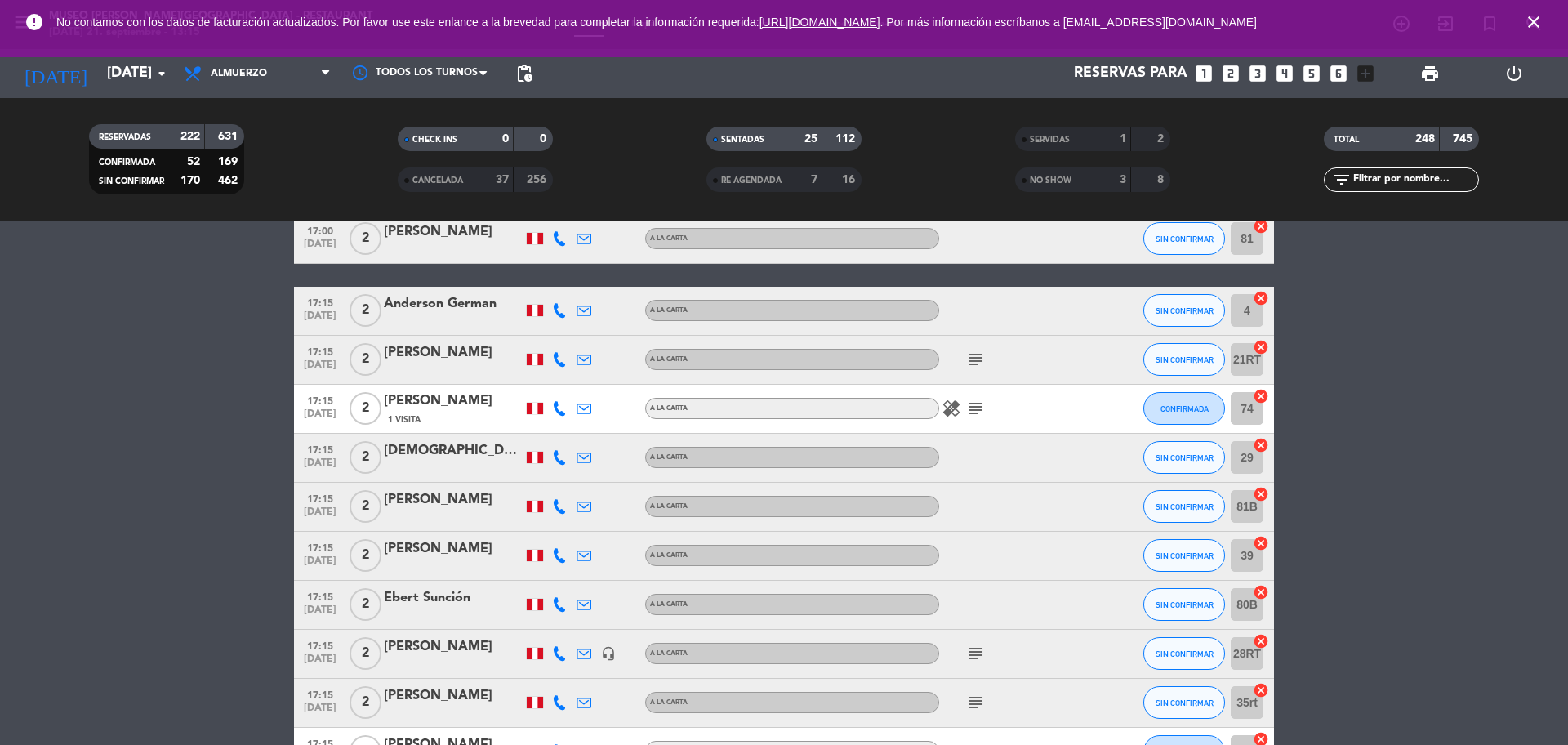
click at [423, 408] on div "[PERSON_NAME]" at bounding box center [452, 401] width 139 height 21
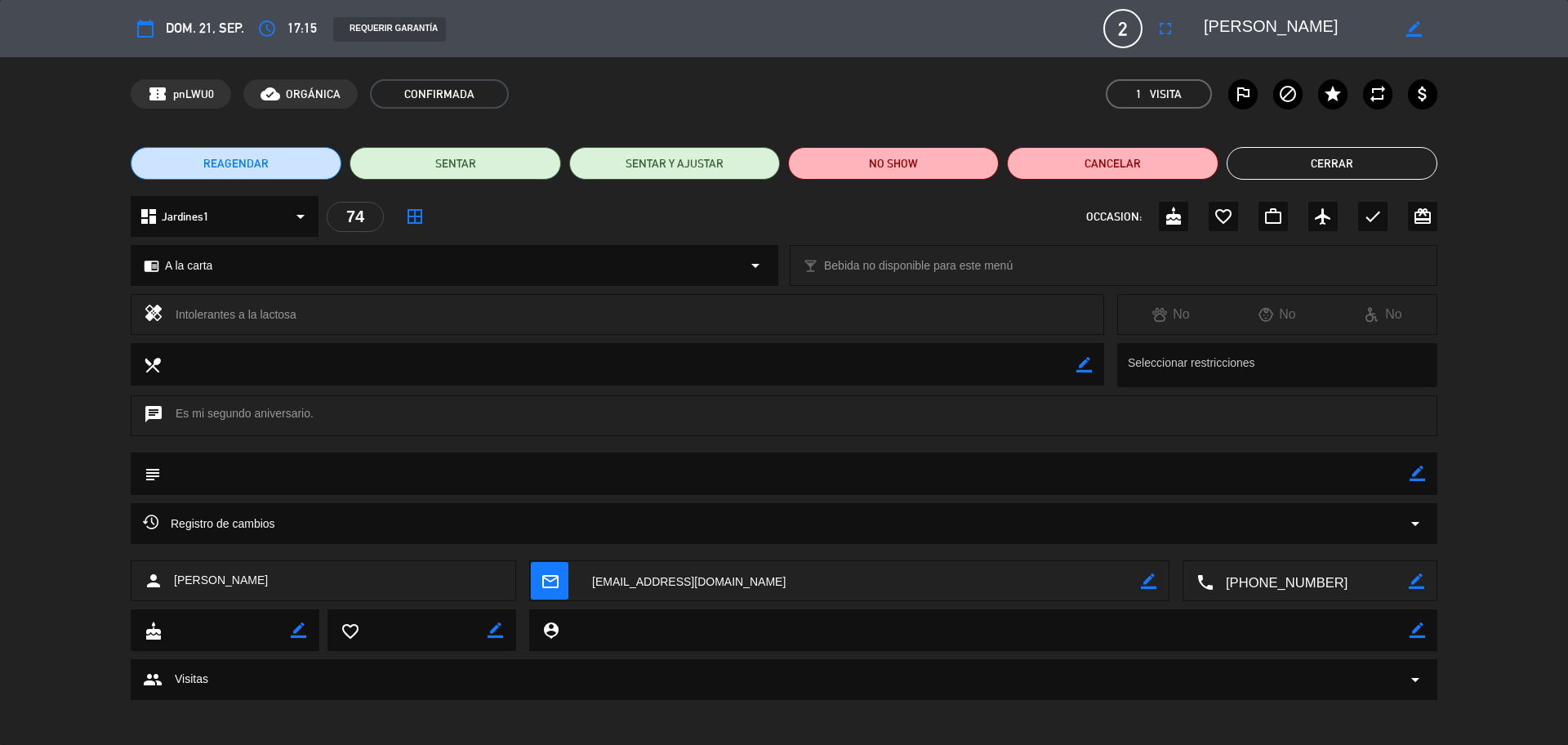
click at [1253, 566] on textarea at bounding box center [1310, 582] width 195 height 41
drag, startPoint x: 1319, startPoint y: 21, endPoint x: 1217, endPoint y: 31, distance: 102.5
click at [1217, 31] on textarea at bounding box center [1297, 28] width 187 height 30
click at [1216, 31] on textarea at bounding box center [1297, 28] width 187 height 30
click at [1253, 40] on textarea at bounding box center [1297, 28] width 187 height 30
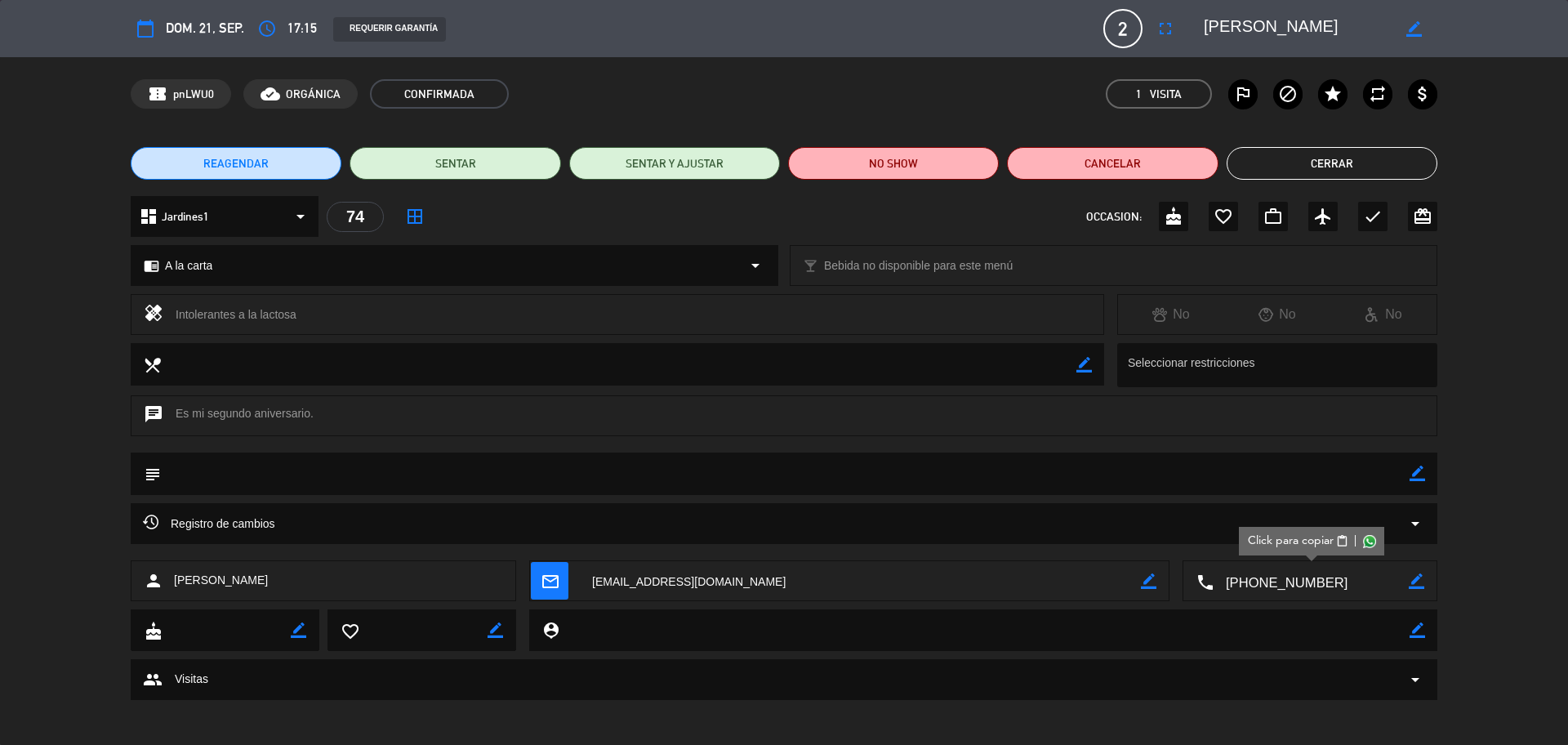
drag, startPoint x: 1326, startPoint y: 26, endPoint x: 1198, endPoint y: 27, distance: 128.0
click at [1198, 27] on div "border_color" at bounding box center [1315, 28] width 245 height 30
drag, startPoint x: 1241, startPoint y: 139, endPoint x: 1251, endPoint y: 154, distance: 18.0
click at [1241, 140] on div "REAGENDAR SENTAR SENTAR Y AJUSTAR NO SHOW Cancelar Cerrar" at bounding box center [784, 163] width 1568 height 65
click at [1251, 154] on button "Cerrar" at bounding box center [1332, 163] width 211 height 32
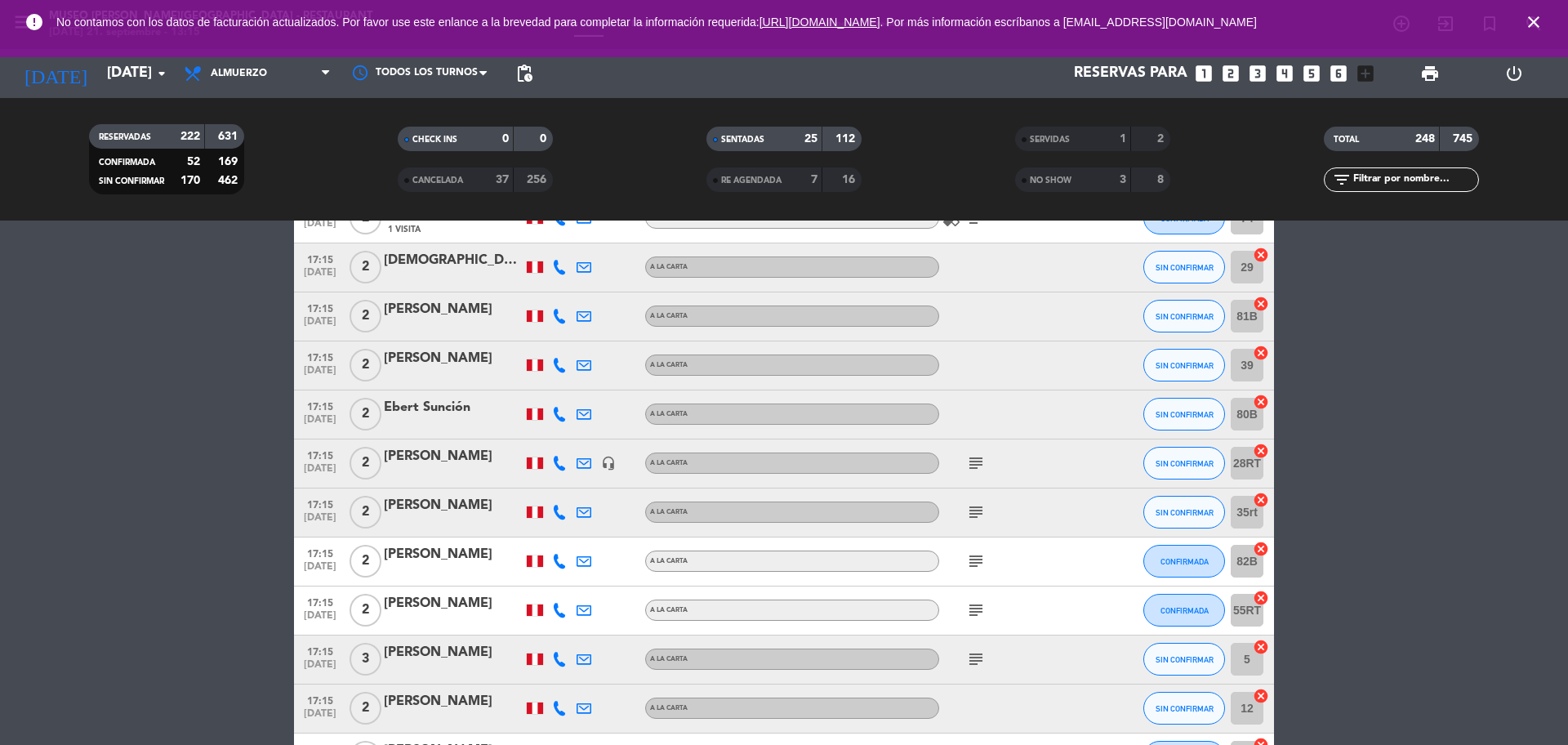
scroll to position [11036, 0]
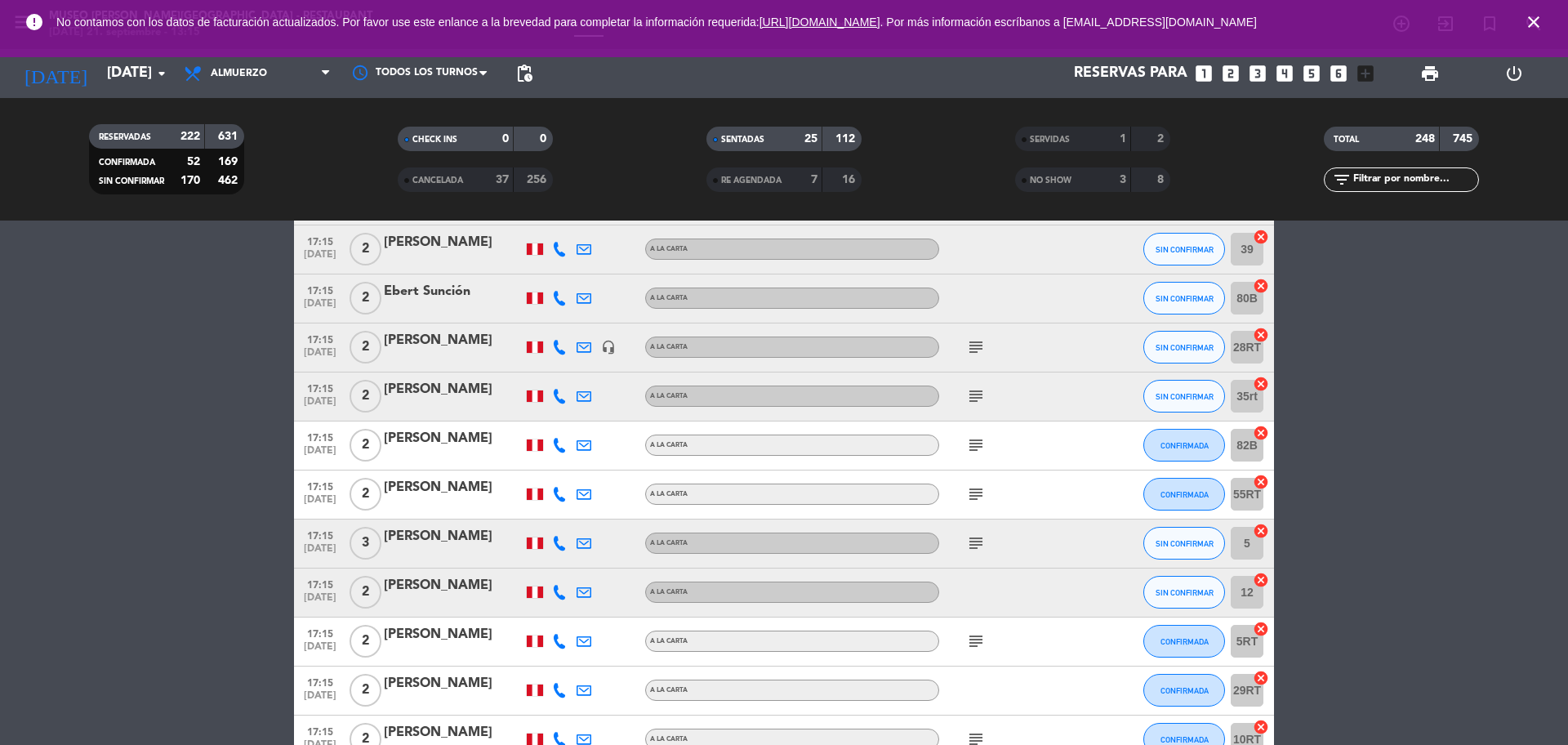
click at [961, 348] on div "subject" at bounding box center [1012, 347] width 147 height 48
click at [984, 343] on icon "subject" at bounding box center [975, 347] width 20 height 20
click at [964, 399] on span "subject" at bounding box center [975, 395] width 25 height 20
click at [971, 395] on icon "subject" at bounding box center [975, 395] width 20 height 20
click at [955, 438] on div "subject" at bounding box center [1012, 445] width 147 height 48
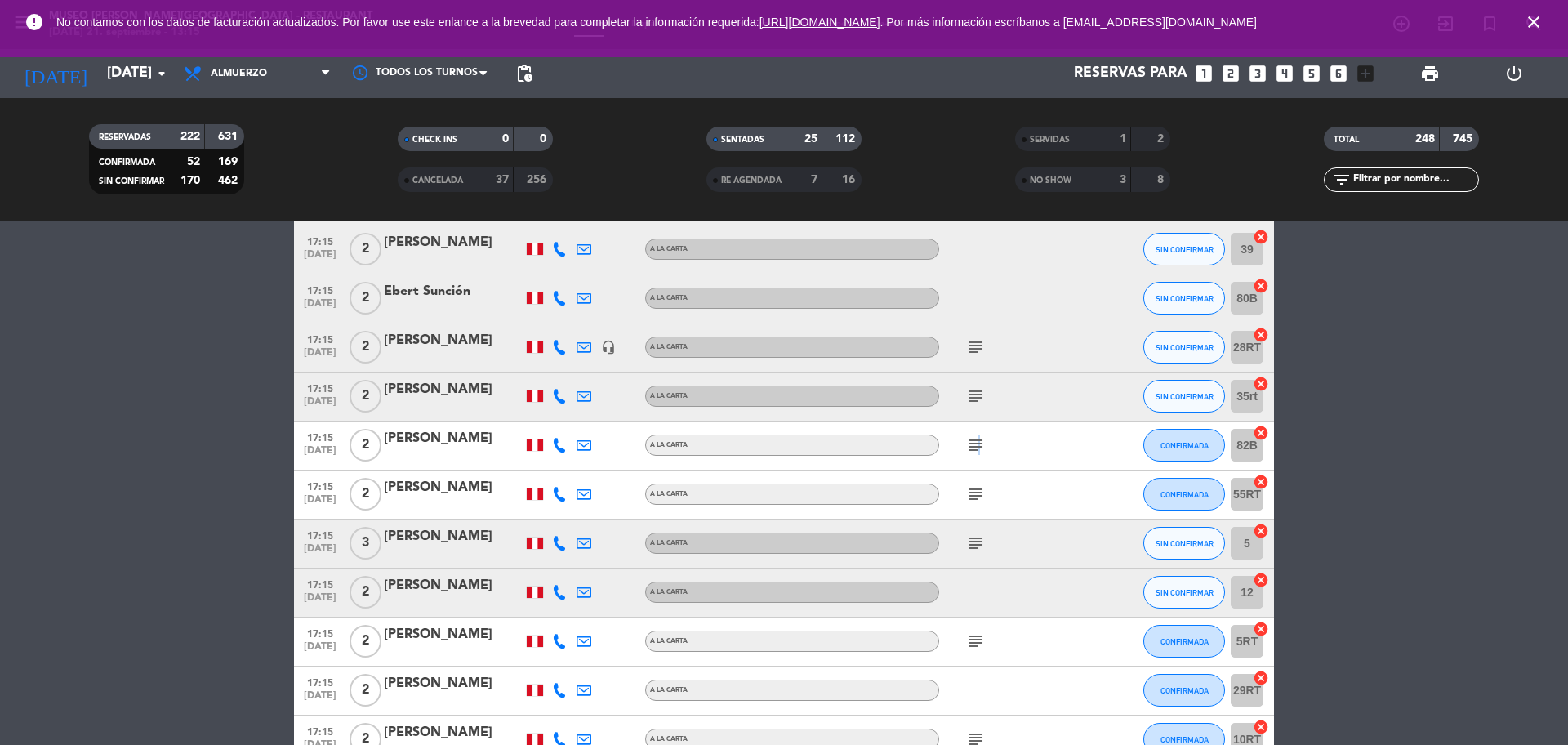
click at [975, 441] on icon "subject" at bounding box center [975, 445] width 20 height 20
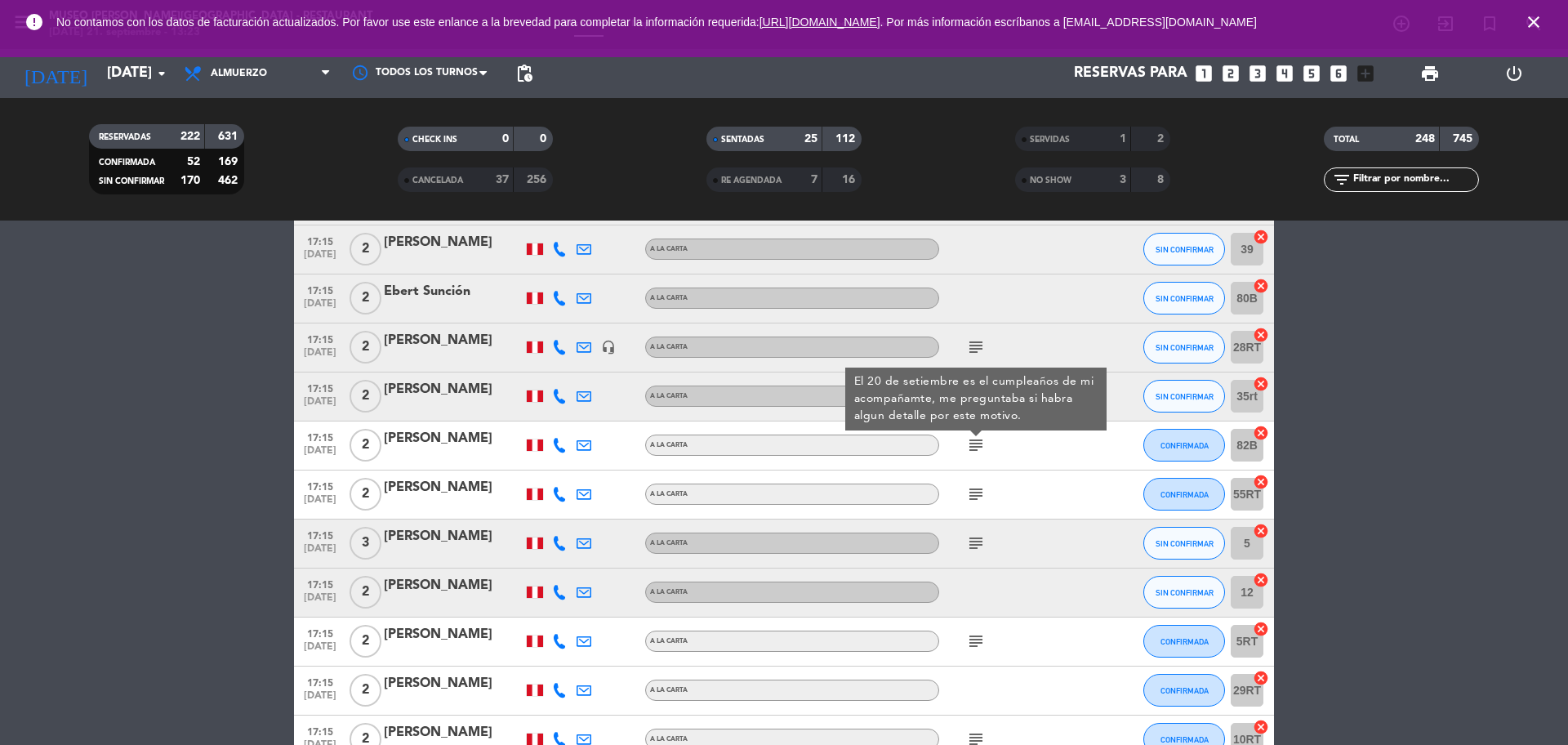
click at [471, 438] on div "[PERSON_NAME]" at bounding box center [452, 438] width 139 height 21
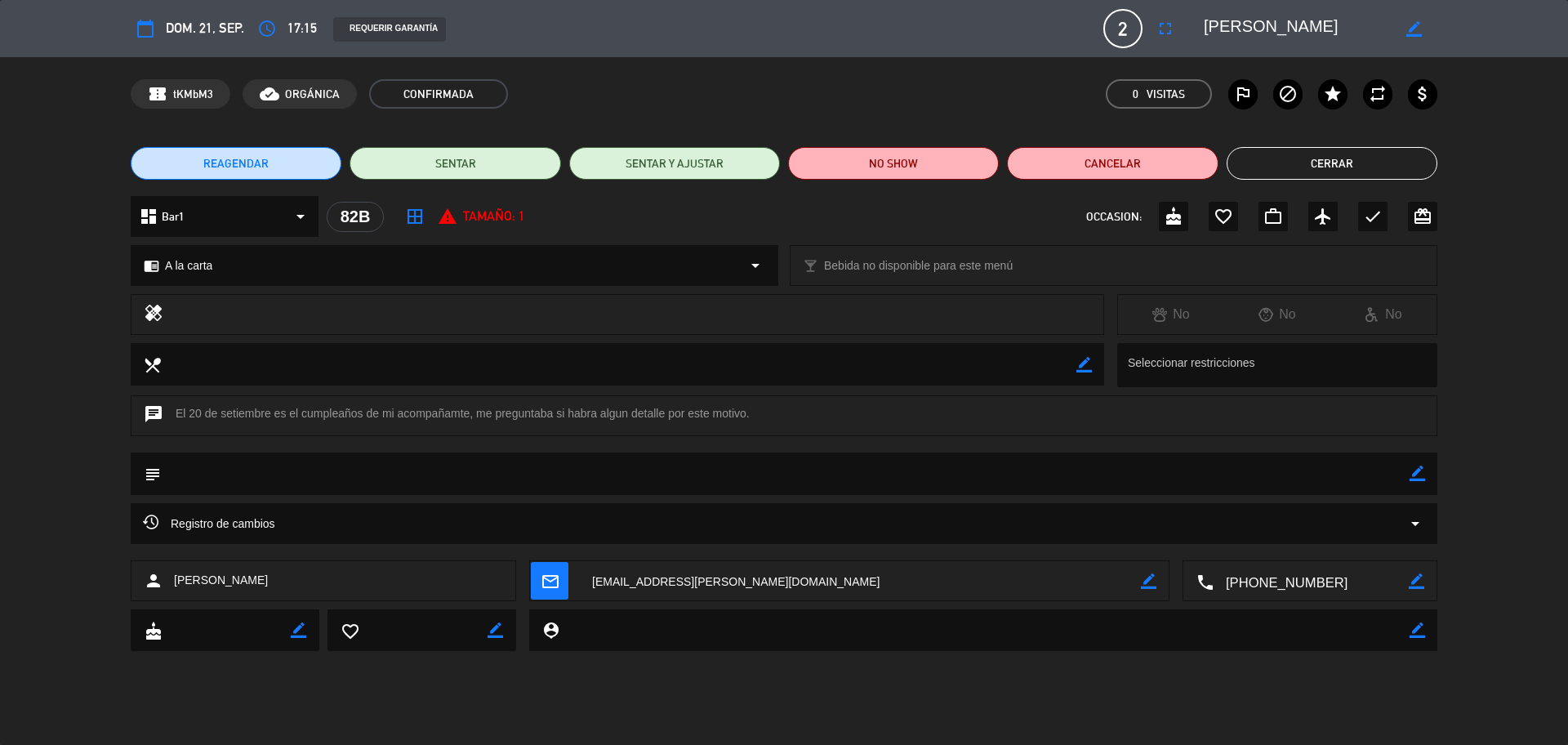
click at [1253, 566] on textarea at bounding box center [1310, 582] width 195 height 41
drag, startPoint x: 1414, startPoint y: 479, endPoint x: 1363, endPoint y: 489, distance: 52.0
click at [1253, 480] on icon "border_color" at bounding box center [1417, 473] width 15 height 15
click at [1253, 489] on textarea at bounding box center [785, 473] width 1248 height 42
type textarea "se informo de la cortesía y del cartel de cumpleaños"
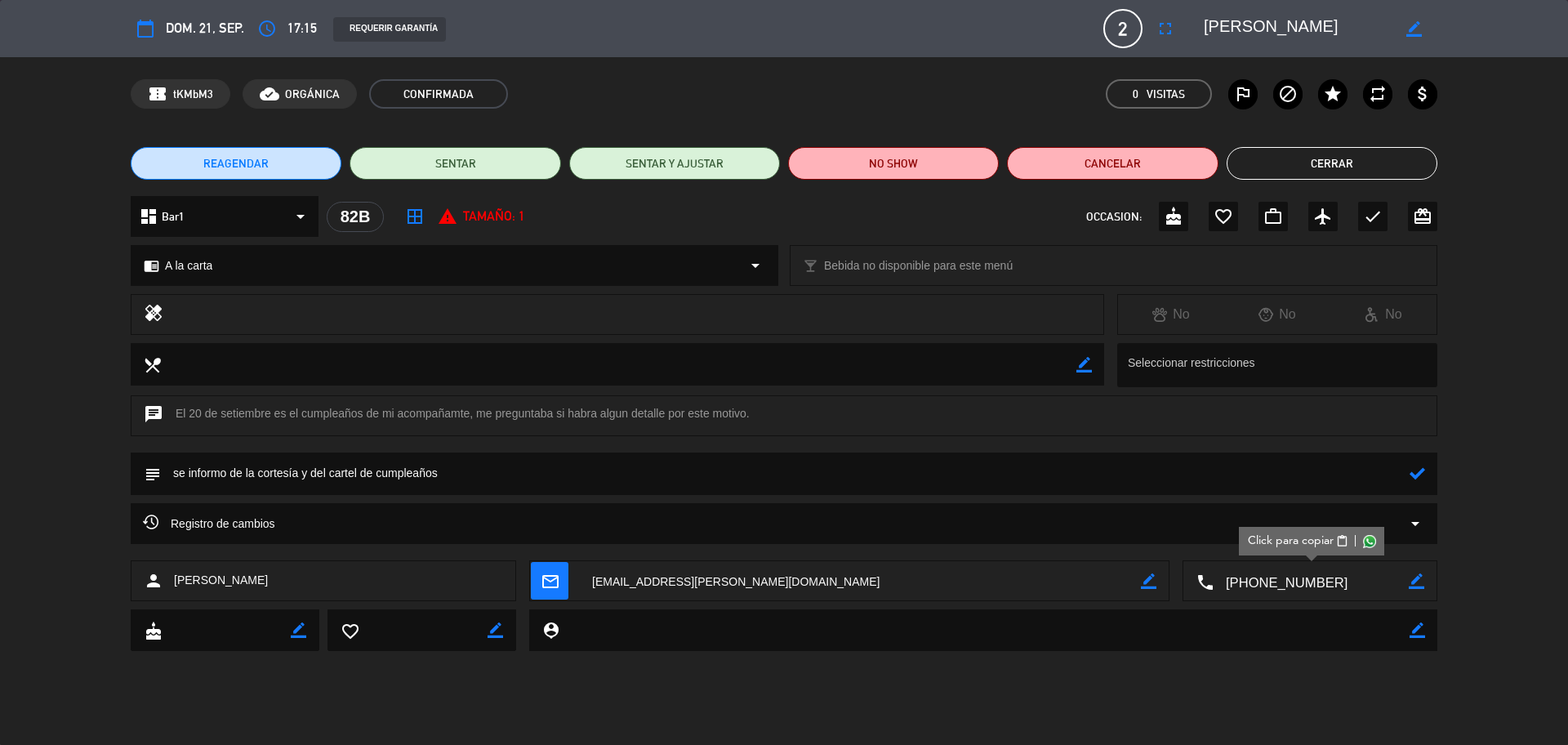
click at [1253, 473] on icon at bounding box center [1417, 473] width 15 height 15
click at [1253, 225] on icon "check" at bounding box center [1372, 216] width 20 height 20
click at [1253, 169] on button "Cerrar" at bounding box center [1332, 163] width 211 height 32
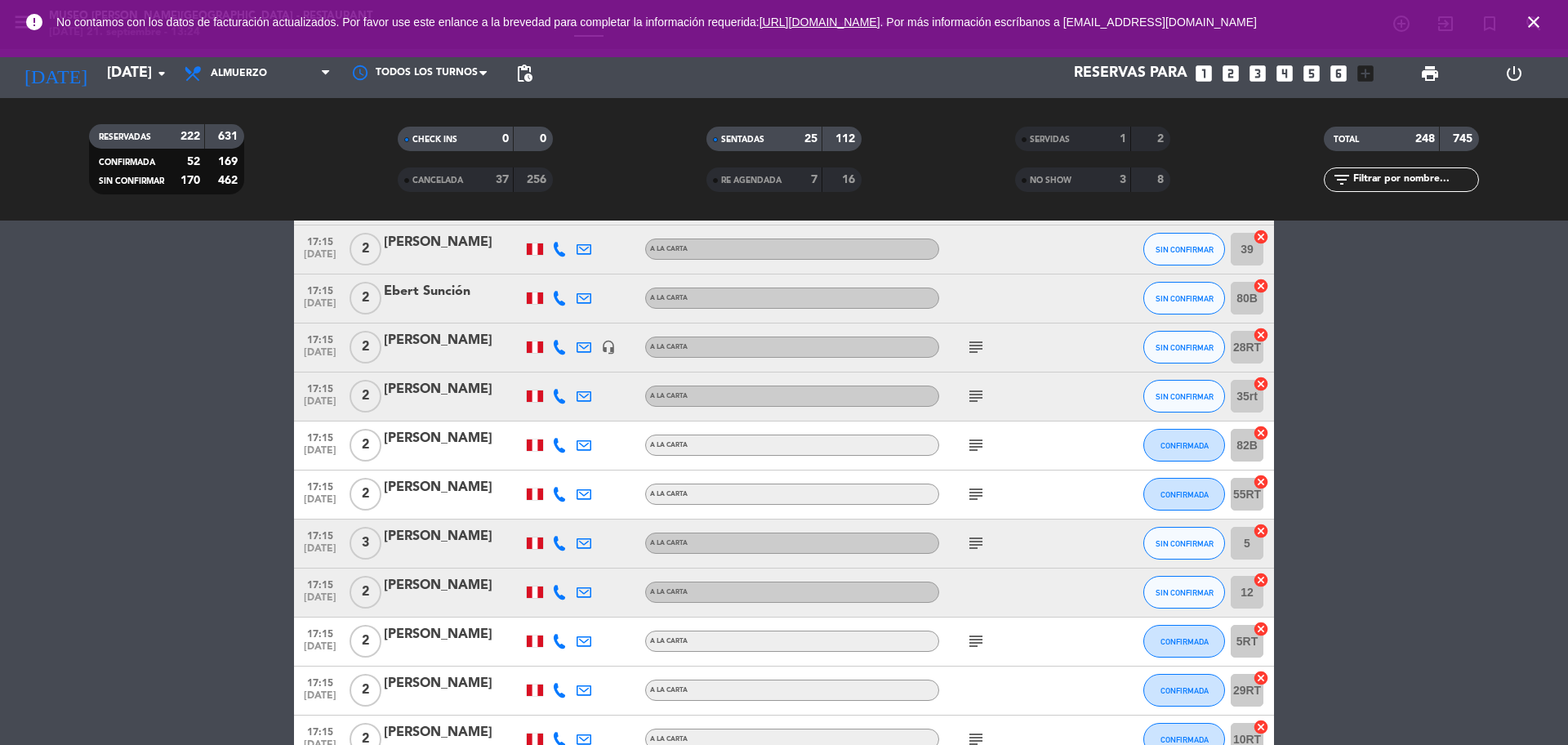
click at [971, 493] on icon "subject" at bounding box center [975, 493] width 20 height 20
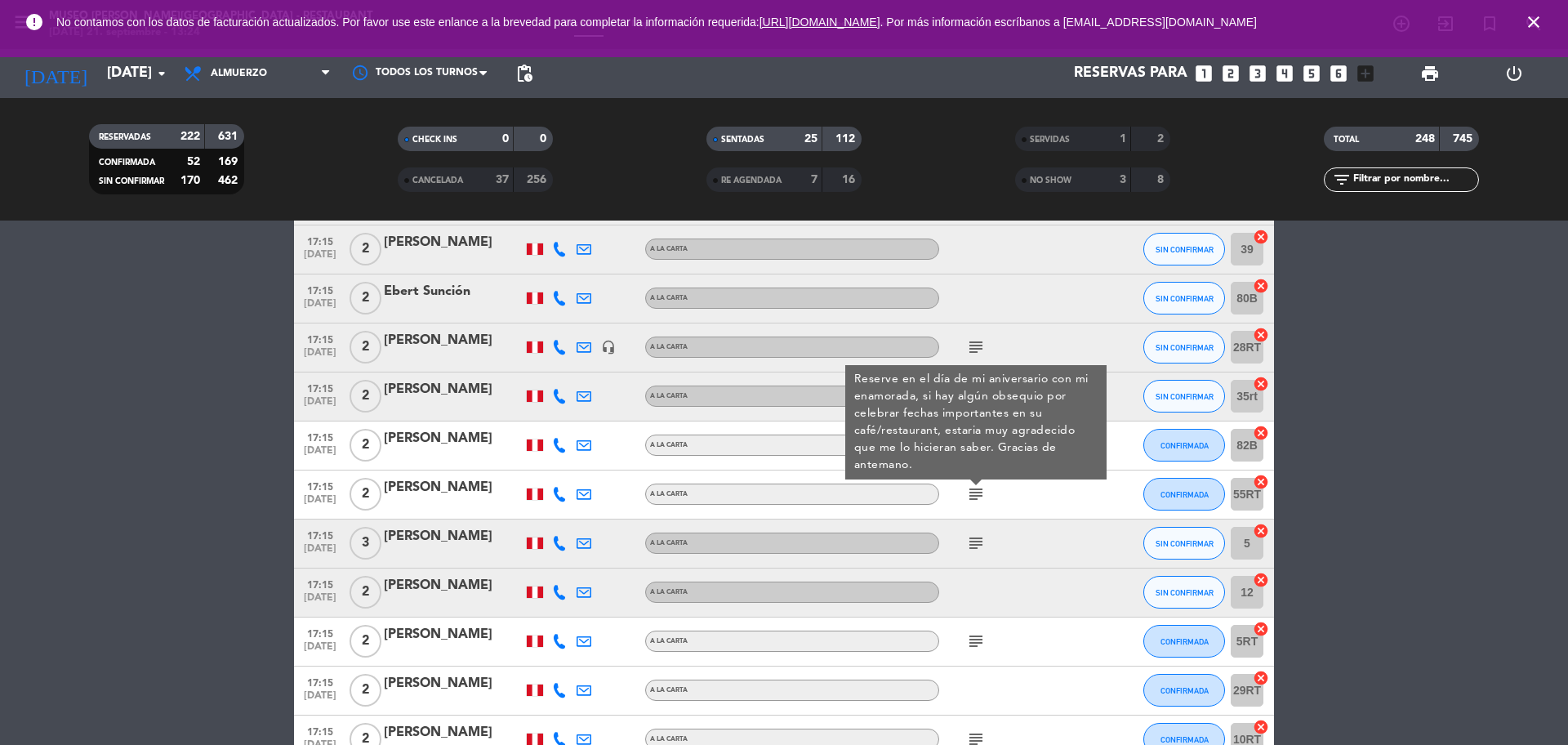
click at [446, 499] on div at bounding box center [452, 504] width 139 height 13
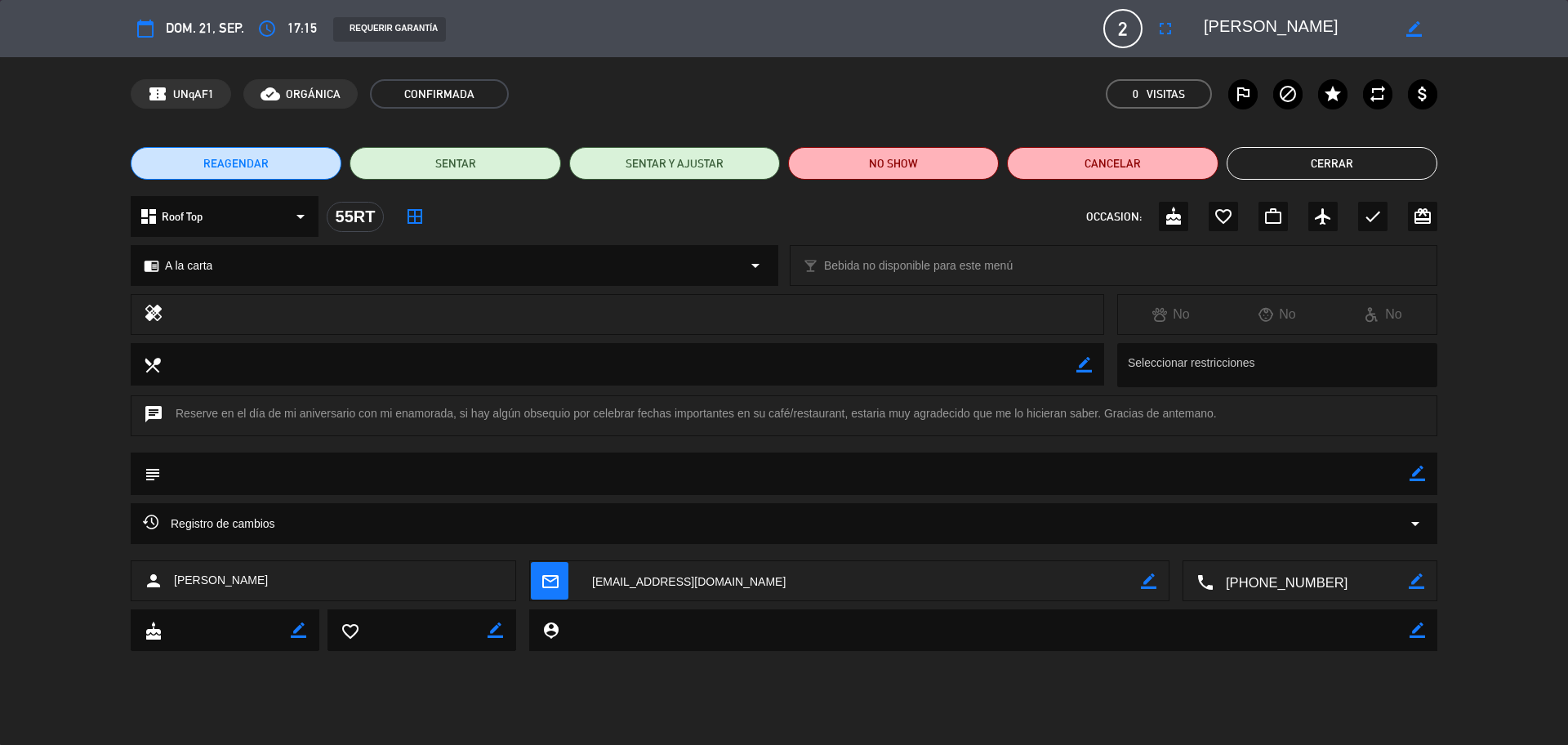
click at [1253, 566] on textarea at bounding box center [1310, 582] width 195 height 41
drag, startPoint x: 1322, startPoint y: 34, endPoint x: 1204, endPoint y: 37, distance: 118.0
click at [1204, 37] on textarea at bounding box center [1297, 28] width 187 height 30
click at [1253, 162] on button "Cerrar" at bounding box center [1332, 163] width 211 height 32
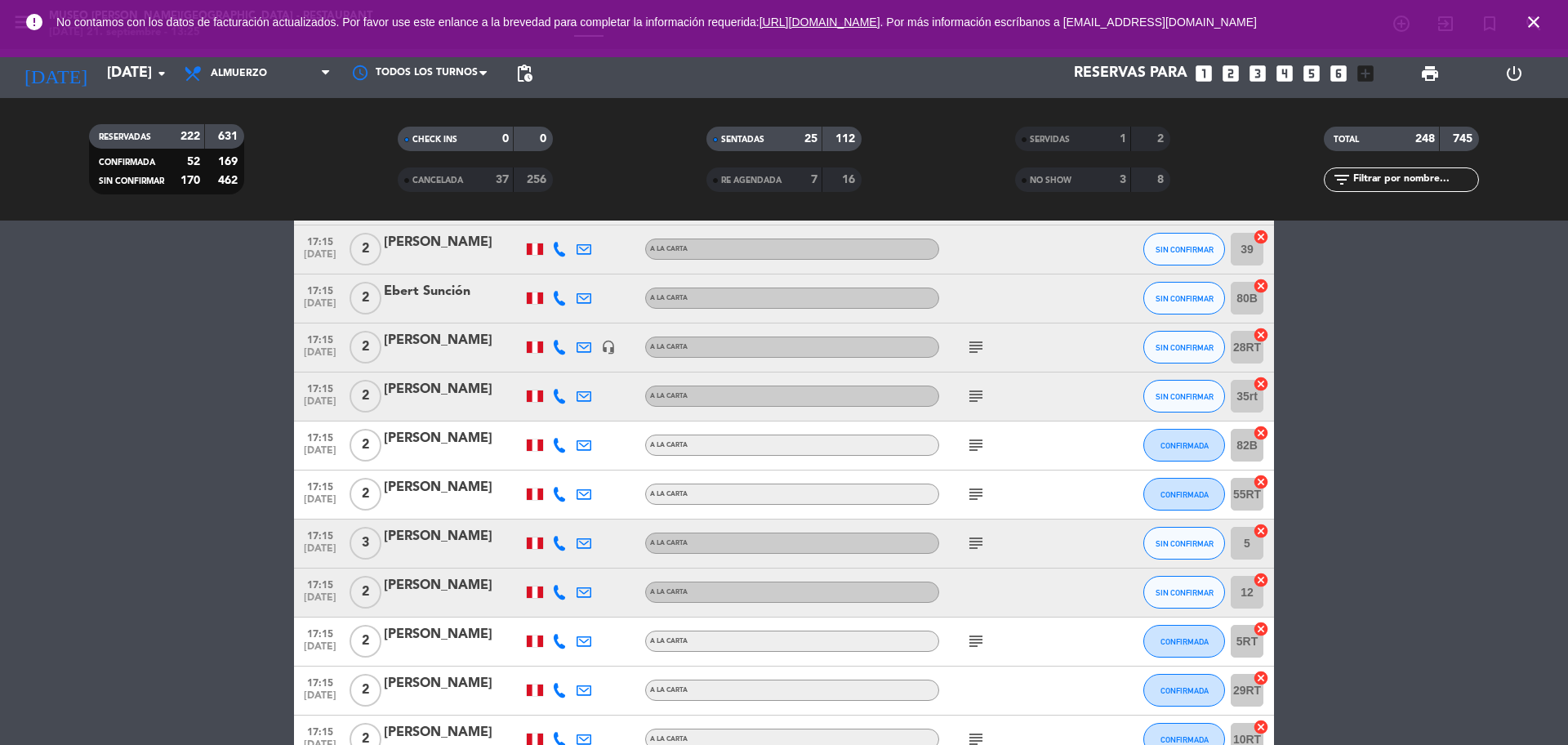
click at [978, 538] on icon "subject" at bounding box center [975, 543] width 20 height 20
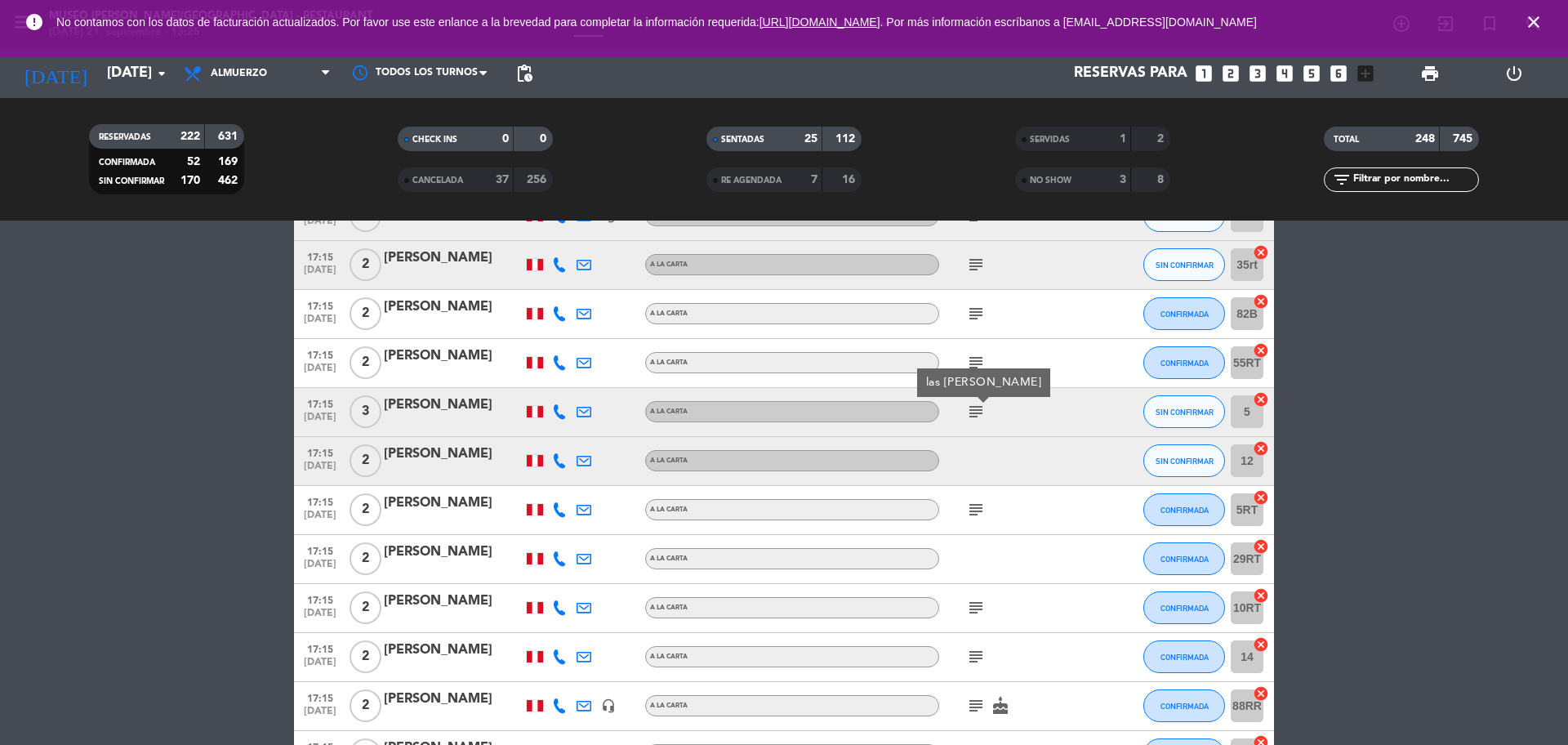
scroll to position [11240, 0]
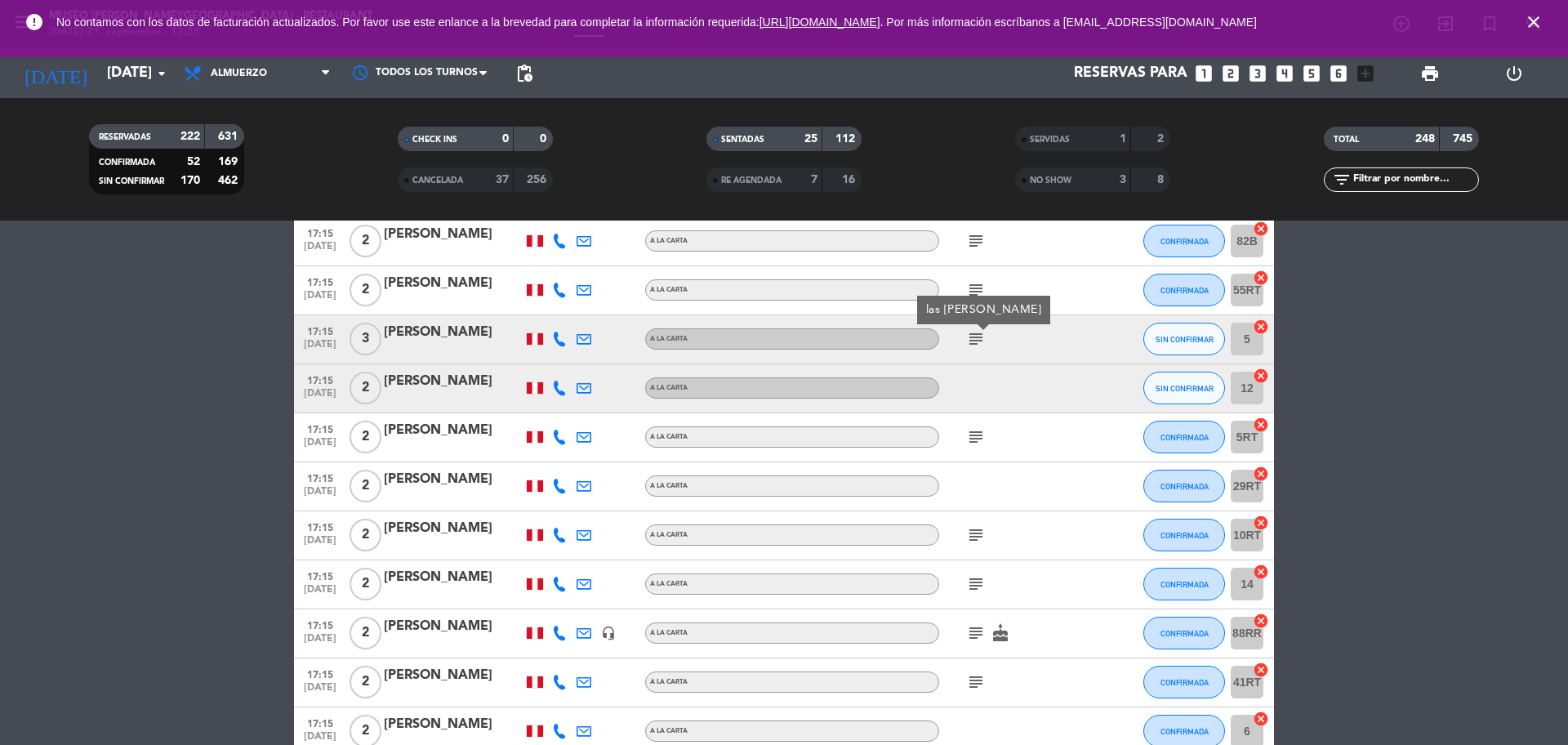
click at [321, 339] on span "[DATE]" at bounding box center [320, 348] width 41 height 19
click at [422, 340] on div "[PERSON_NAME]" at bounding box center [452, 332] width 139 height 21
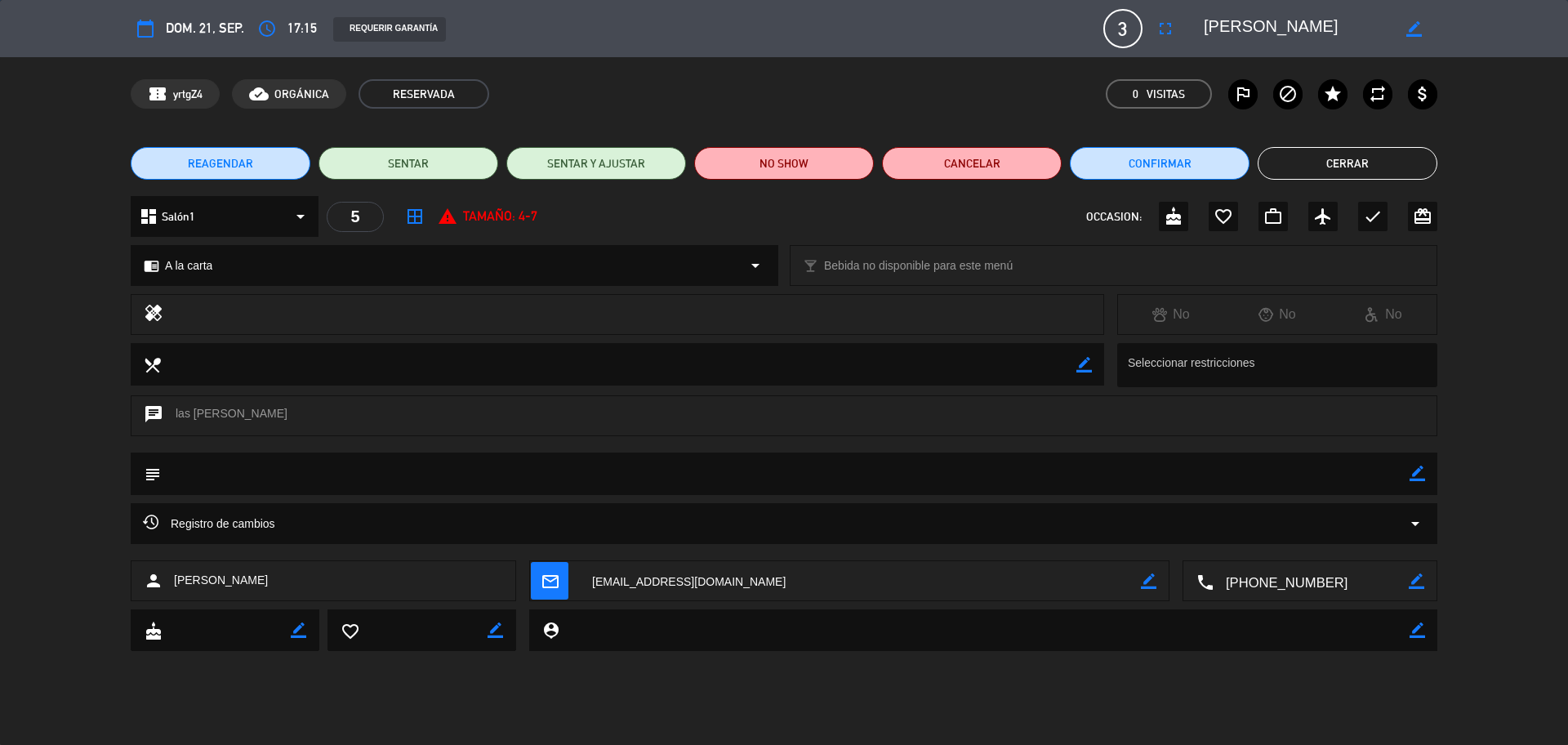
click at [1253, 566] on textarea at bounding box center [1310, 582] width 195 height 41
click at [1253, 466] on icon "border_color" at bounding box center [1417, 473] width 15 height 15
click at [1253, 464] on textarea at bounding box center [785, 473] width 1248 height 42
type textarea "se indico que no contamos con [PERSON_NAME]"
click at [1253, 475] on icon at bounding box center [1417, 473] width 15 height 15
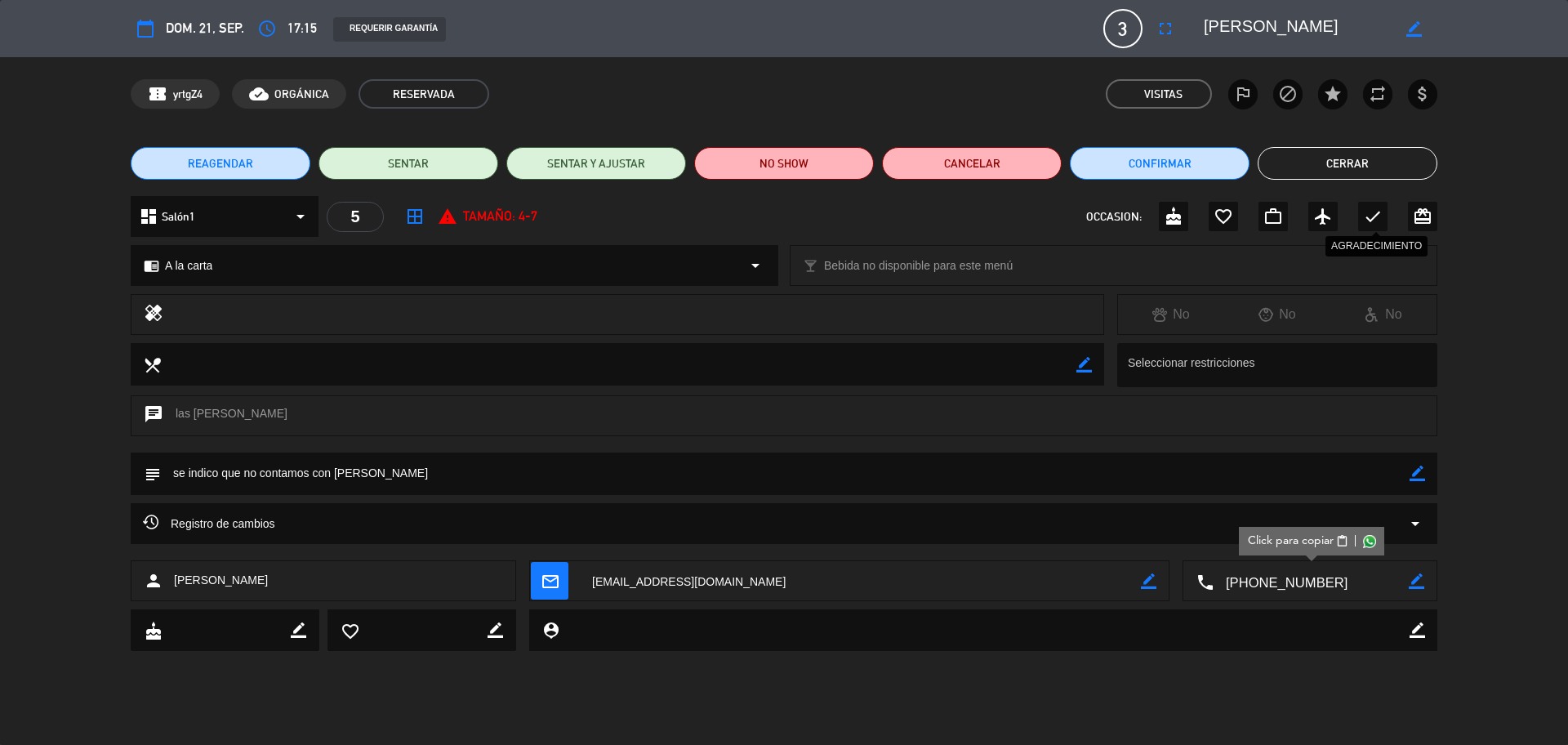
click at [1253, 222] on icon "check" at bounding box center [1372, 216] width 20 height 20
click at [1253, 162] on button "Cerrar" at bounding box center [1347, 163] width 179 height 32
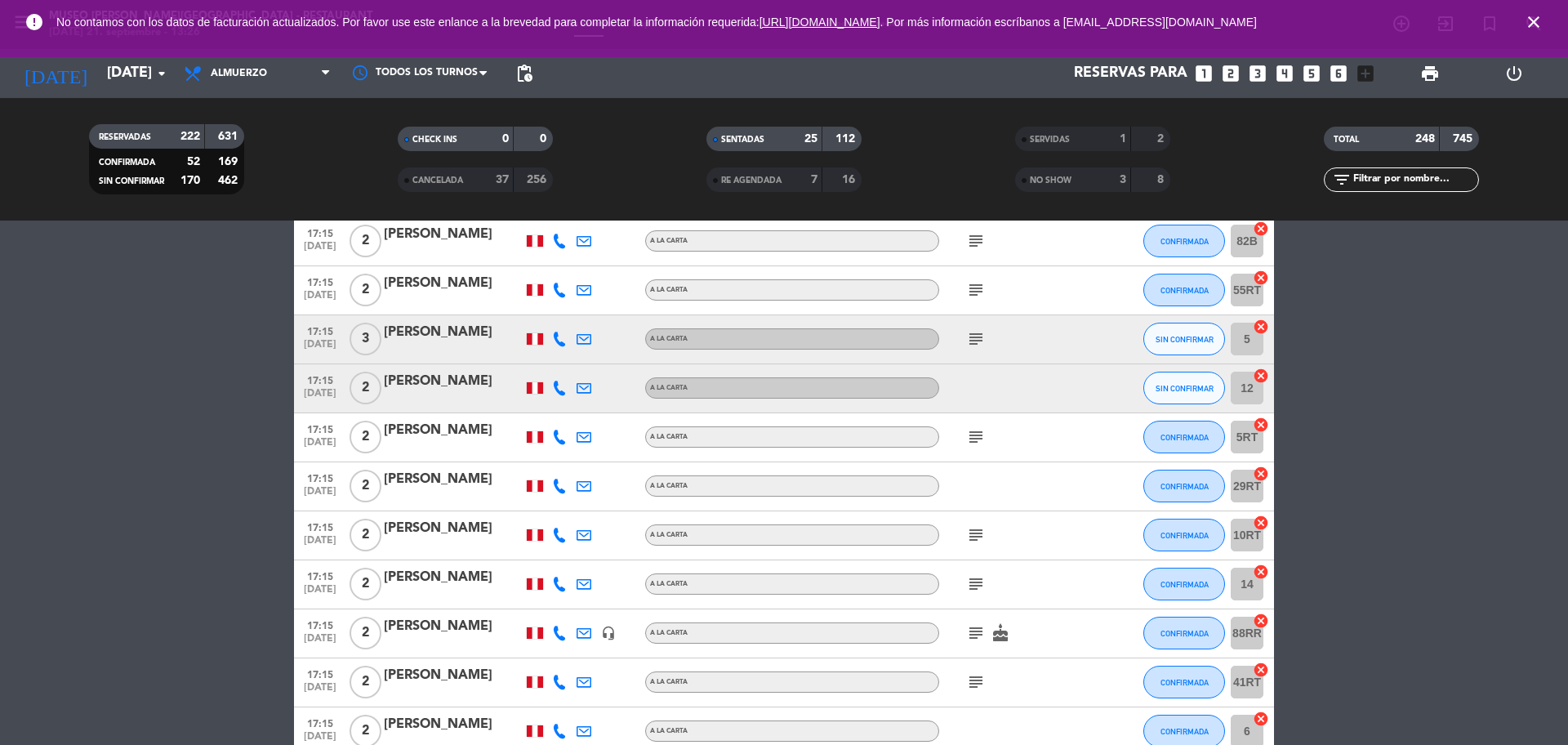
click at [974, 433] on icon "subject" at bounding box center [975, 436] width 20 height 20
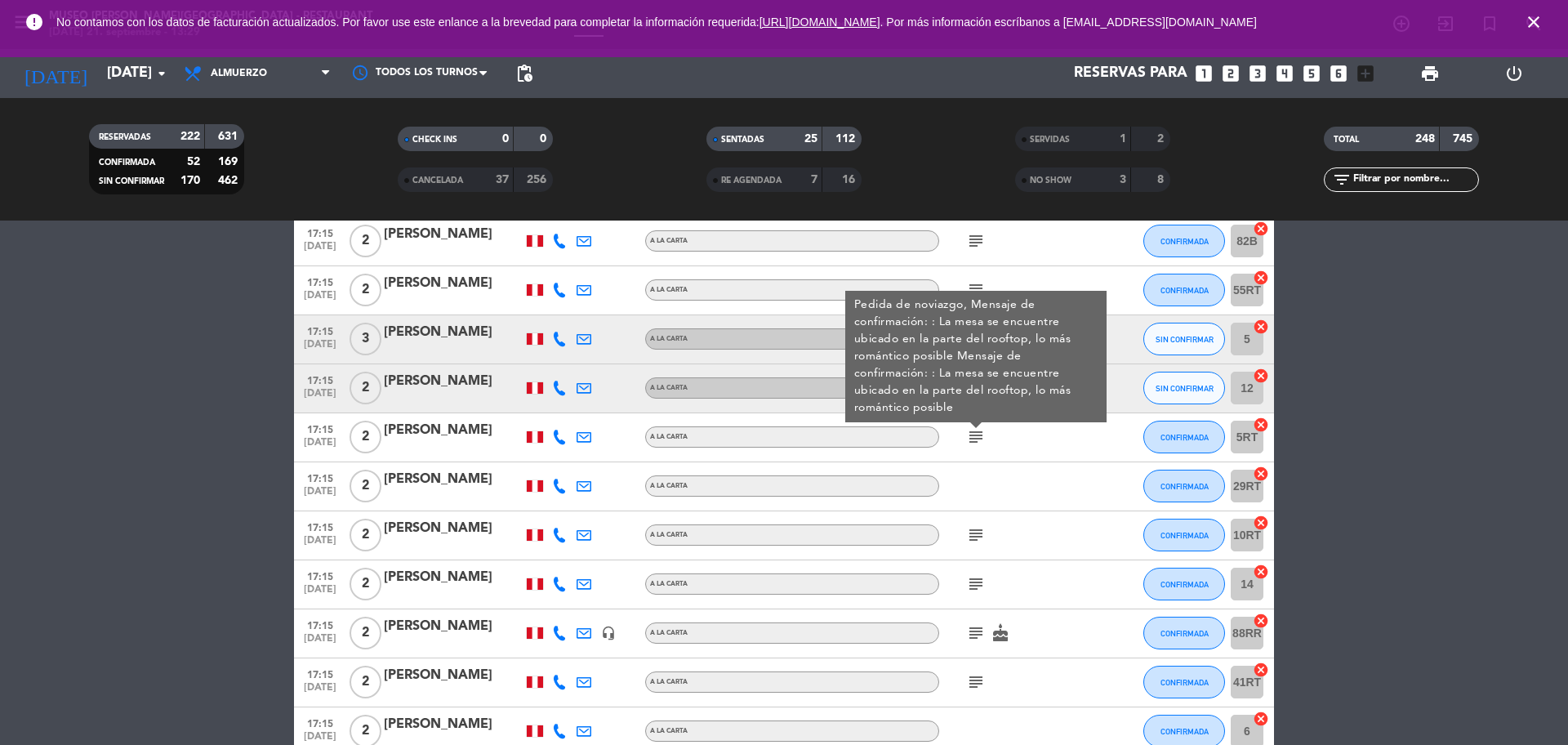
click at [980, 536] on icon "subject" at bounding box center [975, 534] width 20 height 20
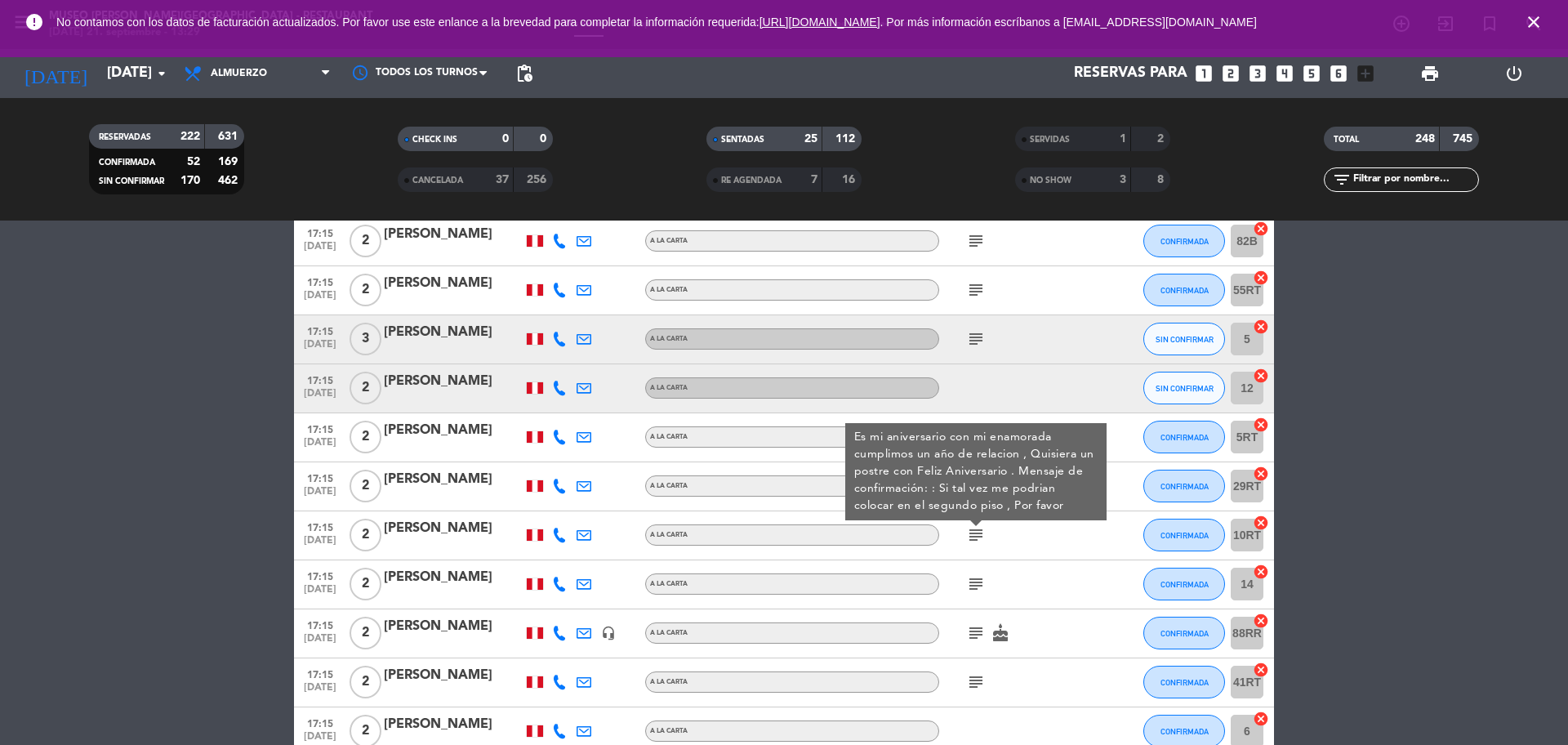
click at [978, 566] on icon "subject" at bounding box center [975, 583] width 20 height 20
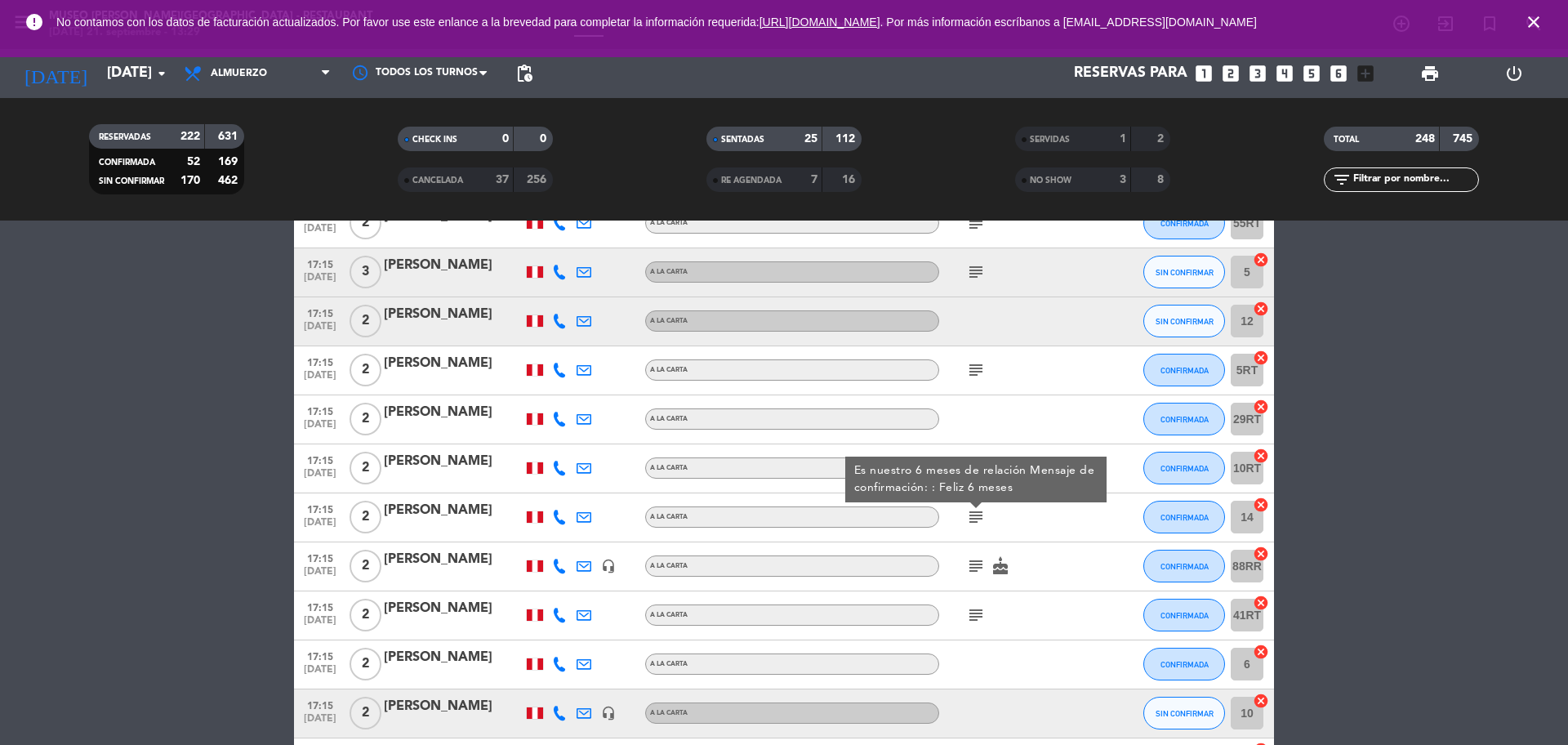
scroll to position [11342, 0]
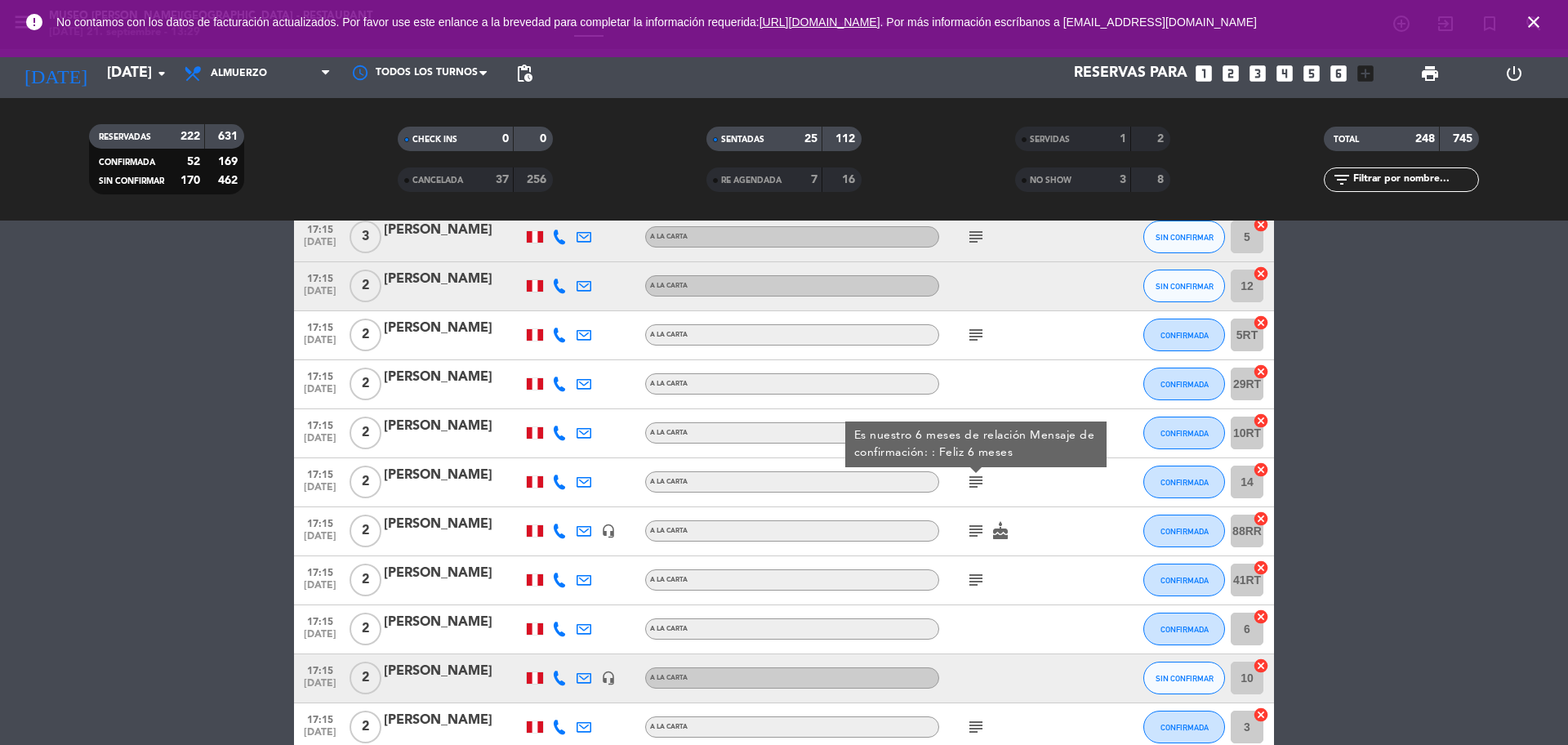
click at [982, 522] on icon "subject" at bounding box center [975, 531] width 20 height 20
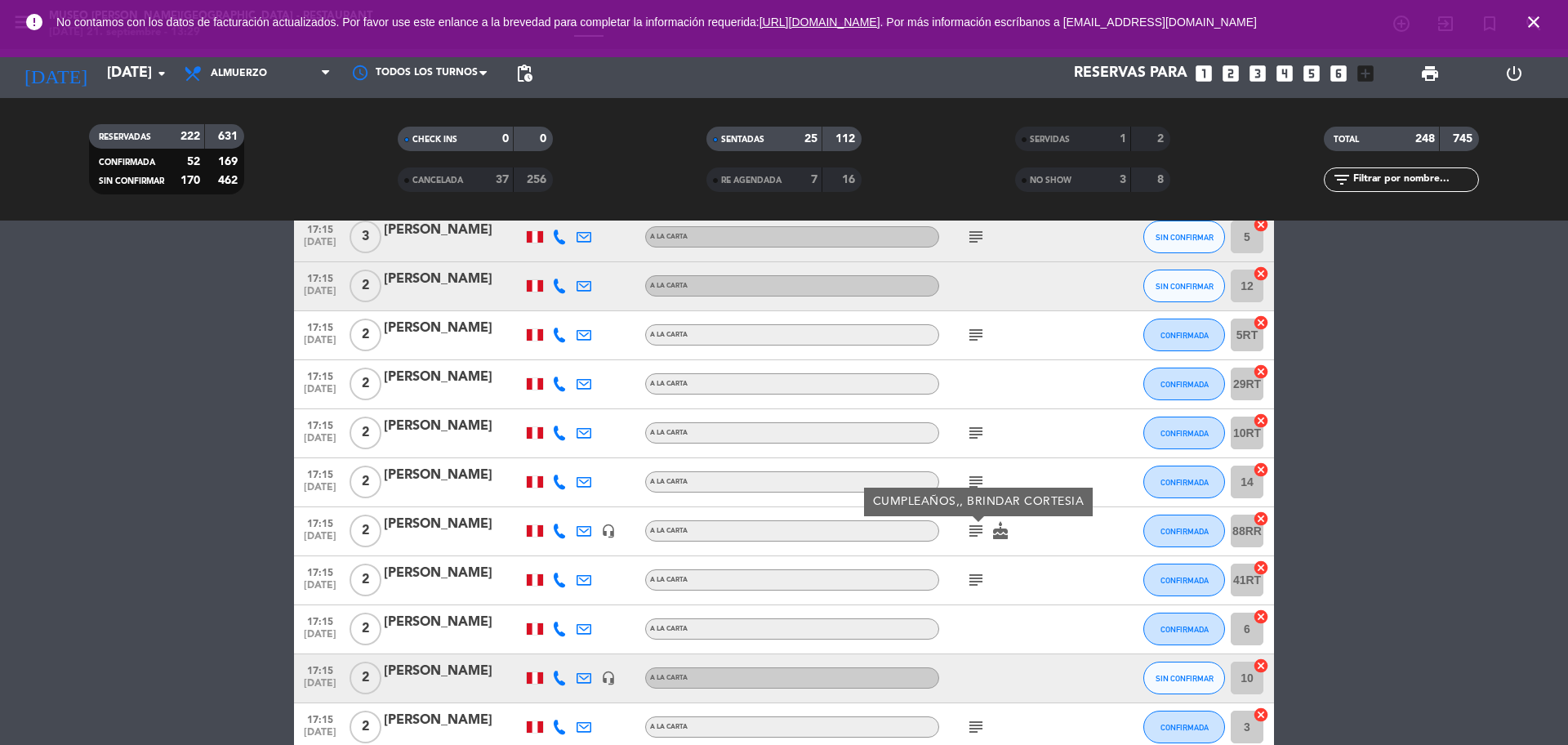
click at [972, 566] on icon "subject" at bounding box center [975, 579] width 20 height 20
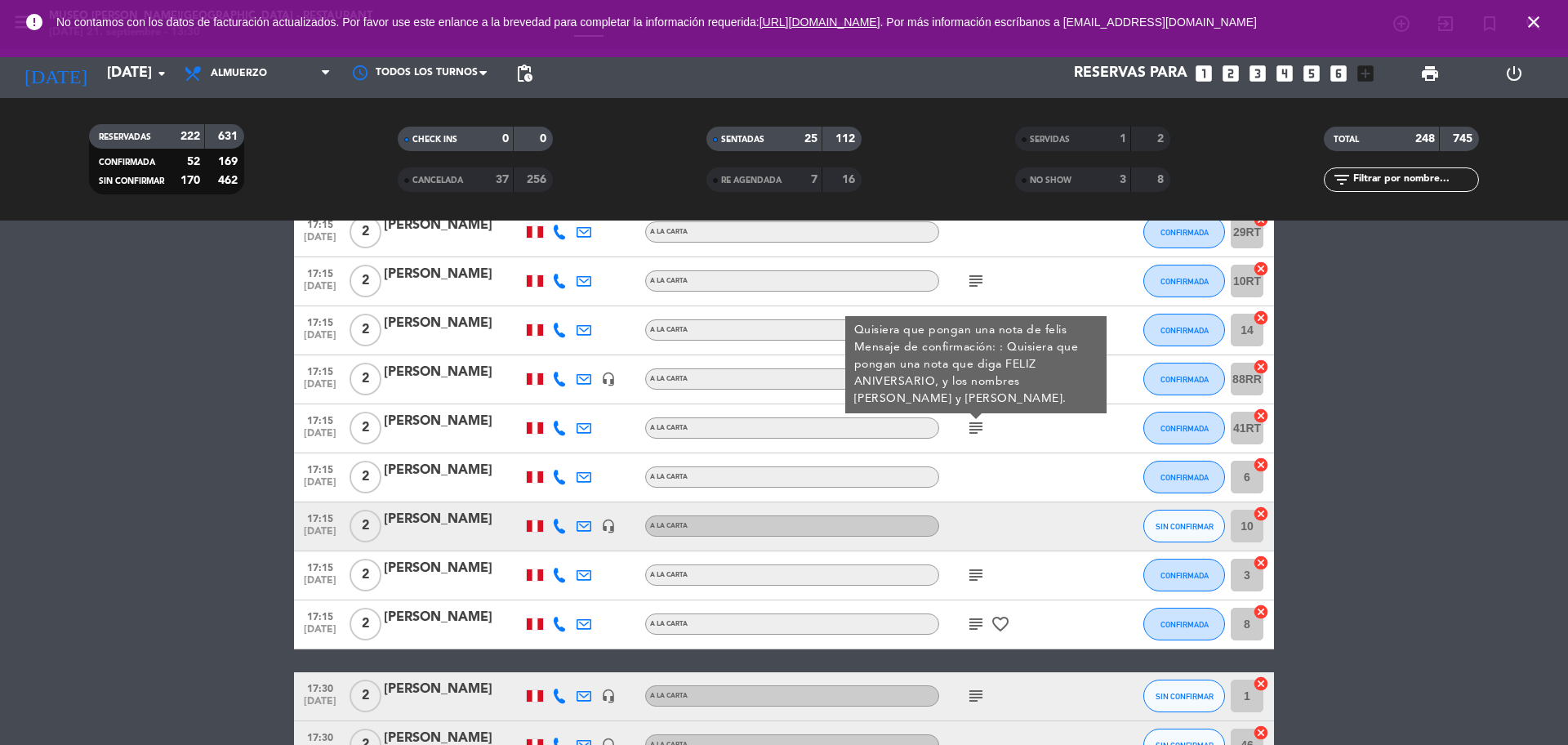
scroll to position [11750, 0]
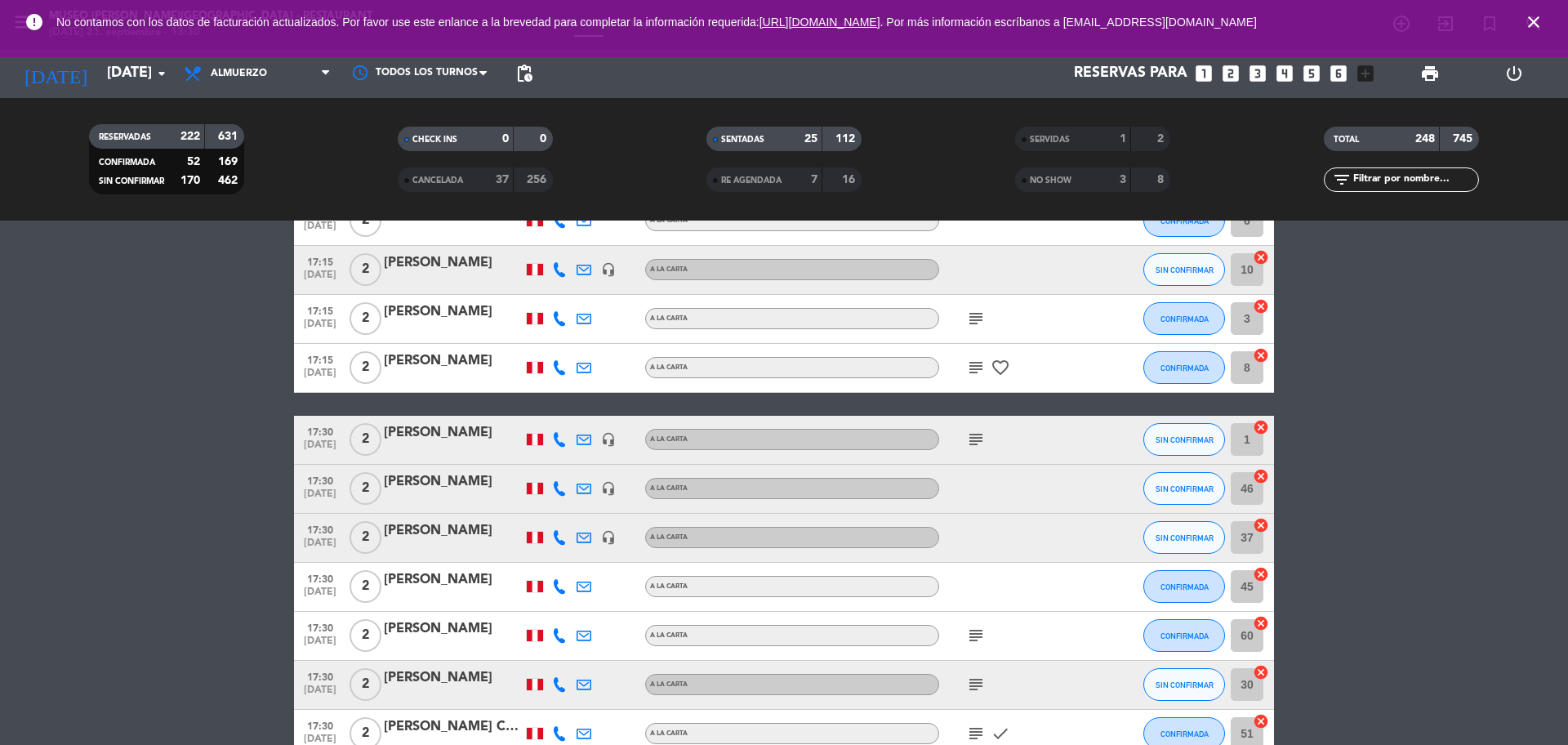
click at [980, 313] on icon "subject" at bounding box center [975, 318] width 20 height 20
click at [971, 364] on icon "subject" at bounding box center [975, 367] width 20 height 20
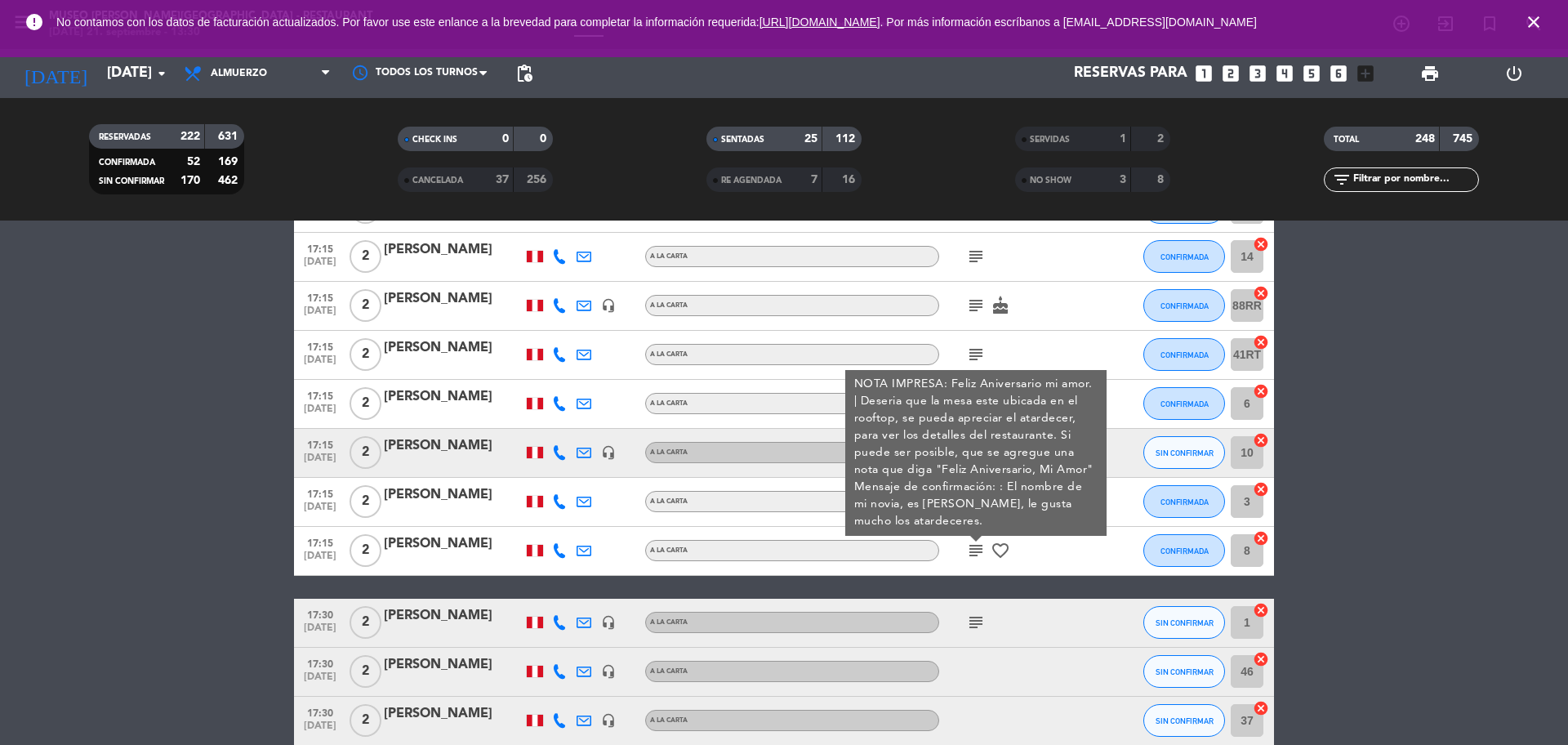
scroll to position [11546, 0]
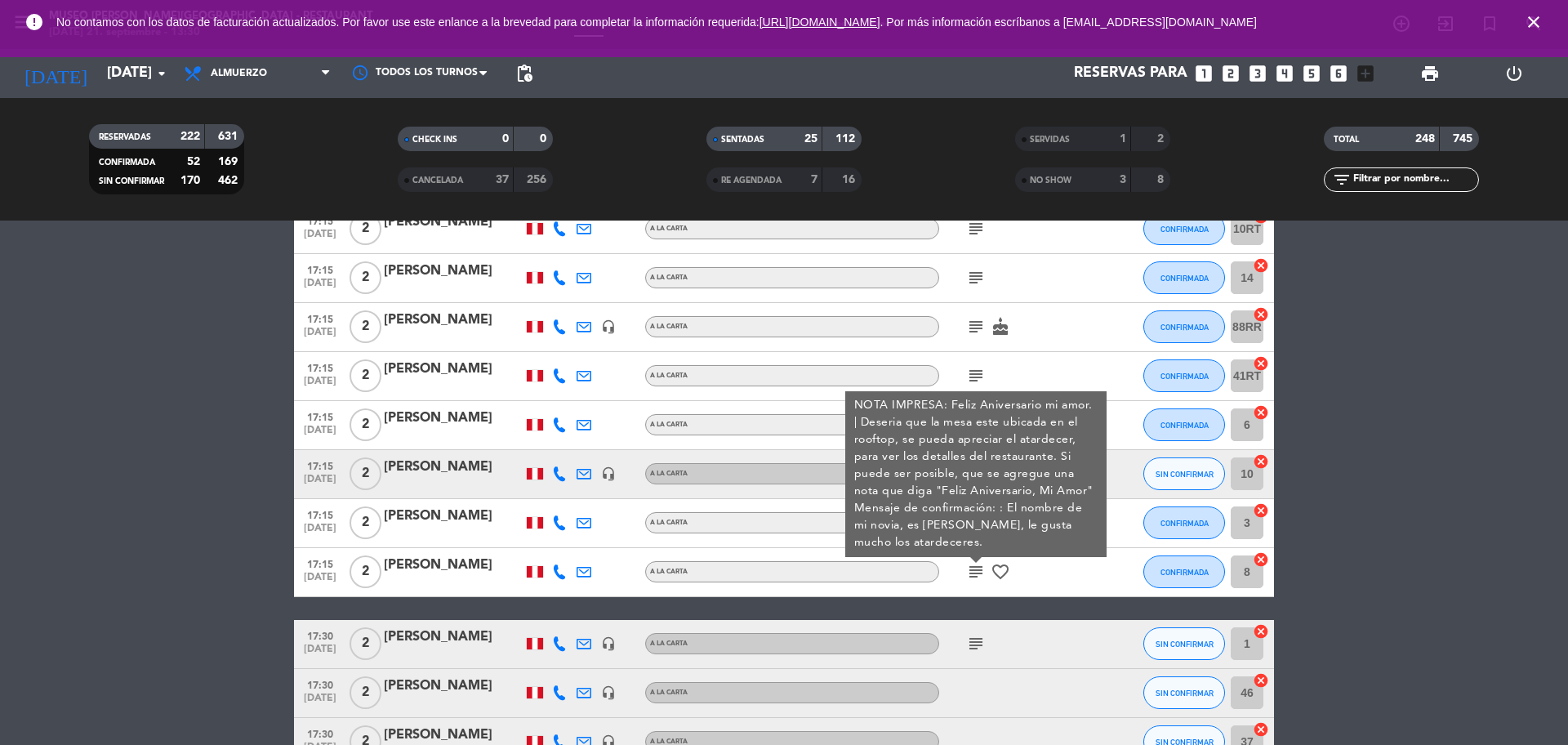
click at [978, 566] on icon "subject" at bounding box center [975, 643] width 20 height 20
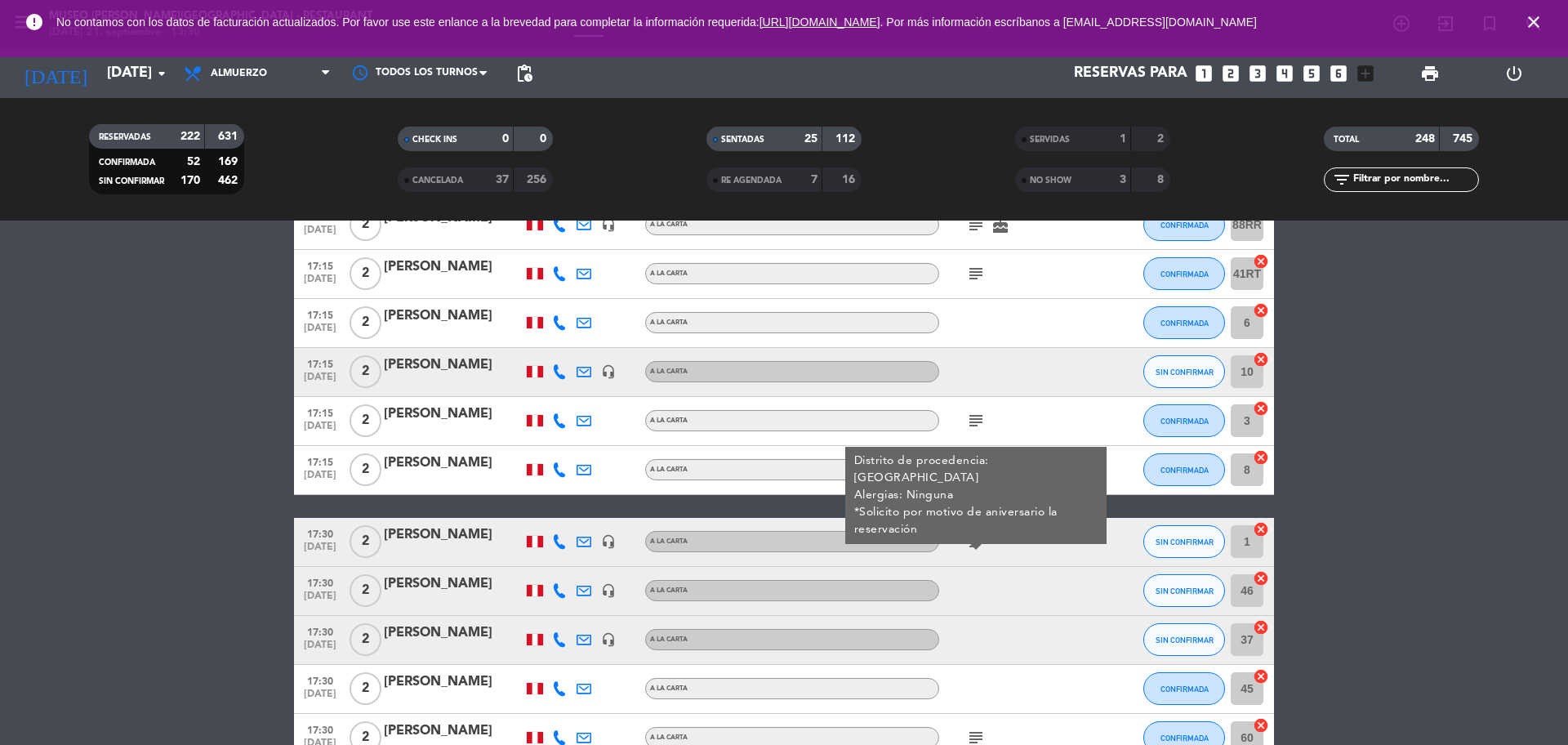
scroll to position [11852, 0]
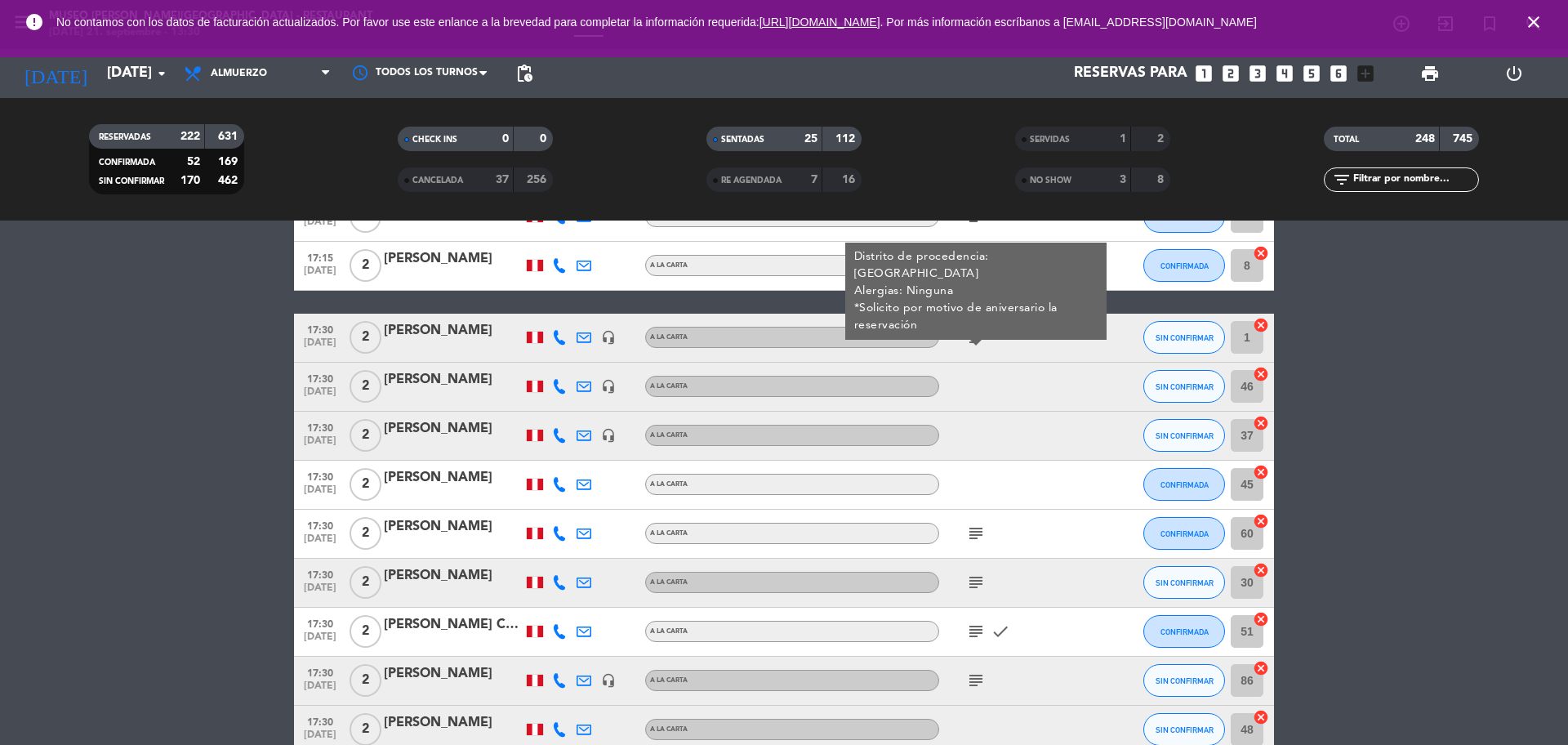
click at [978, 534] on icon "subject" at bounding box center [975, 532] width 20 height 20
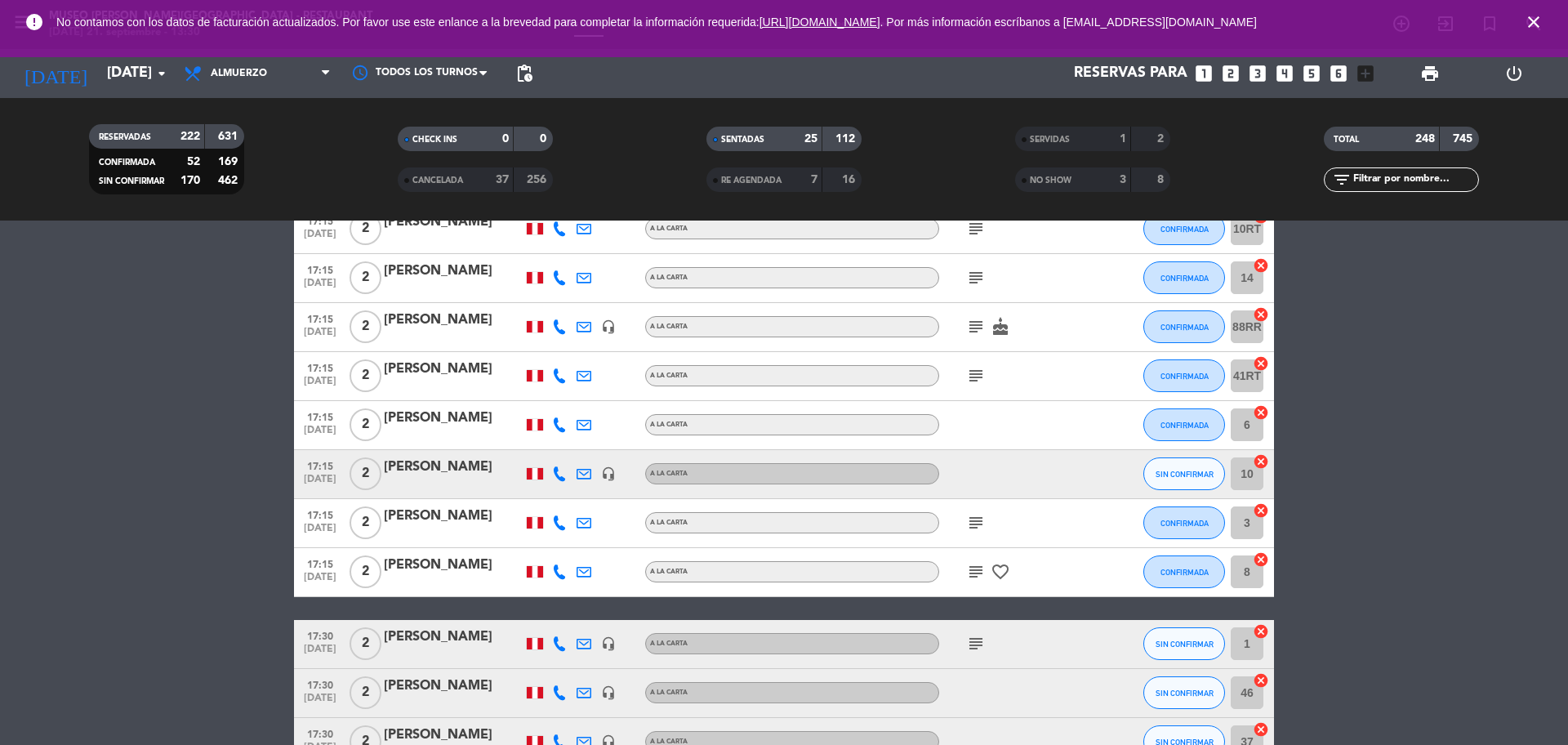
scroll to position [11444, 0]
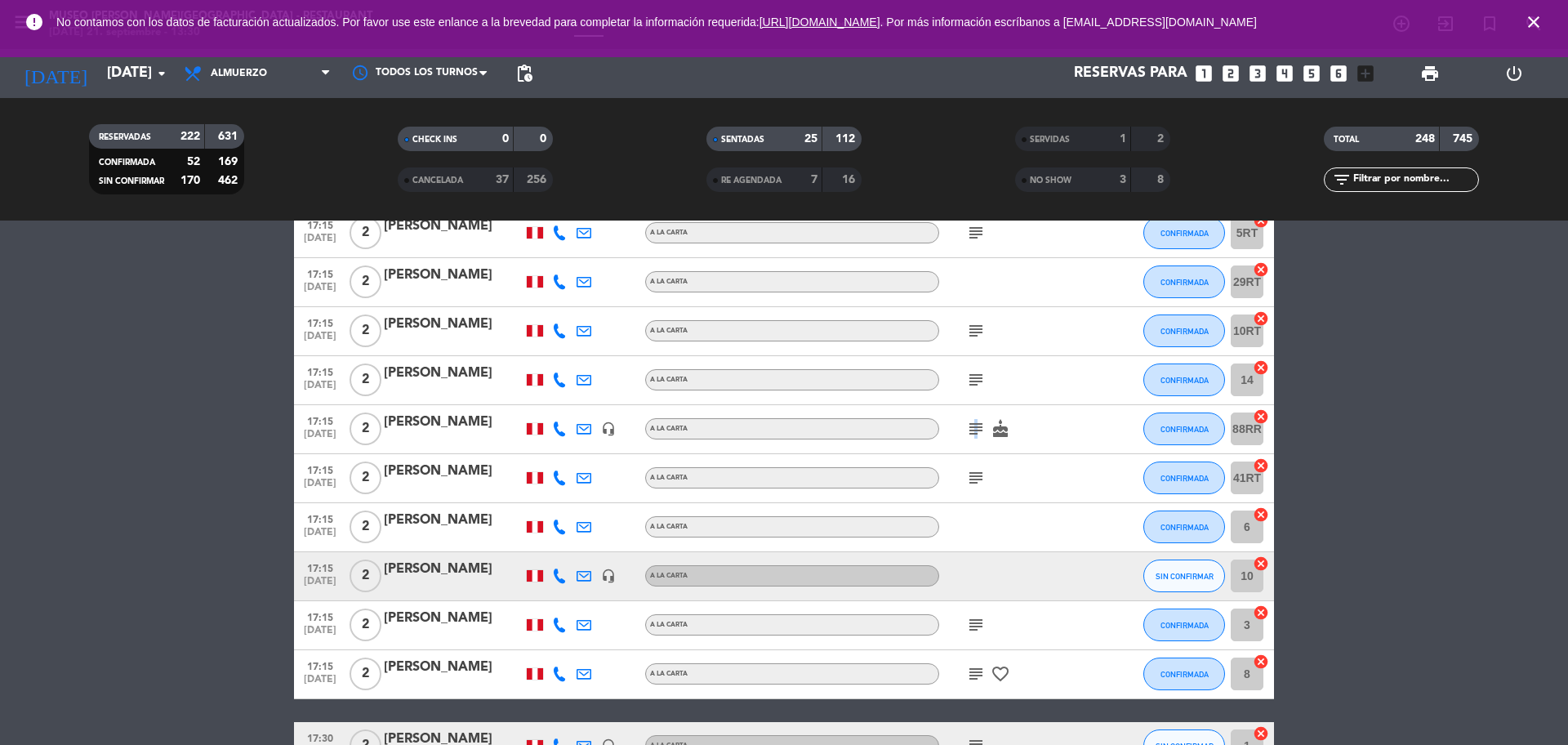
click at [974, 429] on icon "subject" at bounding box center [975, 429] width 20 height 20
click at [984, 470] on icon "subject" at bounding box center [975, 477] width 20 height 20
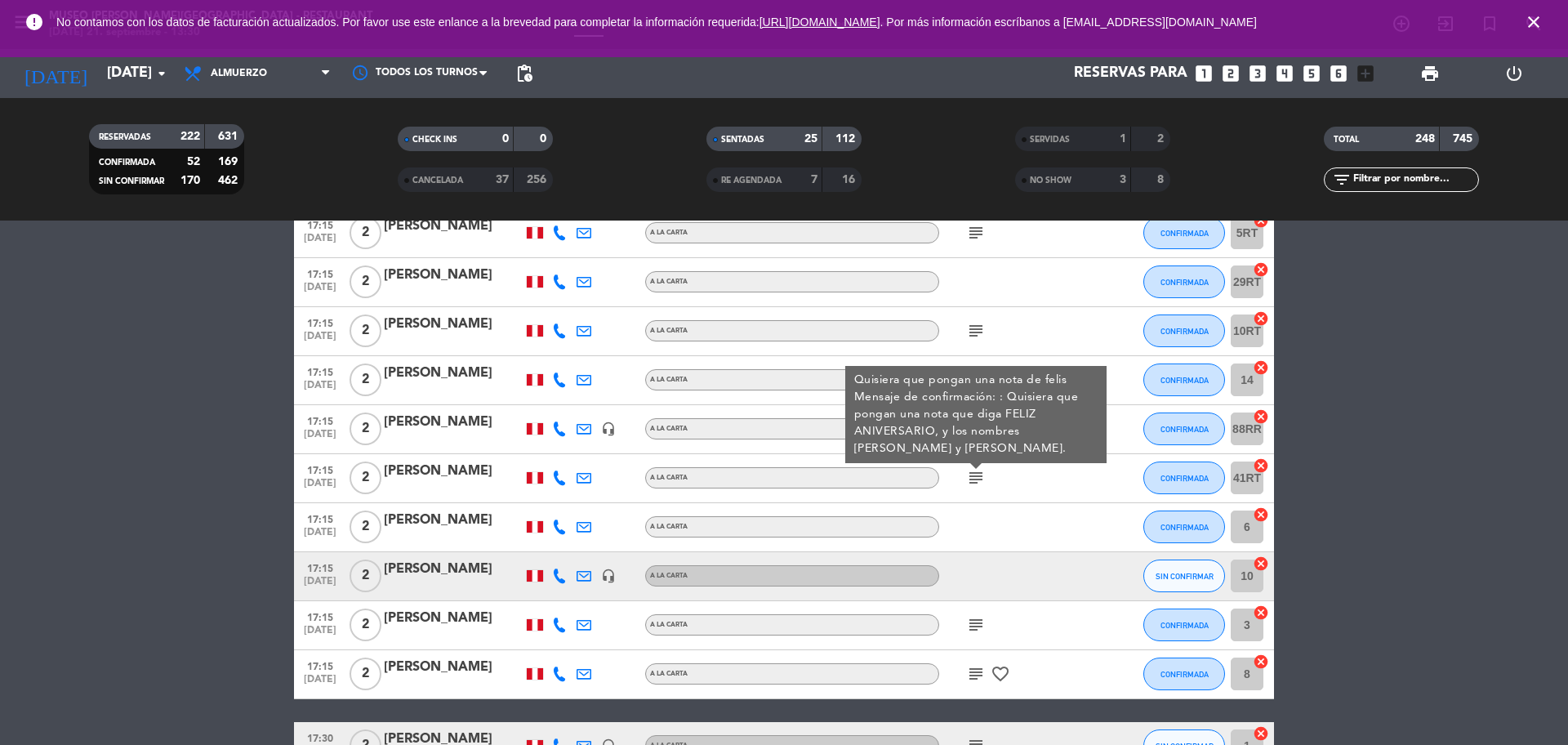
click at [979, 566] on icon "subject" at bounding box center [975, 624] width 20 height 20
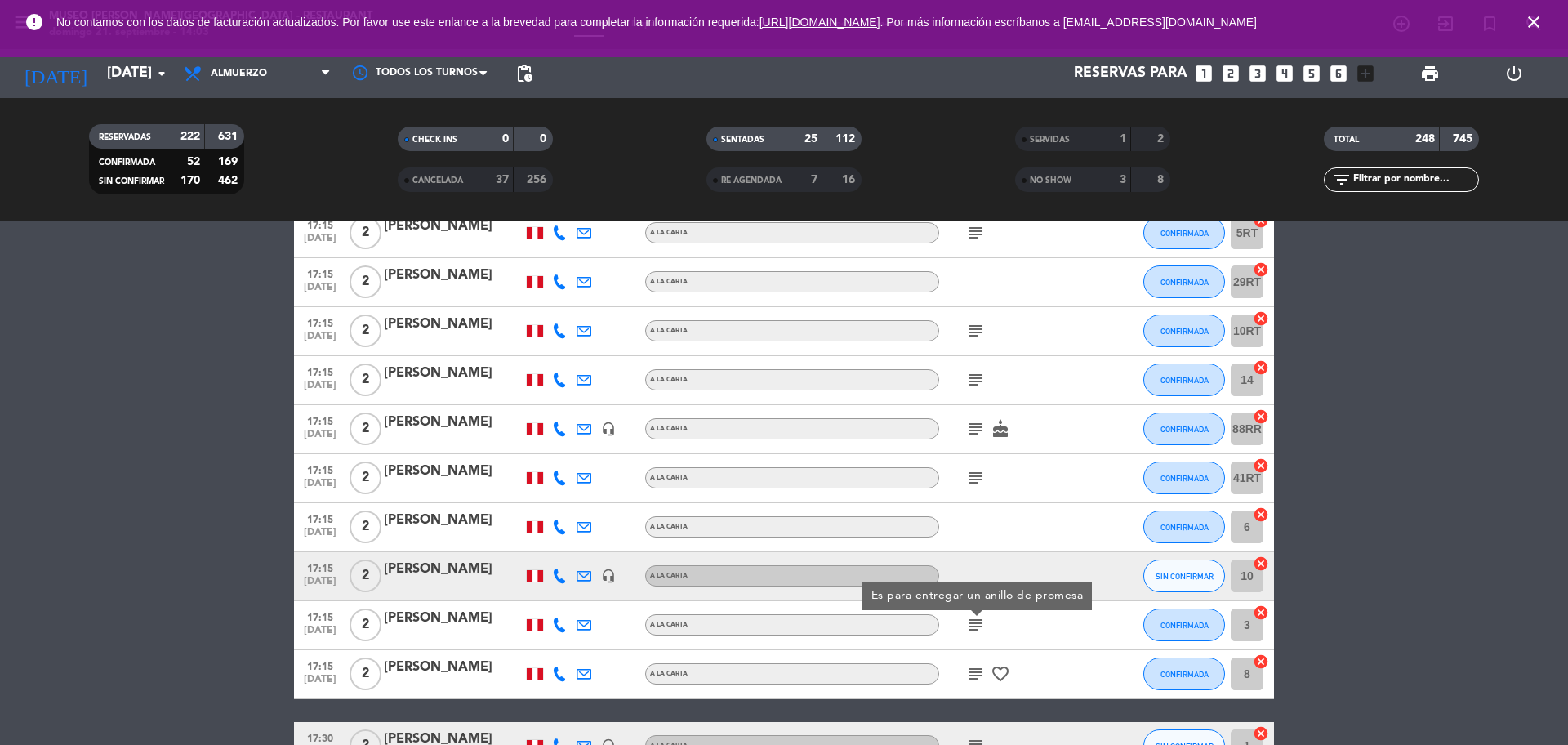
click at [472, 566] on div "[PERSON_NAME]" at bounding box center [452, 617] width 139 height 21
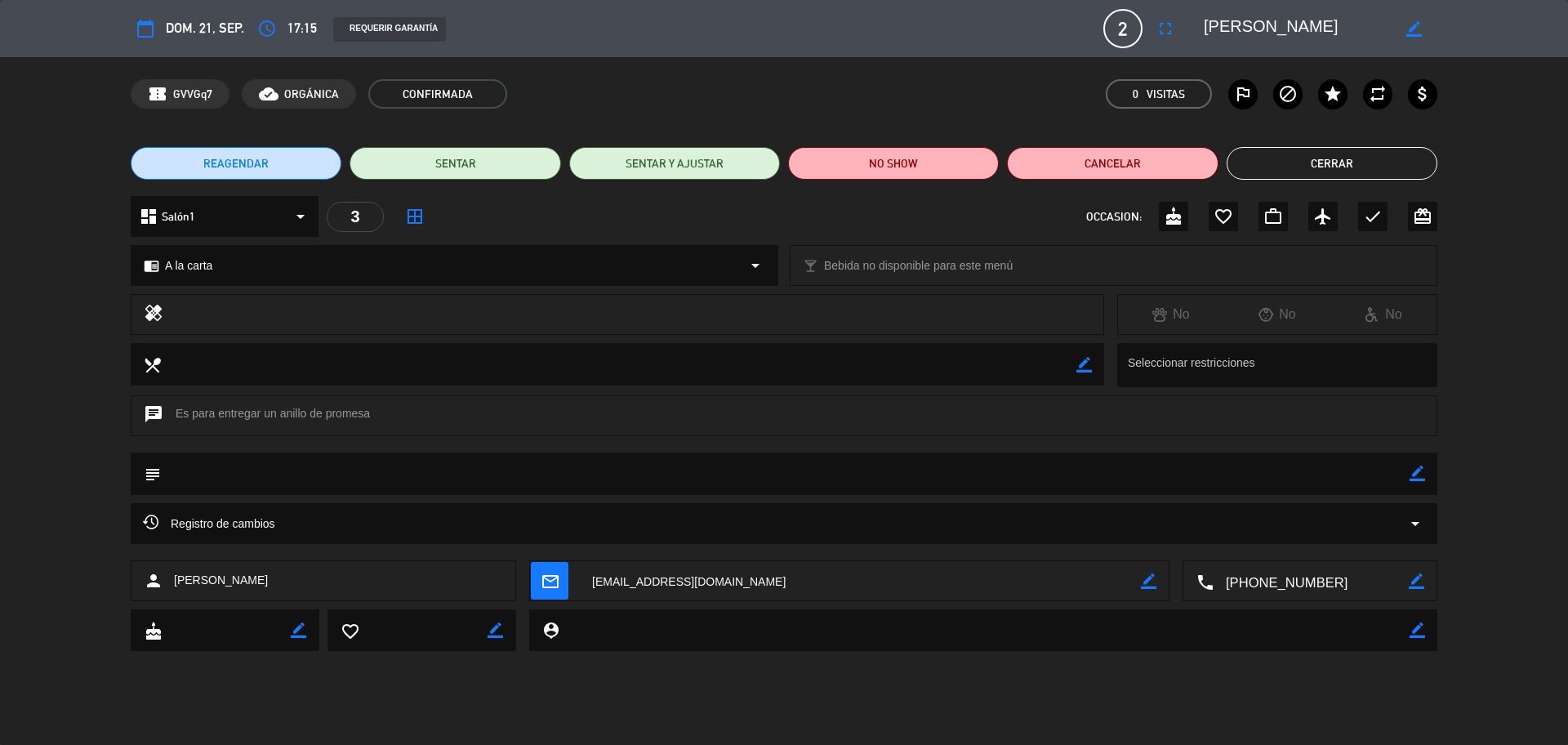
click at [1253, 566] on textarea at bounding box center [1310, 582] width 195 height 41
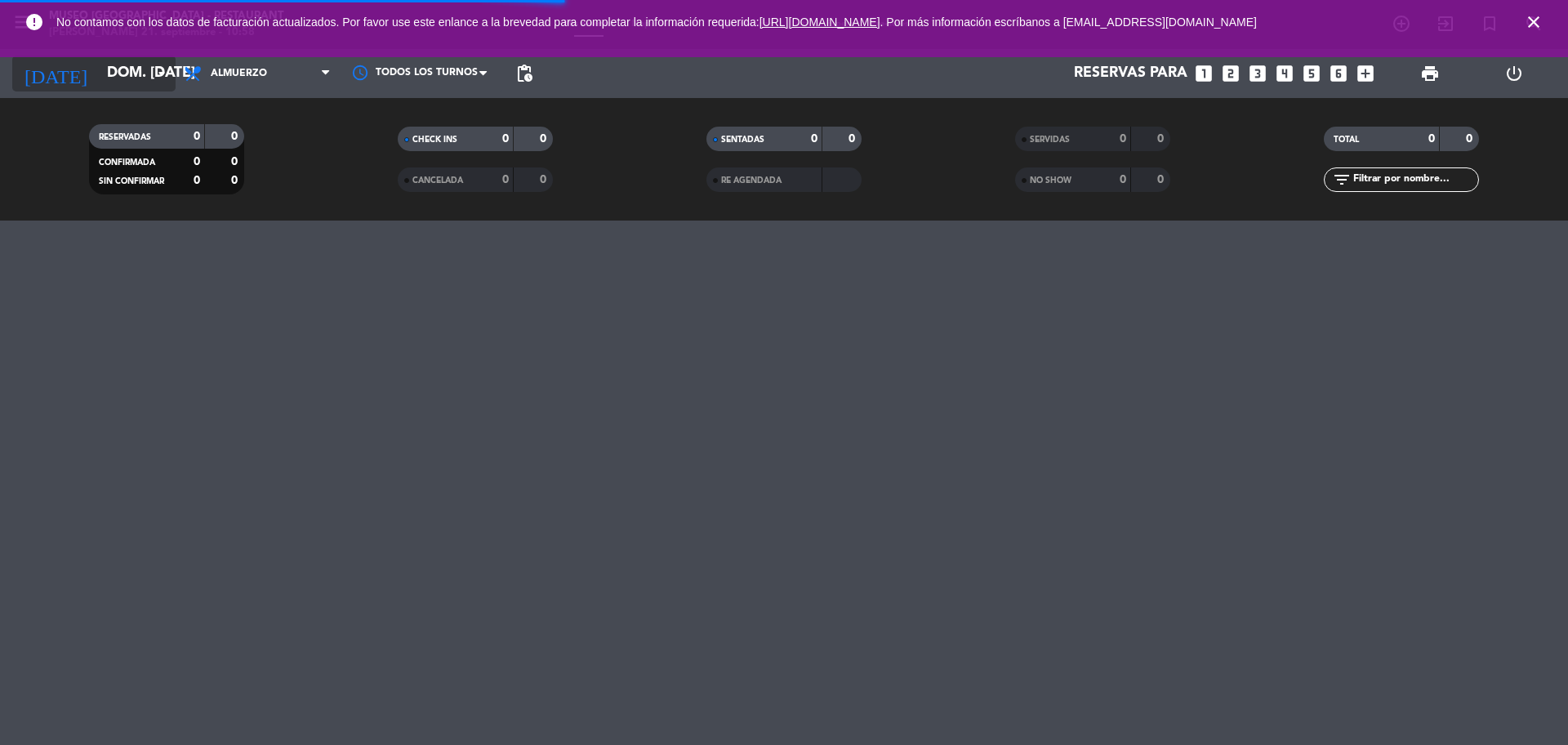
click at [99, 79] on input "dom. [DATE]" at bounding box center [193, 73] width 190 height 32
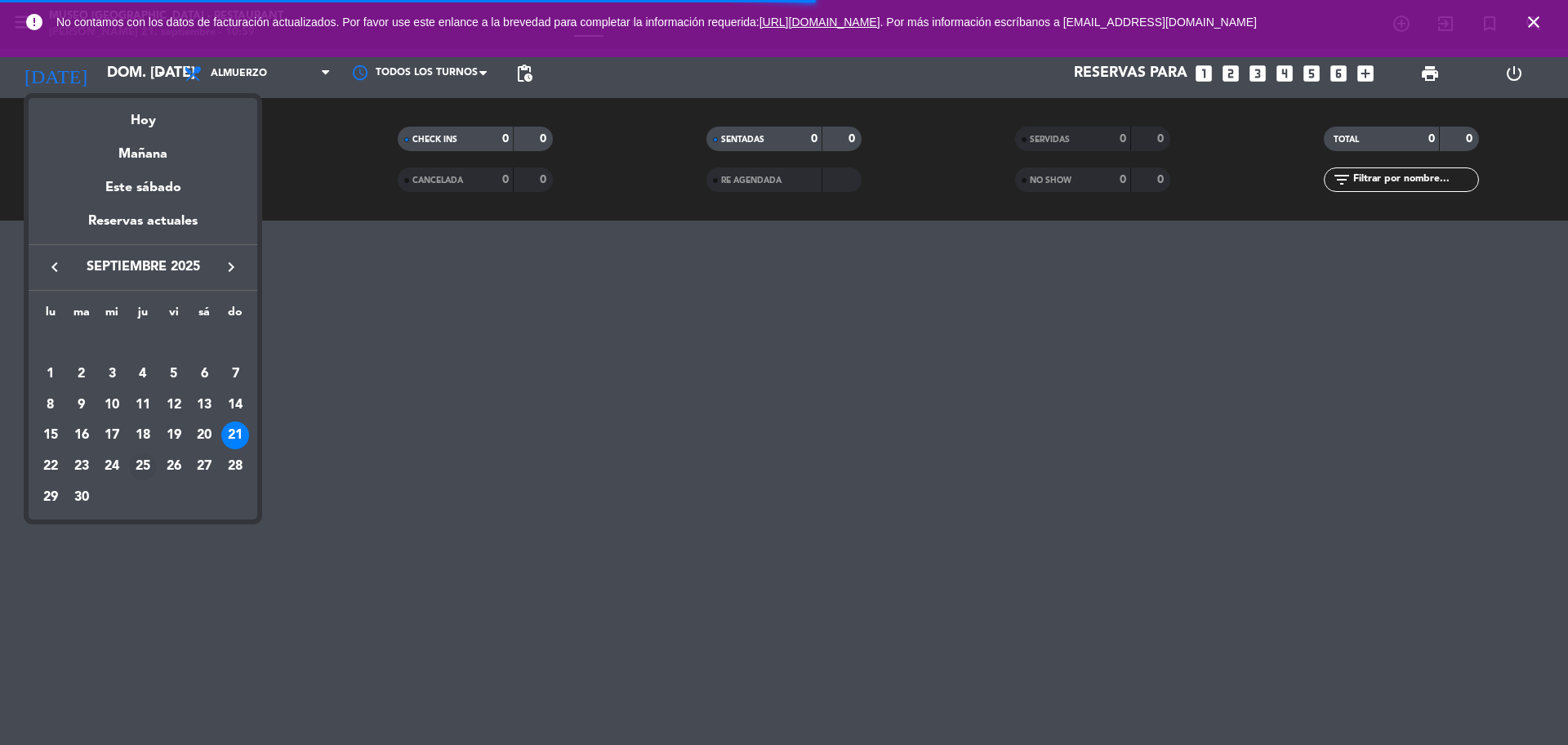
click at [148, 461] on div "25" at bounding box center [143, 466] width 28 height 28
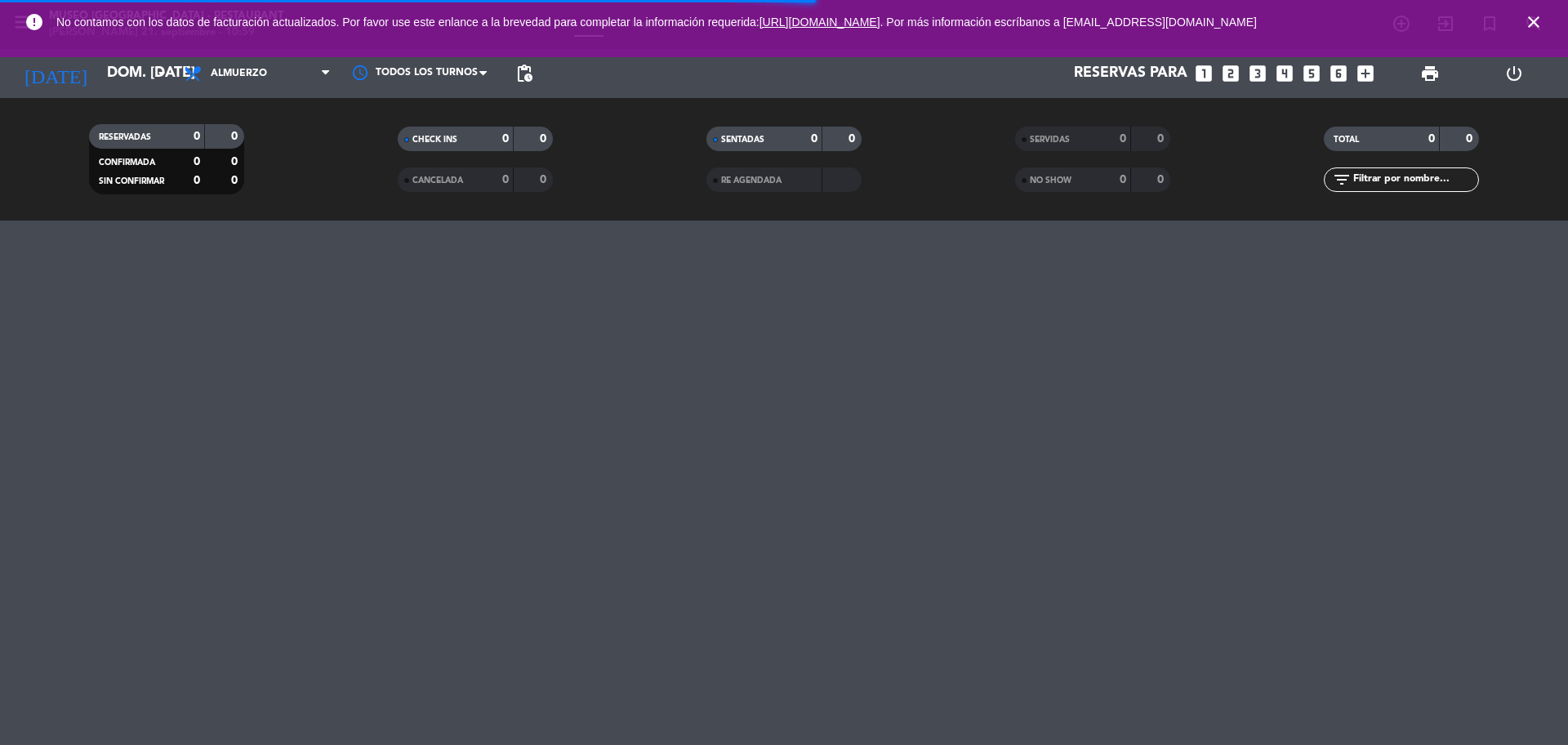
type input "jue. 25 sep."
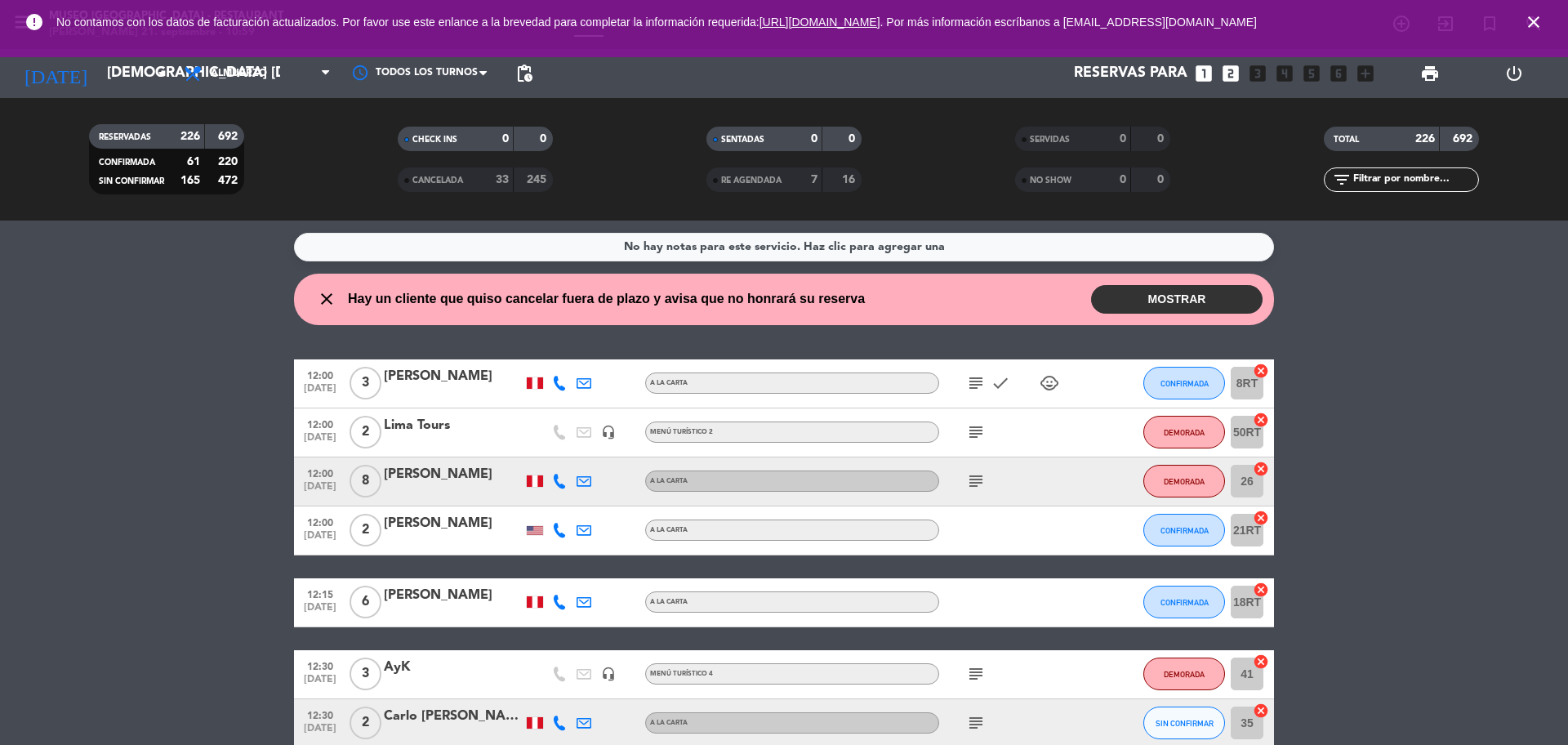
click at [313, 81] on span "Almuerzo" at bounding box center [257, 73] width 163 height 36
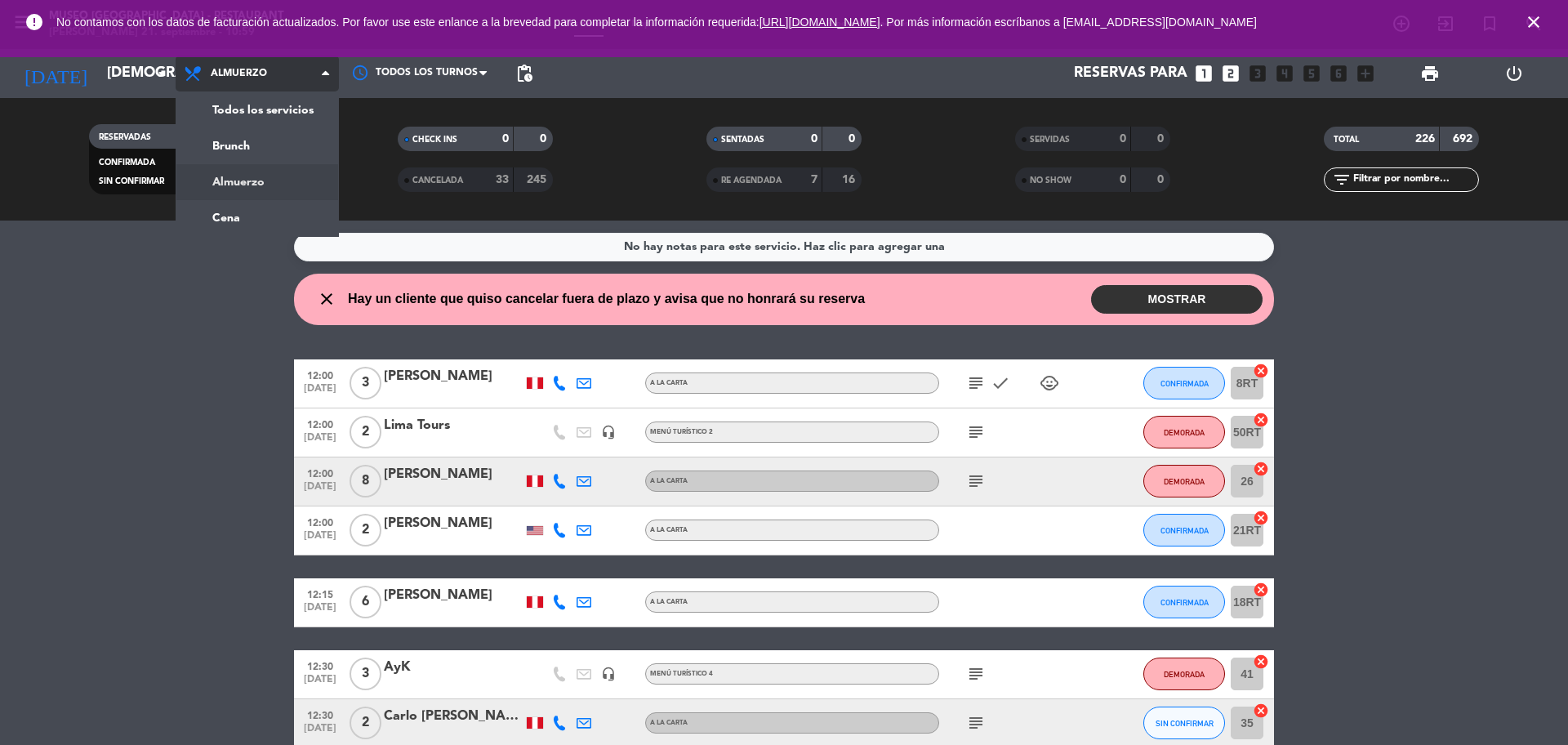
click at [310, 105] on div "menu Museo Larco Café - Restaurant domingo 21. septiembre - 10:59 Mis reservas …" at bounding box center [784, 110] width 1568 height 220
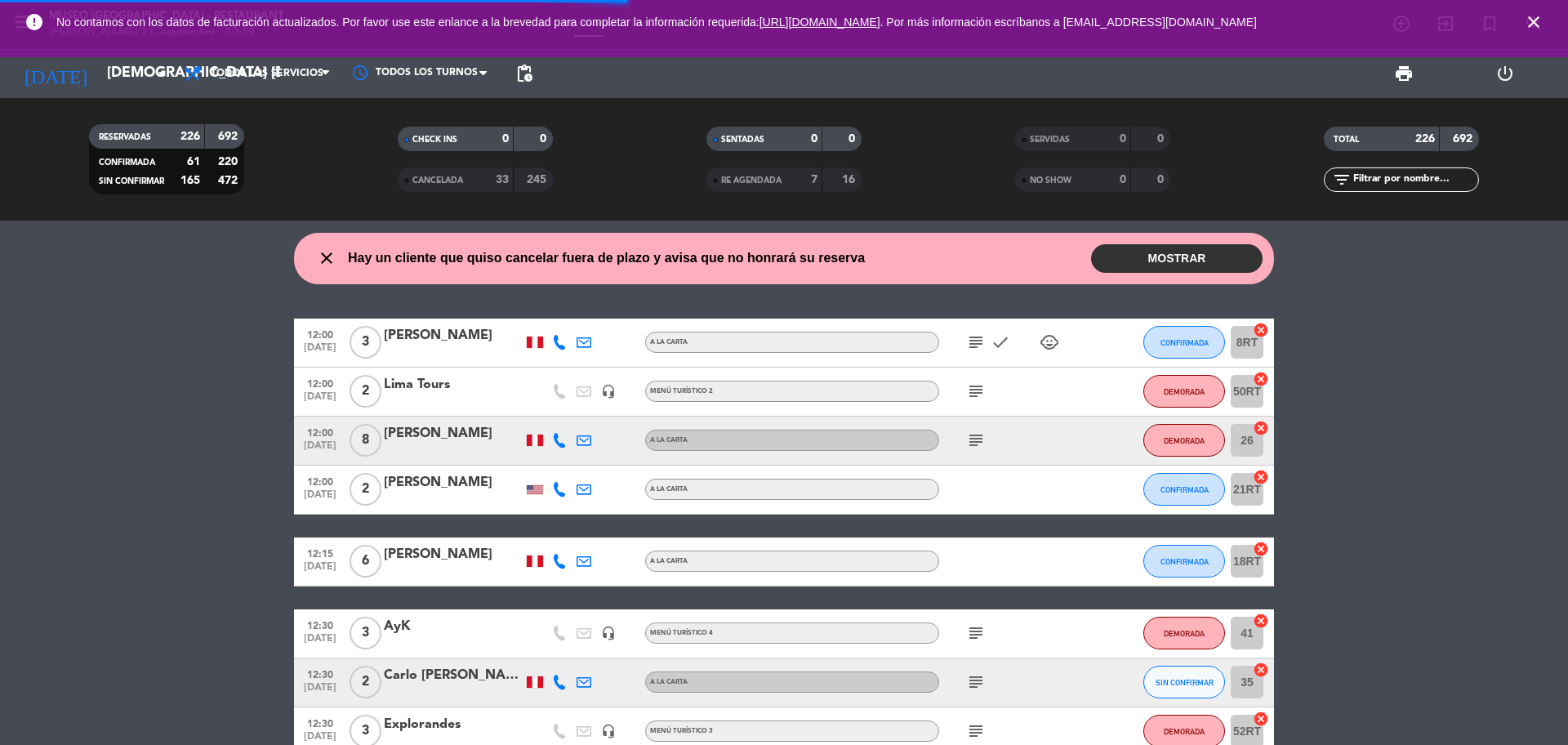
click at [1528, 24] on icon "close" at bounding box center [1533, 21] width 20 height 20
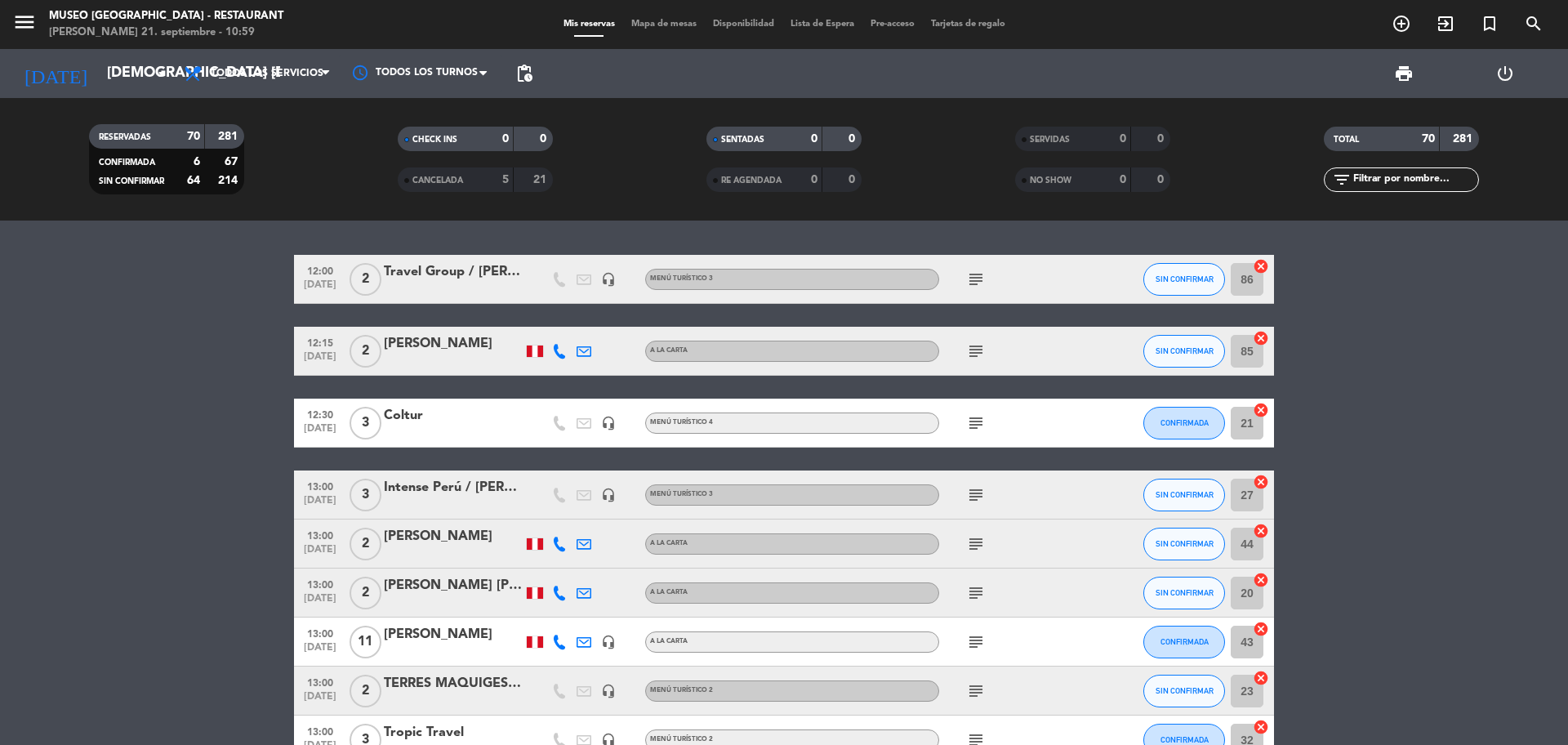
click at [1405, 173] on input "text" at bounding box center [1414, 179] width 127 height 18
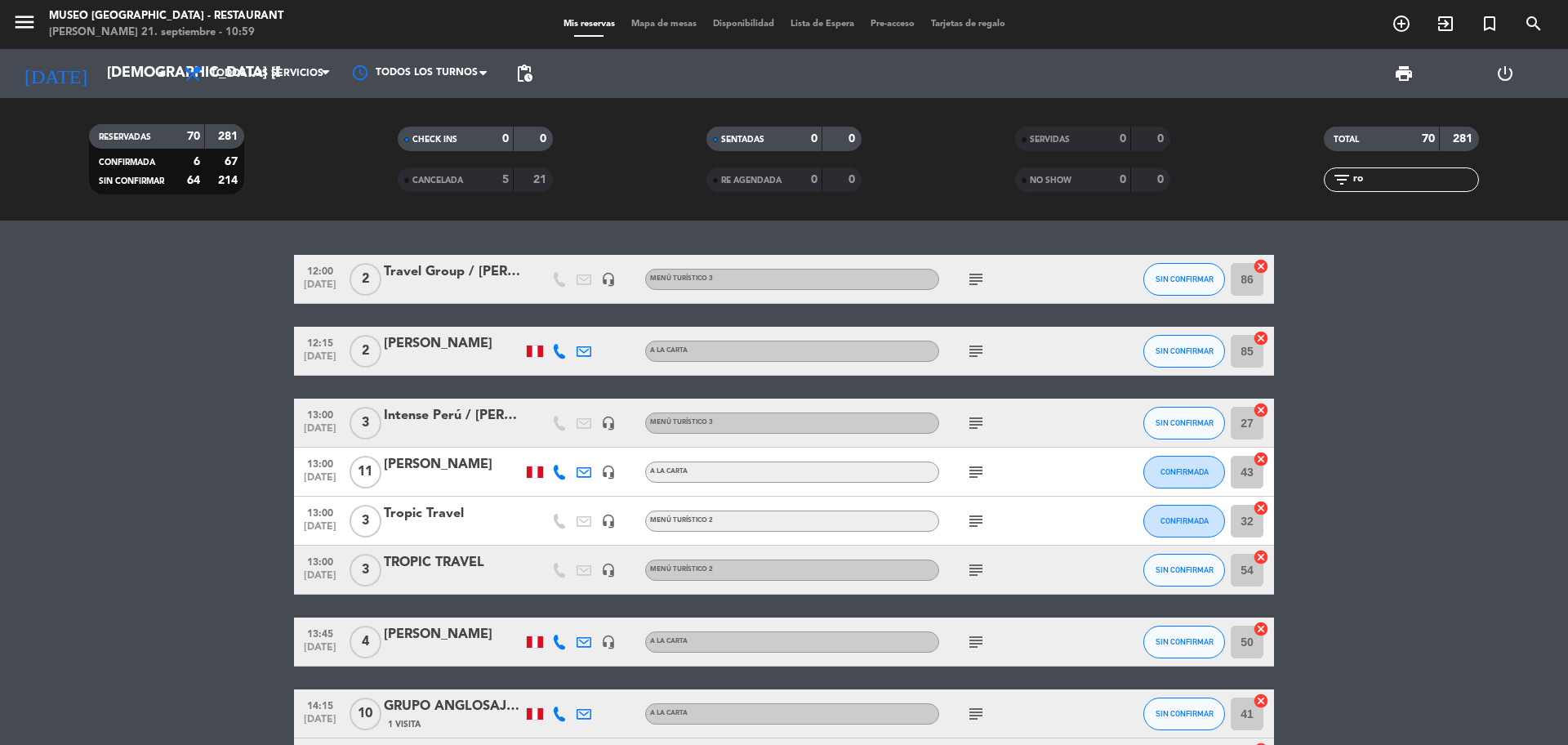
type input "ro"
click at [612, 474] on icon "headset_mic" at bounding box center [608, 471] width 14 height 14
click at [1537, 502] on bookings-row "12:00 sep. 25 2 Travel Group / RICHARD MAYHEW X 2 headset_mic Menú turístico 3 …" at bounding box center [784, 644] width 1568 height 777
click at [979, 476] on icon "subject" at bounding box center [975, 471] width 20 height 20
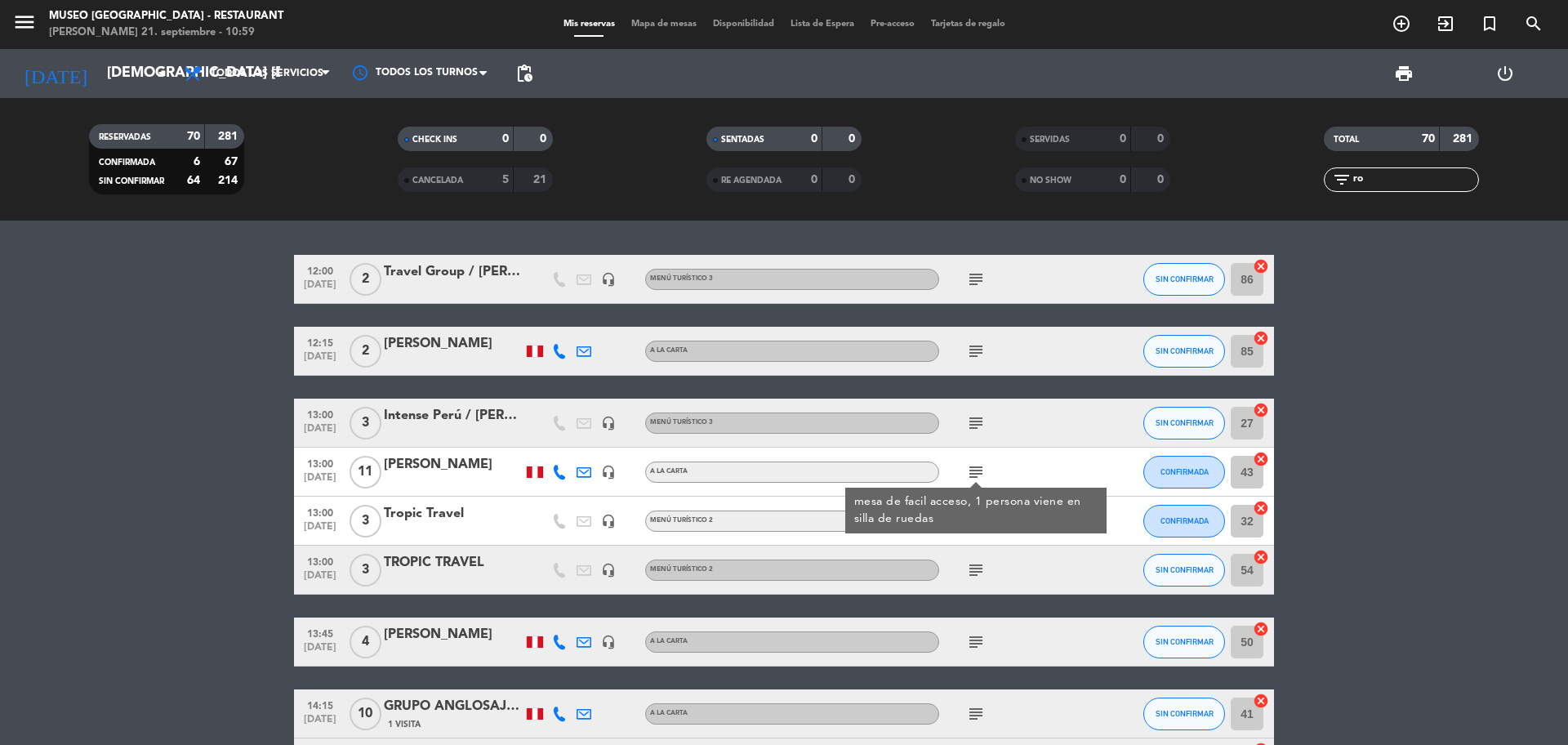
click at [1474, 492] on bookings-row "12:00 sep. 25 2 Travel Group / RICHARD MAYHEW X 2 headset_mic Menú turístico 3 …" at bounding box center [784, 644] width 1568 height 777
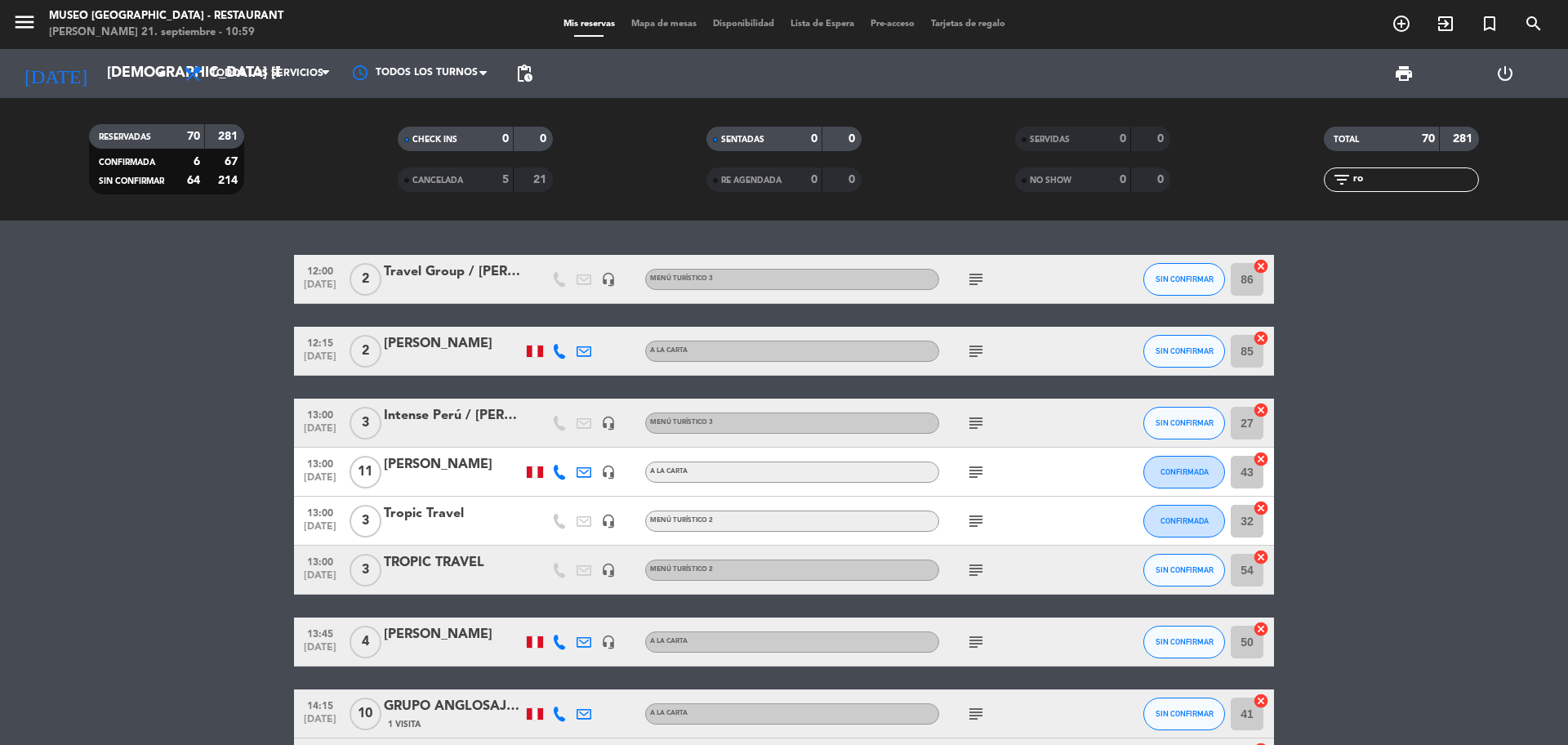
click at [445, 483] on div at bounding box center [452, 482] width 139 height 13
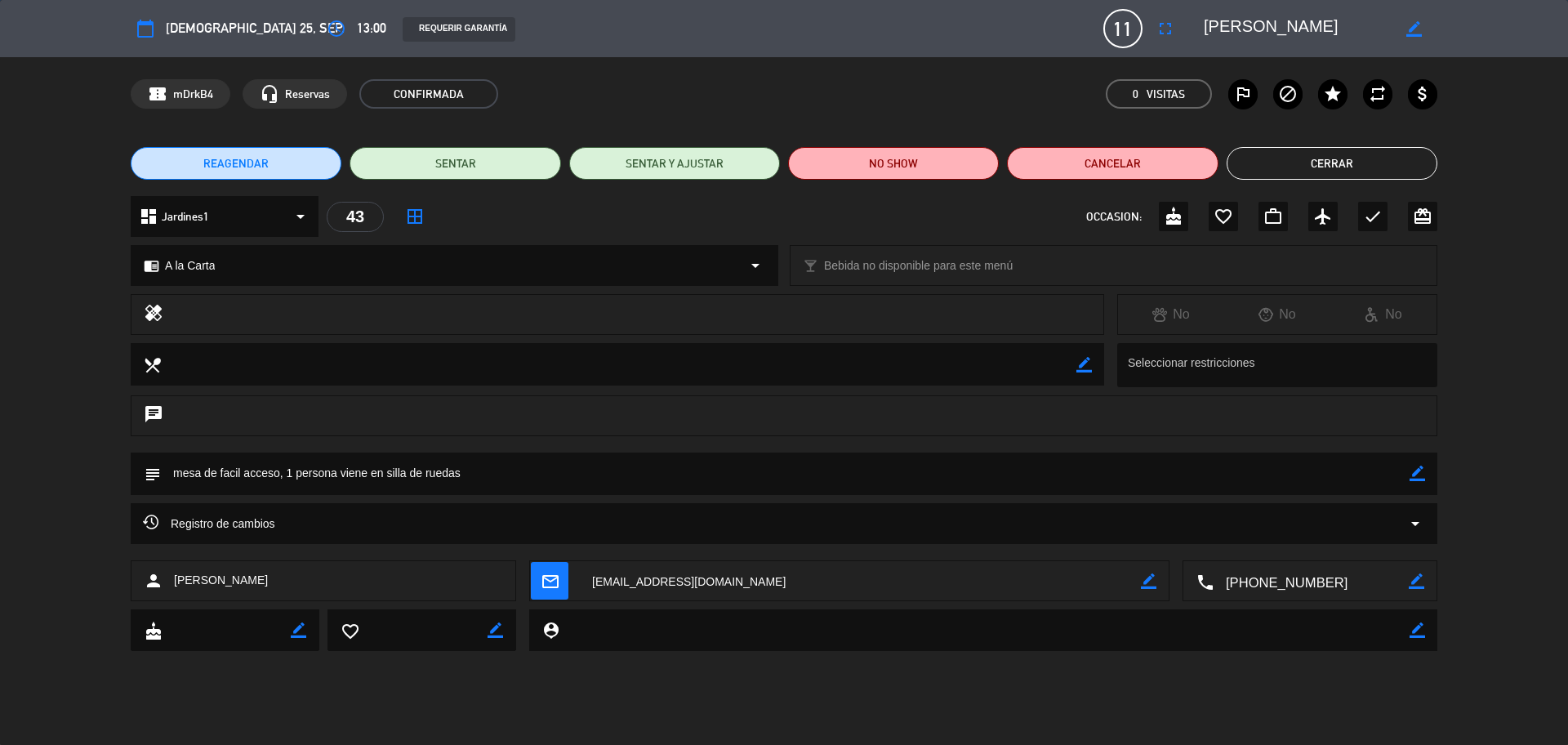
click at [1414, 477] on icon "border_color" at bounding box center [1417, 473] width 15 height 15
click at [1348, 481] on textarea at bounding box center [785, 473] width 1248 height 42
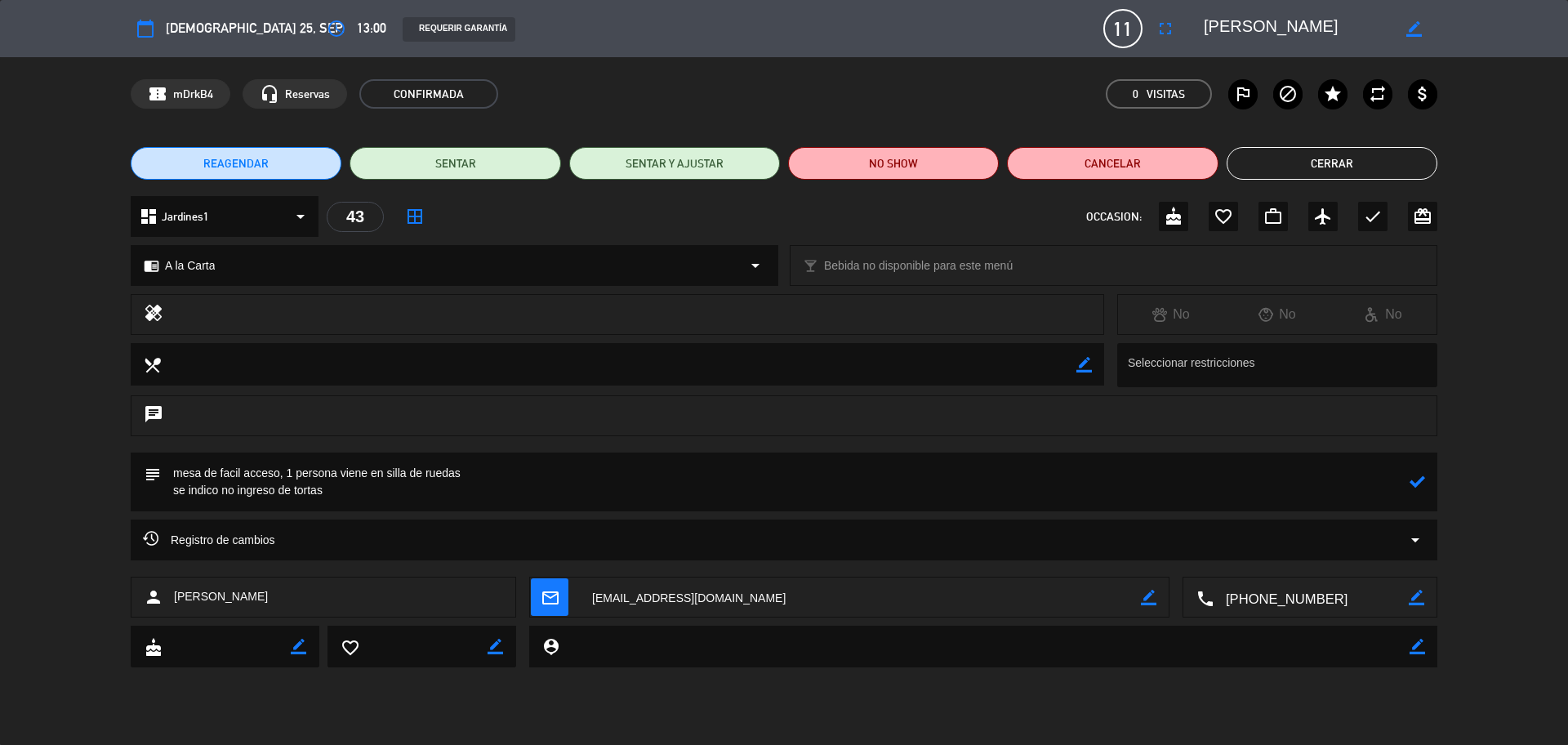
type textarea "mesa de facil acceso, 1 persona viene en silla de ruedas se indico no ingreso d…"
click at [1415, 480] on icon at bounding box center [1417, 481] width 15 height 15
click at [1376, 216] on icon "check" at bounding box center [1372, 216] width 20 height 20
click at [1285, 166] on button "Cerrar" at bounding box center [1332, 163] width 211 height 32
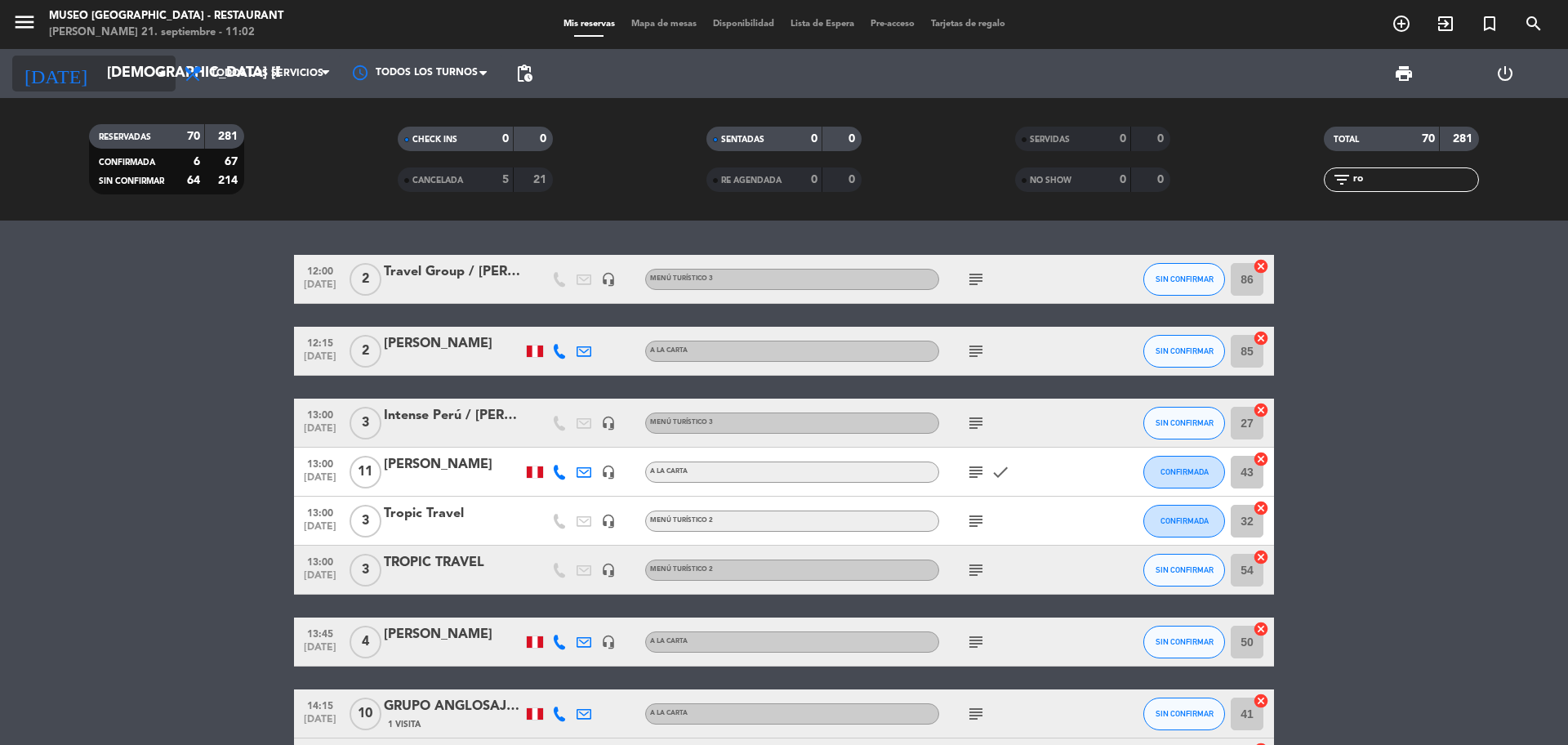
click at [105, 62] on input "jue. 25 sep." at bounding box center [193, 73] width 190 height 32
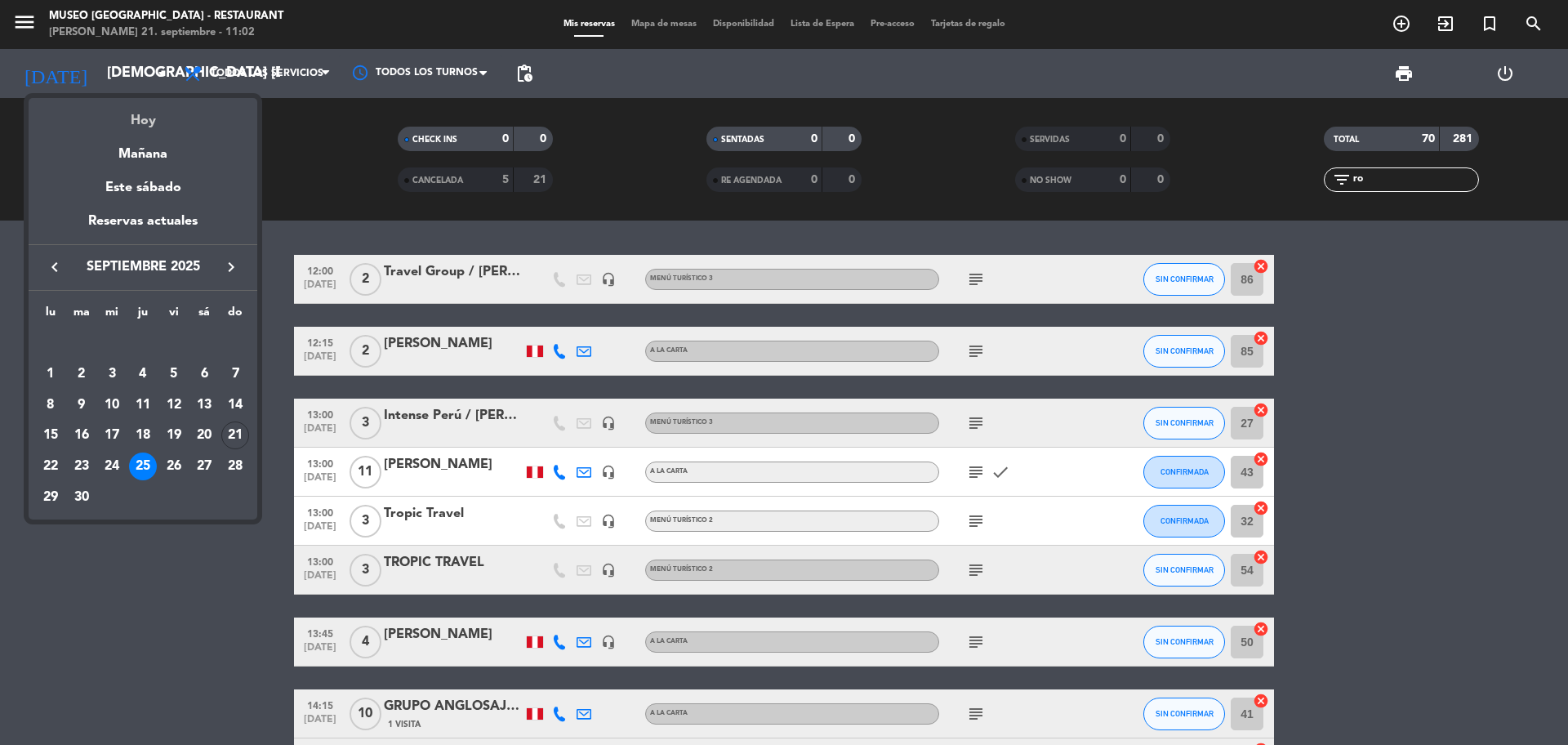
click at [126, 100] on div "Hoy" at bounding box center [143, 114] width 229 height 33
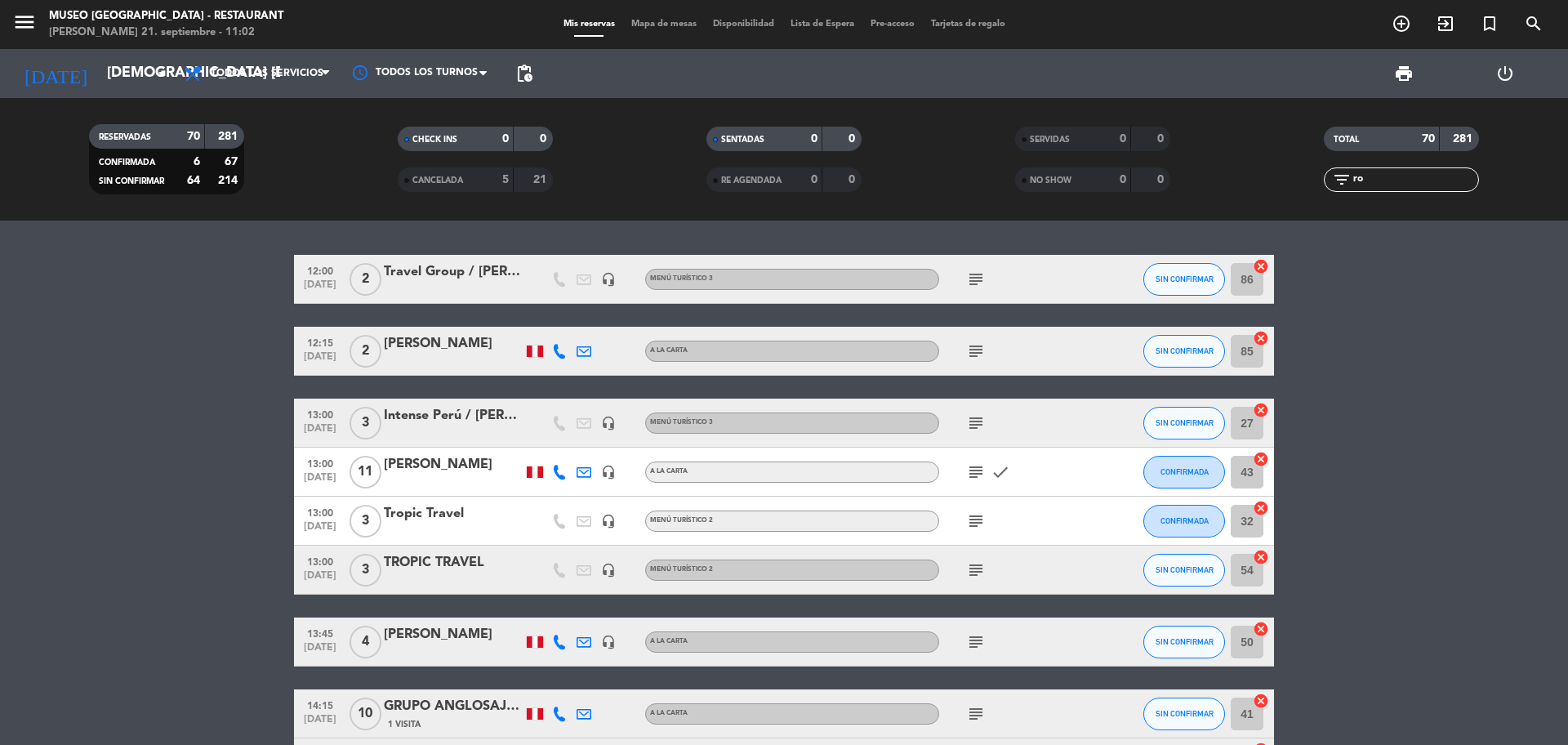
type input "[DATE]"
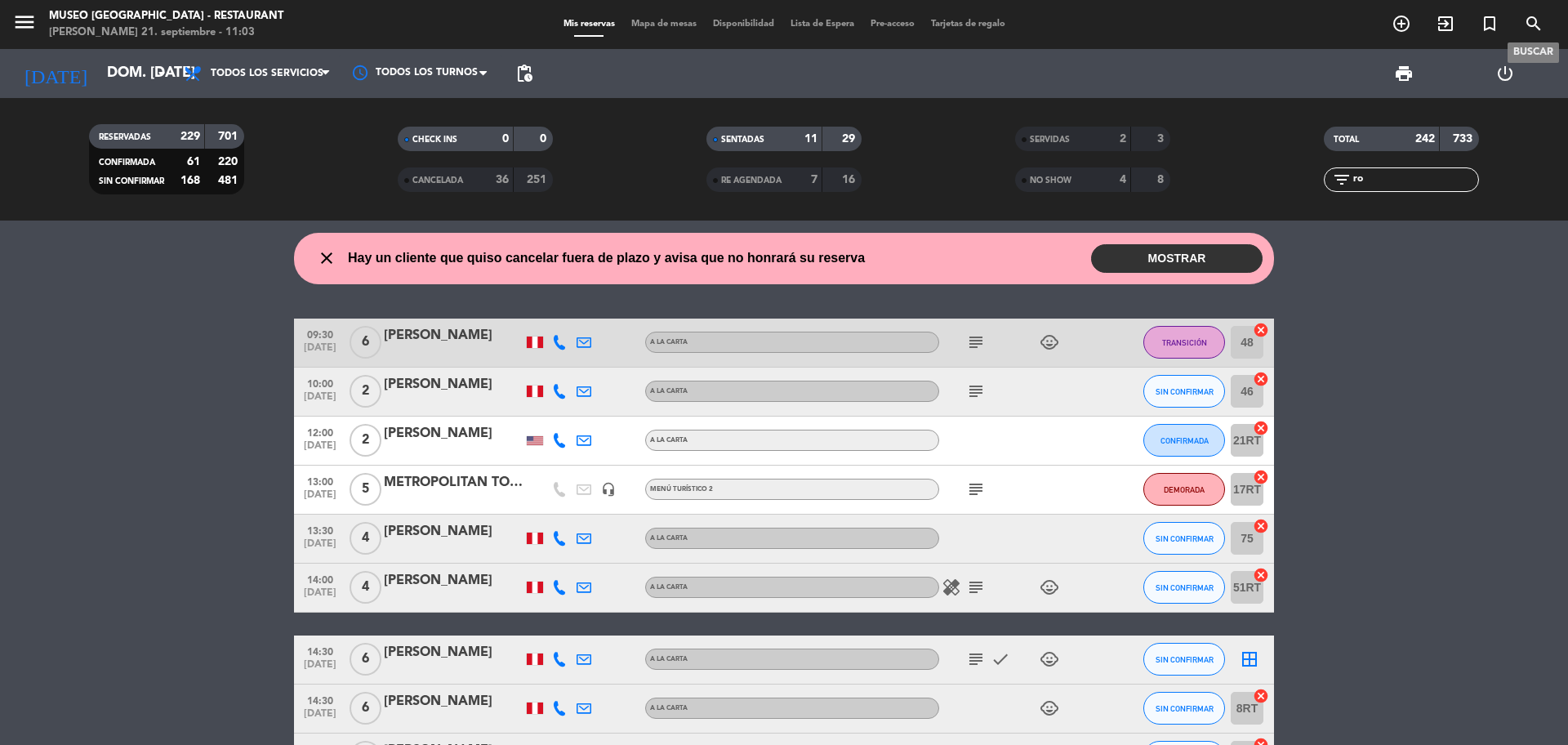
click at [1518, 29] on span "search" at bounding box center [1533, 24] width 44 height 28
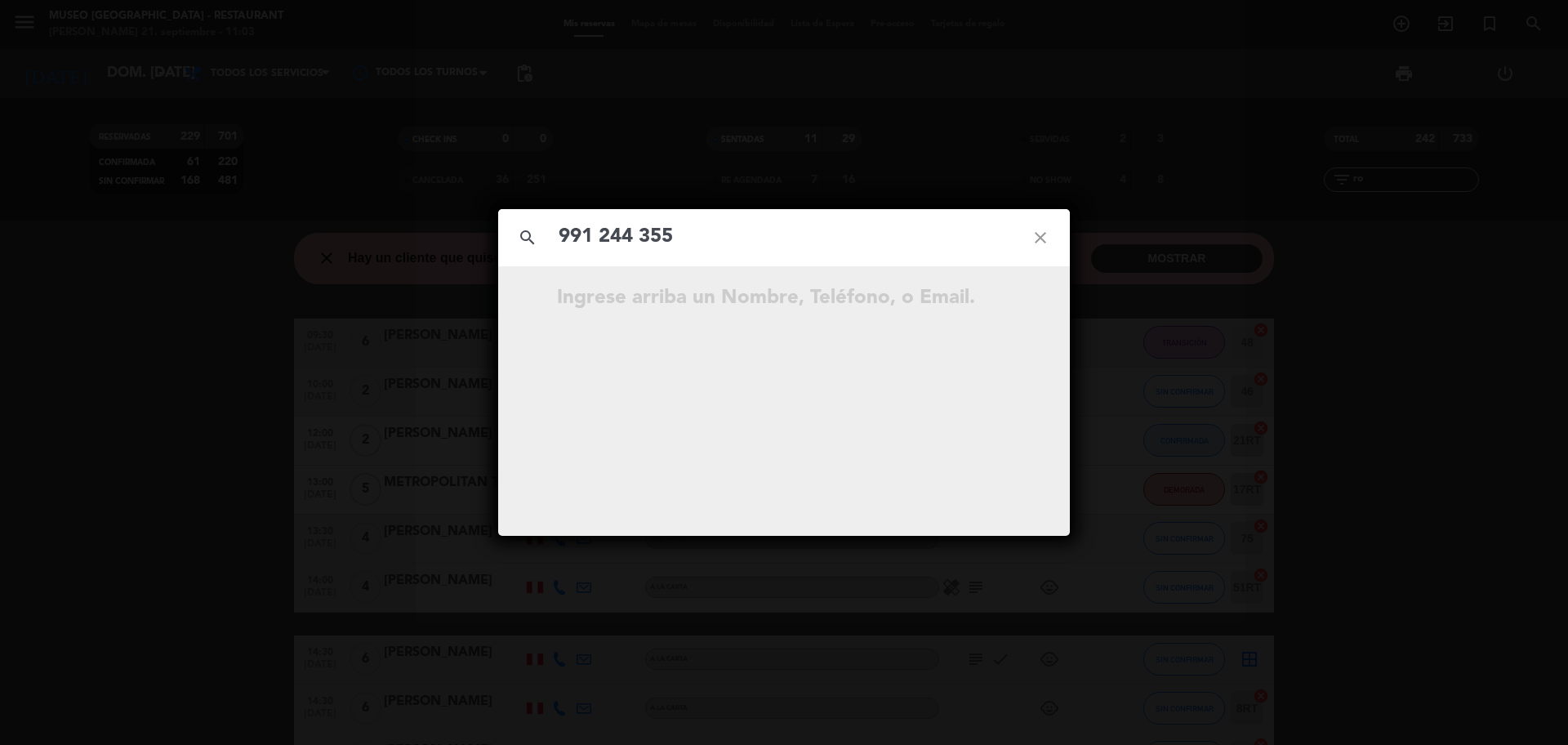
drag, startPoint x: 831, startPoint y: 239, endPoint x: 691, endPoint y: 252, distance: 140.6
click at [831, 240] on input "991 244 355" at bounding box center [784, 236] width 454 height 33
click at [639, 239] on input "991 244 355" at bounding box center [784, 236] width 454 height 33
type input "991244355"
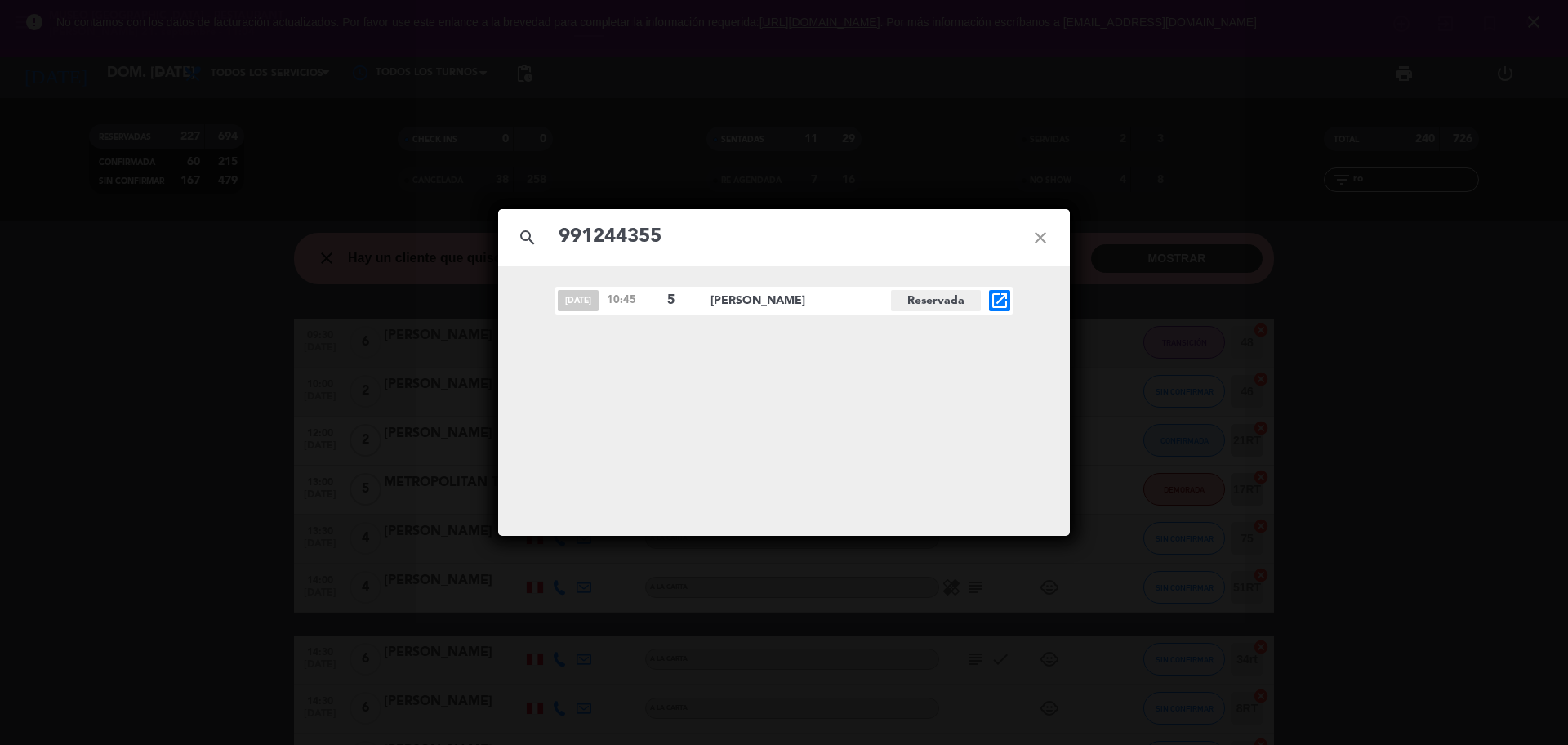
click at [1004, 298] on icon "open_in_new" at bounding box center [999, 300] width 20 height 20
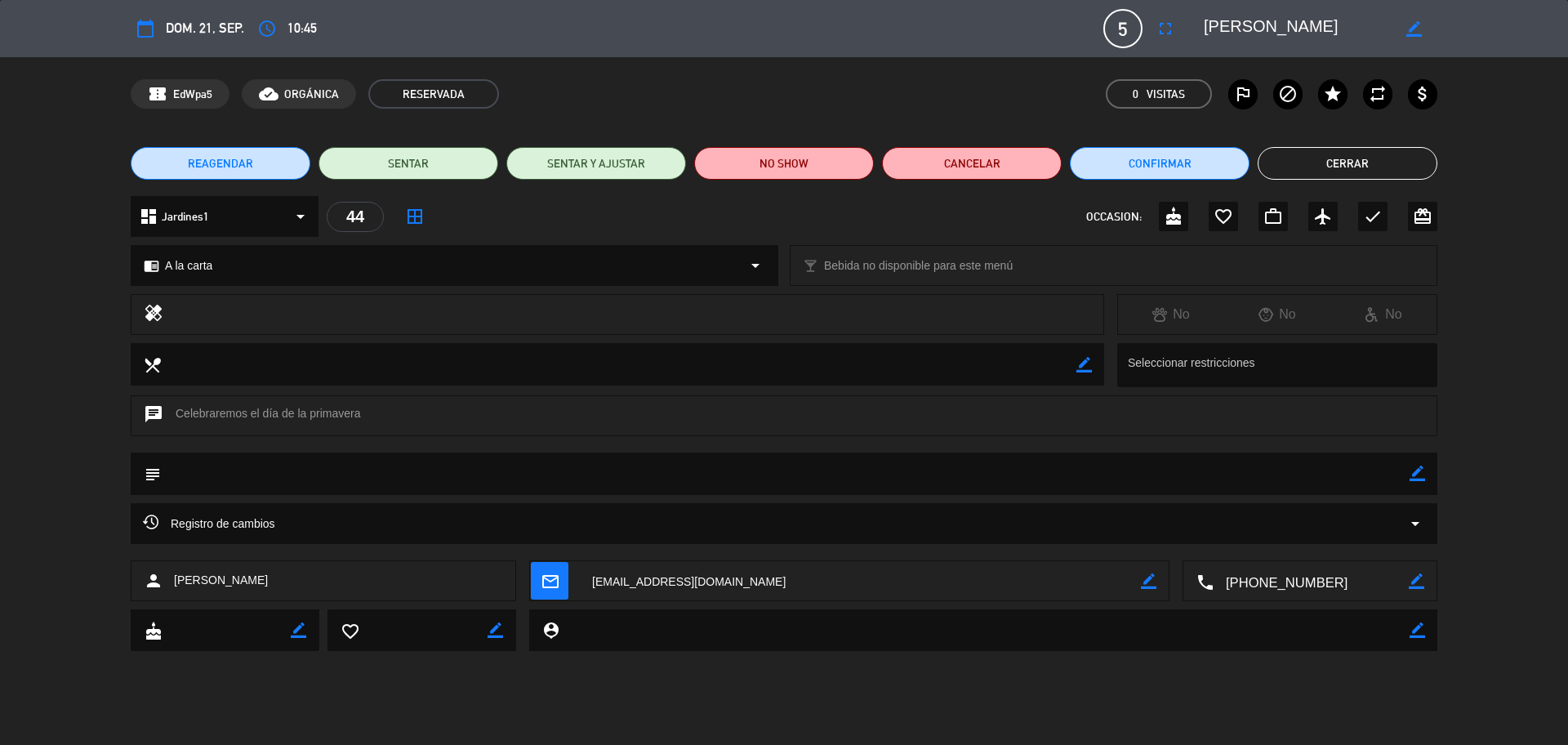
click at [531, 524] on div "Registro de cambios arrow_drop_down" at bounding box center [783, 523] width 1281 height 20
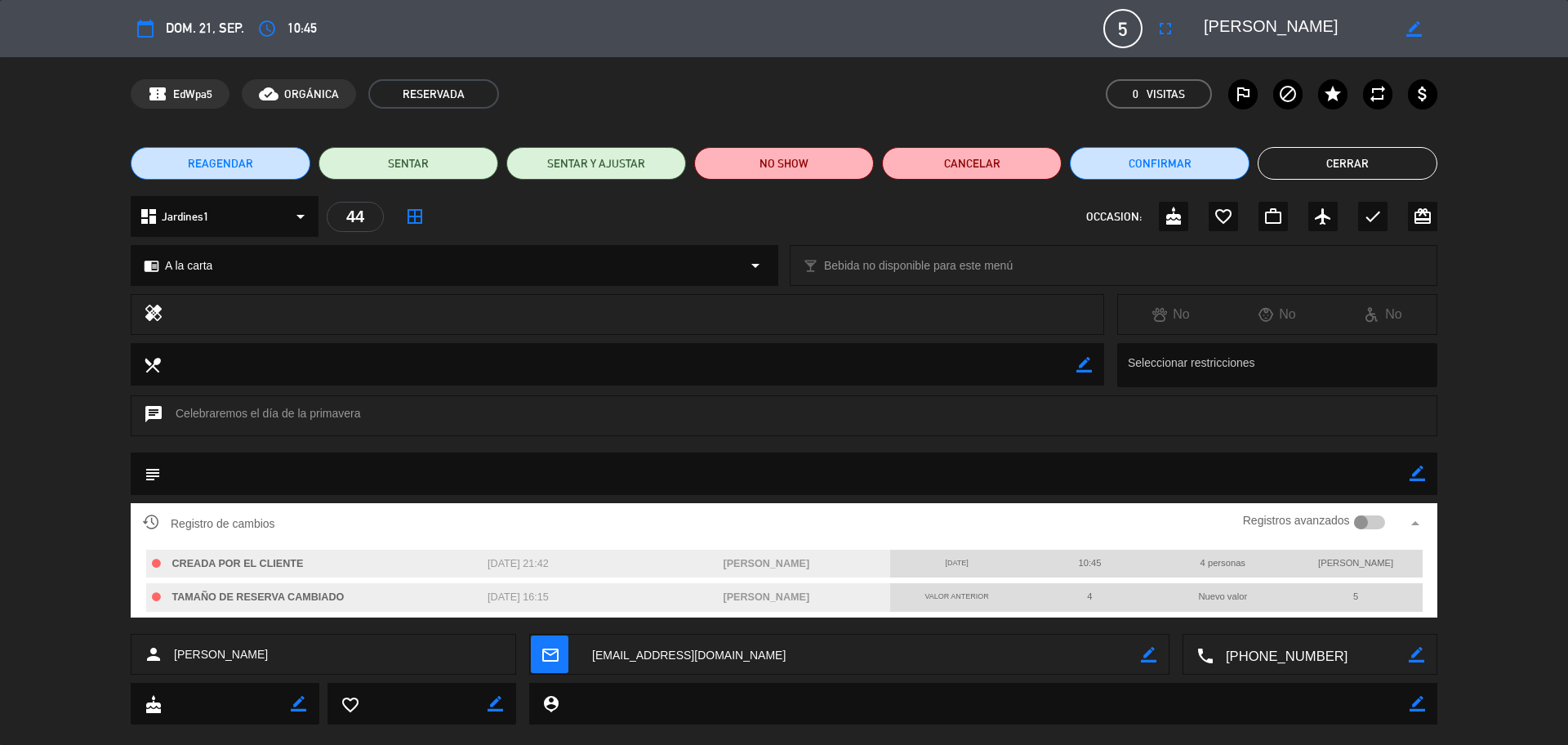
click at [1302, 653] on textarea at bounding box center [1310, 655] width 195 height 41
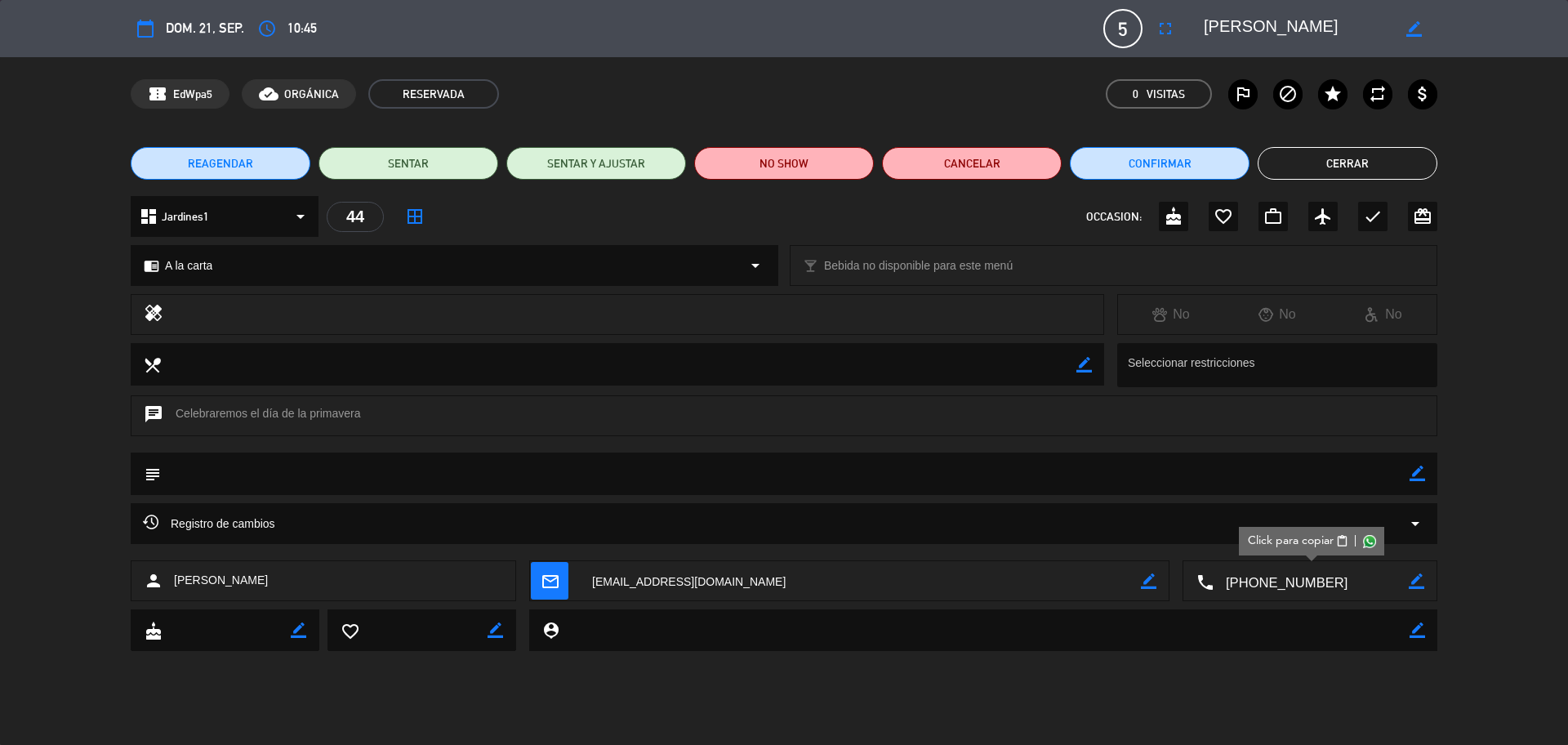
click at [1336, 177] on button "Cerrar" at bounding box center [1347, 163] width 179 height 32
